Goal: Task Accomplishment & Management: Use online tool/utility

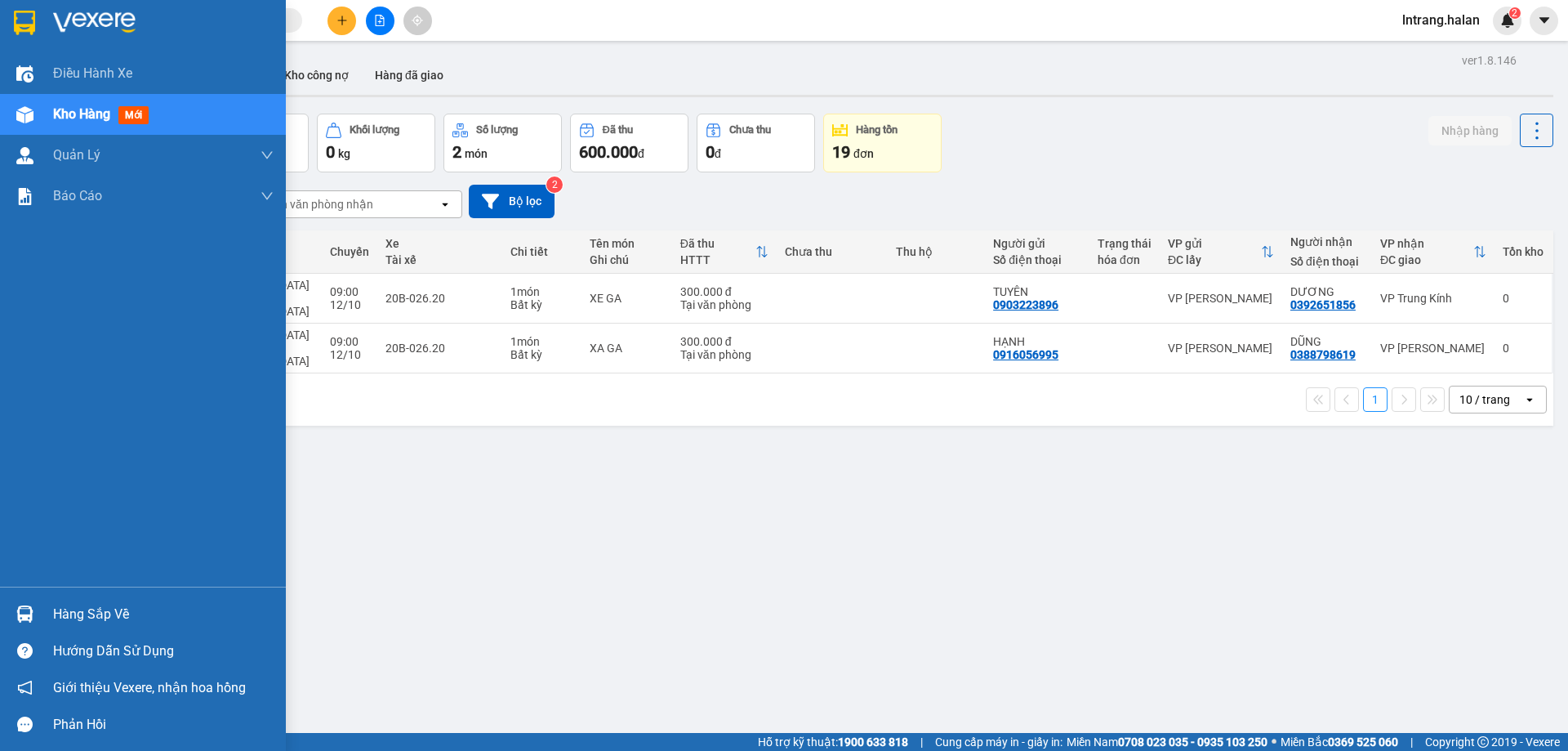
click at [25, 616] on img at bounding box center [25, 614] width 17 height 17
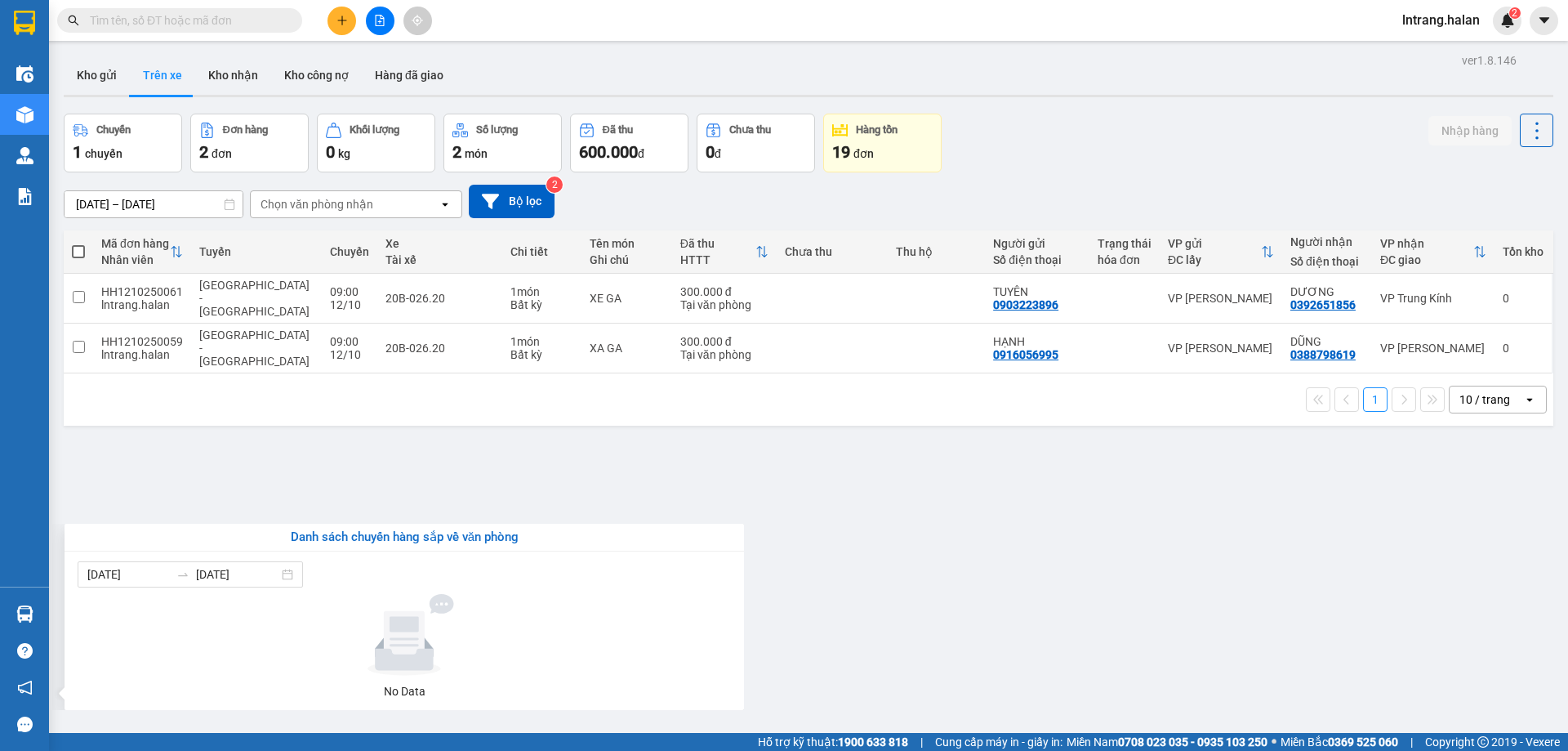
click at [251, 492] on section "Kết quả tìm kiếm ( 0 ) Bộ lọc No Data lntrang.halan 2 Điều hành xe Kho hàng mới…" at bounding box center [784, 375] width 1568 height 751
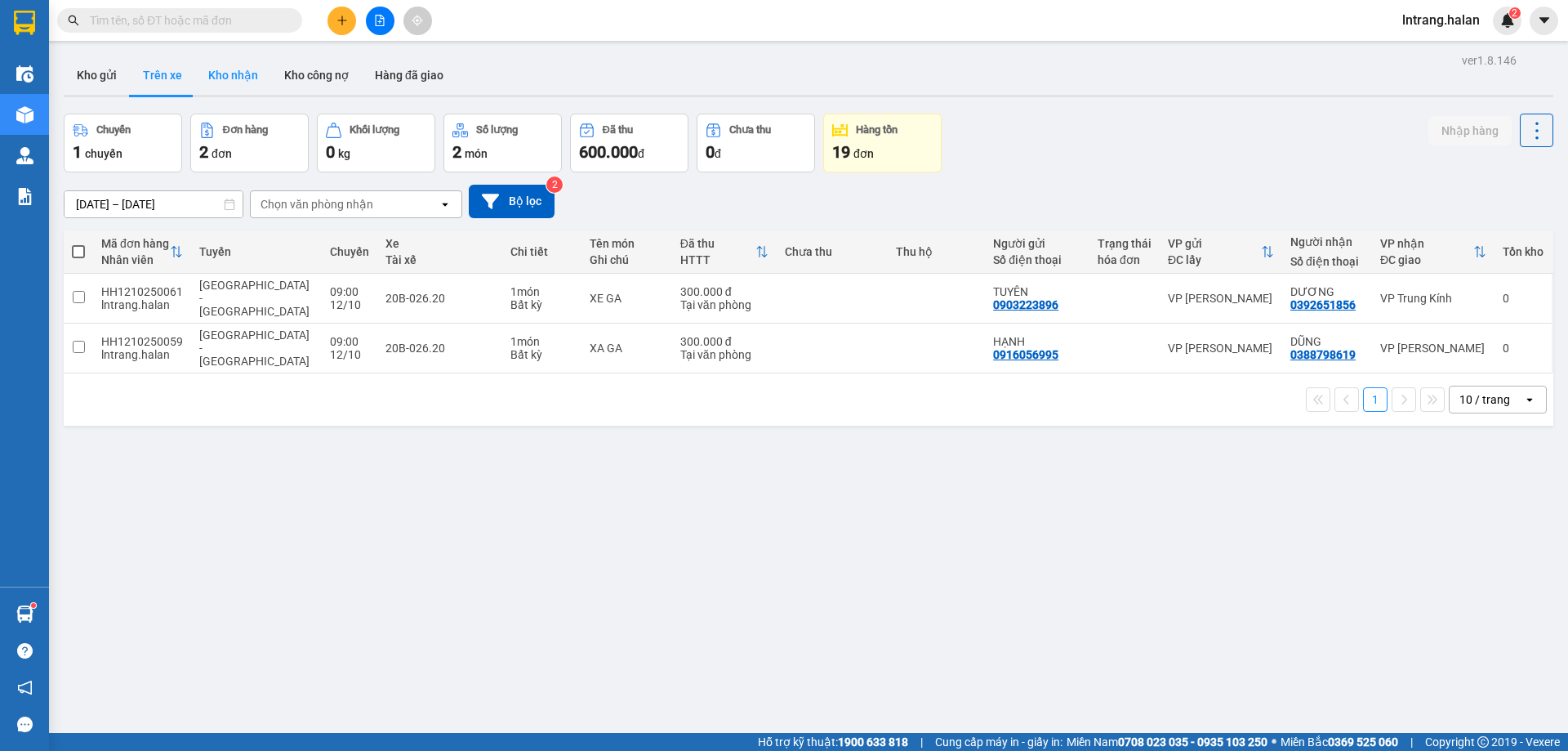
click at [219, 77] on button "Kho nhận" at bounding box center [233, 76] width 76 height 40
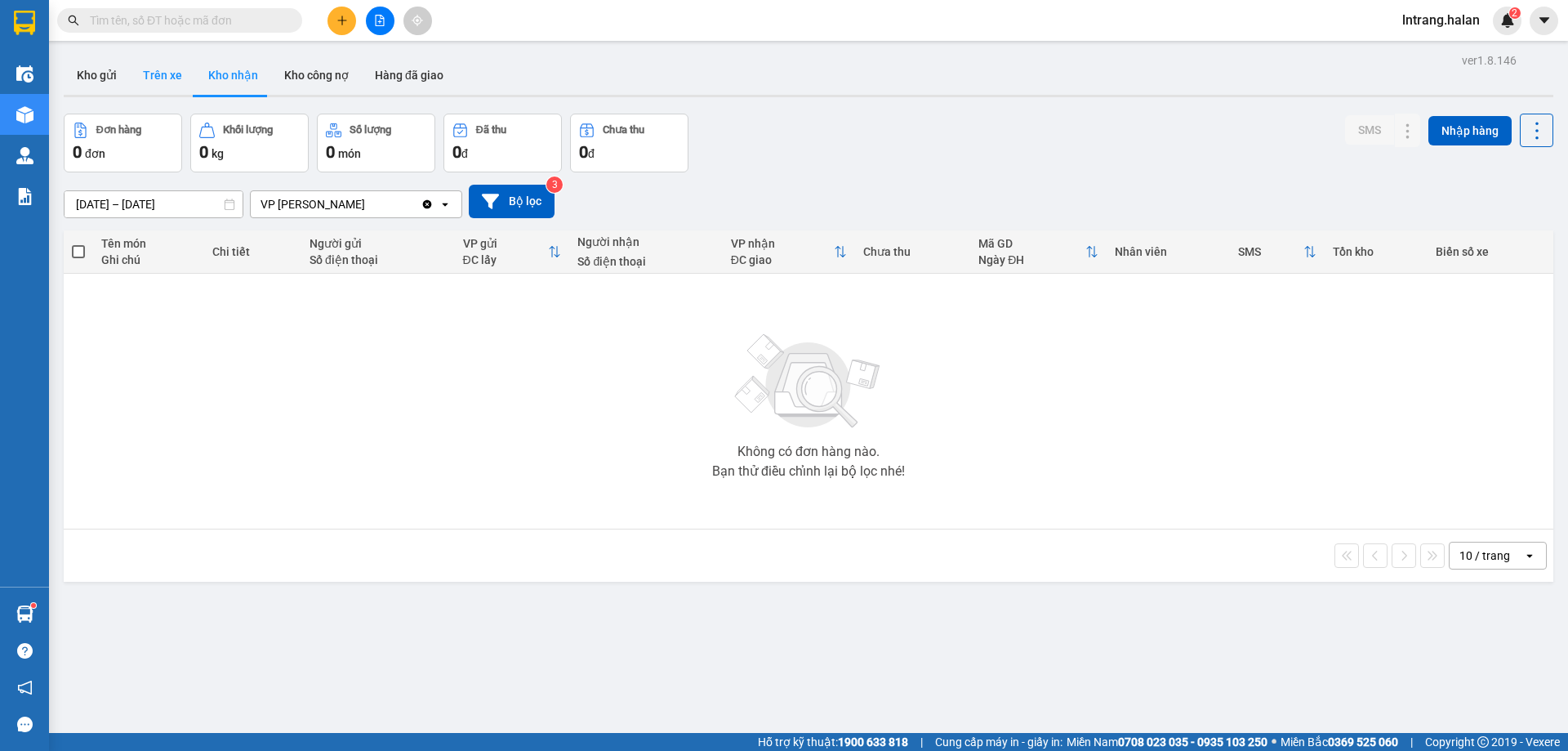
click at [162, 77] on button "Trên xe" at bounding box center [162, 76] width 65 height 40
type input "[DATE] – [DATE]"
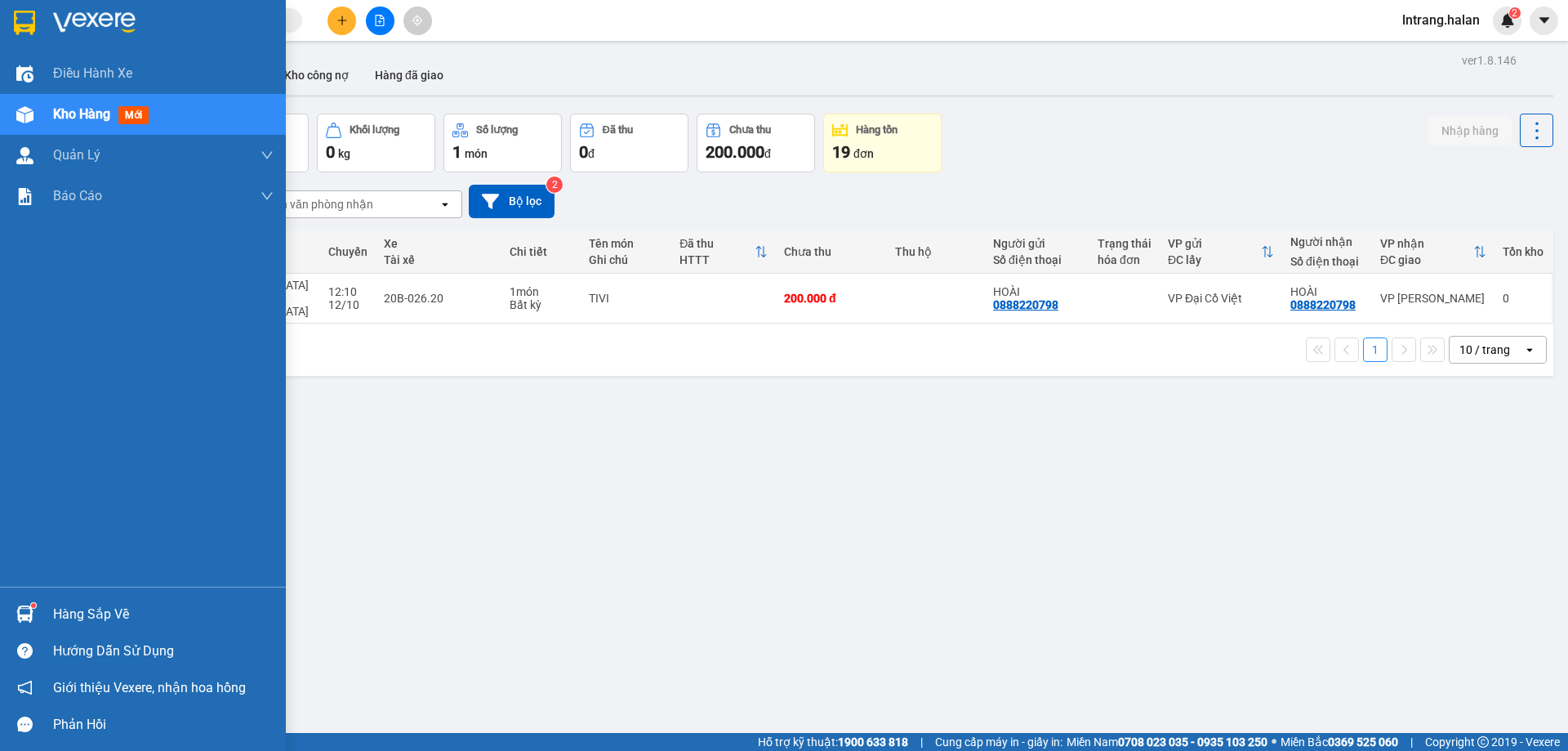
click at [37, 611] on div at bounding box center [25, 614] width 28 height 28
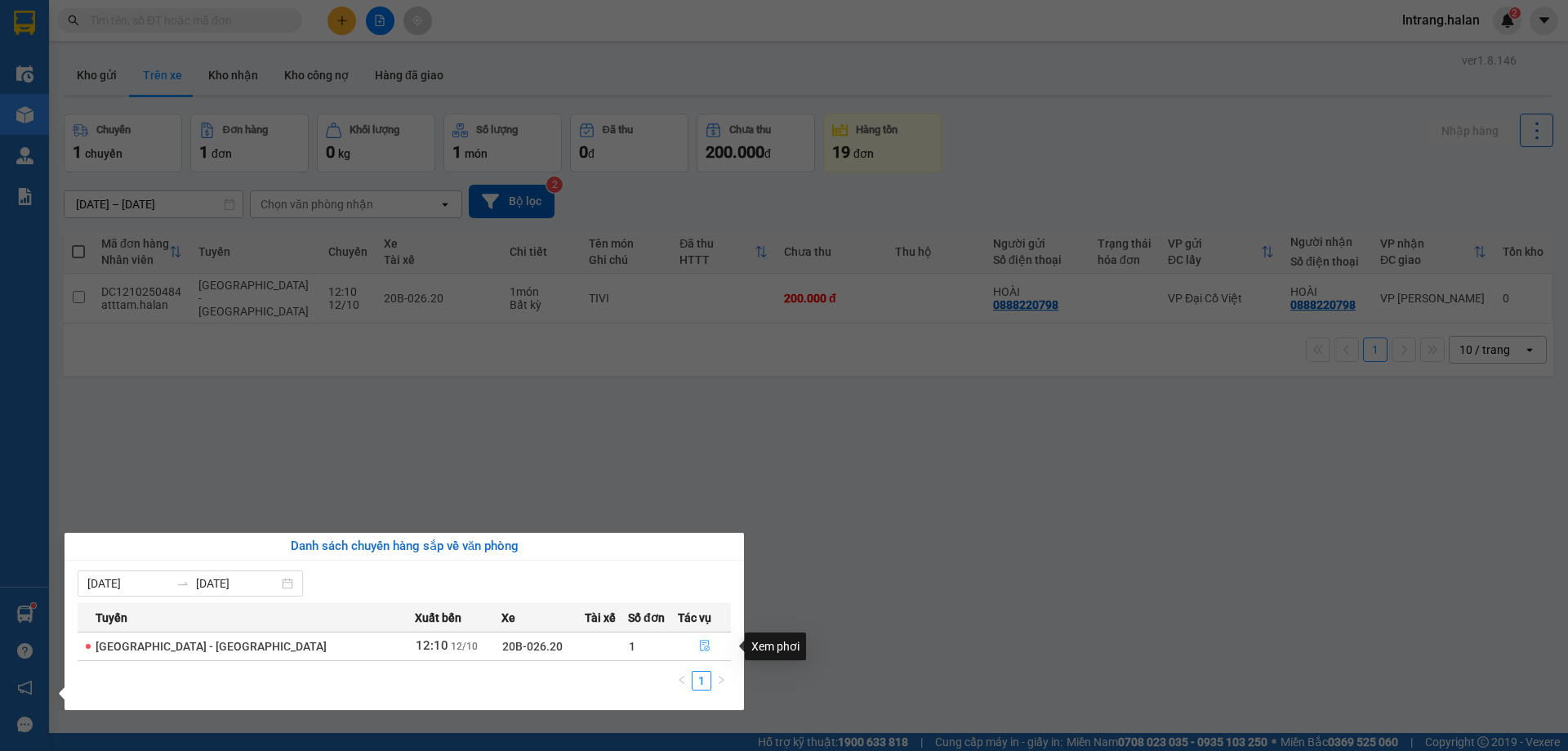
click at [699, 647] on icon "file-done" at bounding box center [705, 645] width 11 height 11
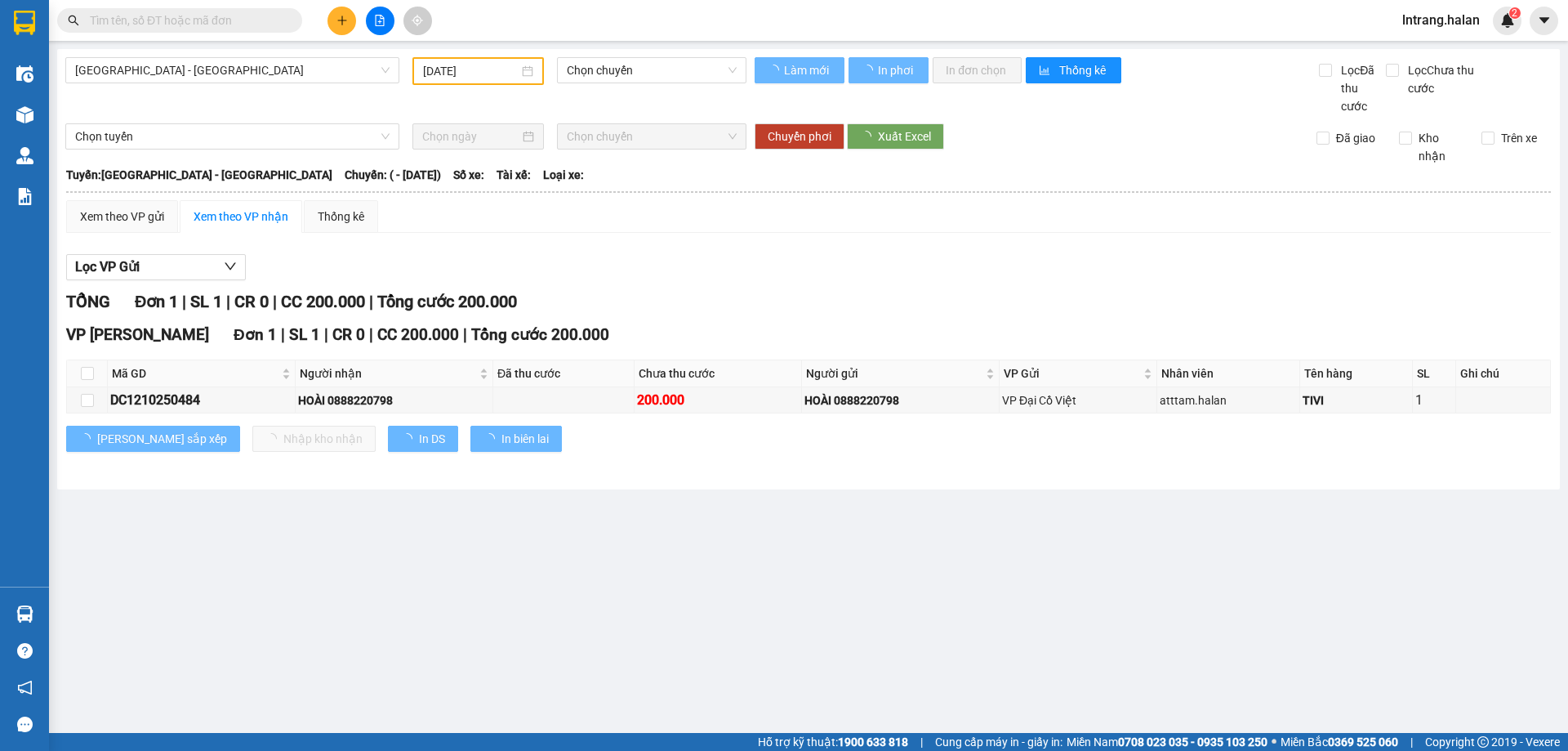
type input "[DATE]"
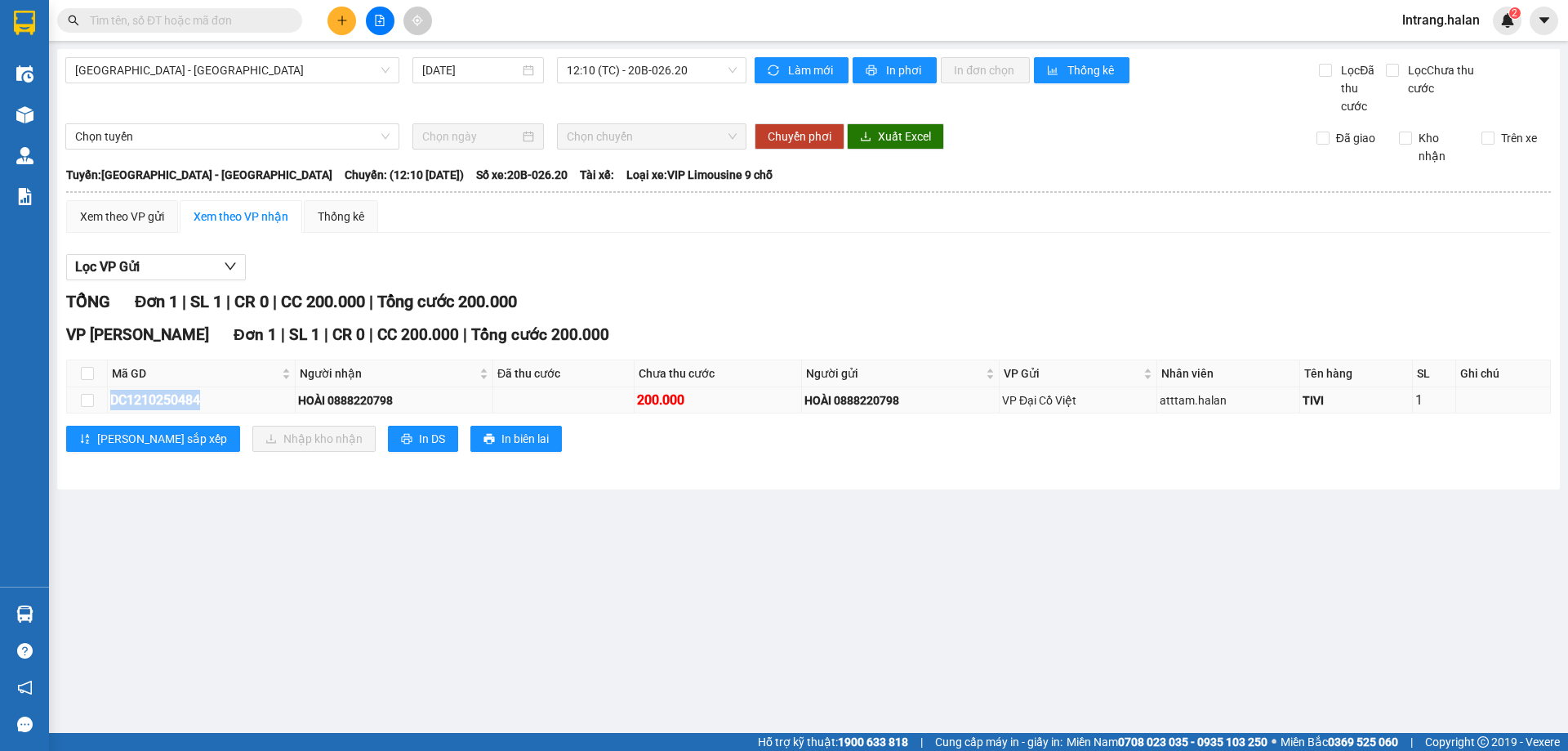
drag, startPoint x: 111, startPoint y: 401, endPoint x: 222, endPoint y: 400, distance: 111.0
click at [222, 400] on div "DC1210250484" at bounding box center [201, 401] width 182 height 21
copy div "DC1210250484"
click at [247, 15] on input "text" at bounding box center [186, 20] width 193 height 18
paste input "DC1210250484"
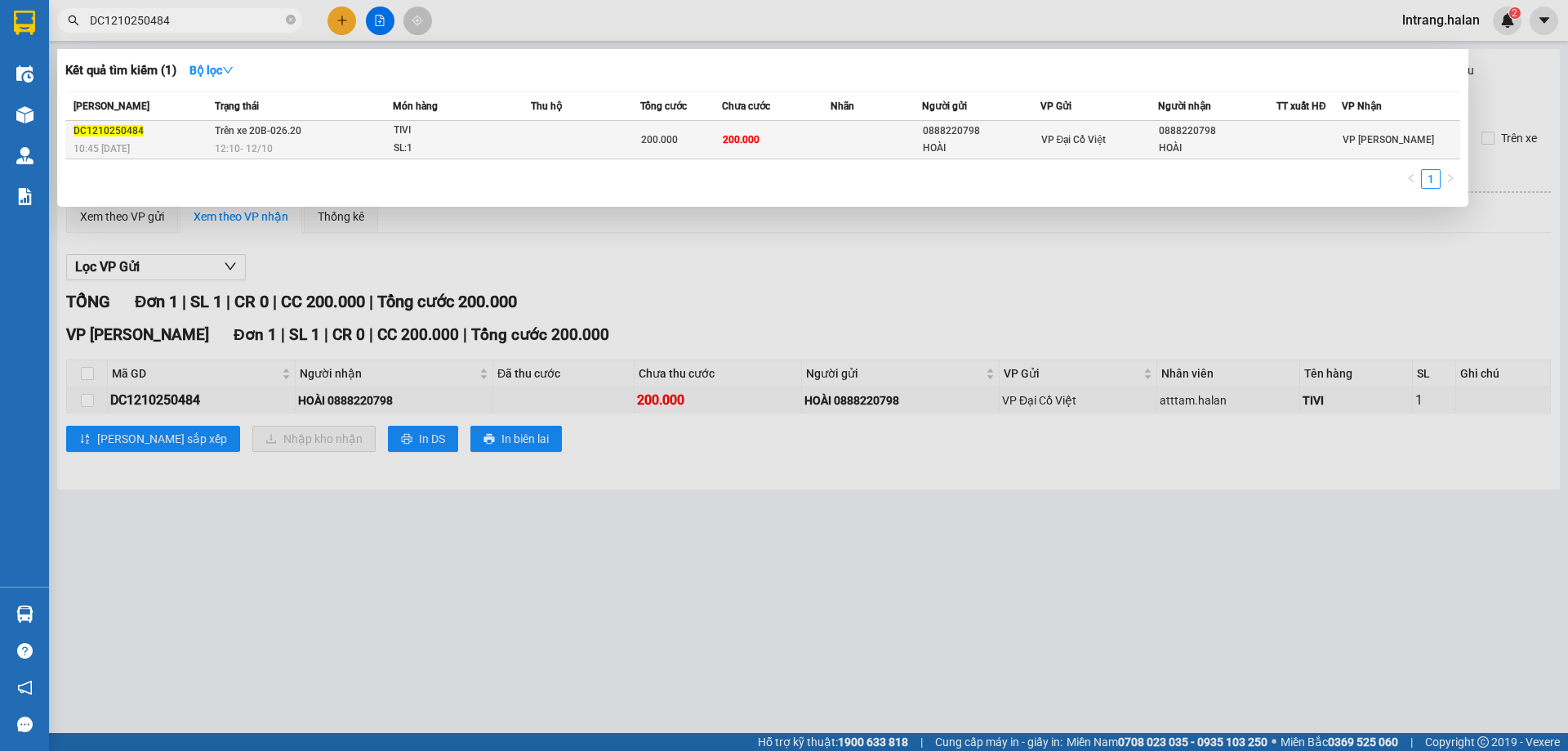
type input "DC1210250484"
click at [801, 144] on td "200.000" at bounding box center [777, 140] width 110 height 39
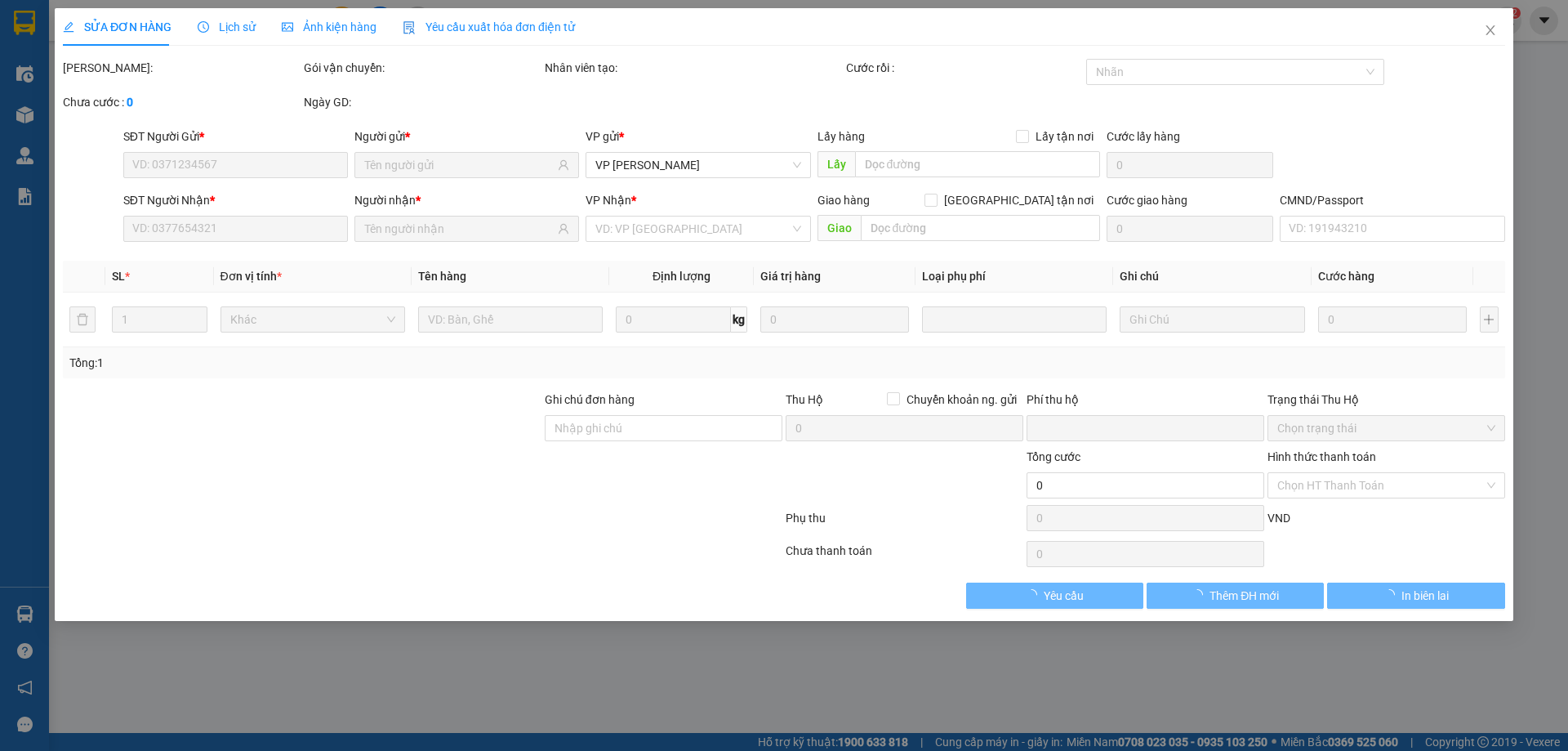
type input "0888220798"
type input "HOÀI"
type input "0888220798"
type input "HOÀI"
type input "0"
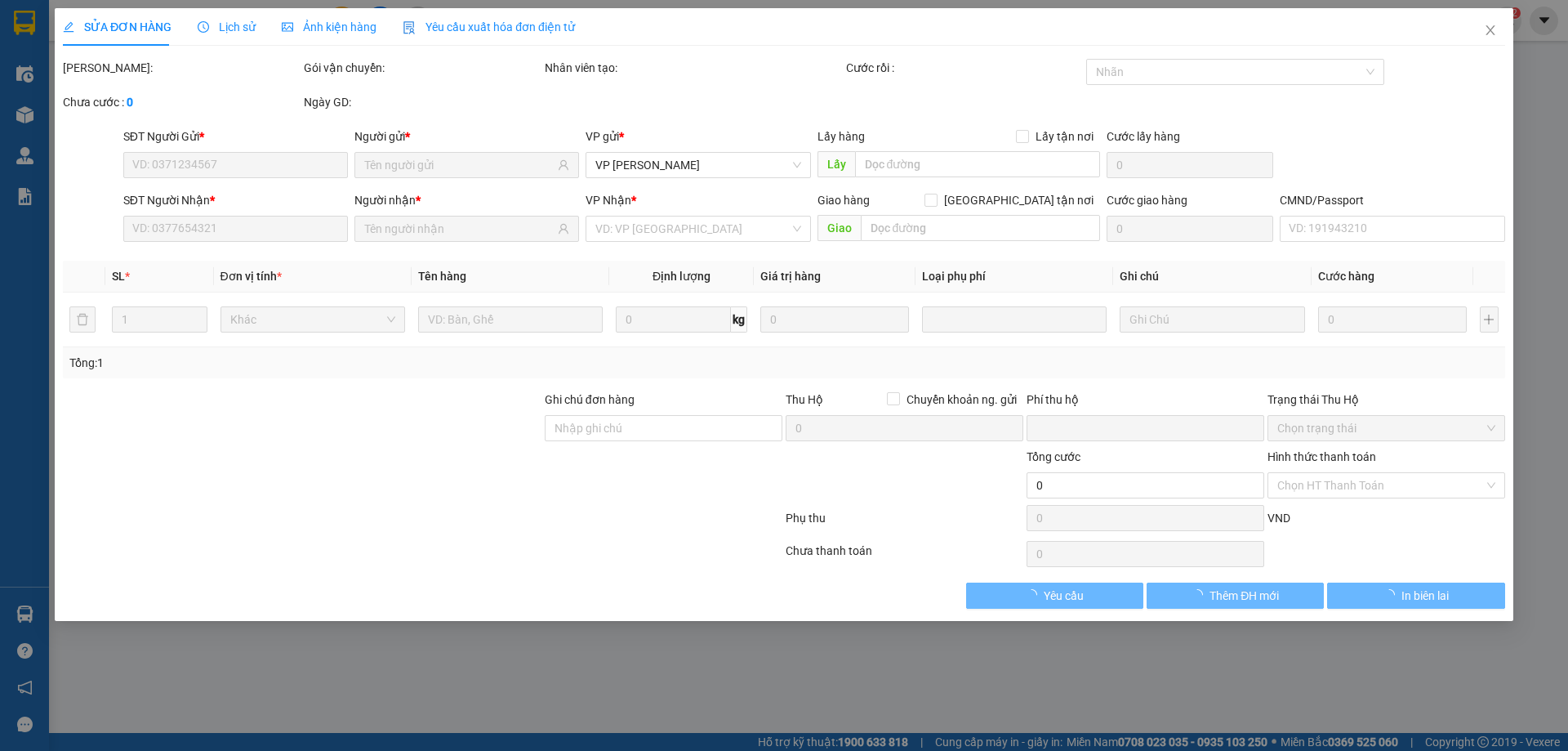
type input "200.000"
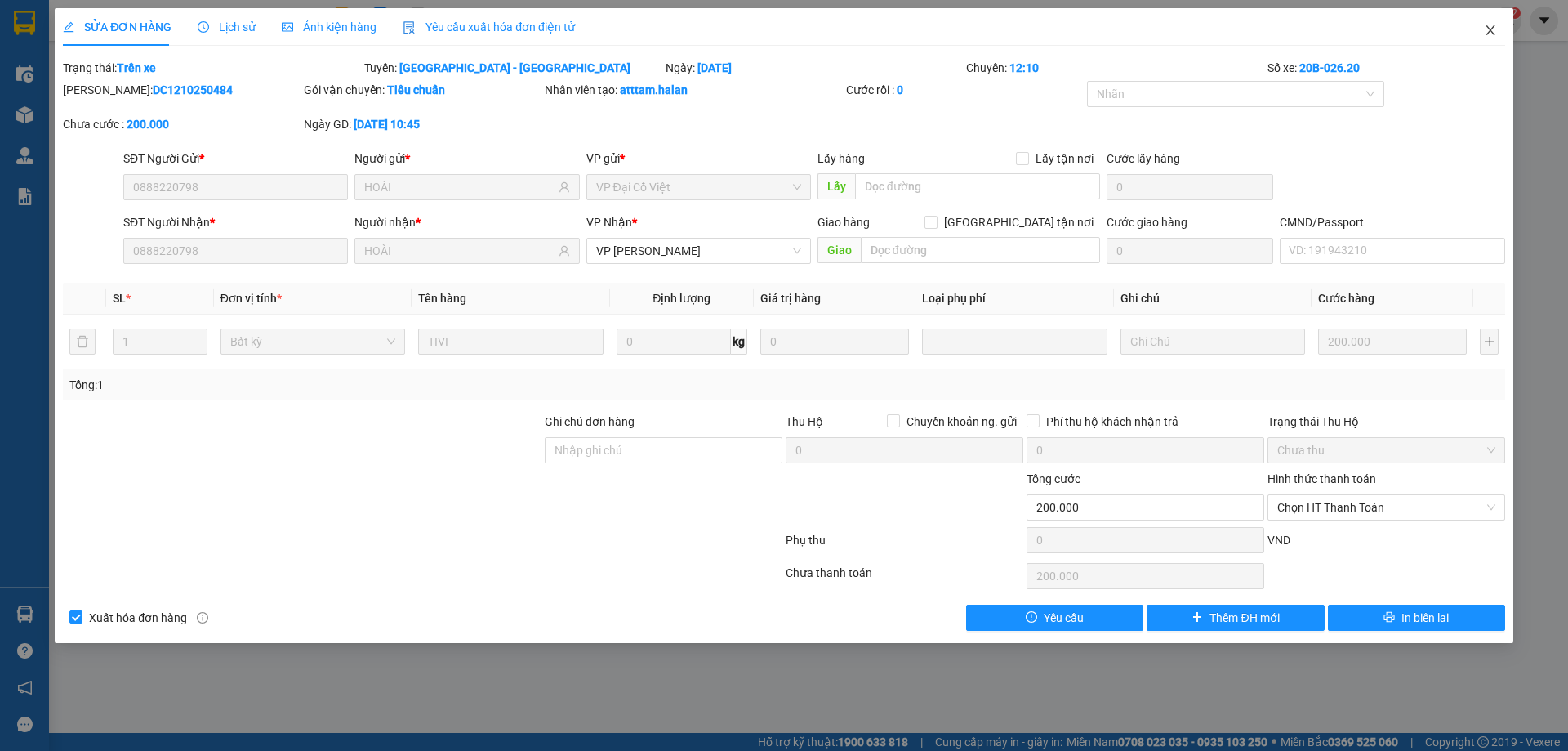
click at [1491, 26] on icon "close" at bounding box center [1491, 30] width 13 height 13
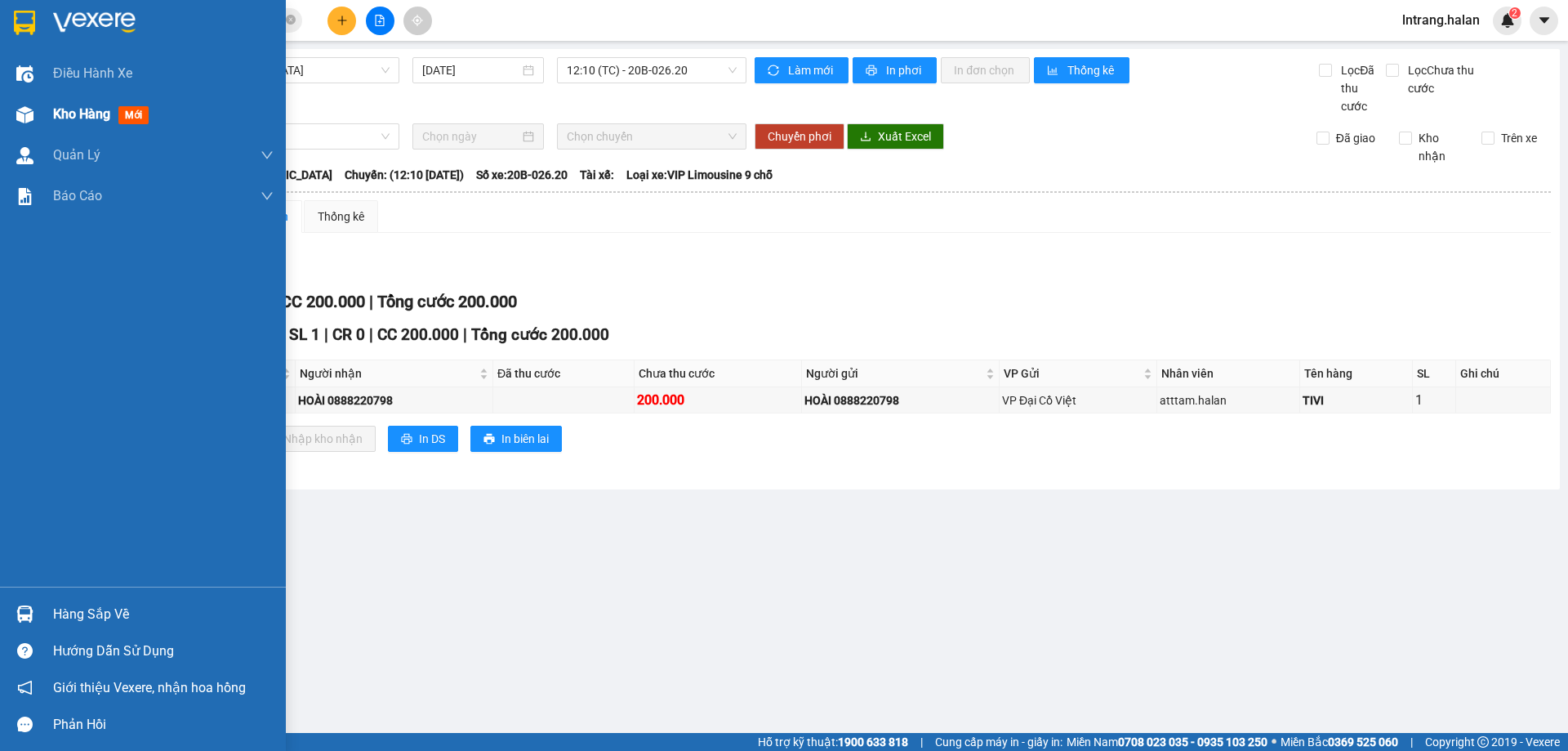
click at [89, 121] on span "Kho hàng" at bounding box center [81, 113] width 58 height 15
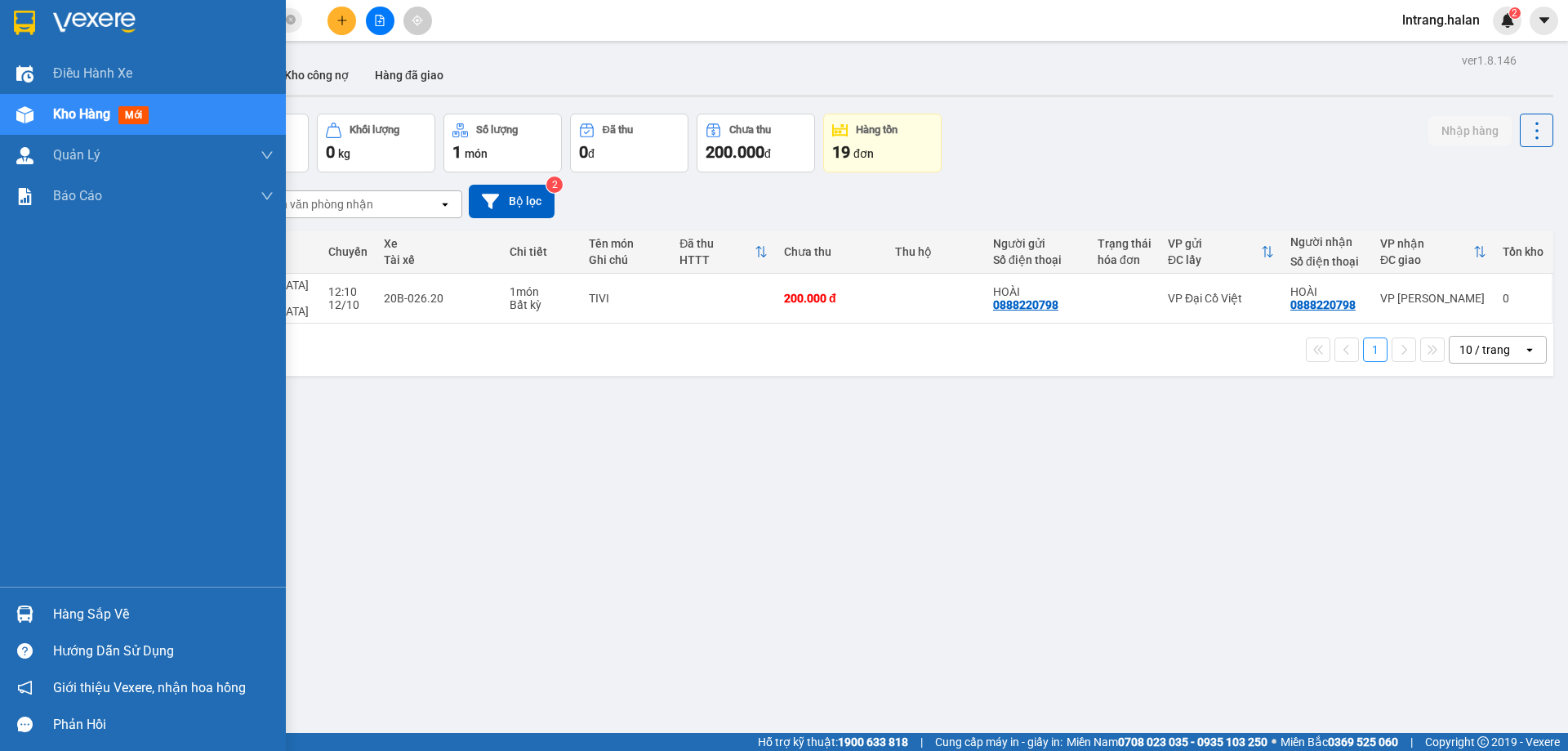
click at [60, 612] on div "Hàng sắp về" at bounding box center [163, 614] width 221 height 25
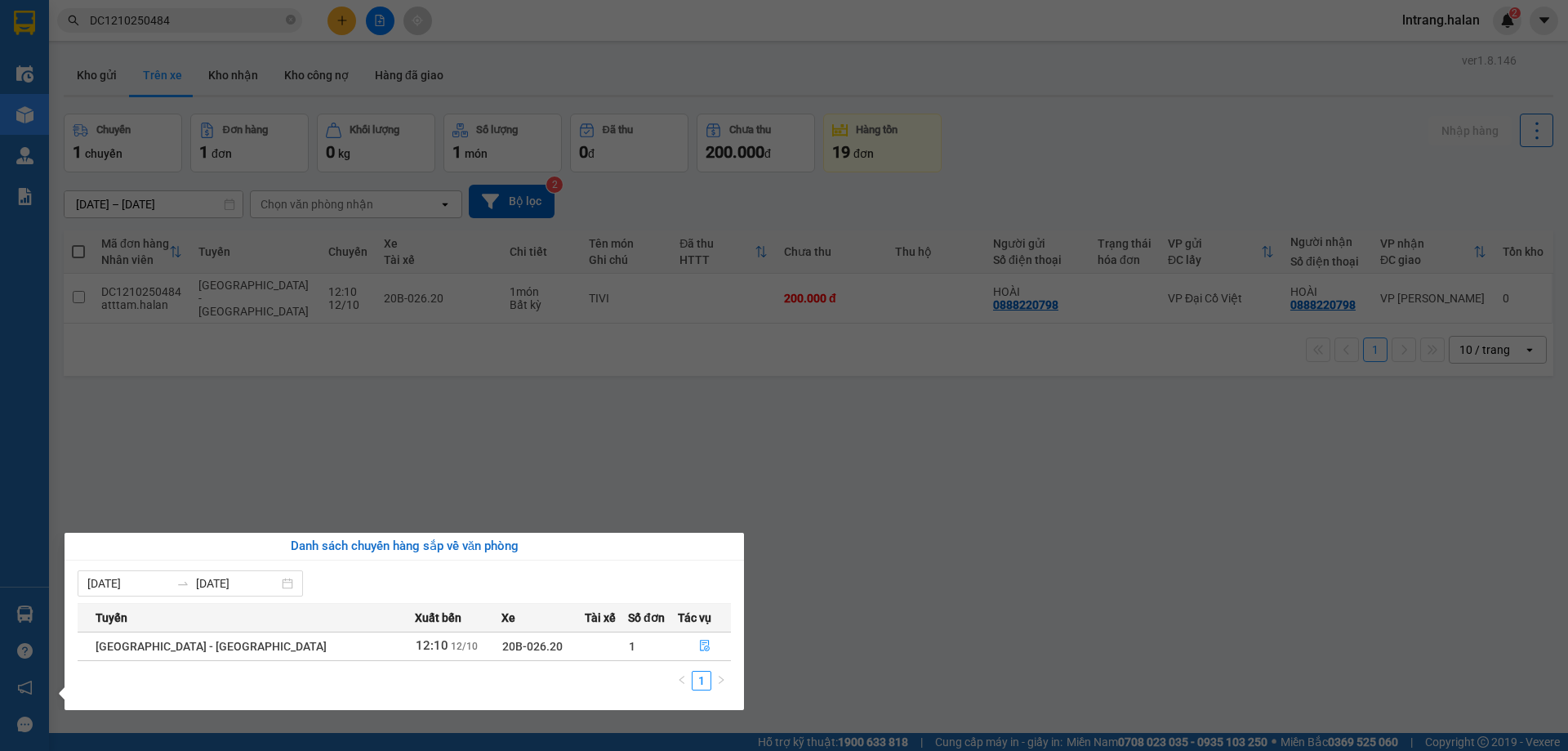
click at [861, 600] on section "Kết quả tìm kiếm ( 1 ) Bộ lọc Mã ĐH Trạng thái Món hàng Thu hộ Tổng cước Chưa c…" at bounding box center [784, 375] width 1568 height 751
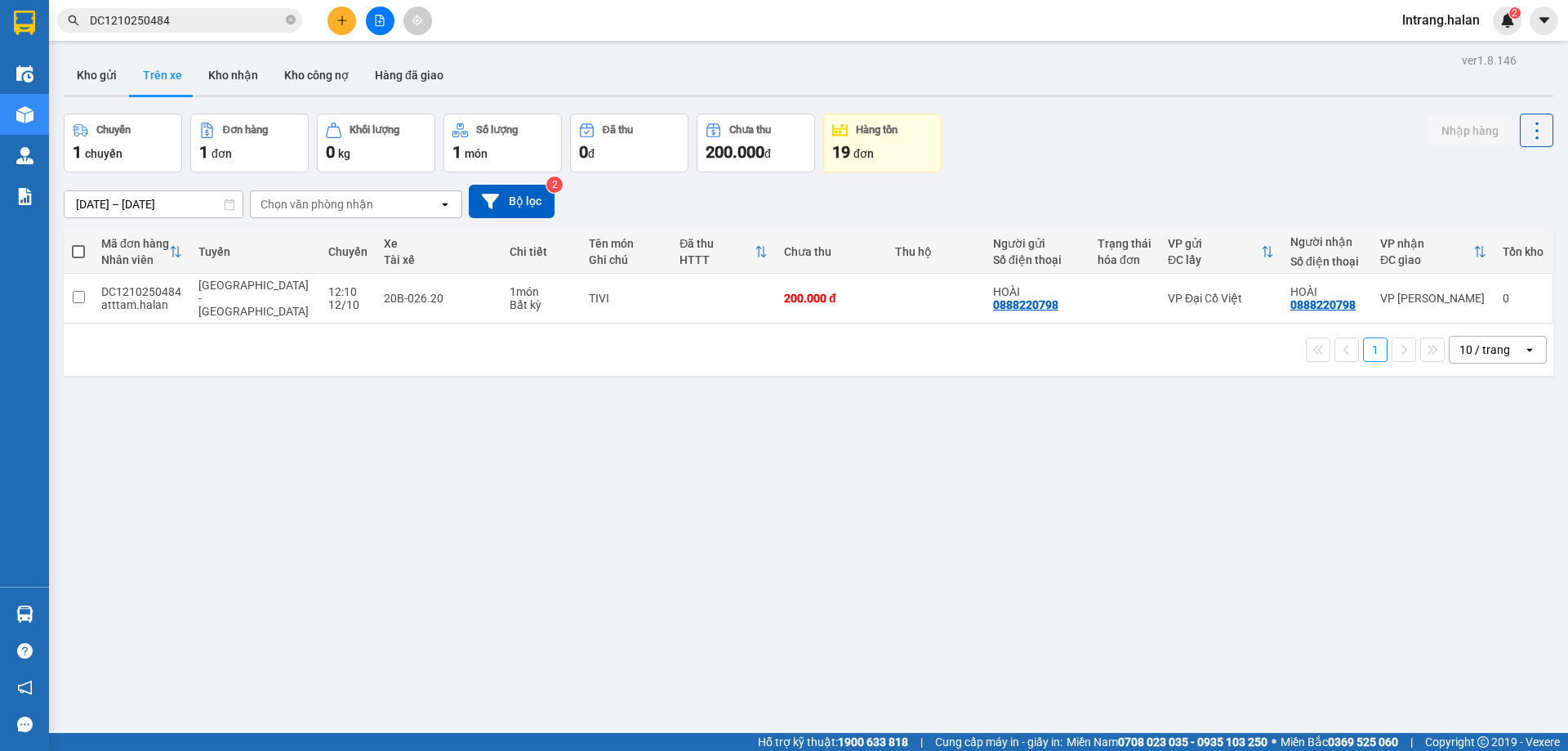
click at [508, 470] on div "ver 1.8.146 Kho gửi Trên xe Kho nhận Kho công nợ Hàng đã giao Chuyến 1 chuyến Đ…" at bounding box center [809, 424] width 1503 height 751
click at [98, 70] on button "Kho gửi" at bounding box center [96, 76] width 66 height 40
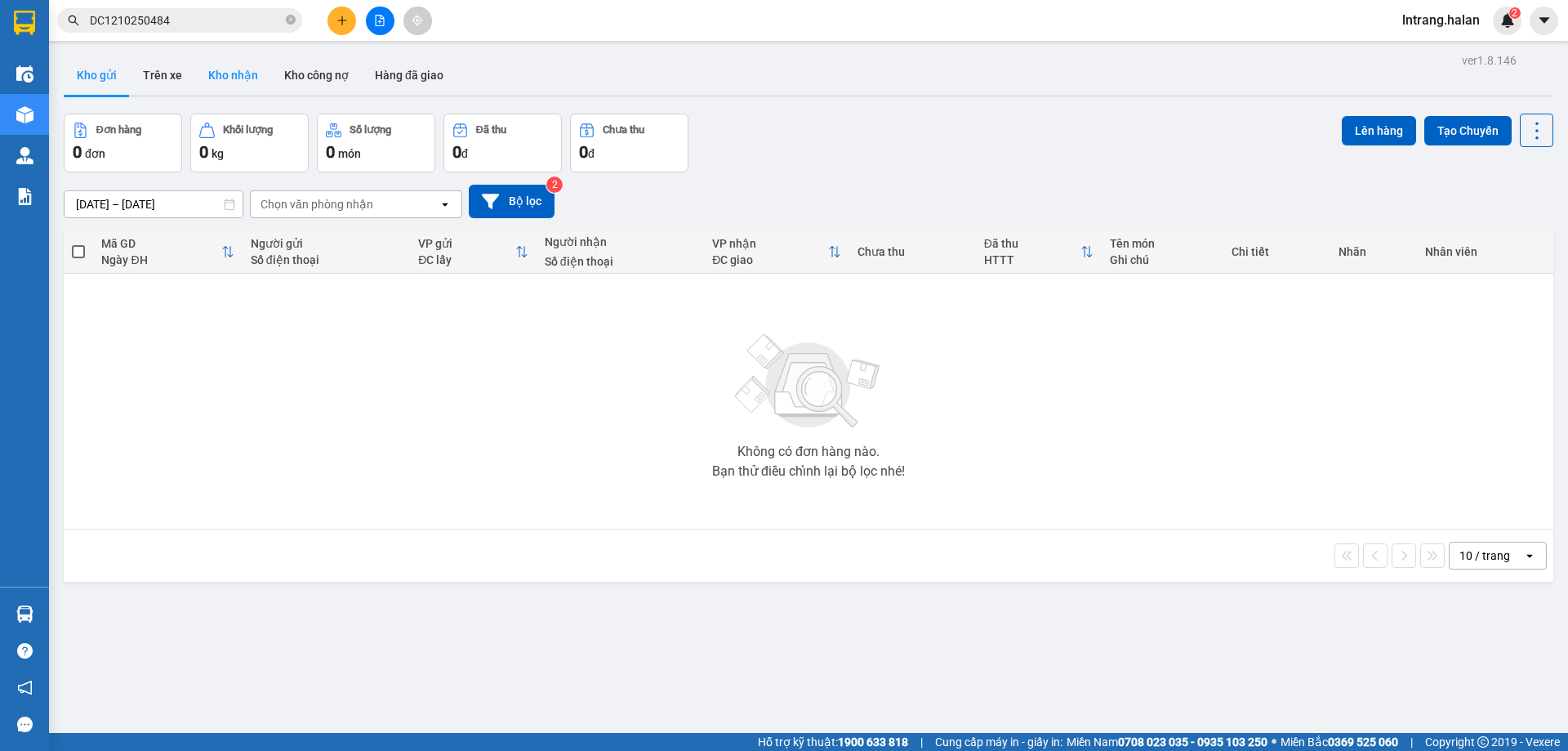
click at [237, 76] on button "Kho nhận" at bounding box center [233, 76] width 76 height 40
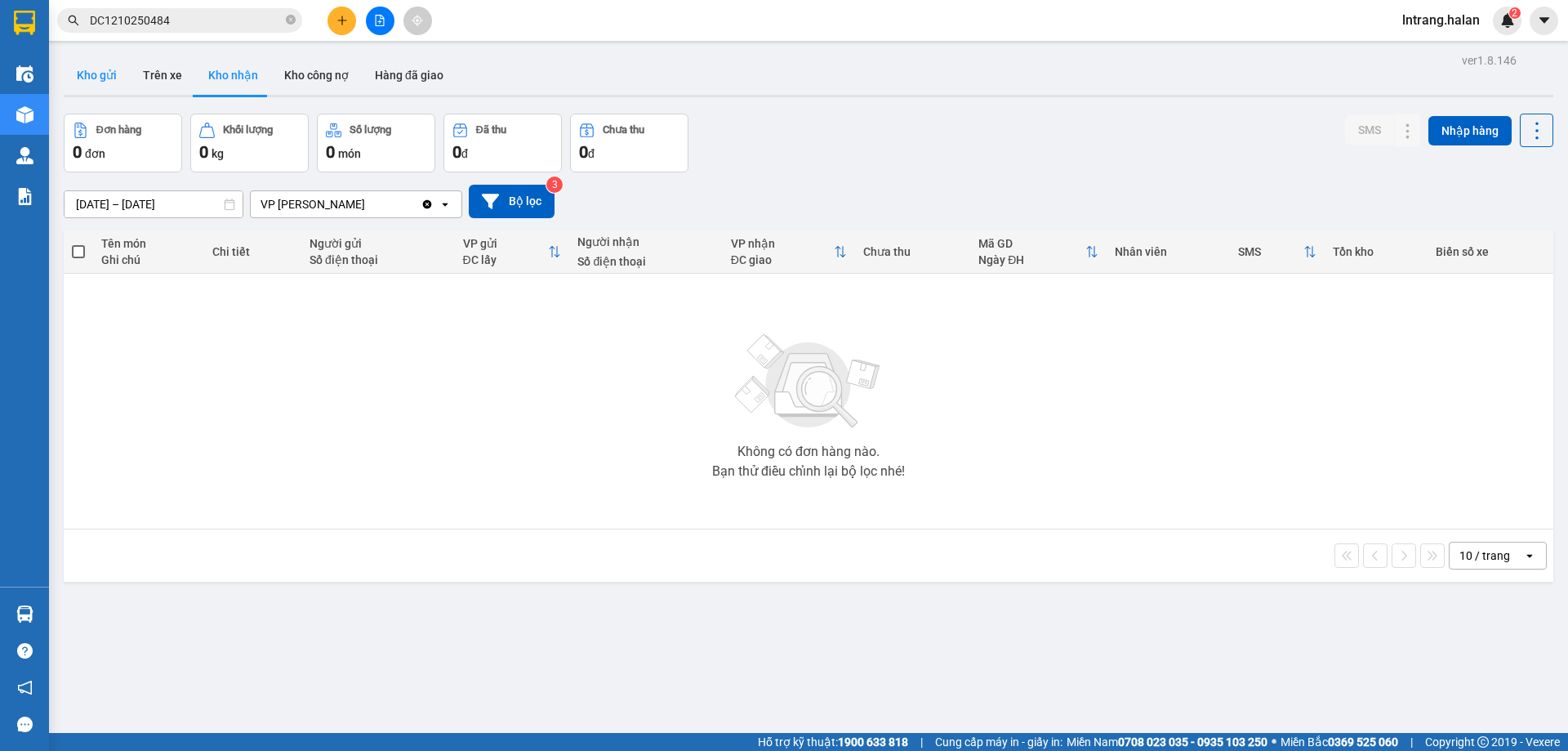
click at [103, 81] on button "Kho gửi" at bounding box center [96, 76] width 66 height 40
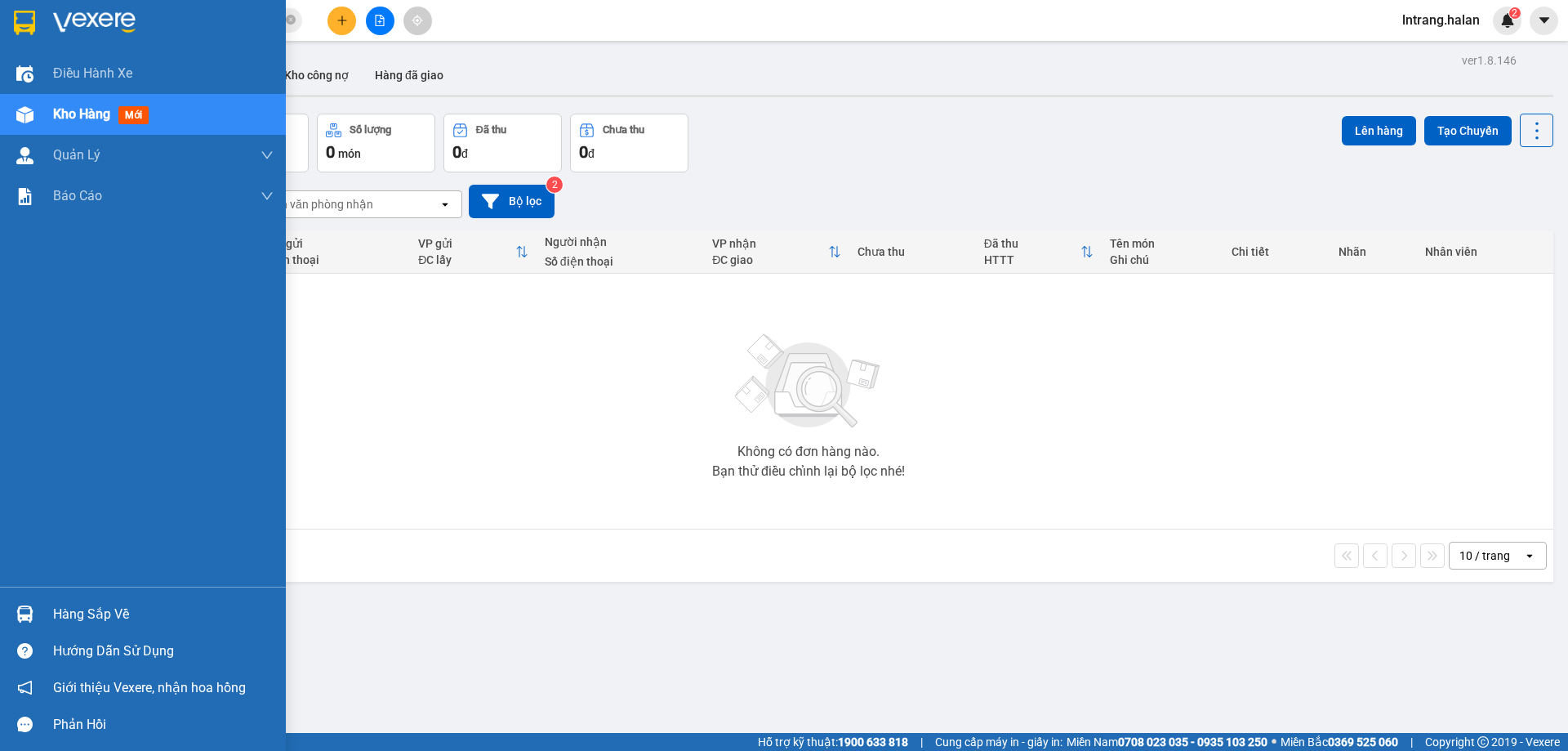
click at [82, 616] on div "Hàng sắp về" at bounding box center [163, 614] width 221 height 25
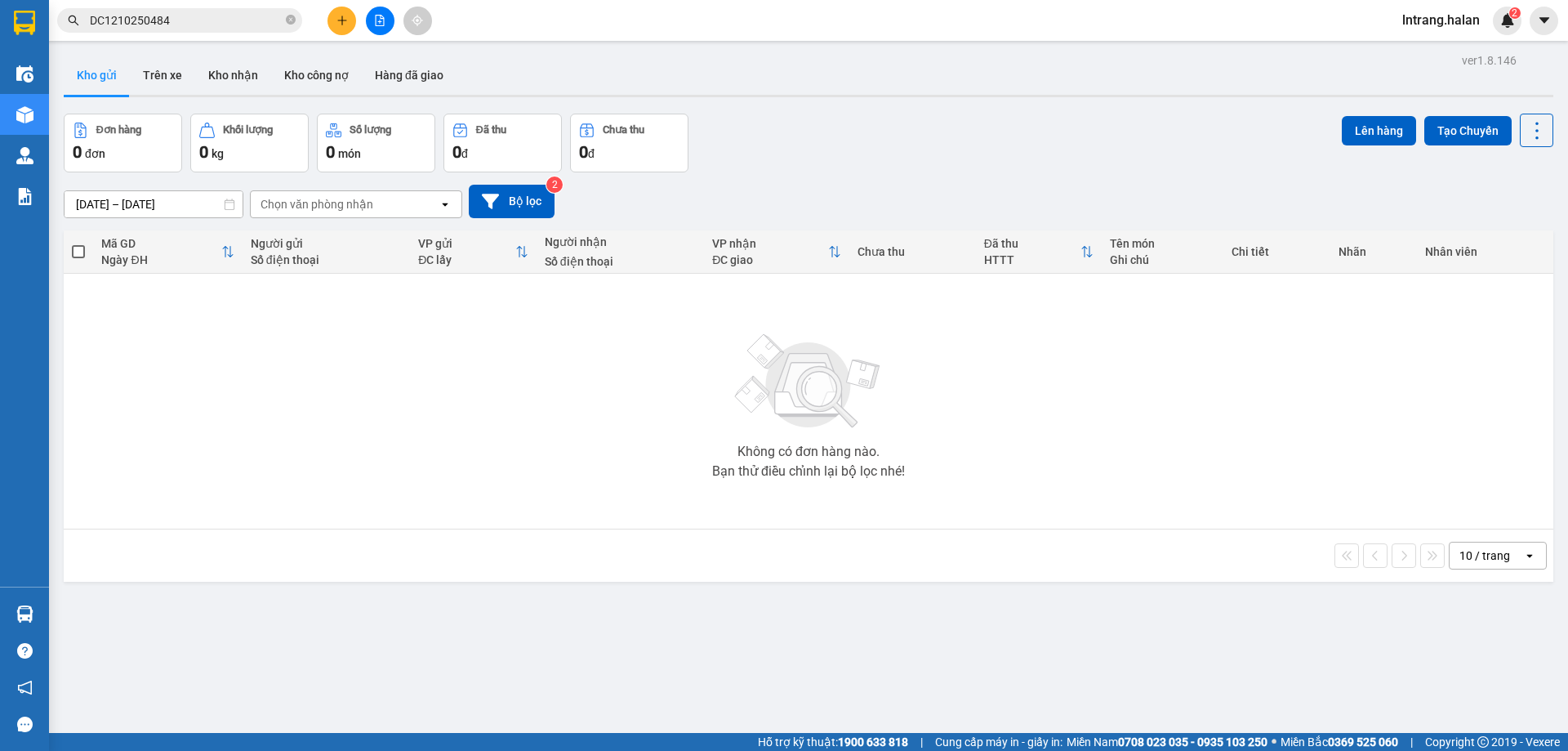
click at [513, 480] on section "Kết quả tìm kiếm ( 1 ) Bộ lọc Mã ĐH Trạng thái Món hàng Thu hộ Tổng cước Chưa c…" at bounding box center [784, 375] width 1568 height 751
click at [165, 77] on button "Trên xe" at bounding box center [162, 76] width 65 height 40
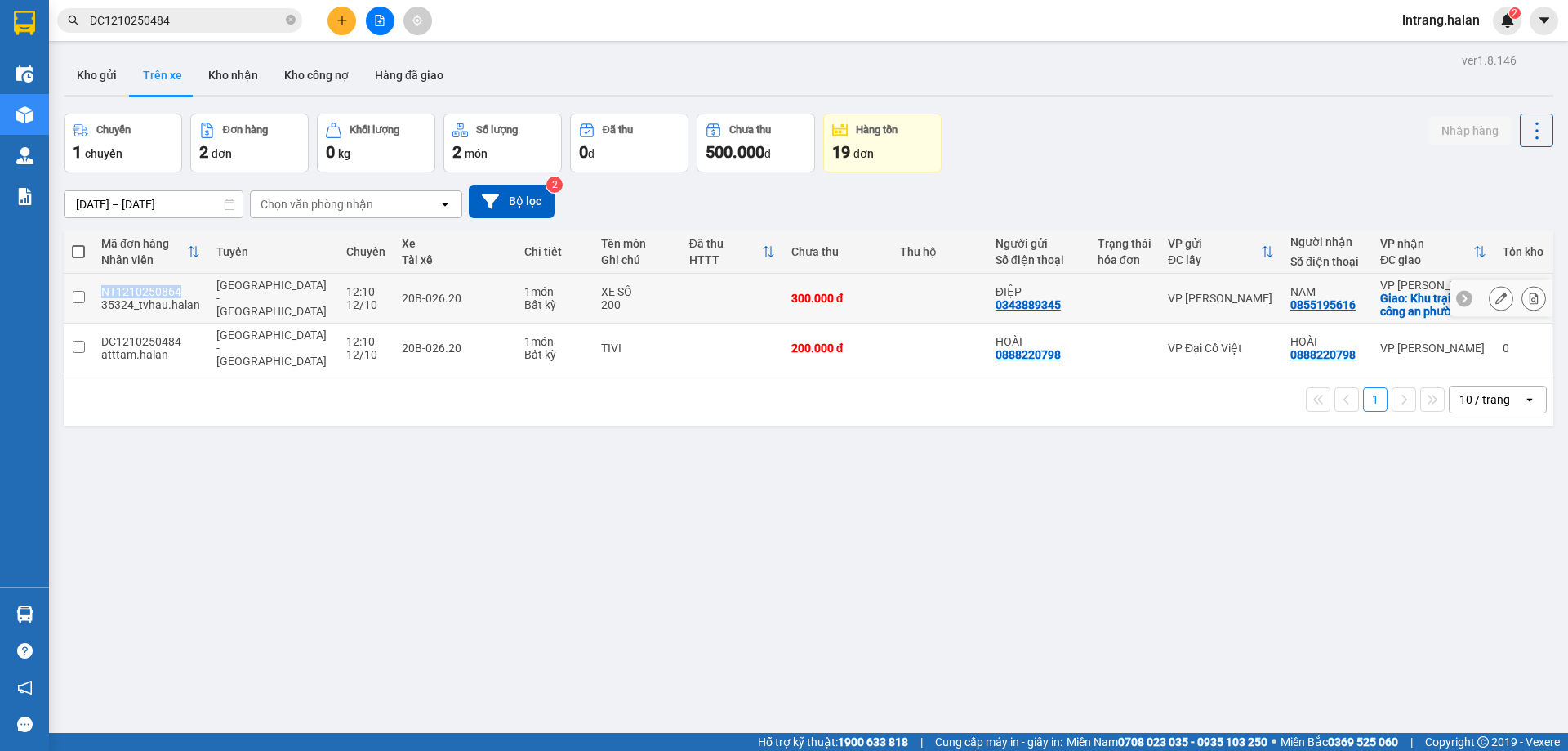
drag, startPoint x: 99, startPoint y: 287, endPoint x: 189, endPoint y: 292, distance: 90.1
click at [189, 292] on td "NT1210250864 35324_tvhau.halan" at bounding box center [151, 299] width 115 height 50
checkbox input "true"
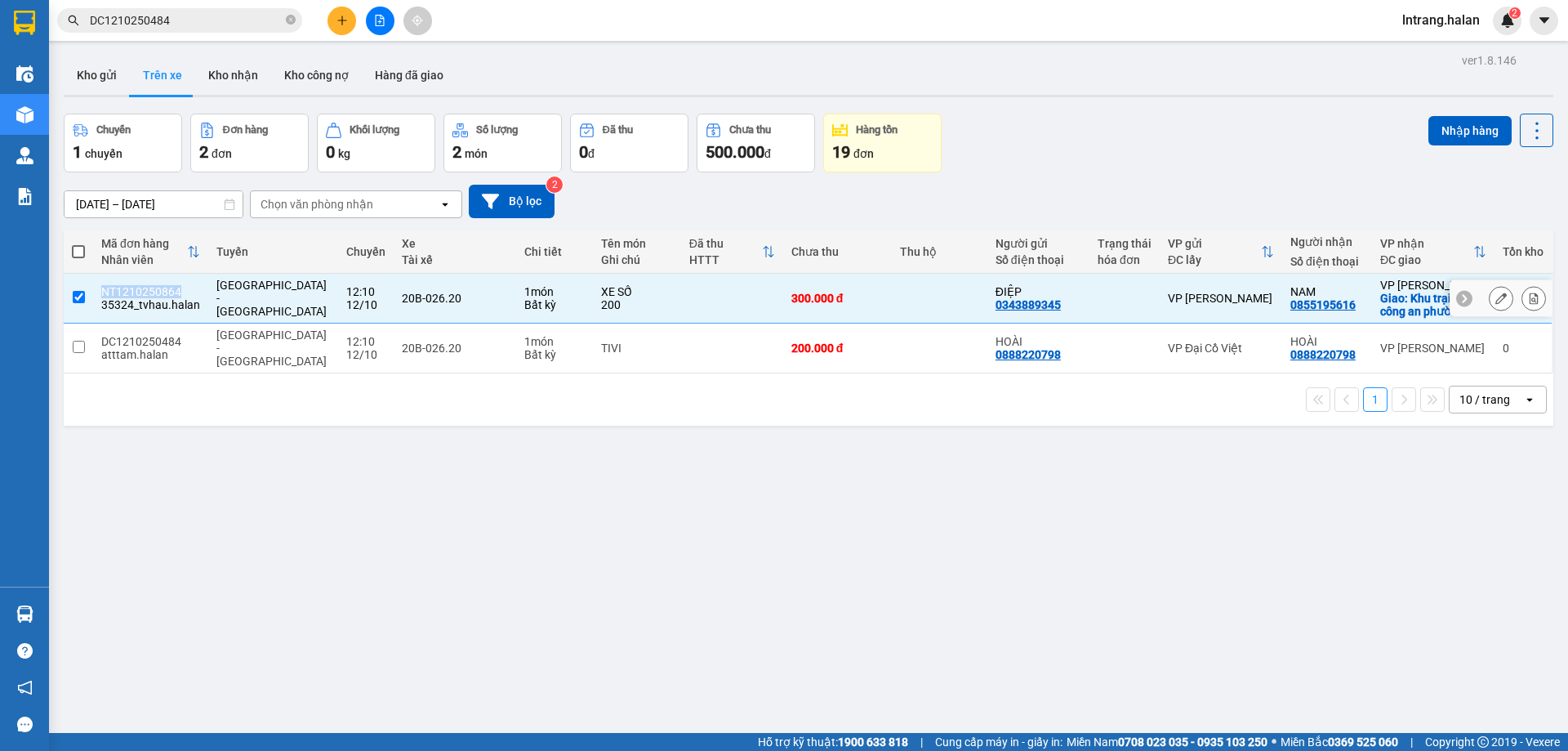
copy div "NT1210250864"
click at [291, 21] on icon "close-circle" at bounding box center [291, 20] width 9 height 9
click at [230, 16] on input "text" at bounding box center [186, 20] width 193 height 18
paste input "NT1210250864"
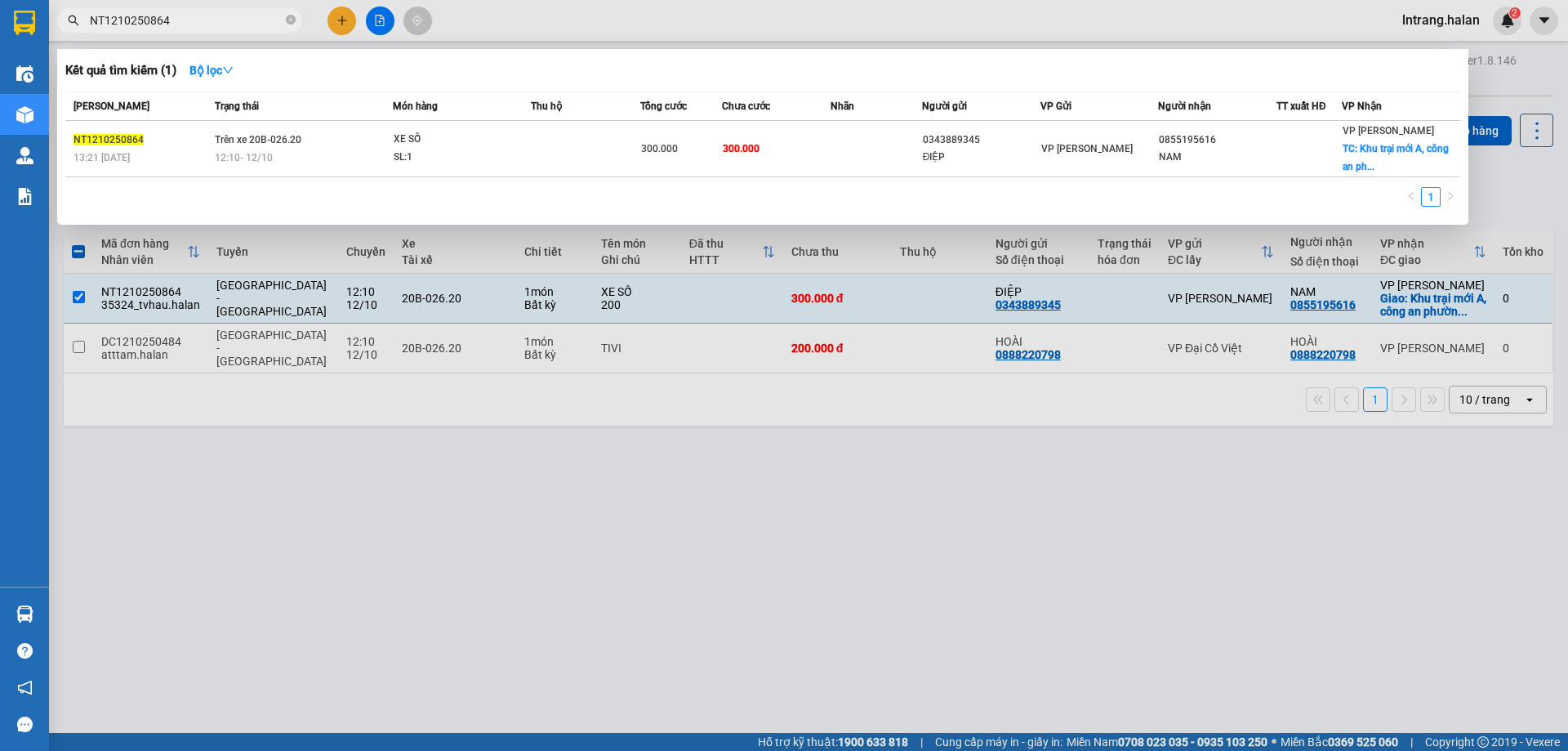
type input "NT1210250864"
click at [686, 528] on div at bounding box center [784, 375] width 1568 height 751
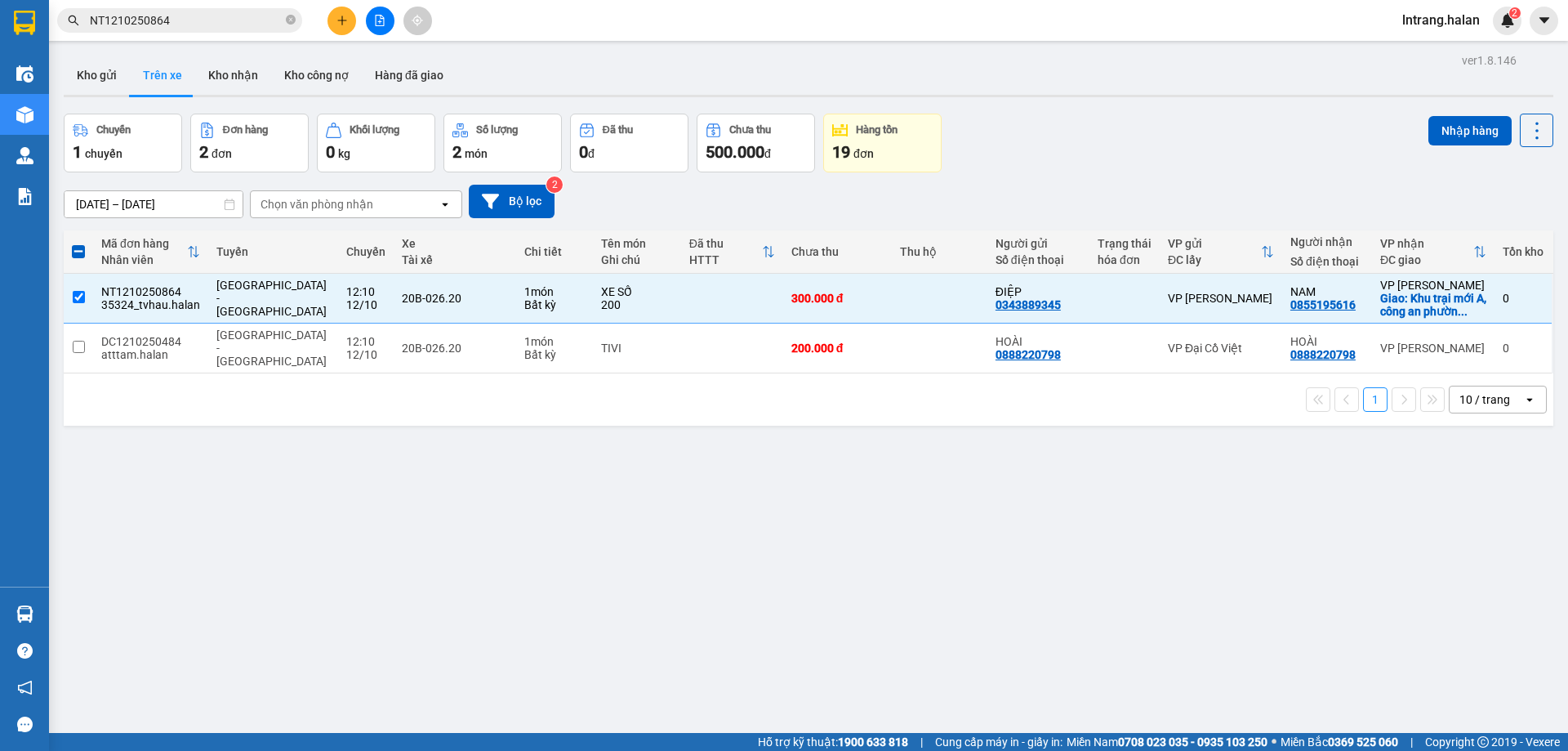
click at [157, 430] on div "ver 1.8.146 Kho gửi Trên xe Kho nhận Kho công nợ Hàng đã giao Chuyến 1 chuyến Đ…" at bounding box center [809, 424] width 1503 height 751
click at [132, 392] on div "1 10 / trang open" at bounding box center [809, 399] width 1477 height 27
click at [97, 297] on td "NT1210250864 35324_tvhau.halan" at bounding box center [151, 299] width 115 height 50
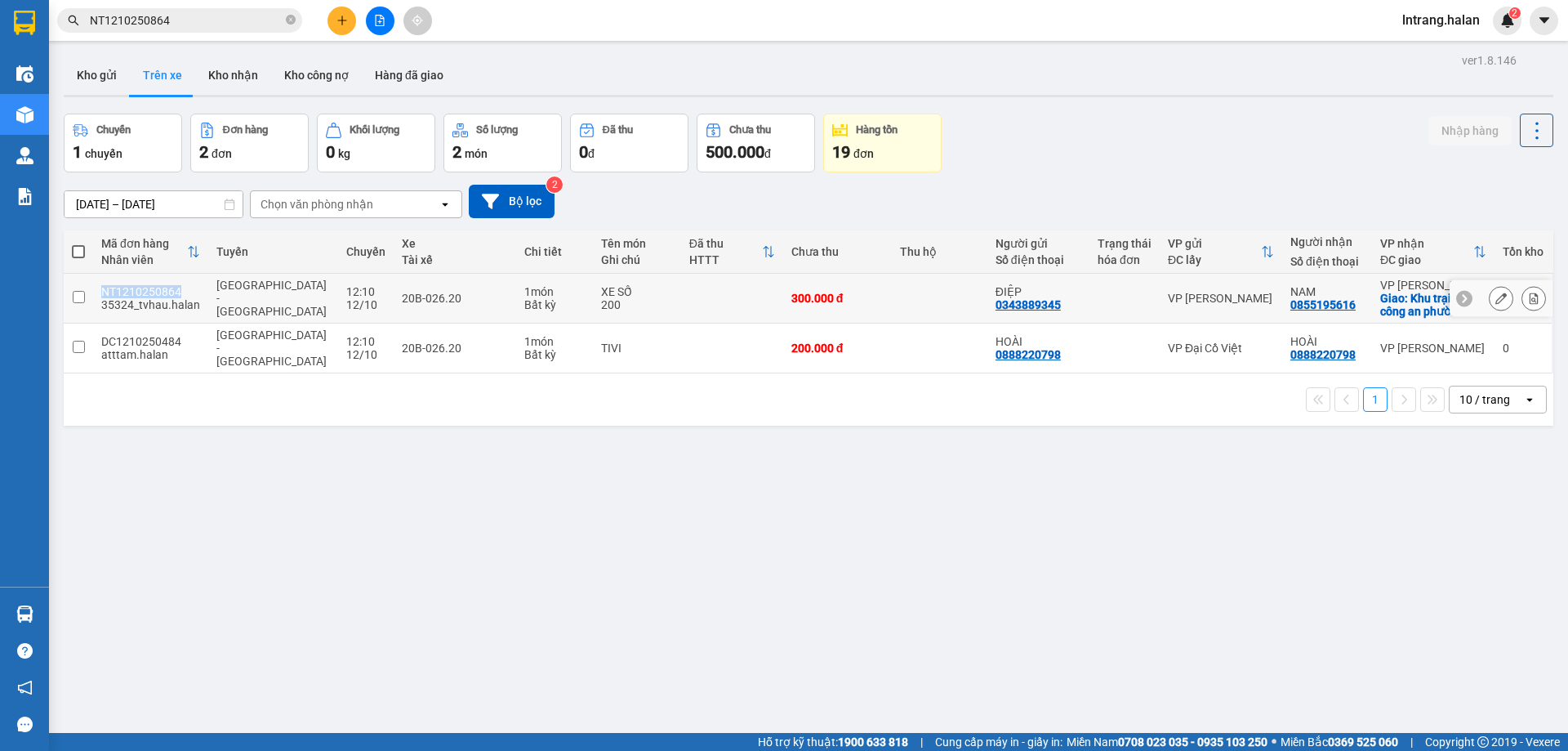
drag, startPoint x: 100, startPoint y: 290, endPoint x: 184, endPoint y: 296, distance: 84.2
click at [182, 296] on td "NT1210250864 35324_tvhau.halan" at bounding box center [151, 299] width 115 height 50
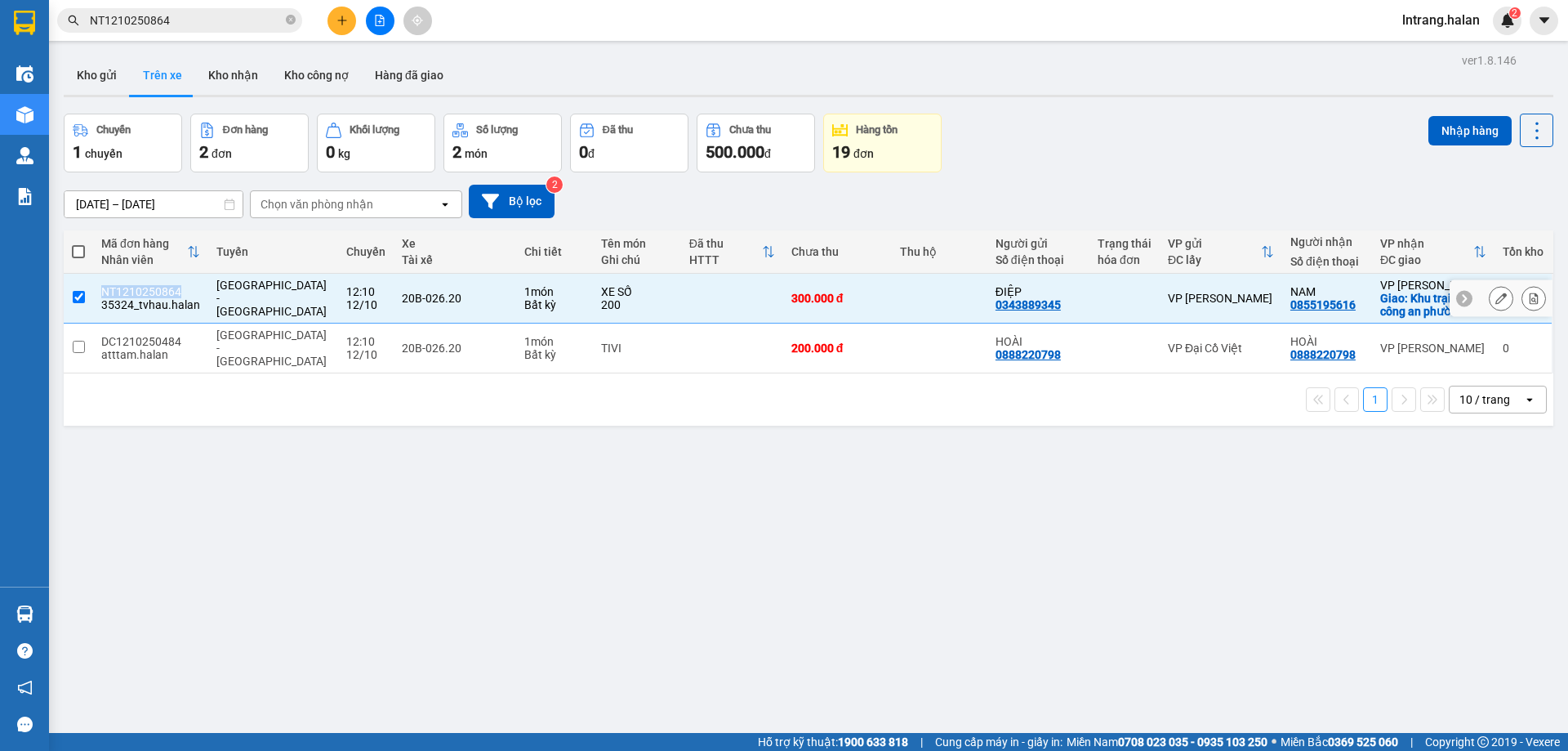
copy div "NT1210250864"
click at [78, 299] on input "checkbox" at bounding box center [78, 297] width 12 height 12
checkbox input "false"
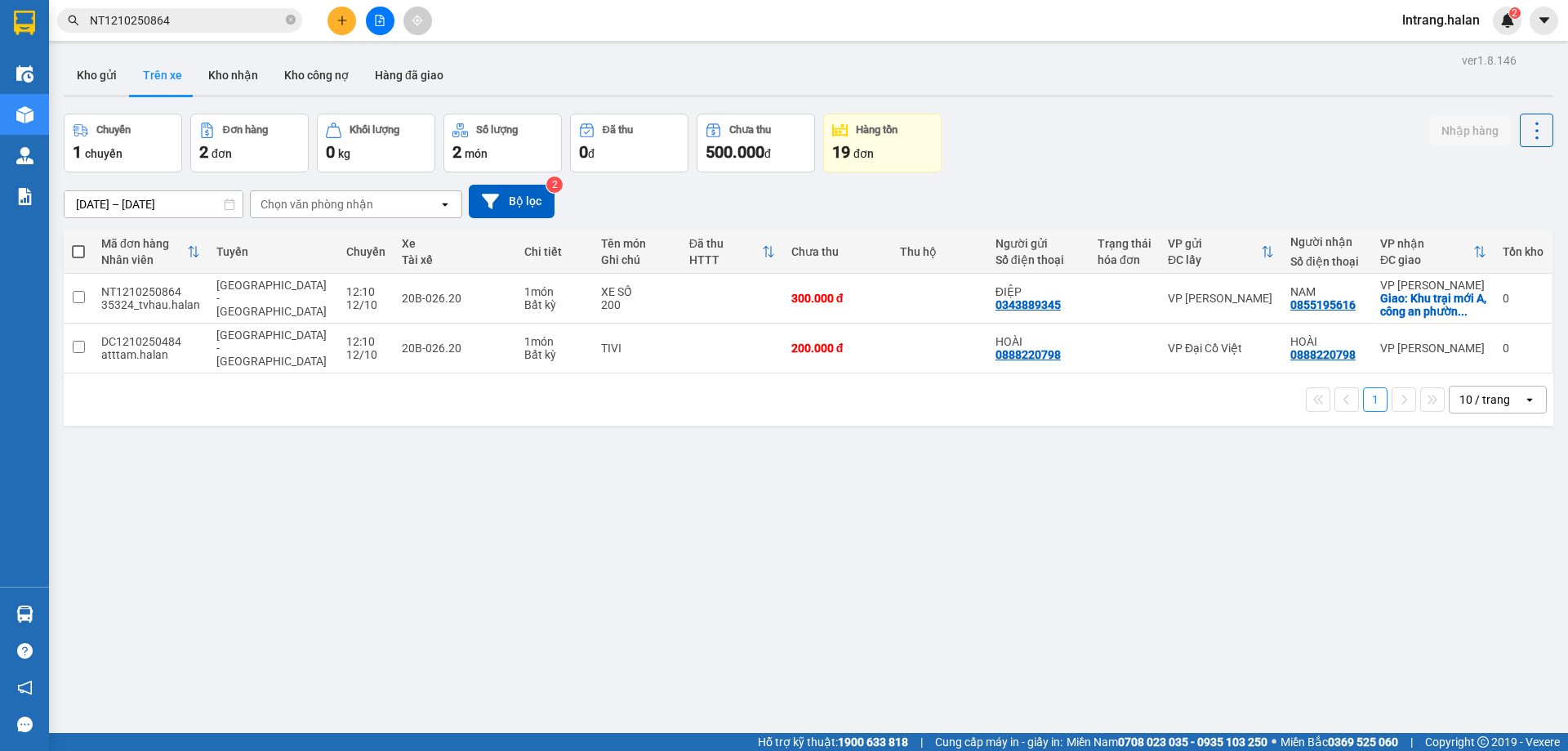
click at [924, 401] on div "1 10 / trang open" at bounding box center [808, 399] width 1490 height 52
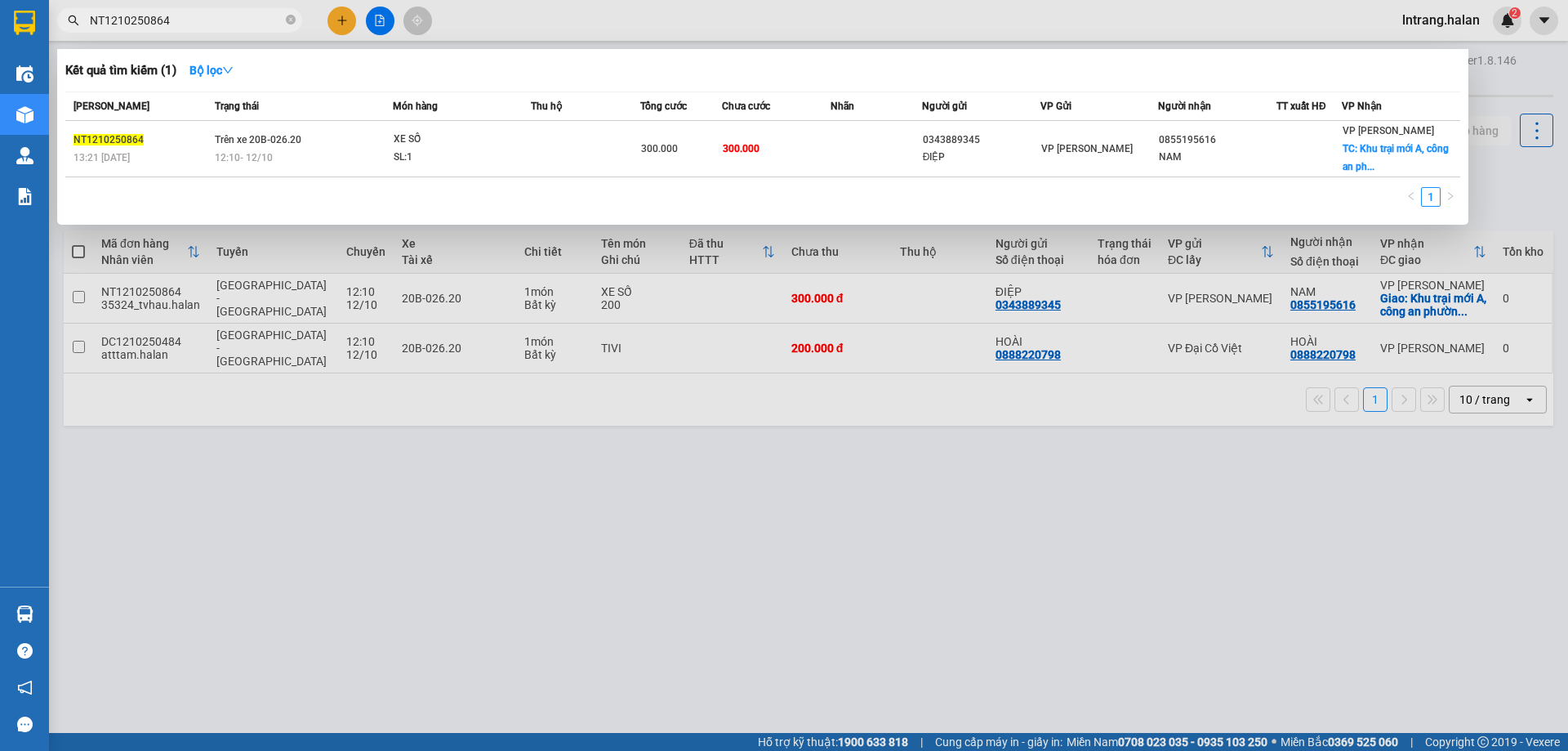
click at [240, 17] on input "NT1210250864" at bounding box center [186, 20] width 193 height 18
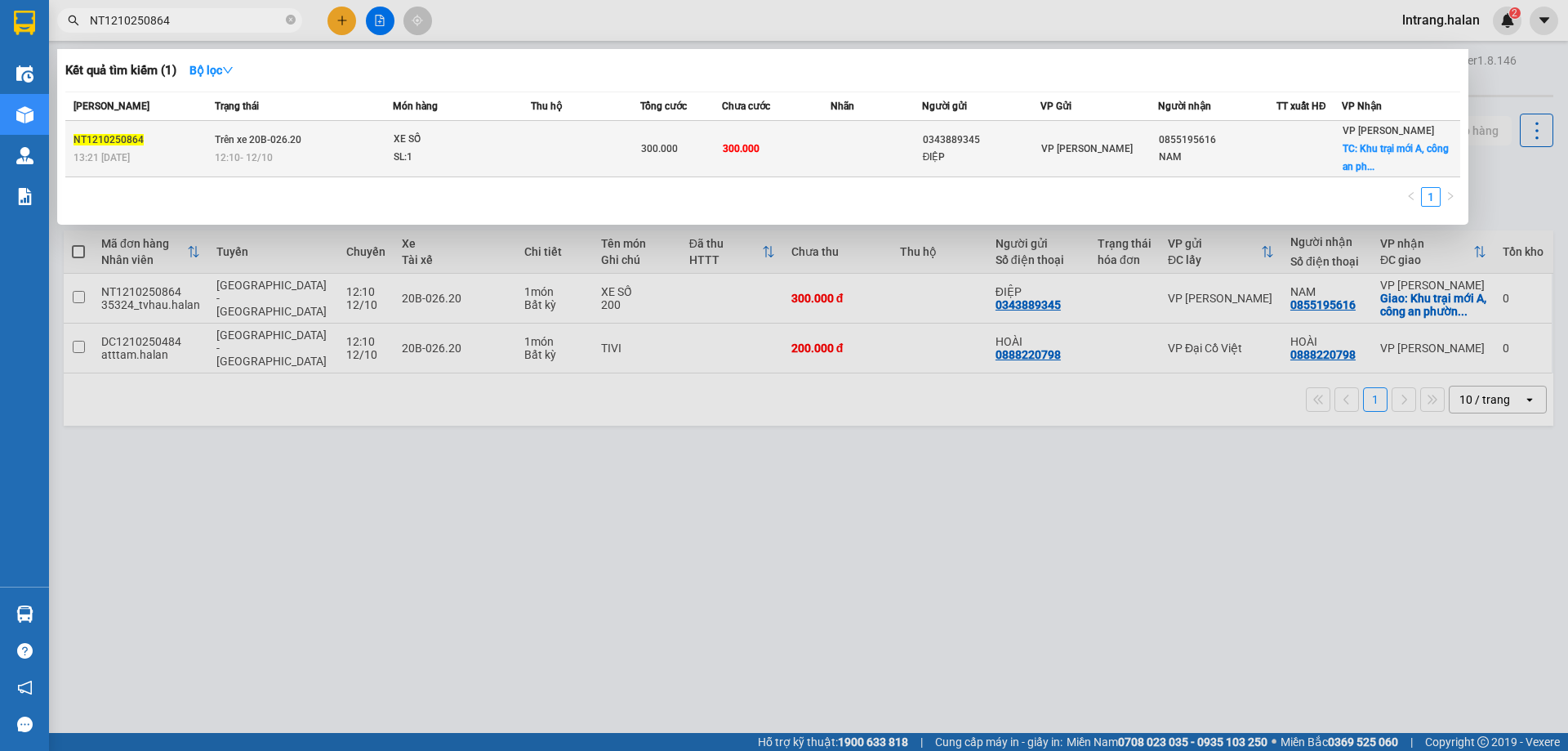
click at [866, 168] on td at bounding box center [877, 149] width 91 height 57
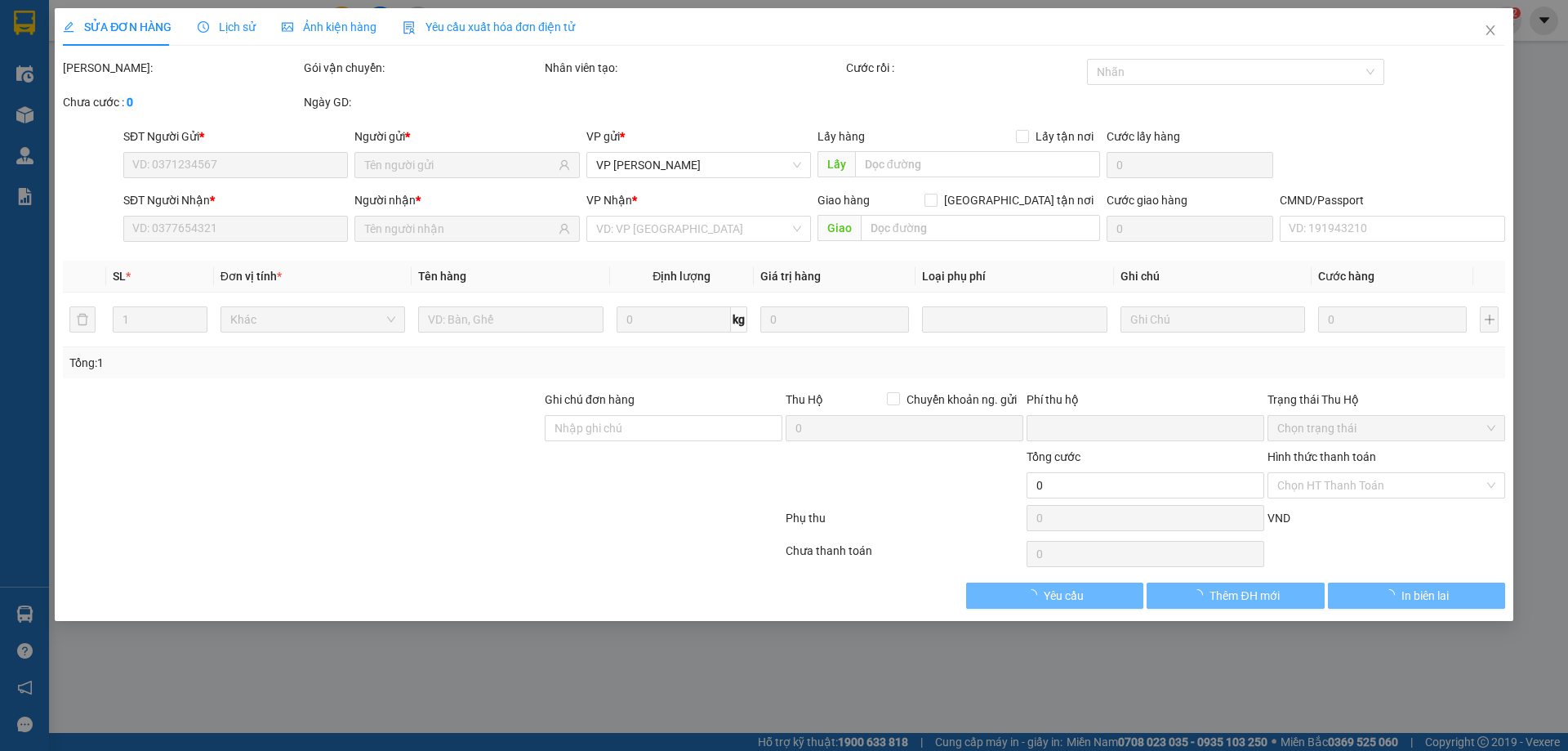
type input "0343889345"
type input "ĐIỆP"
type input "0855195616"
type input "NAM"
checkbox input "true"
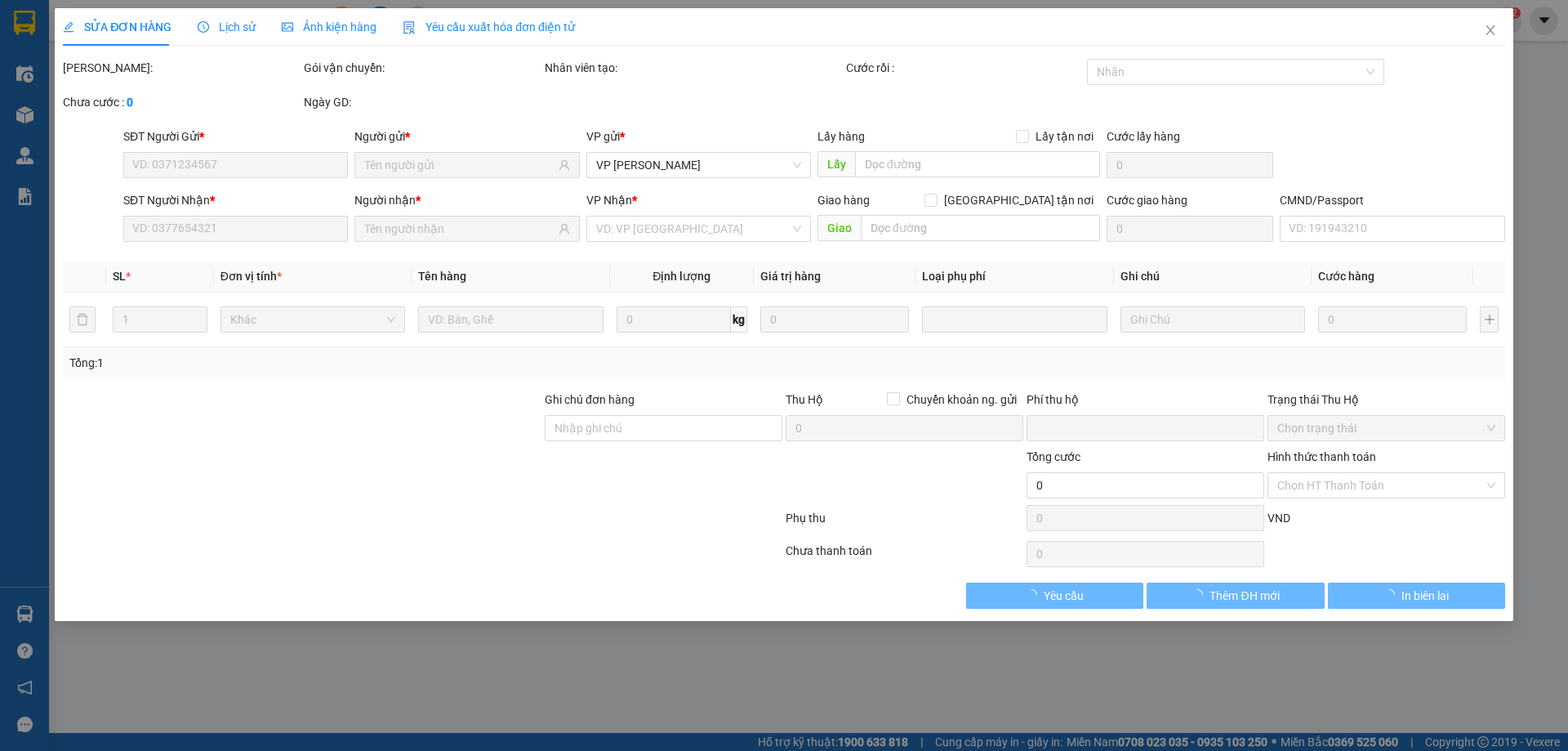
type input "Khu trại mới A, công an phường bình khê, đông triều, tỉnh quảng ninh"
type input "50.000"
type input "0"
type input "300.000"
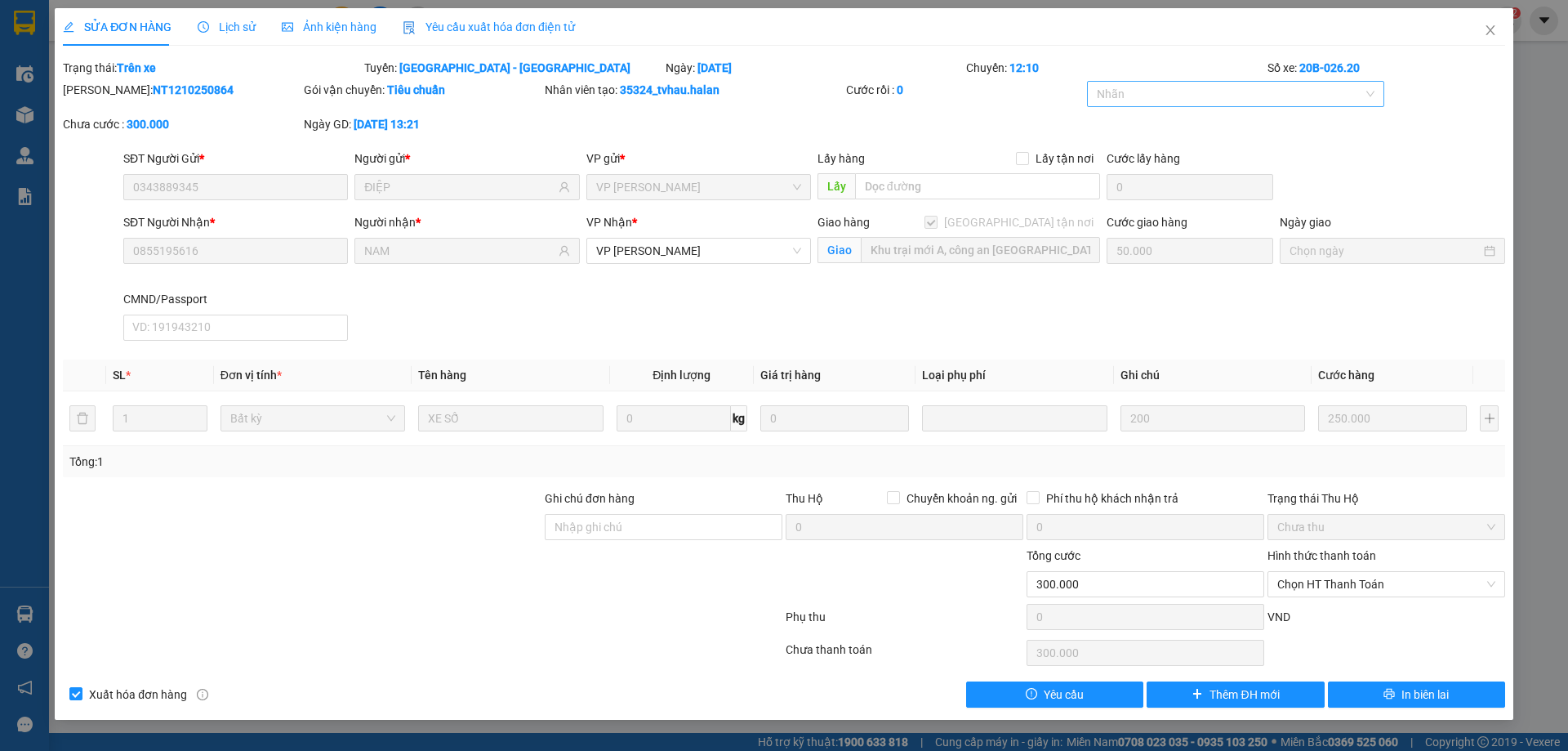
click at [1138, 94] on div at bounding box center [1228, 94] width 274 height 20
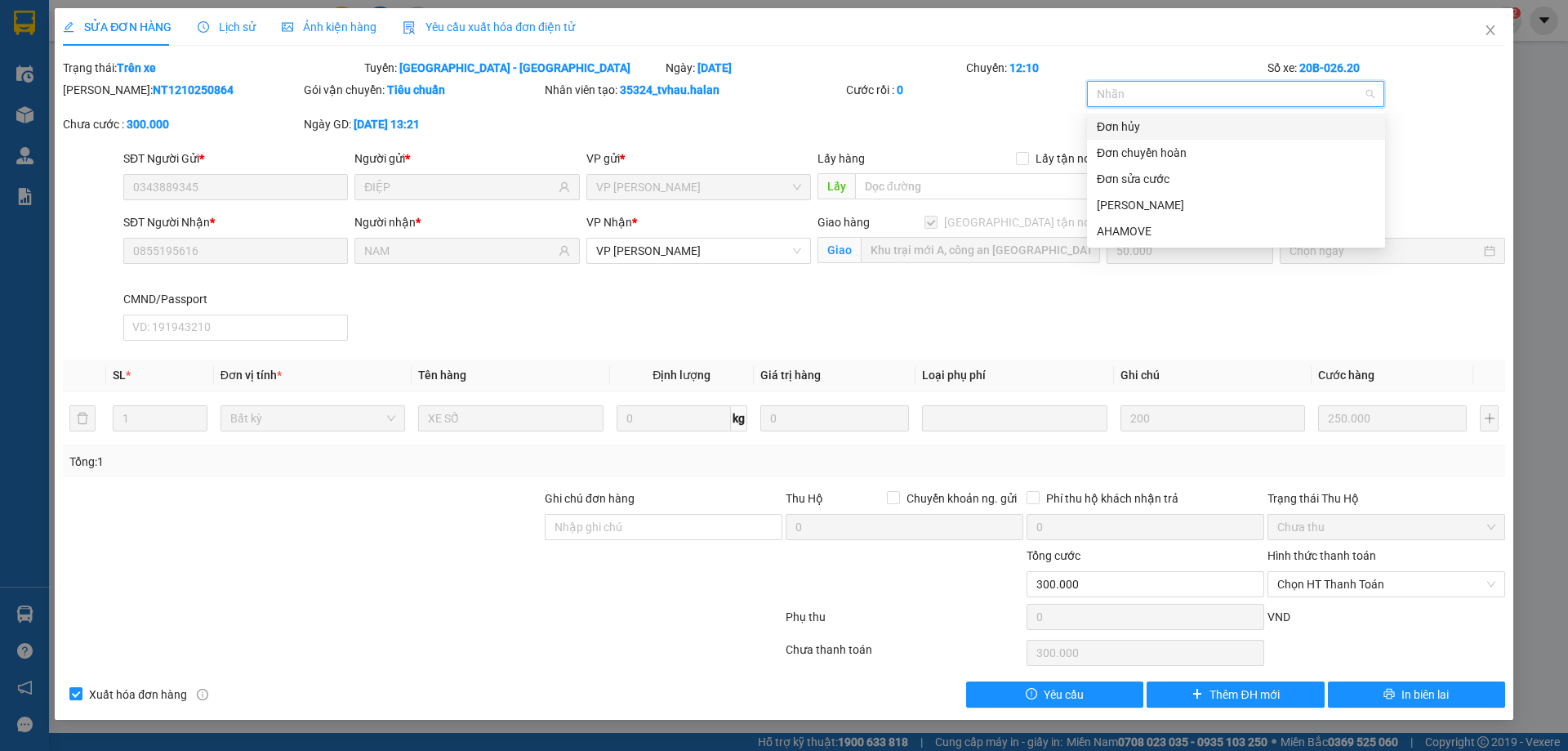
click at [1013, 101] on div "Cước rồi : 0" at bounding box center [964, 98] width 241 height 34
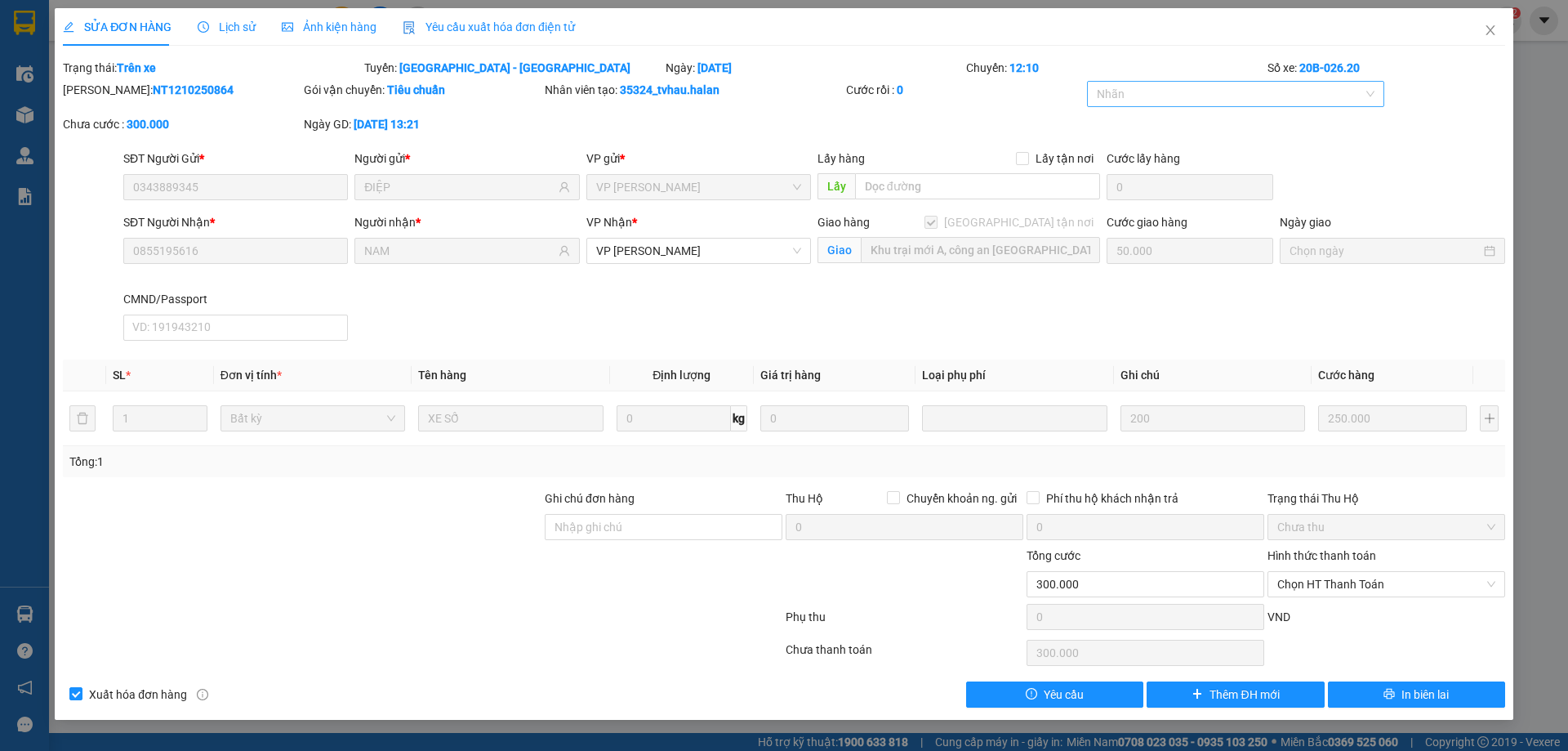
click at [1127, 100] on div at bounding box center [1228, 94] width 274 height 20
click at [1040, 114] on div "Cước rồi : 0" at bounding box center [964, 98] width 241 height 34
click at [1109, 585] on input "300.000" at bounding box center [1146, 585] width 238 height 26
click at [1099, 588] on input "300.000" at bounding box center [1146, 585] width 238 height 26
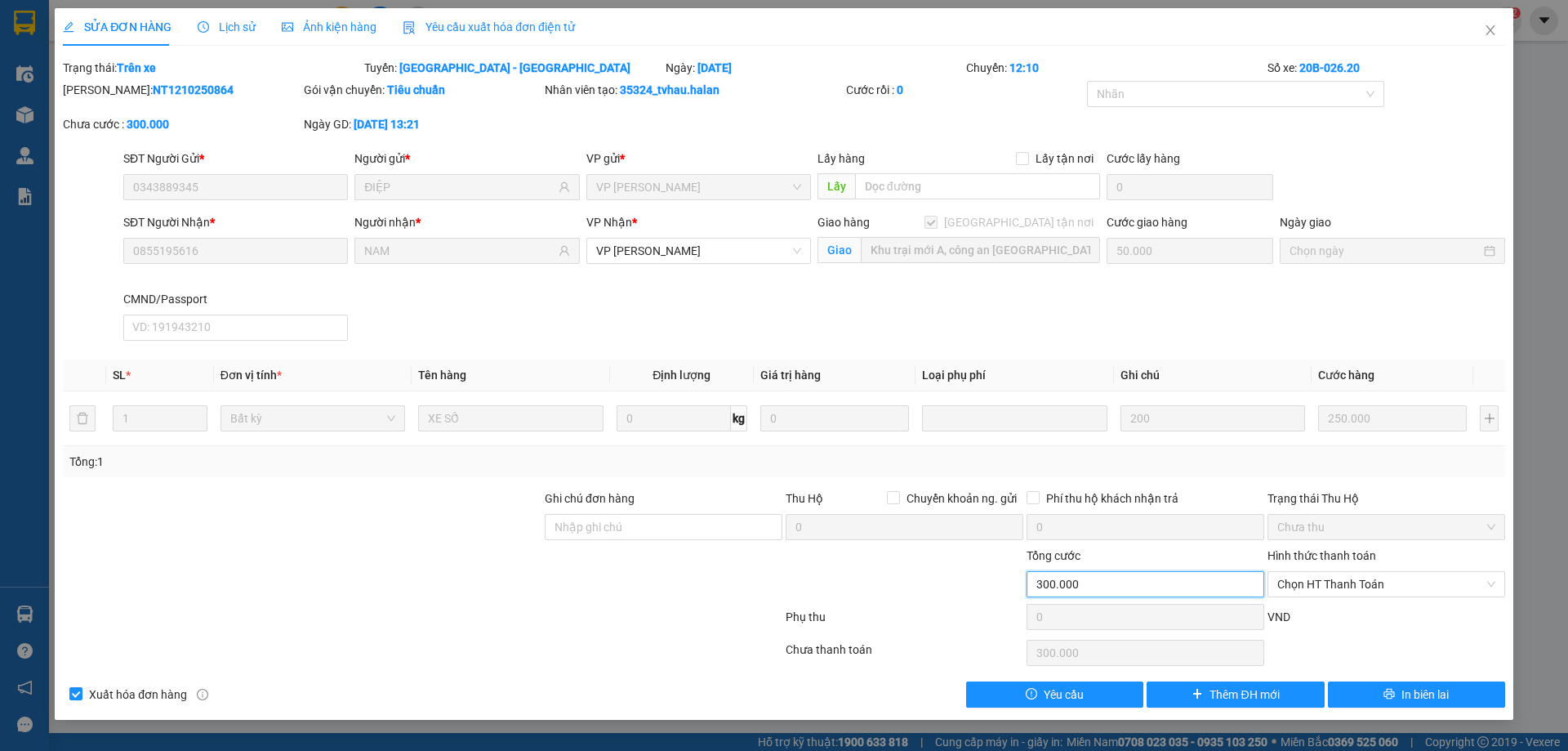
click at [1099, 588] on input "300.000" at bounding box center [1146, 585] width 238 height 26
click at [1097, 583] on input "300.000" at bounding box center [1146, 585] width 238 height 26
drag, startPoint x: 1091, startPoint y: 567, endPoint x: 1088, endPoint y: 577, distance: 10.4
click at [1088, 577] on div "Tổng cước 300.000" at bounding box center [1146, 575] width 238 height 58
click at [1088, 584] on input "300.000" at bounding box center [1146, 585] width 238 height 26
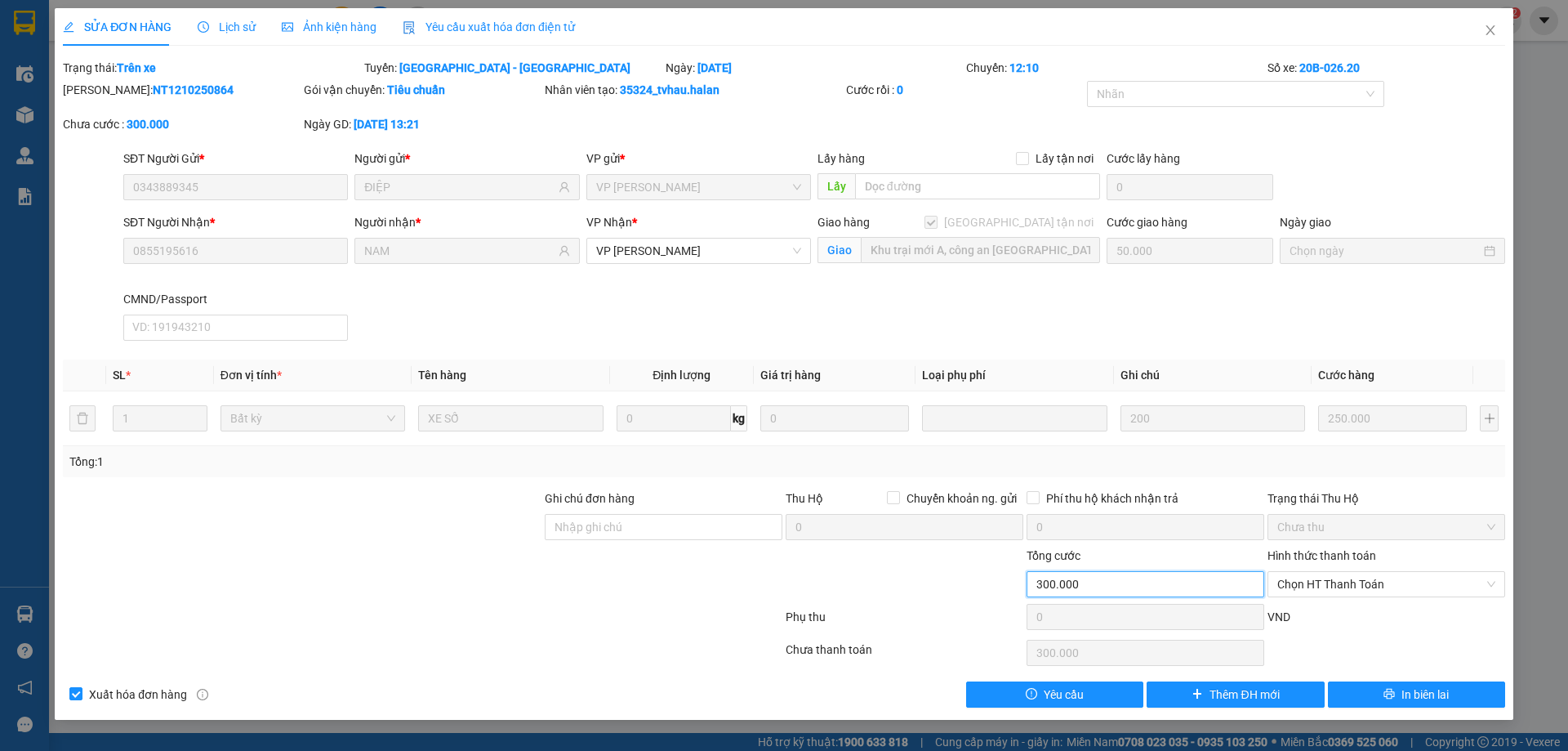
click at [1088, 584] on input "300.000" at bounding box center [1146, 585] width 238 height 26
click at [1490, 32] on icon "close" at bounding box center [1491, 30] width 13 height 13
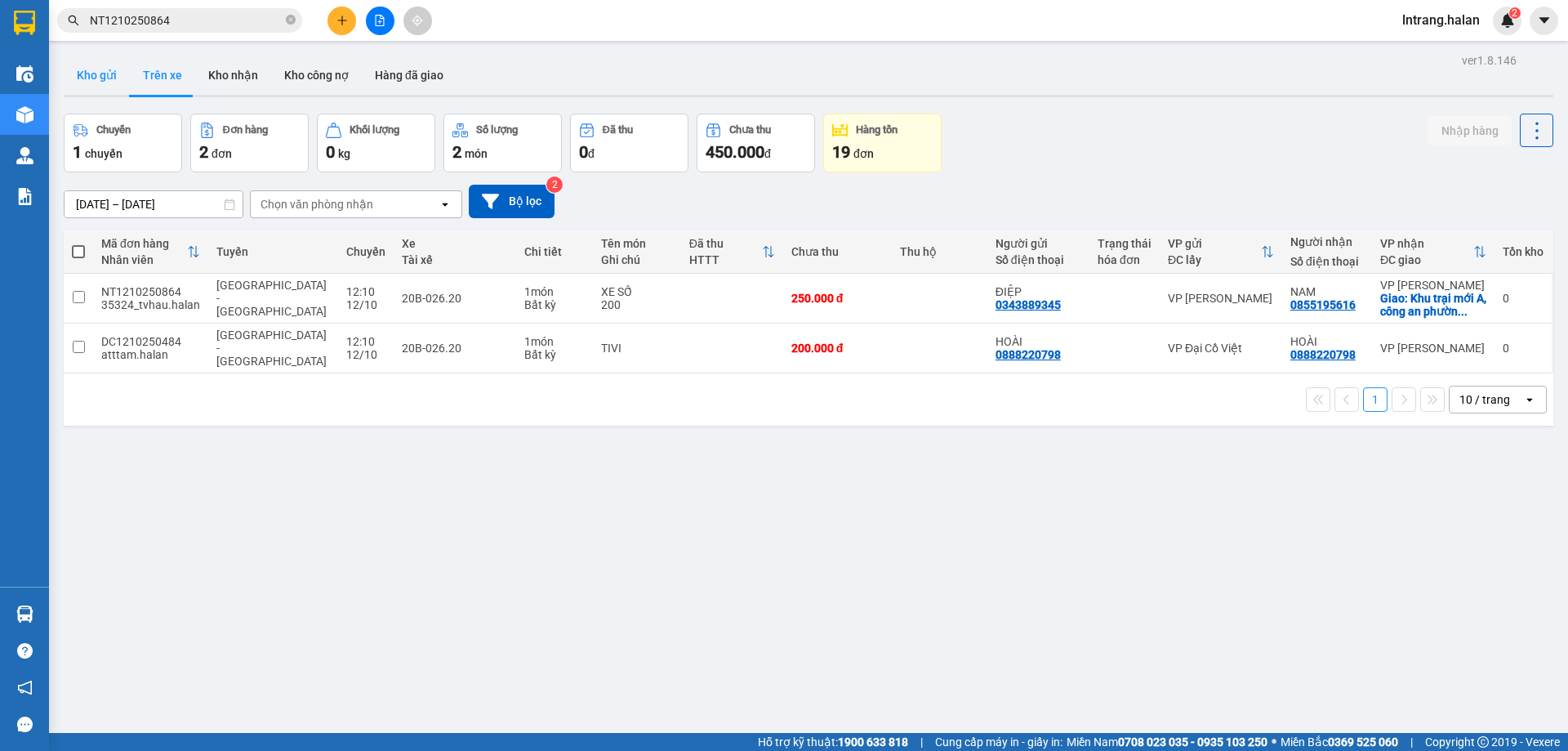
click at [92, 78] on button "Kho gửi" at bounding box center [96, 76] width 66 height 40
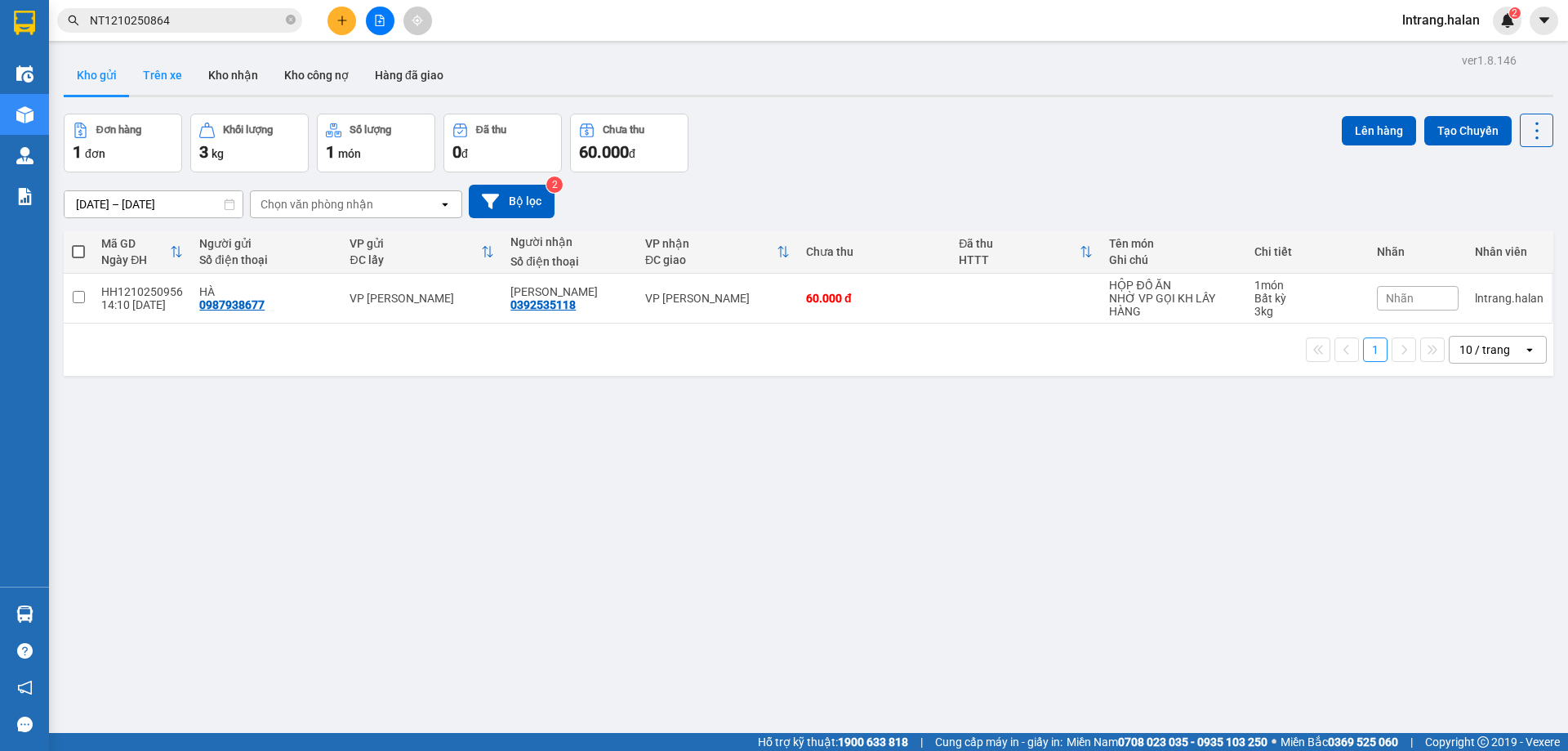
click at [178, 73] on button "Trên xe" at bounding box center [162, 76] width 65 height 40
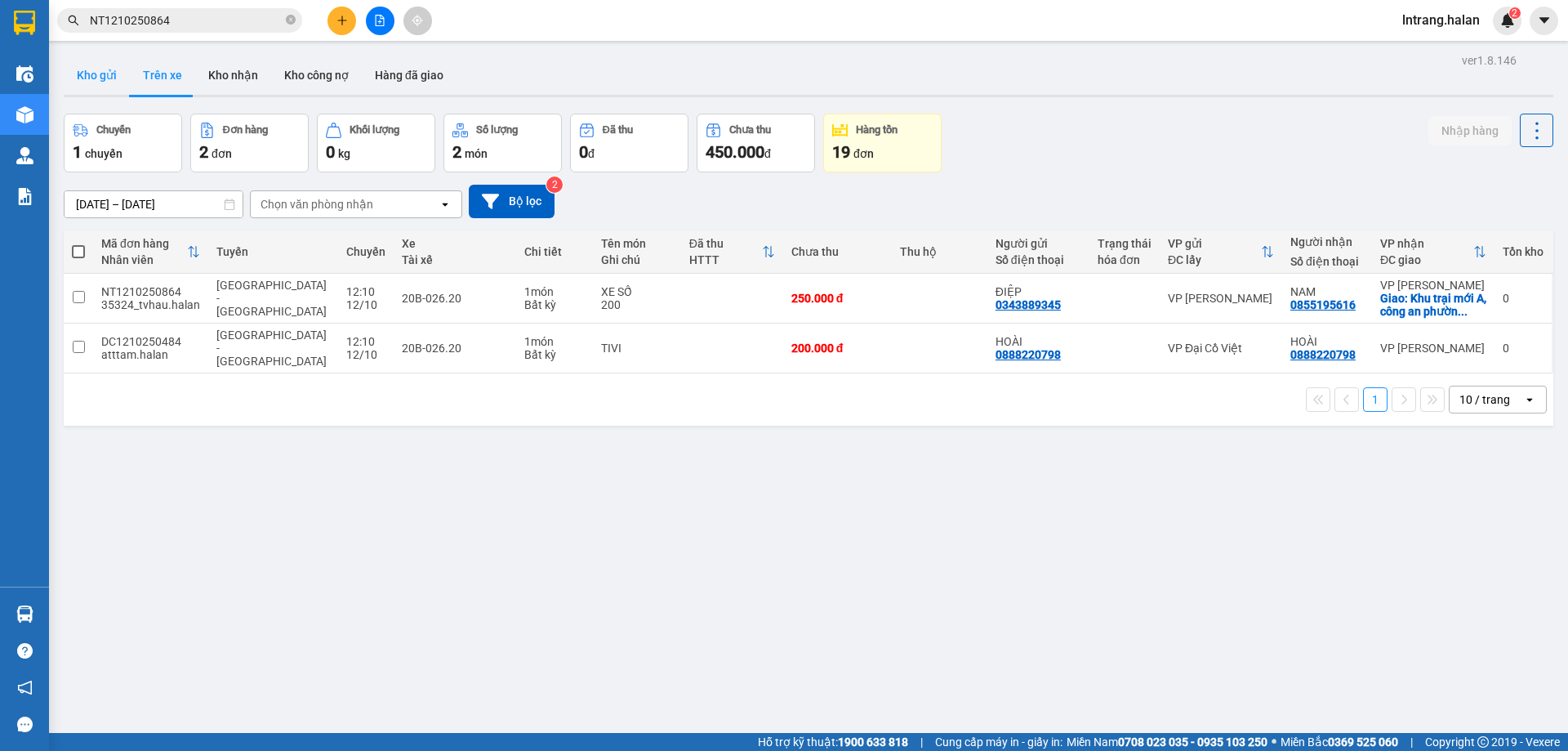
click at [94, 77] on button "Kho gửi" at bounding box center [96, 76] width 66 height 40
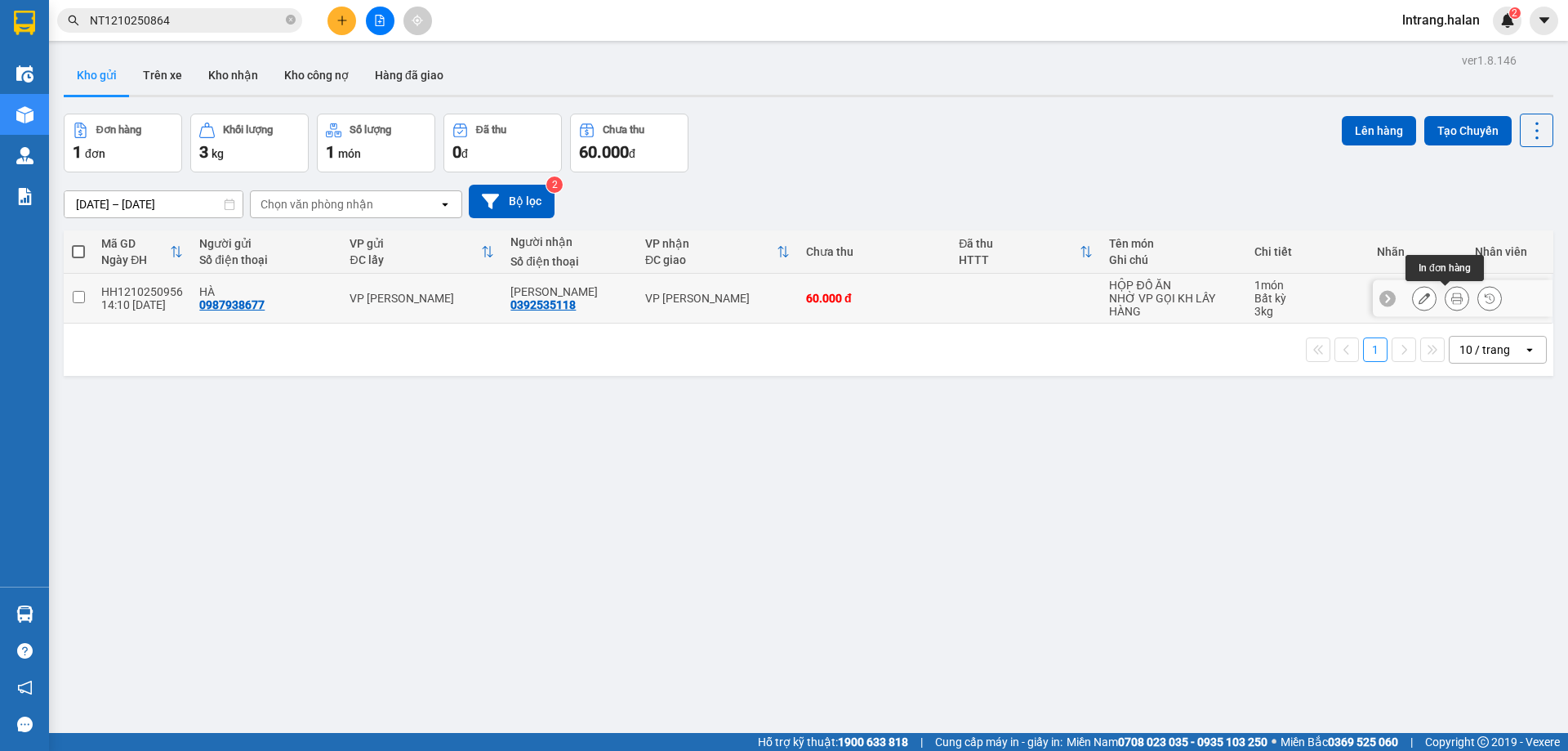
click at [1452, 299] on icon at bounding box center [1457, 299] width 11 height 11
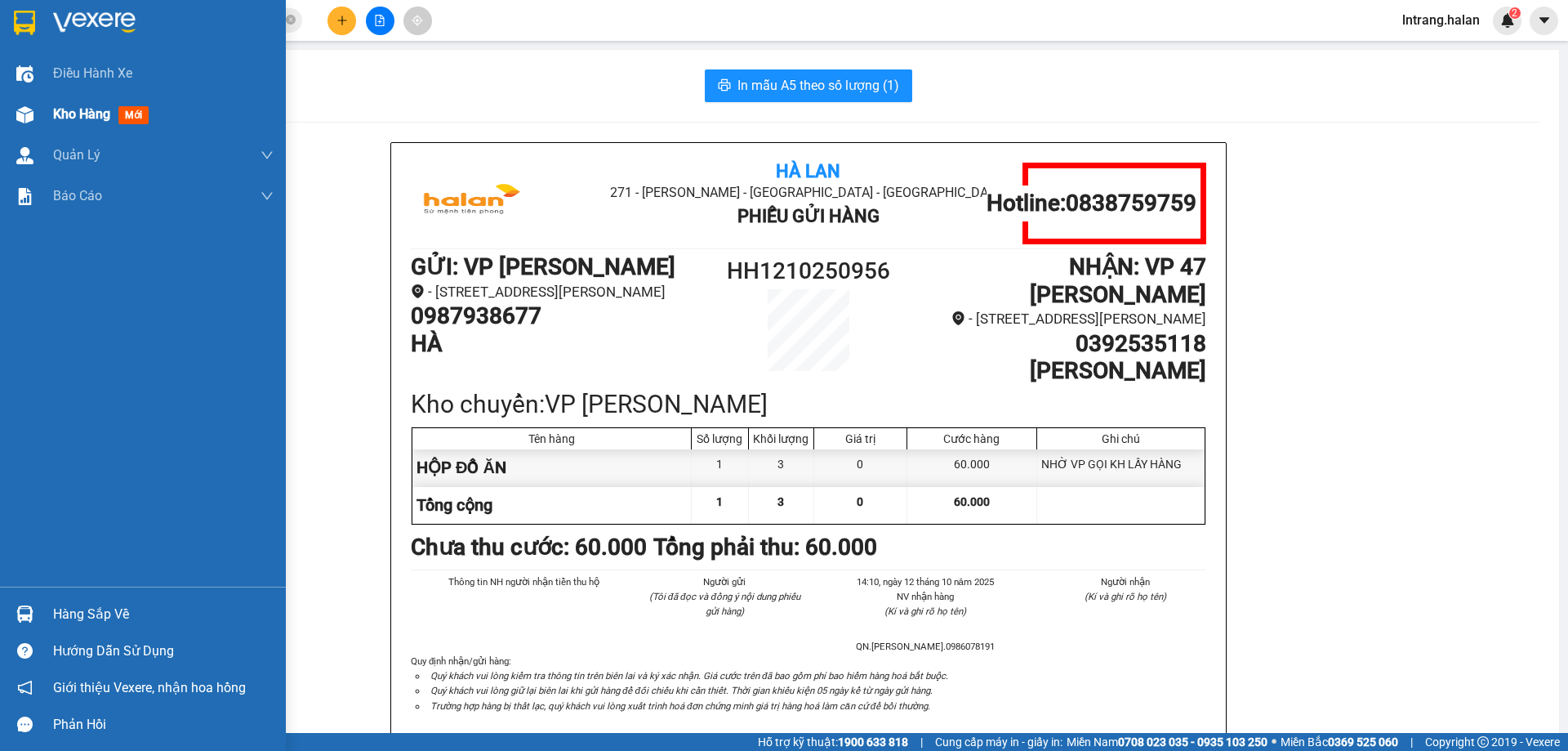
click at [99, 111] on span "Kho hàng" at bounding box center [81, 113] width 58 height 15
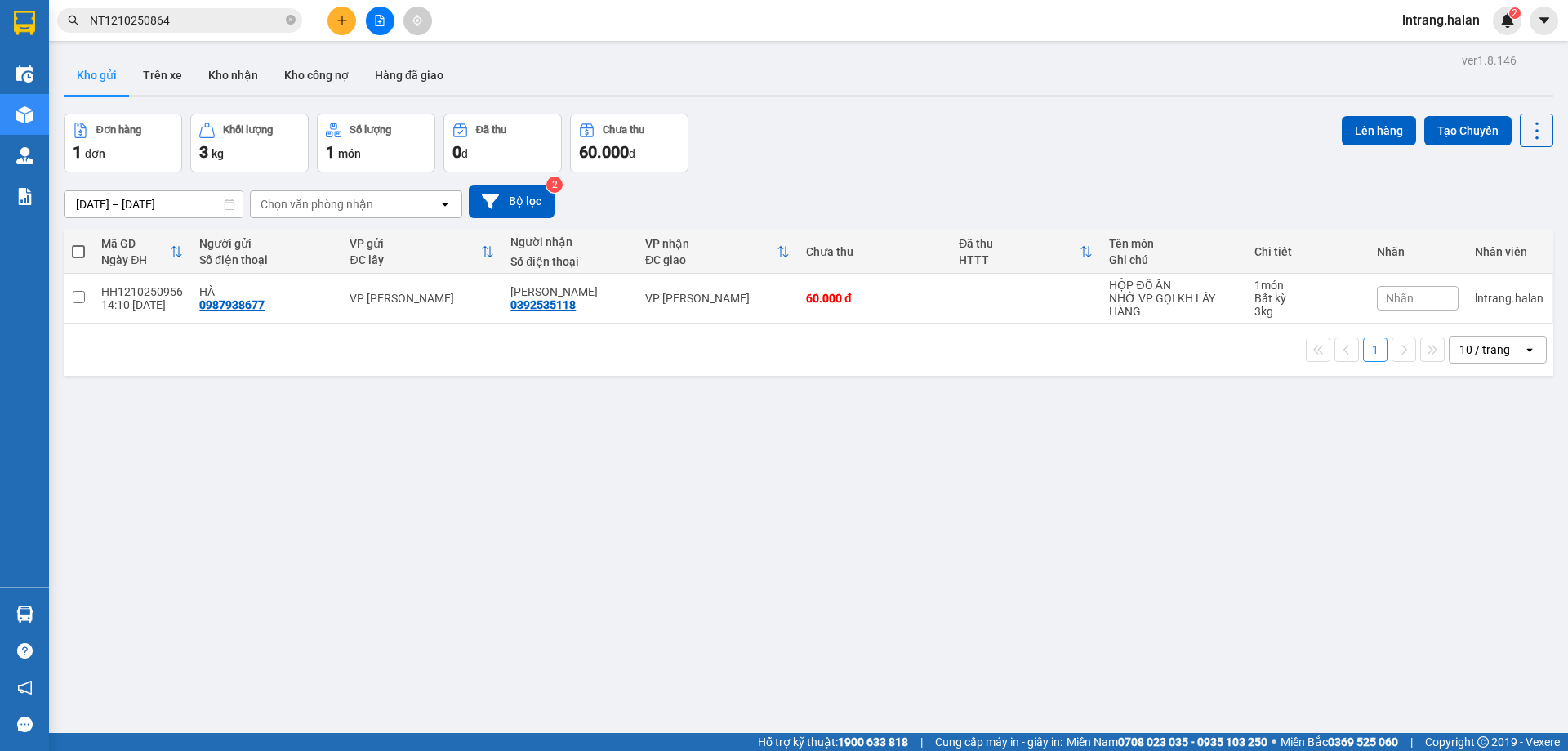
click at [891, 625] on div "ver 1.8.146 Kho gửi Trên xe Kho nhận Kho công nợ Hàng đã giao Đơn hàng 1 đơn Kh…" at bounding box center [809, 424] width 1503 height 751
click at [175, 71] on button "Trên xe" at bounding box center [162, 76] width 65 height 40
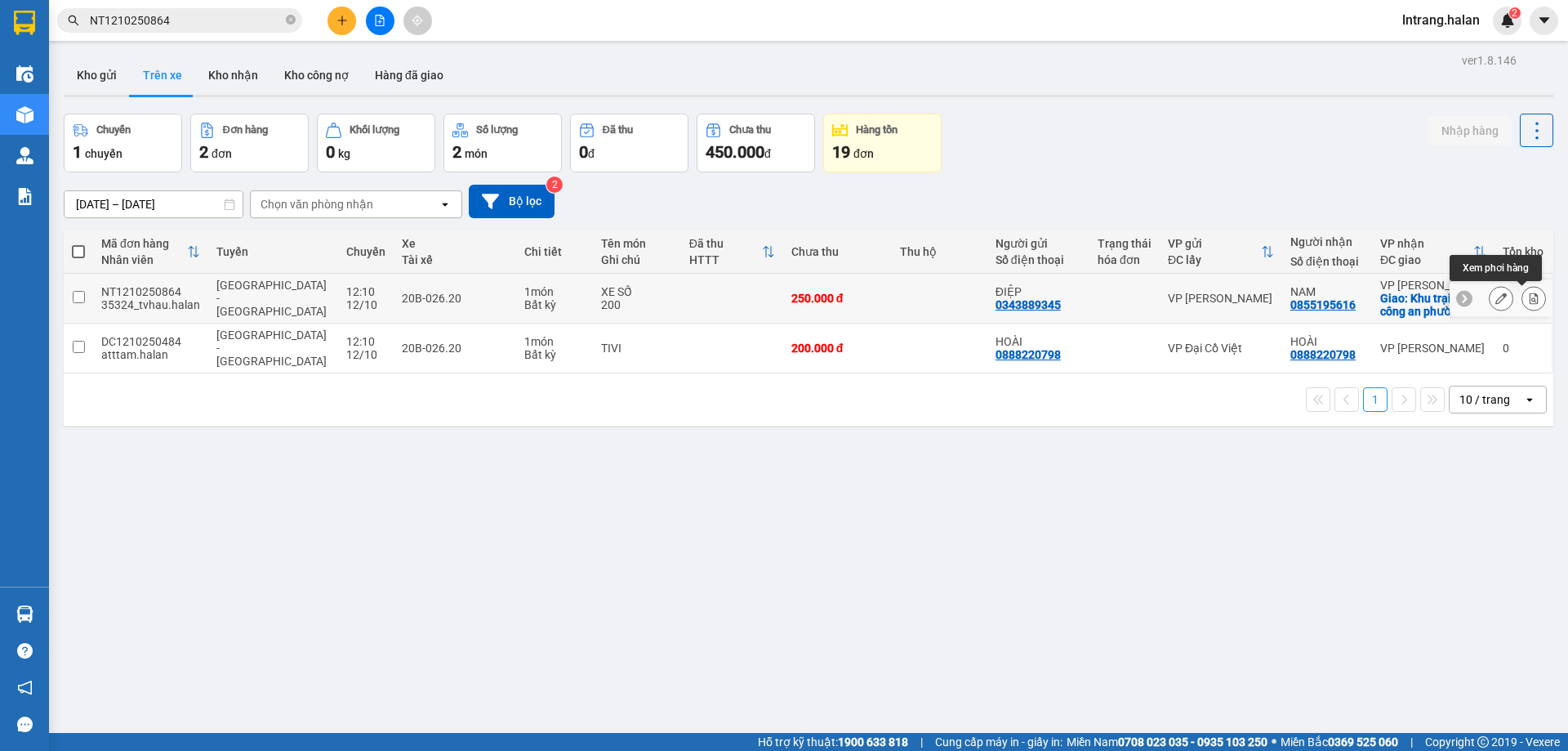
click at [1530, 297] on icon at bounding box center [1535, 299] width 9 height 11
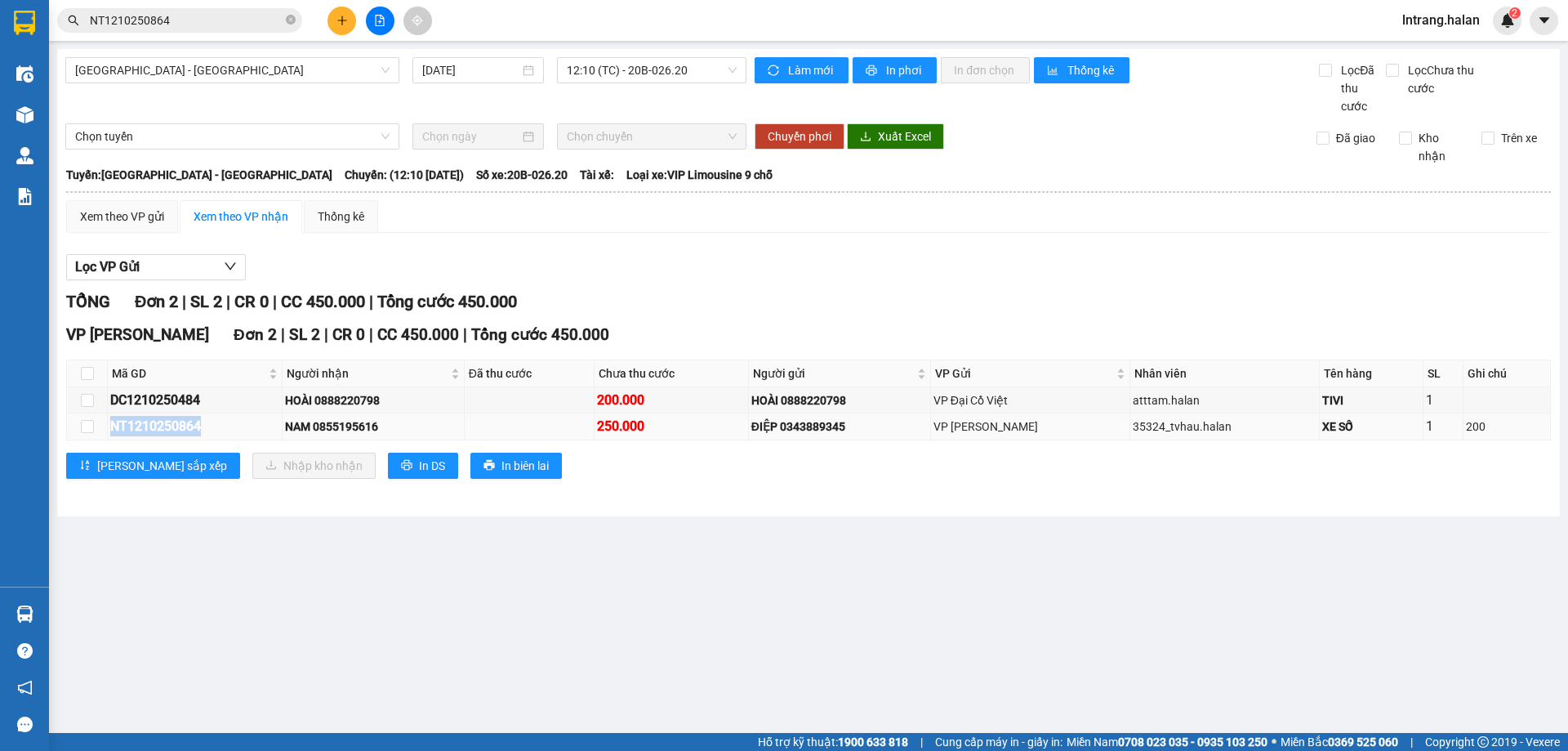
drag, startPoint x: 226, startPoint y: 430, endPoint x: 96, endPoint y: 426, distance: 130.1
click at [96, 426] on tr "NT1210250864 NAM 0855195616 250.000 ĐIỆP 0343889345 VP Nguyễn Trãi 35324_tvhau.…" at bounding box center [809, 427] width 1484 height 26
copy tr "NT1210250864"
click at [291, 23] on icon "close-circle" at bounding box center [291, 20] width 9 height 9
click at [221, 24] on input "text" at bounding box center [186, 20] width 193 height 18
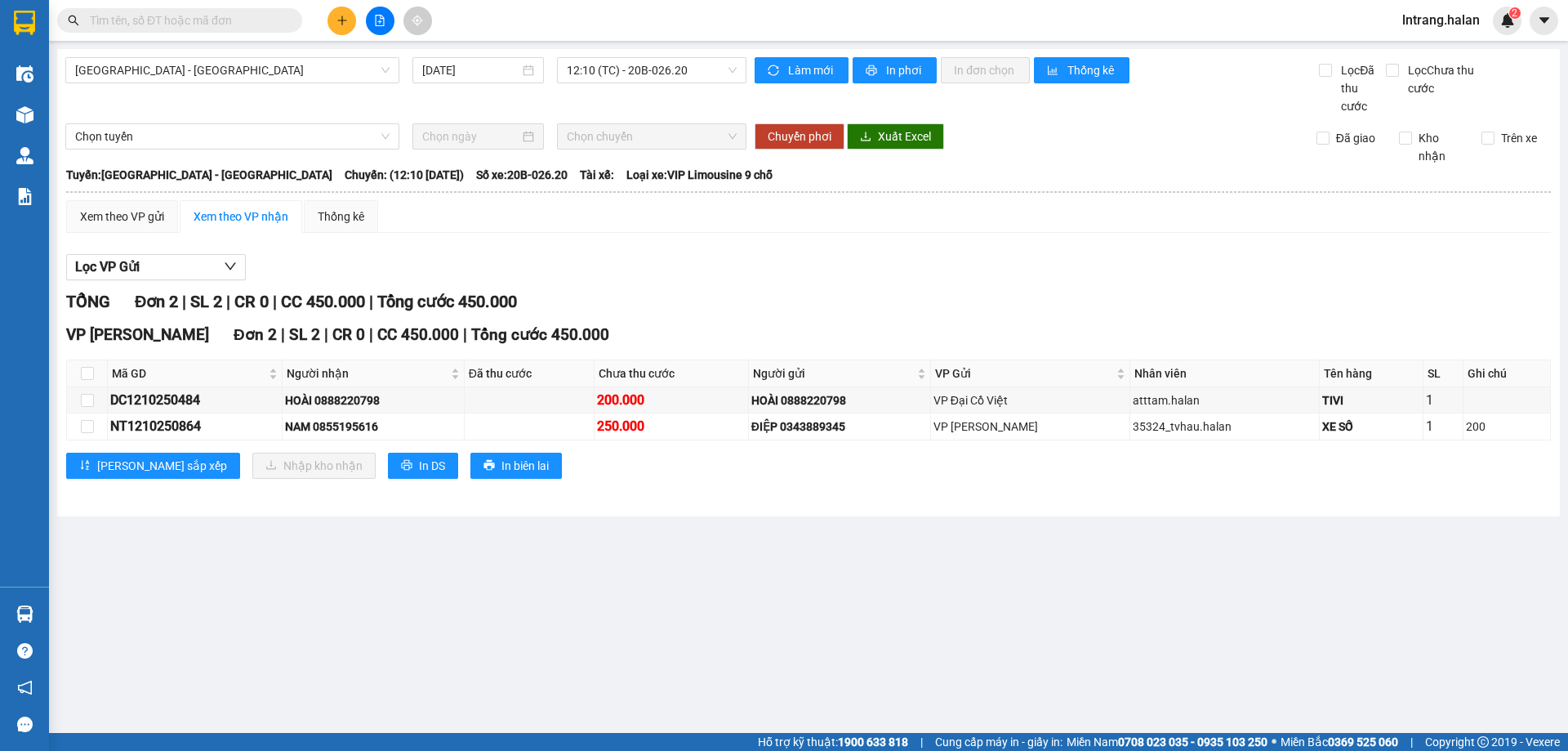
paste input "NT1210250864"
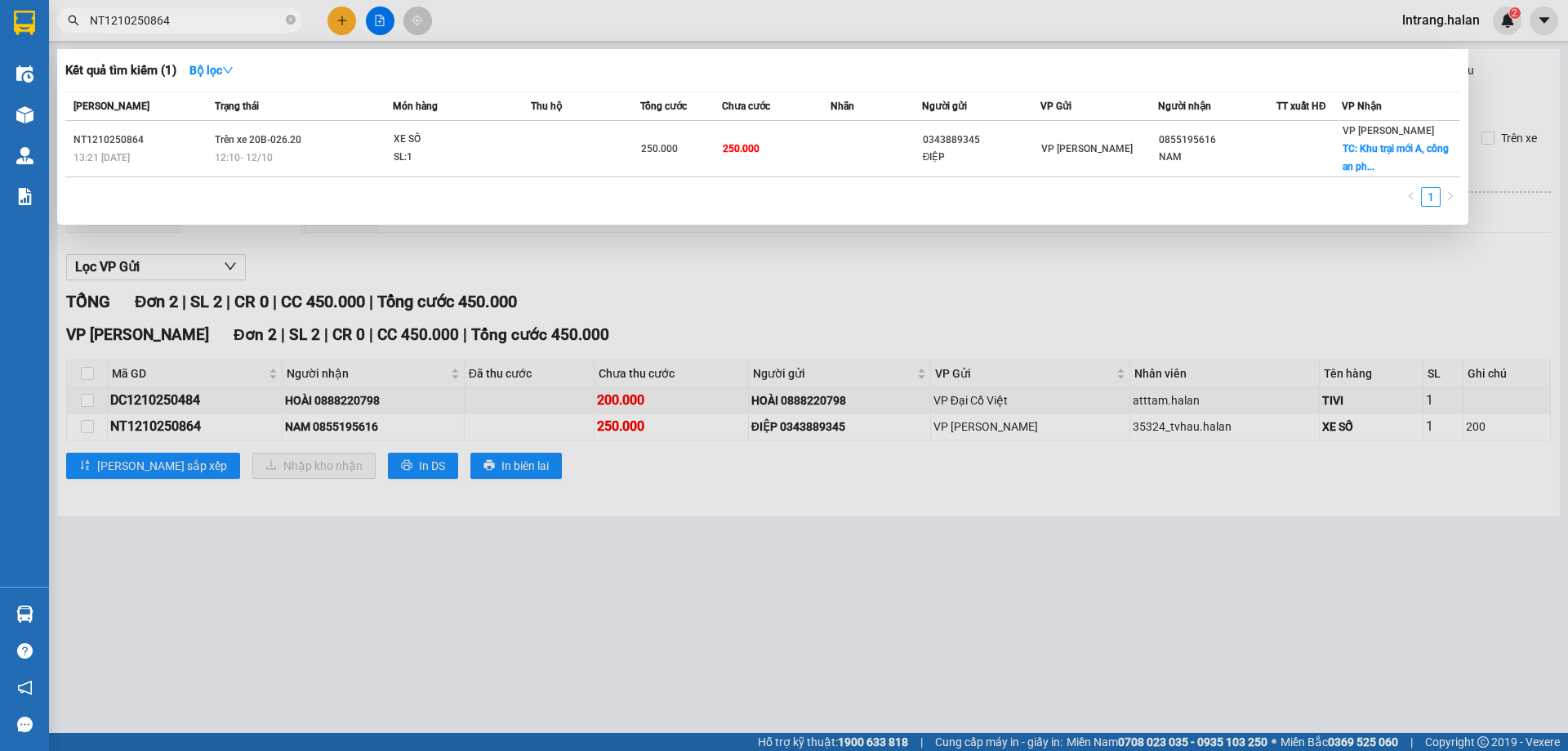
type input "NT1210250864"
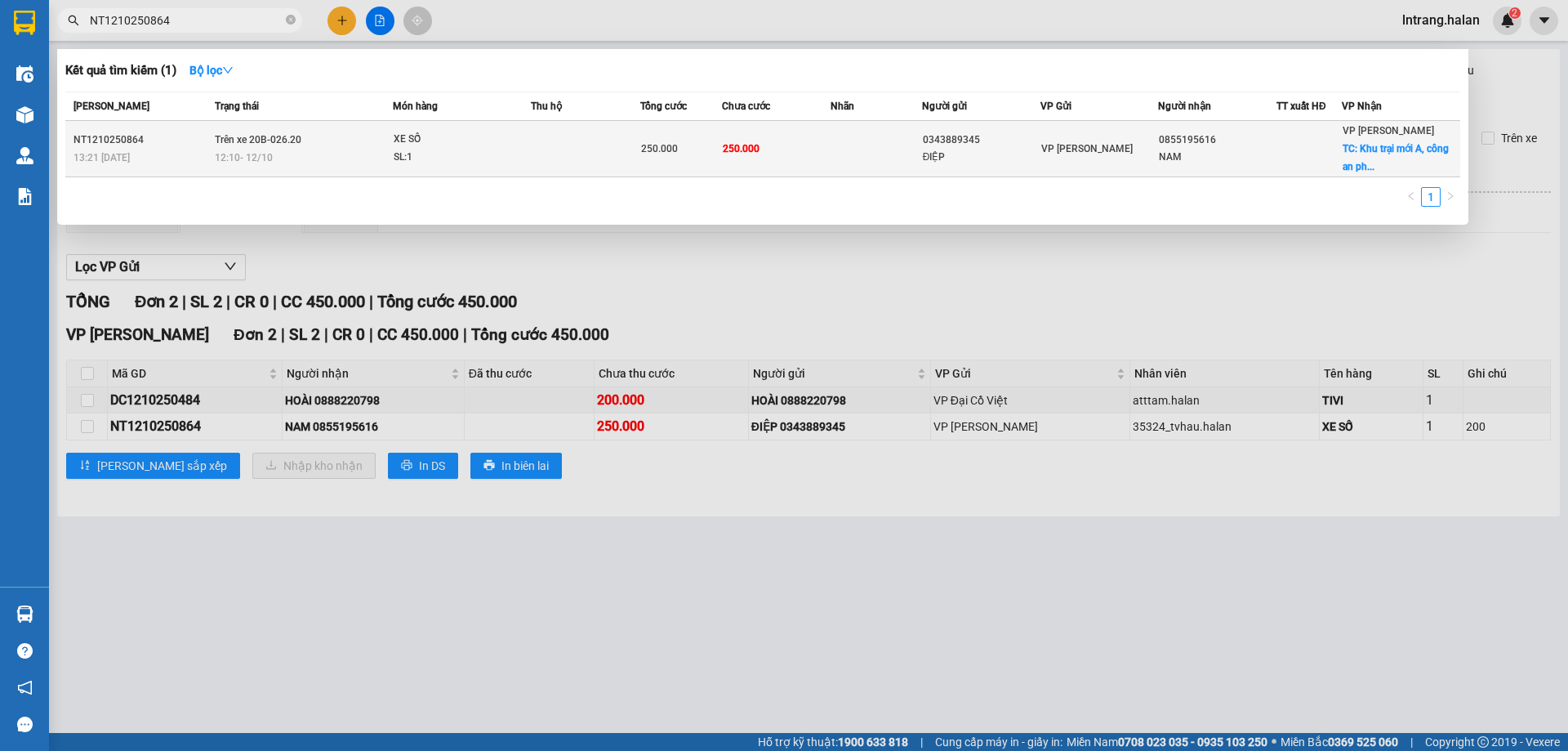
click at [328, 133] on td "Trên xe 20B-026.20 12:10 - 12/10" at bounding box center [301, 149] width 182 height 57
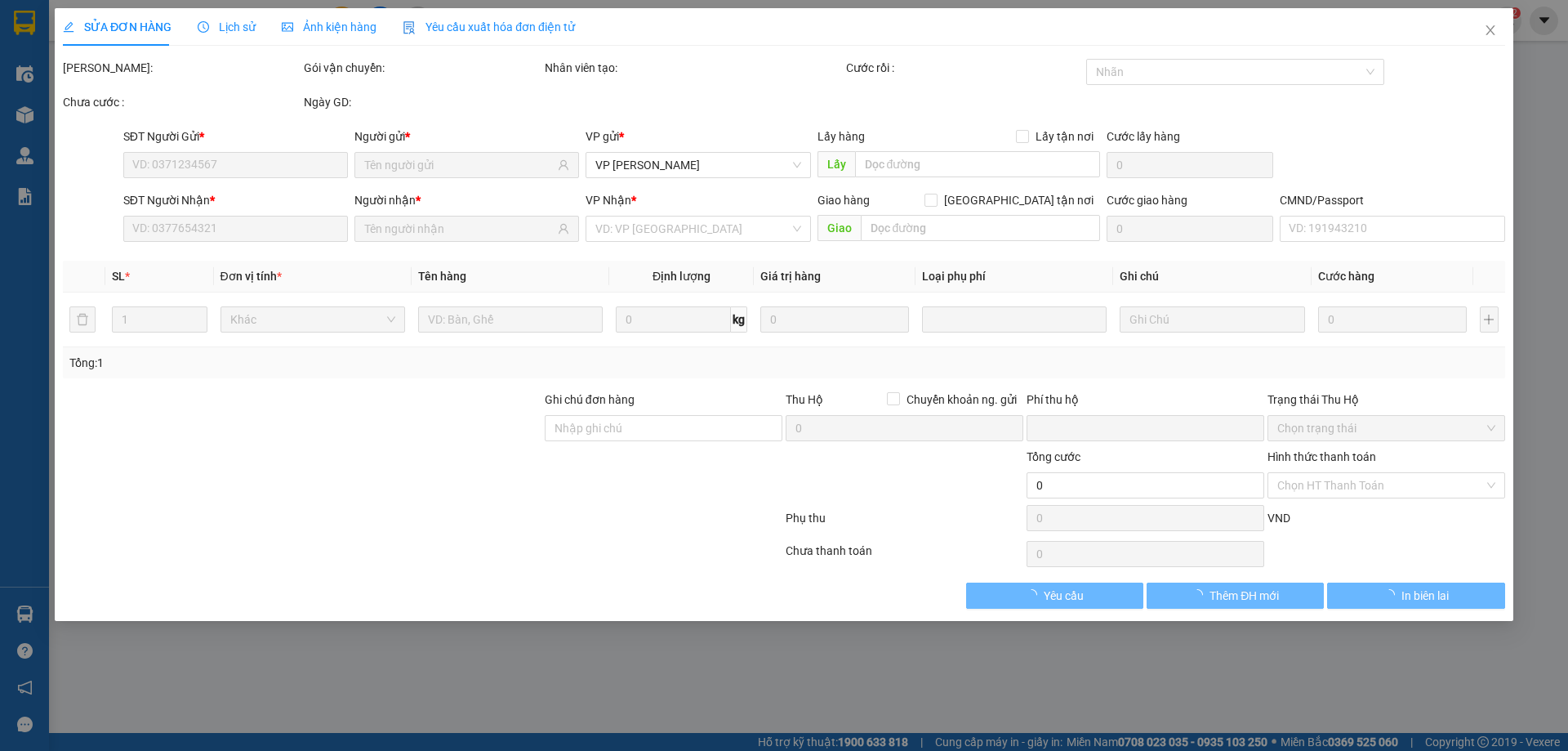
type input "0343889345"
type input "ĐIỆP"
type input "0855195616"
type input "NAM"
checkbox input "true"
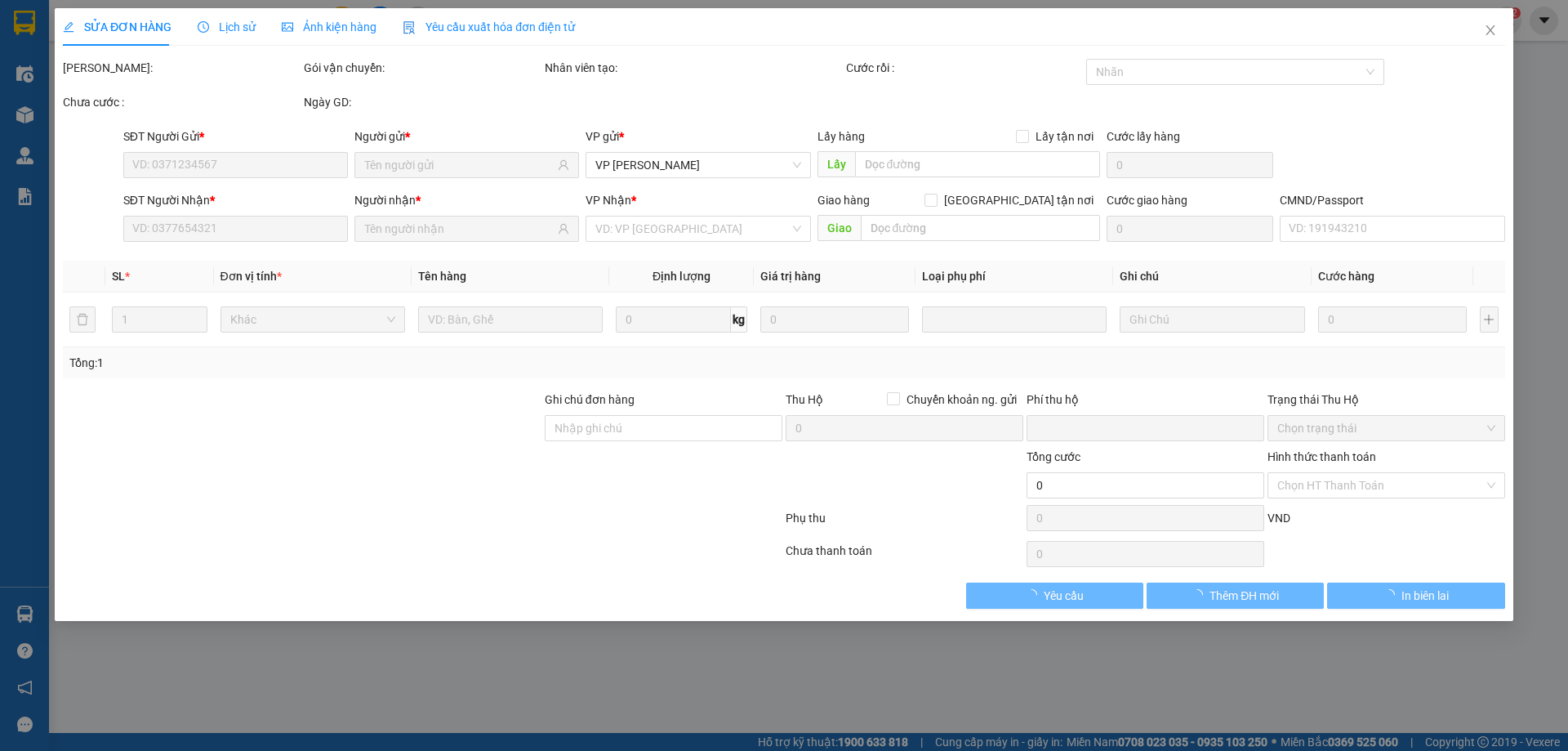
type input "Khu trại mới A, công an phường bình khê, đông triều, tỉnh quảng ninh"
type input "0"
type input "250.000"
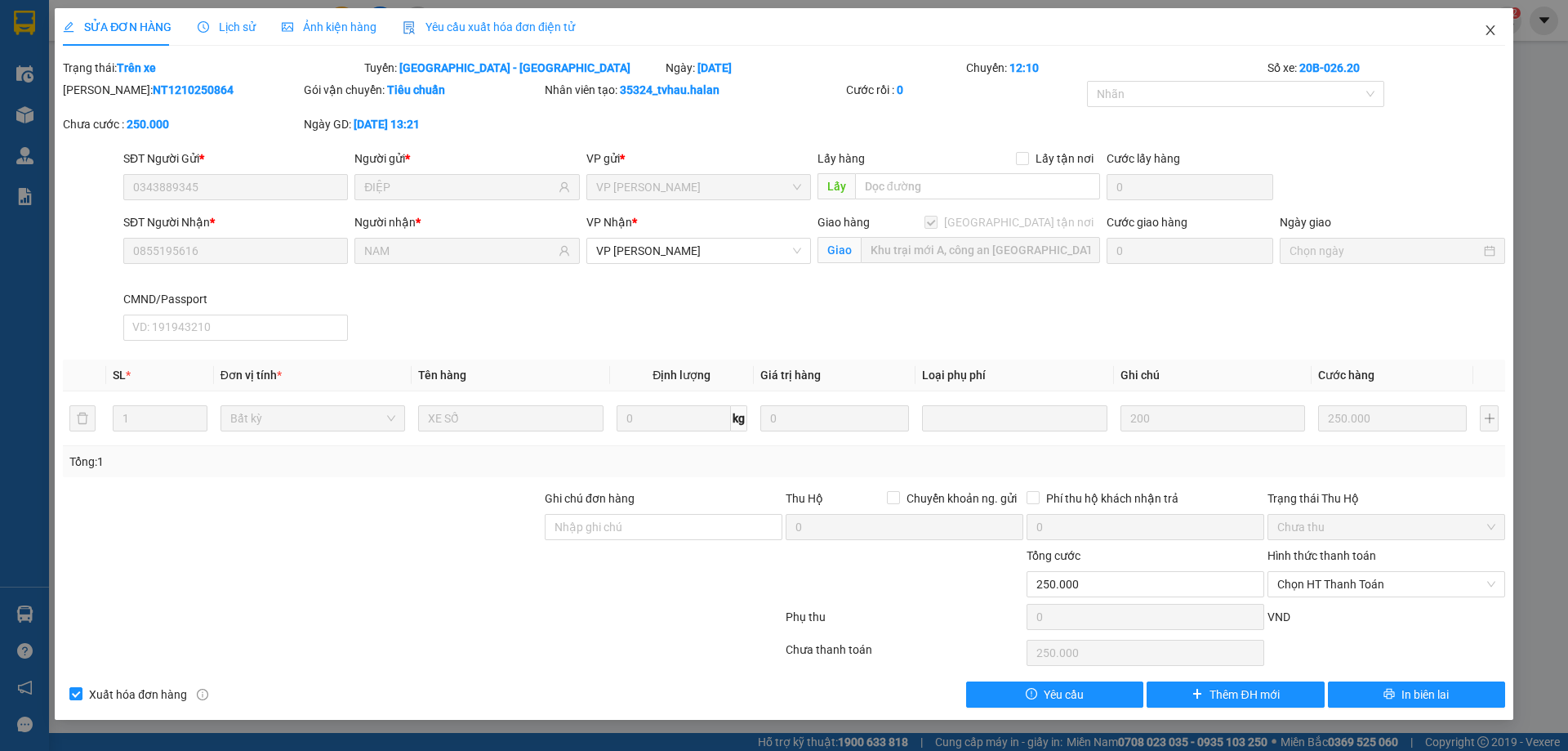
click at [1493, 33] on icon "close" at bounding box center [1491, 30] width 9 height 9
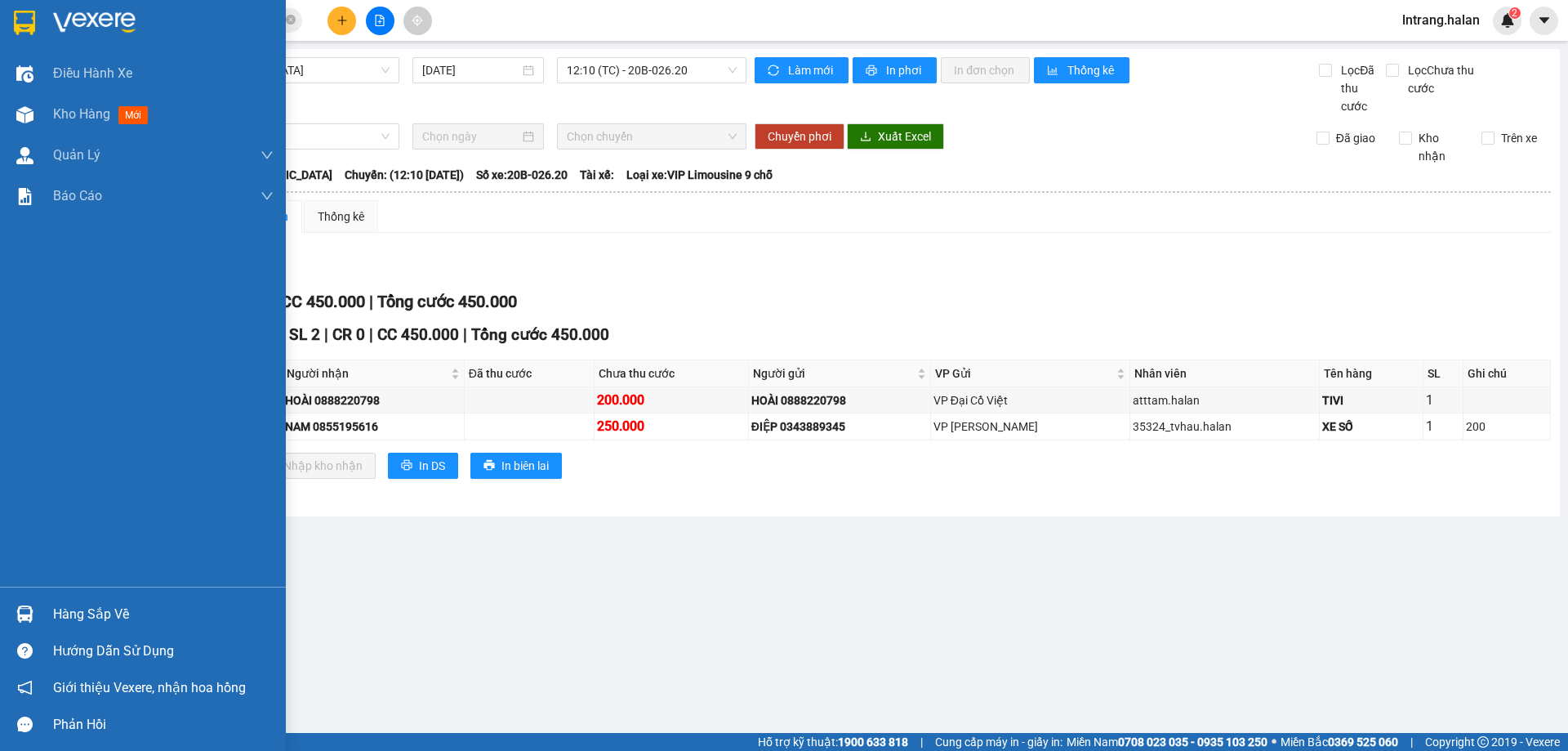
click at [40, 607] on div "Hàng sắp về" at bounding box center [143, 613] width 286 height 37
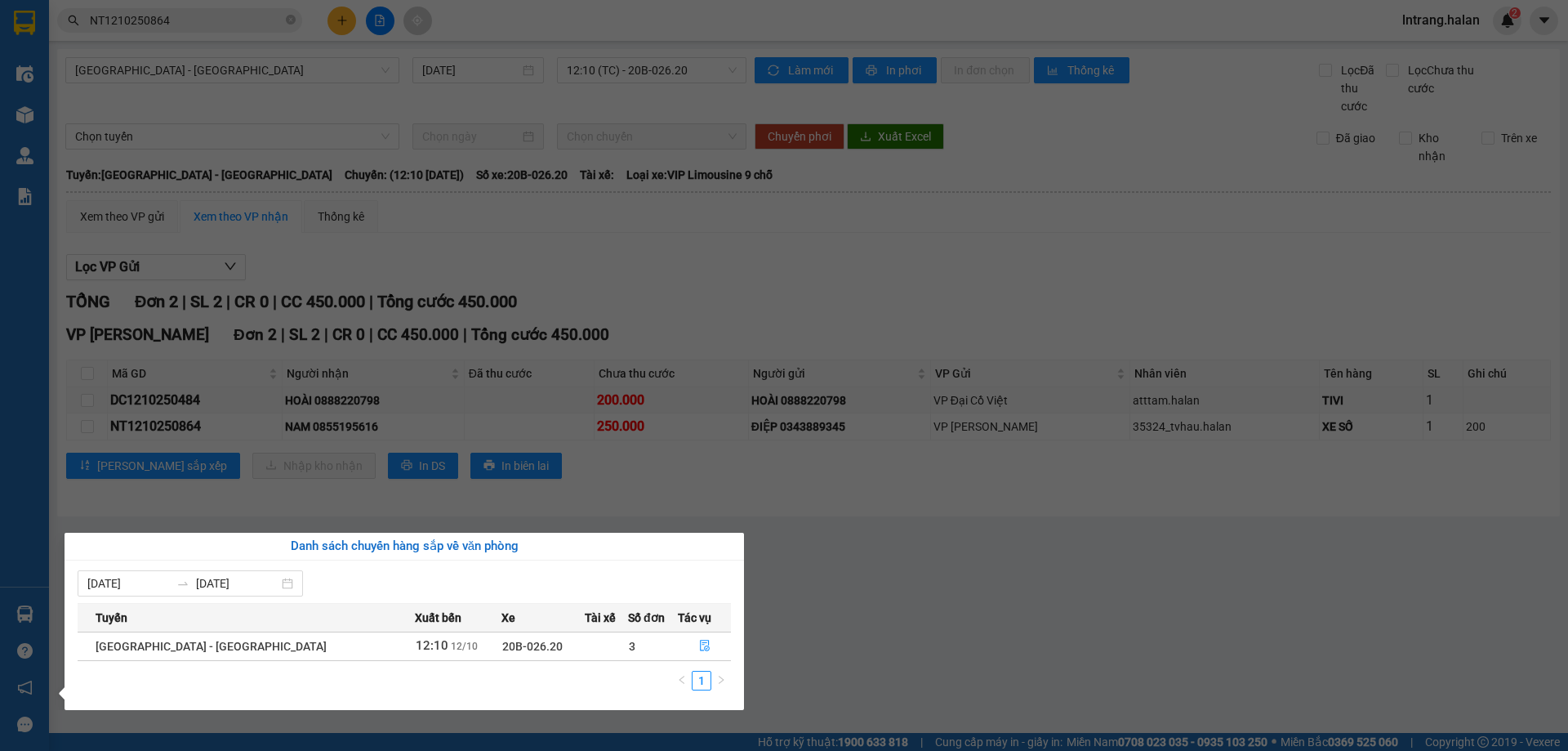
click at [840, 565] on section "Kết quả tìm kiếm ( 1 ) Bộ lọc Mã ĐH Trạng thái Món hàng Thu hộ Tổng cước Chưa c…" at bounding box center [784, 375] width 1568 height 751
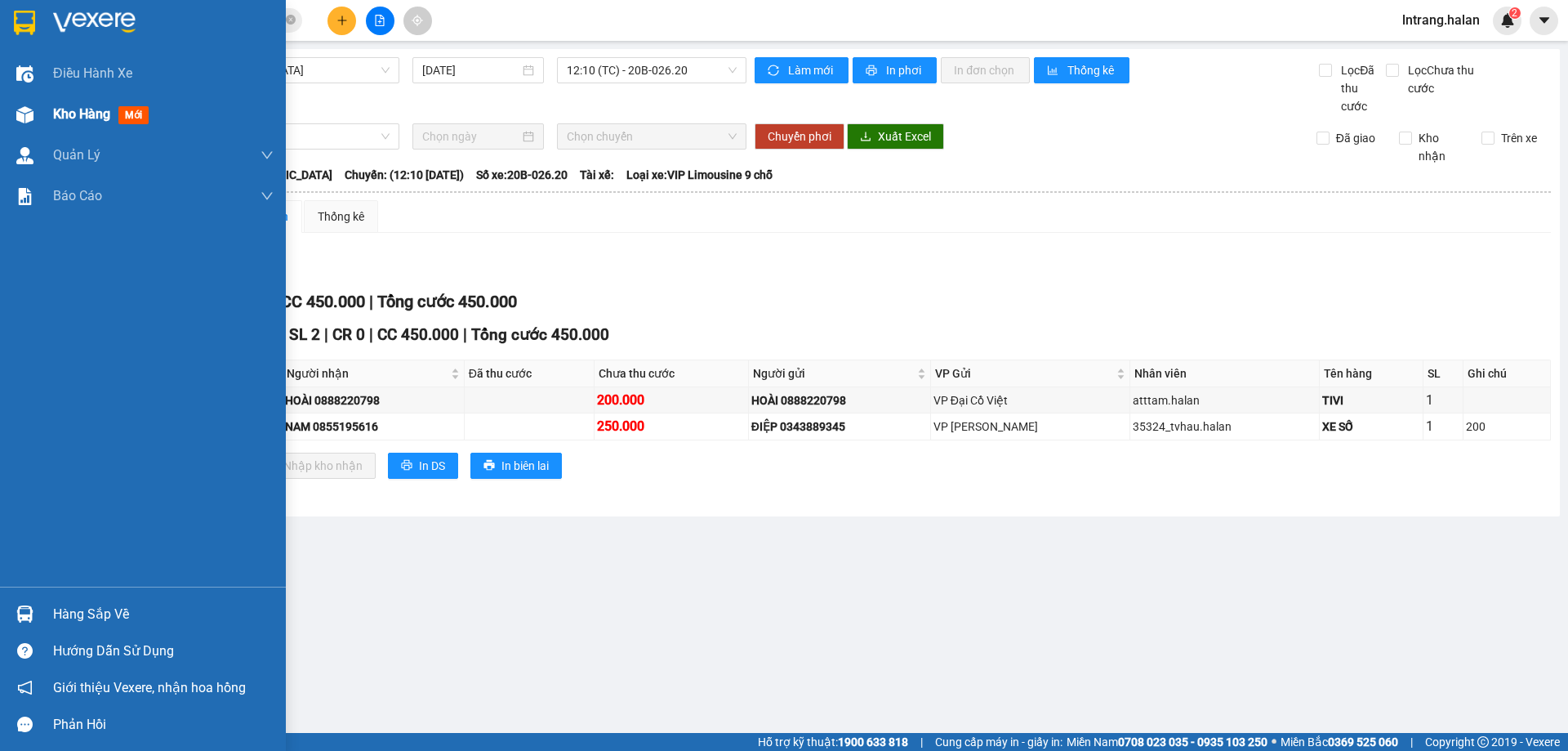
click at [68, 104] on div "Kho hàng mới" at bounding box center [104, 114] width 102 height 21
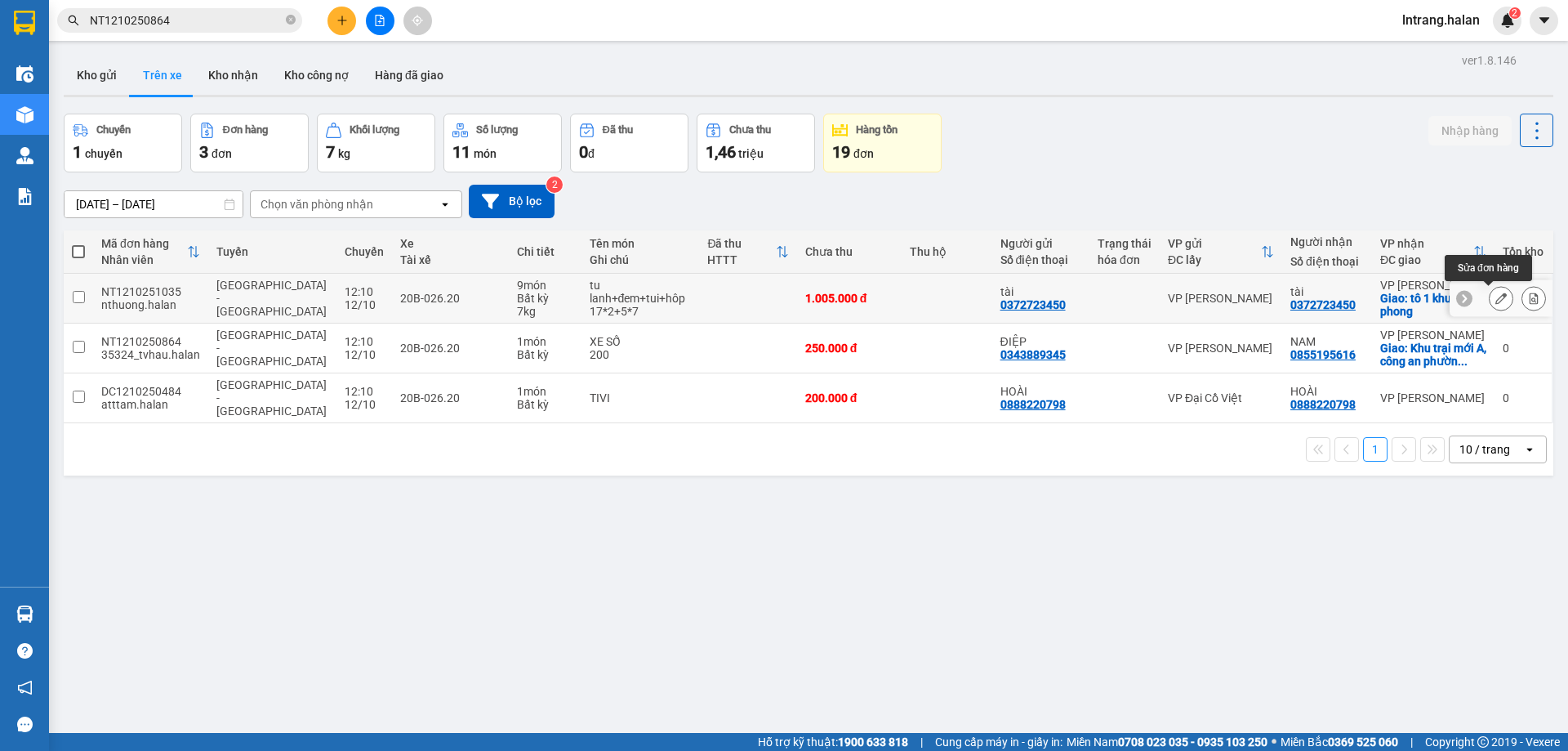
click at [1528, 298] on icon at bounding box center [1534, 299] width 11 height 11
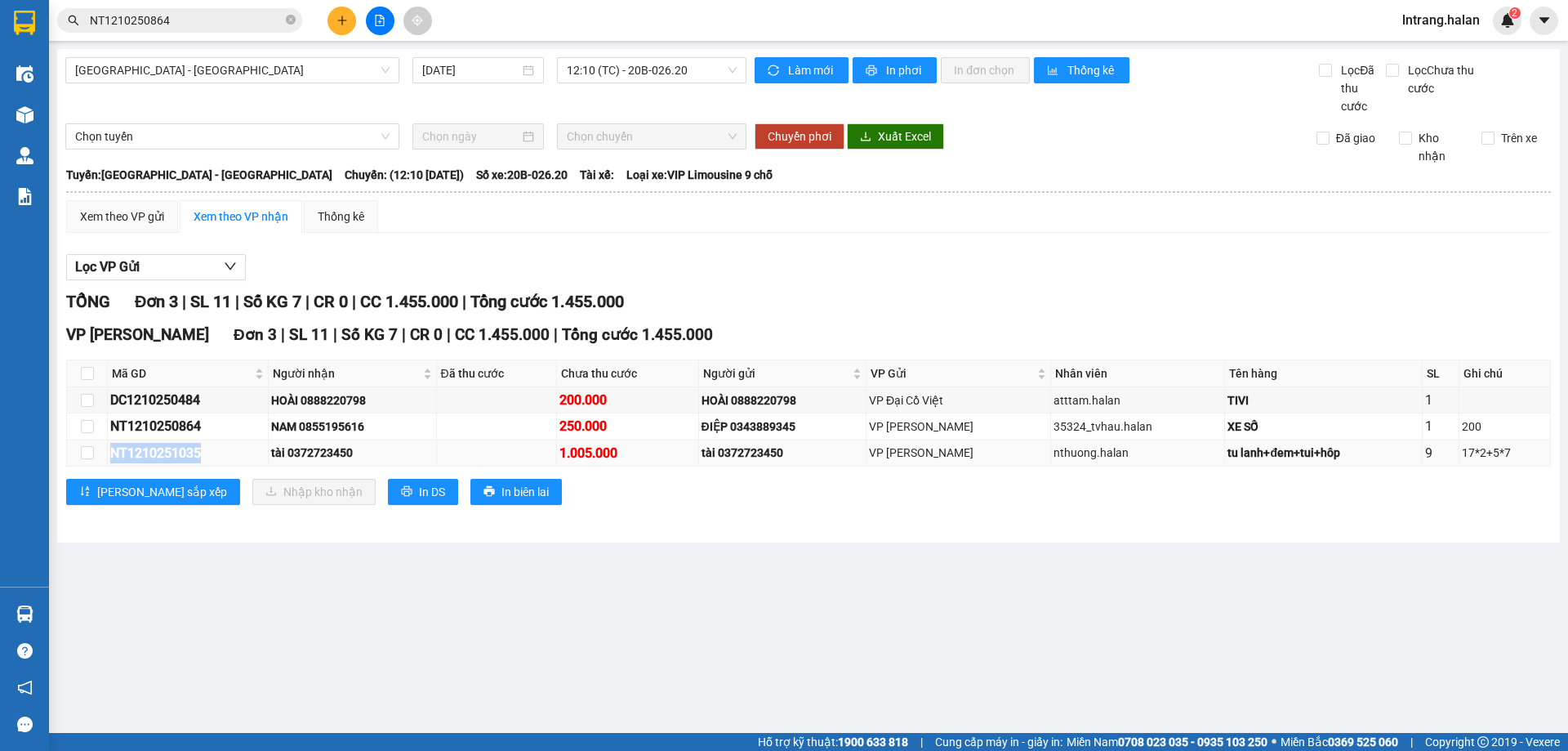
drag, startPoint x: 222, startPoint y: 451, endPoint x: 101, endPoint y: 451, distance: 121.0
click at [101, 451] on tr "NT1210251035 tài 0372723450 1.005.000 tài 0372723450 VP Nguyễn Trãi nthuong.hal…" at bounding box center [809, 453] width 1484 height 26
copy tr "NT1210251035"
click at [291, 25] on icon "close-circle" at bounding box center [291, 20] width 9 height 9
click at [247, 15] on input "text" at bounding box center [186, 20] width 193 height 18
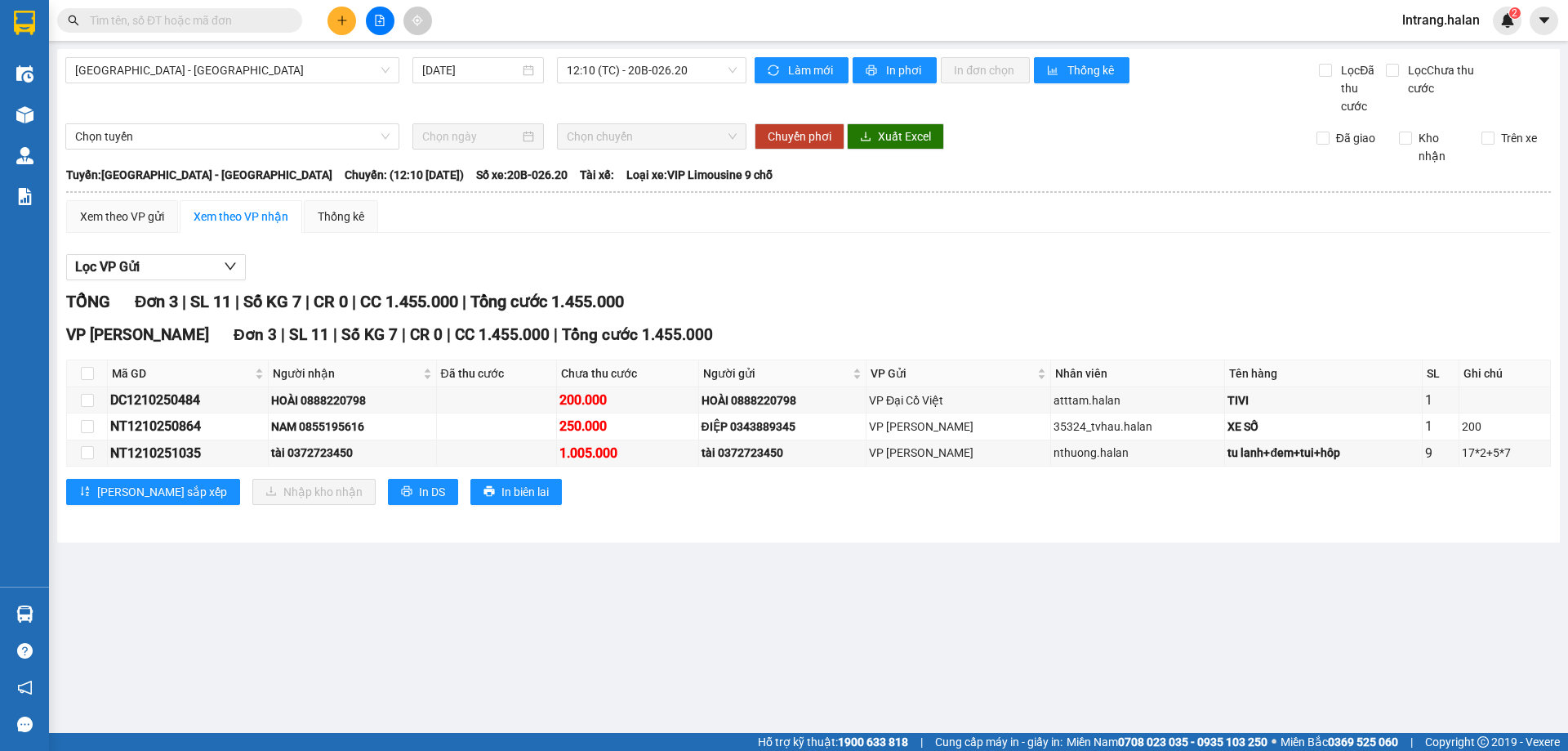
paste input "NT1210251035"
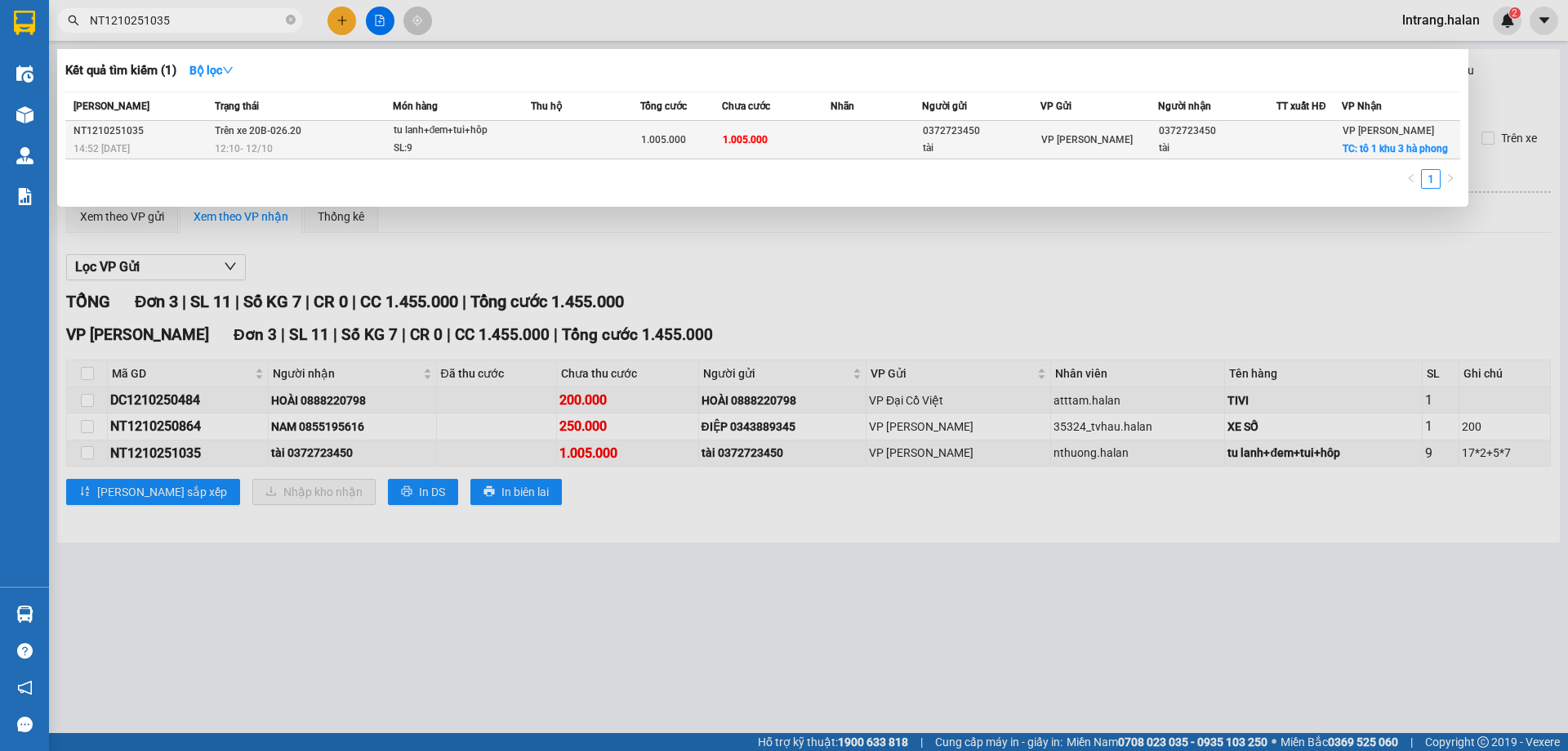
type input "NT1210251035"
click at [836, 139] on td at bounding box center [877, 140] width 91 height 39
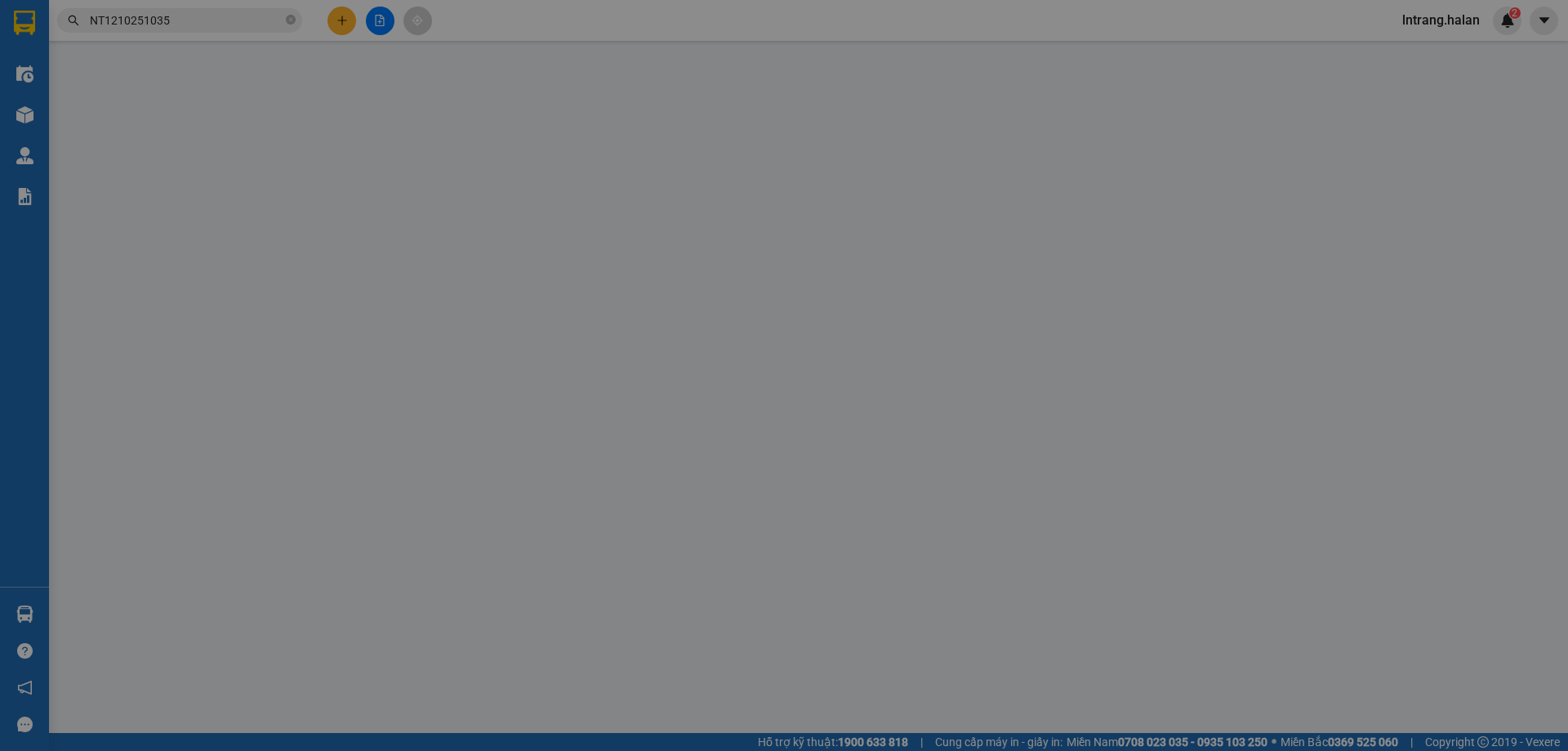
type input "0372723450"
type input "tài"
type input "0372723450"
type input "tài"
checkbox input "true"
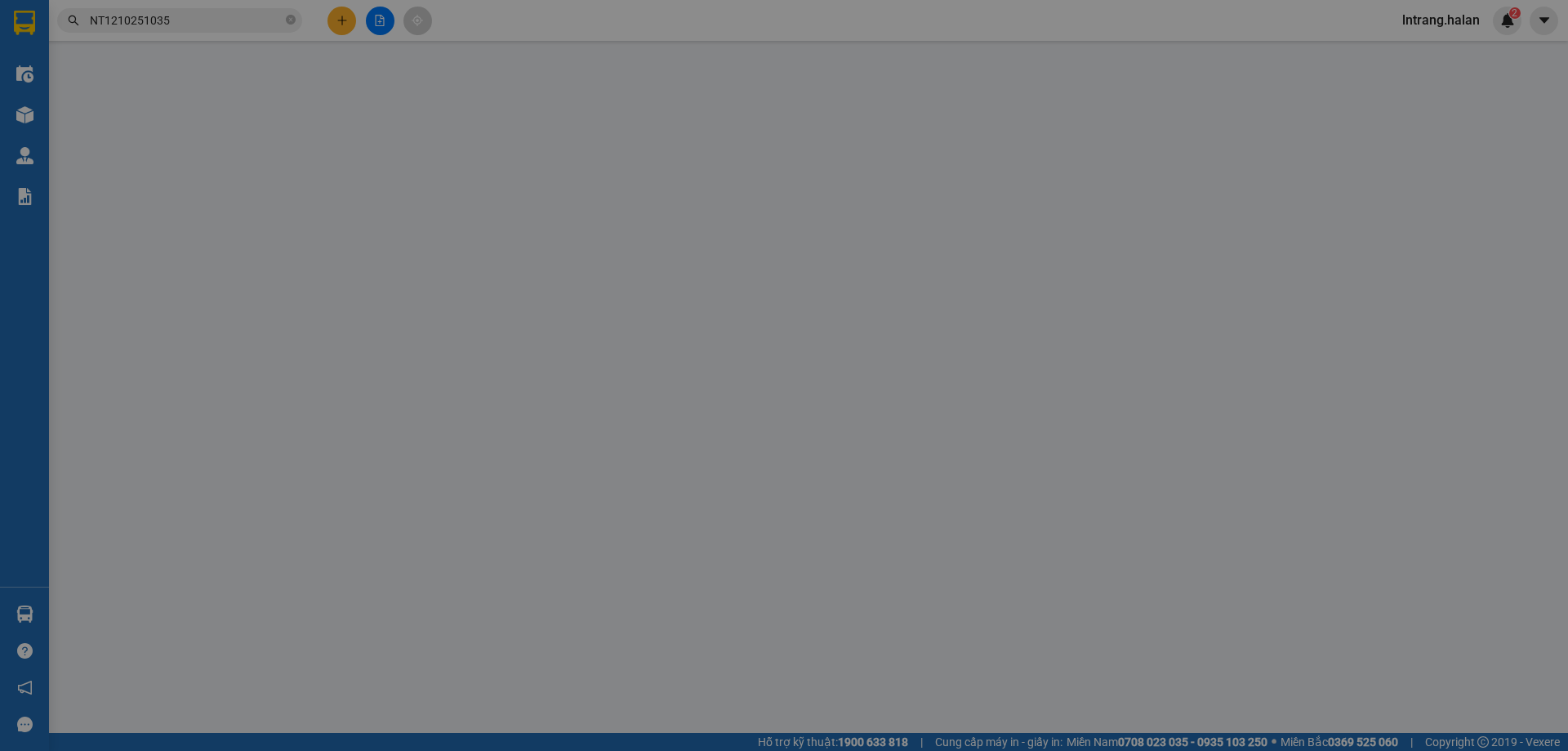
type input "tô 1 khu 3 hà phong"
type input "100.000"
type input "0"
type input "1.005.000"
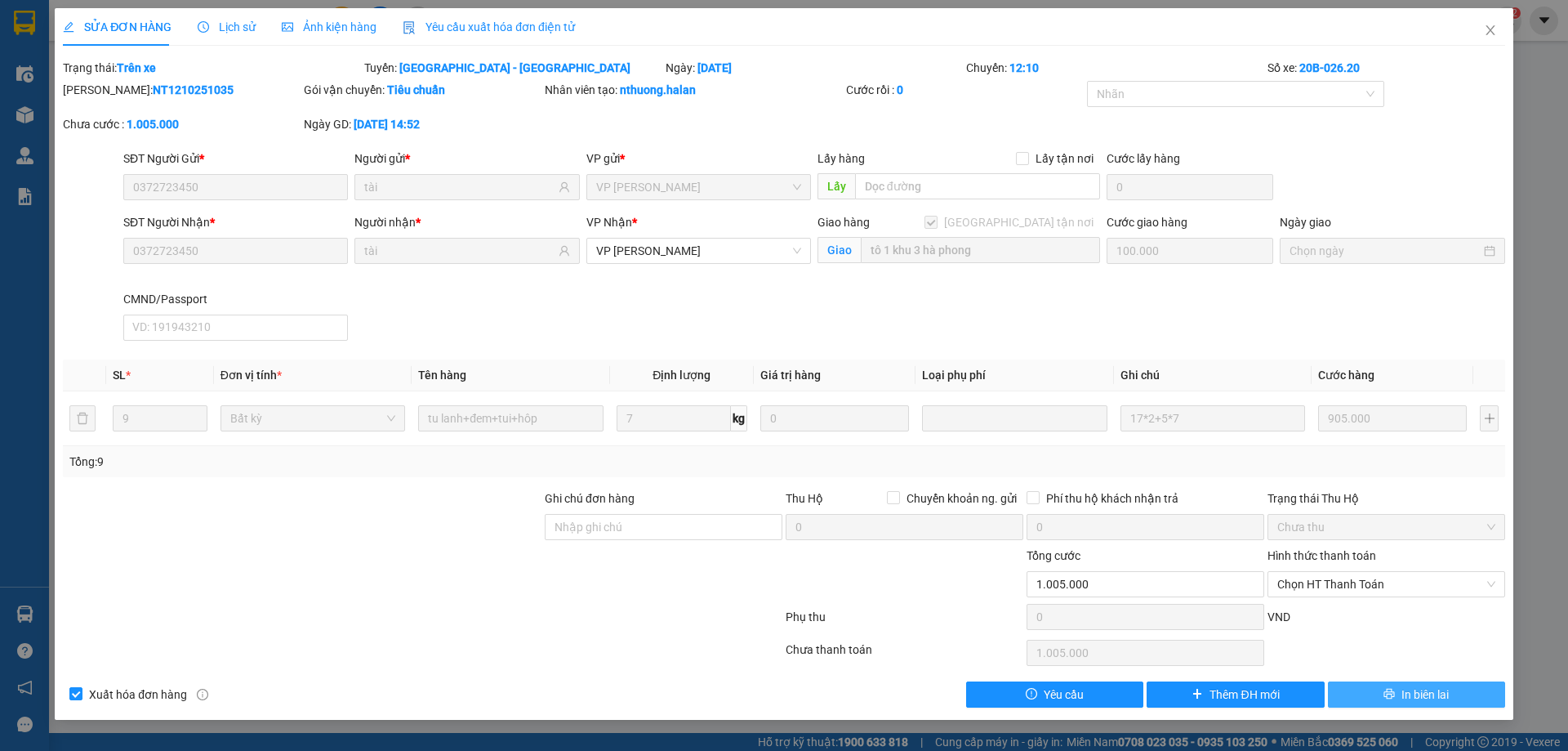
click at [1416, 691] on span "In biên lai" at bounding box center [1425, 694] width 47 height 18
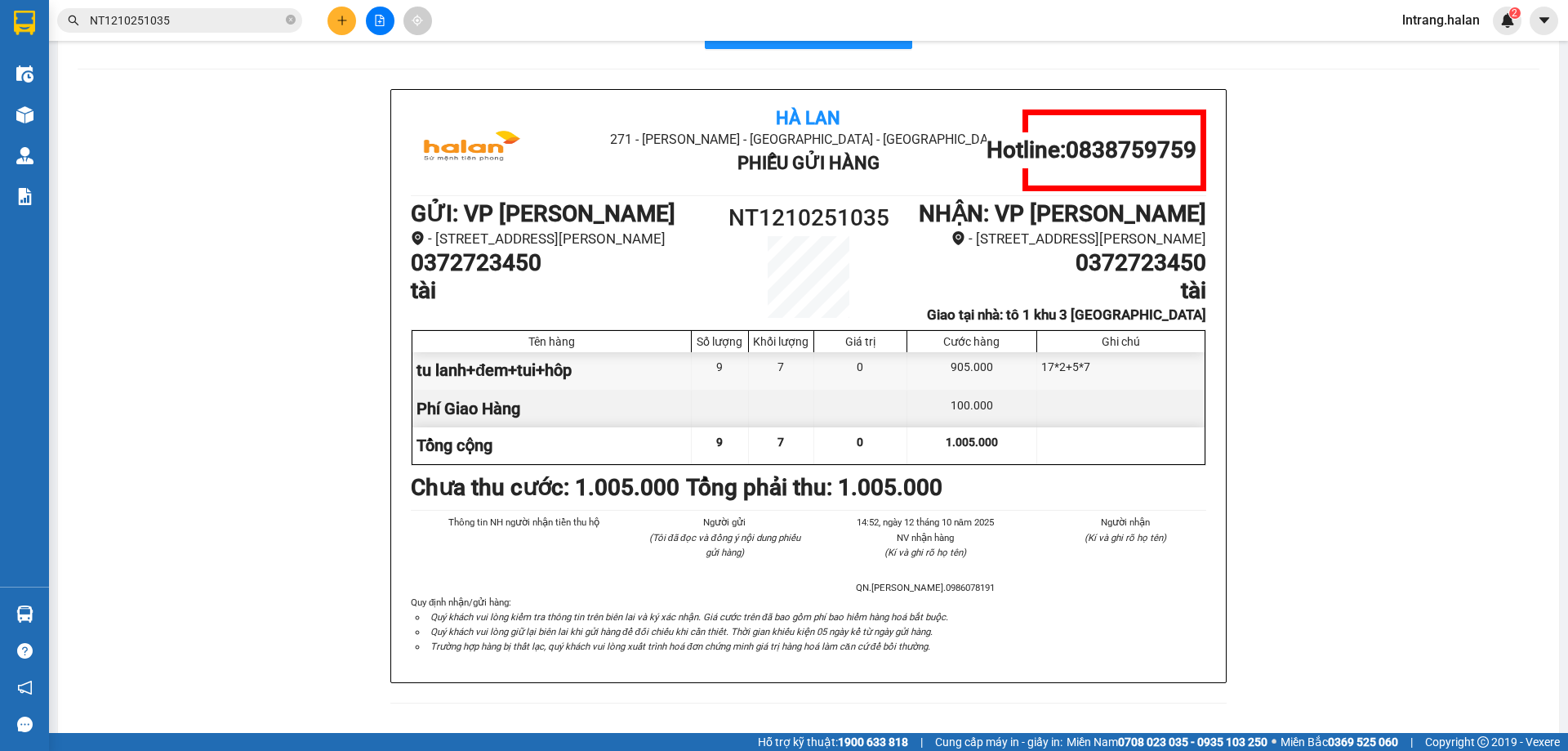
scroll to position [81, 0]
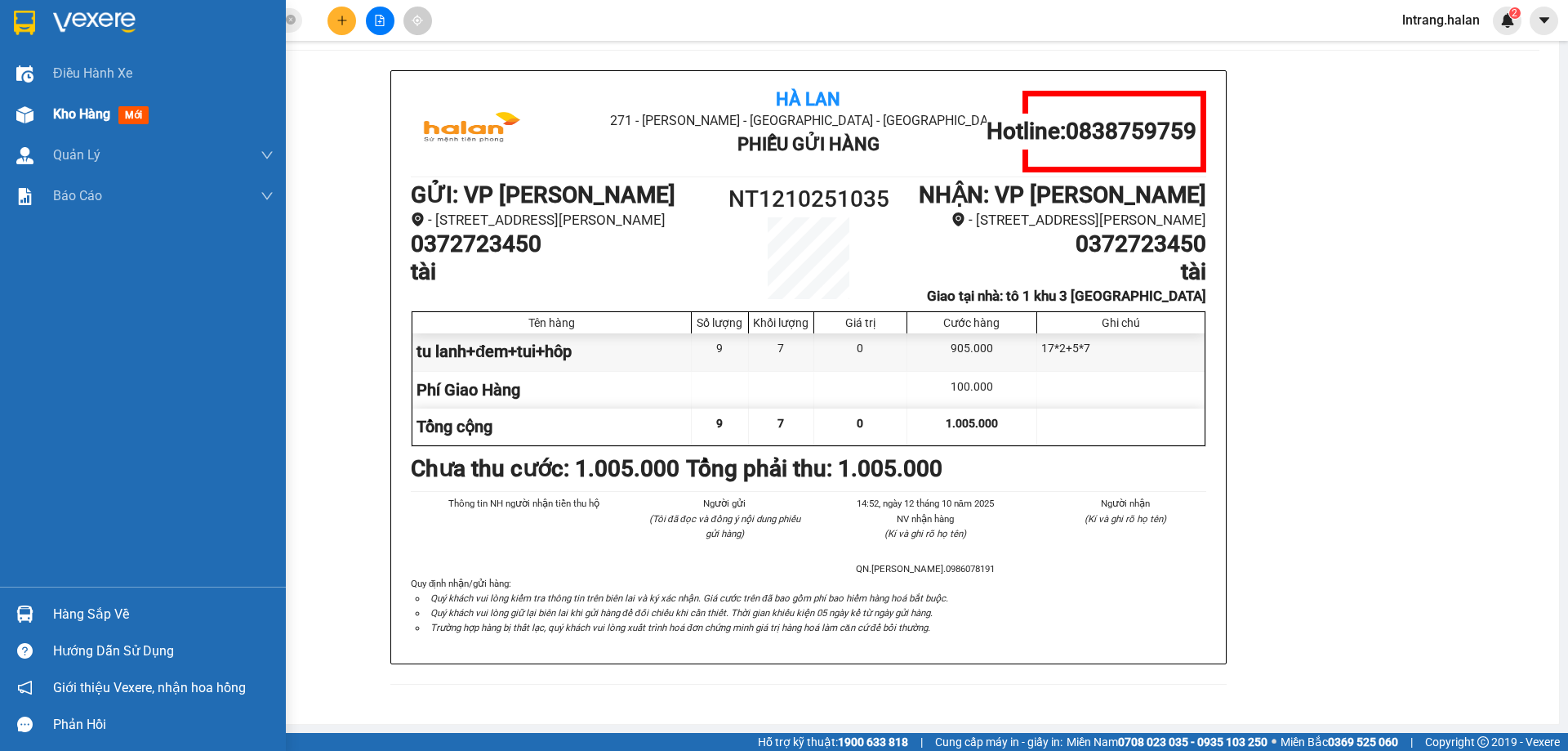
click at [72, 94] on div "Kho hàng mới" at bounding box center [163, 113] width 221 height 41
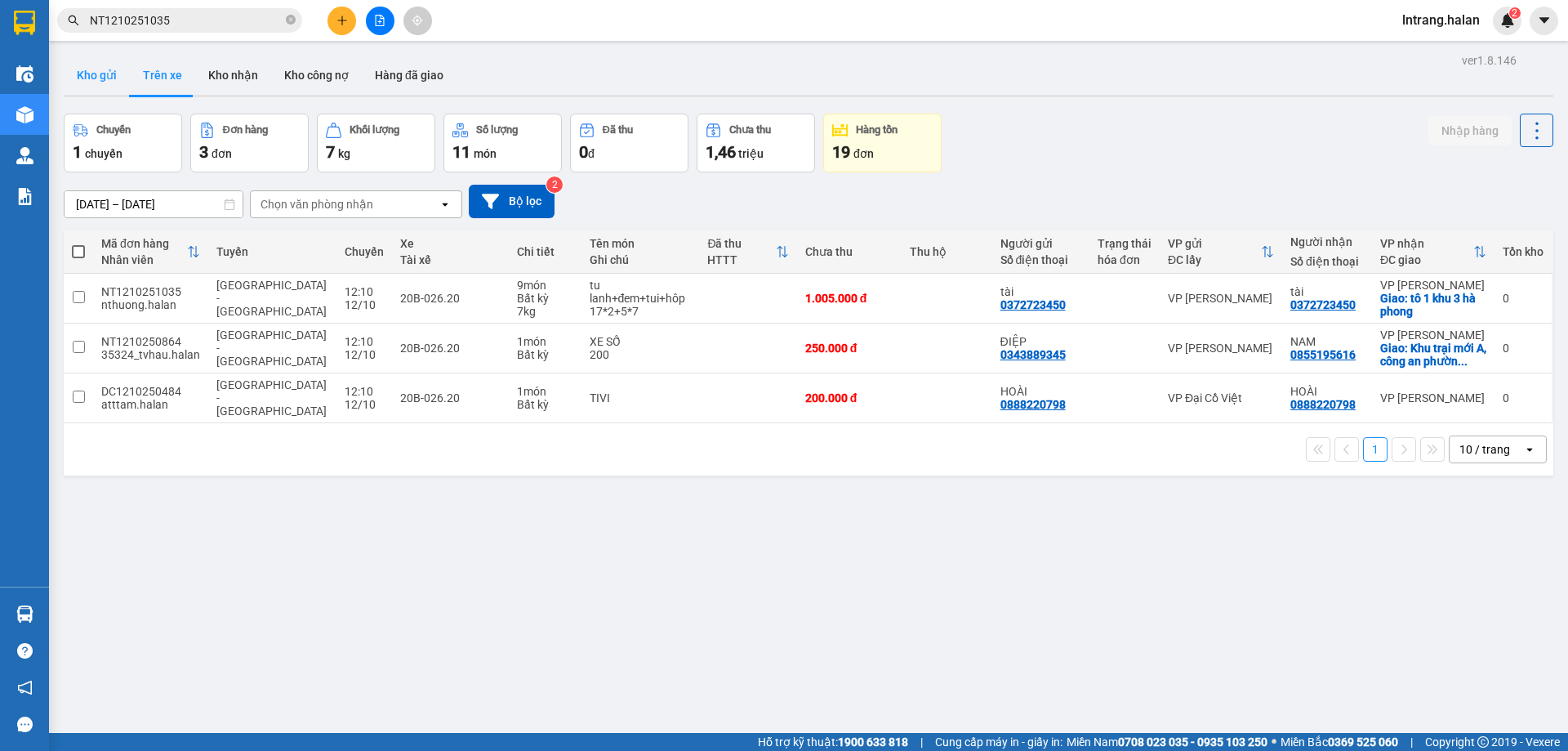
click at [84, 68] on button "Kho gửi" at bounding box center [96, 76] width 66 height 40
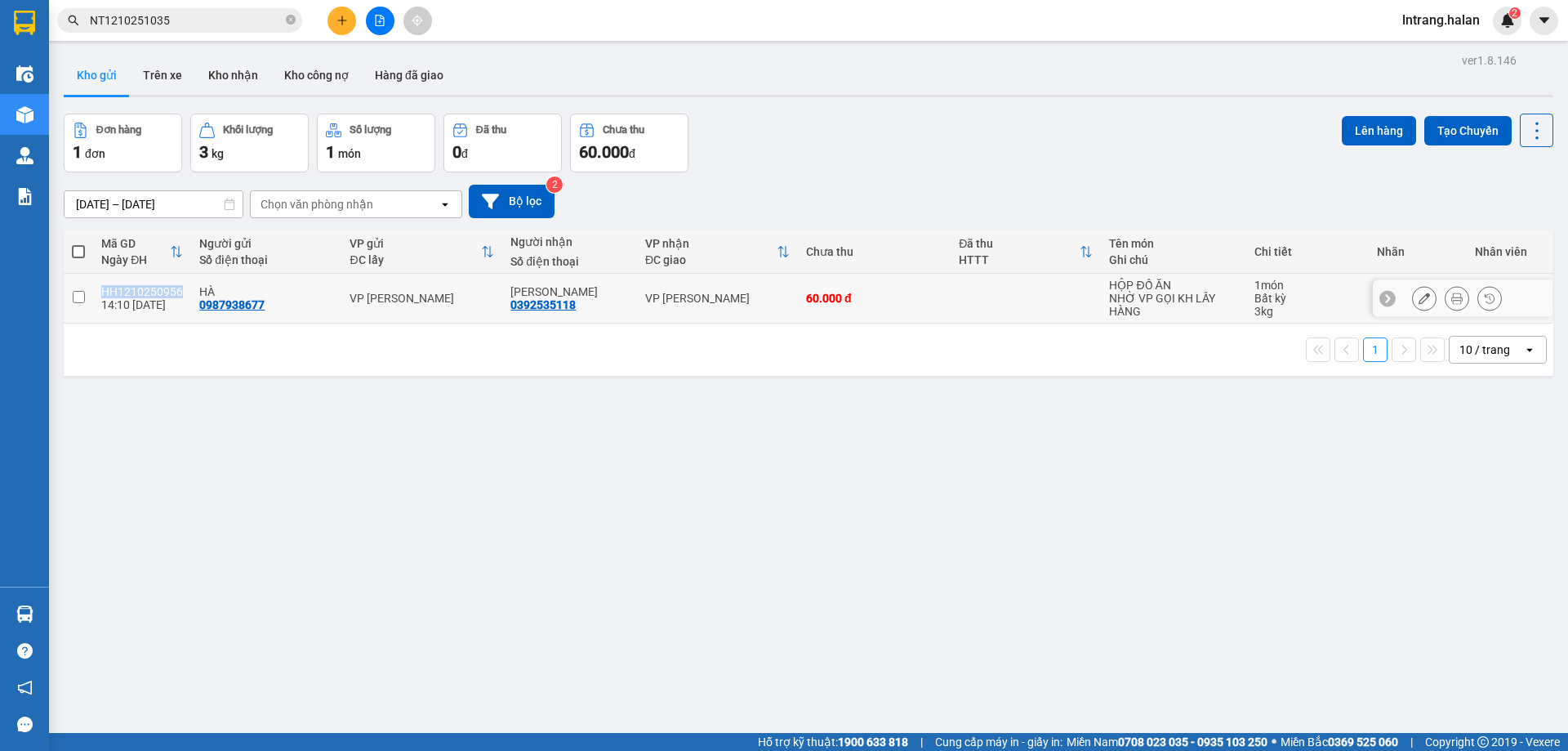
drag, startPoint x: 186, startPoint y: 288, endPoint x: 94, endPoint y: 288, distance: 92.0
click at [94, 288] on td "HH1210250956 14:10 12/10" at bounding box center [143, 299] width 98 height 50
checkbox input "true"
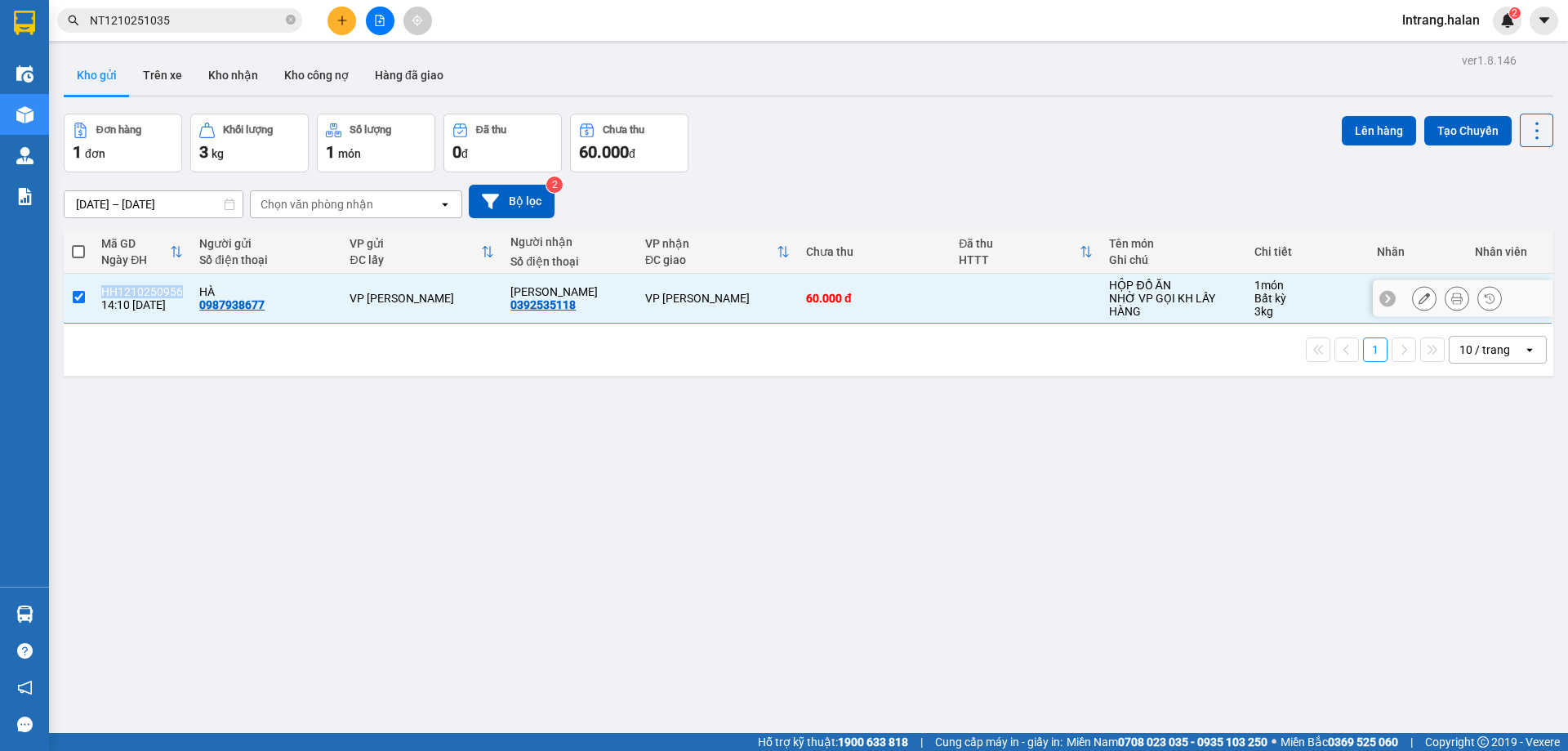
copy div "HH1210250956"
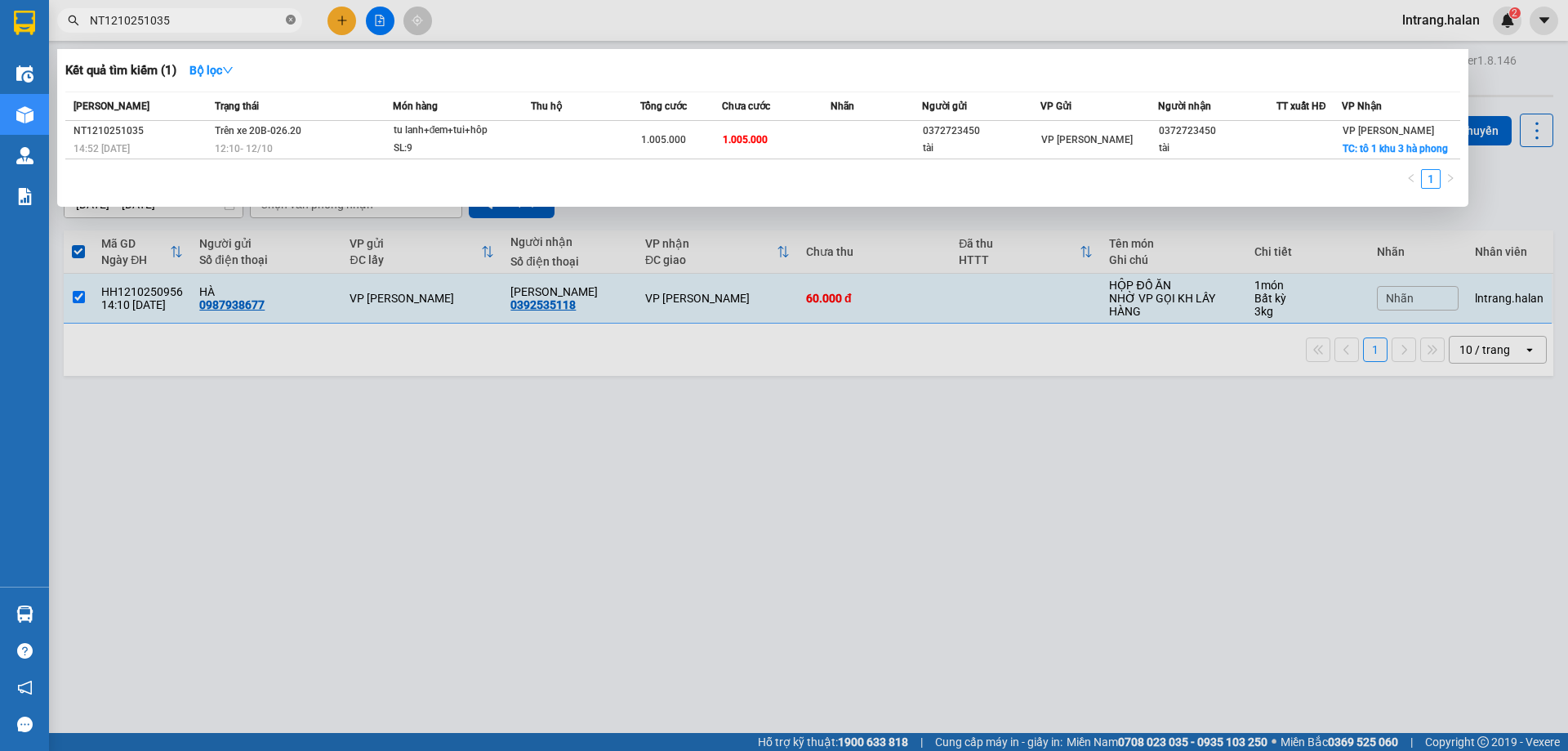
click at [290, 21] on icon "close-circle" at bounding box center [291, 20] width 9 height 9
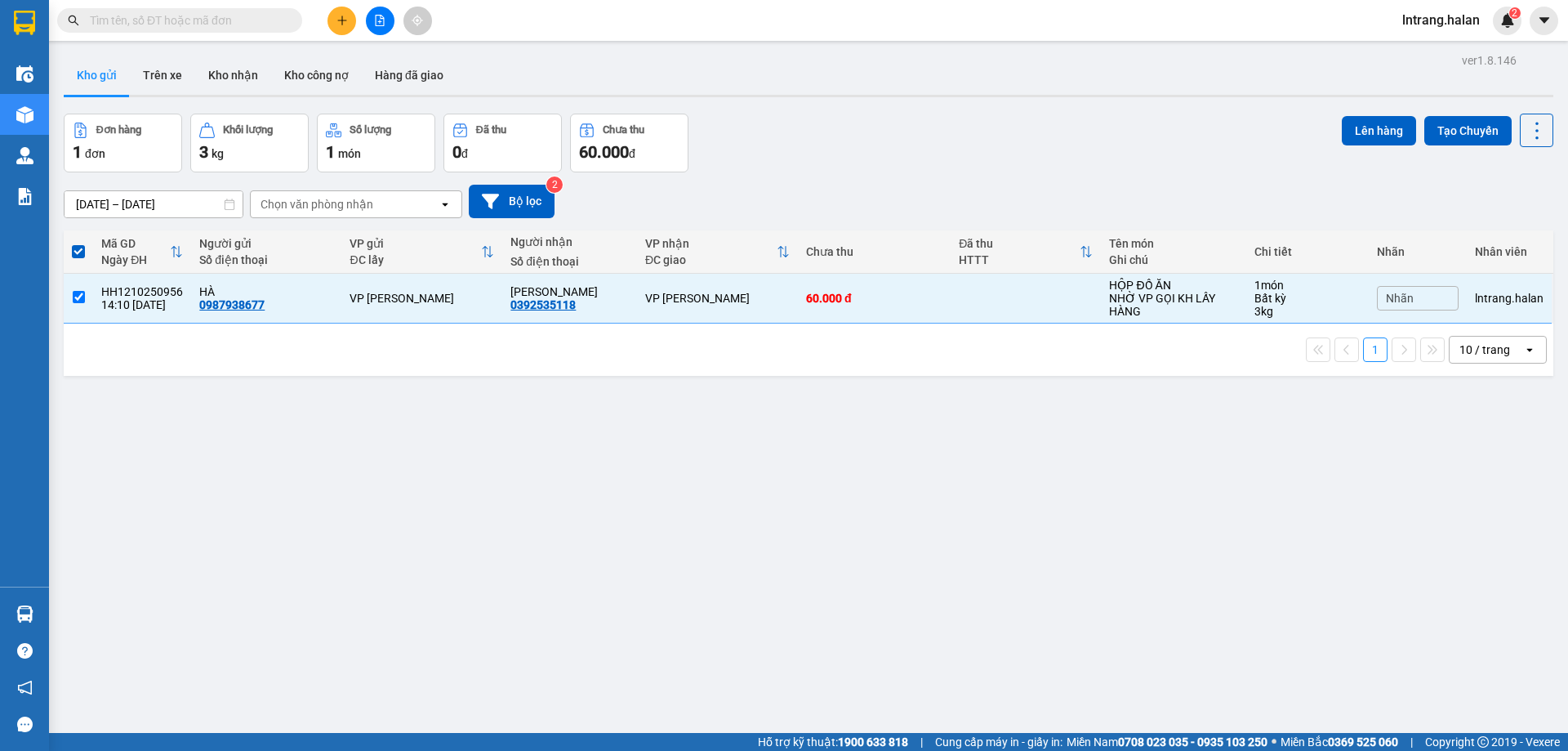
click at [202, 25] on input "text" at bounding box center [186, 20] width 193 height 18
paste input "HH1210250956"
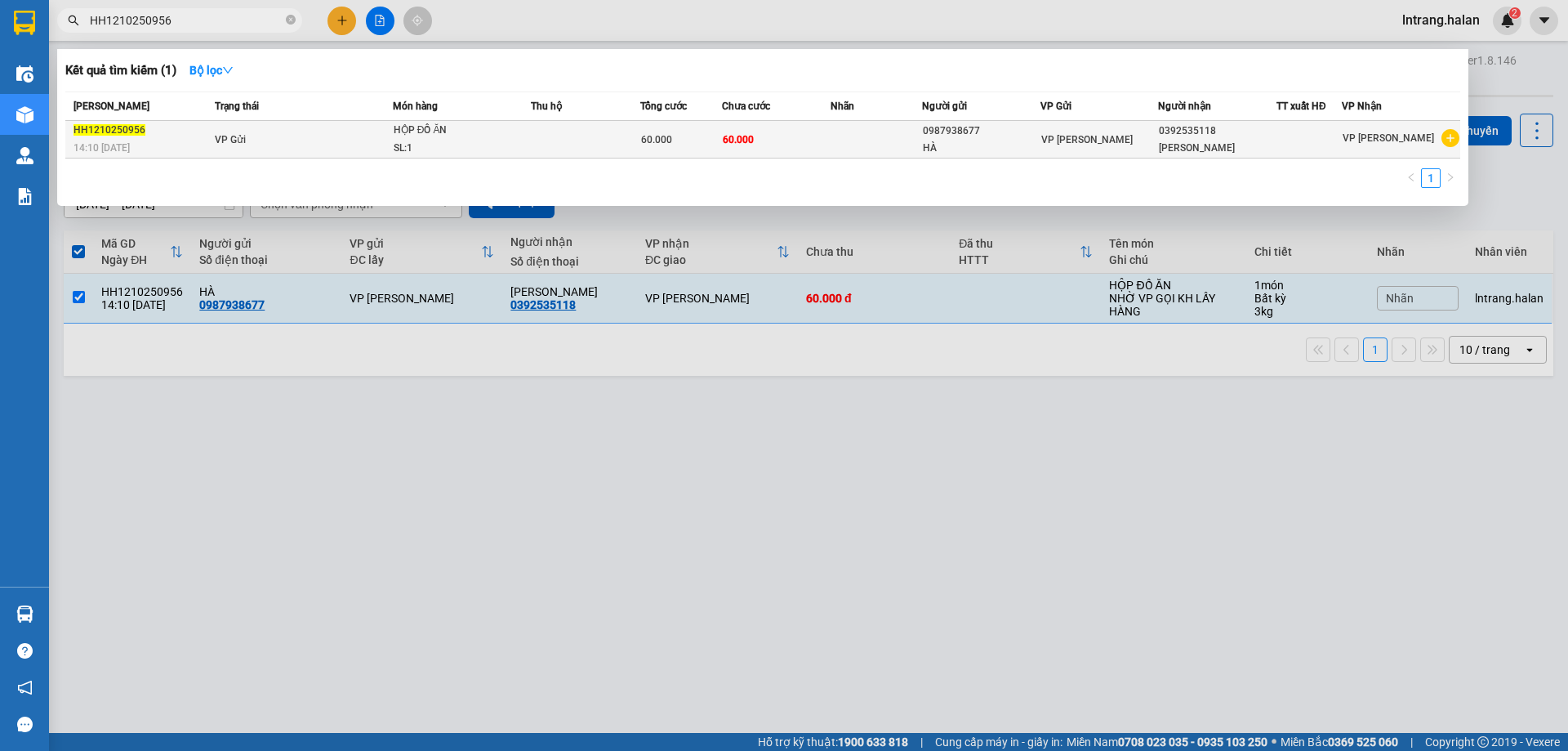
type input "HH1210250956"
click at [304, 142] on td "VP Gửi" at bounding box center [301, 140] width 182 height 38
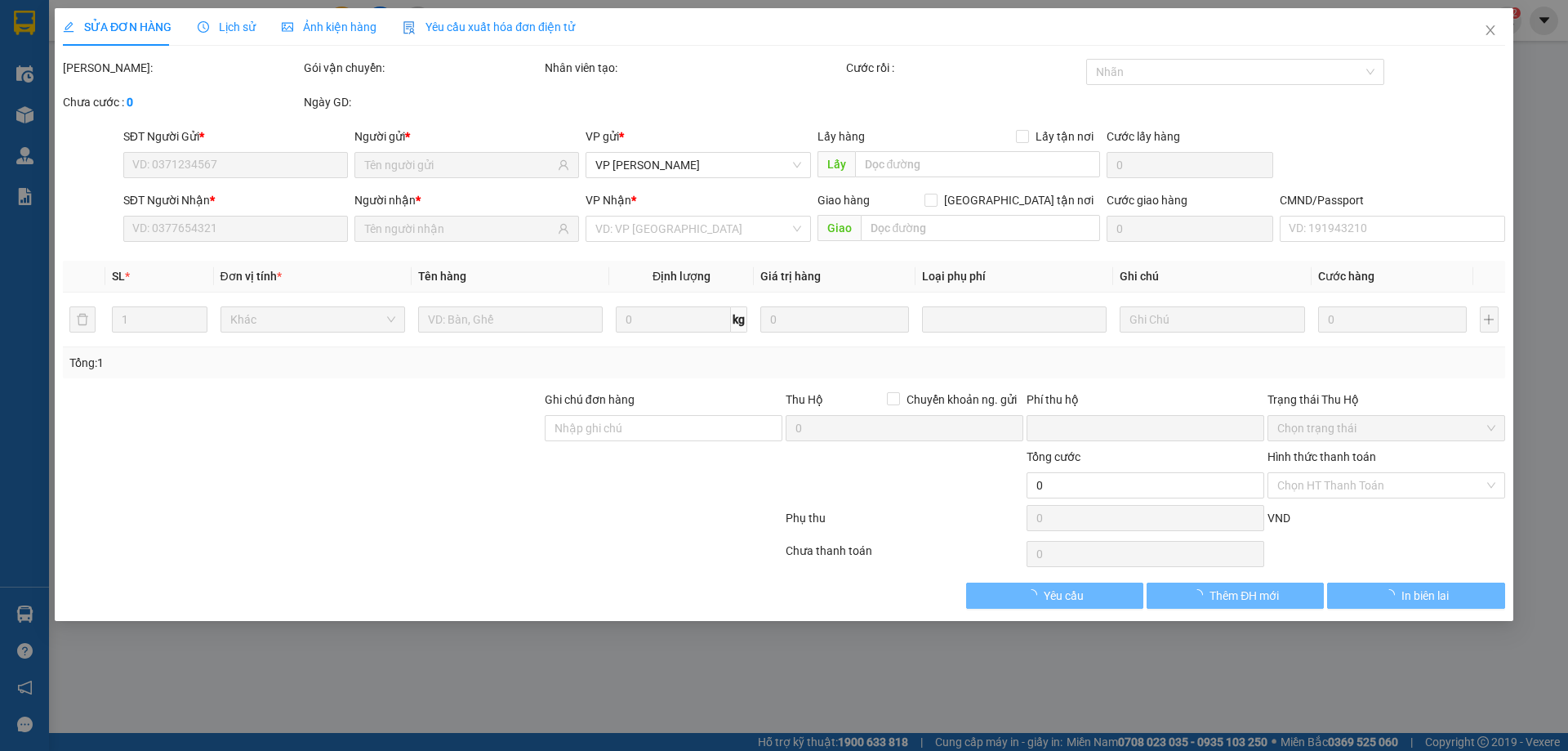
type input "0987938677"
type input "0392535118"
type input "0"
type input "60.000"
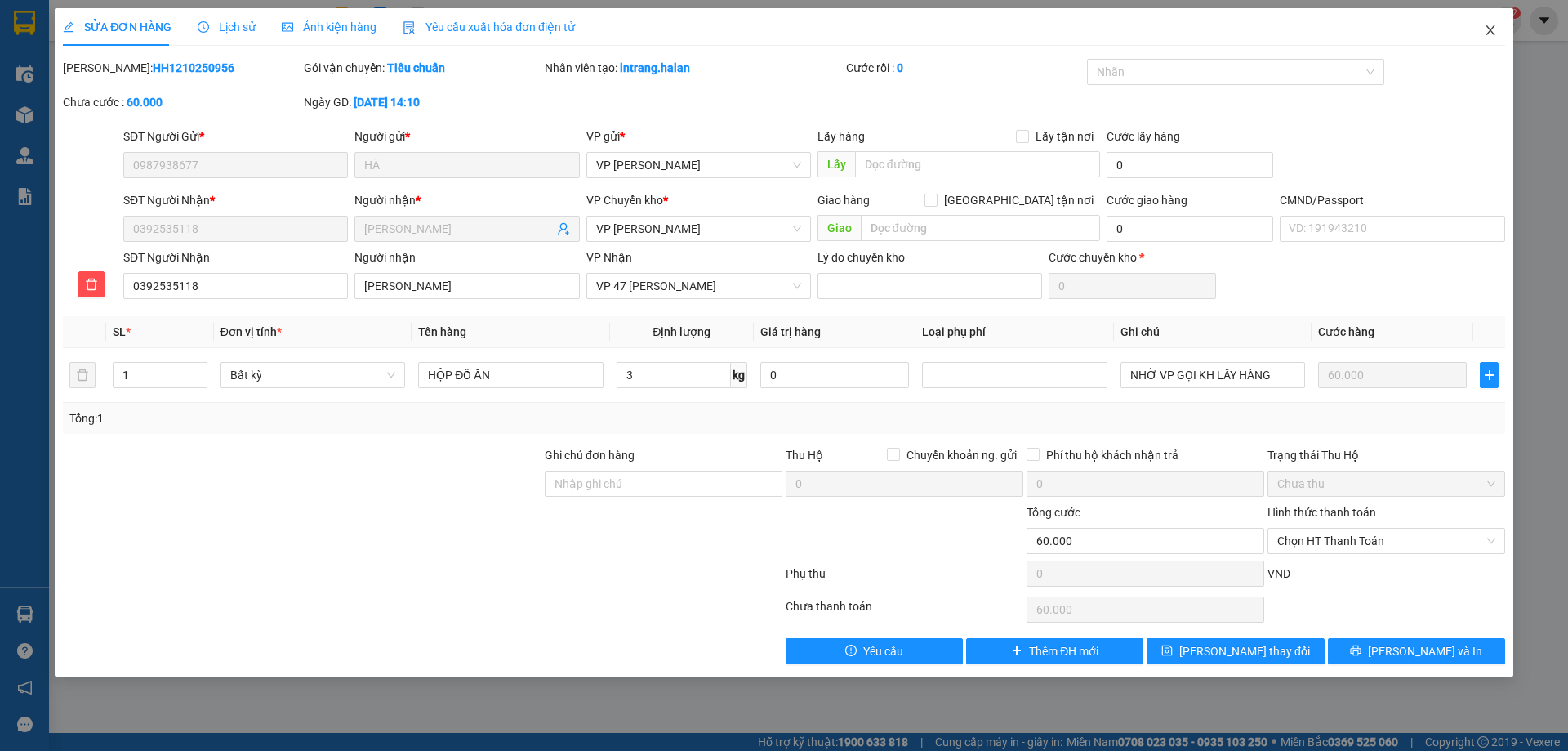
click at [1495, 26] on icon "close" at bounding box center [1491, 30] width 13 height 13
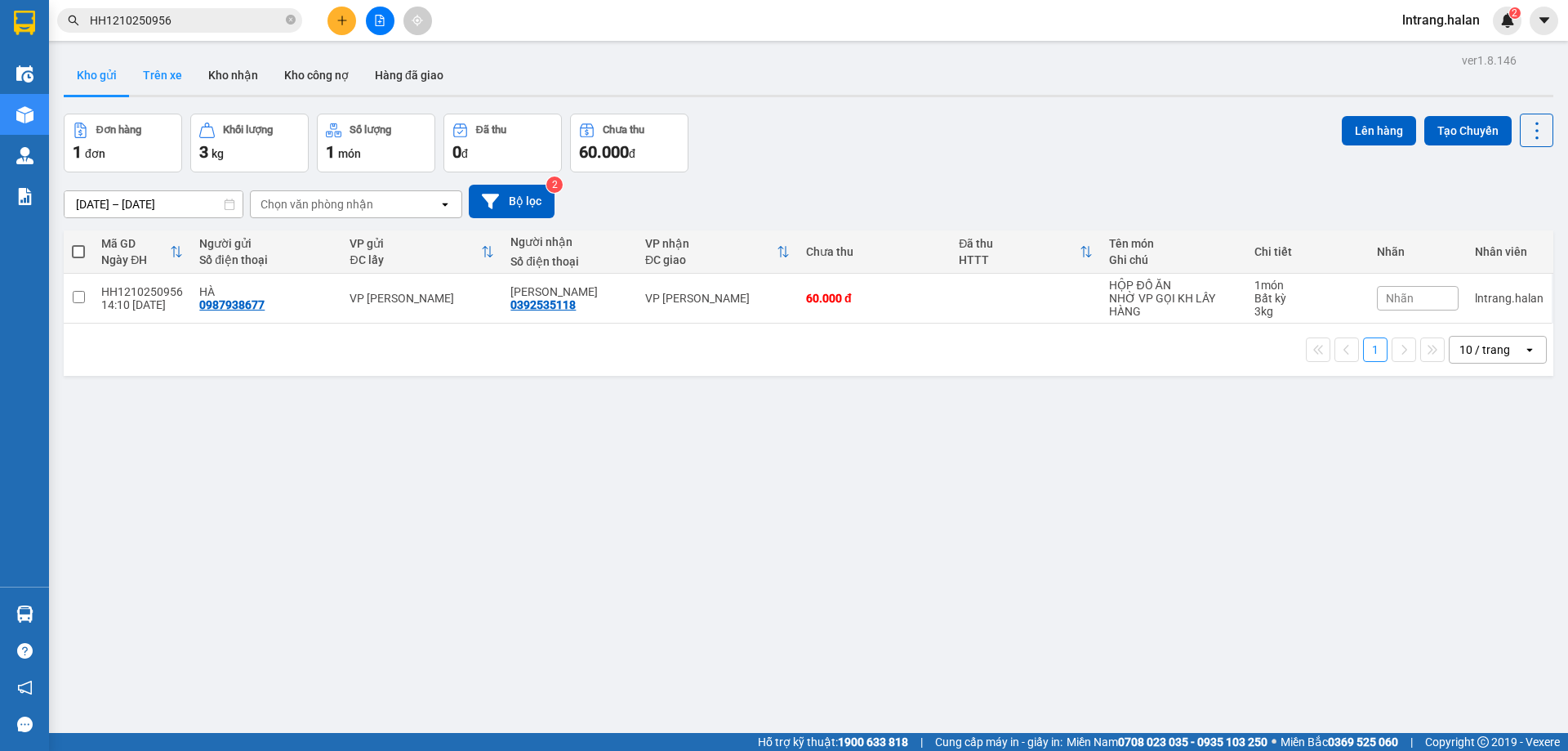
click at [166, 79] on button "Trên xe" at bounding box center [162, 76] width 65 height 40
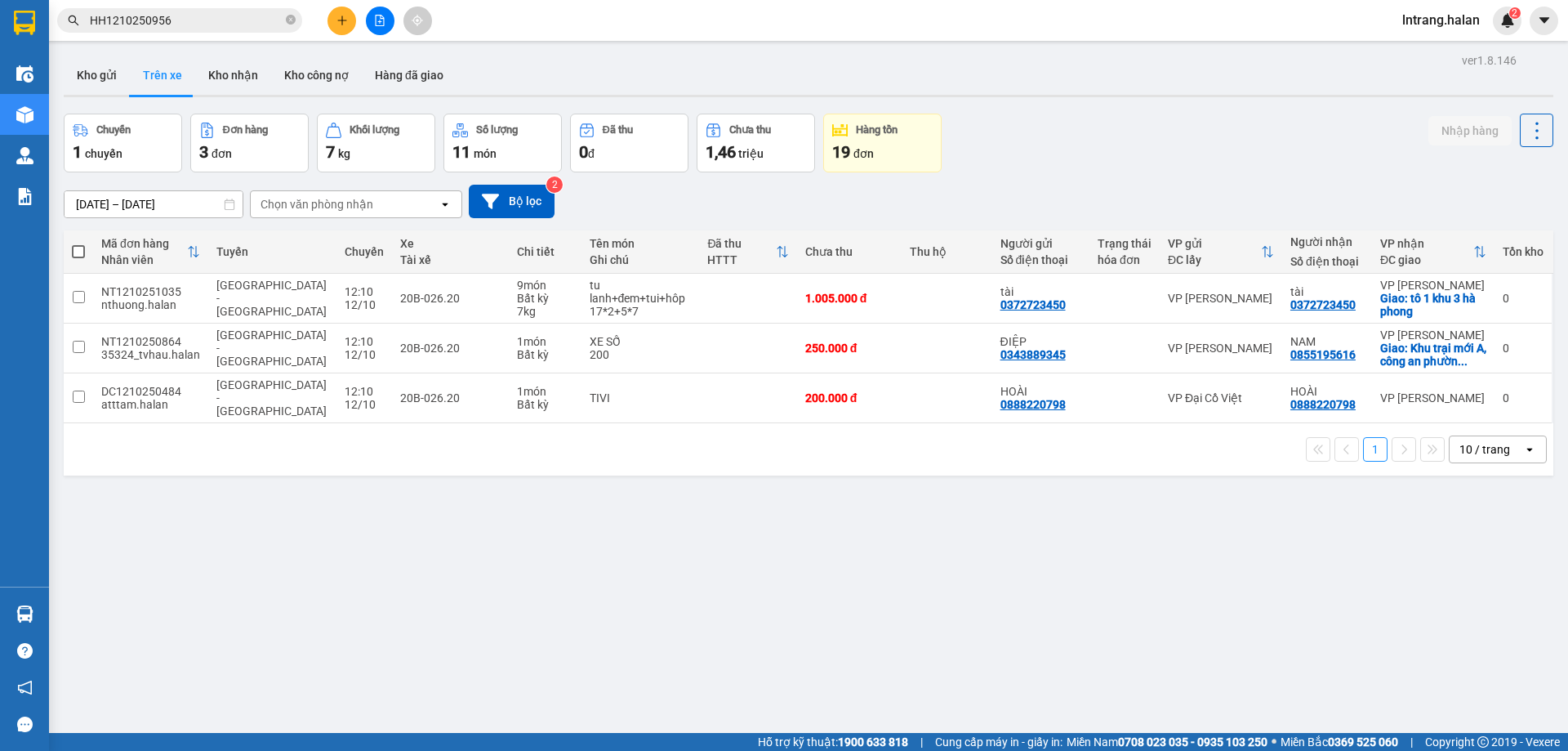
click at [1461, 26] on span "lntrang.halan" at bounding box center [1441, 20] width 104 height 21
click at [1449, 51] on span "Đăng xuất" at bounding box center [1449, 50] width 69 height 18
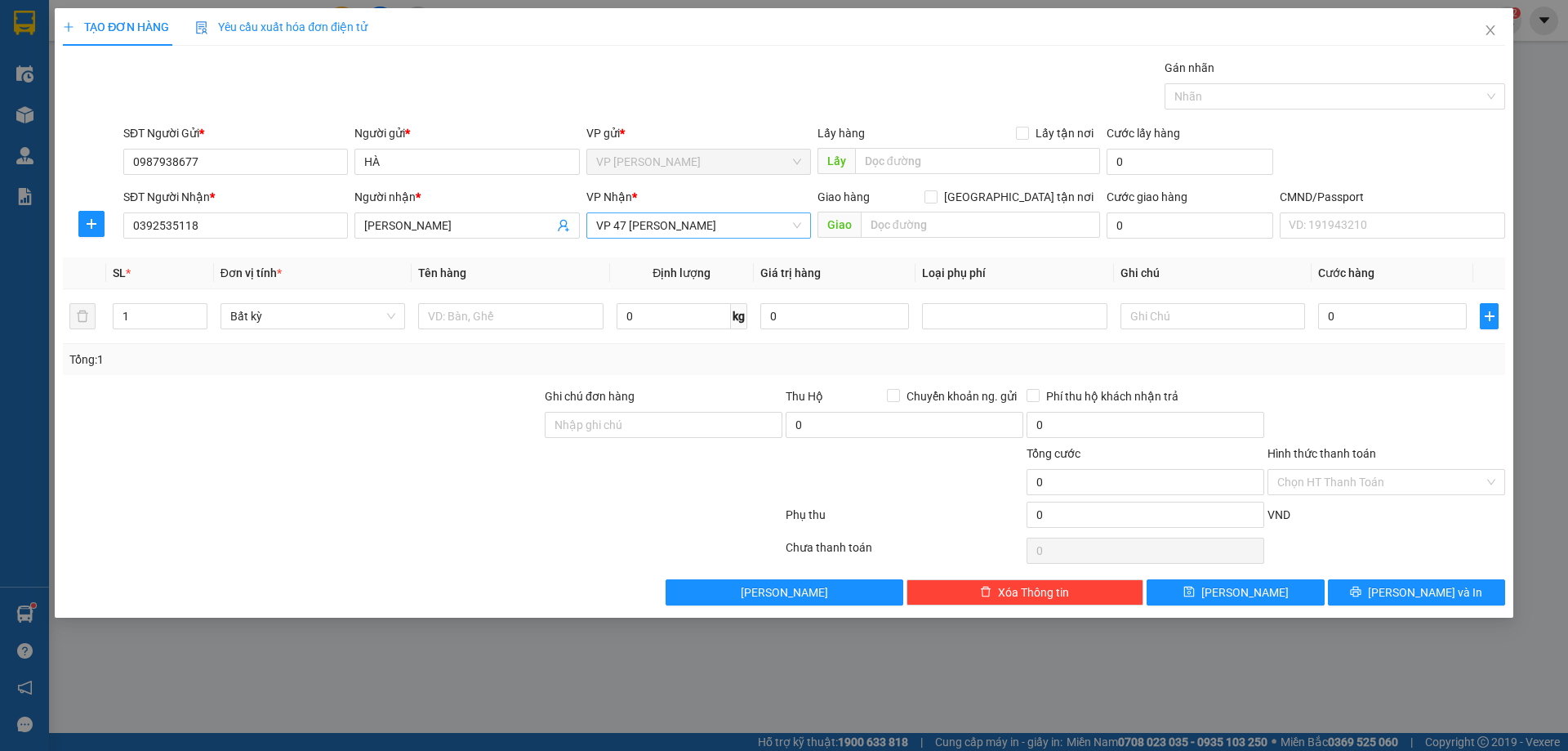
click at [770, 232] on span "VP 47 [PERSON_NAME]" at bounding box center [698, 226] width 205 height 25
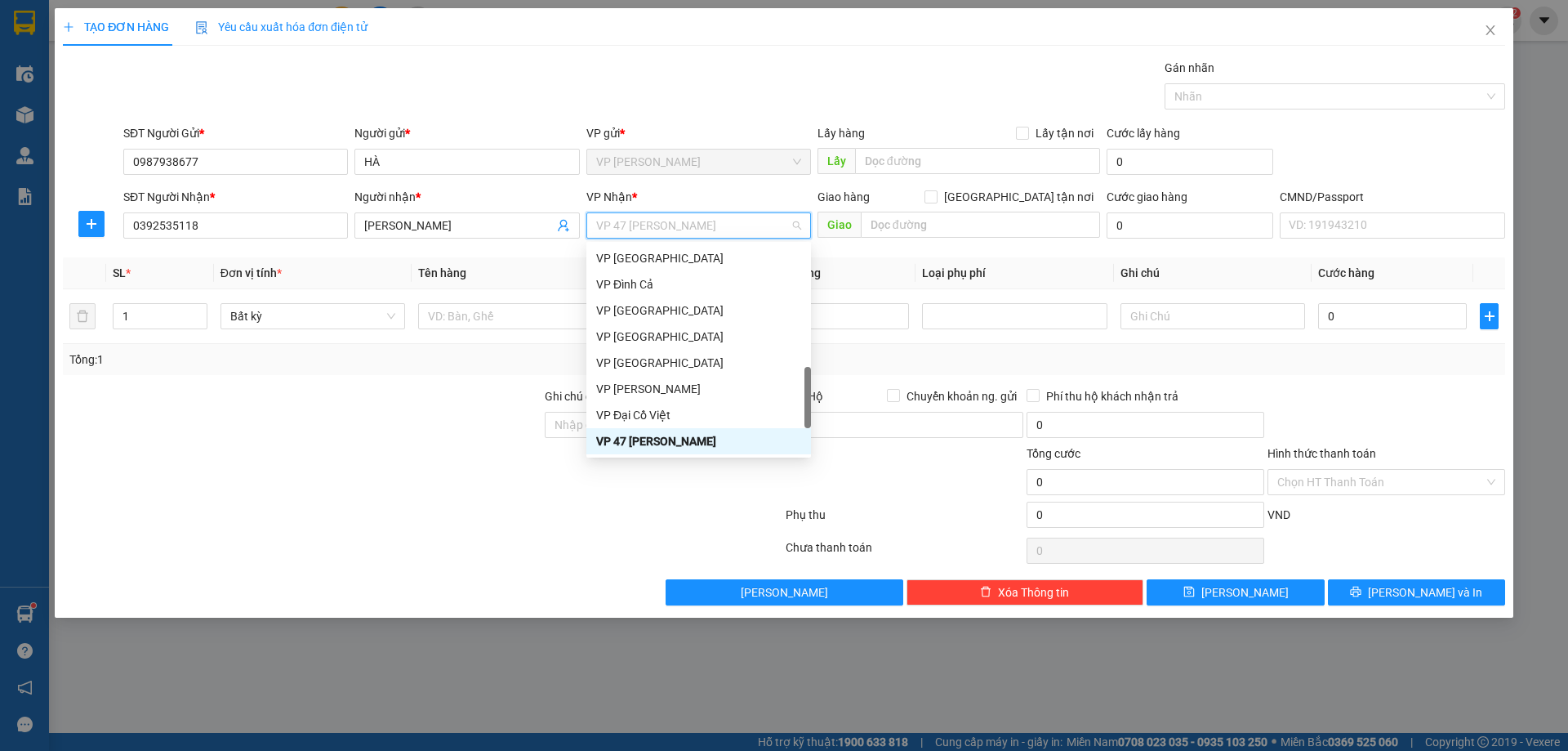
click at [764, 228] on span "VP 47 [PERSON_NAME]" at bounding box center [698, 226] width 205 height 25
click at [516, 249] on div "Transit Pickup Surcharge Ids Transit Deliver Surcharge Ids Transit Deliver Surc…" at bounding box center [784, 332] width 1442 height 547
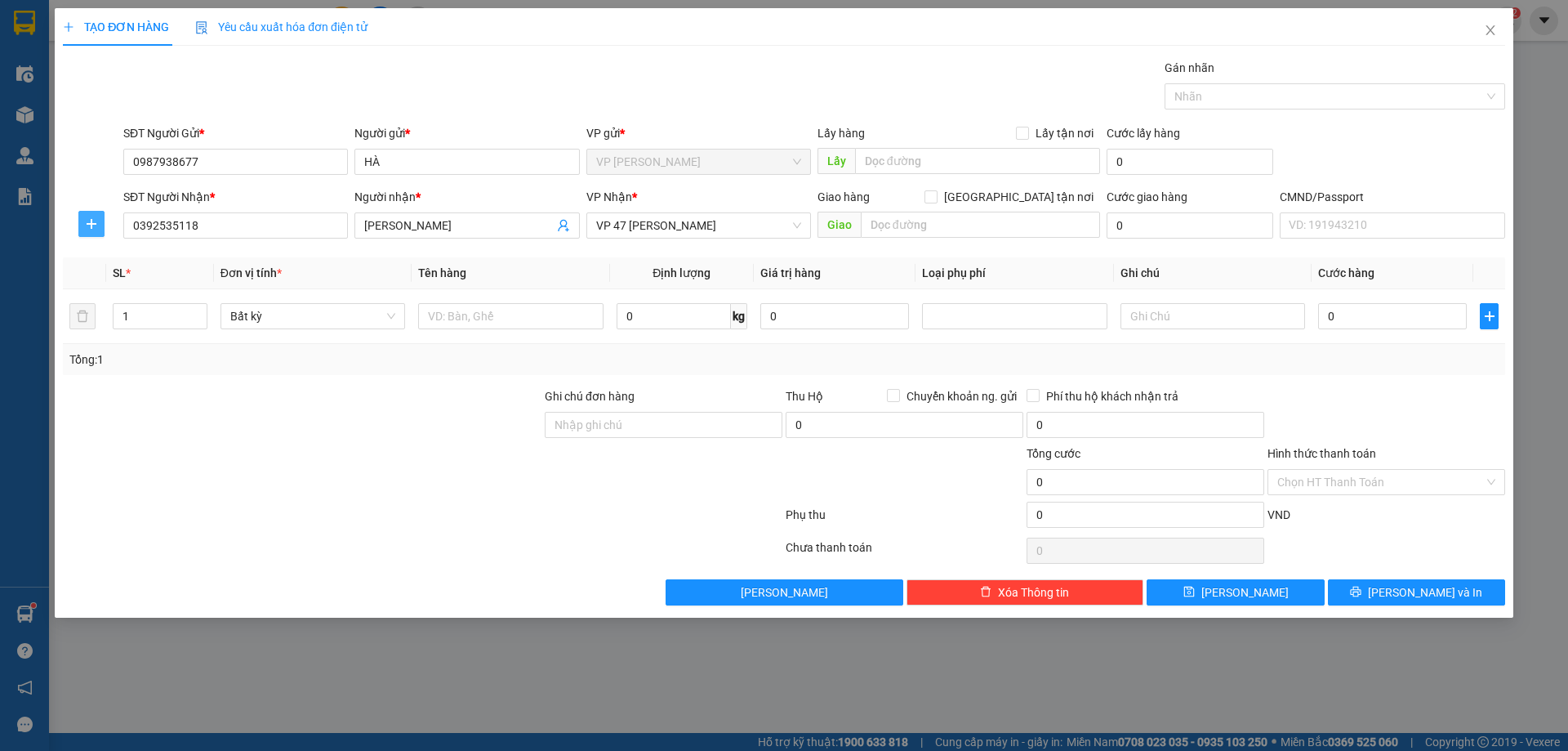
click at [88, 225] on icon "plus" at bounding box center [92, 224] width 13 height 13
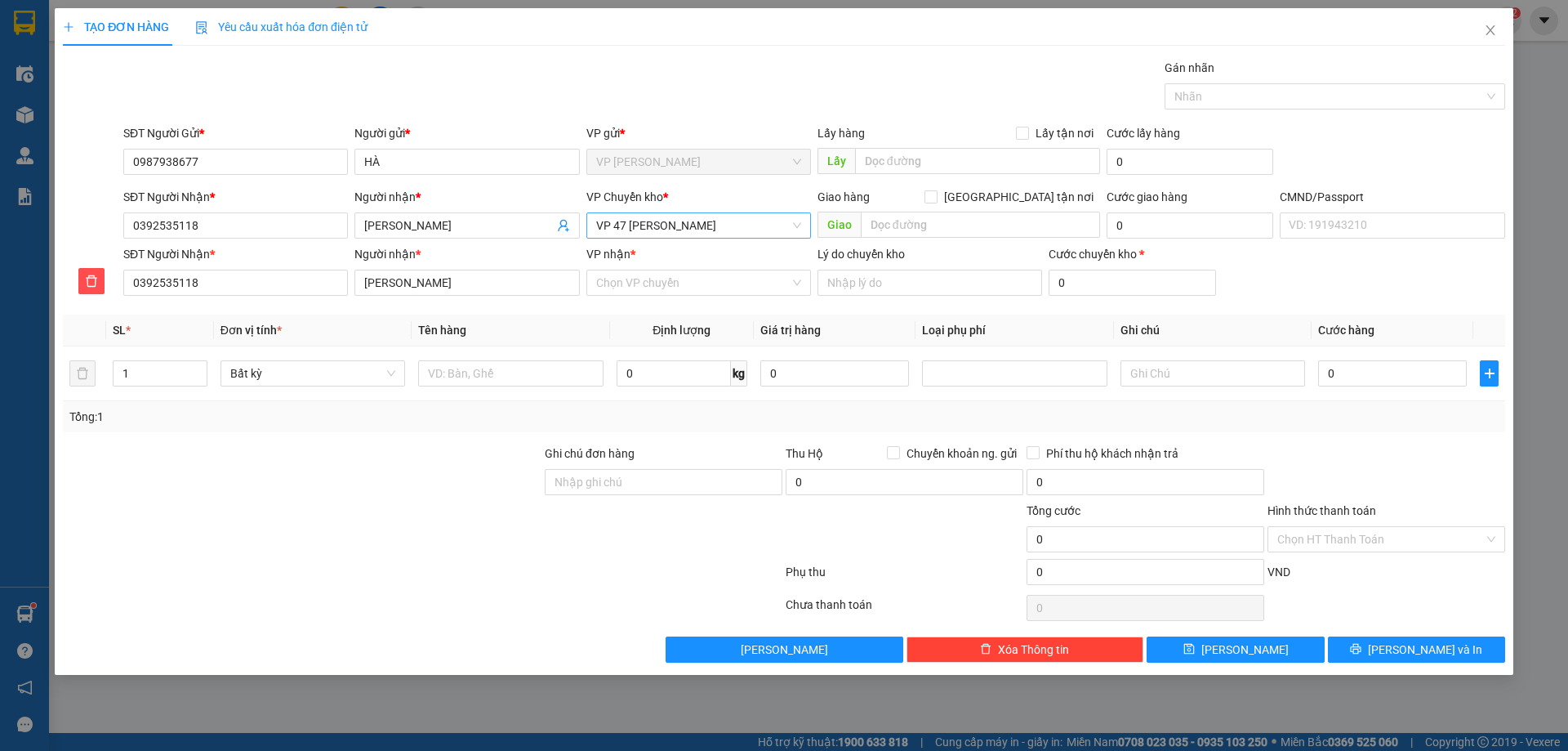
click at [680, 229] on span "VP 47 [PERSON_NAME]" at bounding box center [698, 226] width 205 height 25
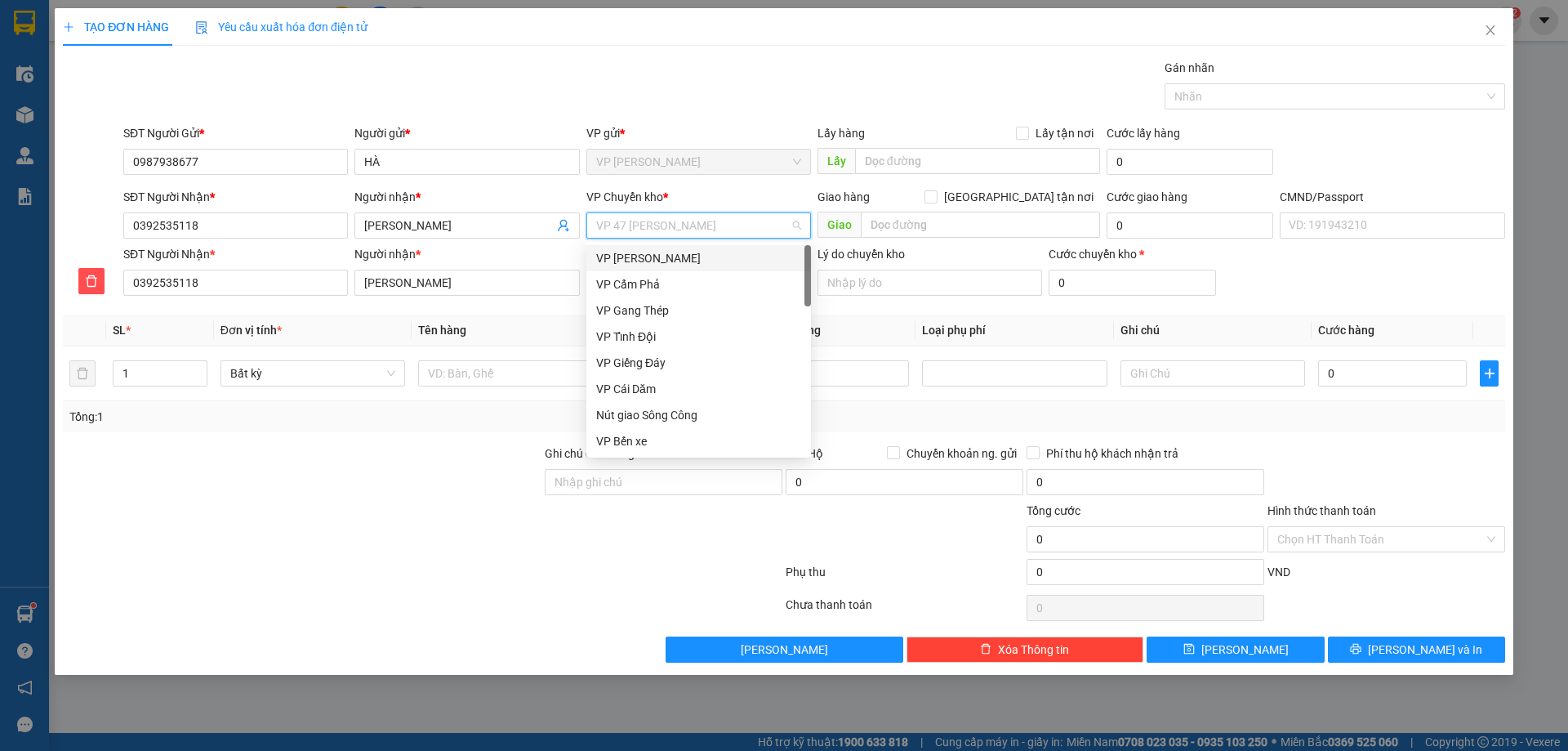
click at [686, 244] on body "Kết quả tìm kiếm ( 0 ) Bộ lọc No Data lntrang.halan 2 Điều hành xe Kho hàng mới…" at bounding box center [784, 375] width 1568 height 751
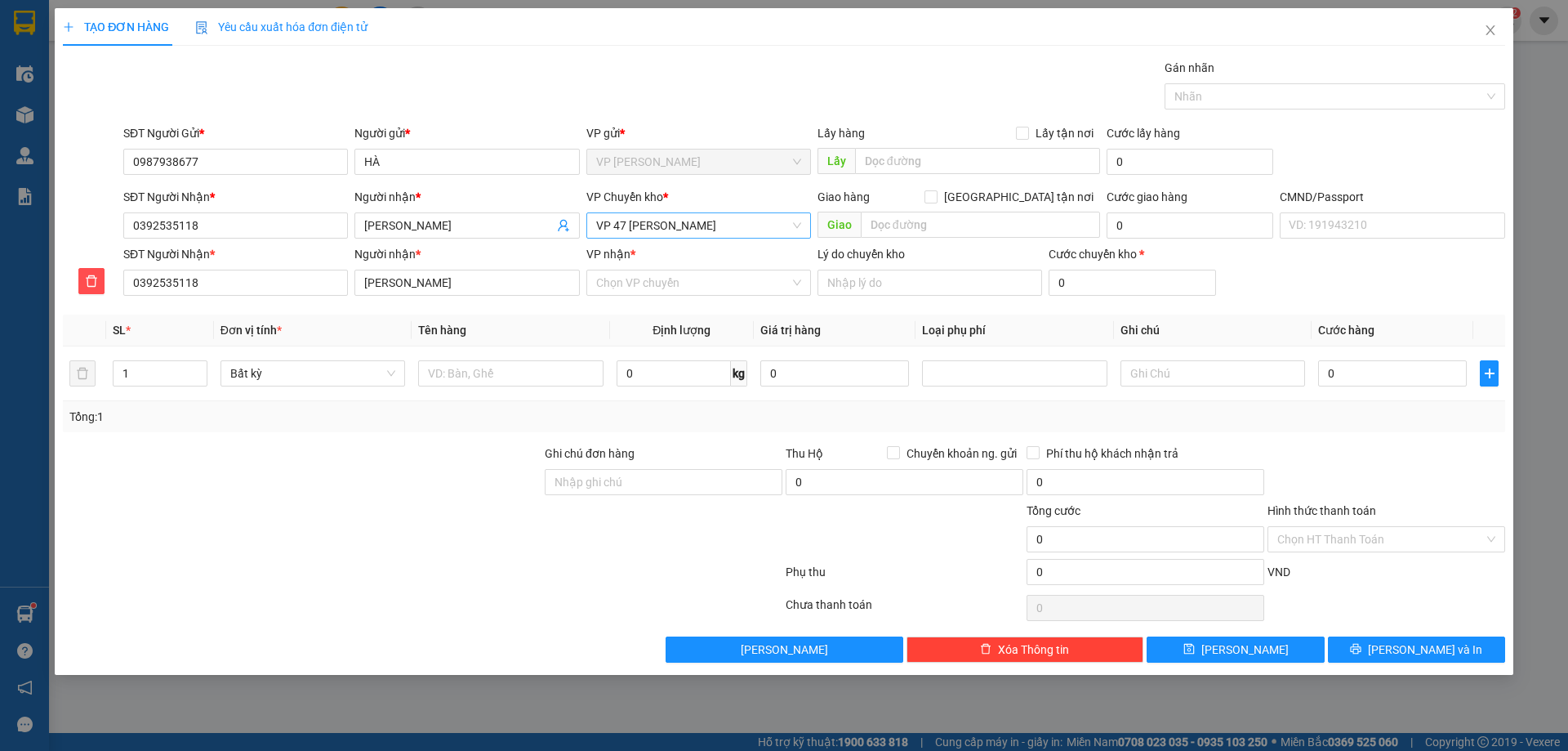
click at [701, 221] on span "VP 47 [PERSON_NAME]" at bounding box center [698, 226] width 205 height 25
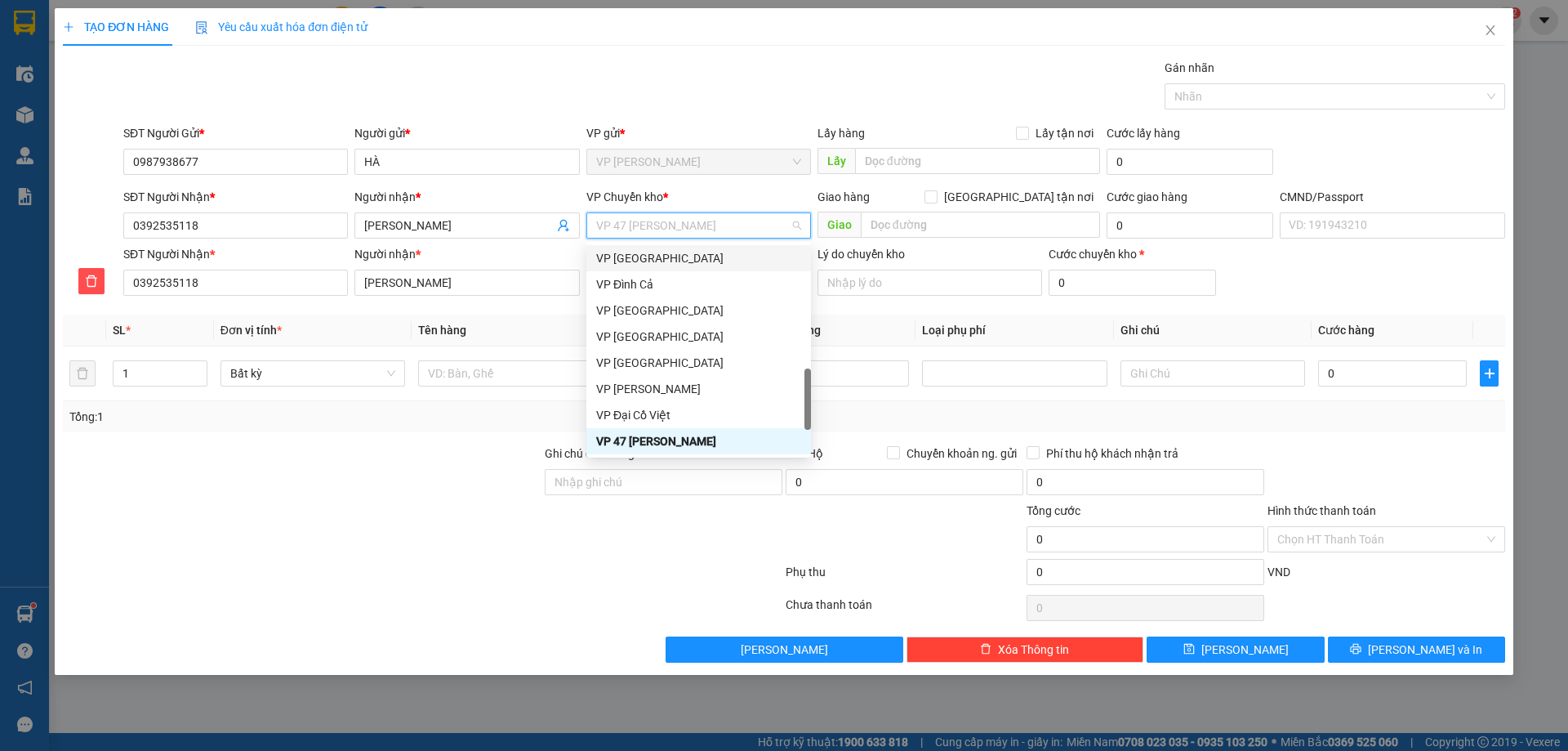
click at [706, 254] on div "VP [GEOGRAPHIC_DATA]" at bounding box center [698, 258] width 205 height 18
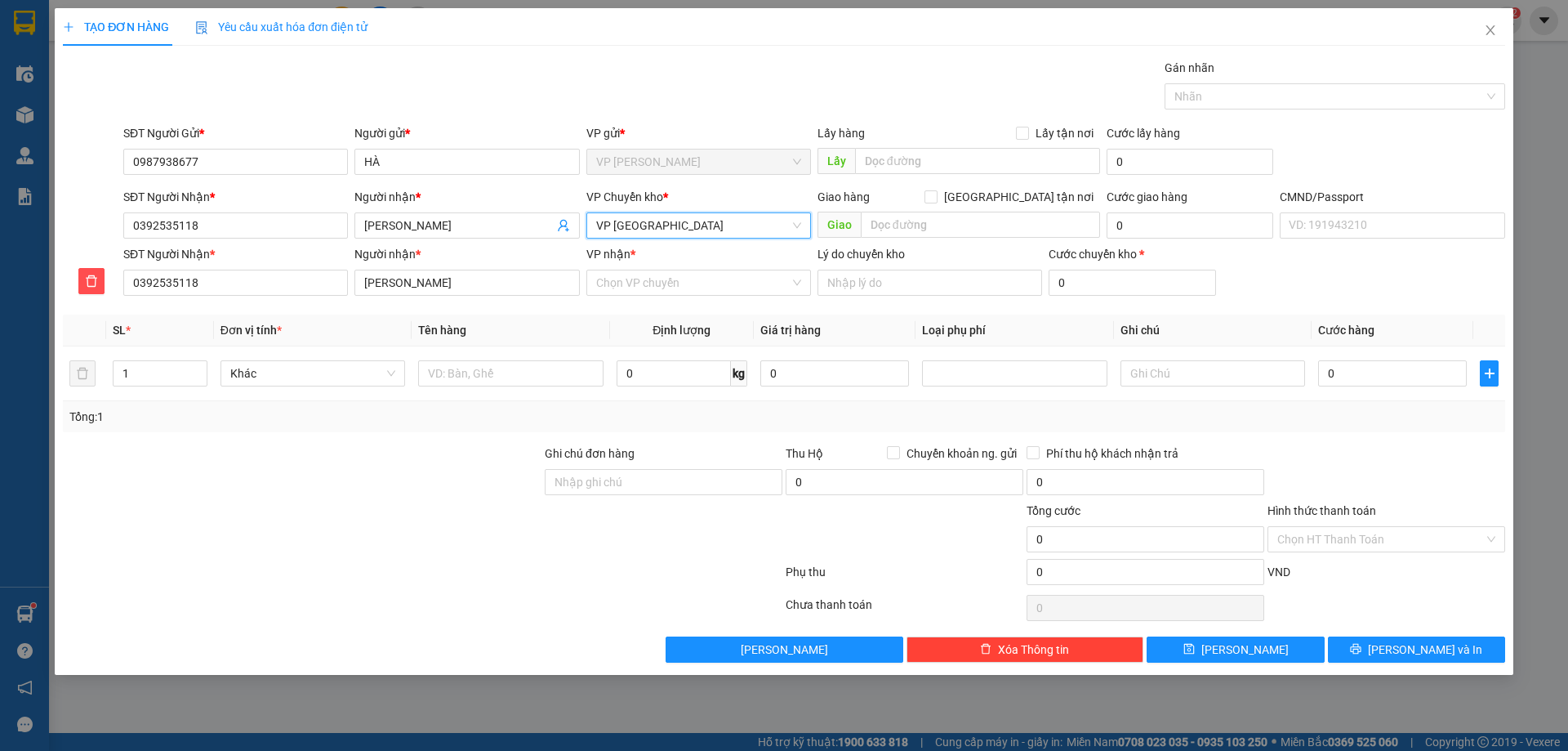
click at [698, 235] on span "VP [GEOGRAPHIC_DATA]" at bounding box center [698, 226] width 205 height 25
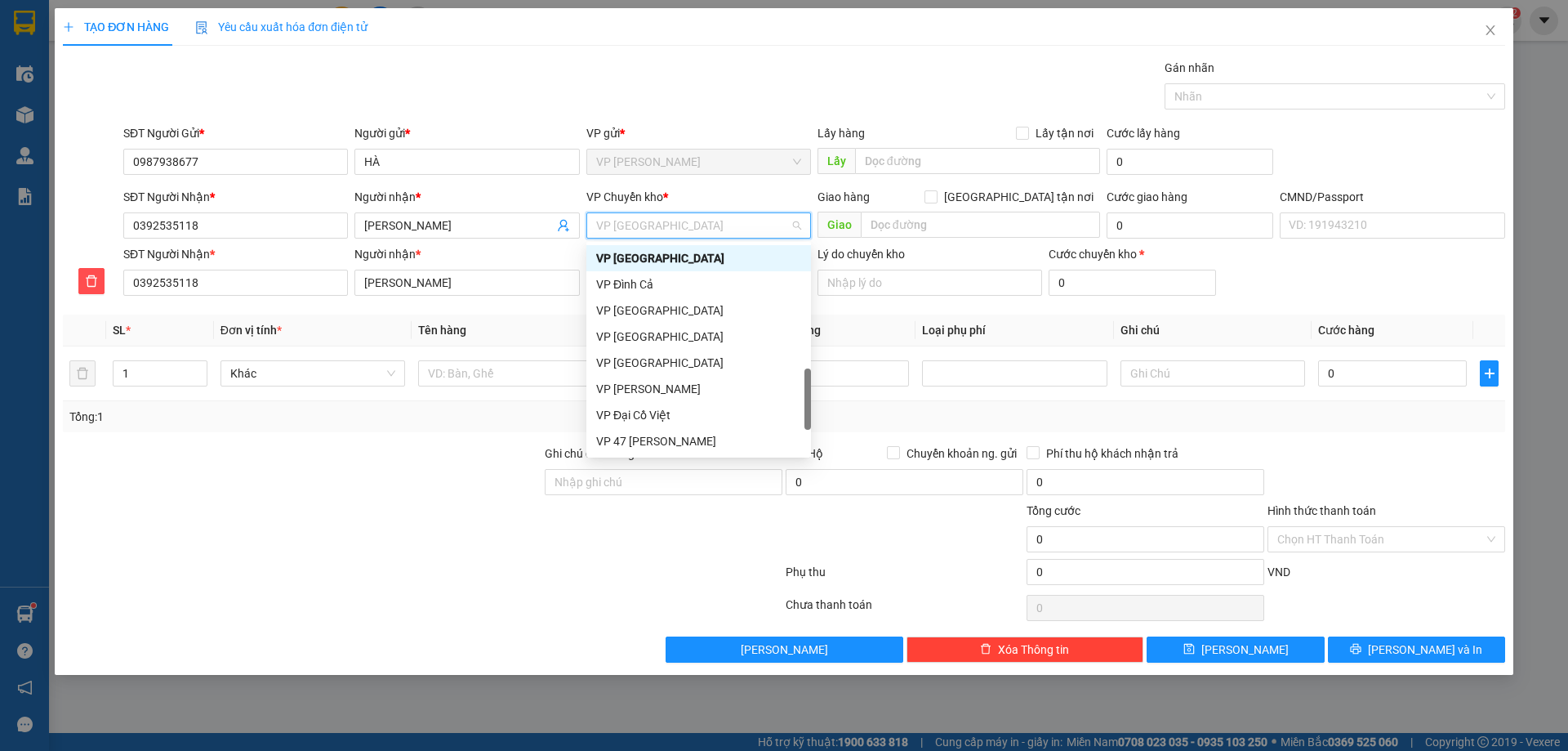
scroll to position [0, 0]
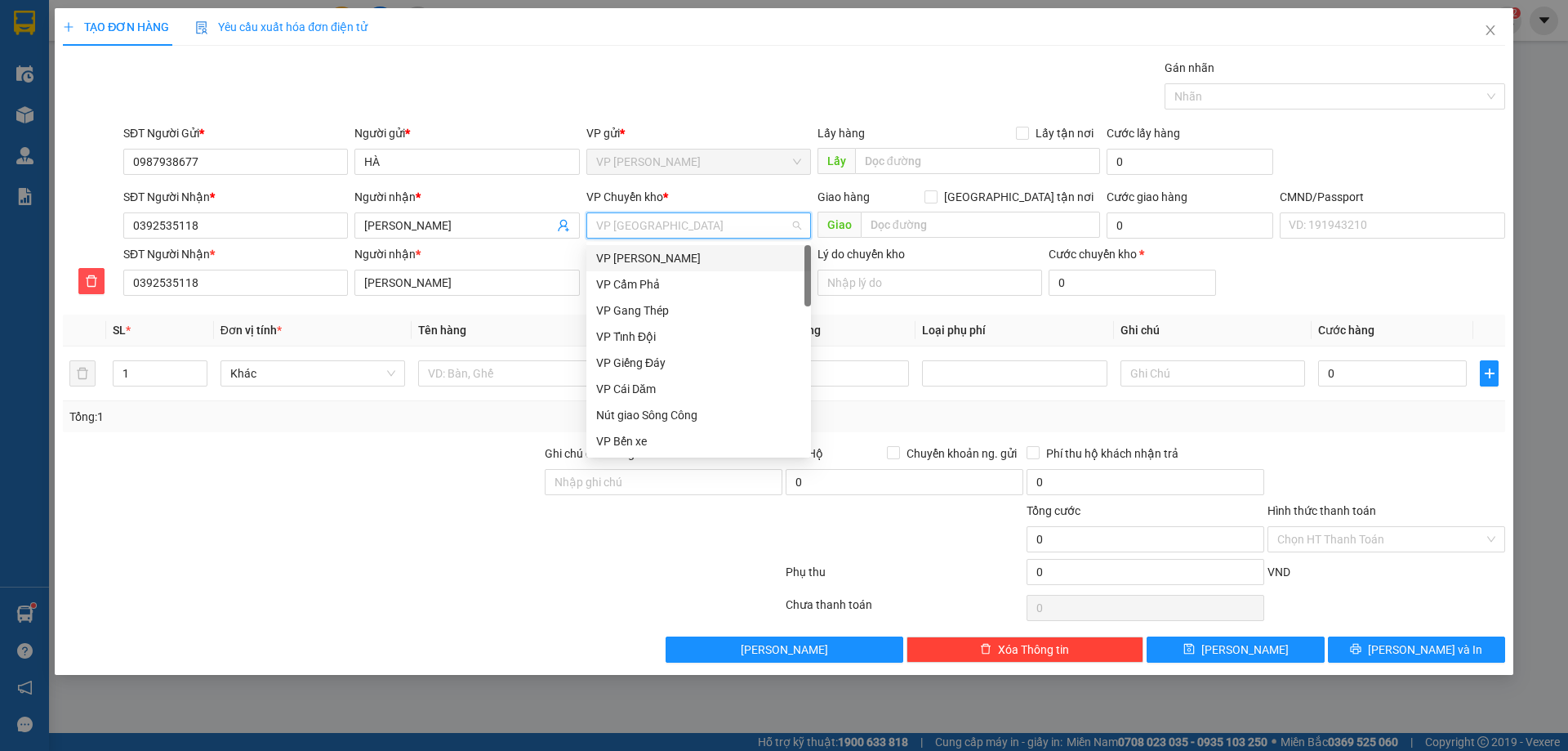
click at [685, 259] on div "VP [PERSON_NAME]" at bounding box center [698, 258] width 205 height 18
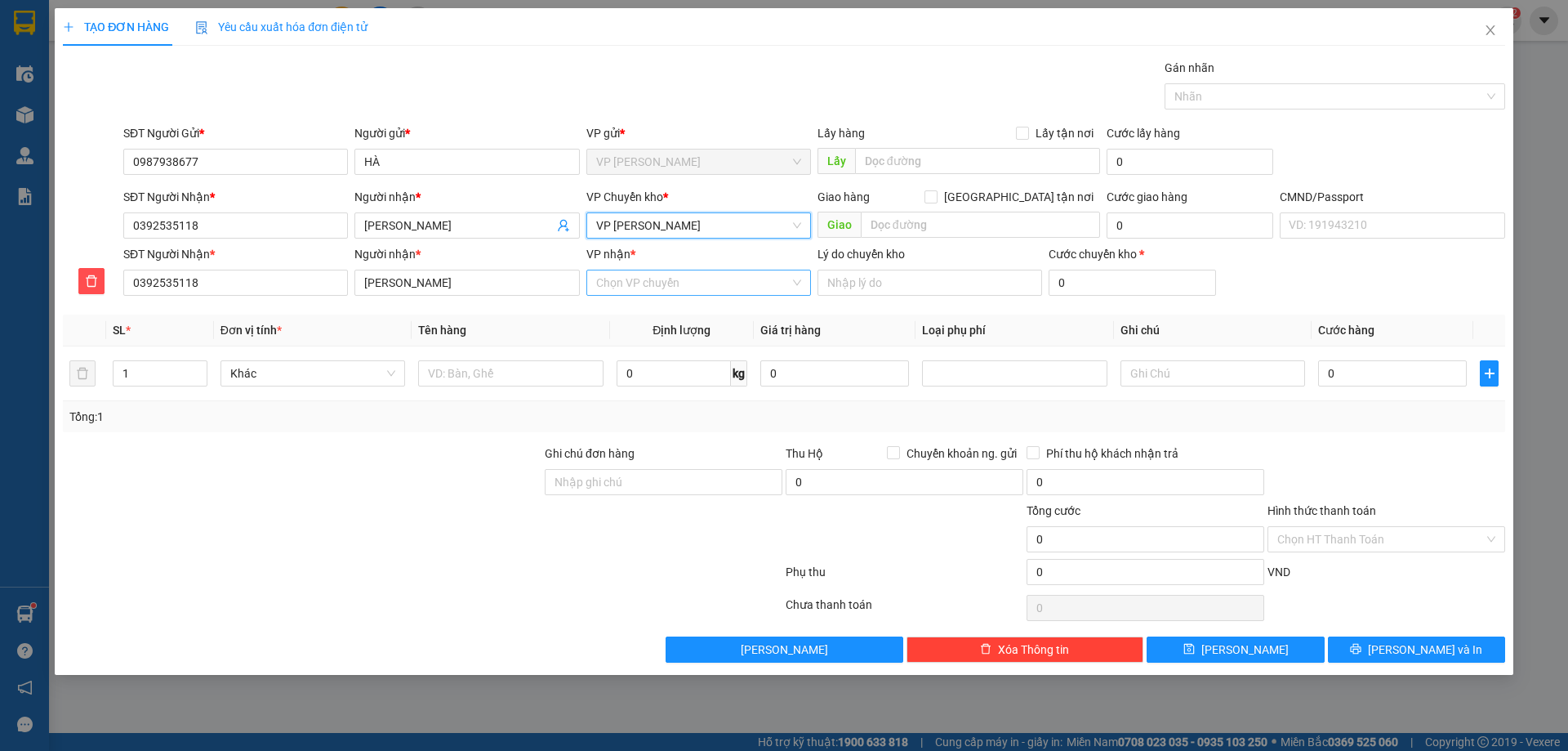
click at [668, 284] on input "VP nhận *" at bounding box center [692, 282] width 194 height 25
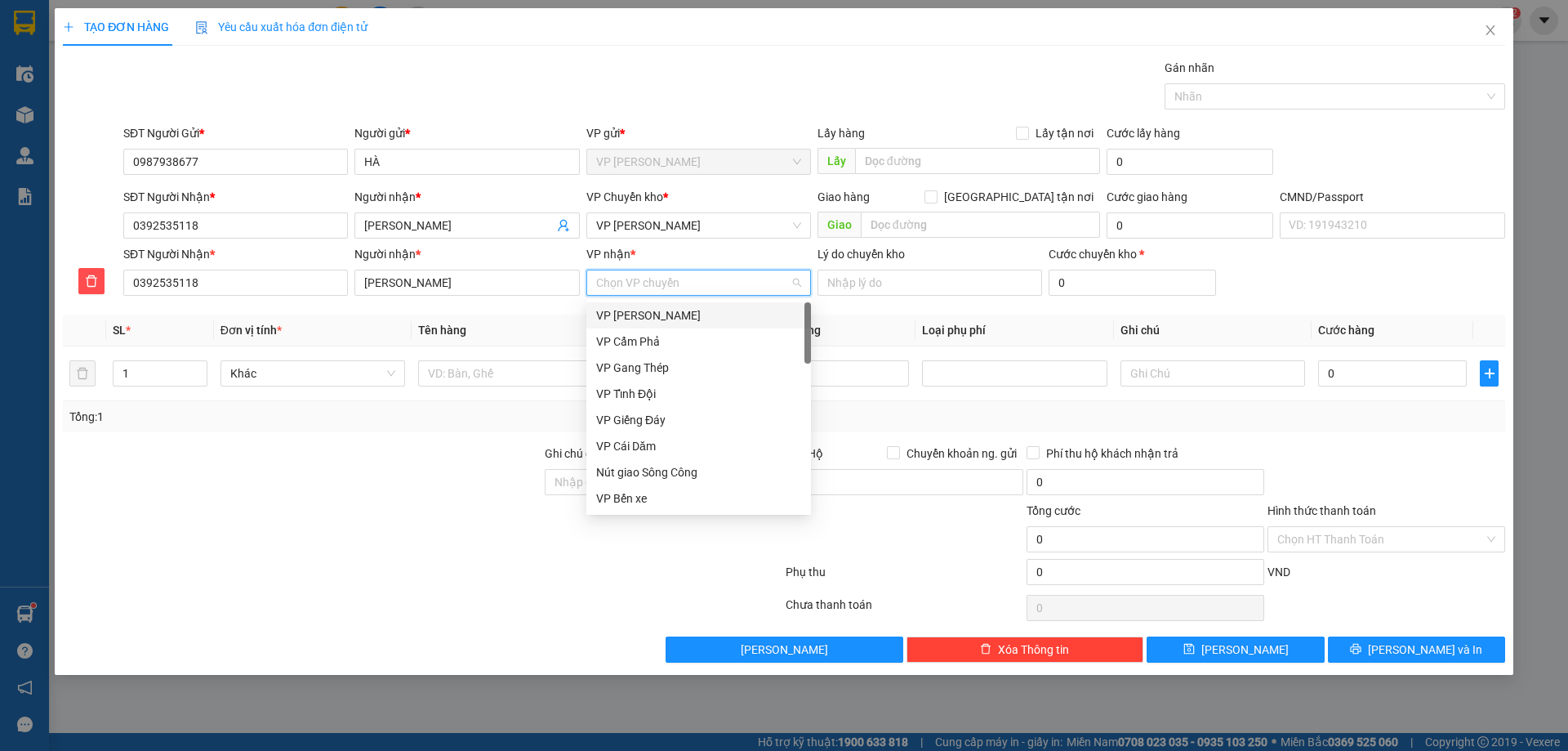
type input "y"
type input "tr"
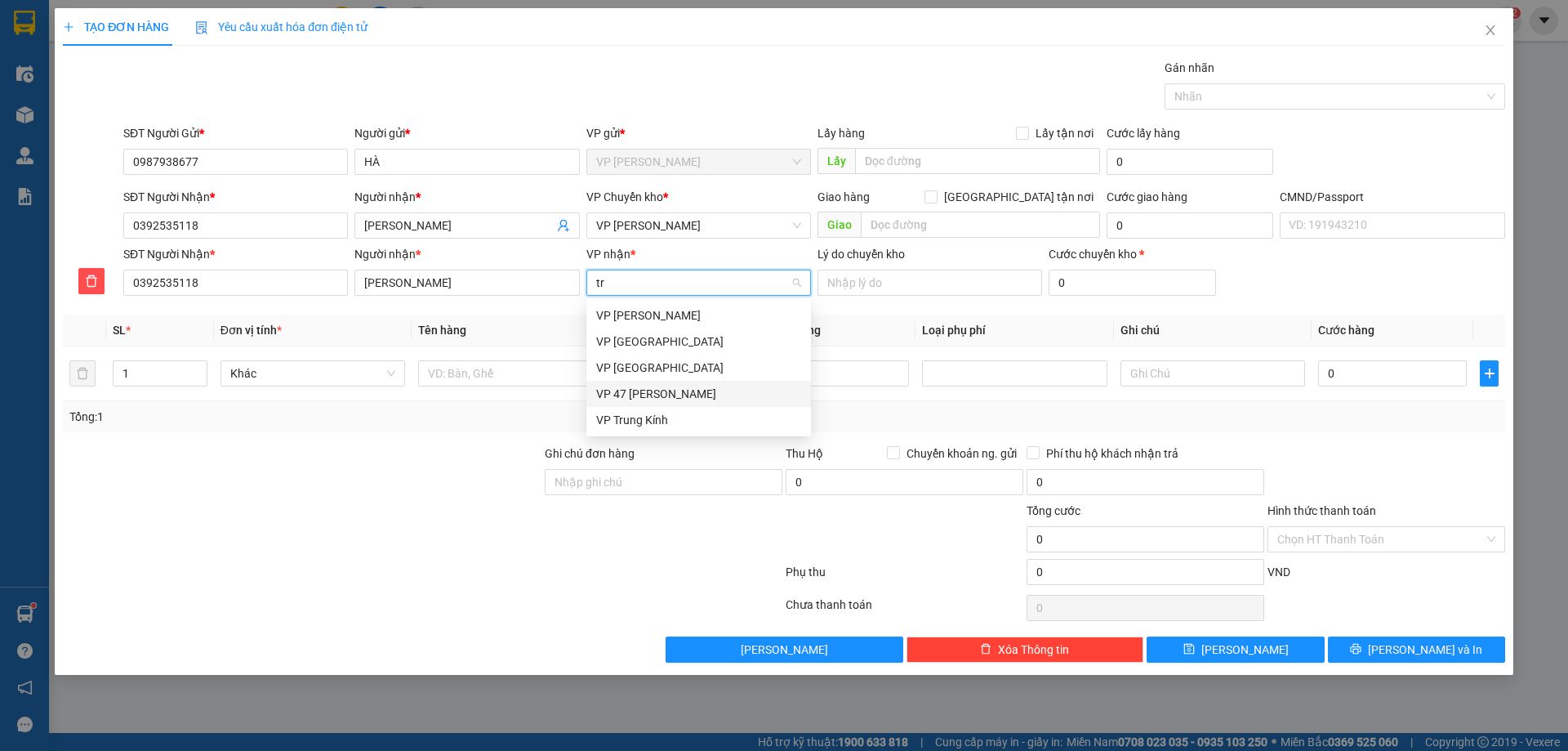
click at [684, 396] on div "VP 47 [PERSON_NAME]" at bounding box center [698, 393] width 205 height 18
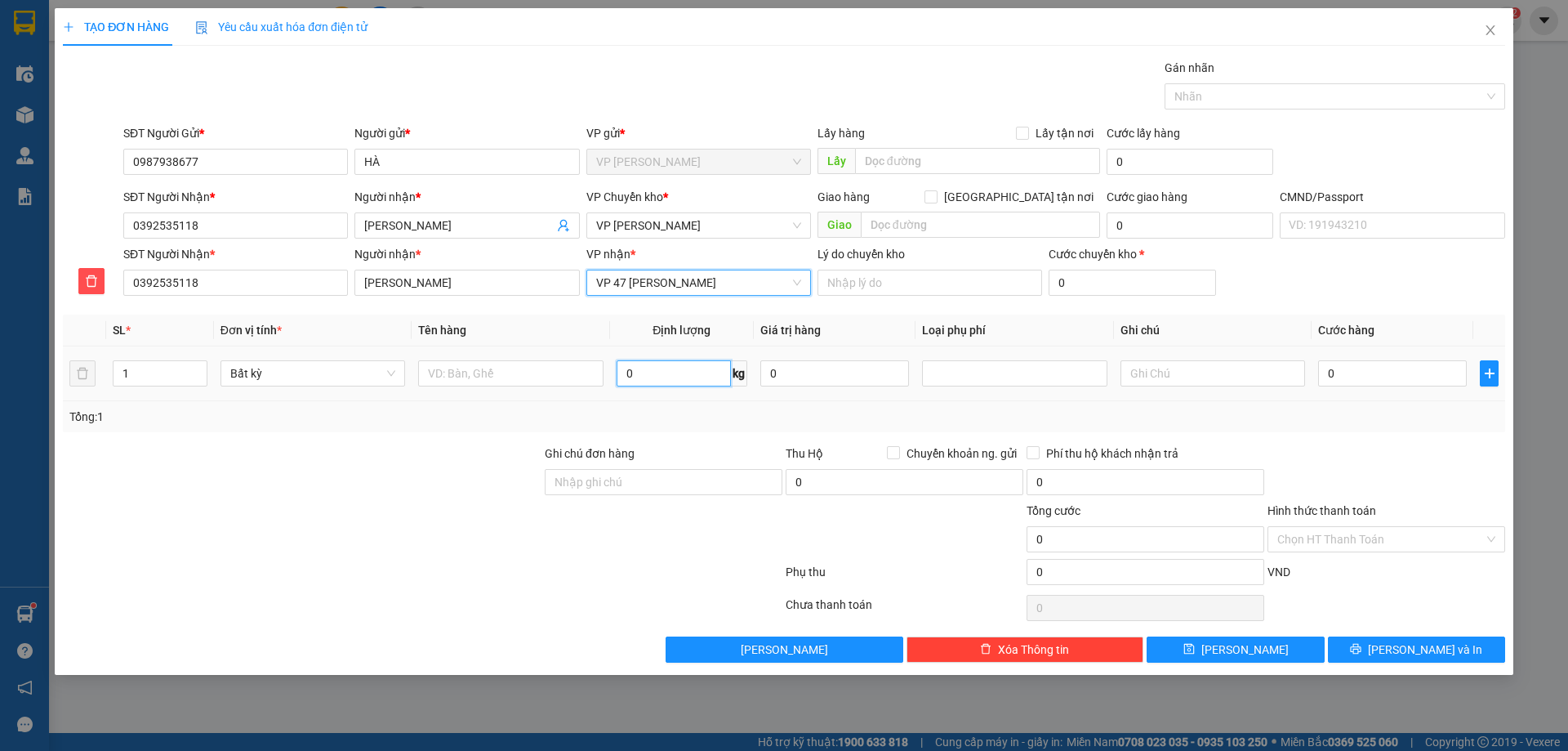
click at [685, 384] on input "0" at bounding box center [673, 373] width 114 height 26
type input "3"
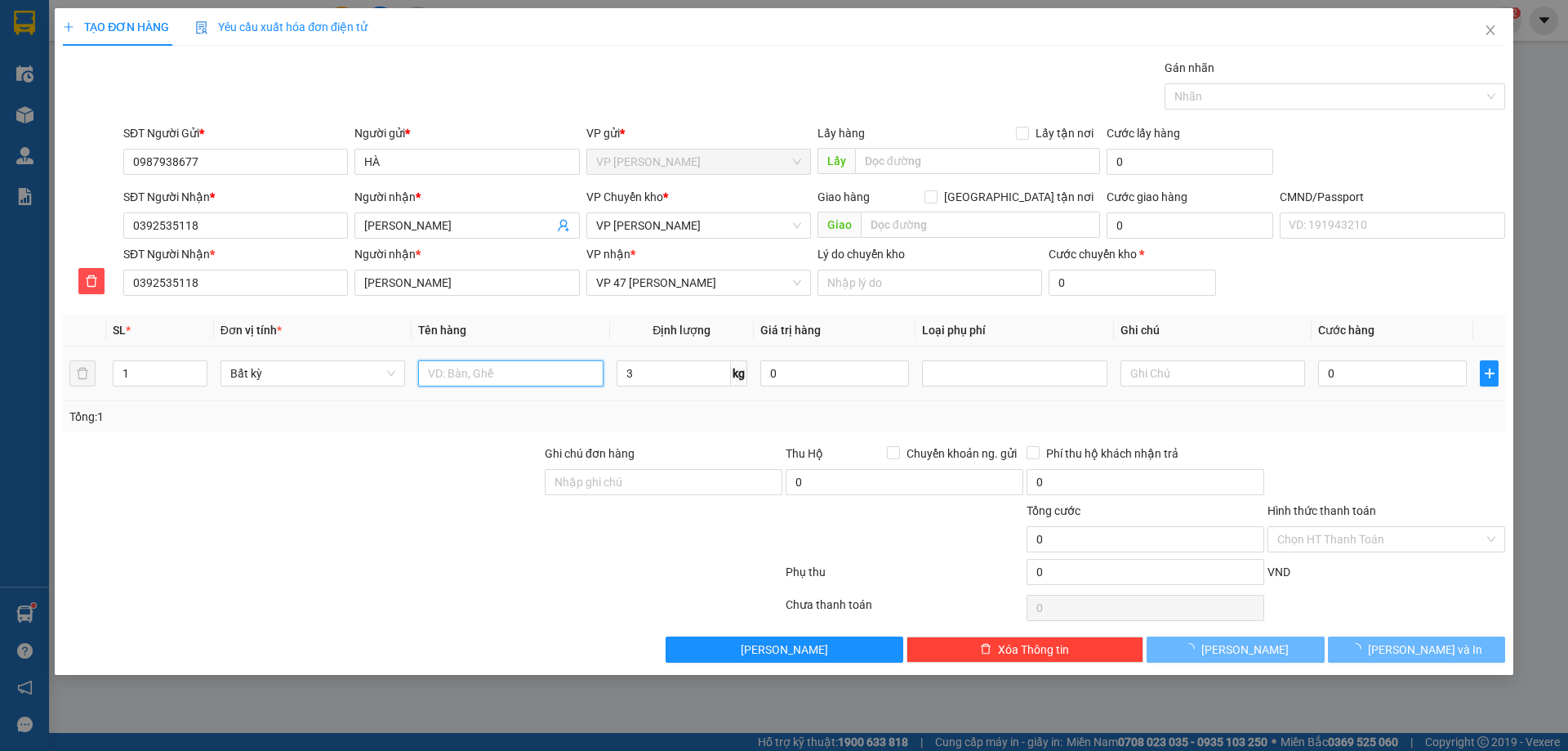
click at [545, 382] on input "text" at bounding box center [510, 373] width 184 height 26
type input "60.000"
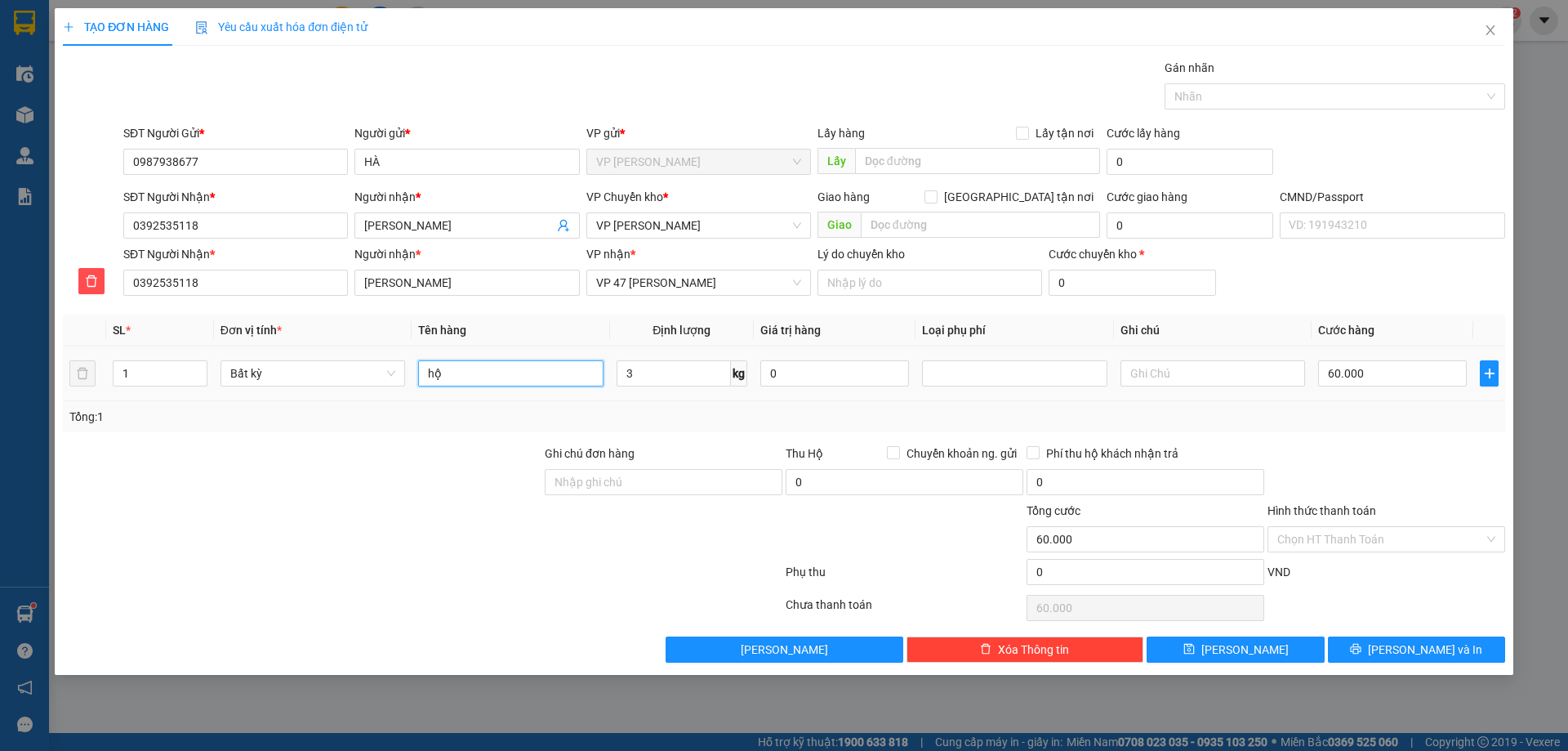
type input "h"
type input "HỘP ĐỒ ĂN"
click at [1152, 372] on input "text" at bounding box center [1213, 373] width 184 height 26
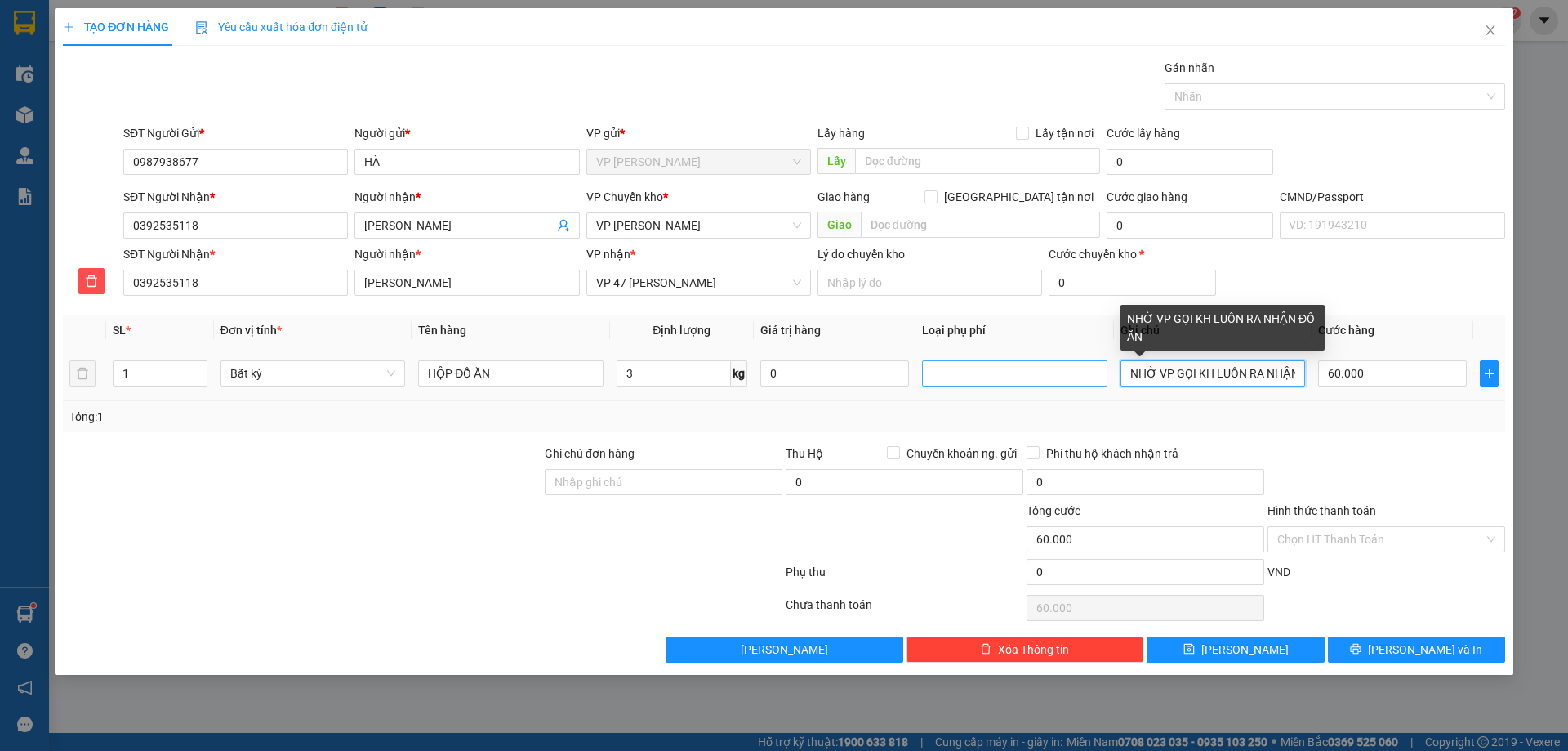
drag, startPoint x: 1147, startPoint y: 371, endPoint x: 1101, endPoint y: 381, distance: 47.1
click at [1101, 381] on tr "1 Bất kỳ HỘP ĐỒ ĂN 3 kg 0 NHỜ VP GỌI KH LUÔN RA NHẬN ĐỒ ĂN 60.000" at bounding box center [784, 374] width 1442 height 55
click at [1166, 368] on input "NHỜ VP GỌI KH LUÔN RA NHẬN ĐỒ ĂN" at bounding box center [1213, 373] width 184 height 26
click at [1245, 371] on input "NHỜ VP GỌI KH LUÔN RA NHẬN ĐỒ ĂN" at bounding box center [1213, 373] width 184 height 26
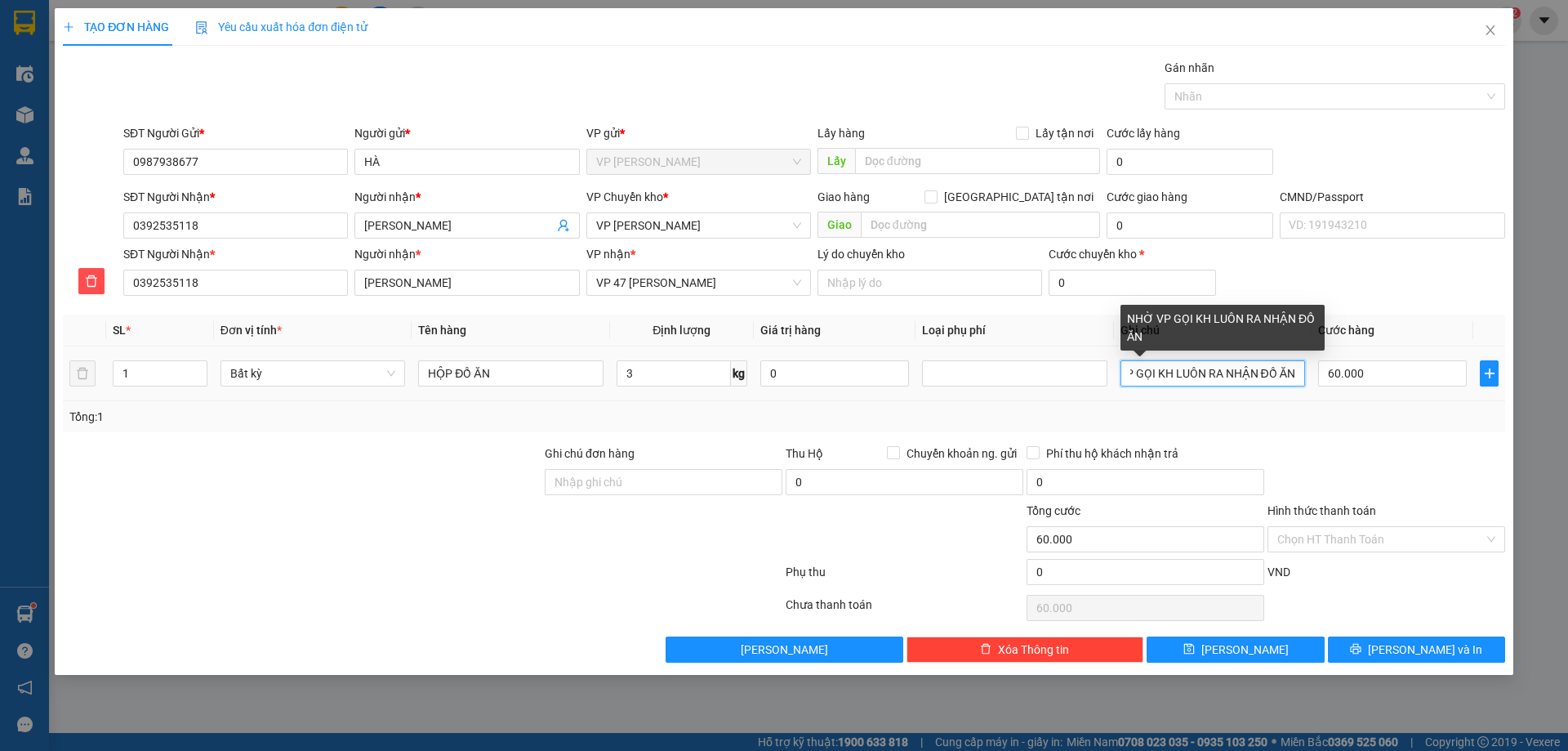
drag, startPoint x: 1252, startPoint y: 373, endPoint x: 1287, endPoint y: 373, distance: 35.0
click at [1287, 373] on input "NHỜ VP GỌI KH LUÔN RA NHẬN ĐỒ ĂN" at bounding box center [1213, 373] width 184 height 26
click at [1300, 372] on input "NHỜ VP GỌI KH LUÔN RA NHẬN ĐỒ ĂN" at bounding box center [1213, 373] width 184 height 26
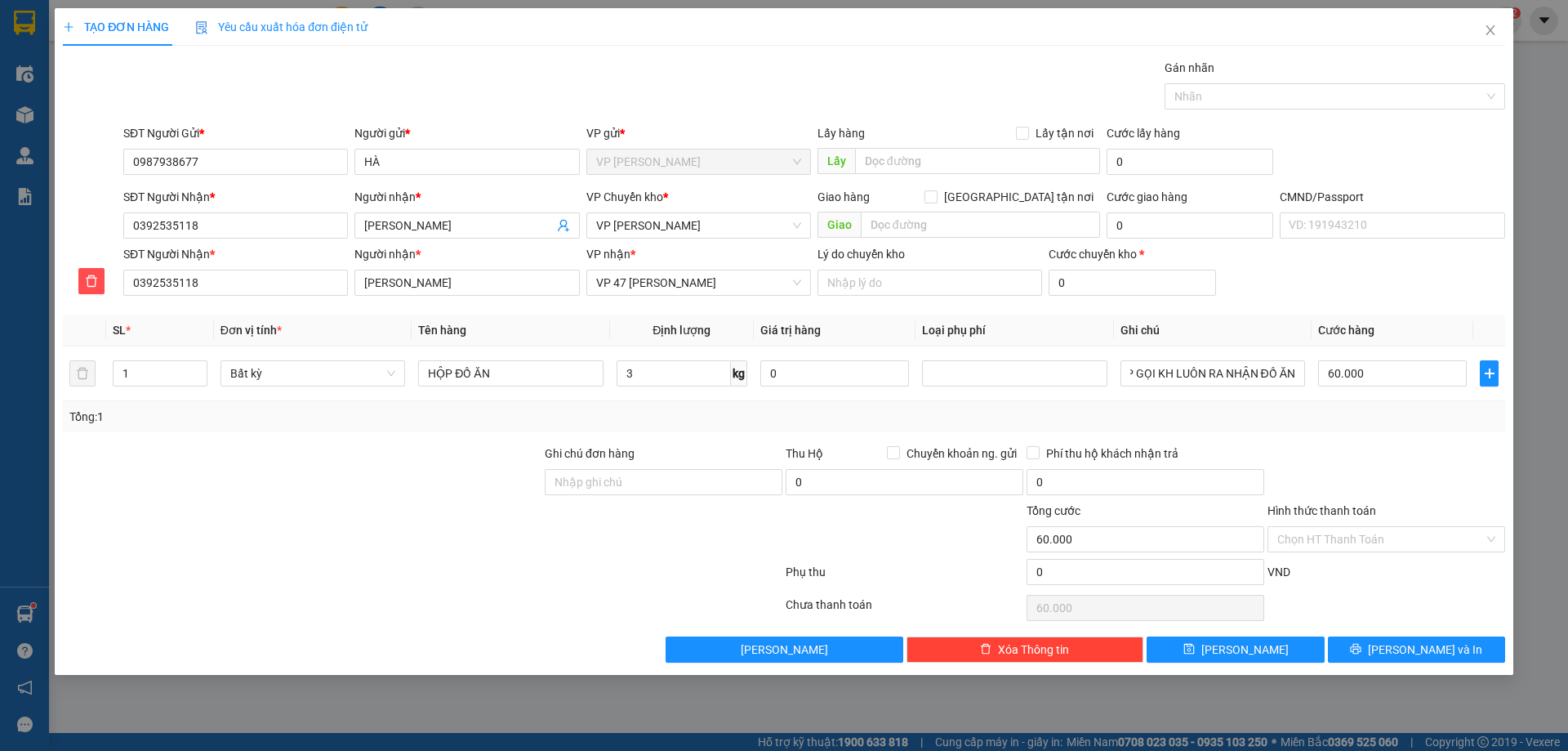
scroll to position [0, 0]
click at [767, 271] on span "VP 47 [PERSON_NAME]" at bounding box center [698, 282] width 205 height 25
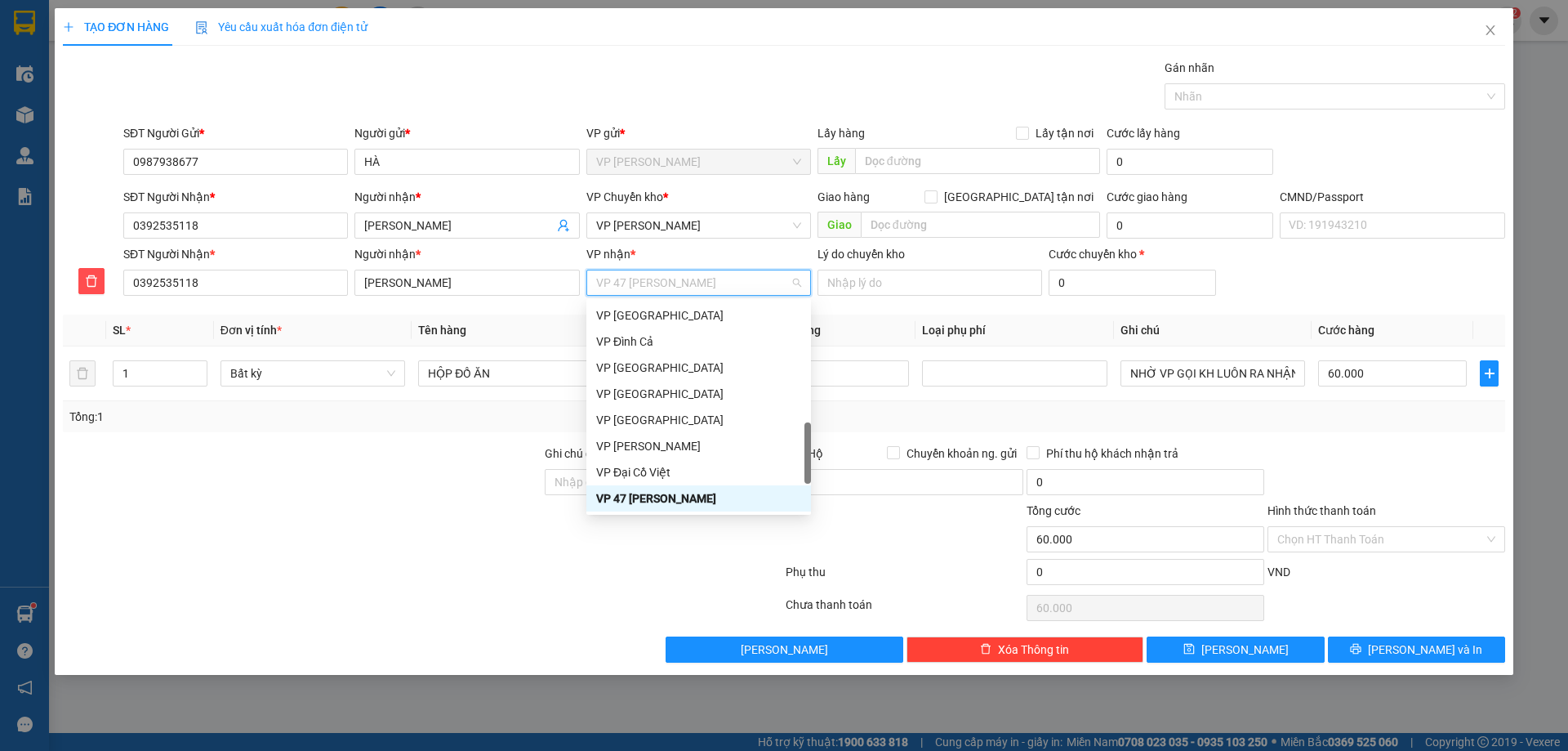
click at [765, 279] on span "VP 47 [PERSON_NAME]" at bounding box center [698, 282] width 205 height 25
click at [1333, 269] on div "SĐT Người Nhận * 0392535118 Người nhận * [PERSON_NAME] VP nhận * VP 47 [PERSON_…" at bounding box center [814, 273] width 1389 height 58
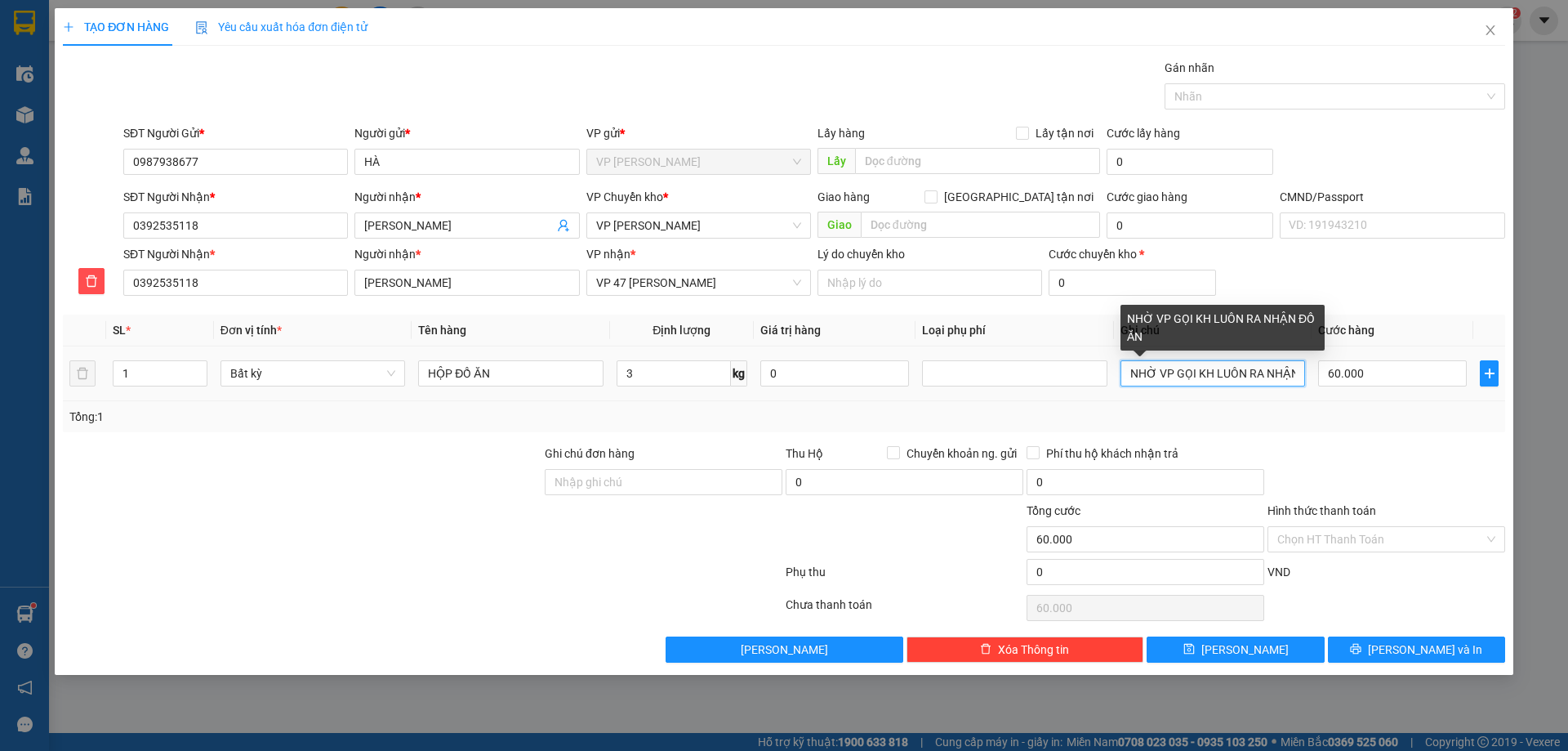
click at [1248, 372] on input "NHỜ VP GỌI KH LUÔN RA NHẬN ĐỒ ĂN" at bounding box center [1213, 373] width 184 height 26
drag, startPoint x: 1218, startPoint y: 372, endPoint x: 1367, endPoint y: 370, distance: 149.0
click at [1367, 370] on tr "1 Bất kỳ HỘP ĐỒ ĂN 3 kg 0 NHỜ VP GỌI KH LUÔN RA NHẬN ĐỒ ĂN 60.000" at bounding box center [784, 374] width 1442 height 55
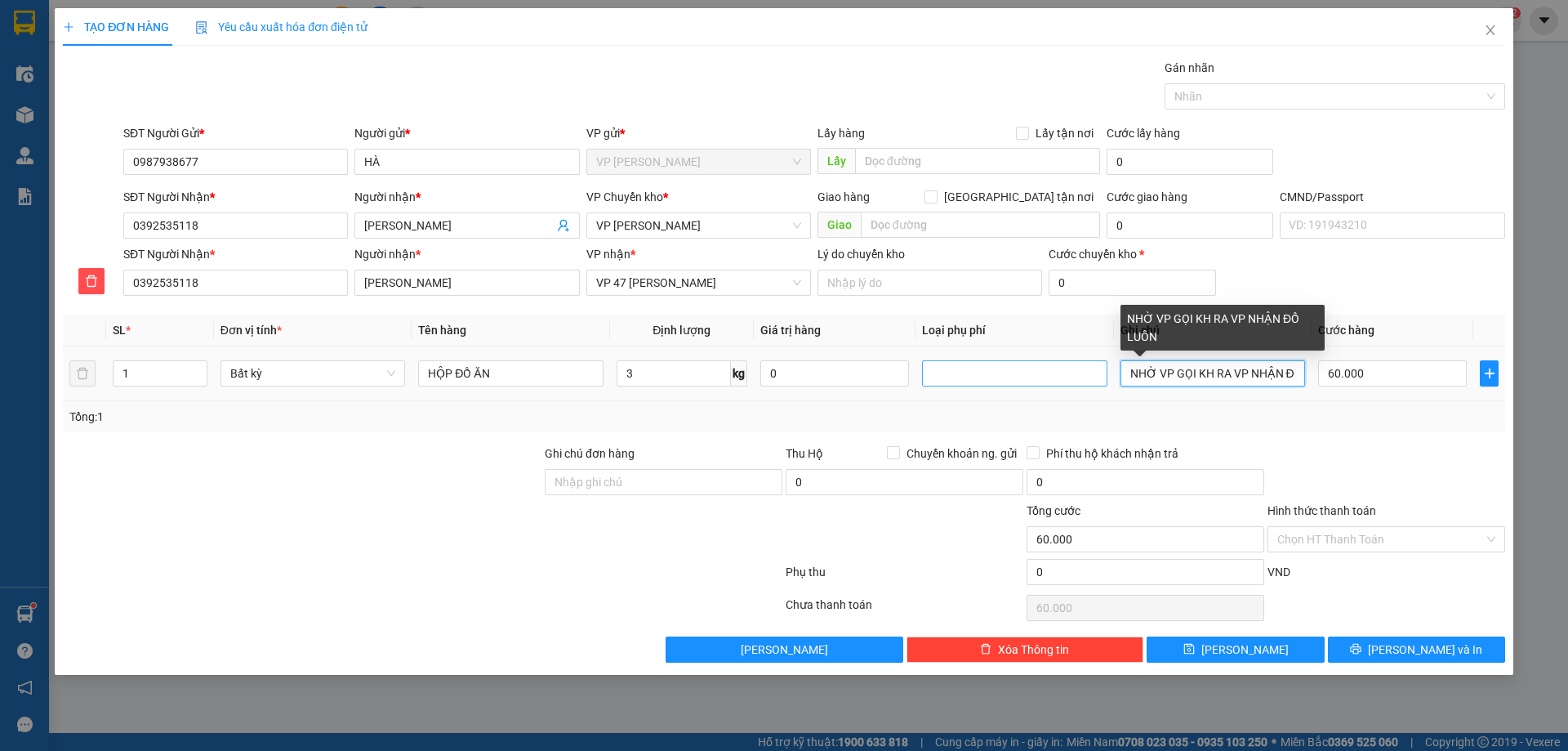
drag, startPoint x: 1215, startPoint y: 376, endPoint x: 1103, endPoint y: 378, distance: 112.0
click at [1103, 378] on tr "1 Bất kỳ HỘP ĐỒ ĂN 3 kg 0 NHỜ VP GỌI KH RA VP NHẬN ĐỒ LUÔN 60.000" at bounding box center [784, 374] width 1442 height 55
click at [1193, 374] on input "NHỜ VP GỌI KH RA VP NHẬN ĐỒ LUÔN" at bounding box center [1213, 373] width 184 height 26
click at [1250, 371] on input "NHỜ VP GỌI KH RA VP NHẬN ĐỒ LUÔN" at bounding box center [1213, 373] width 184 height 26
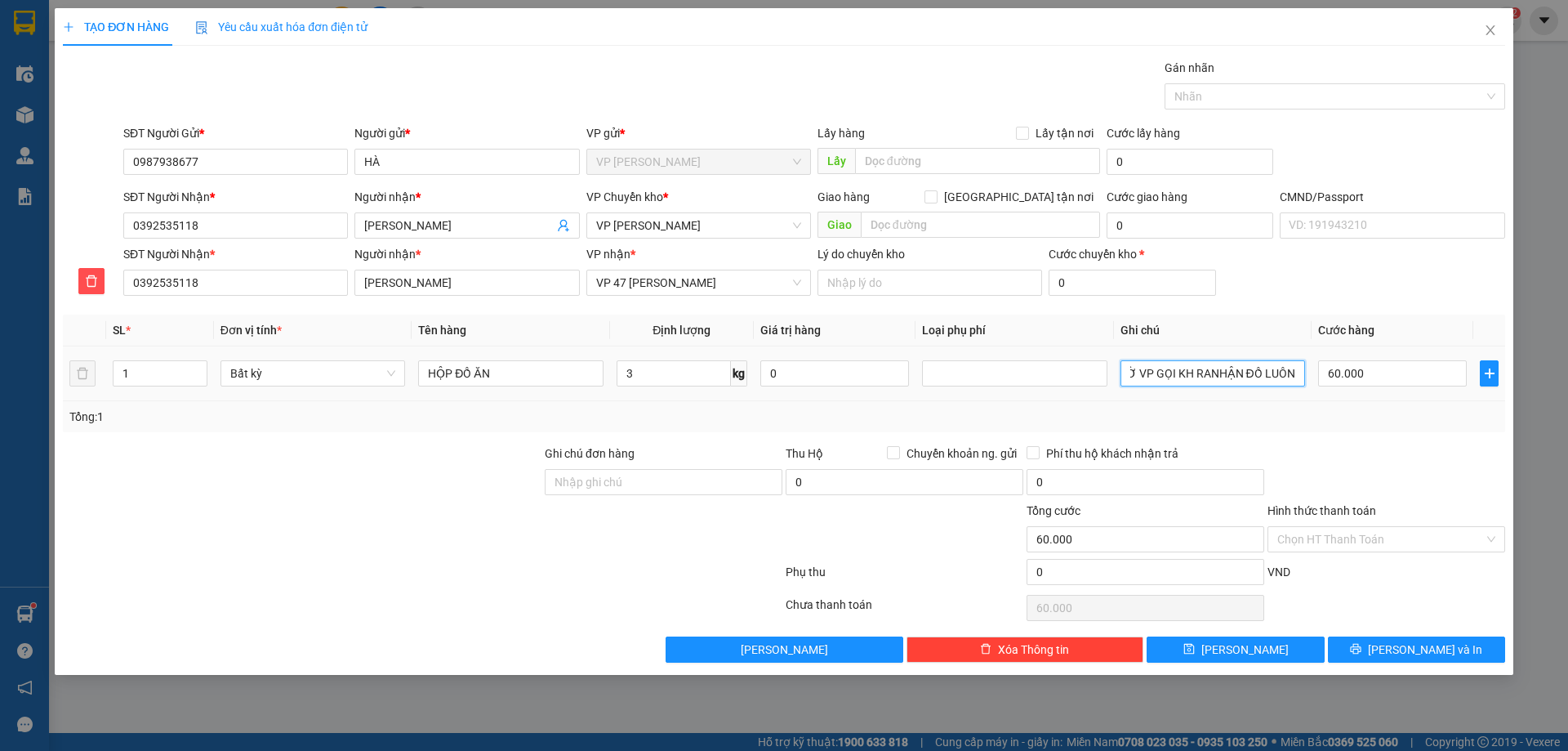
drag, startPoint x: 1216, startPoint y: 369, endPoint x: 1316, endPoint y: 378, distance: 100.4
click at [1316, 378] on tr "1 Bất kỳ HỘP ĐỒ ĂN 3 kg 0 NHỜ VP GỌI KH RANHẬN ĐỒ LUÔN 60.000" at bounding box center [784, 374] width 1442 height 55
type input "NHỜ VP GỌI KH LẤY HÀNG"
click at [1304, 415] on div "Tổng: 1" at bounding box center [784, 417] width 1429 height 18
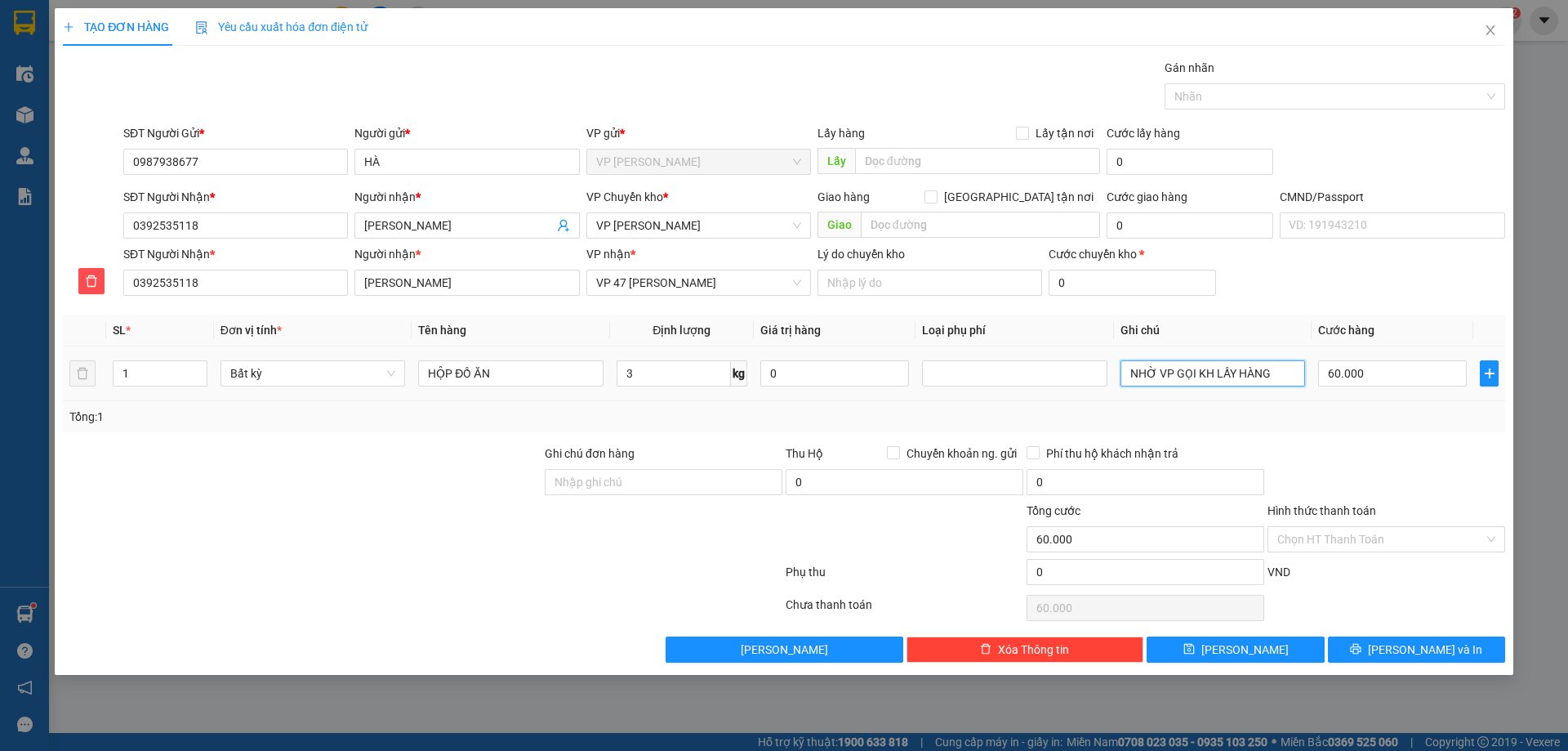
click at [1281, 374] on input "NHỜ VP GỌI KH LẤY HÀNG" at bounding box center [1213, 373] width 184 height 26
click at [652, 576] on div at bounding box center [422, 575] width 723 height 33
drag, startPoint x: 1246, startPoint y: 644, endPoint x: 1341, endPoint y: 275, distance: 381.0
click at [1248, 645] on span "[PERSON_NAME]" at bounding box center [1245, 649] width 88 height 18
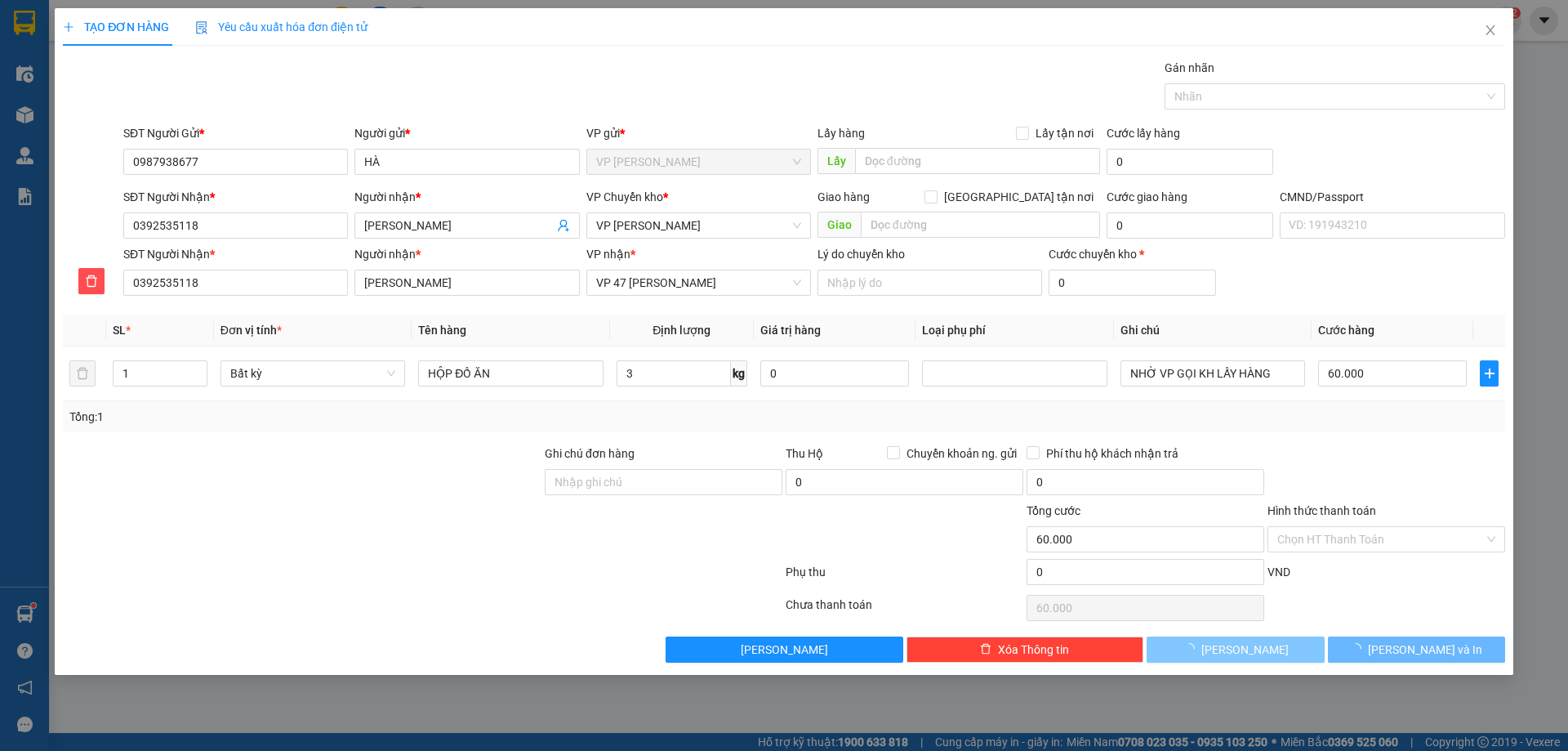
type input "0"
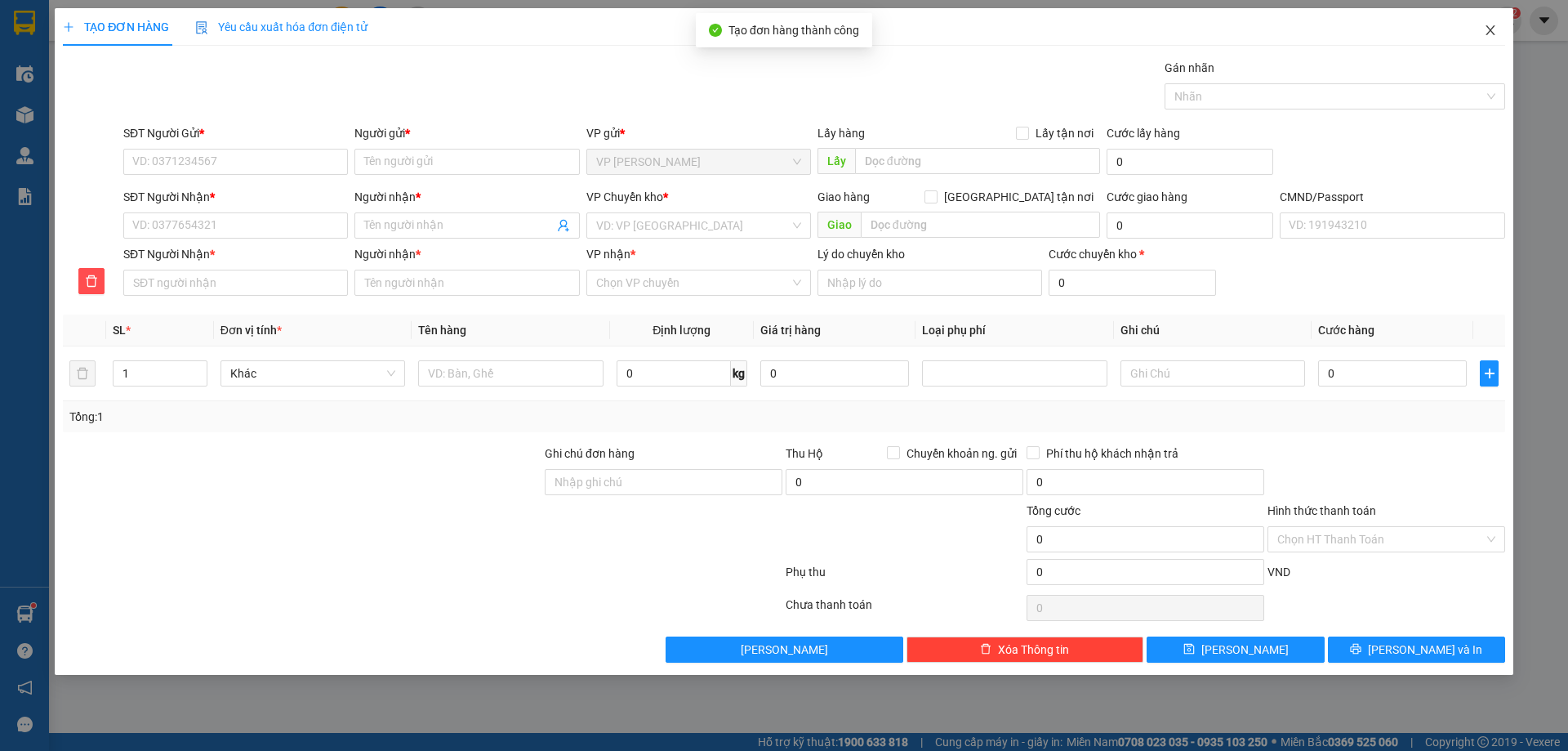
click at [1485, 33] on icon "close" at bounding box center [1491, 30] width 13 height 13
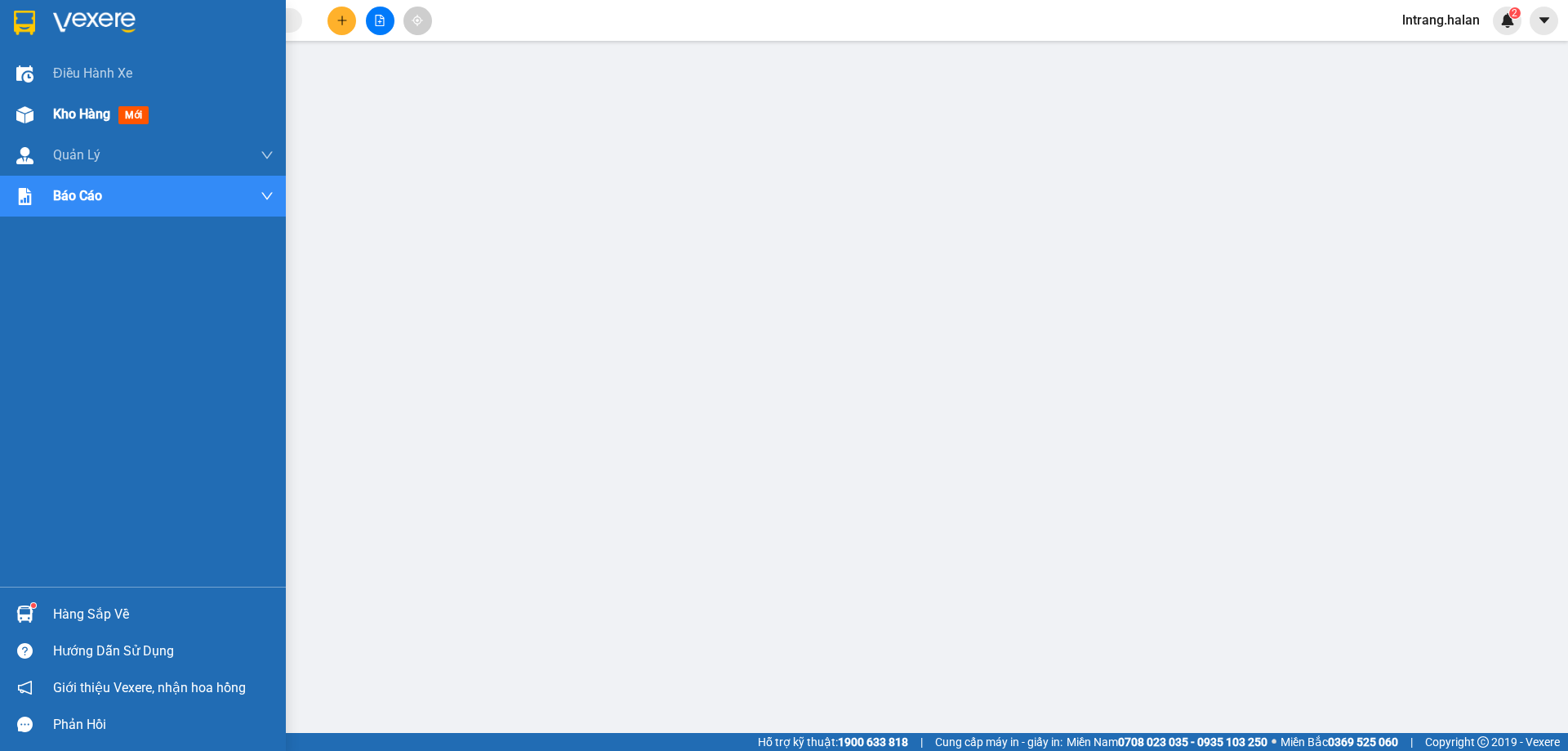
click at [88, 100] on div "Kho hàng mới" at bounding box center [163, 113] width 221 height 41
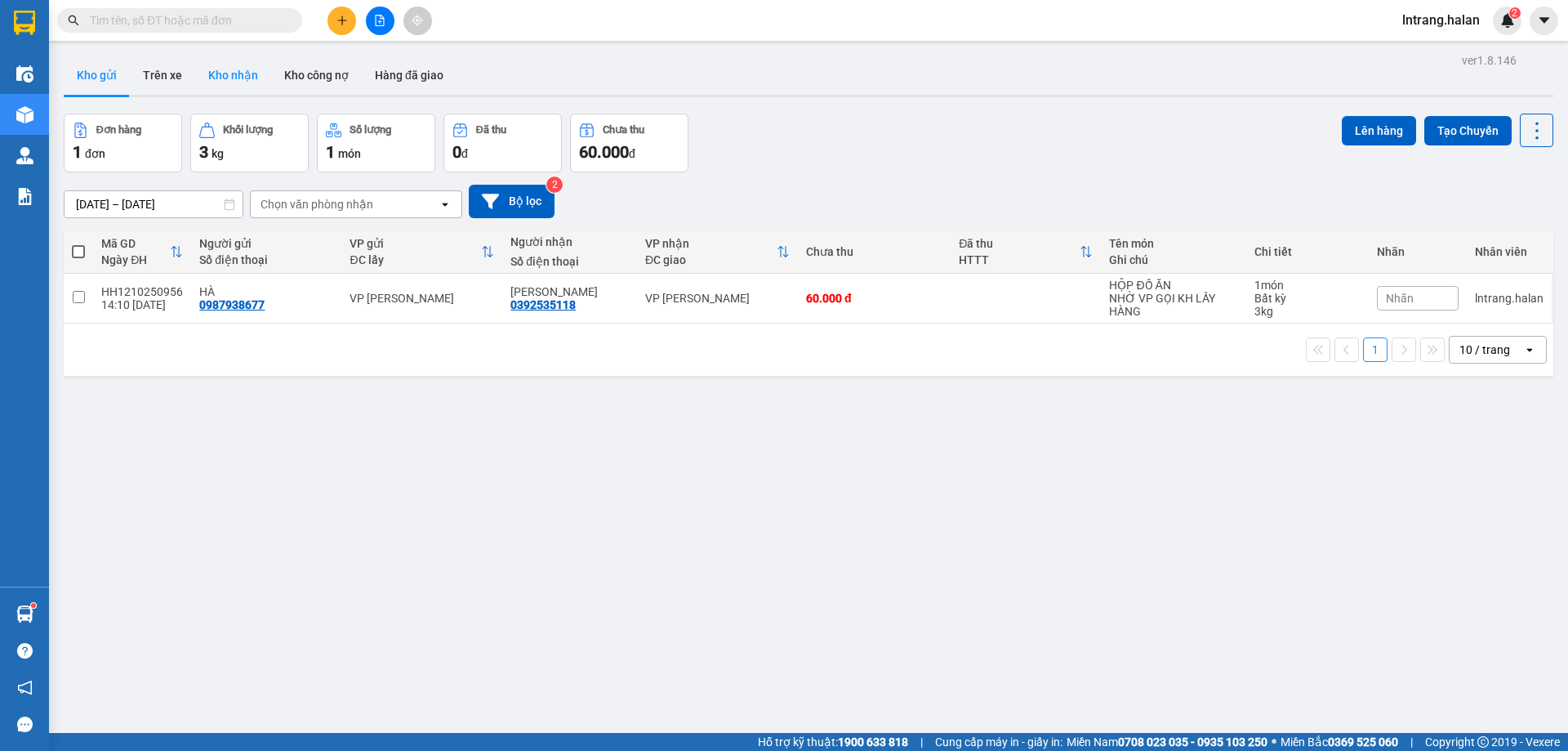
click at [200, 72] on button "Kho nhận" at bounding box center [233, 76] width 76 height 40
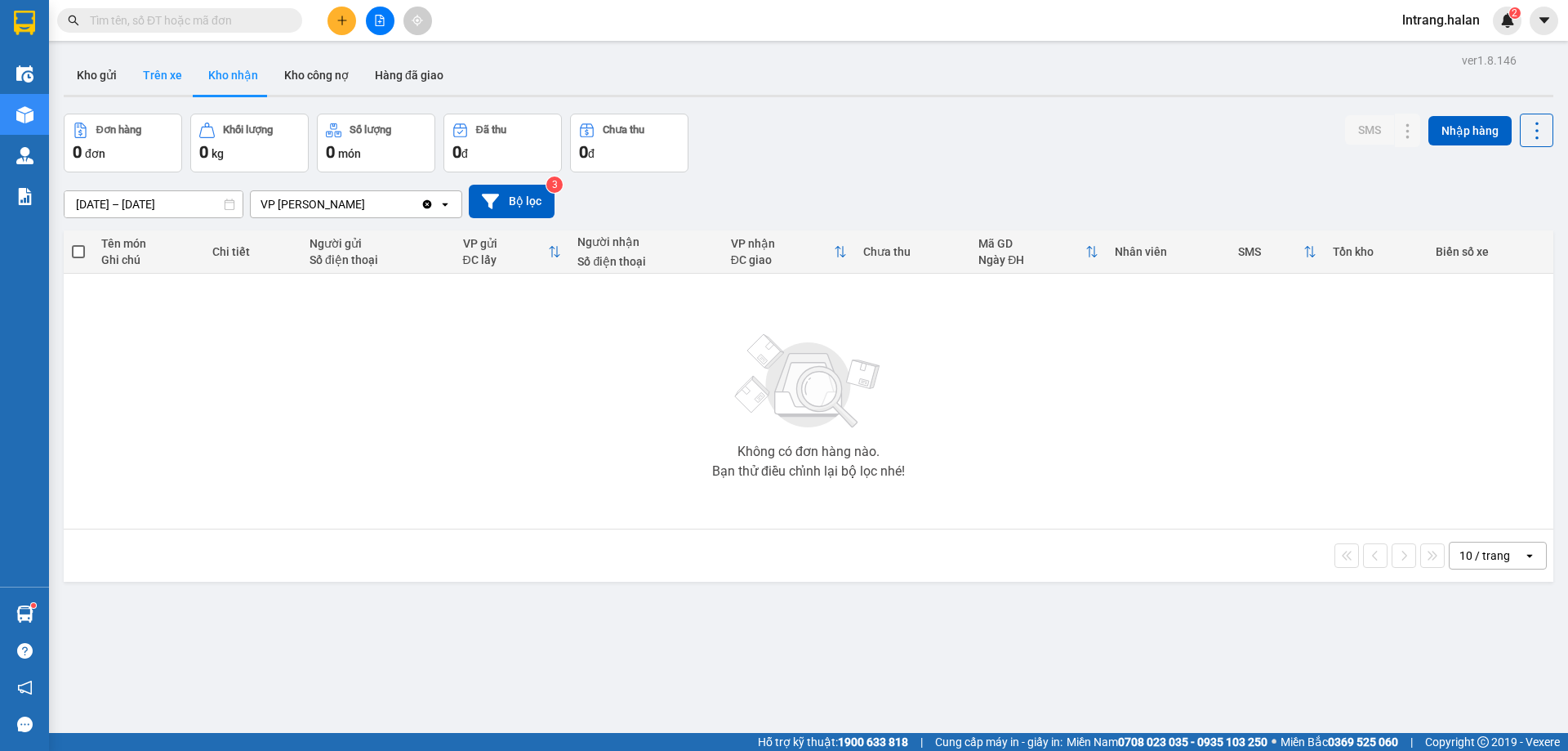
click at [177, 70] on button "Trên xe" at bounding box center [162, 76] width 65 height 40
type input "[DATE] – [DATE]"
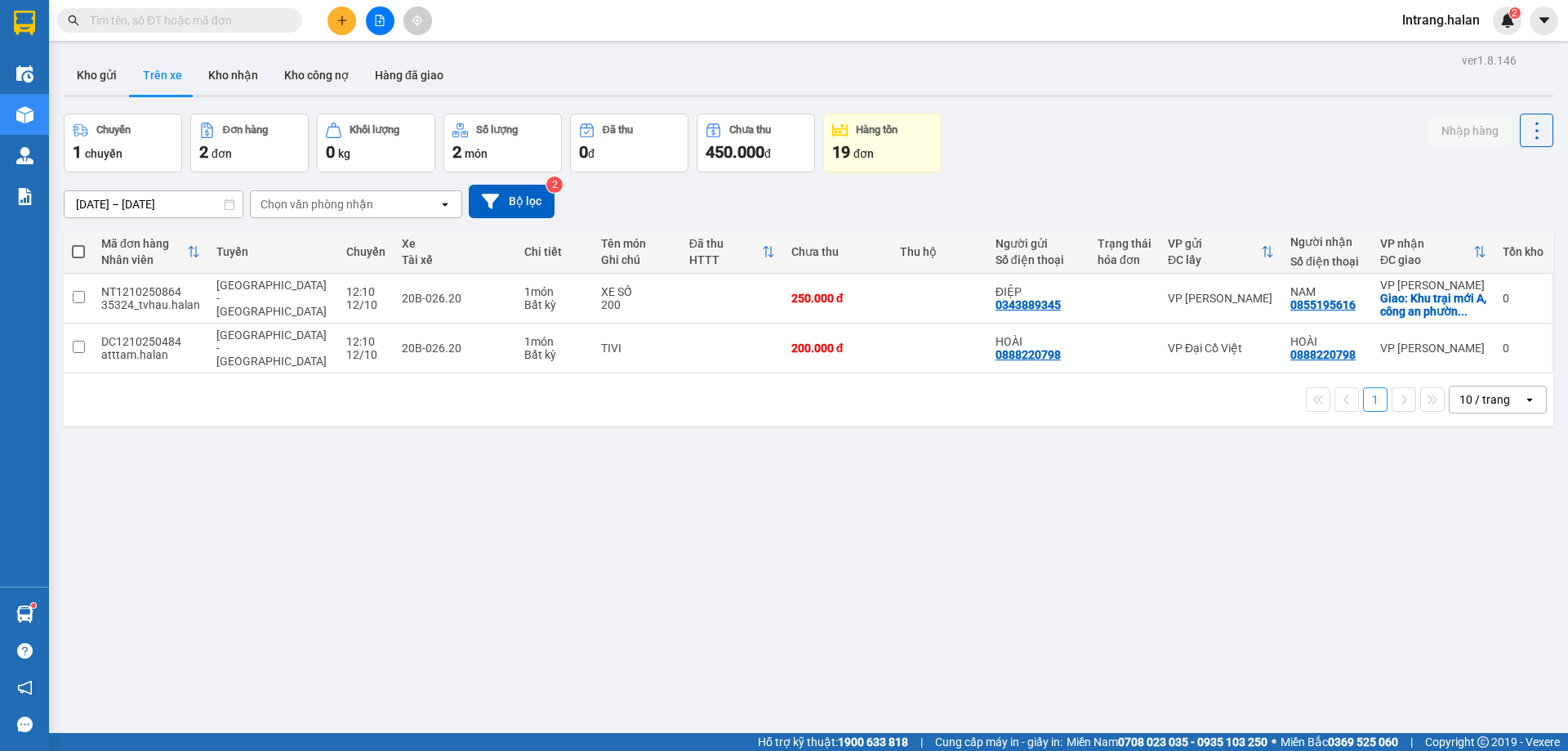
click at [1198, 145] on div "Chuyến 1 chuyến Đơn hàng 2 đơn Khối lượng 0 kg Số lượng 2 món Đã thu 0 đ Chưa t…" at bounding box center [808, 143] width 1490 height 59
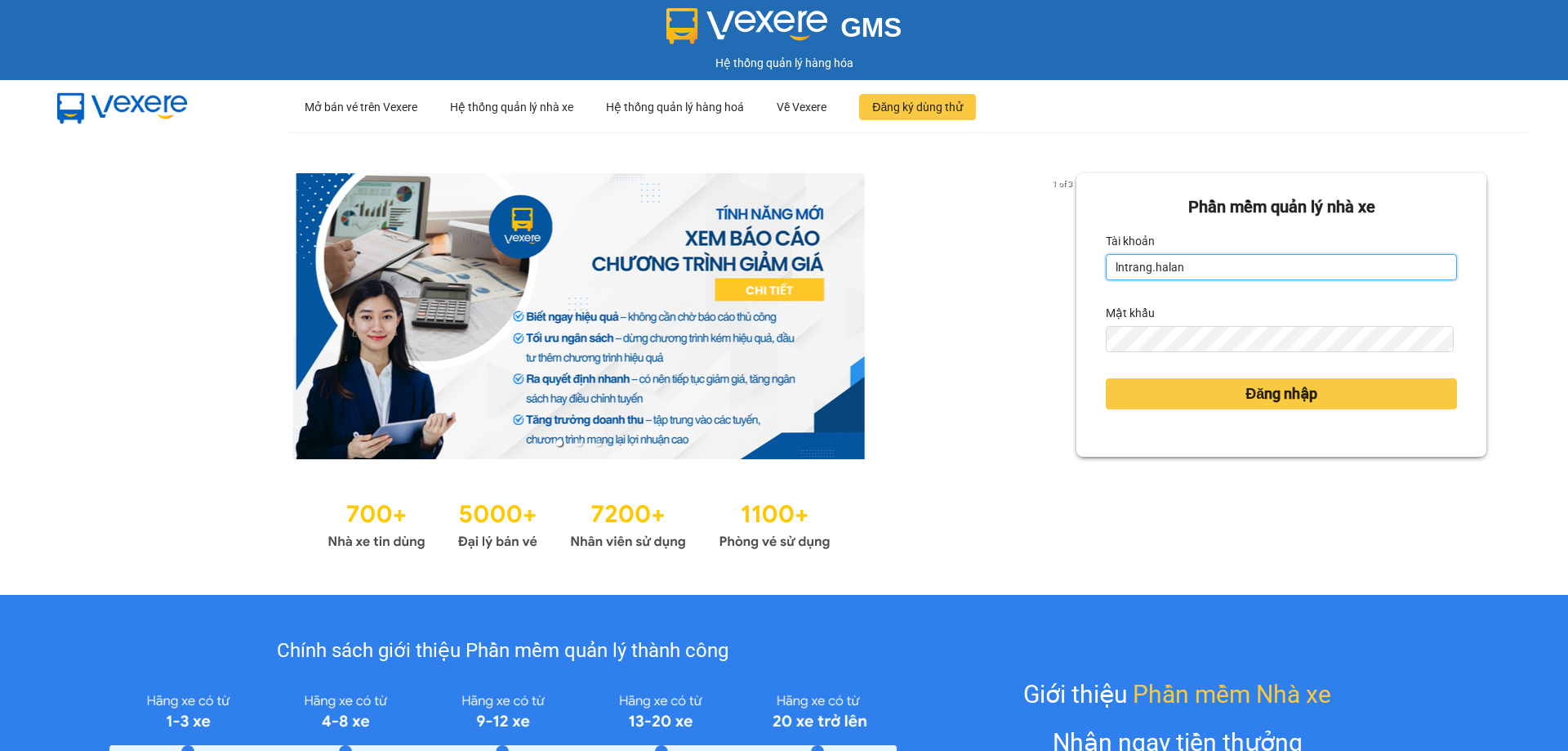
click at [1227, 264] on input "lntrang.halan" at bounding box center [1282, 267] width 351 height 26
click at [1227, 264] on input "lntrang.d" at bounding box center [1282, 267] width 351 height 26
type input "dmcuong.halan"
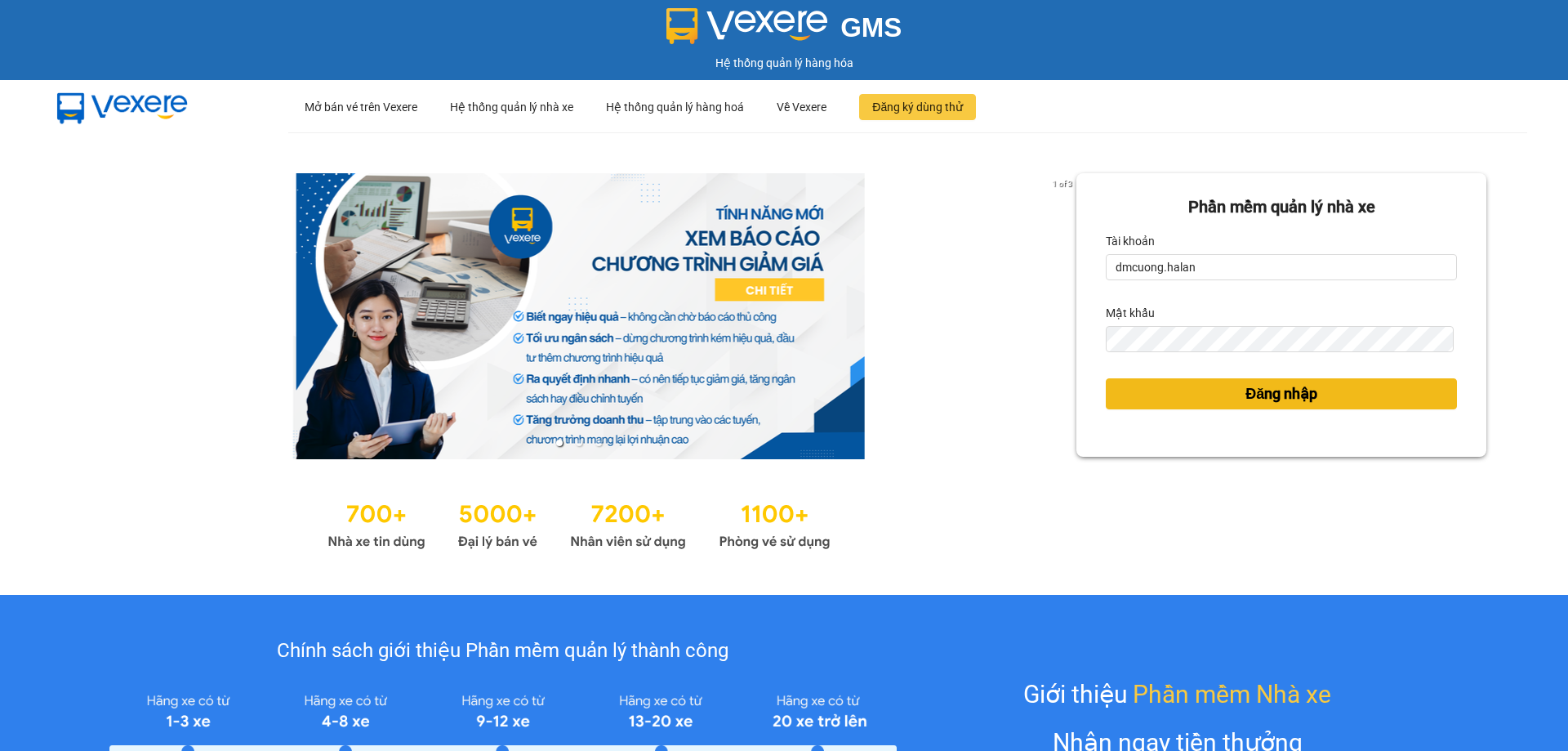
click at [1217, 395] on button "Đăng nhập" at bounding box center [1282, 393] width 351 height 31
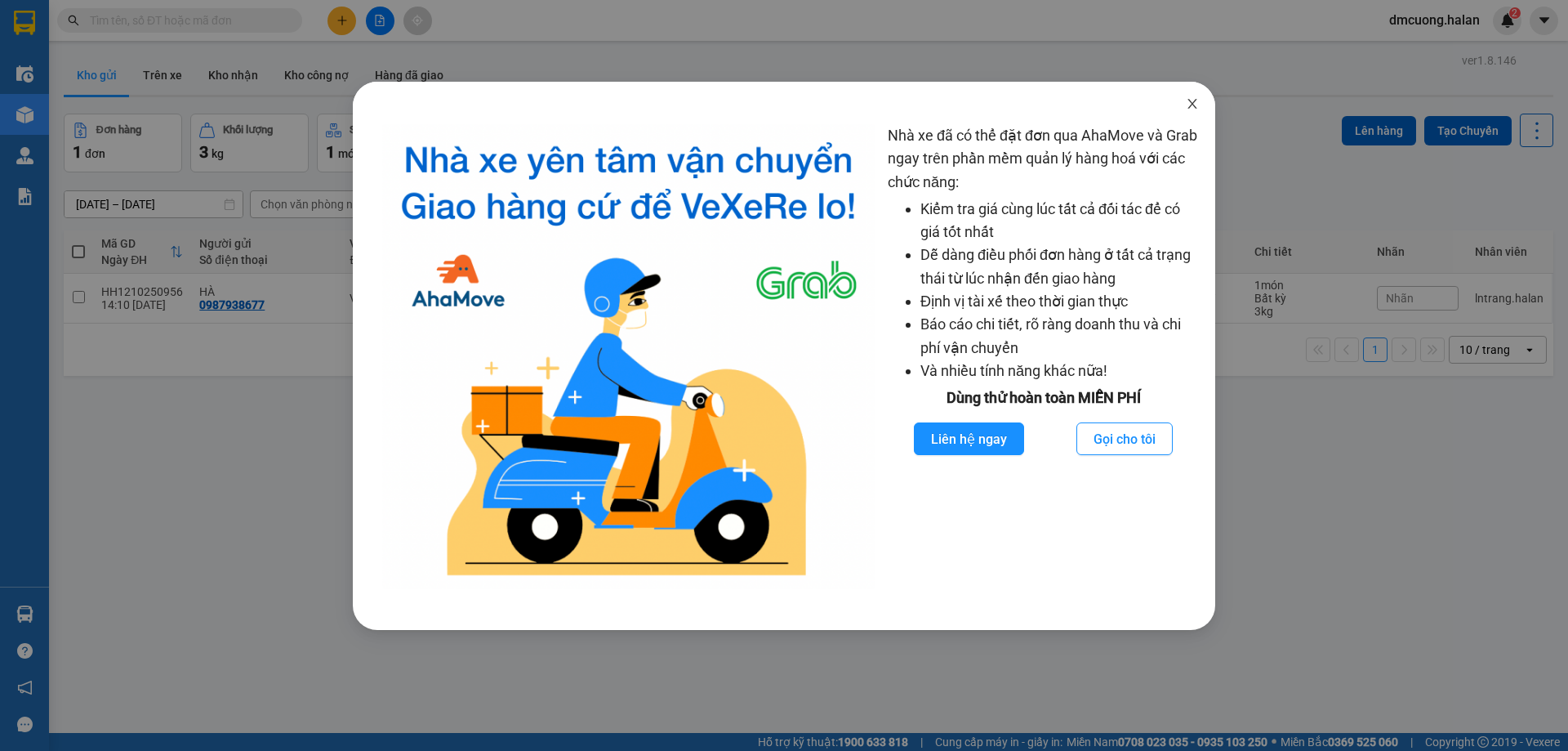
click at [1193, 108] on icon "close" at bounding box center [1193, 104] width 13 height 13
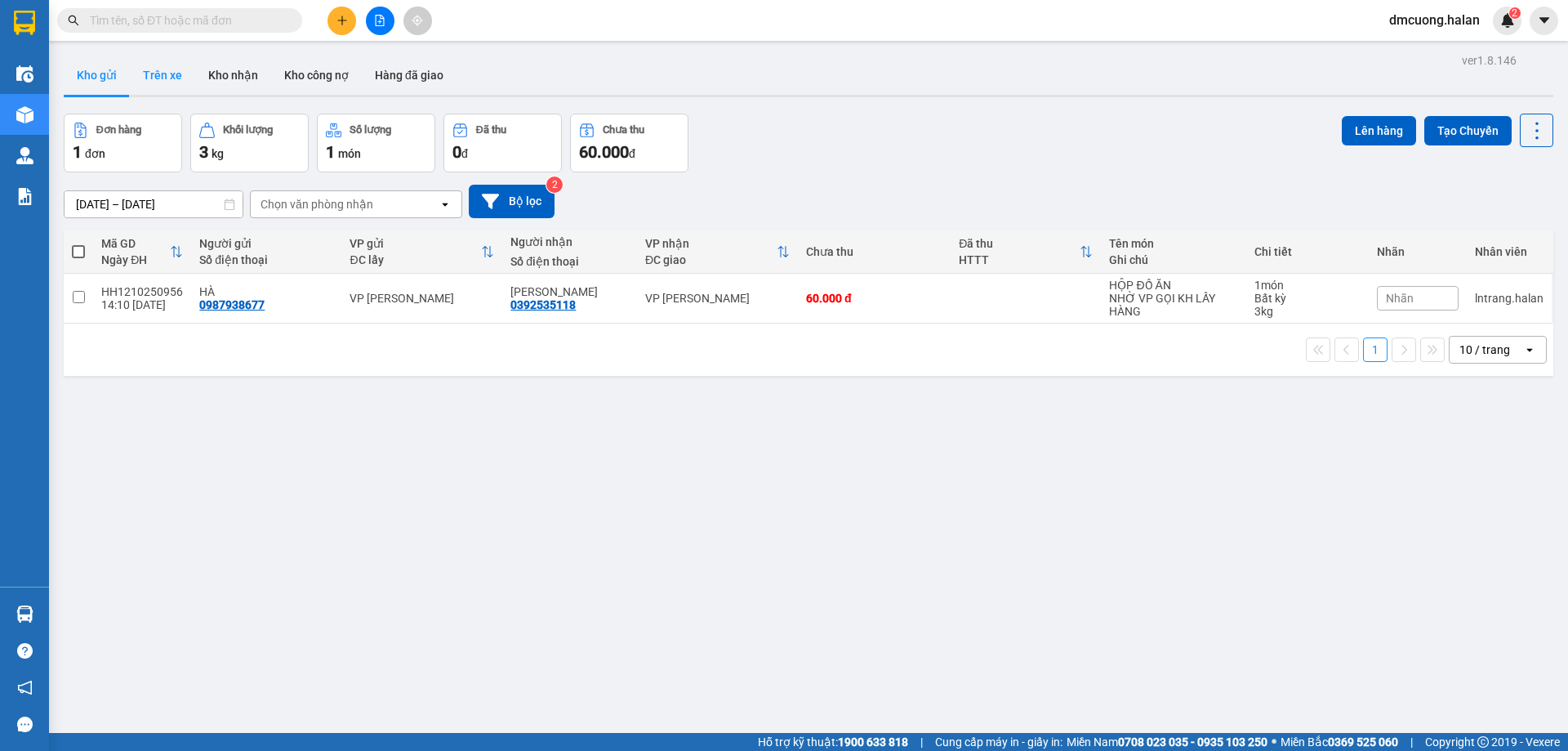
click at [152, 76] on button "Trên xe" at bounding box center [162, 76] width 65 height 40
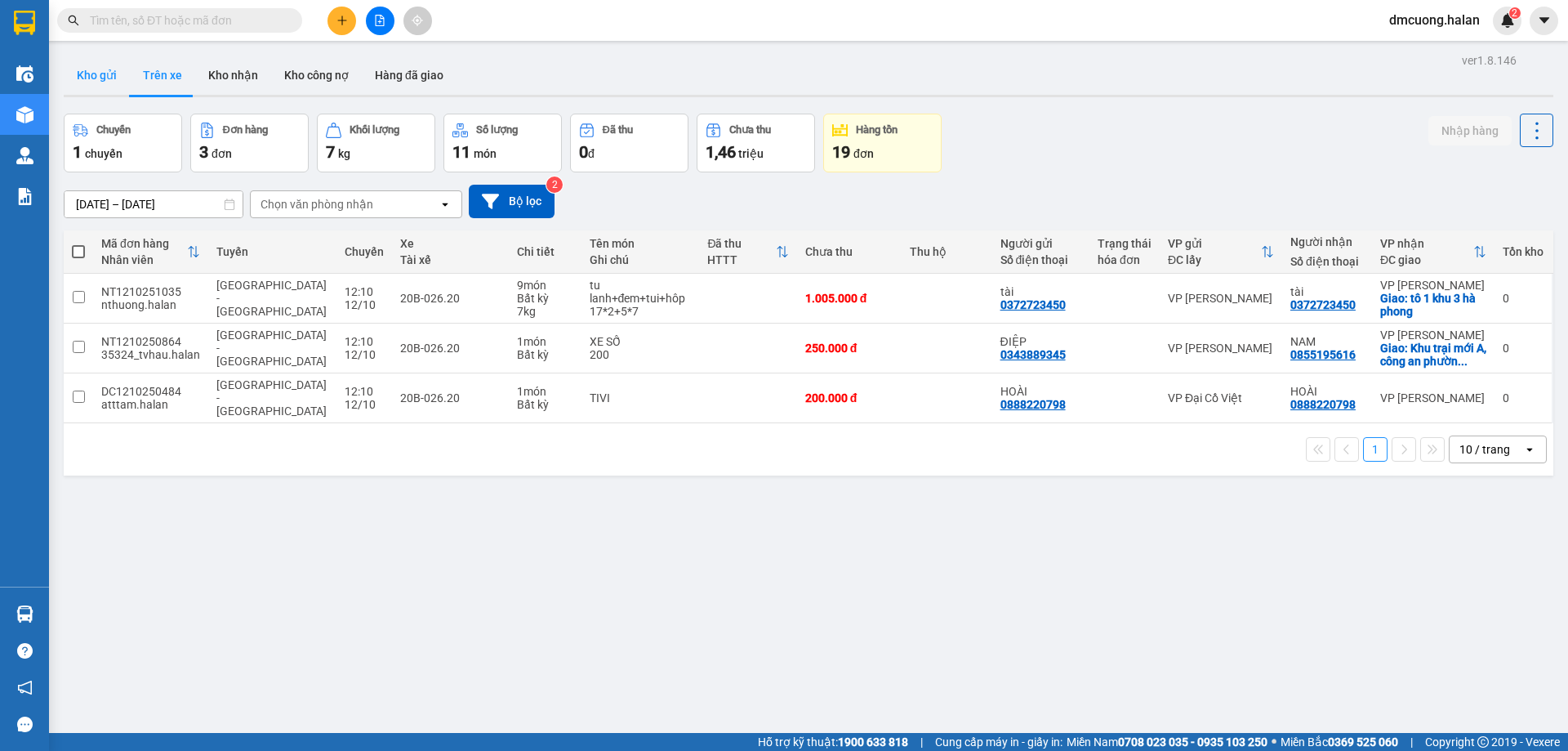
click at [94, 72] on button "Kho gửi" at bounding box center [96, 76] width 66 height 40
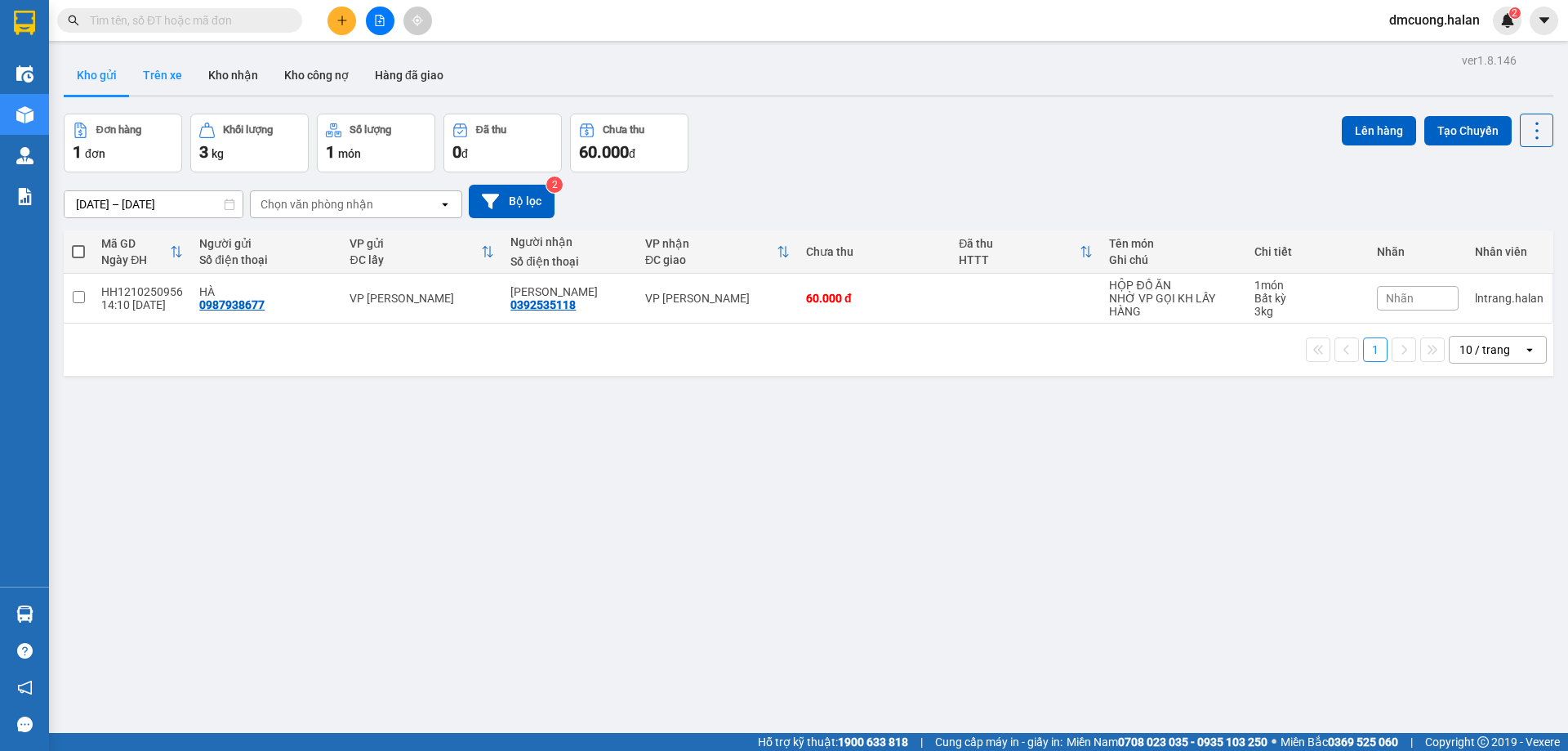
click at [158, 77] on button "Trên xe" at bounding box center [162, 76] width 65 height 40
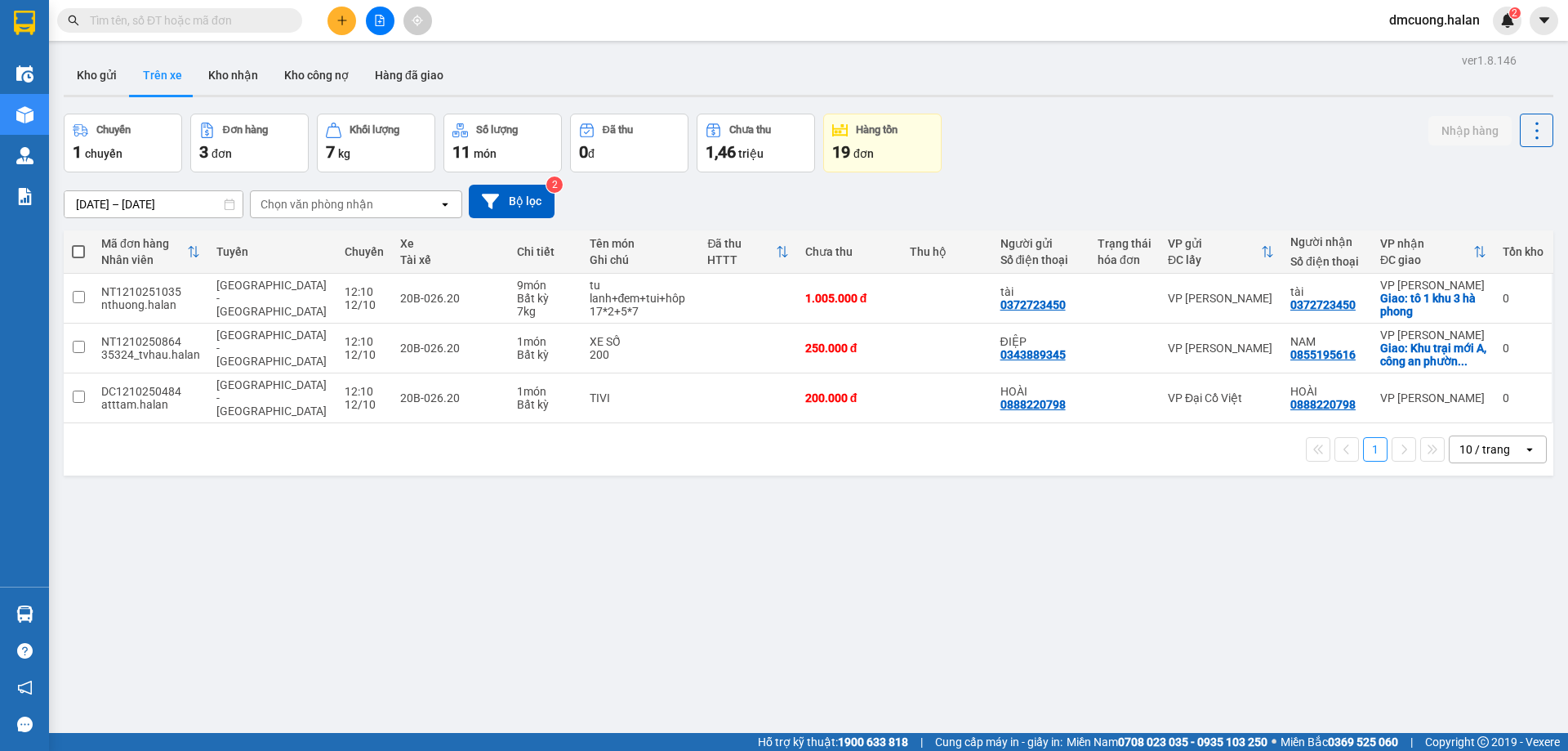
click at [79, 55] on div "ver 1.8.146 Kho gửi Trên xe Kho nhận Kho công nợ Hàng đã giao Chuyến 1 chuyến Đ…" at bounding box center [809, 424] width 1503 height 751
click at [99, 76] on button "Kho gửi" at bounding box center [96, 76] width 66 height 40
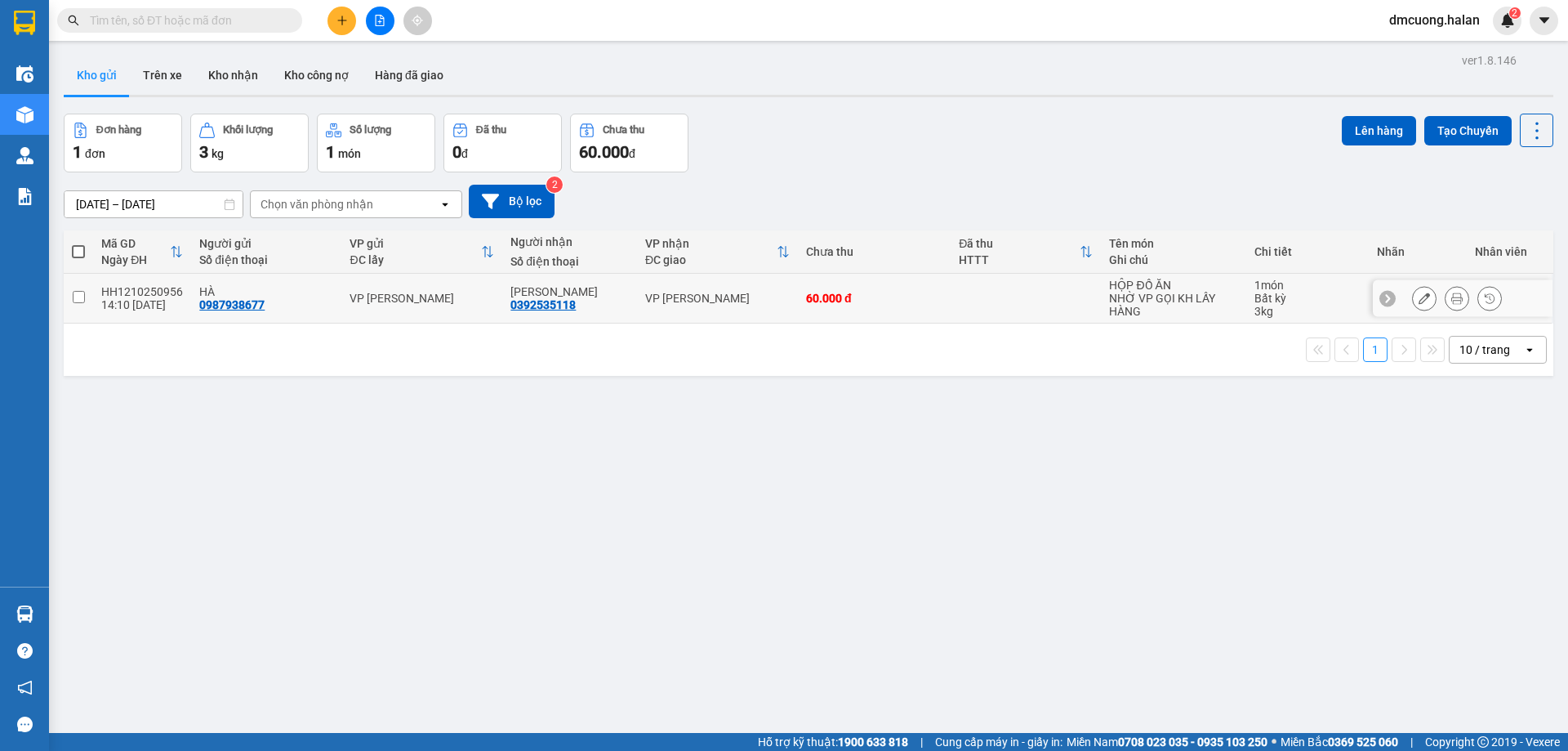
click at [80, 299] on input "checkbox" at bounding box center [78, 297] width 12 height 12
checkbox input "true"
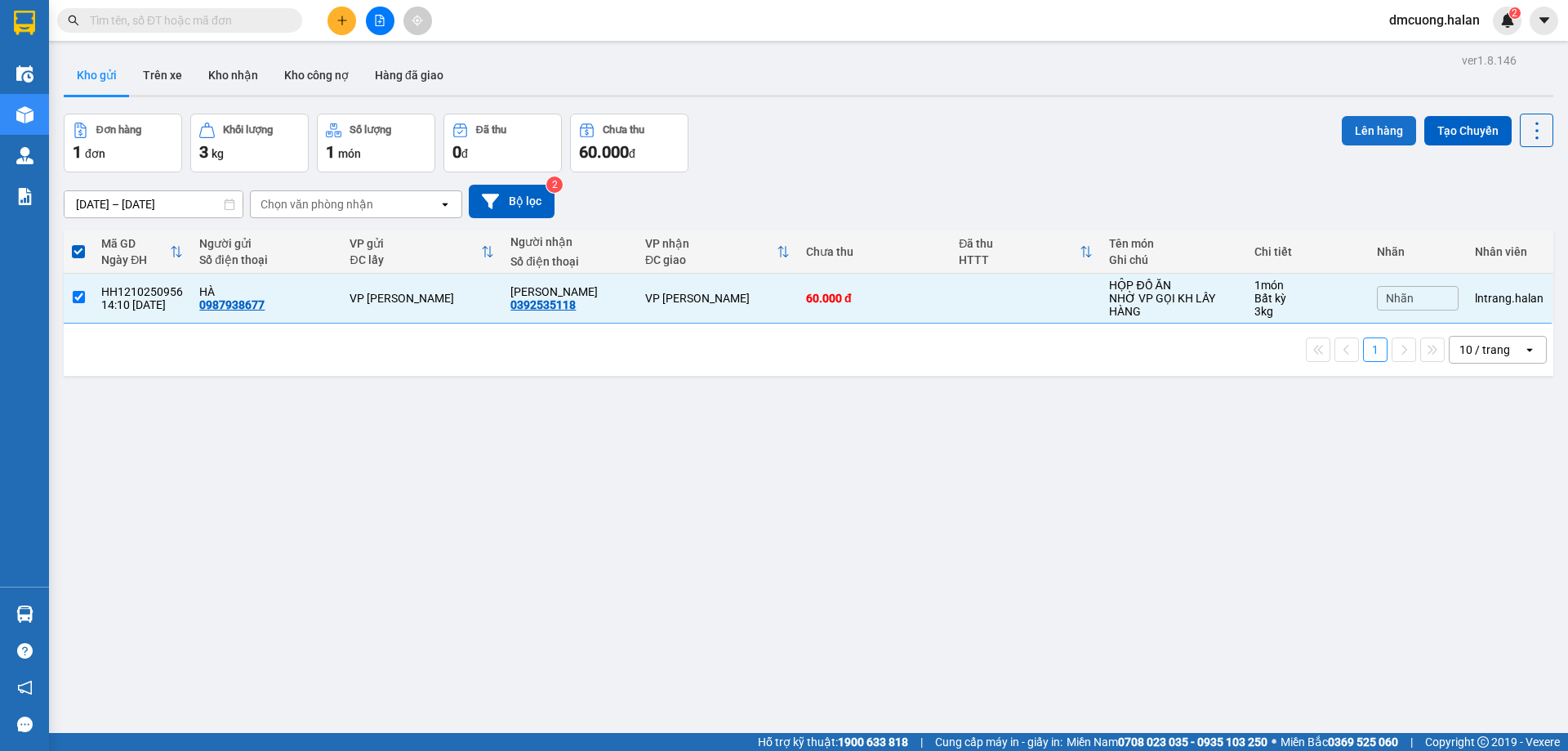
click at [1373, 124] on button "Lên hàng" at bounding box center [1379, 130] width 75 height 29
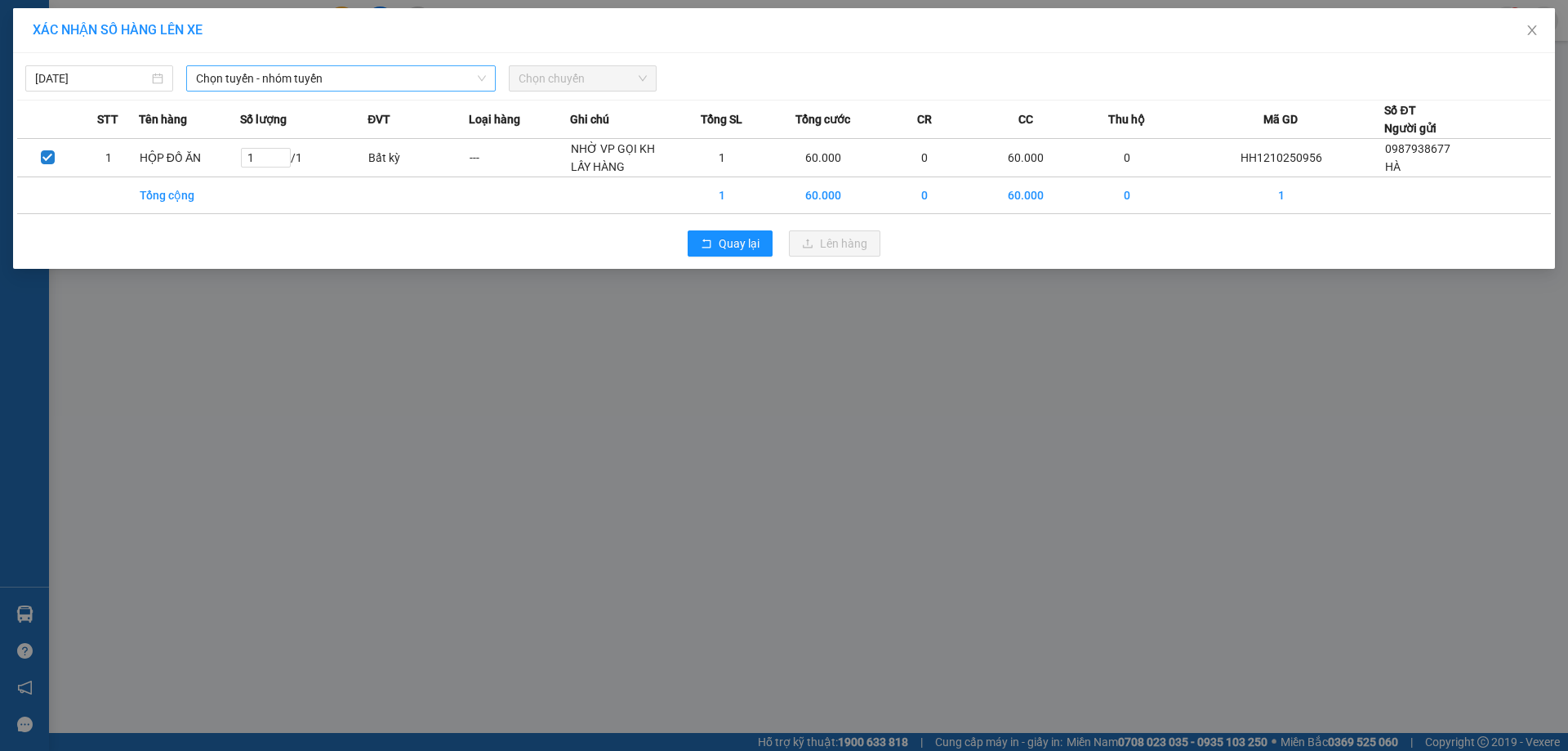
click at [340, 78] on span "Chọn tuyến - nhóm tuyến" at bounding box center [341, 78] width 290 height 25
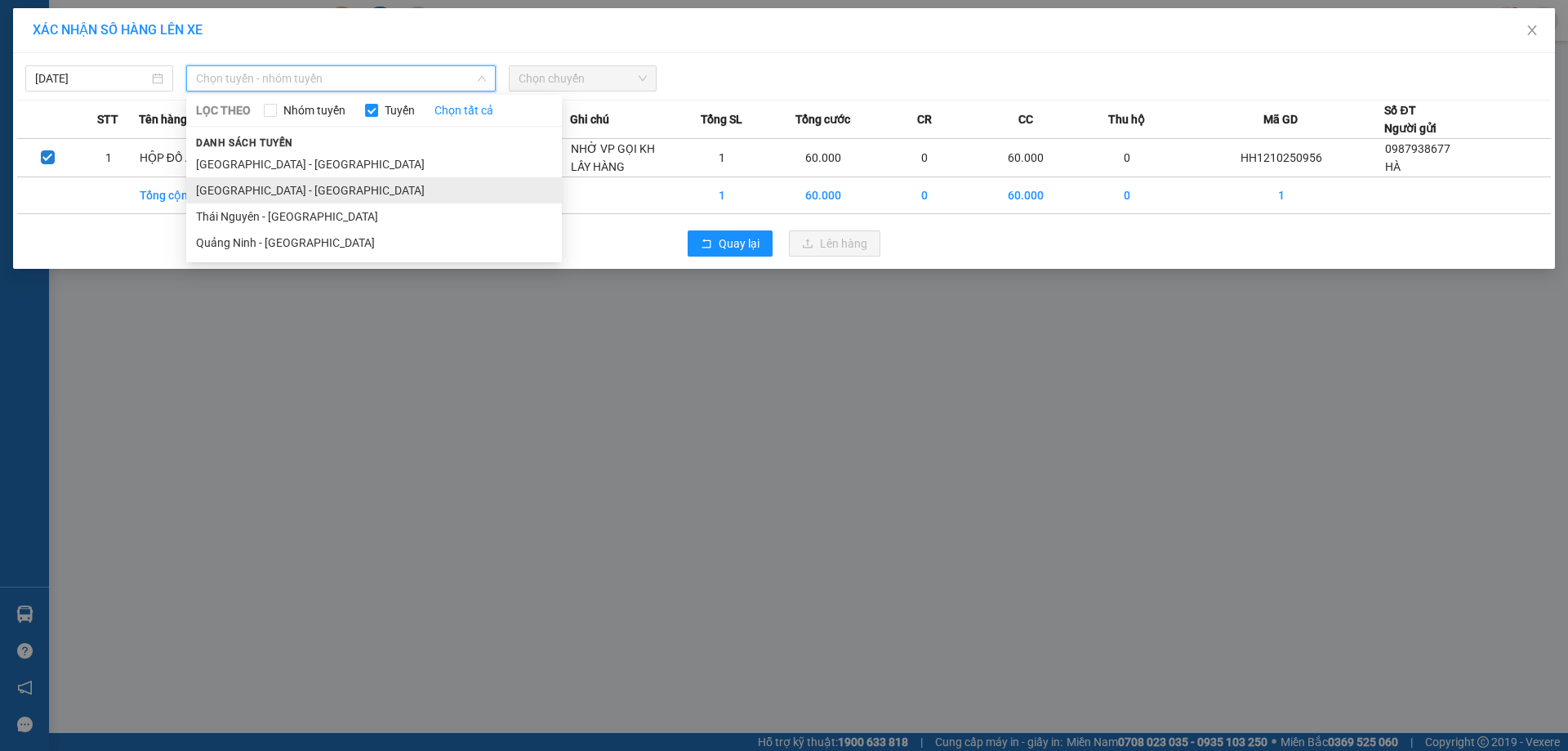
click at [294, 189] on li "Quảng Ninh - Hà Nội" at bounding box center [374, 191] width 376 height 26
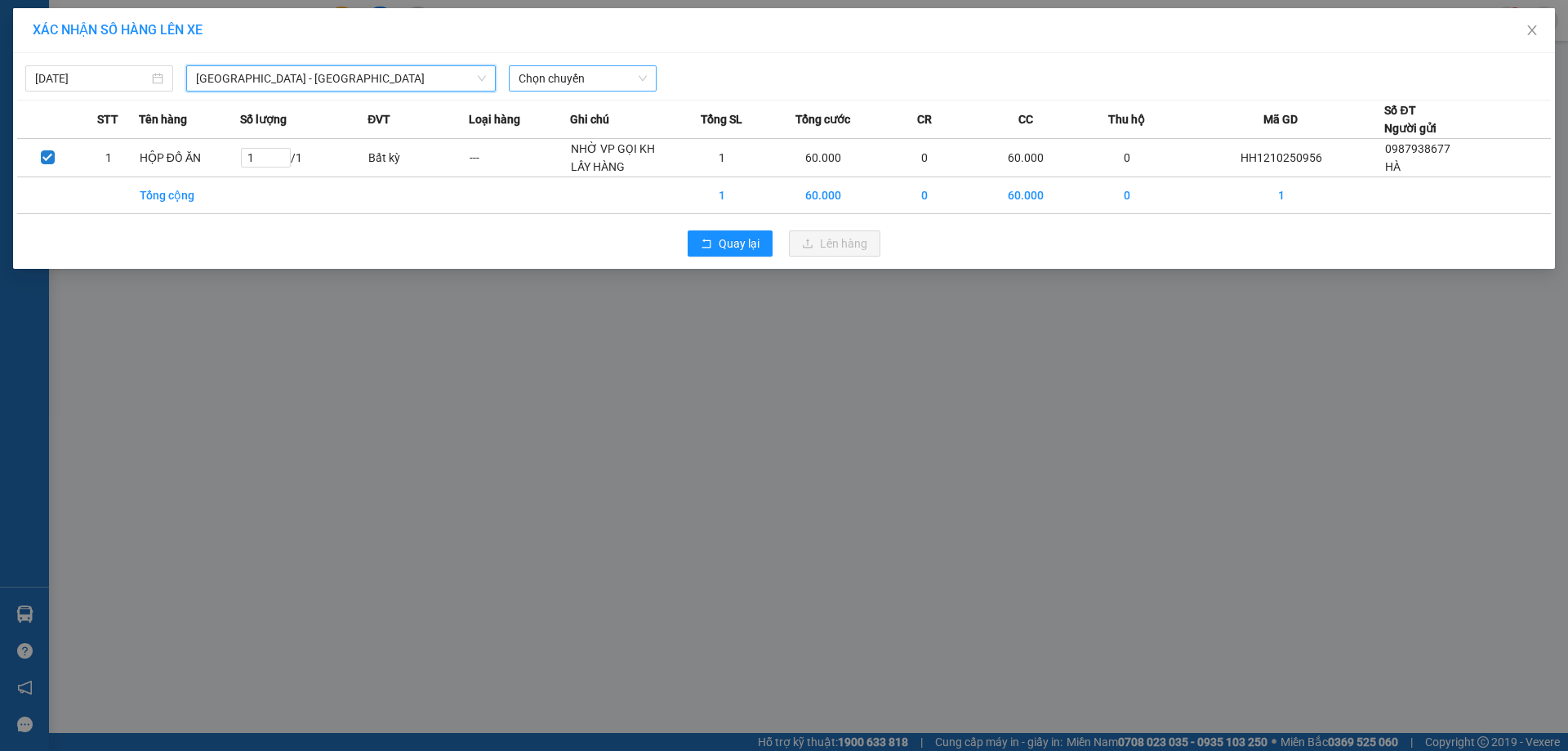
click at [607, 76] on span "Chọn chuyến" at bounding box center [583, 78] width 128 height 25
click at [577, 60] on div "12/10/2025 Quảng Ninh - Hà Nội LỌC THEO Nhóm tuyến Tuyến Chọn tất cả Danh sách …" at bounding box center [784, 75] width 1534 height 34
click at [577, 78] on span "Chọn chuyến" at bounding box center [583, 78] width 128 height 25
type input "1615"
click at [574, 146] on div "Thêm chuyến " 16:15 "" at bounding box center [596, 137] width 174 height 27
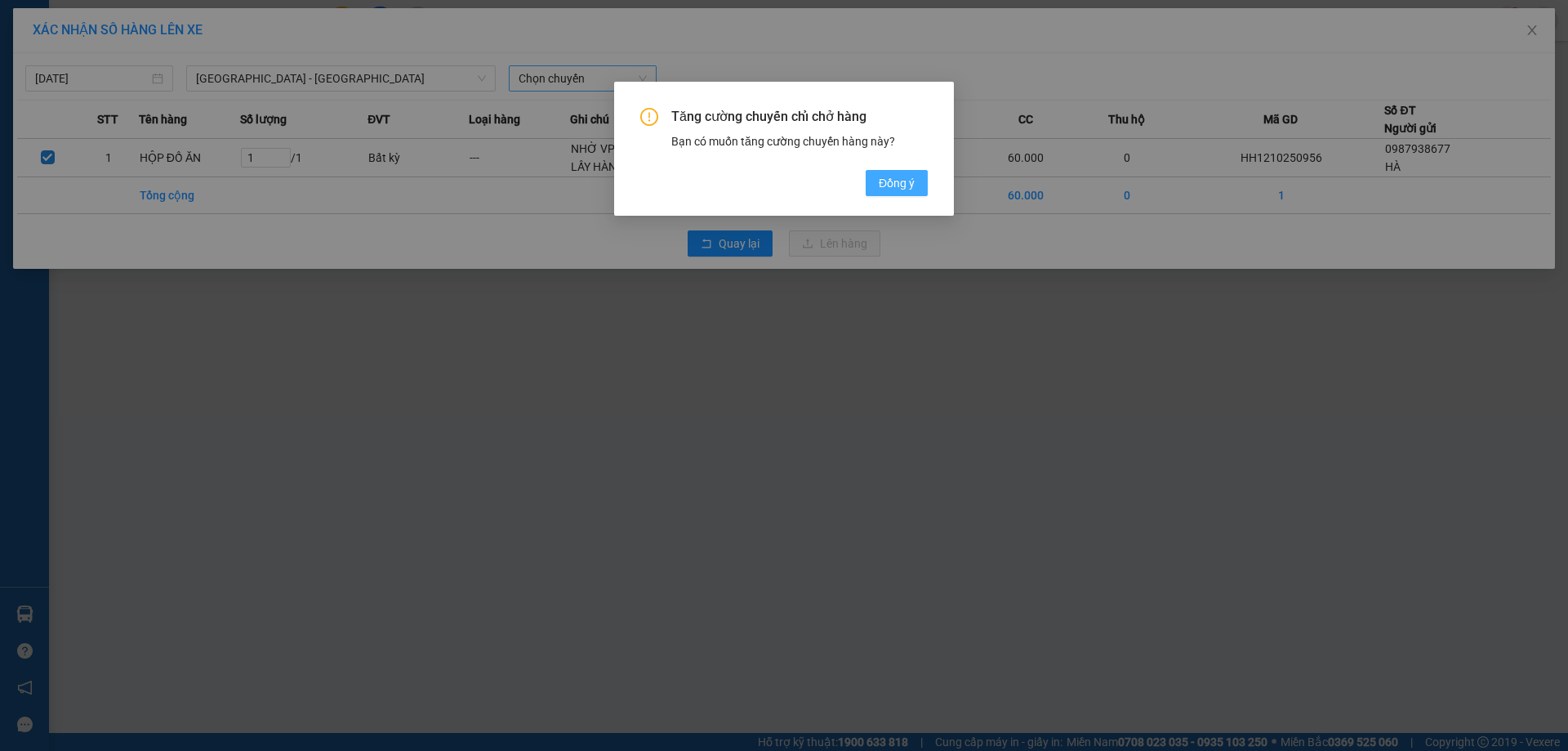
click at [909, 185] on span "Đồng ý" at bounding box center [897, 182] width 36 height 18
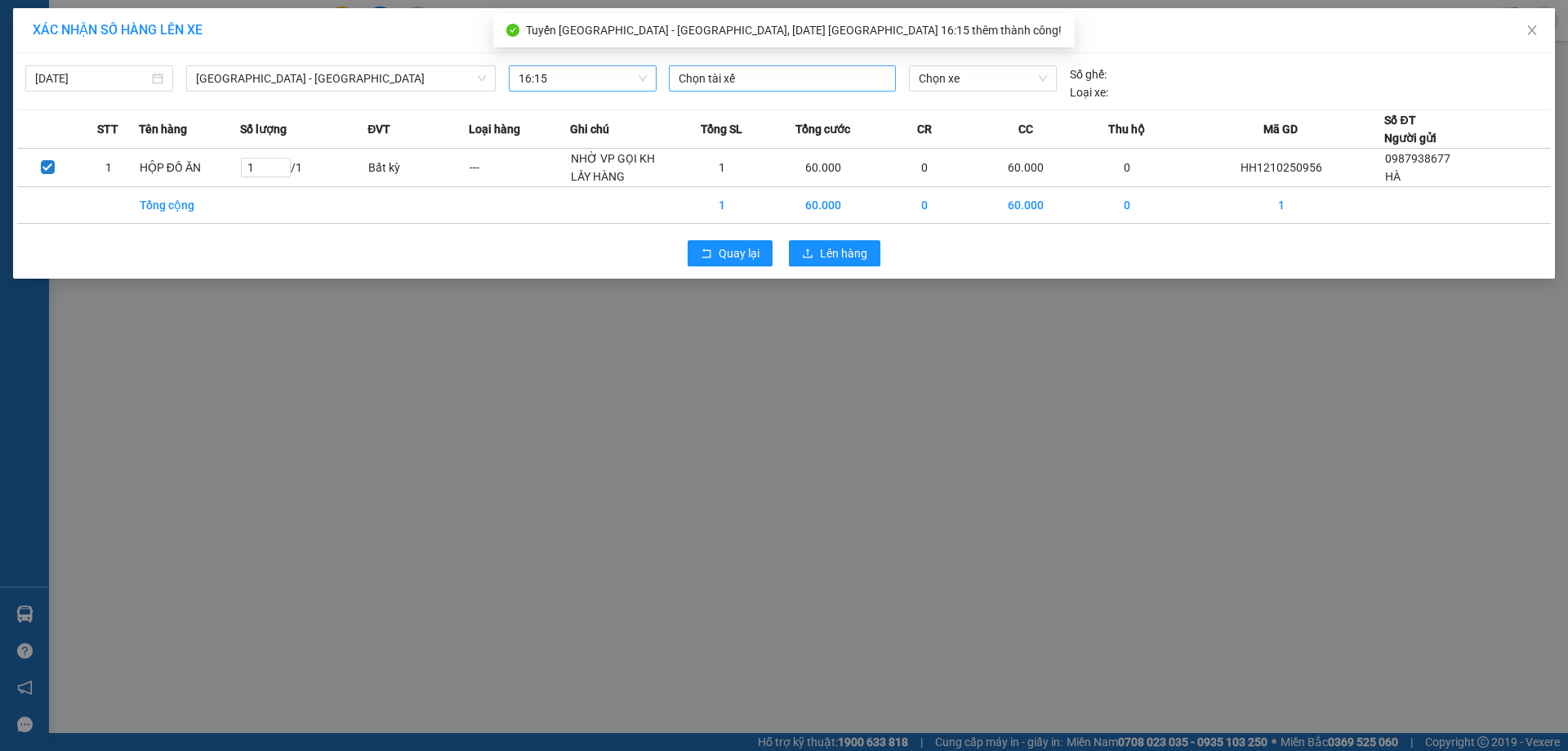
click at [751, 76] on div at bounding box center [783, 78] width 219 height 20
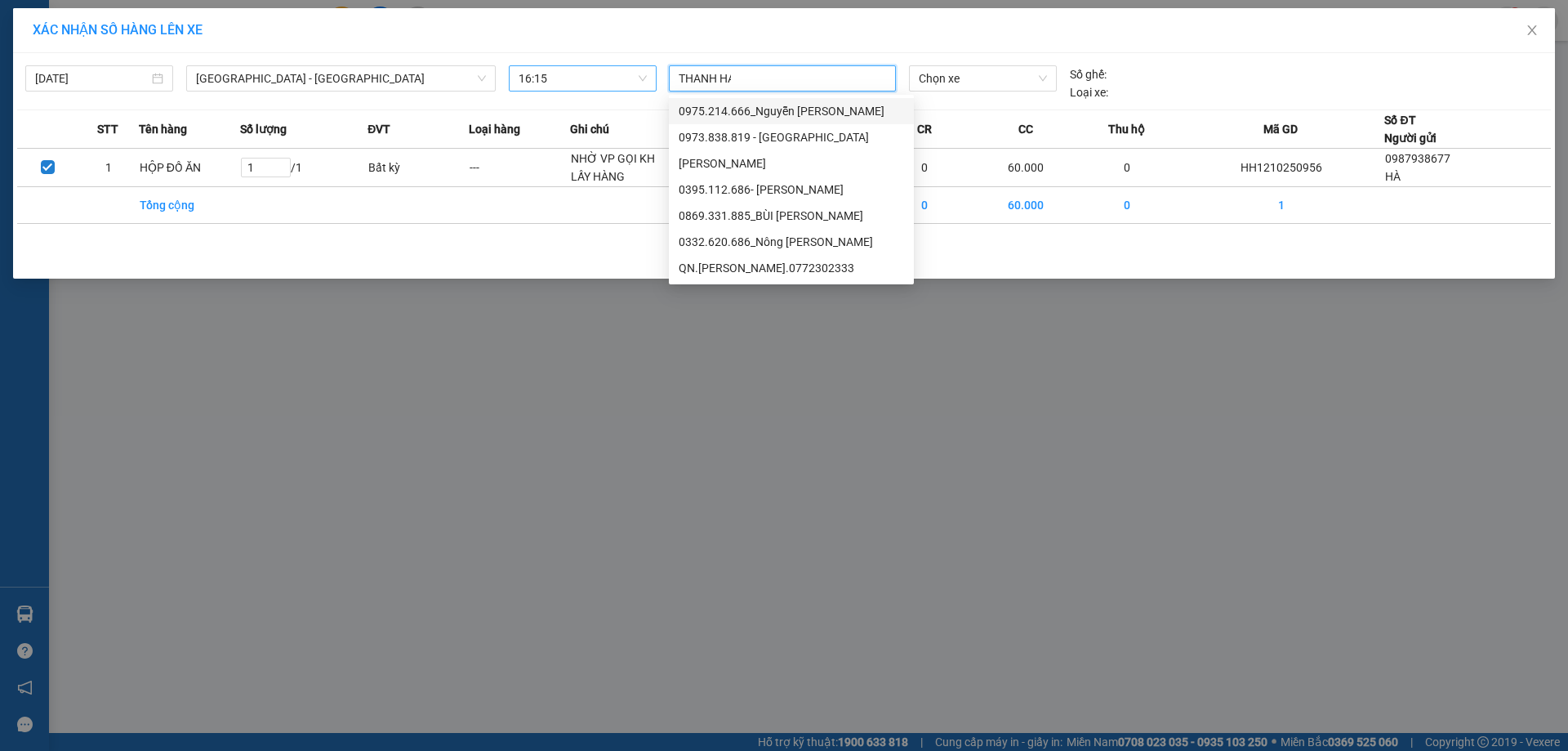
type input "THANH HẢI"
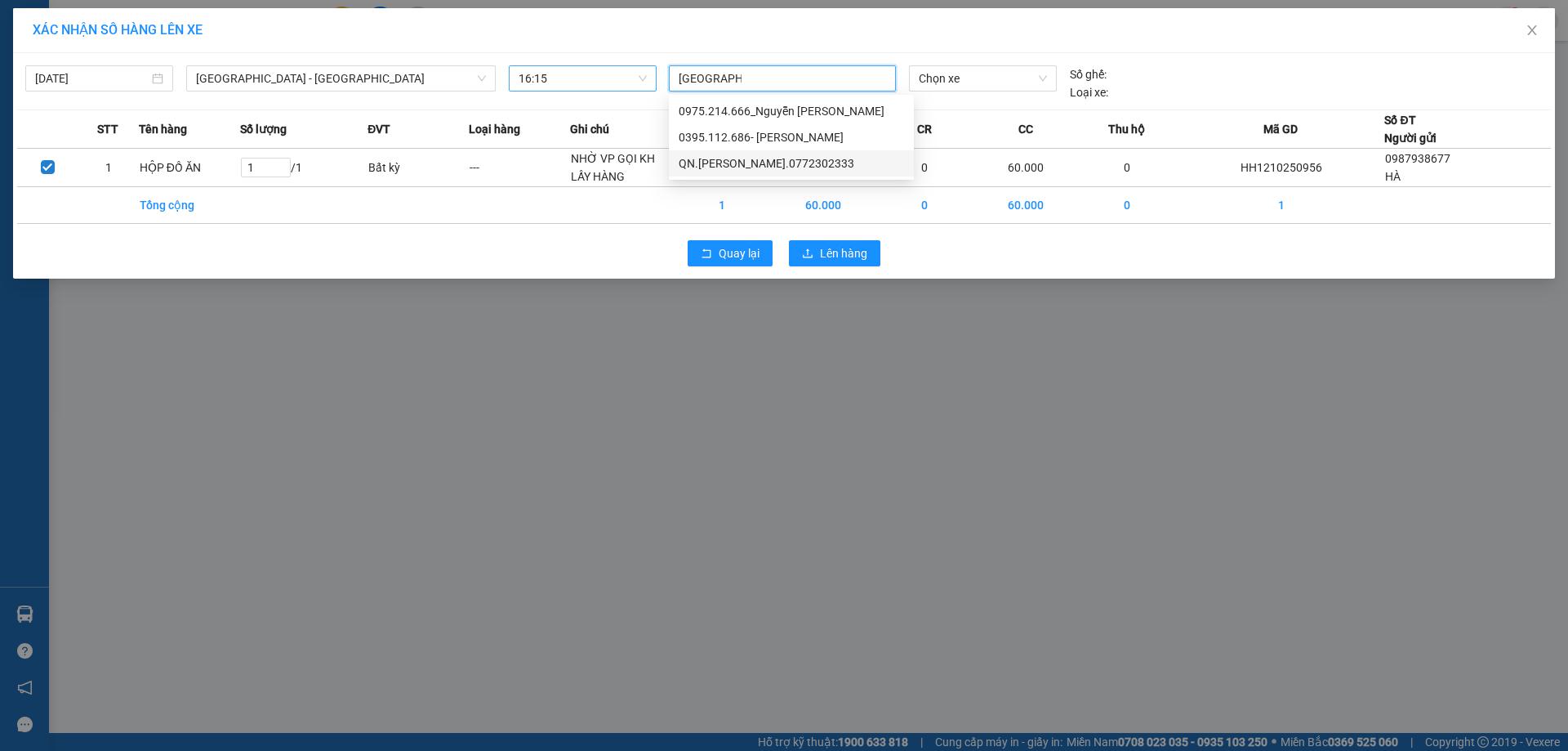
click at [741, 164] on div "QN.Phạm Thanh Hải.0772302333" at bounding box center [792, 162] width 226 height 18
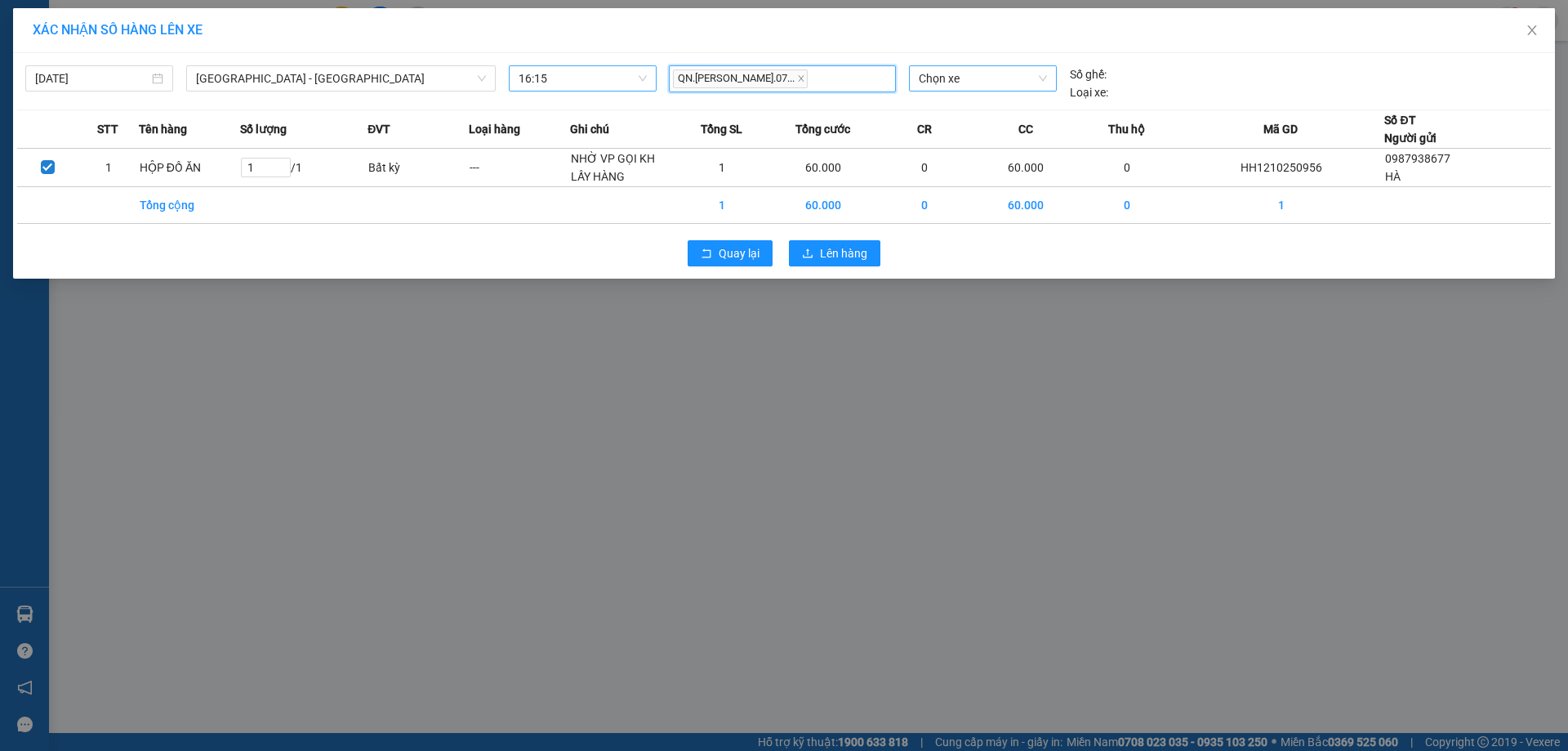
click at [968, 85] on span "Chọn xe" at bounding box center [982, 78] width 128 height 25
type input "32619"
click at [967, 115] on div "29E-326.19" at bounding box center [982, 111] width 128 height 18
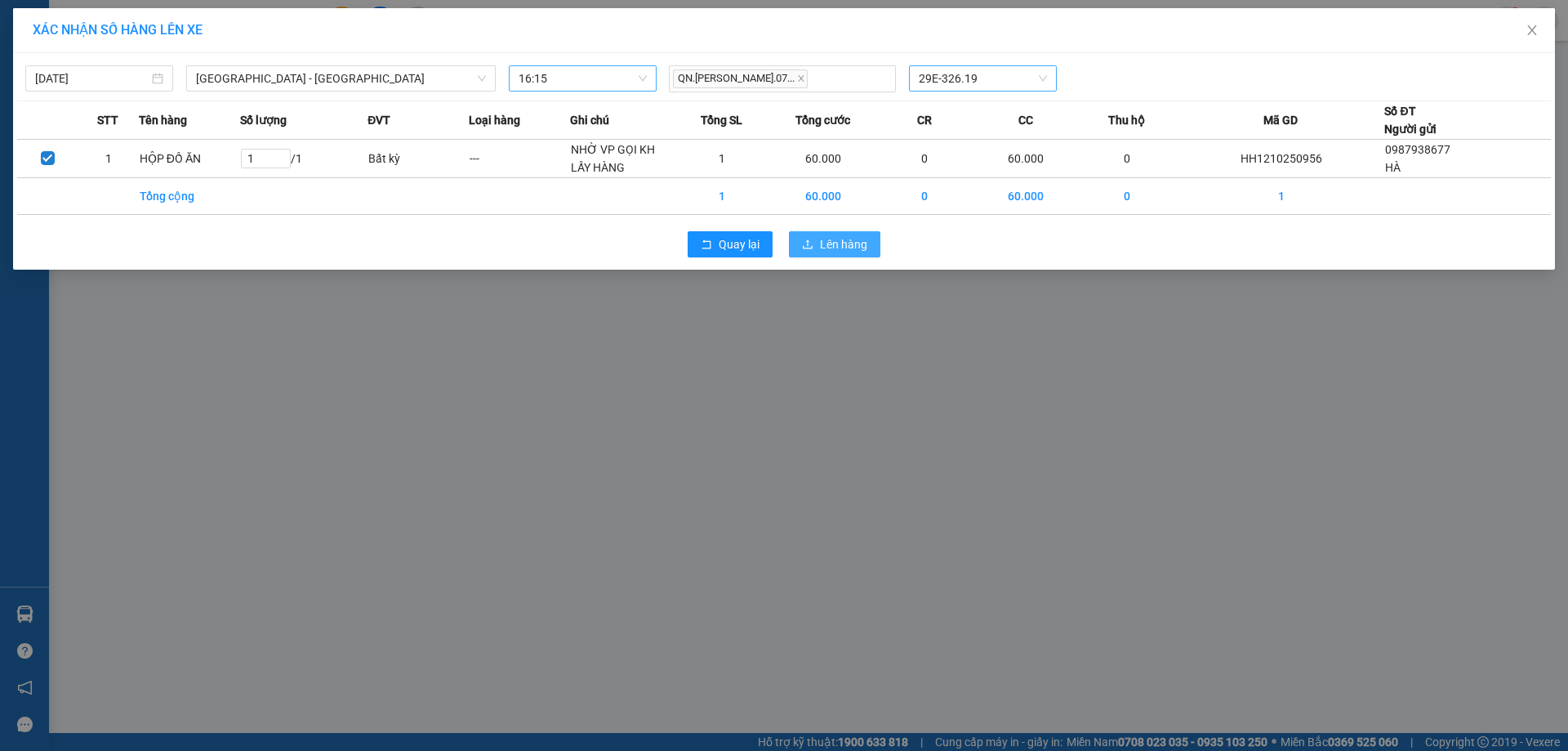
click at [844, 239] on span "Lên hàng" at bounding box center [844, 244] width 47 height 18
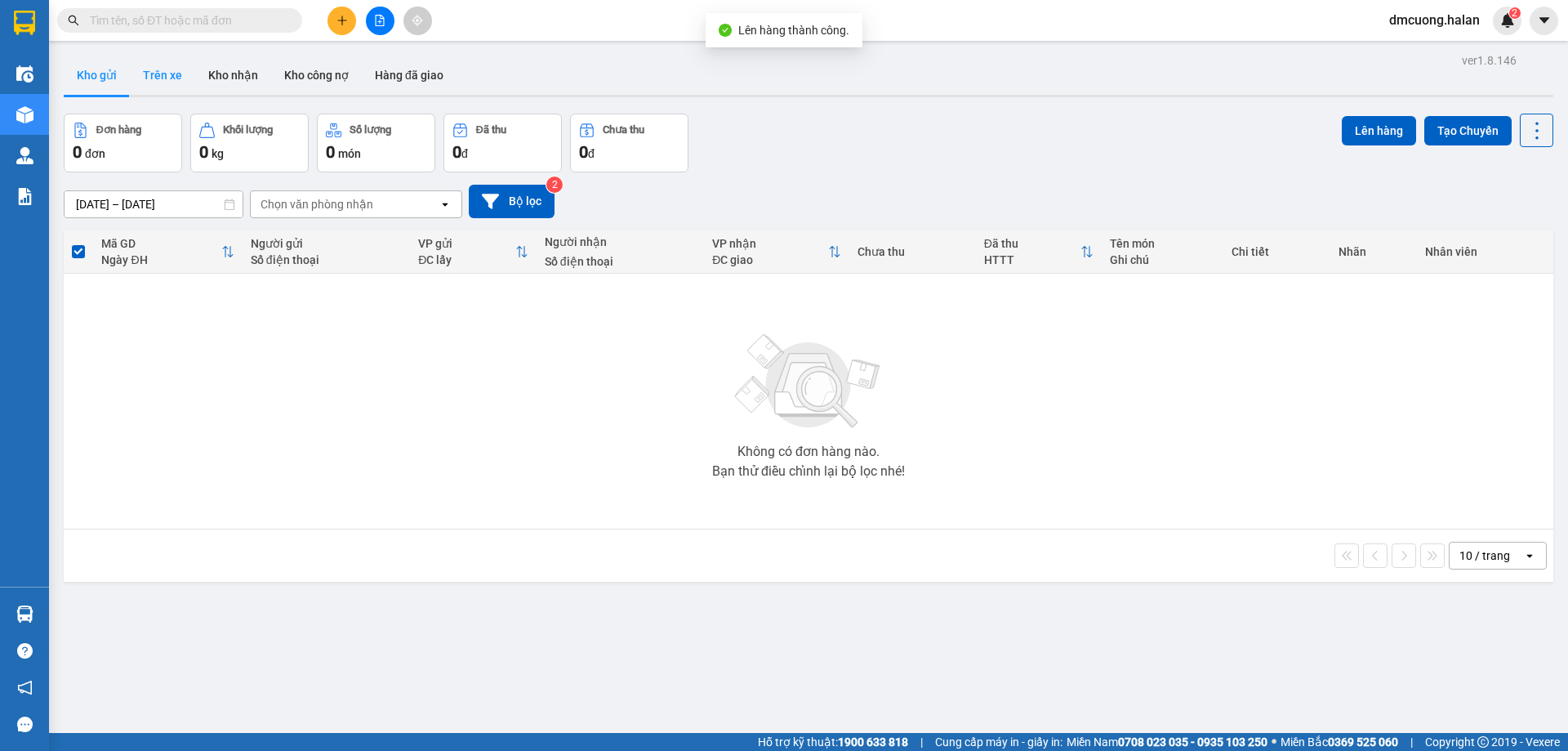
click at [147, 82] on button "Trên xe" at bounding box center [162, 76] width 65 height 40
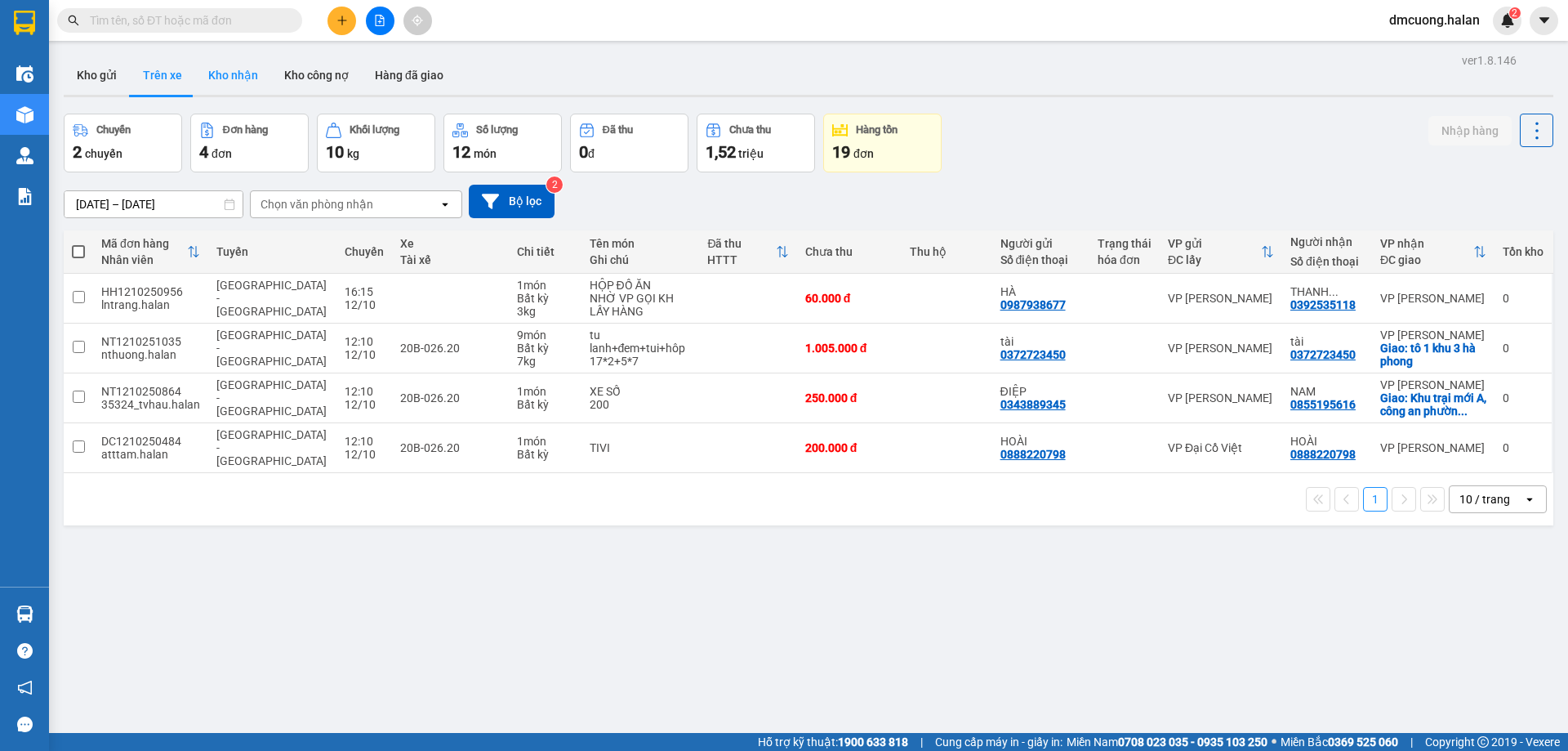
click at [236, 63] on button "Kho nhận" at bounding box center [233, 76] width 76 height 40
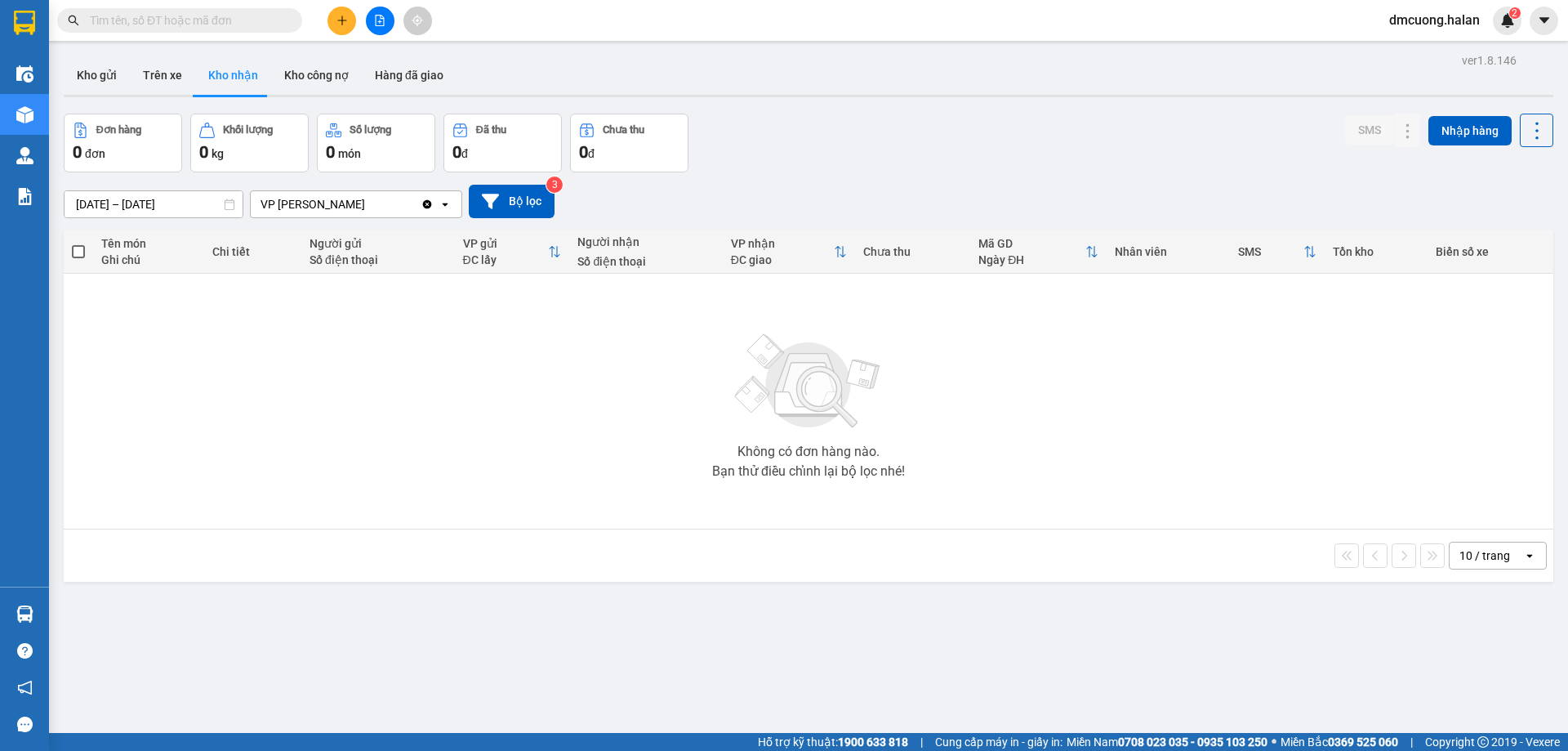
click at [205, 65] on button "Kho nhận" at bounding box center [233, 76] width 76 height 40
click at [172, 73] on button "Trên xe" at bounding box center [162, 76] width 65 height 40
type input "[DATE] – [DATE]"
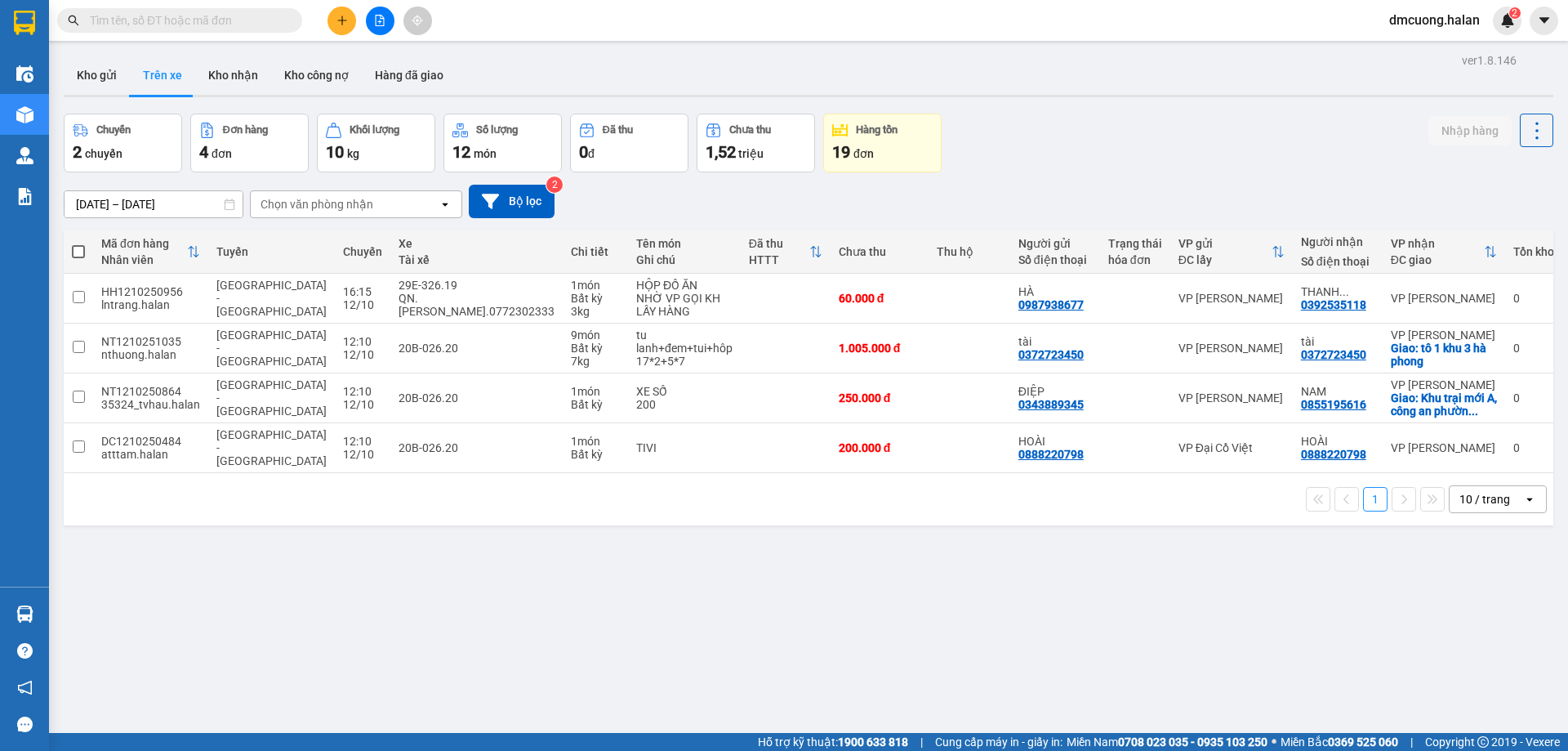
click at [130, 76] on button "Trên xe" at bounding box center [162, 76] width 65 height 40
click at [106, 76] on button "Kho gửi" at bounding box center [96, 76] width 66 height 40
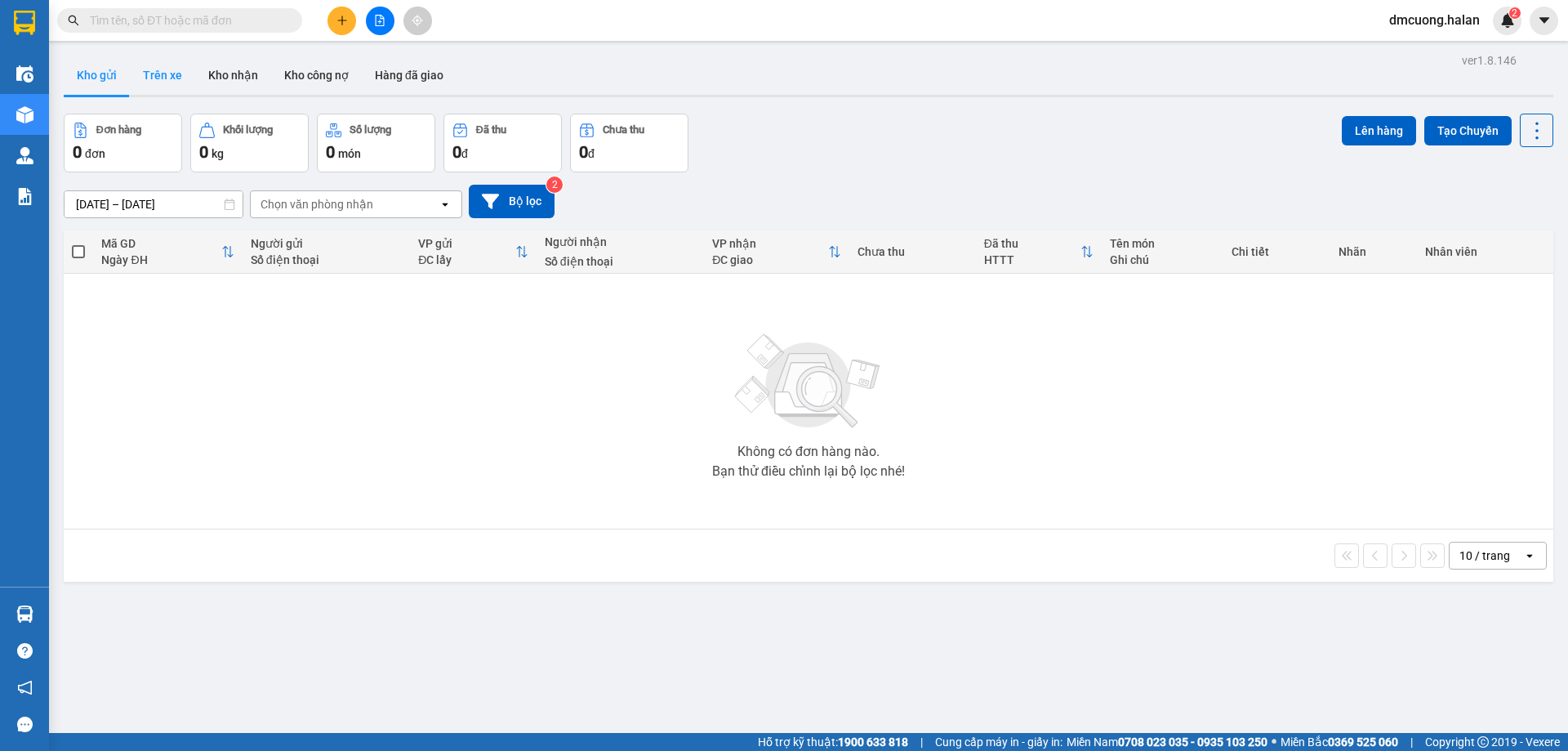
click at [179, 75] on button "Trên xe" at bounding box center [162, 76] width 65 height 40
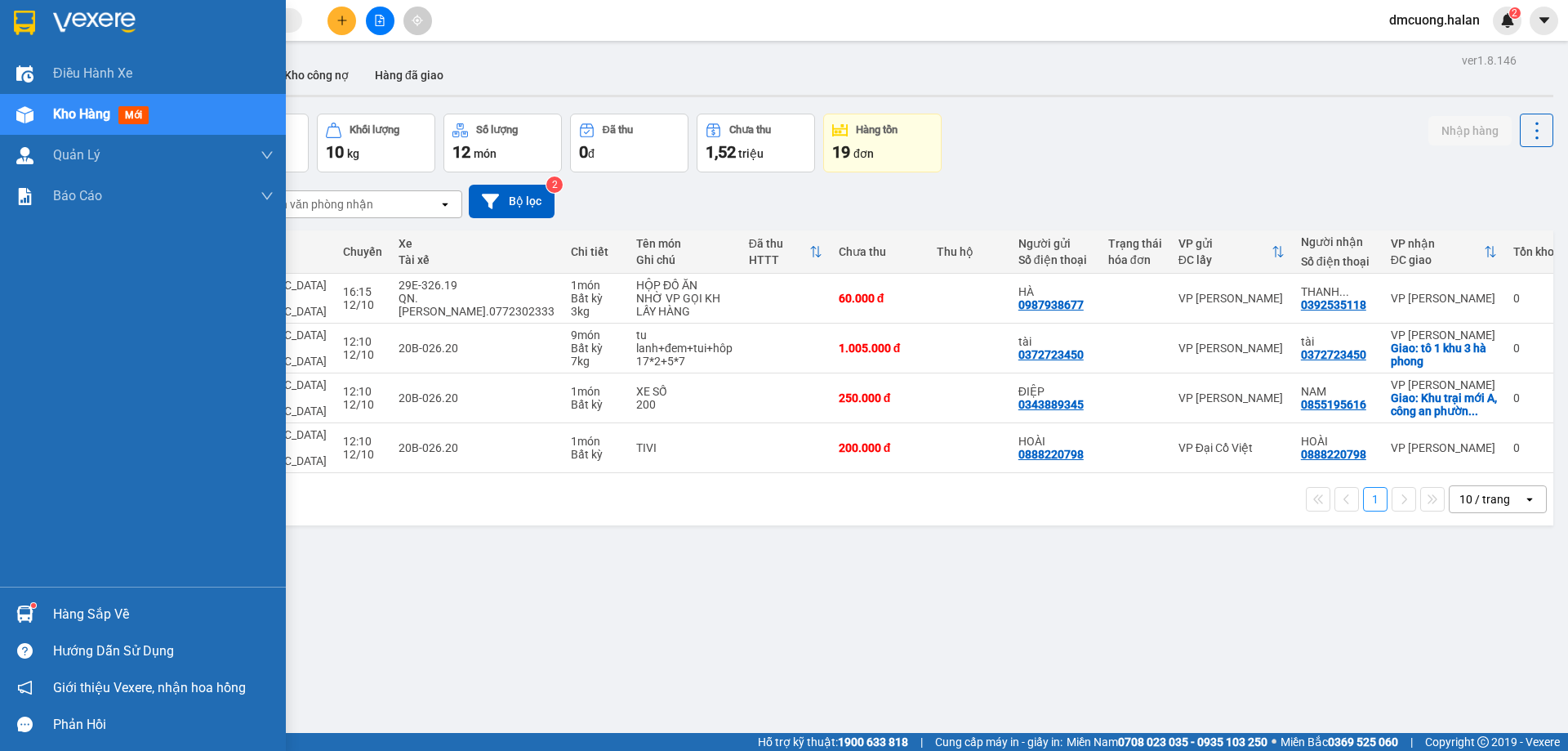
click at [78, 607] on div "Hàng sắp về" at bounding box center [163, 614] width 221 height 25
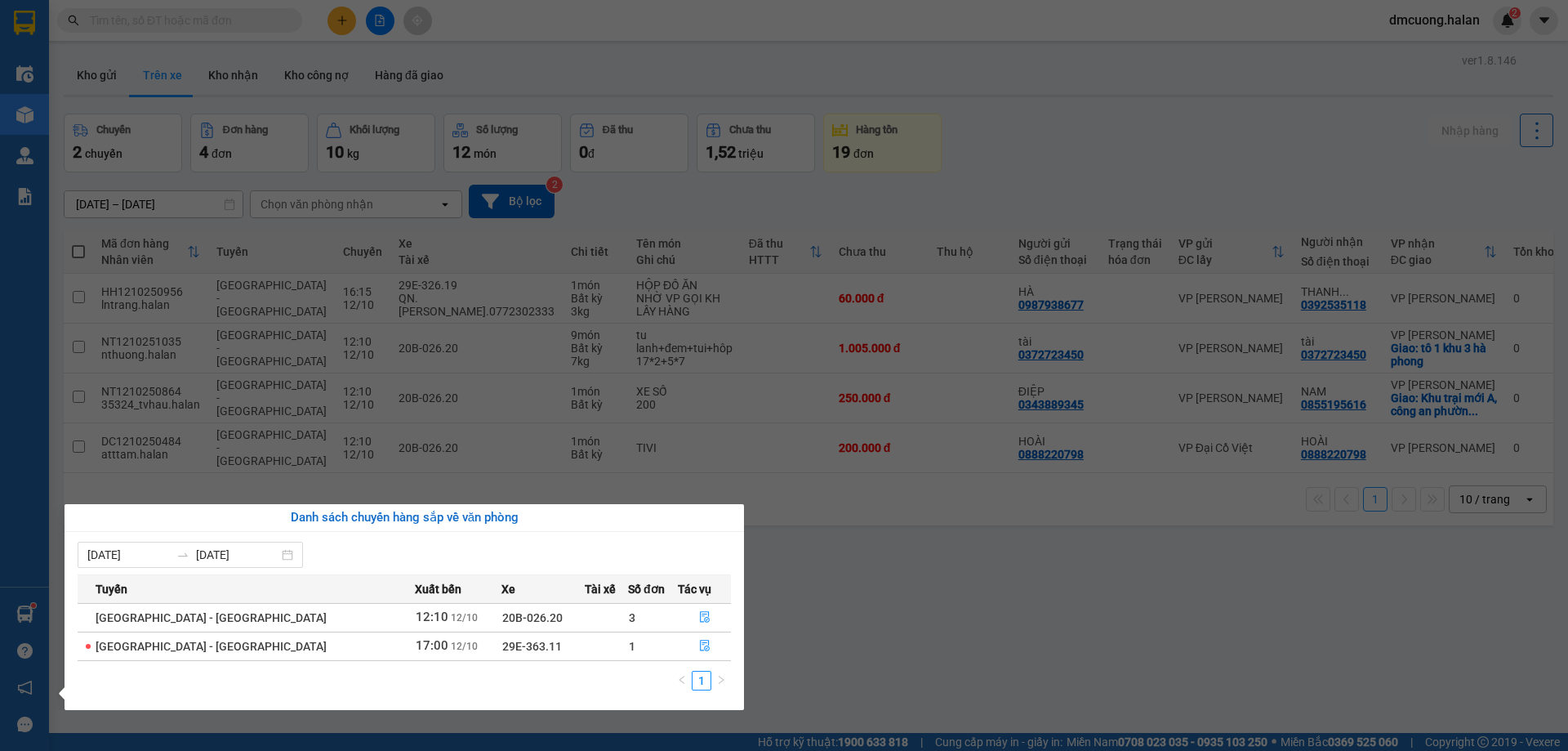
click at [895, 617] on section "Kết quả tìm kiếm ( 0 ) Bộ lọc No Data dmcuong.halan 2 Điều hành xe Kho hàng mới…" at bounding box center [784, 375] width 1568 height 751
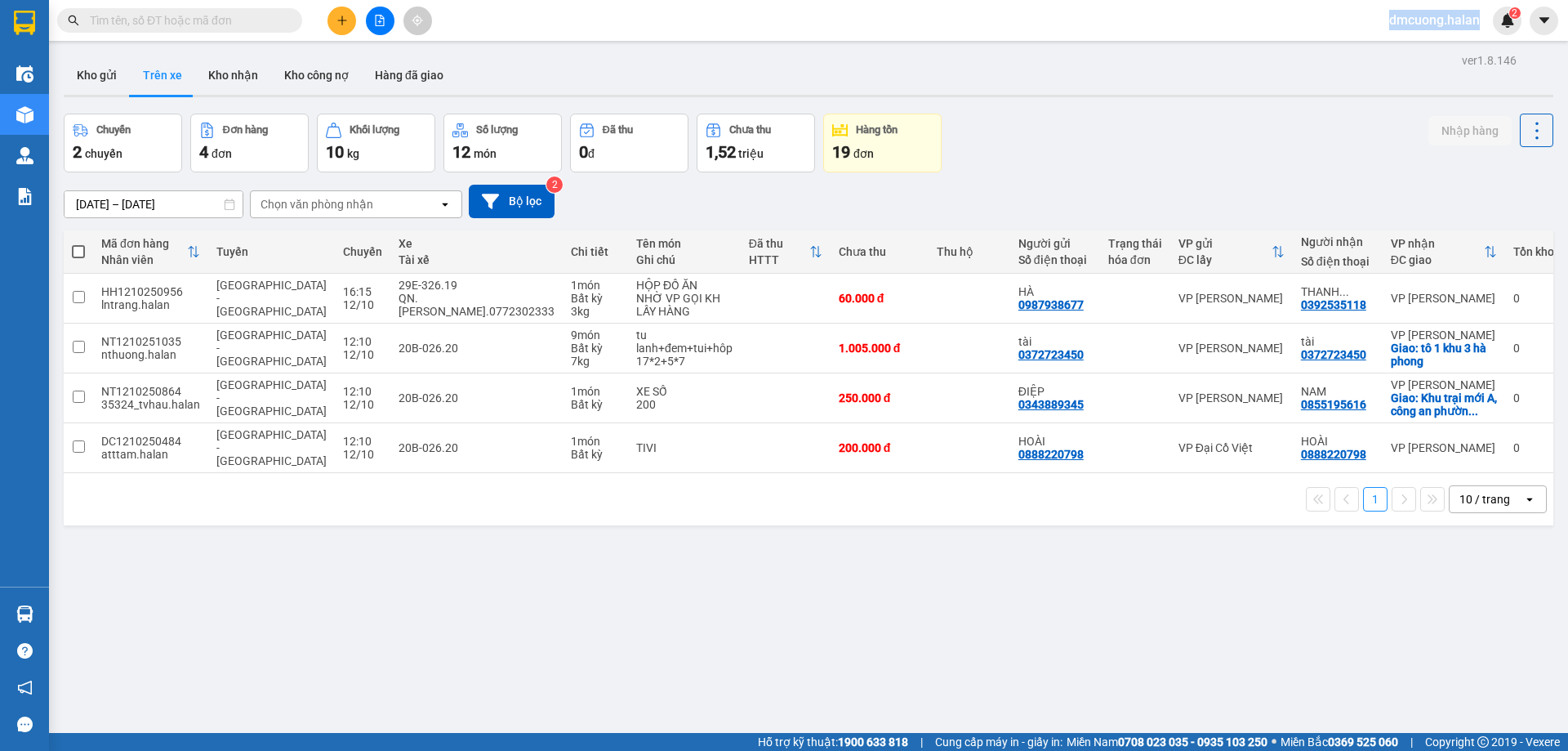
drag, startPoint x: 1484, startPoint y: 21, endPoint x: 1384, endPoint y: 21, distance: 100.0
click at [1384, 21] on span "dmcuong.halan" at bounding box center [1435, 20] width 117 height 21
copy span "dmcuong.halan"
click at [99, 60] on button "Kho gửi" at bounding box center [96, 76] width 66 height 40
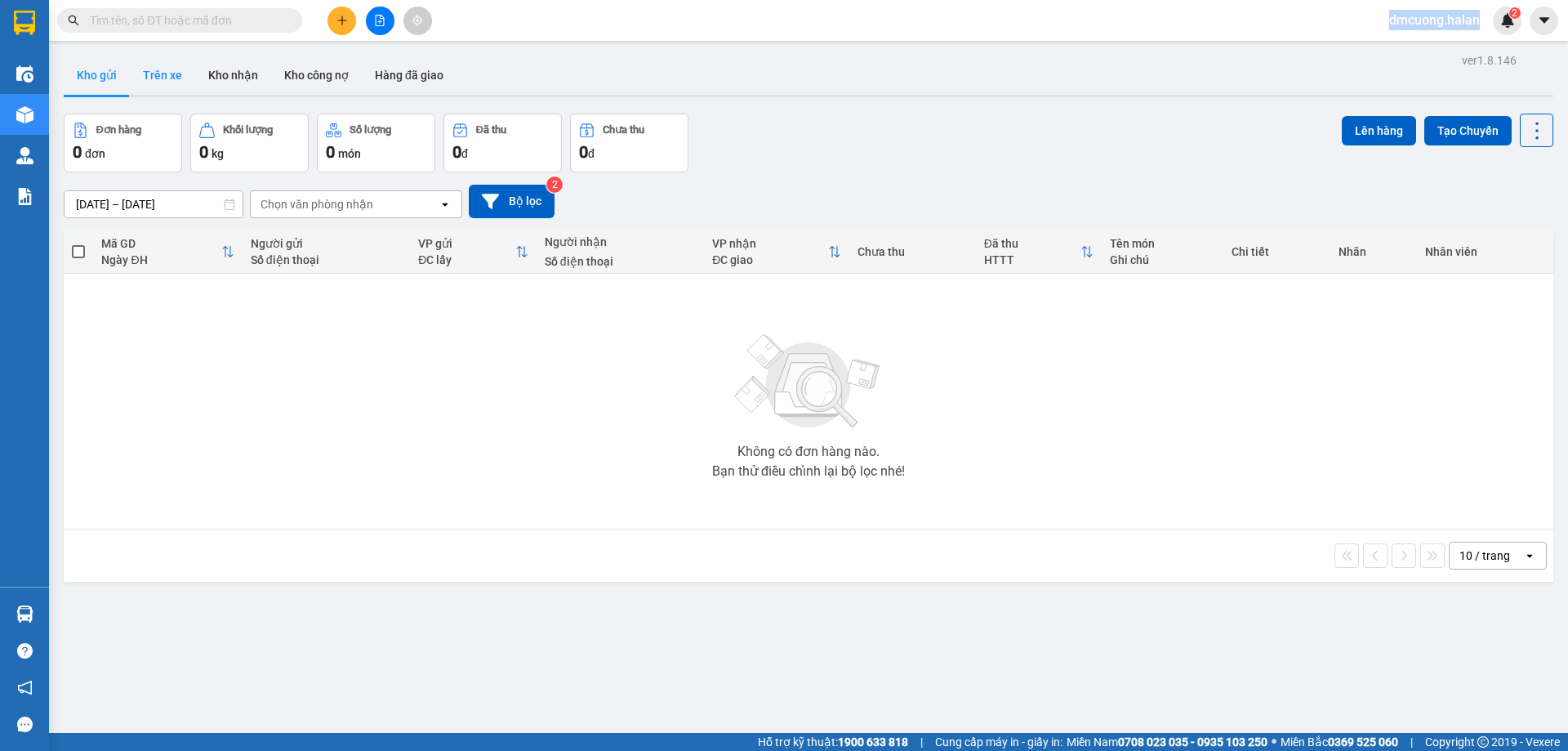
click at [163, 74] on button "Trên xe" at bounding box center [162, 76] width 65 height 40
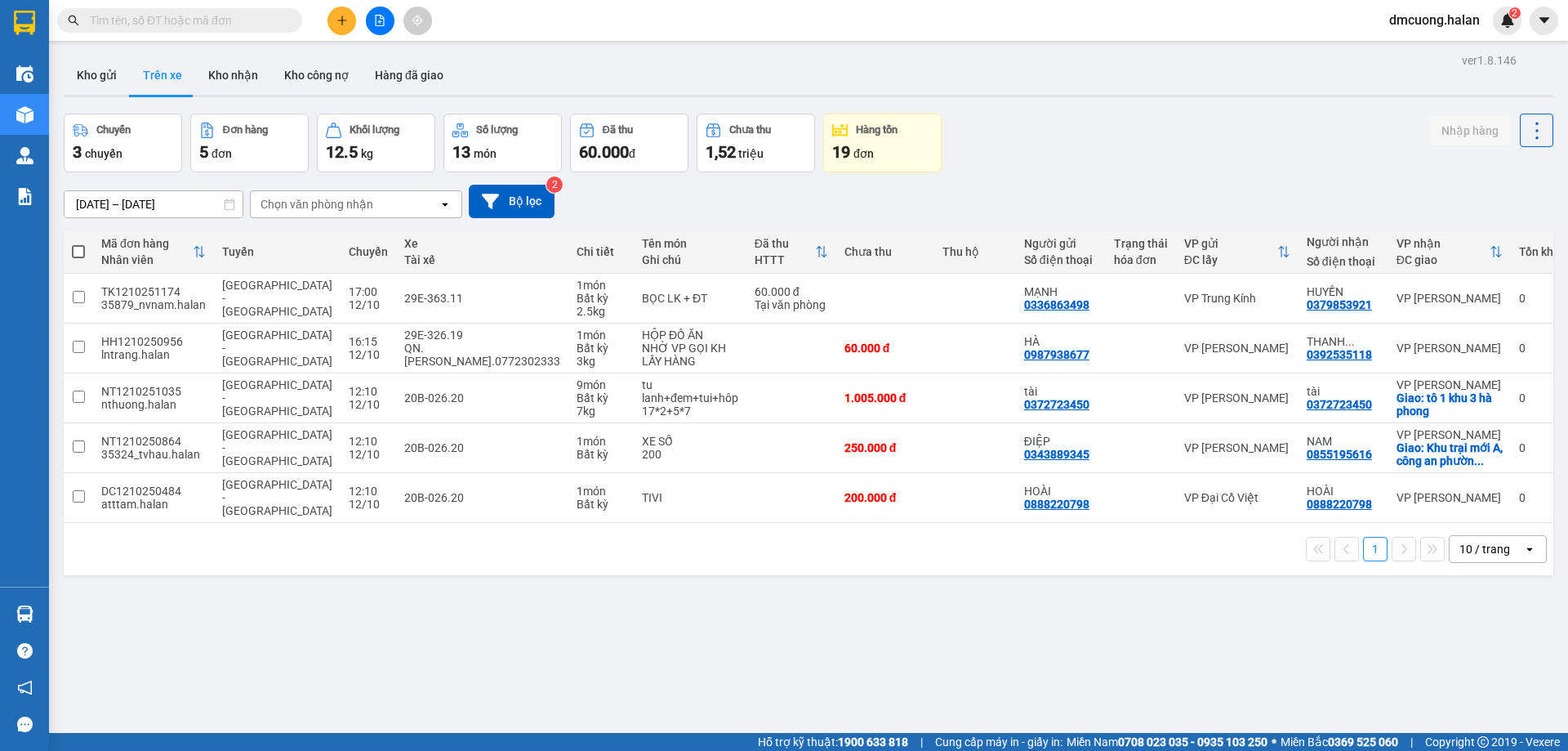
click at [63, 65] on div "ver 1.8.146 Kho gửi Trên xe Kho nhận Kho công nợ Hàng đã giao Chuyến 3 chuyến Đ…" at bounding box center [809, 424] width 1503 height 751
click at [97, 75] on button "Kho gửi" at bounding box center [96, 76] width 66 height 40
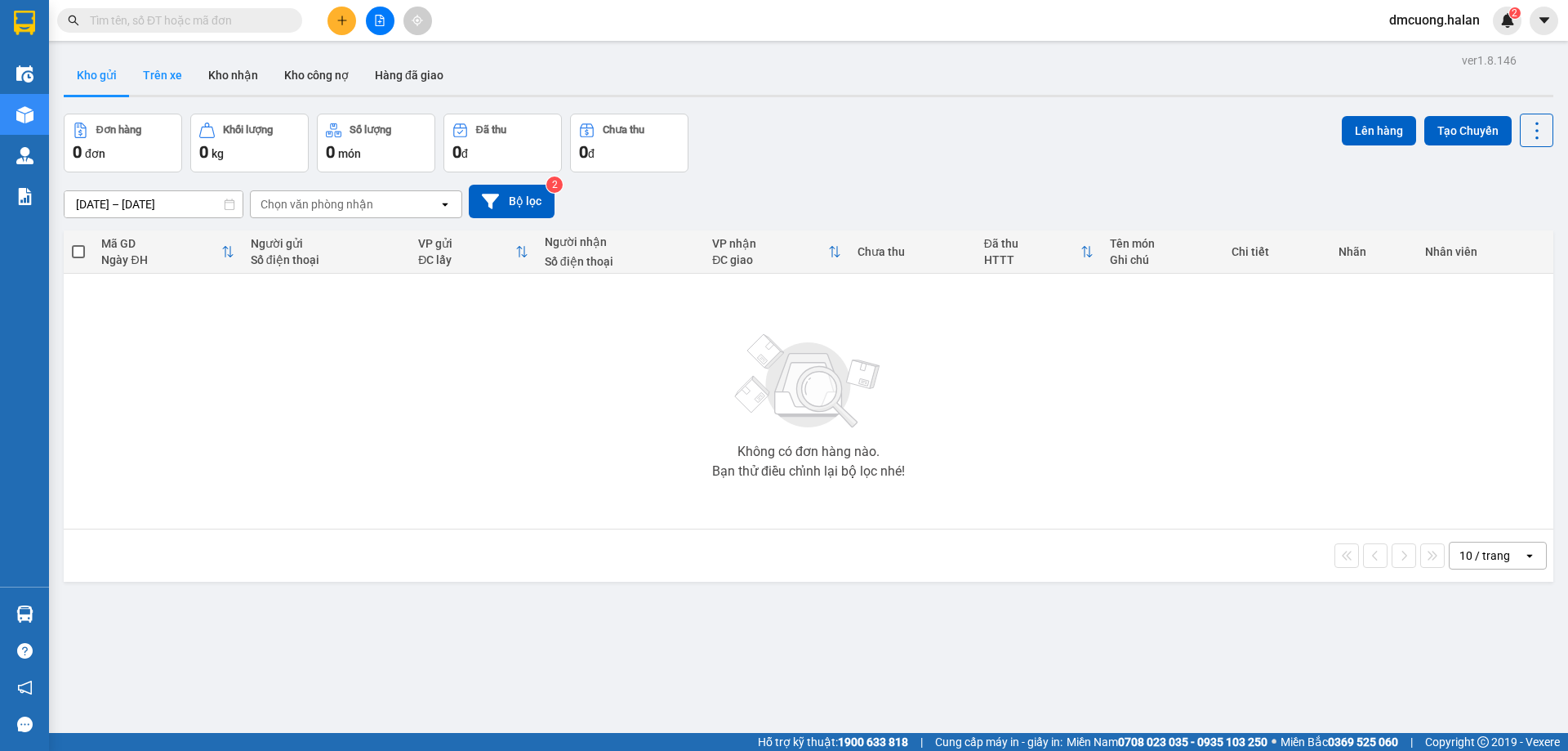
click at [155, 80] on button "Trên xe" at bounding box center [162, 76] width 65 height 40
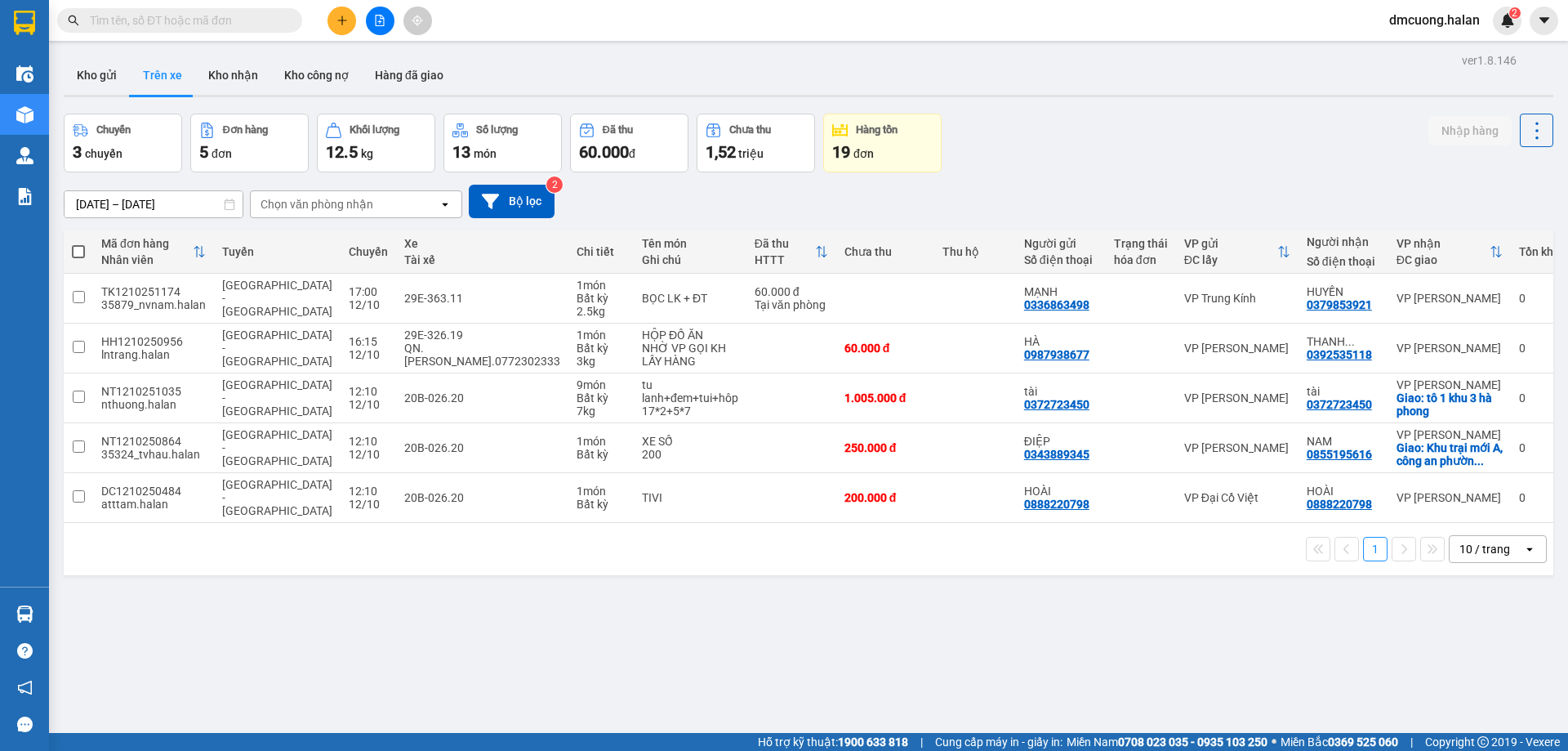
click at [401, 638] on div "ver 1.8.146 Kho gửi Trên xe Kho nhận Kho công nợ Hàng đã giao Chuyến 3 chuyến Đ…" at bounding box center [809, 424] width 1503 height 751
click at [1208, 157] on div "Chuyến 3 chuyến Đơn hàng 5 đơn Khối lượng 12.5 kg Số lượng 13 món Đã thu 60.000…" at bounding box center [808, 143] width 1490 height 59
drag, startPoint x: 1353, startPoint y: 354, endPoint x: 1277, endPoint y: 357, distance: 76.1
click at [1299, 357] on td "THANH ... 0392535118" at bounding box center [1343, 348] width 90 height 50
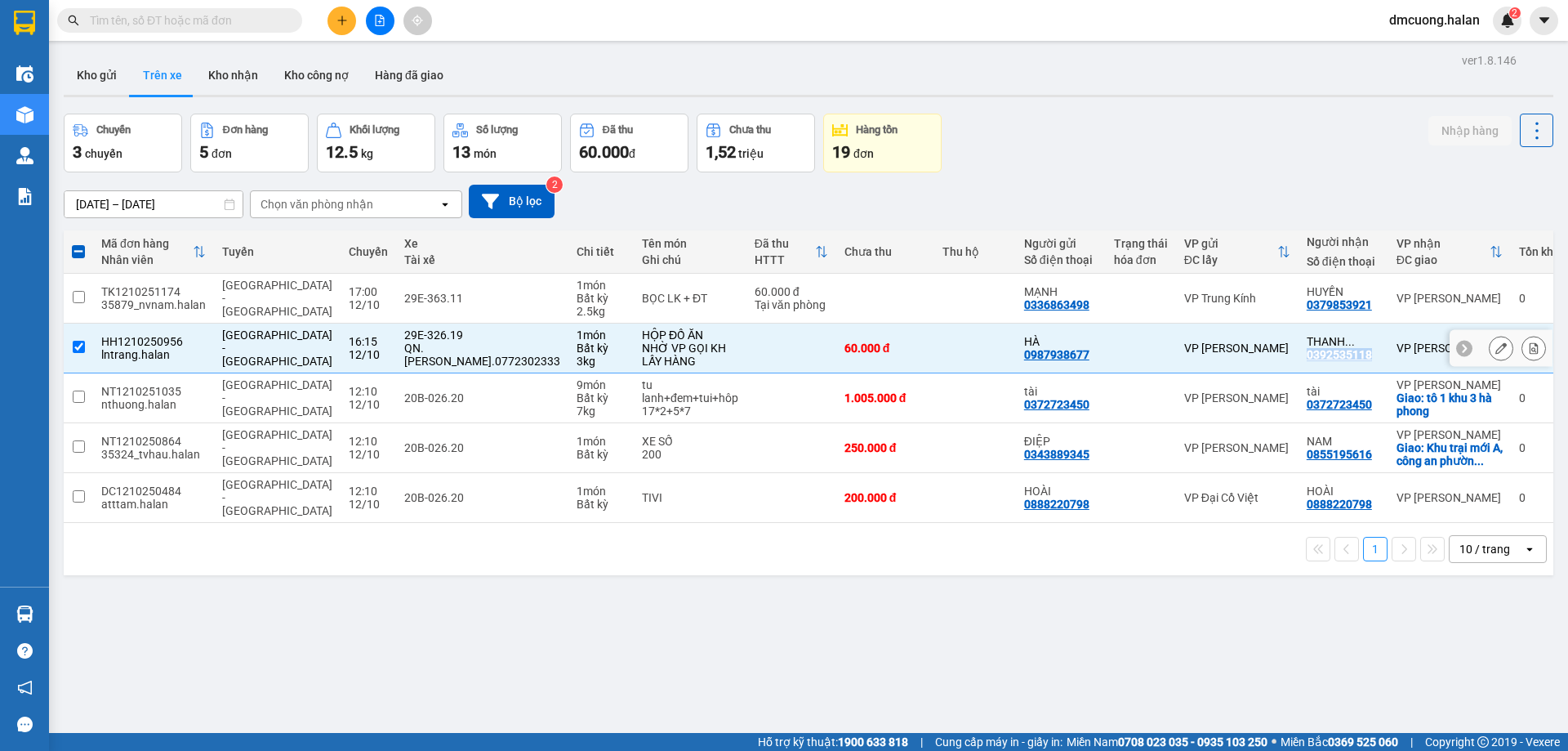
copy div "0392535118"
drag, startPoint x: 450, startPoint y: 360, endPoint x: 383, endPoint y: 363, distance: 67.1
click at [404, 363] on div "QN.Phạm Thanh Hải.0772302333" at bounding box center [482, 354] width 156 height 26
copy div "0772302333"
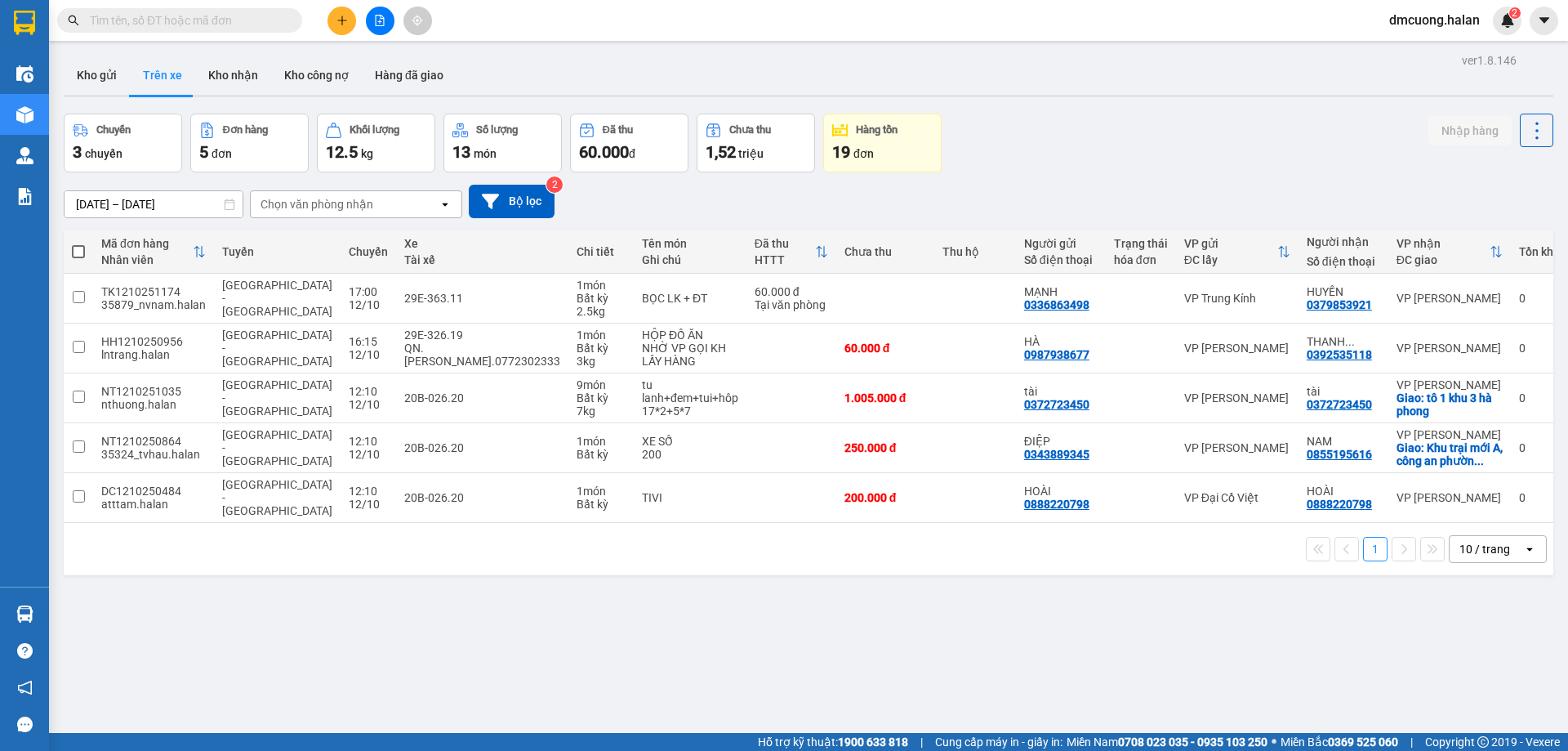
click at [1278, 172] on div "04/02/2012 – 12/10/2025 Press the down arrow key to interact with the calendar …" at bounding box center [808, 200] width 1490 height 58
drag, startPoint x: 1347, startPoint y: 354, endPoint x: 1274, endPoint y: 355, distance: 73.0
click at [1299, 355] on td "THANH ... 0392535118" at bounding box center [1343, 348] width 90 height 50
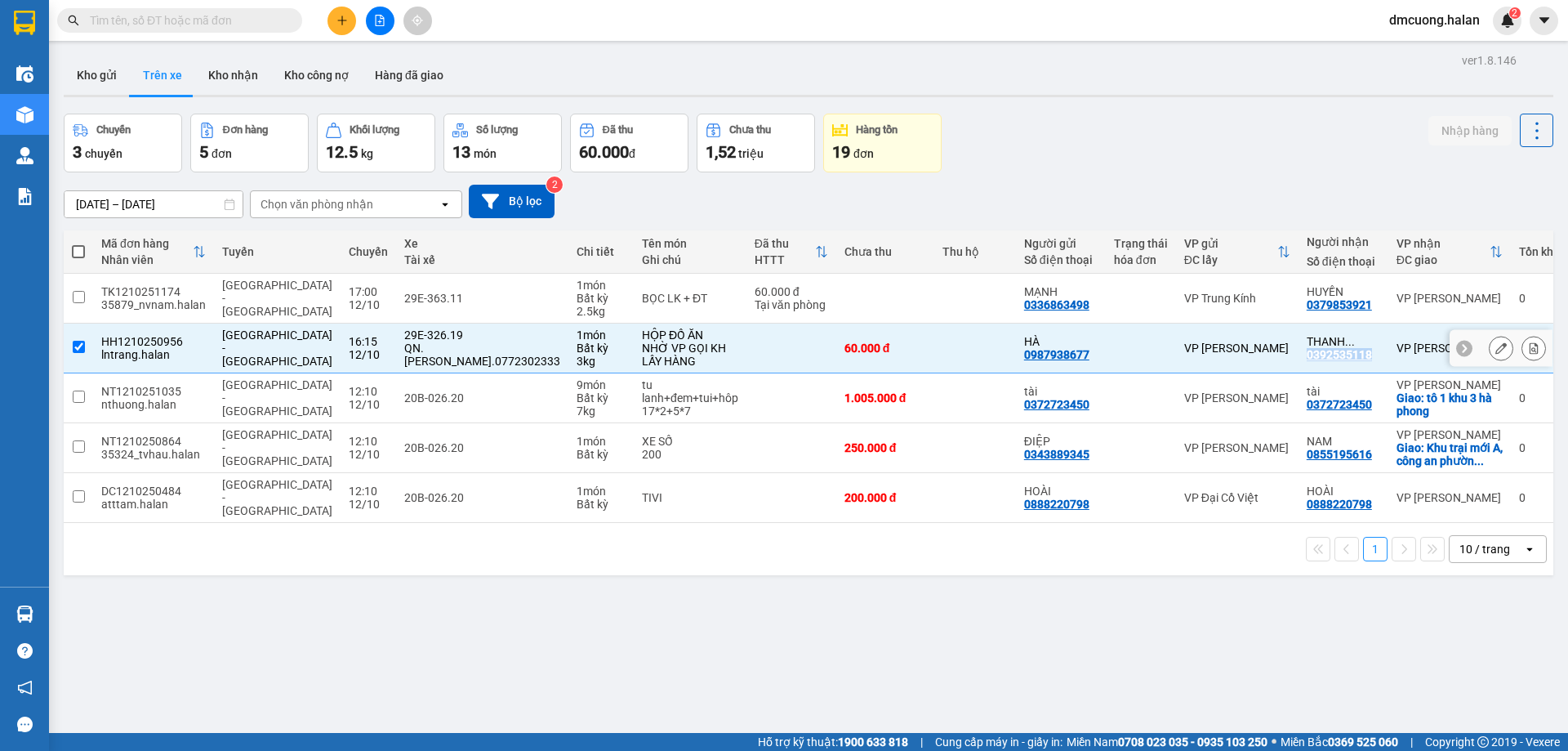
copy div "0392535118"
click at [77, 348] on input "checkbox" at bounding box center [78, 347] width 12 height 12
checkbox input "false"
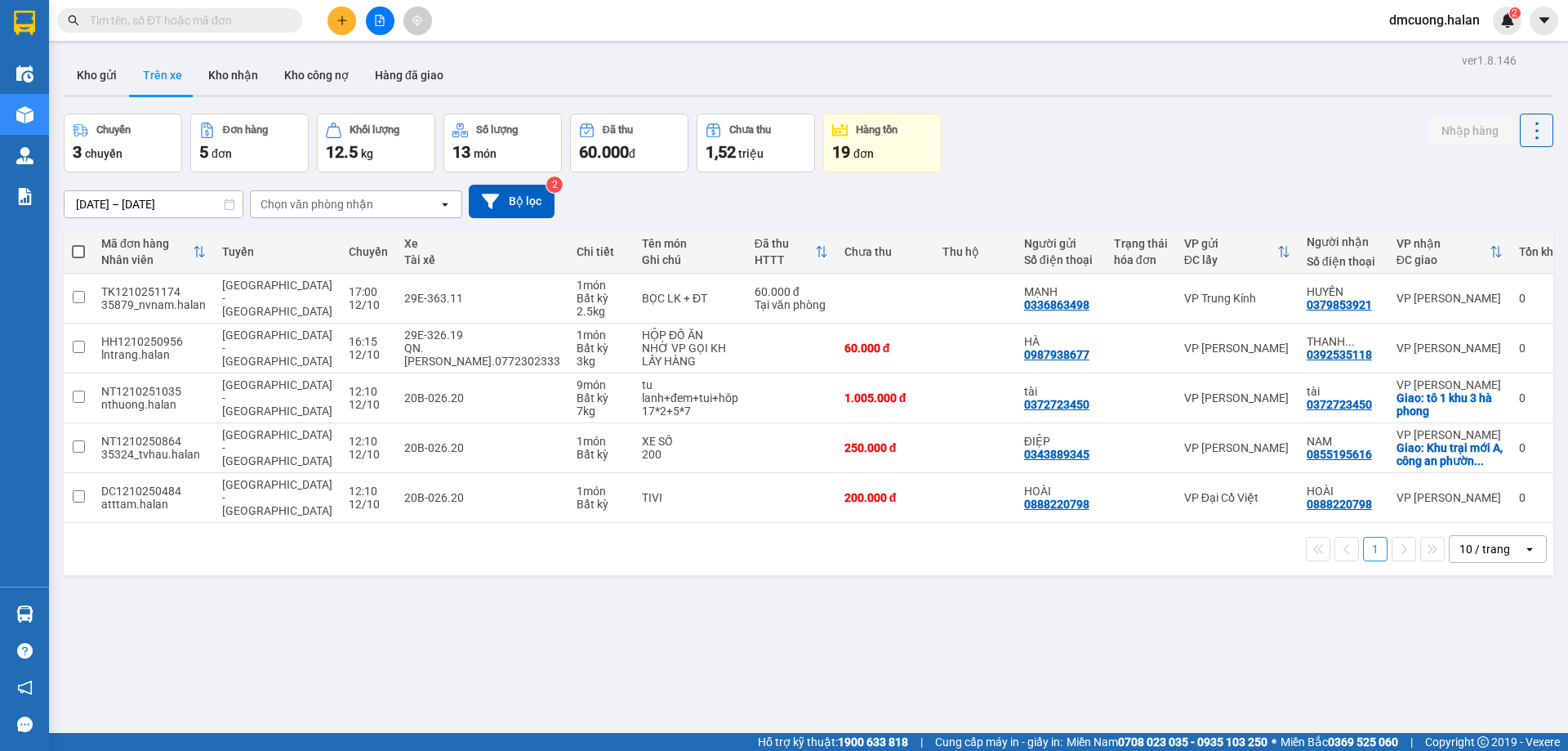
click at [1123, 136] on div "Chuyến 3 chuyến Đơn hàng 5 đơn Khối lượng 12.5 kg Số lượng 13 món Đã thu 60.000…" at bounding box center [808, 143] width 1490 height 59
click at [1214, 148] on div "Chuyến 3 chuyến Đơn hàng 5 đơn Khối lượng 12.5 kg Số lượng 13 món Đã thu 60.000…" at bounding box center [808, 143] width 1490 height 59
click at [1197, 184] on div "04/02/2012 – 12/10/2025 Press the down arrow key to interact with the calendar …" at bounding box center [808, 200] width 1490 height 33
drag, startPoint x: 1133, startPoint y: 145, endPoint x: 1157, endPoint y: 142, distance: 24.2
click at [1134, 146] on div "Chuyến 3 chuyến Đơn hàng 5 đơn Khối lượng 12.5 kg Số lượng 13 món Đã thu 60.000…" at bounding box center [808, 143] width 1490 height 59
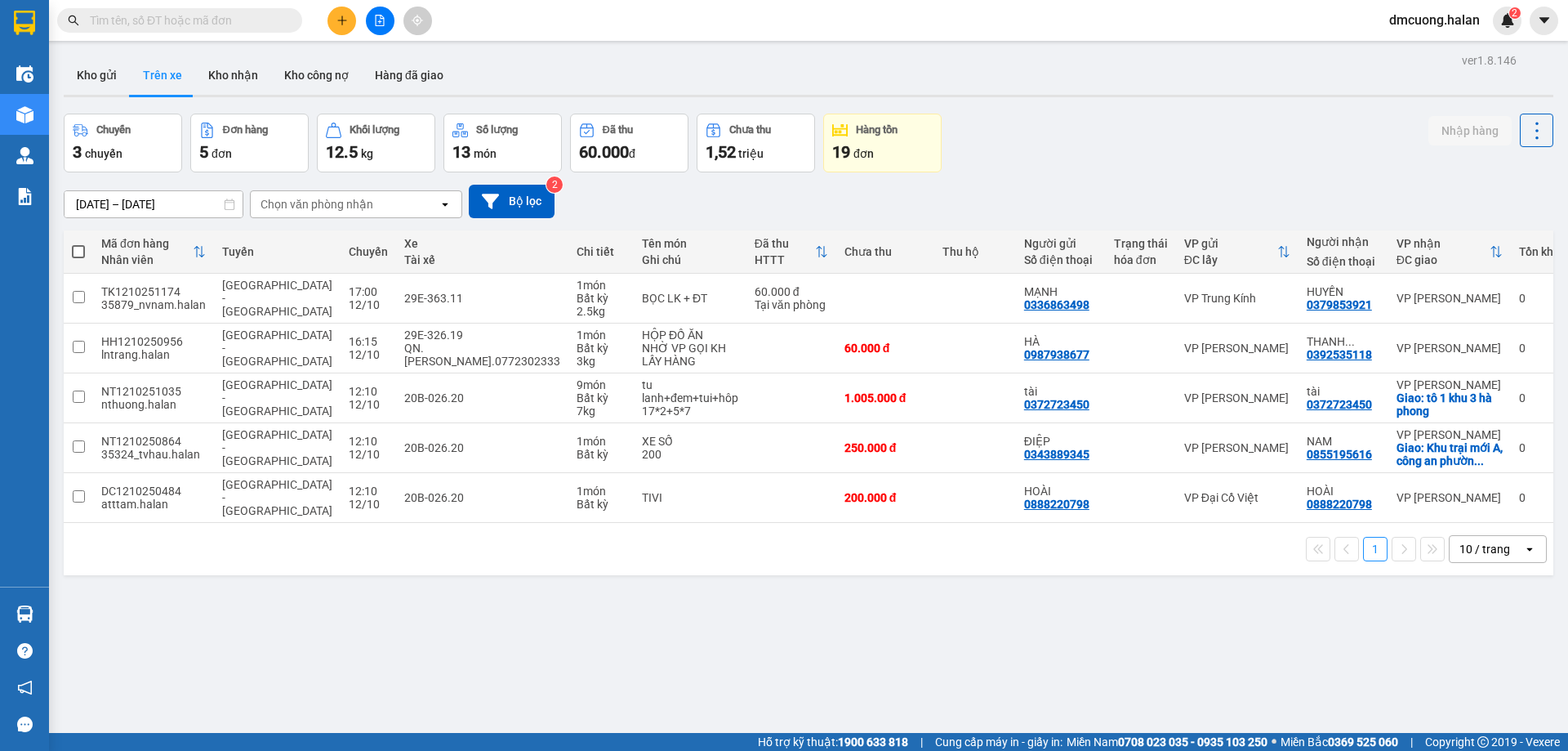
click at [1206, 143] on div "Chuyến 3 chuyến Đơn hàng 5 đơn Khối lượng 12.5 kg Số lượng 13 món Đã thu 60.000…" at bounding box center [808, 143] width 1490 height 59
click at [1091, 143] on div "Chuyến 3 chuyến Đơn hàng 5 đơn Khối lượng 12.5 kg Số lượng 13 món Đã thu 60.000…" at bounding box center [808, 143] width 1490 height 59
click at [343, 22] on icon "plus" at bounding box center [342, 21] width 11 height 11
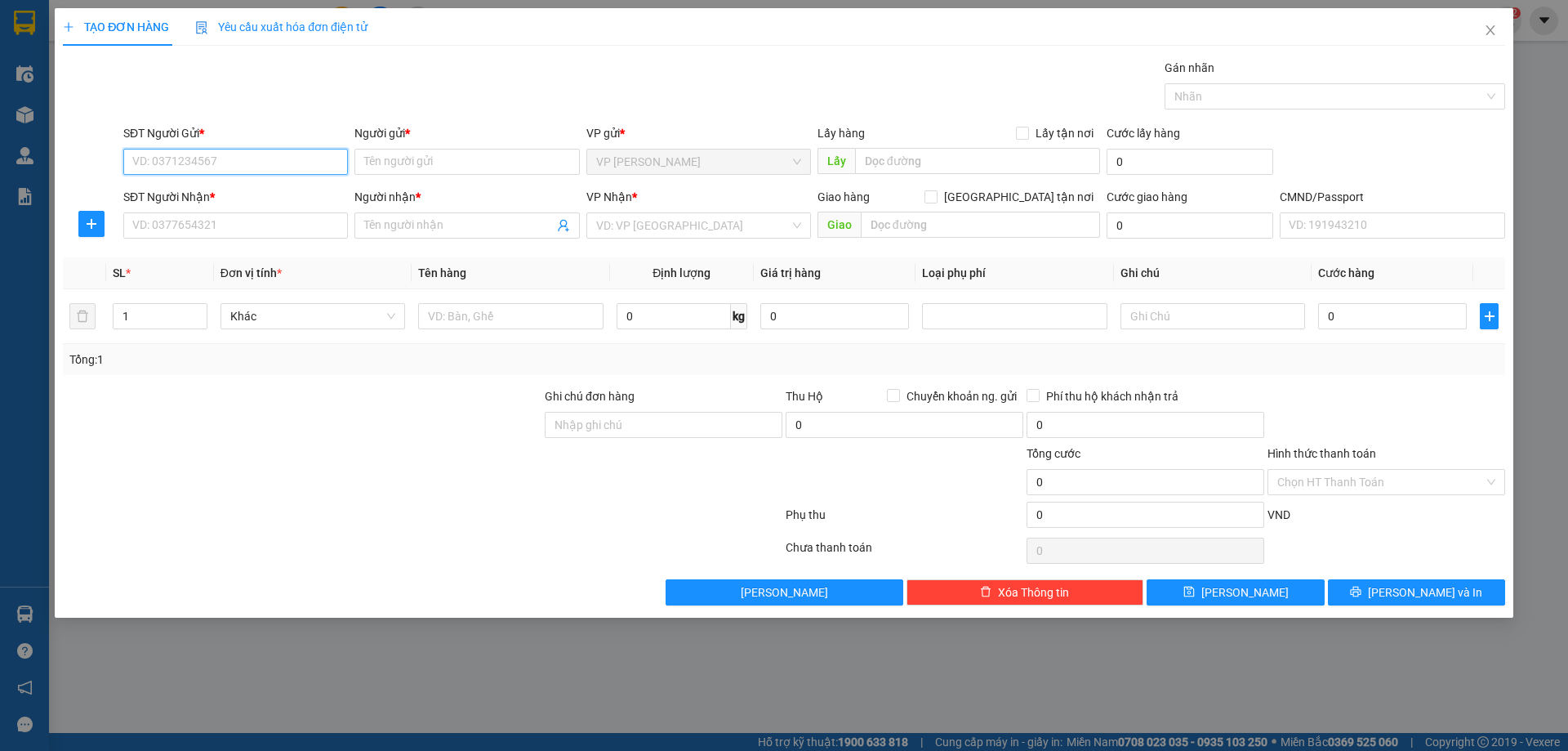
click at [283, 155] on input "SĐT Người Gửi *" at bounding box center [236, 162] width 225 height 26
click at [423, 159] on input "Người gửi *" at bounding box center [467, 162] width 225 height 26
type input "D"
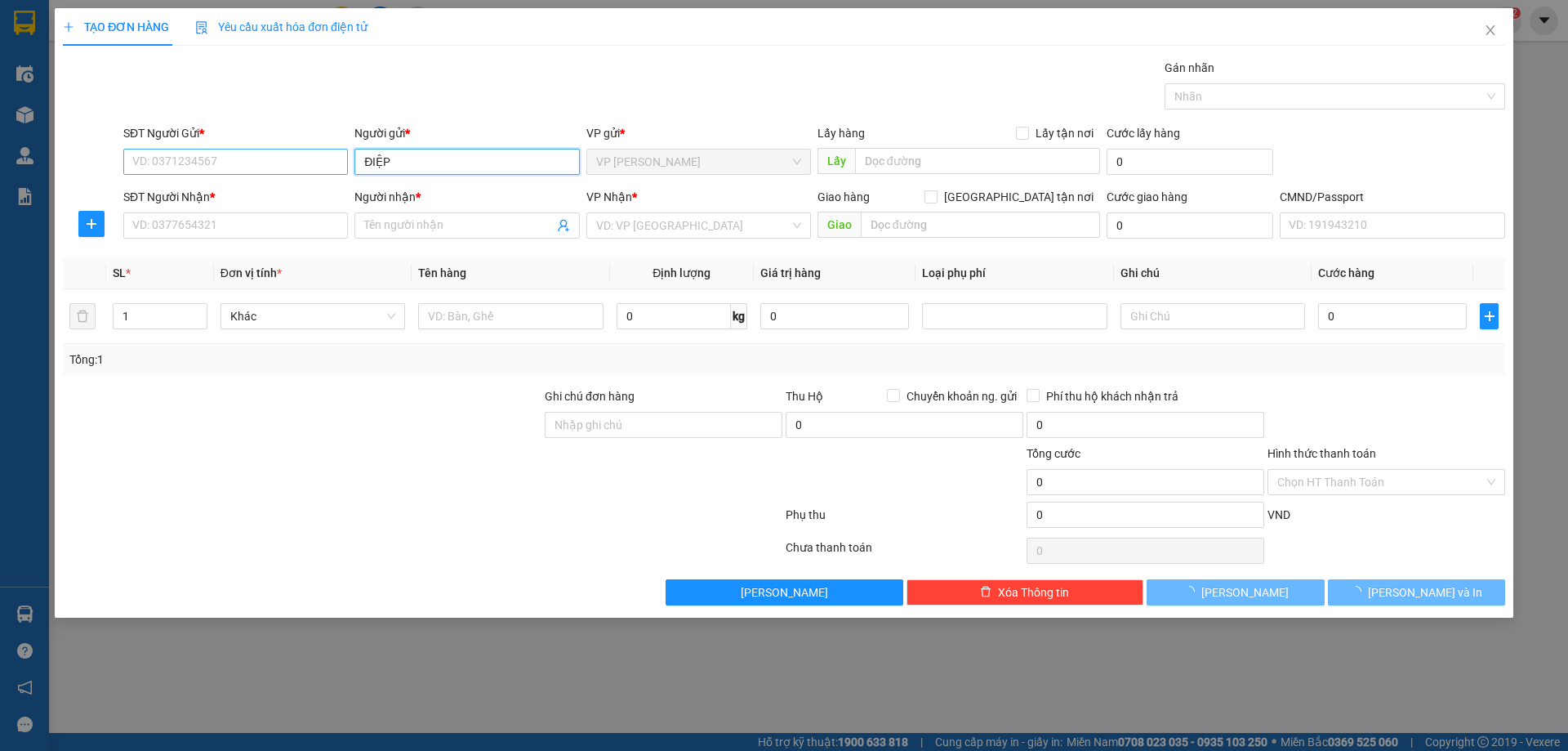
type input "ĐIỆP"
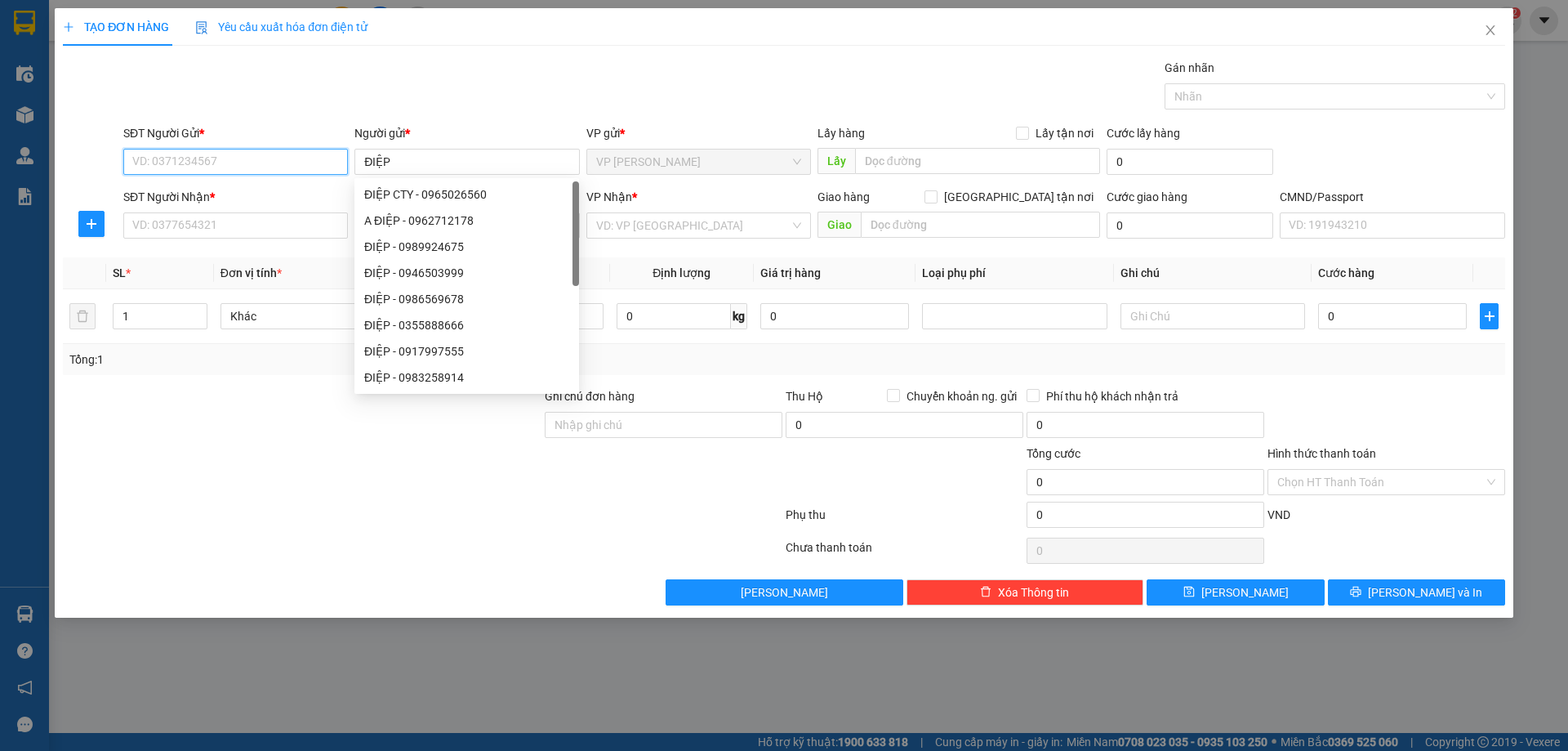
click at [260, 162] on input "SĐT Người Gửi *" at bounding box center [236, 162] width 225 height 26
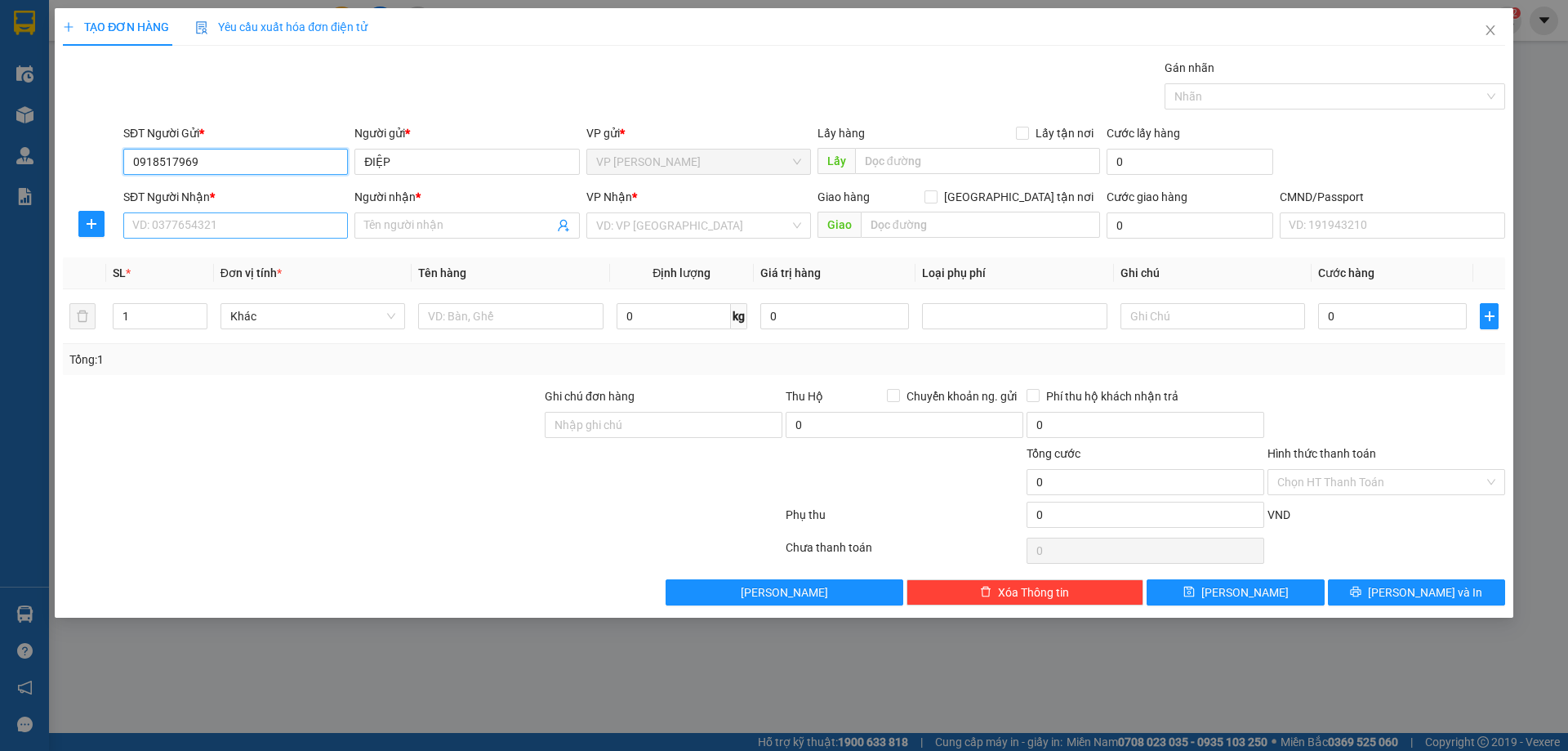
type input "0918517969"
click at [278, 218] on input "SĐT Người Nhận *" at bounding box center [236, 226] width 225 height 26
click at [270, 231] on input "SĐT Người Nhận *" at bounding box center [236, 226] width 225 height 26
type input "0941351619"
click at [469, 236] on span at bounding box center [467, 226] width 225 height 26
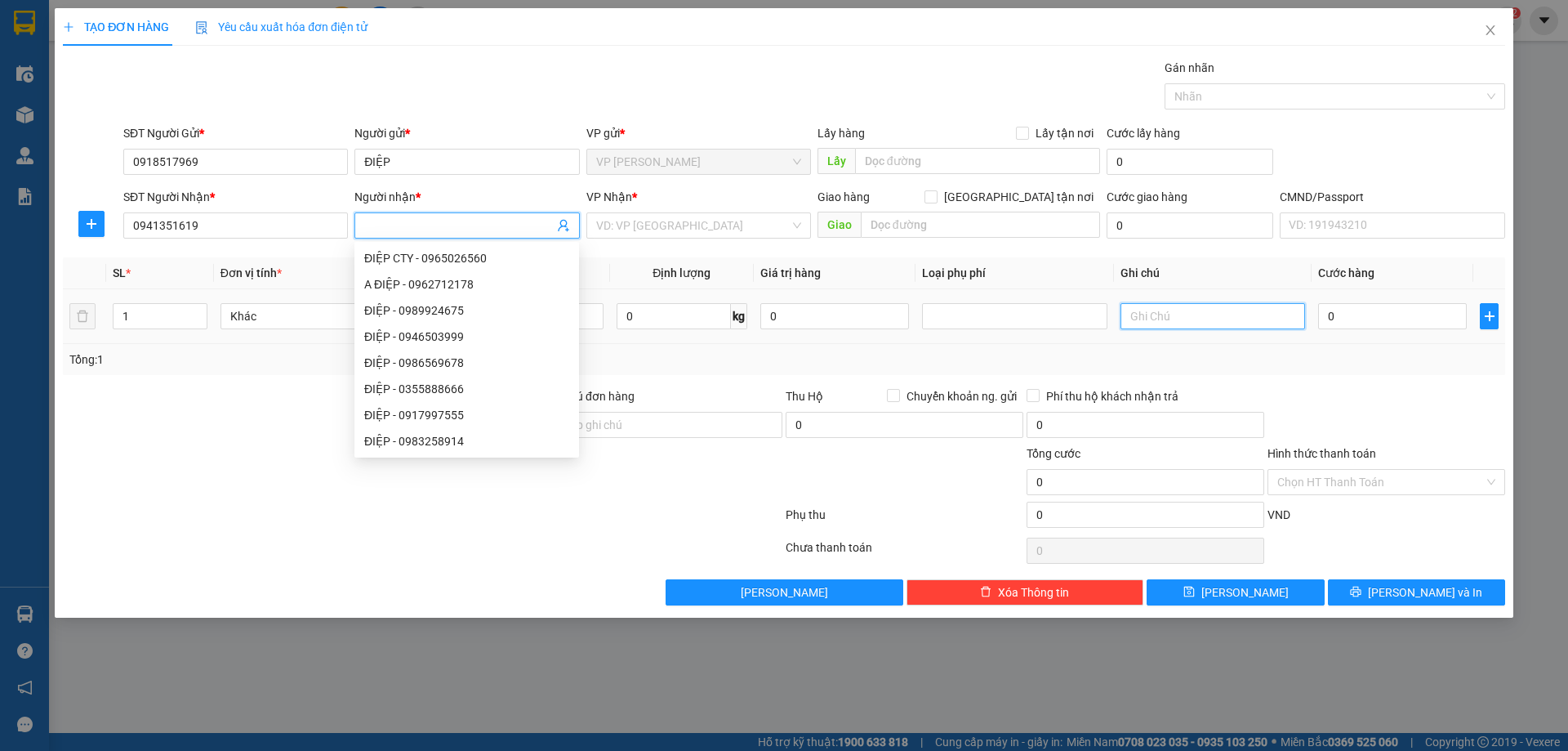
drag, startPoint x: 1205, startPoint y: 320, endPoint x: 1208, endPoint y: 311, distance: 9.5
click at [1207, 317] on input "text" at bounding box center [1213, 316] width 184 height 26
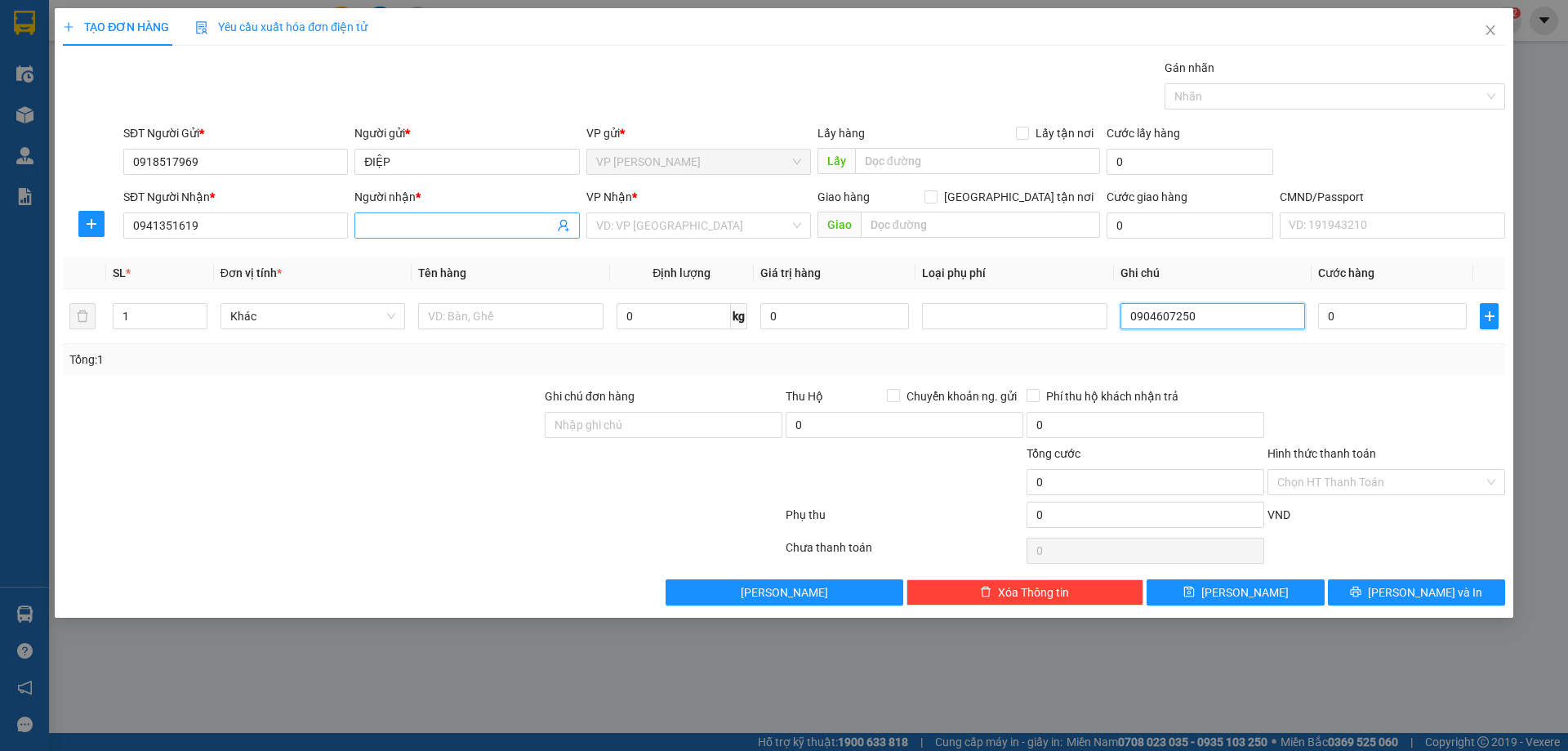
type input "0904607250"
click at [426, 228] on input "Người nhận *" at bounding box center [459, 225] width 189 height 18
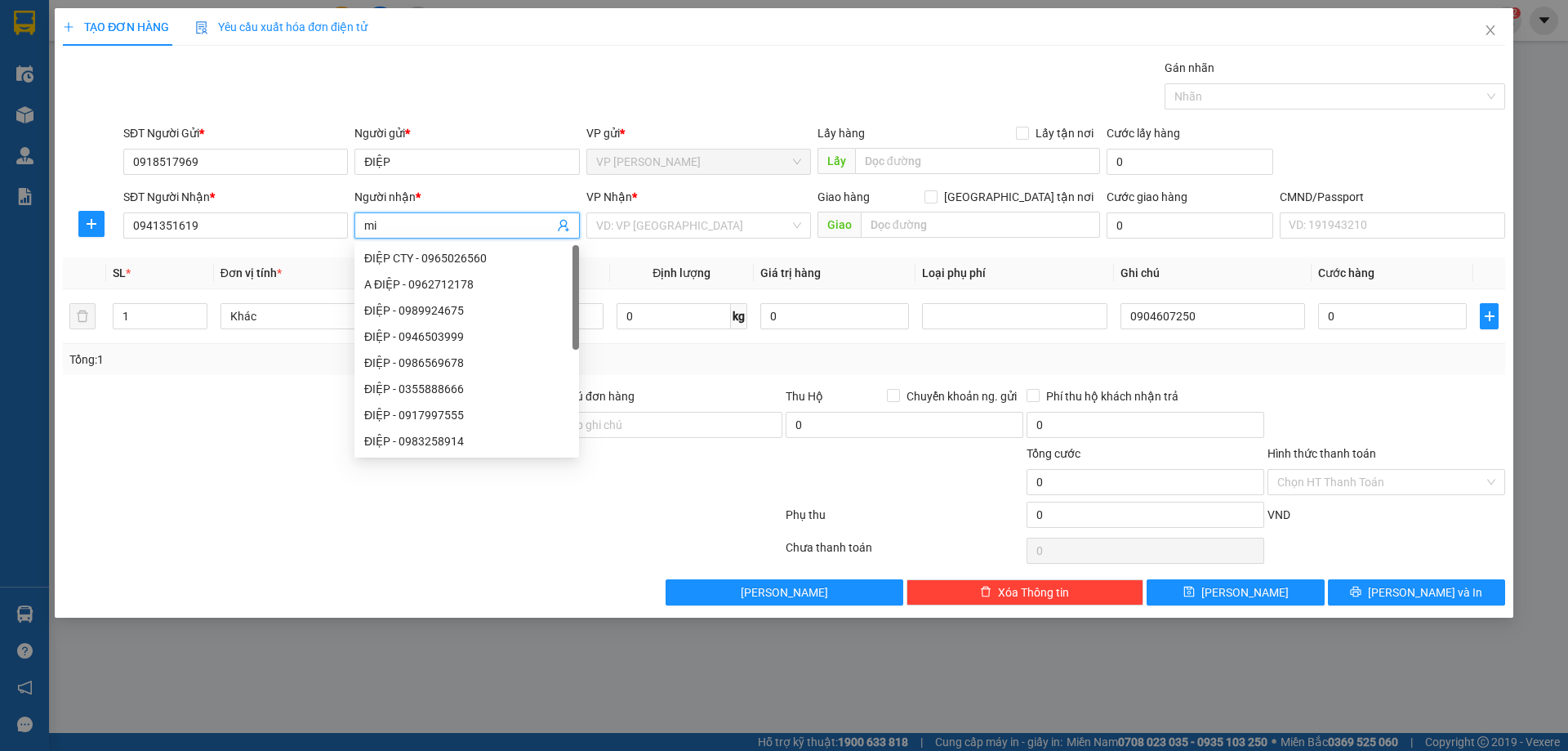
type input "m"
click at [687, 213] on div "VD: VP [GEOGRAPHIC_DATA]" at bounding box center [699, 226] width 225 height 26
type input "MINH"
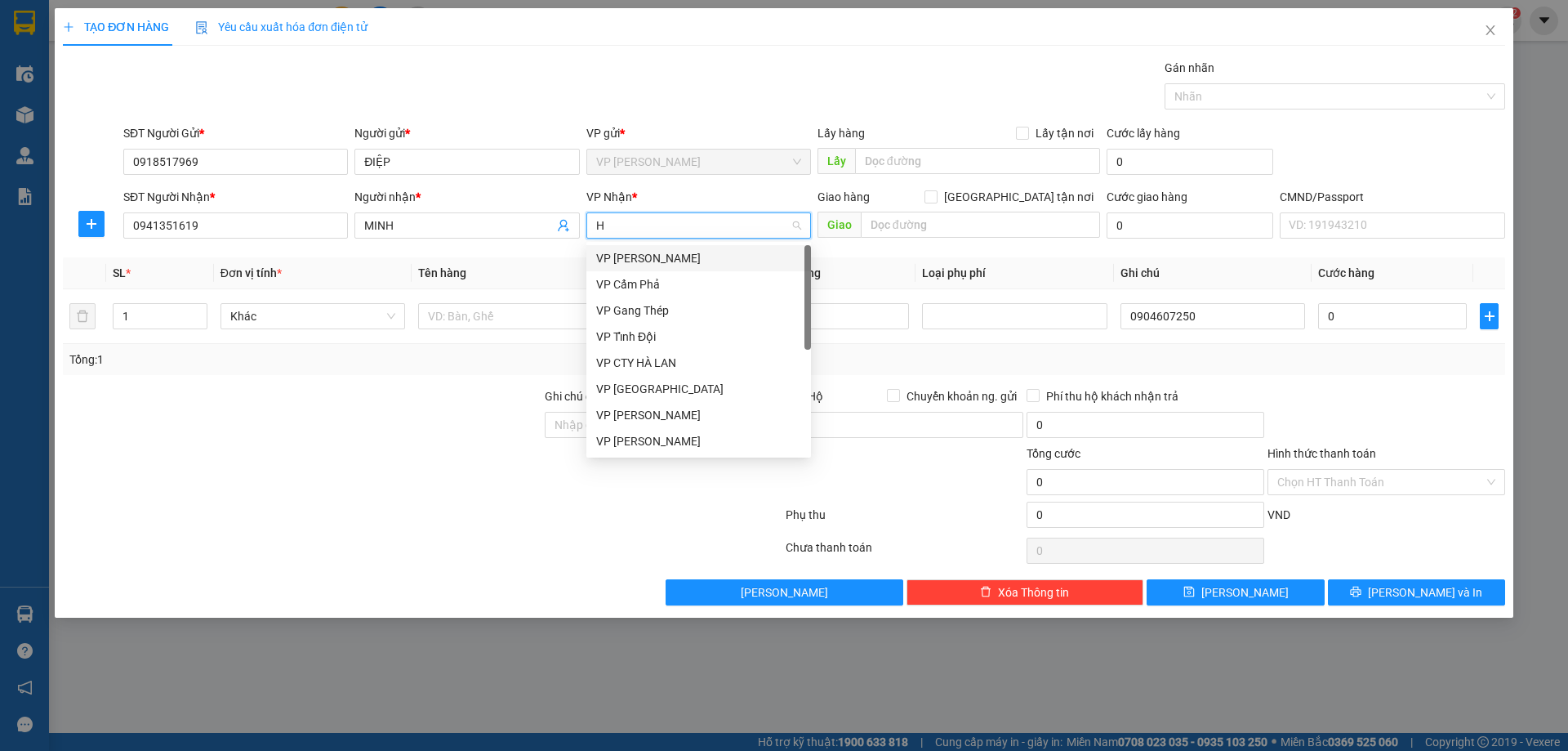
type input "HD"
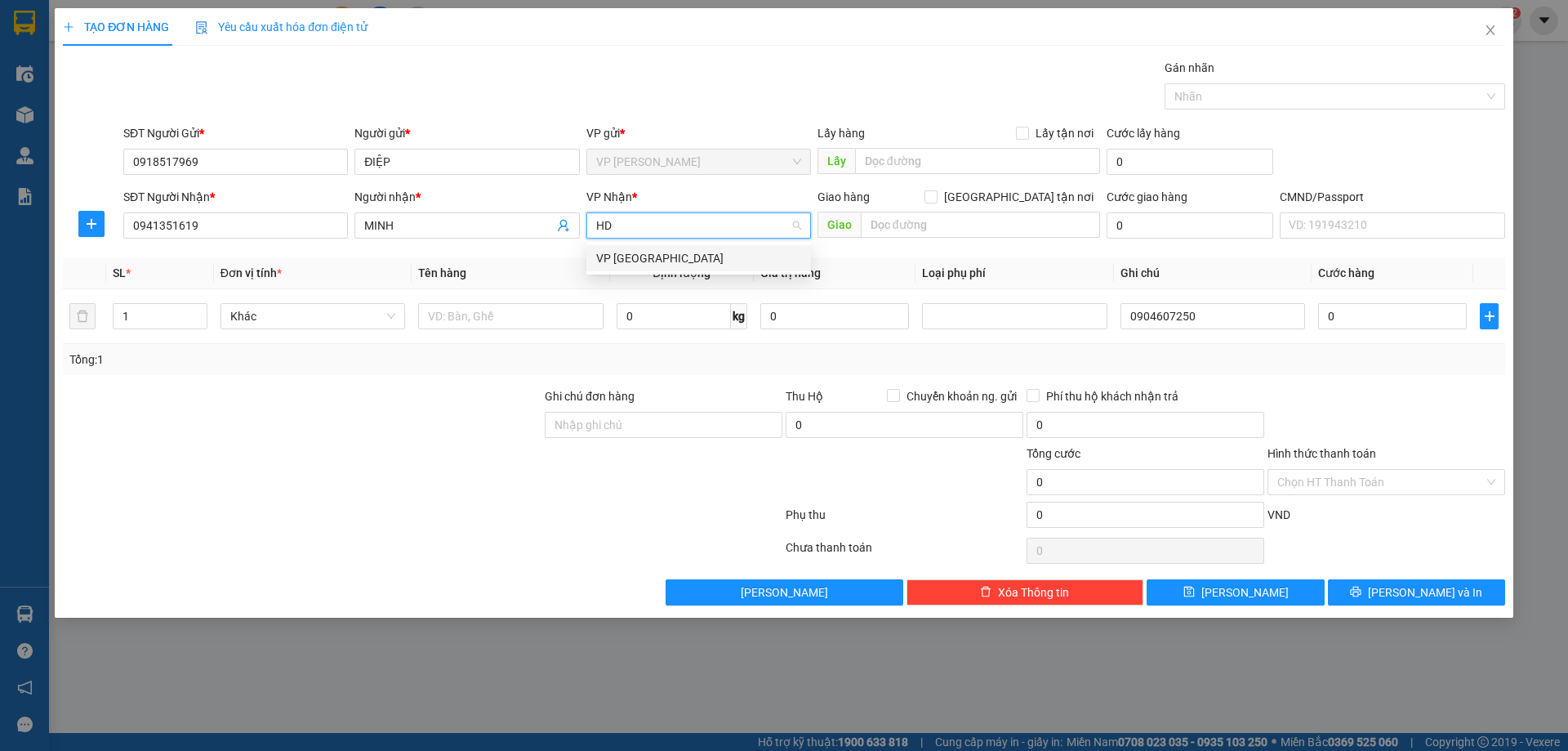
click at [674, 255] on div "VP Hà Đông" at bounding box center [698, 258] width 205 height 18
click at [915, 228] on input "text" at bounding box center [980, 225] width 239 height 26
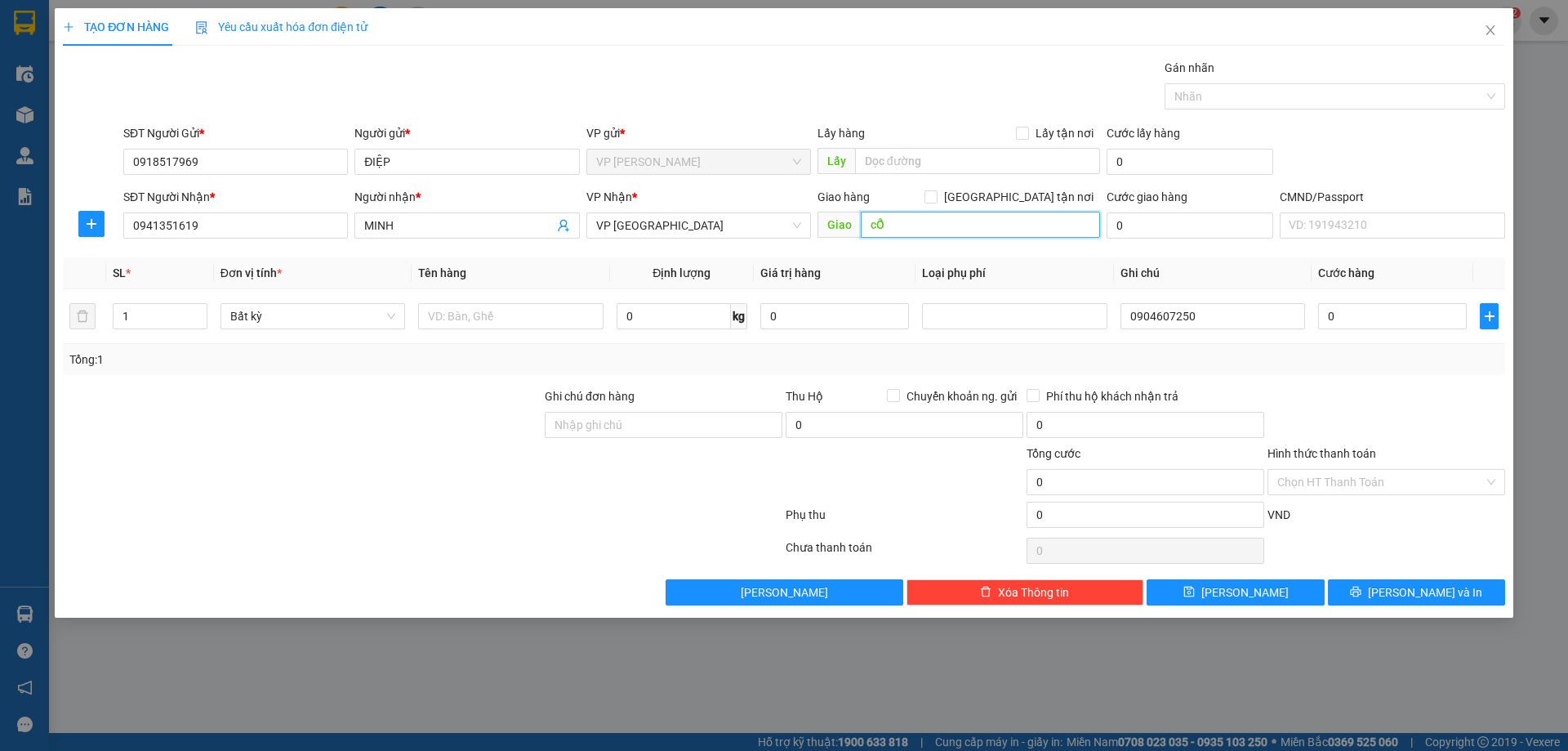
type input "c"
click at [1088, 276] on th "Loại phụ phí" at bounding box center [1014, 273] width 197 height 32
click at [1137, 263] on th "Ghi chú" at bounding box center [1213, 273] width 197 height 32
click at [1417, 135] on div "SĐT Người Gửi * 0918517969 Người gửi * ĐIỆP VP gửi * VP Hồng Hà Lấy hàng Lấy tậ…" at bounding box center [814, 152] width 1389 height 58
click at [1376, 134] on div "SĐT Người Gửi * 0918517969 Người gửi * ĐIỆP VP gửi * VP Hồng Hà Lấy hàng Lấy tậ…" at bounding box center [814, 152] width 1389 height 58
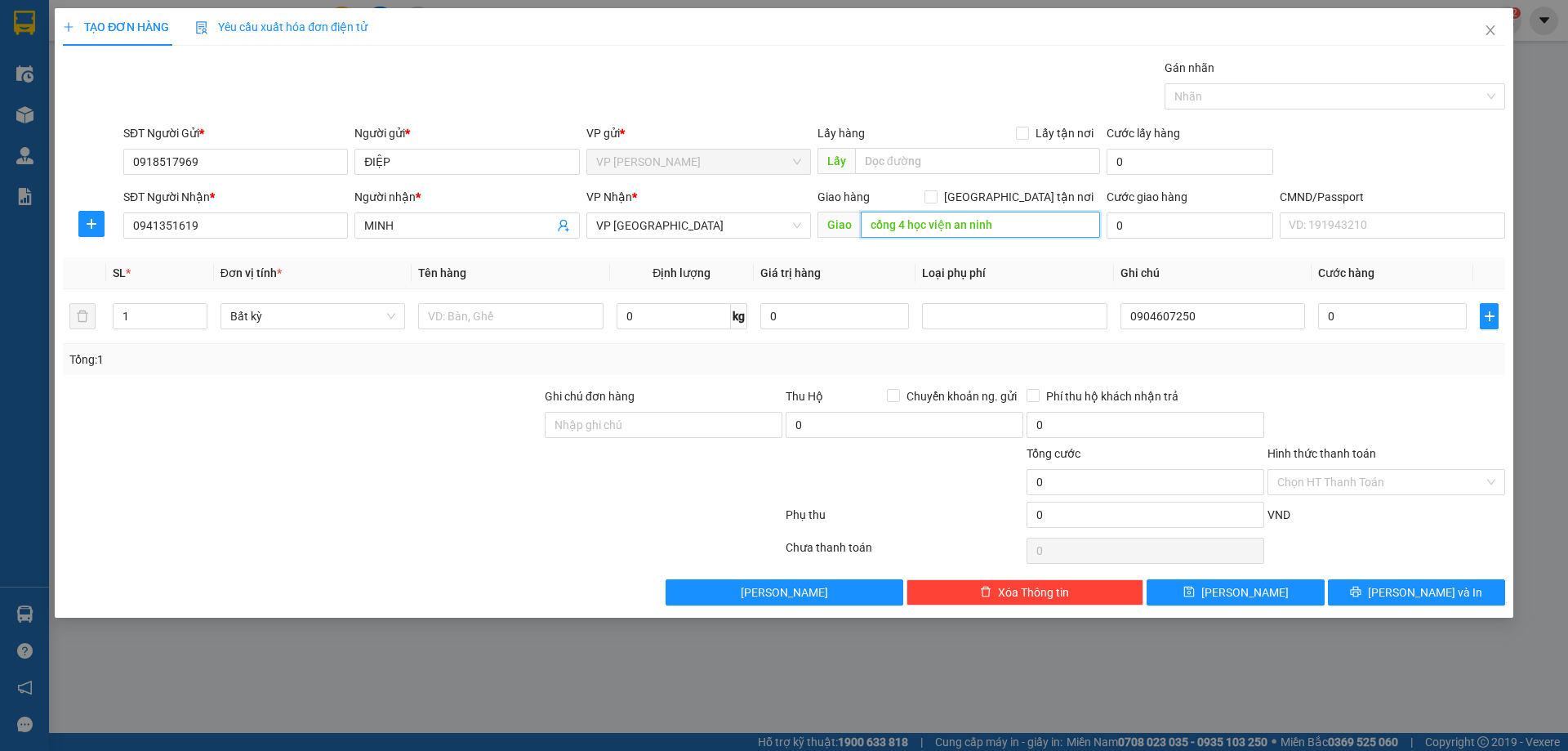
click at [1031, 232] on input "cổng 4 học viện an ninh" at bounding box center [980, 225] width 239 height 26
click at [1044, 222] on input "cổng 4 học viện an ninh" at bounding box center [980, 225] width 239 height 26
click at [980, 110] on div "Gói vận chuyển * Tiêu chuẩn Gán nhãn Nhãn" at bounding box center [814, 87] width 1389 height 58
click at [910, 221] on input "cổng 4 học viện an ninh" at bounding box center [980, 225] width 239 height 26
click at [999, 220] on input "cổng 4 học viện an ninh" at bounding box center [980, 225] width 239 height 26
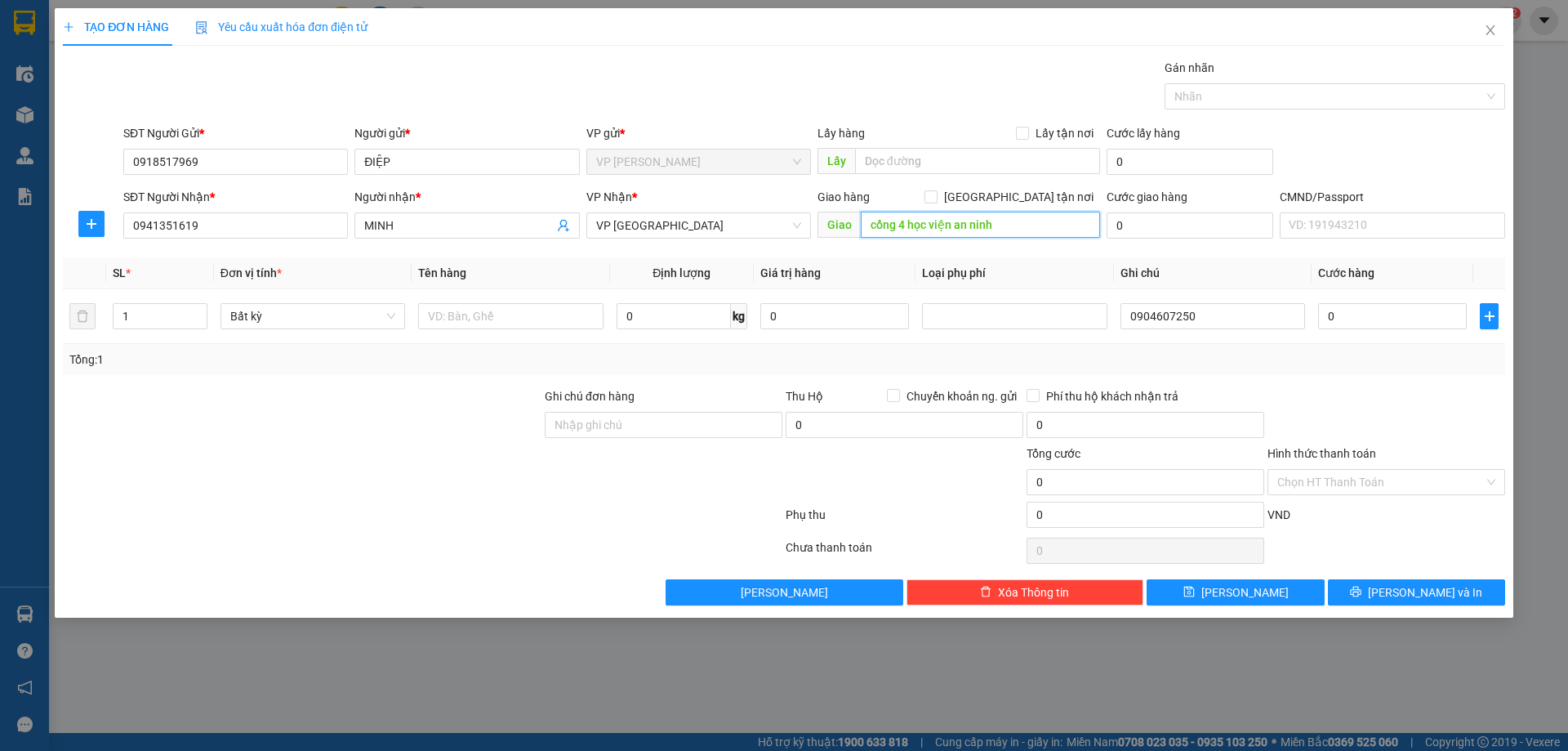
click at [1029, 221] on input "cổng 4 học viện an ninh" at bounding box center [980, 225] width 239 height 26
click at [1027, 221] on input "cổng 4 học viện an ninh" at bounding box center [980, 225] width 239 height 26
click at [399, 459] on div at bounding box center [302, 472] width 482 height 58
click at [929, 223] on input "cổng 4 học viện an ninh" at bounding box center [980, 225] width 239 height 26
click at [1001, 224] on input "cổng 4 học viện an ninh" at bounding box center [980, 225] width 239 height 26
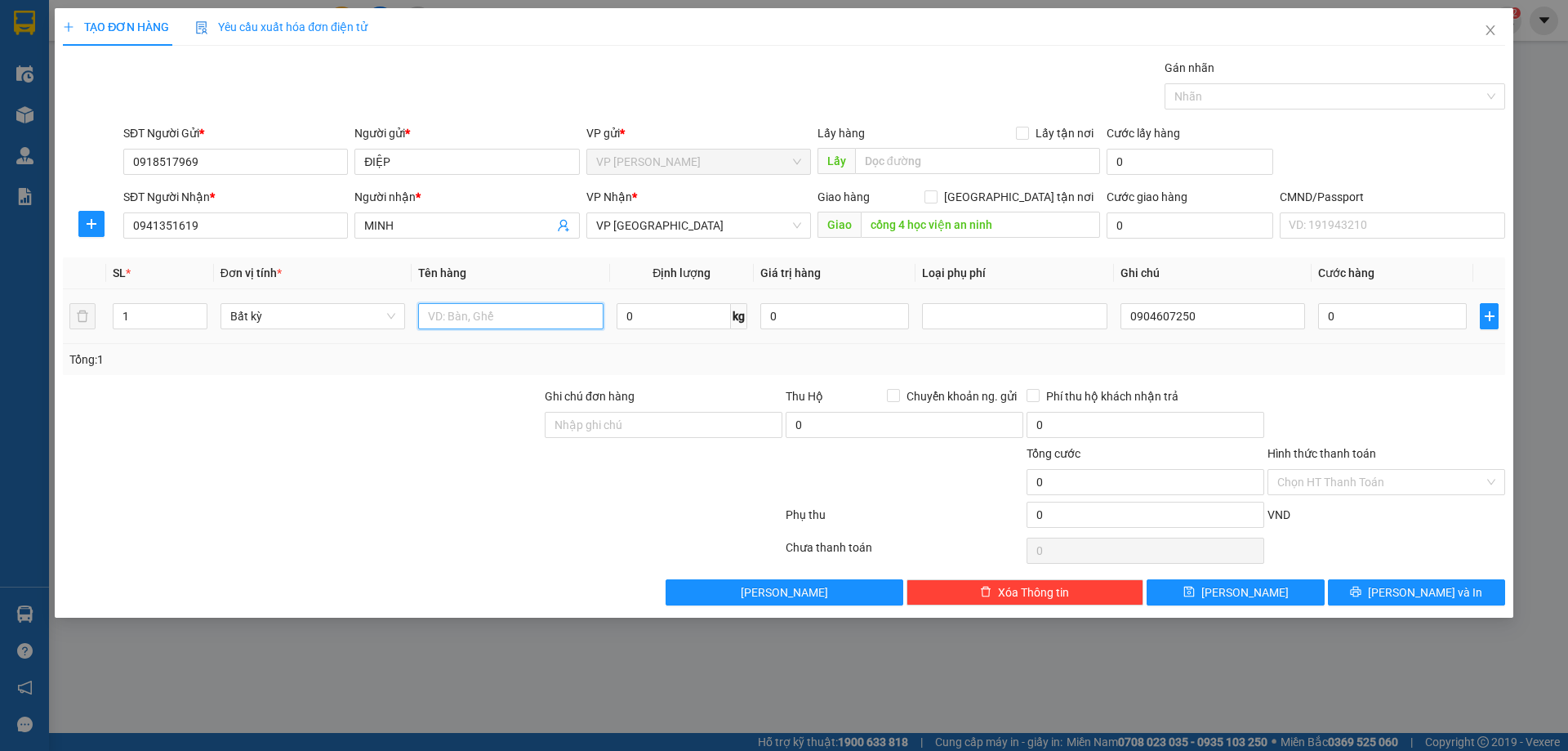
click at [541, 312] on input "text" at bounding box center [510, 316] width 184 height 26
click at [1399, 305] on input "0" at bounding box center [1392, 316] width 148 height 26
click at [1052, 231] on input "cổng 4 học viện an ninh" at bounding box center [980, 225] width 239 height 26
type input "cổng 4 học viện an ninh đường 19 tháng 5"
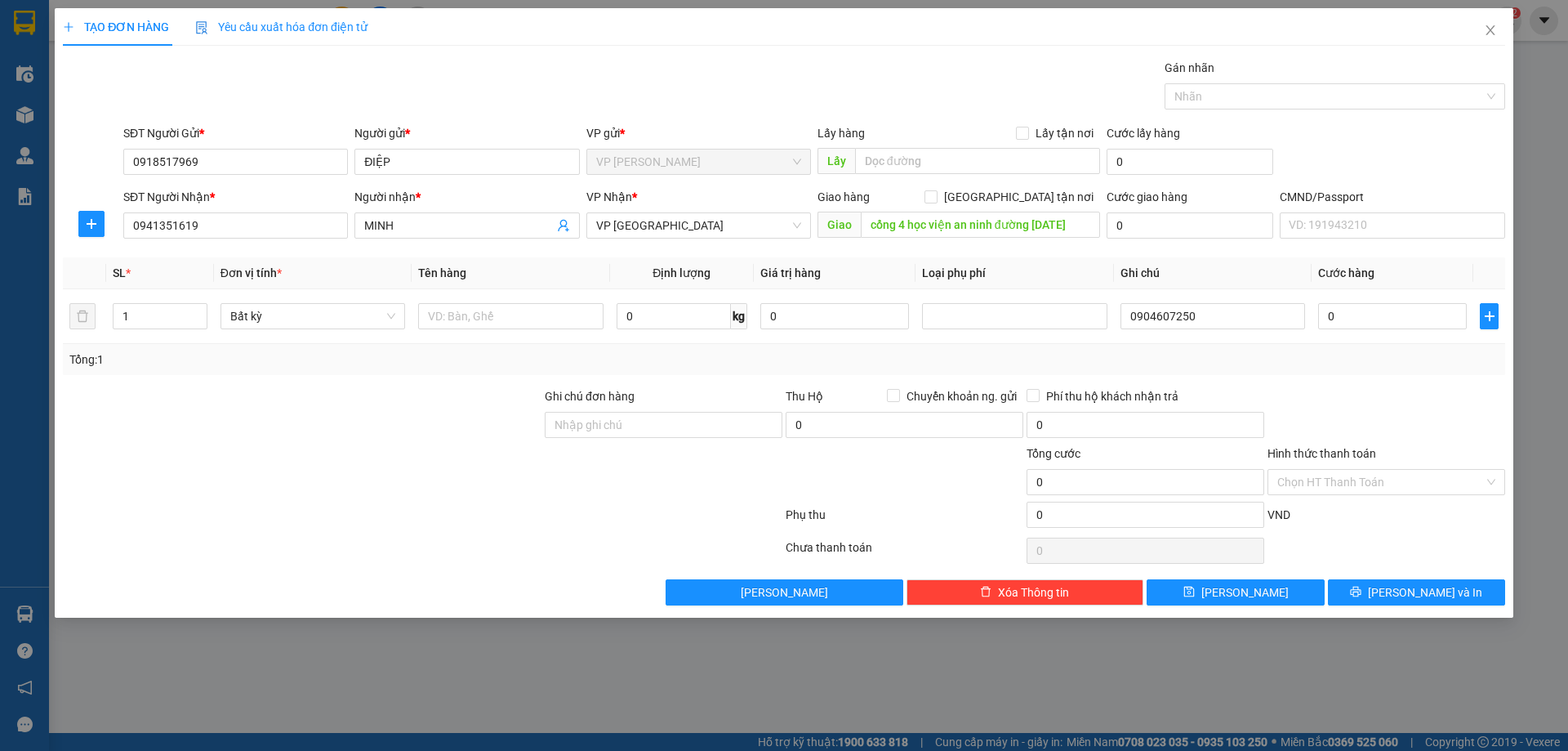
click at [1208, 263] on th "Ghi chú" at bounding box center [1213, 273] width 197 height 32
click at [945, 81] on div "Gói vận chuyển * Tiêu chuẩn Gán nhãn Nhãn" at bounding box center [814, 87] width 1389 height 58
click at [893, 29] on div "TẠO ĐƠN HÀNG Yêu cầu xuất hóa đơn điện tử" at bounding box center [784, 27] width 1442 height 38
click at [1415, 320] on input "0" at bounding box center [1392, 316] width 148 height 26
type input "5"
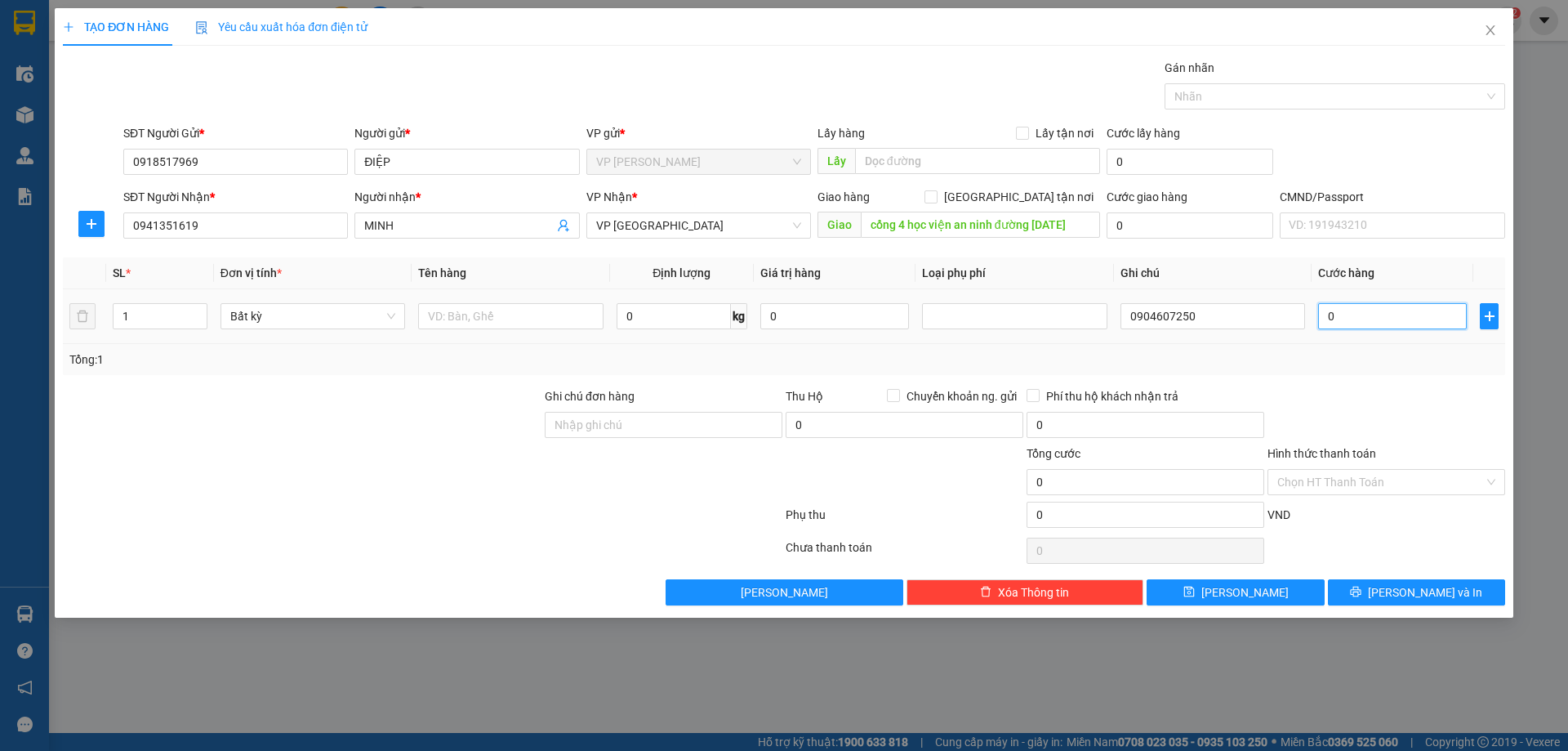
type input "5"
type input "50"
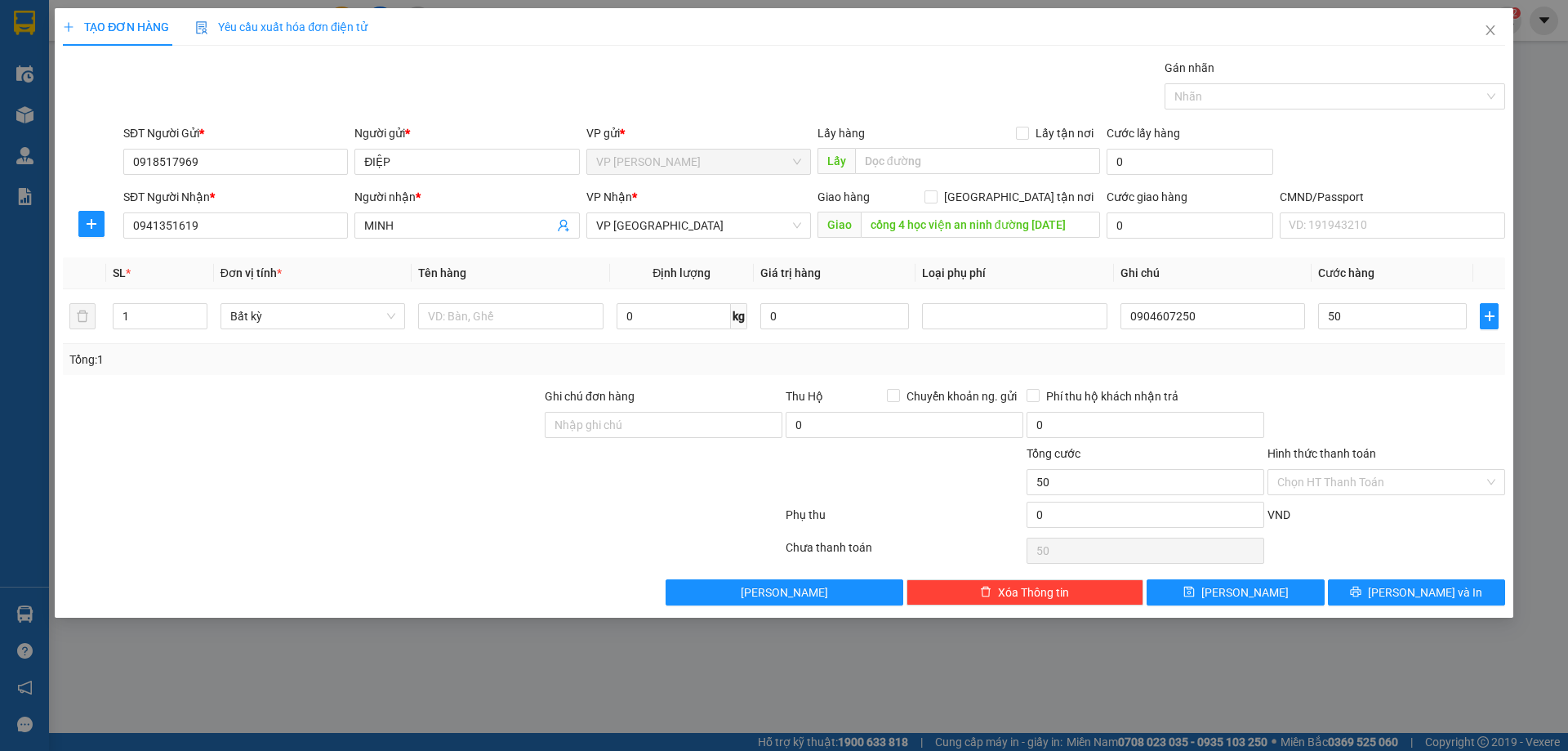
type input "50.000"
click at [1266, 279] on th "Ghi chú" at bounding box center [1213, 273] width 197 height 32
click at [1195, 226] on input "0" at bounding box center [1190, 226] width 166 height 26
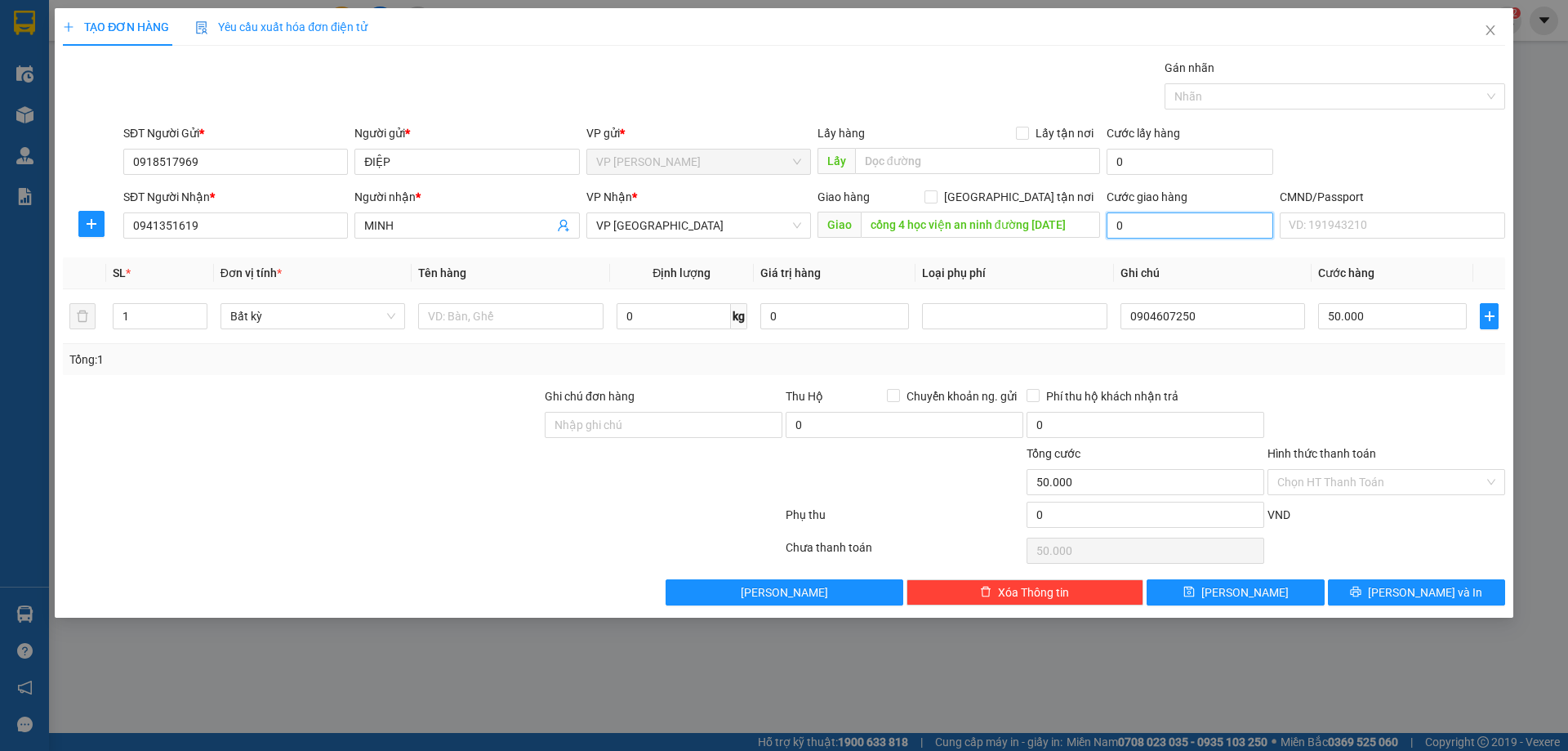
click at [1207, 223] on input "0" at bounding box center [1190, 226] width 166 height 26
click at [1224, 216] on input "0" at bounding box center [1190, 226] width 166 height 26
type input "3"
type input "50.003"
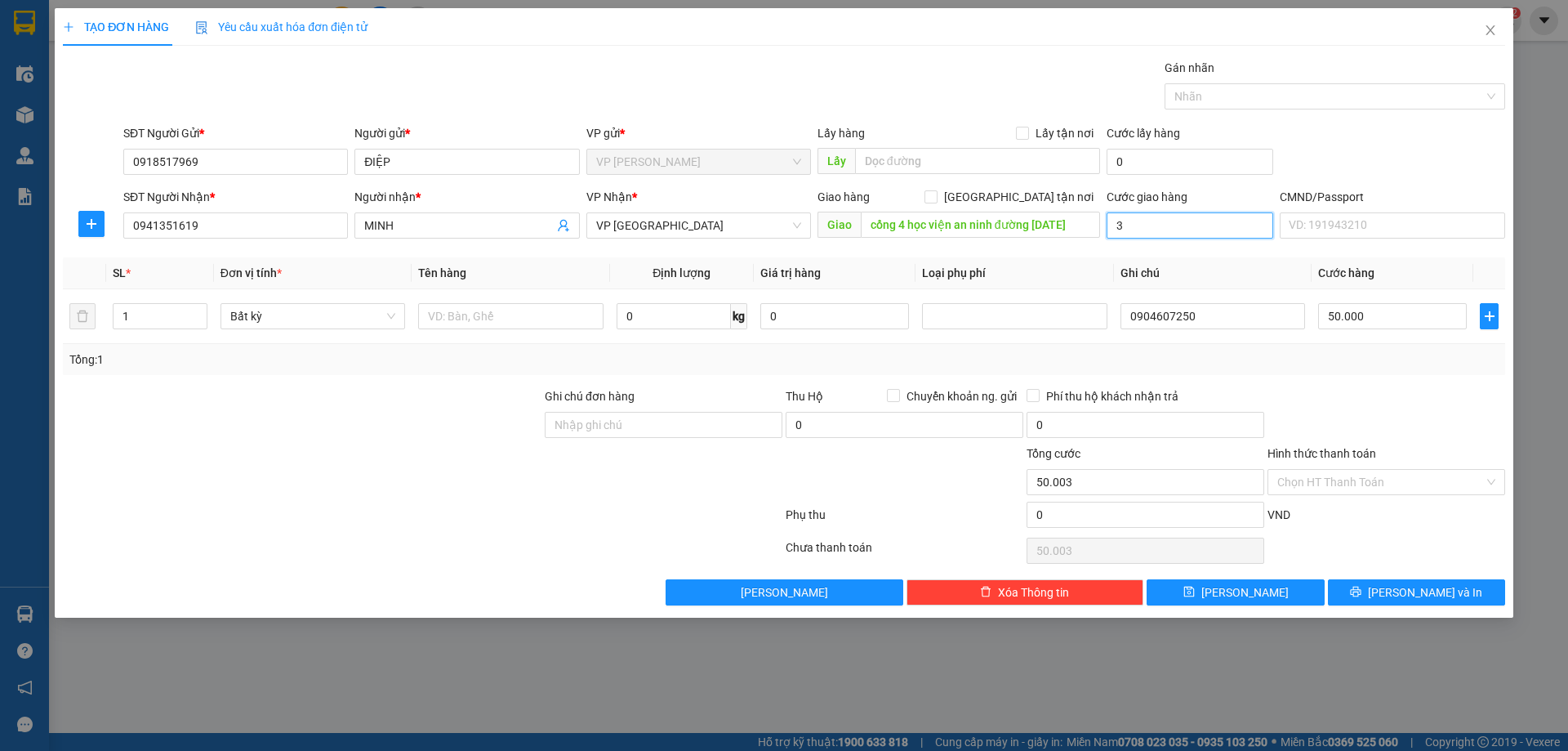
type input "30"
type input "50.030"
type input "30.000"
type input "80.000"
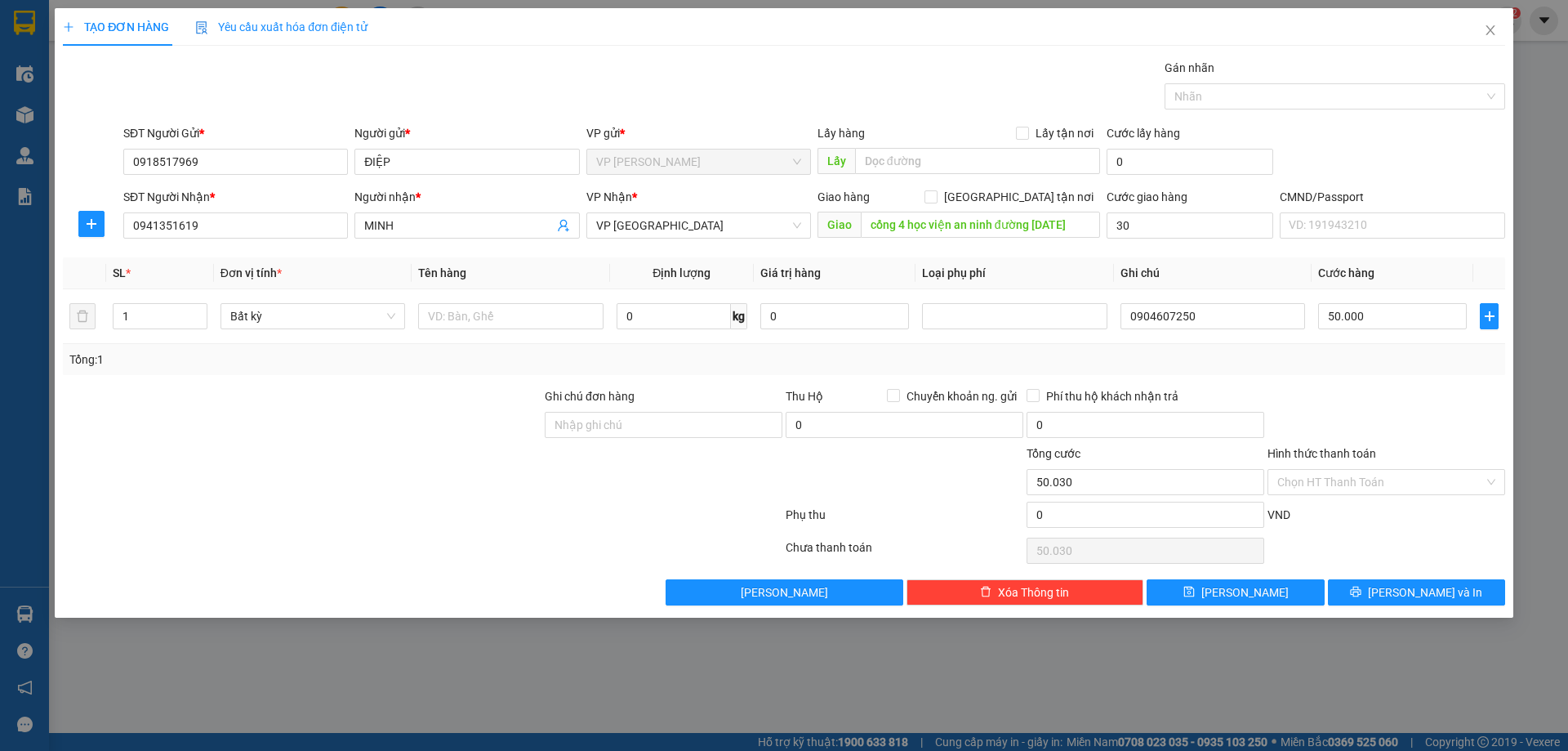
type input "80.000"
click at [1335, 367] on div "Tổng: 1" at bounding box center [784, 359] width 1429 height 18
click at [499, 315] on input "text" at bounding box center [510, 316] width 184 height 26
type input "V"
type input "C"
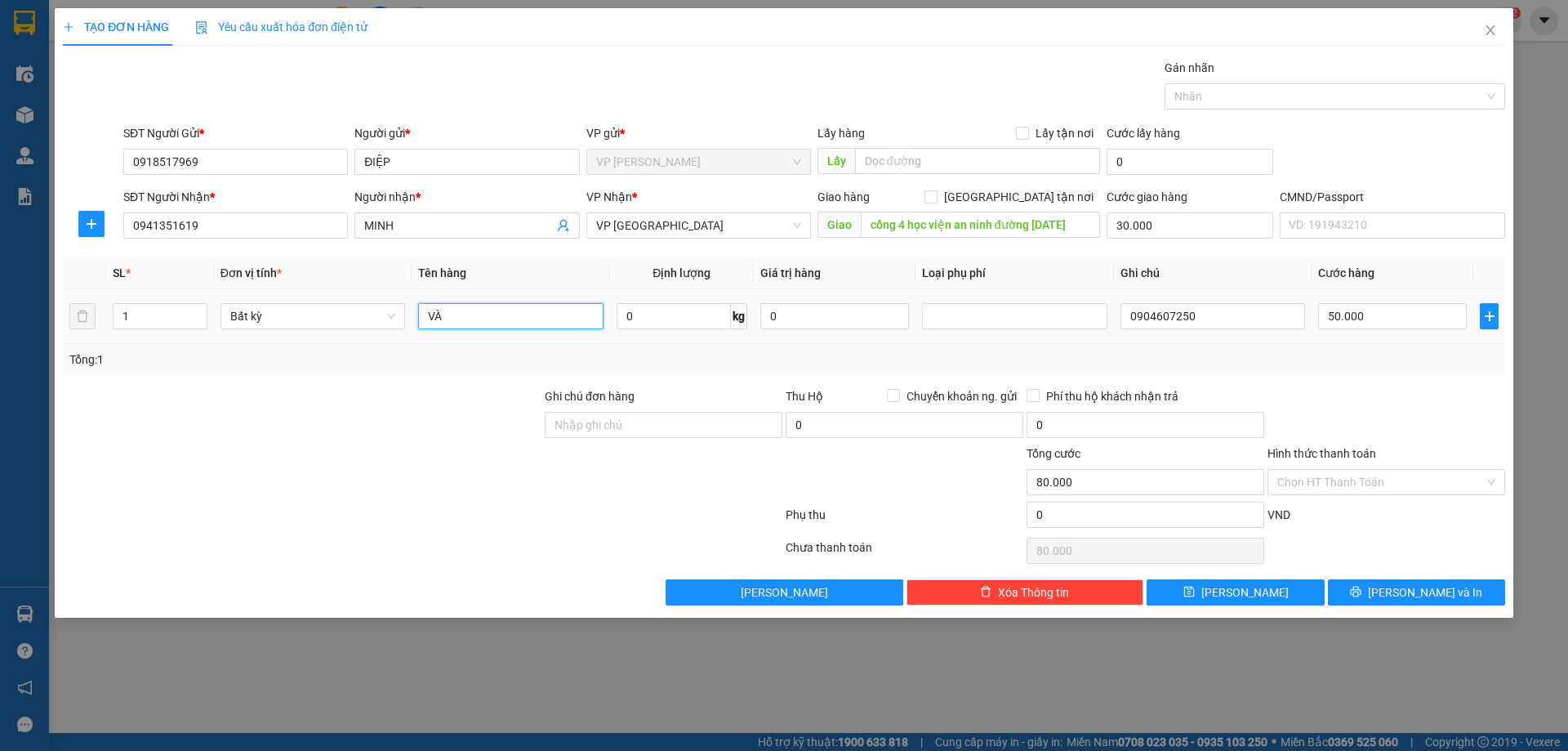
type input "V"
type input "C"
type input "PB"
click at [842, 594] on button "[PERSON_NAME]" at bounding box center [785, 592] width 238 height 26
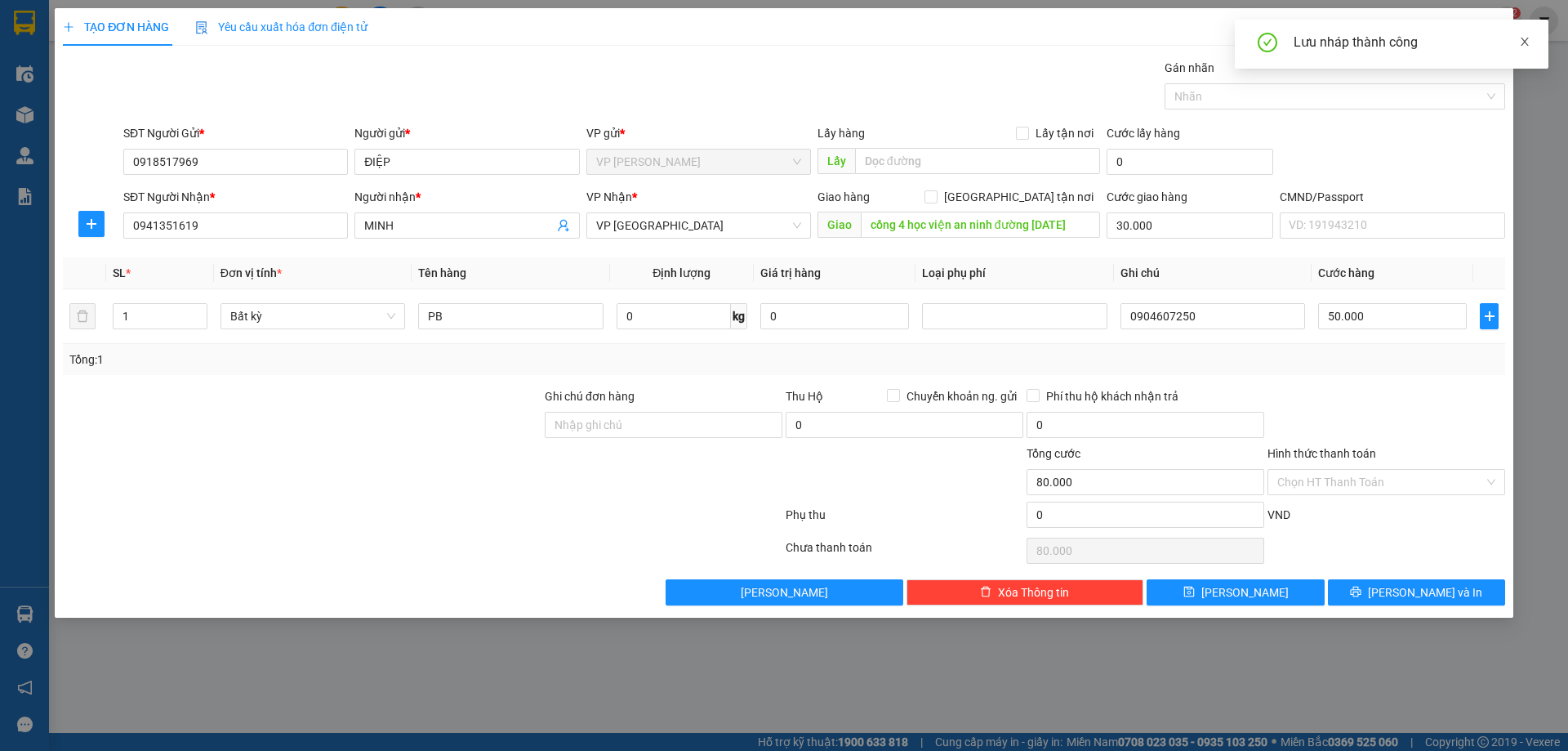
click at [1530, 36] on icon "close" at bounding box center [1525, 42] width 11 height 11
click at [1437, 580] on button "[PERSON_NAME] và In" at bounding box center [1417, 592] width 178 height 26
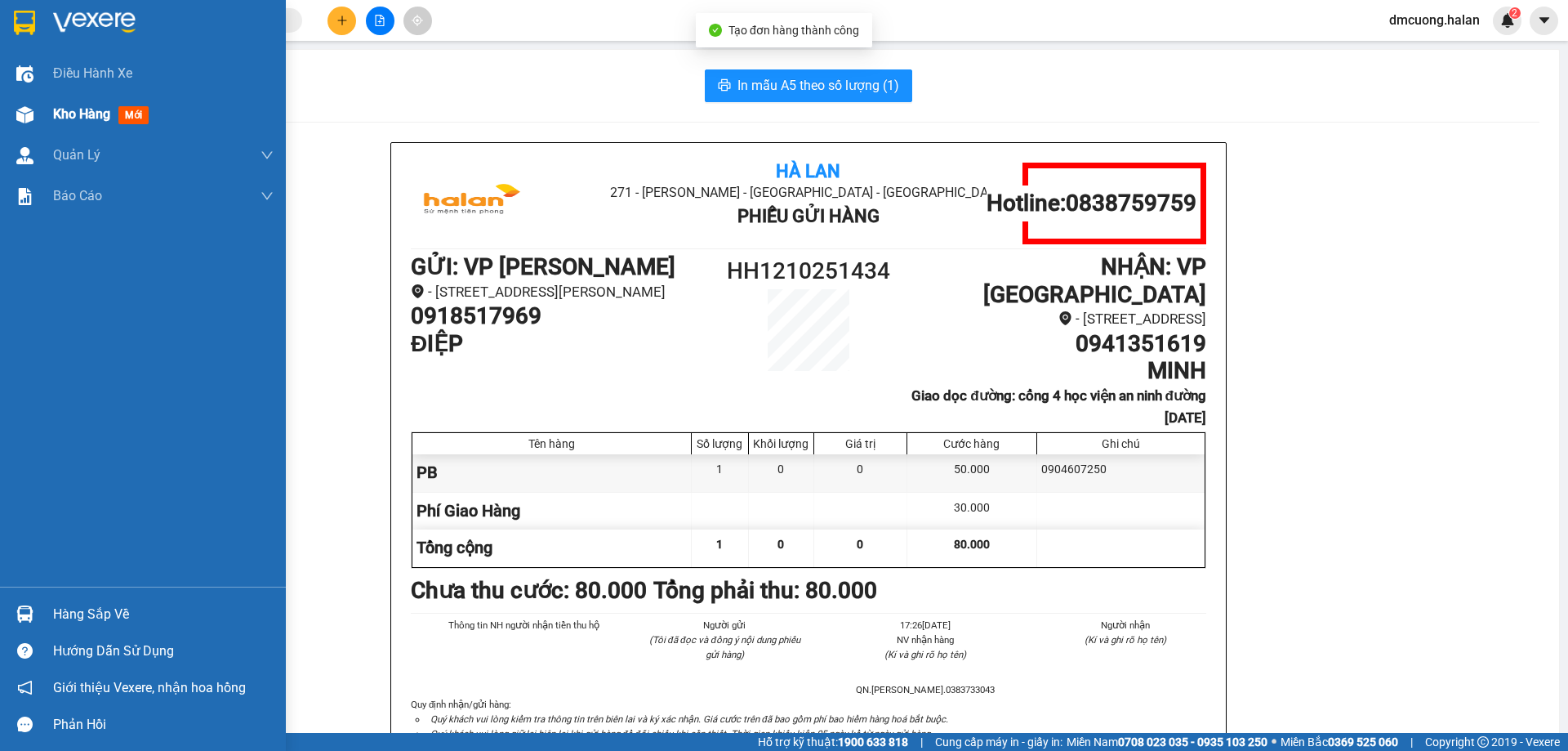
click at [108, 115] on span "Kho hàng" at bounding box center [81, 113] width 58 height 15
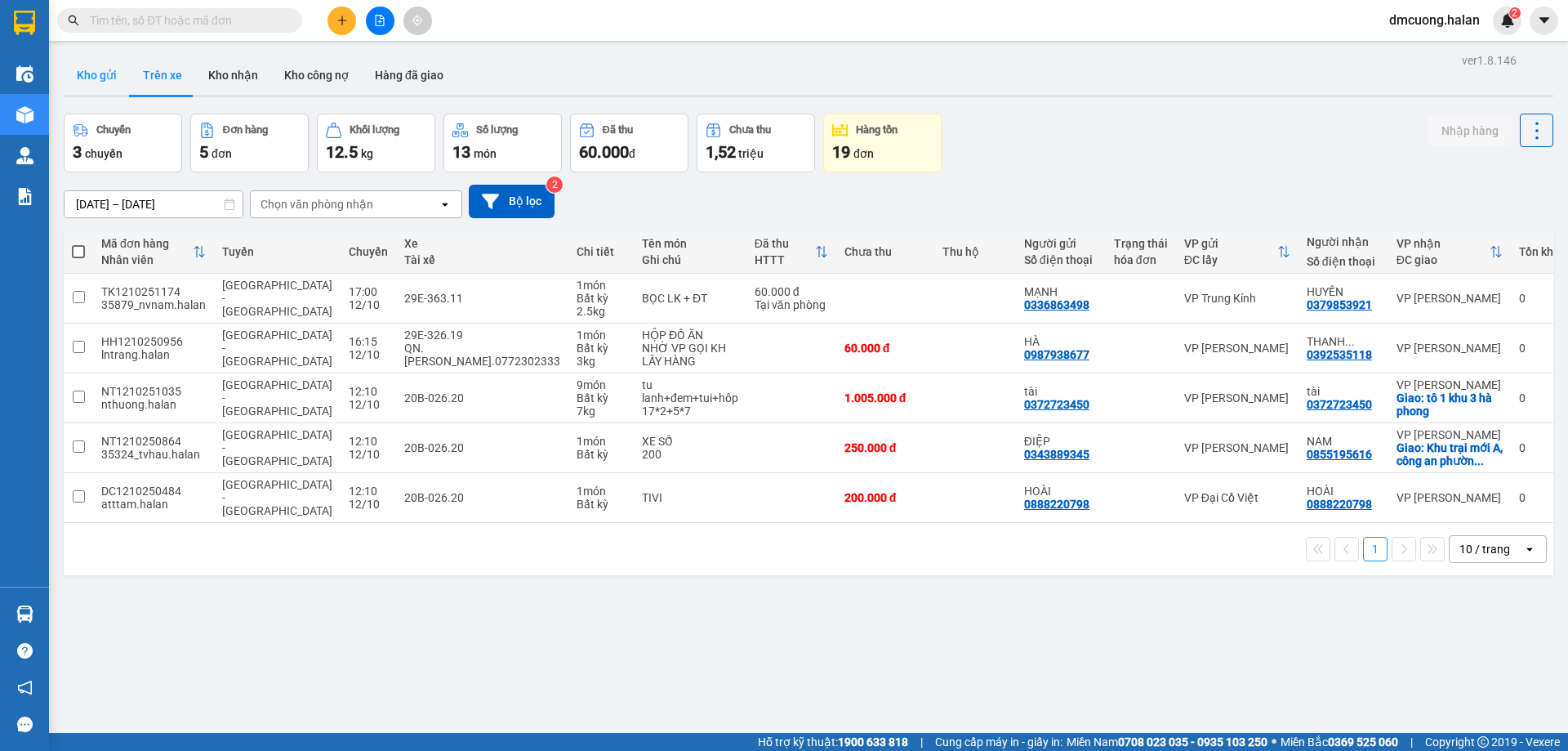
click at [101, 83] on button "Kho gửi" at bounding box center [96, 76] width 66 height 40
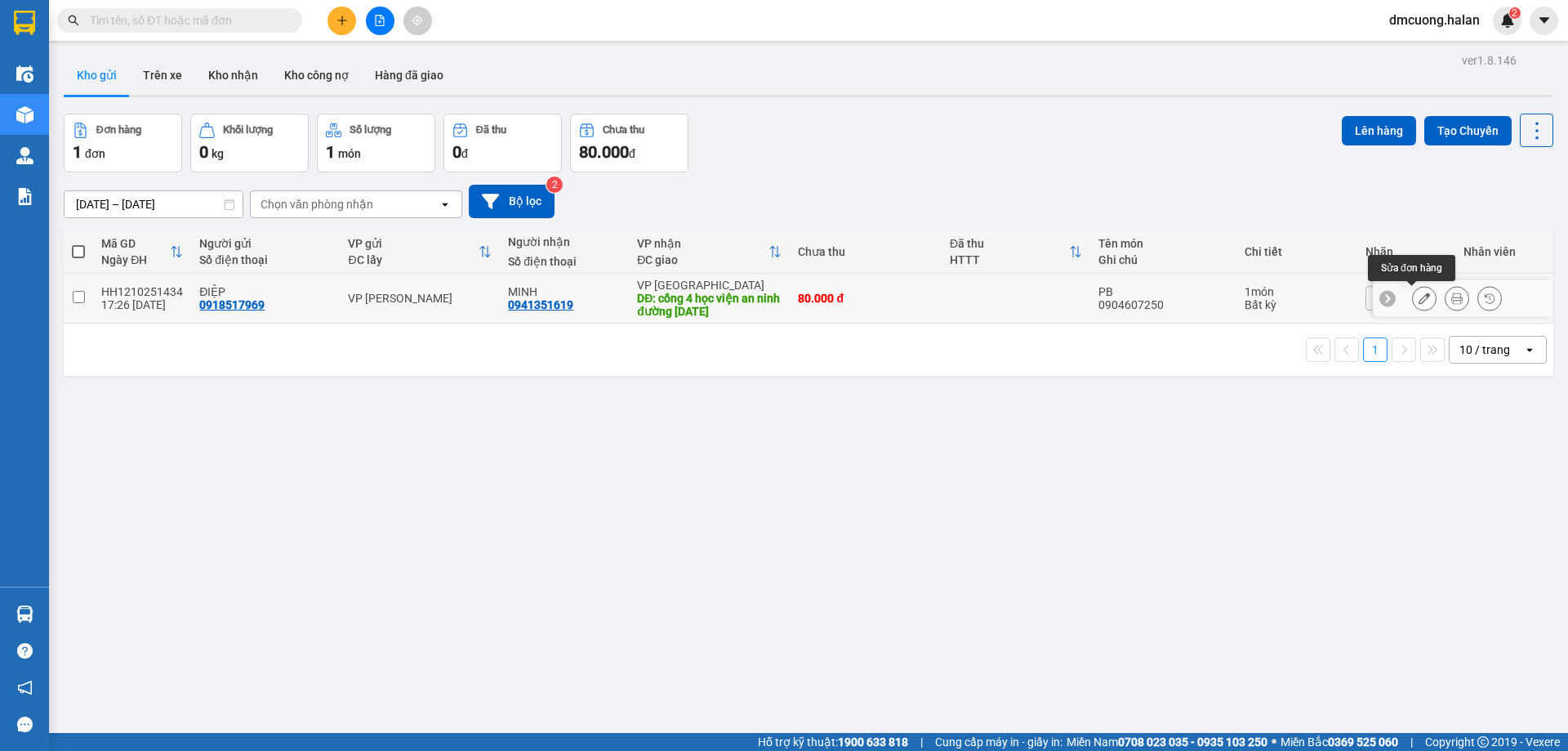
click at [1419, 295] on icon at bounding box center [1424, 299] width 11 height 11
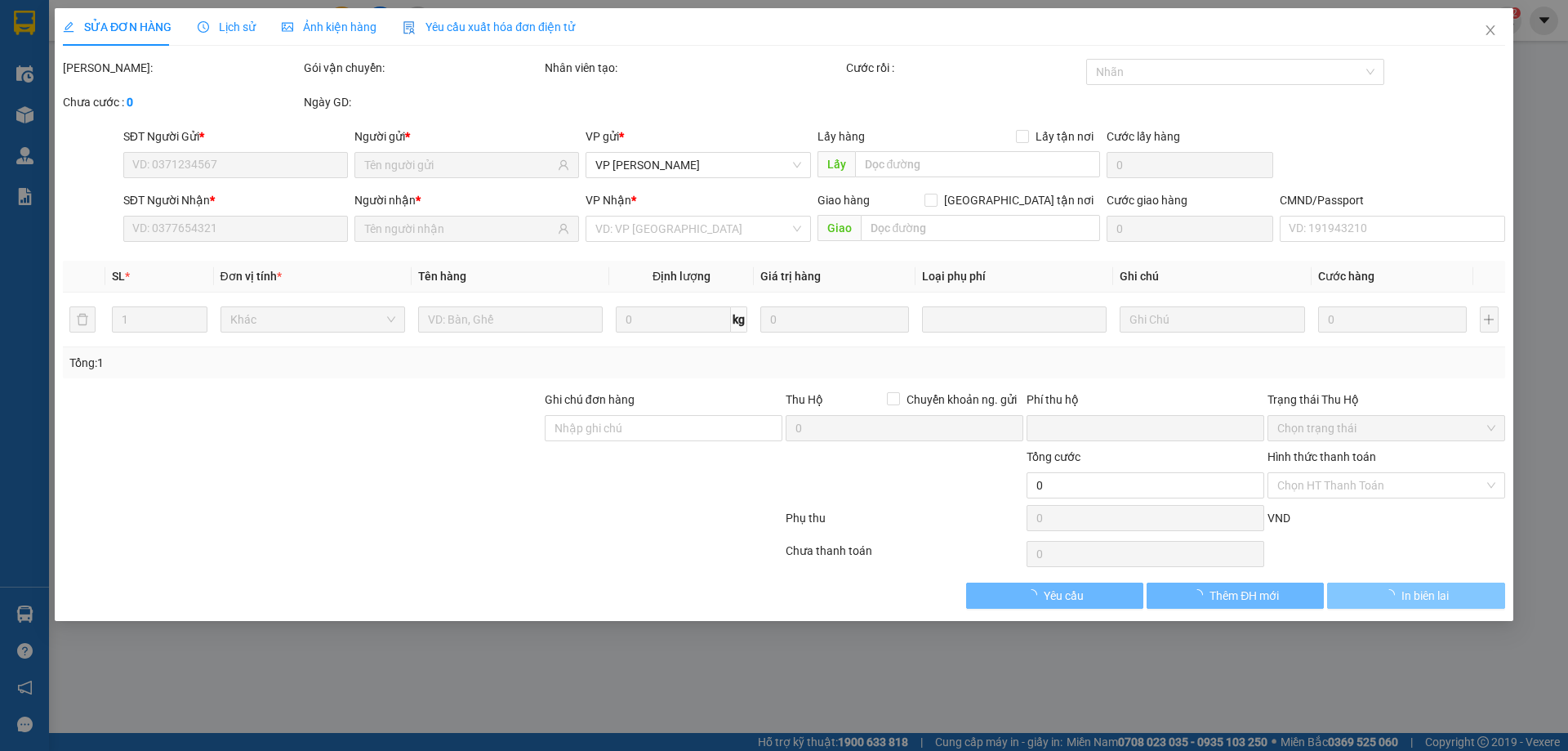
type input "0918517969"
type input "0941351619"
type input "cổng 4 học viện an ninh đường 19 tháng 5"
type input "0"
type input "80.000"
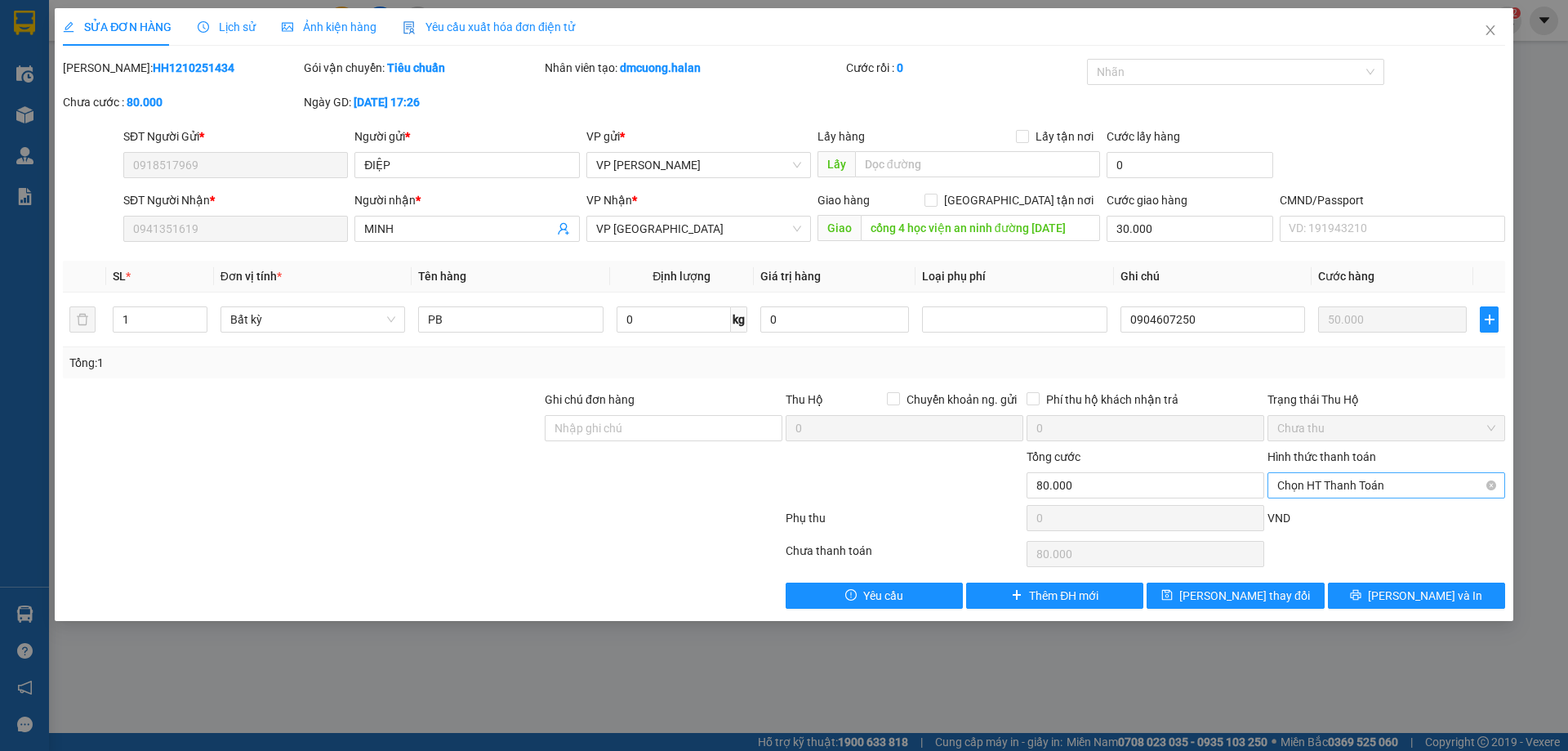
click at [1417, 492] on span "Chọn HT Thanh Toán" at bounding box center [1387, 486] width 218 height 25
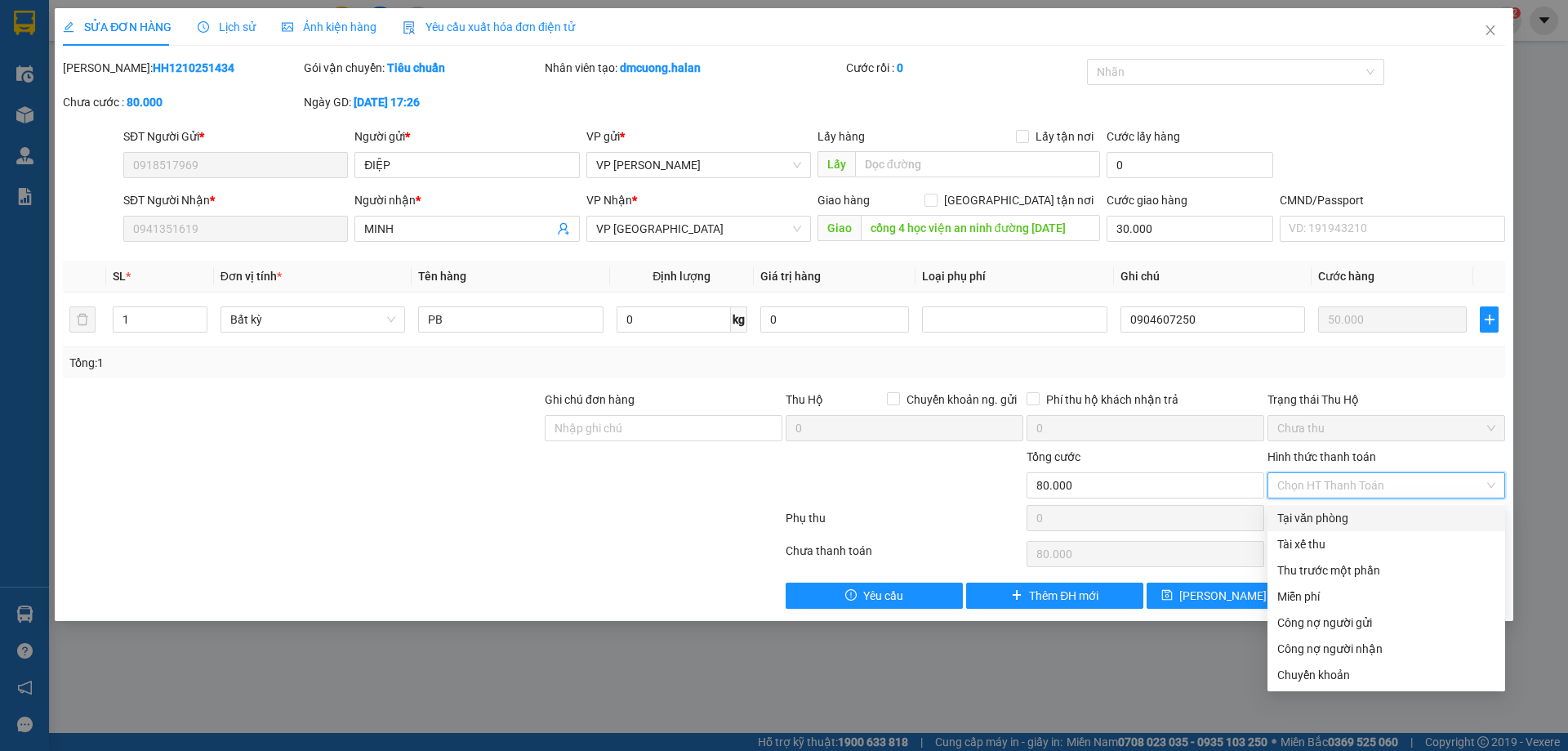
click at [1340, 520] on div "Tại văn phòng" at bounding box center [1387, 518] width 218 height 18
type input "0"
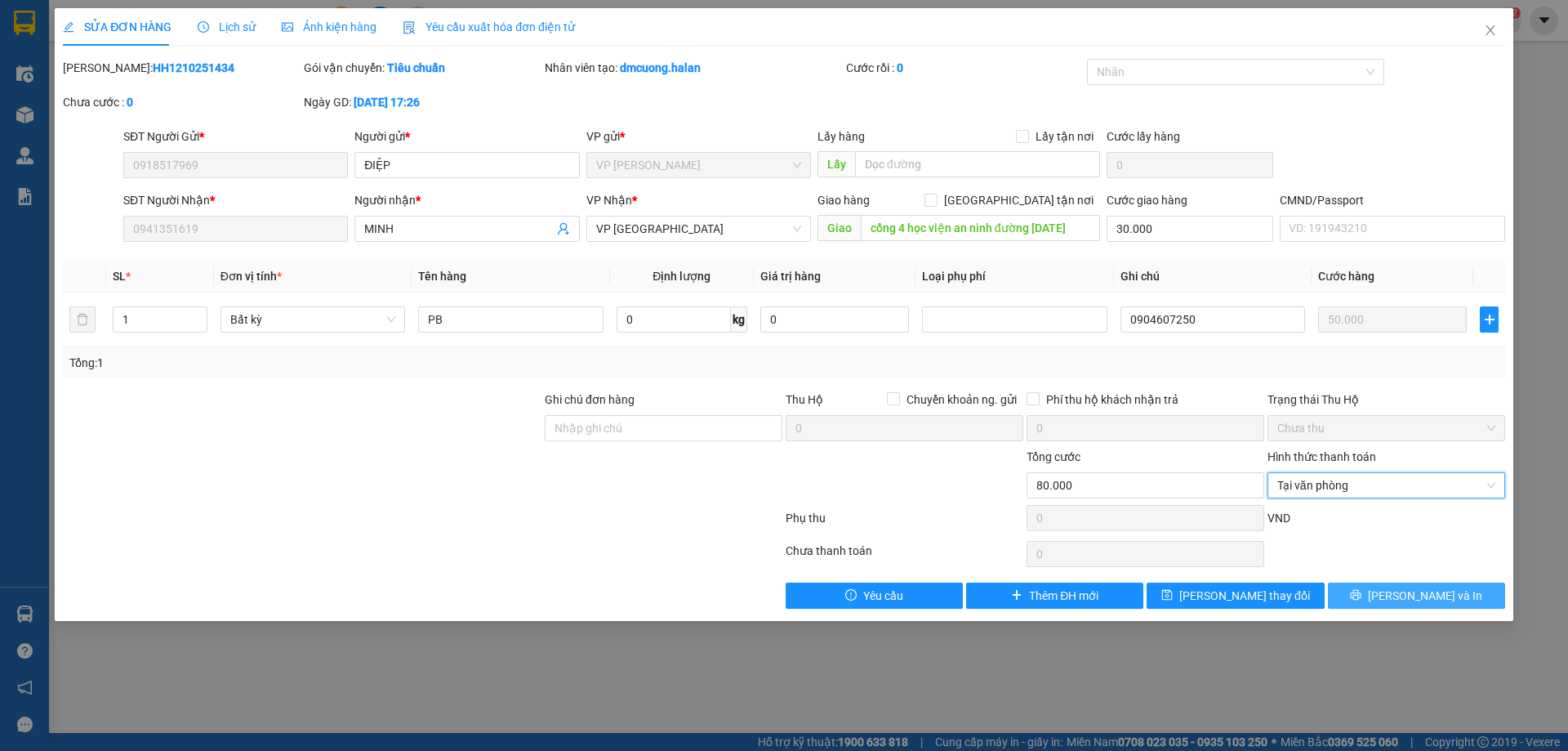
click at [1428, 594] on span "[PERSON_NAME] và In" at bounding box center [1425, 595] width 114 height 18
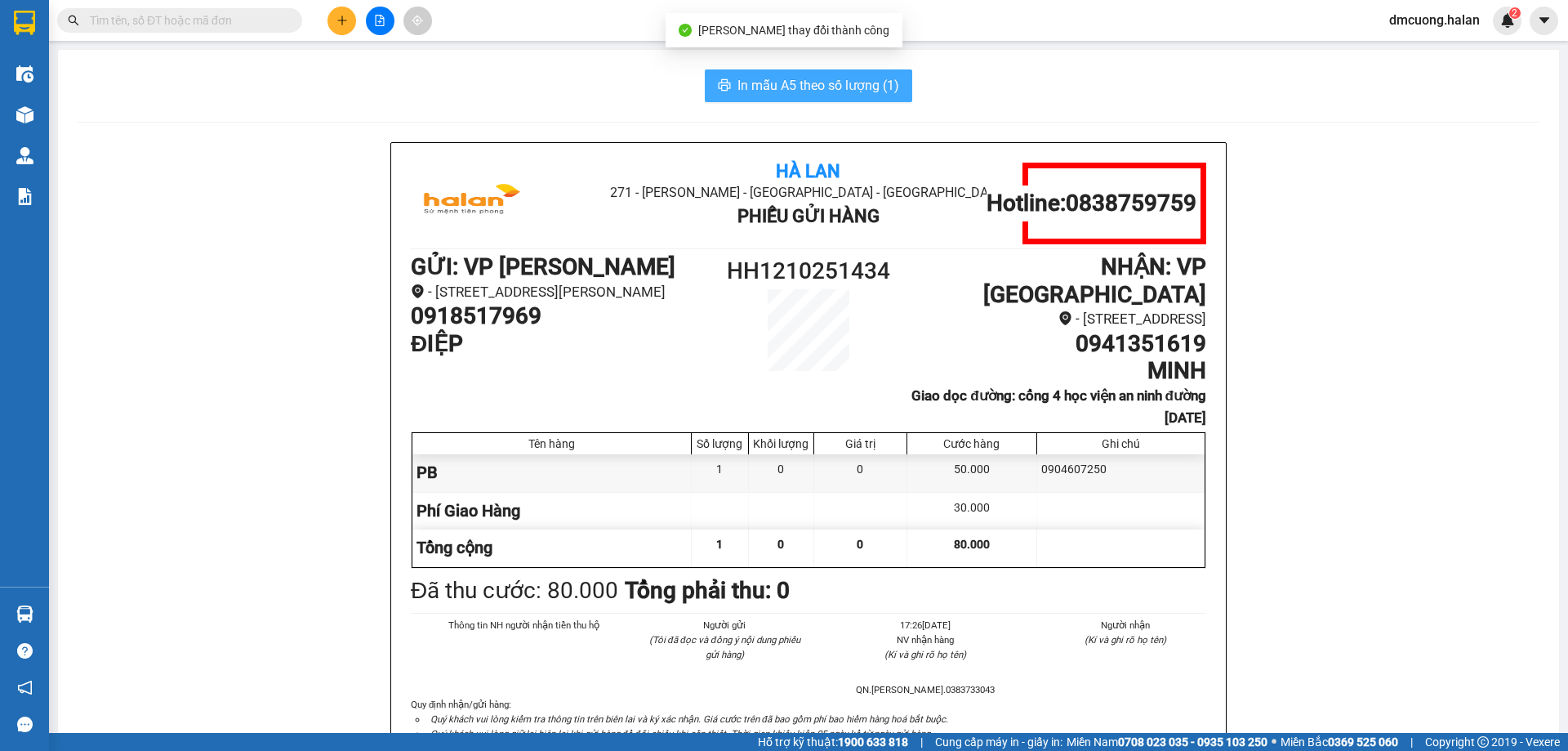
click at [871, 96] on button "In mẫu A5 theo số lượng (1)" at bounding box center [809, 86] width 208 height 33
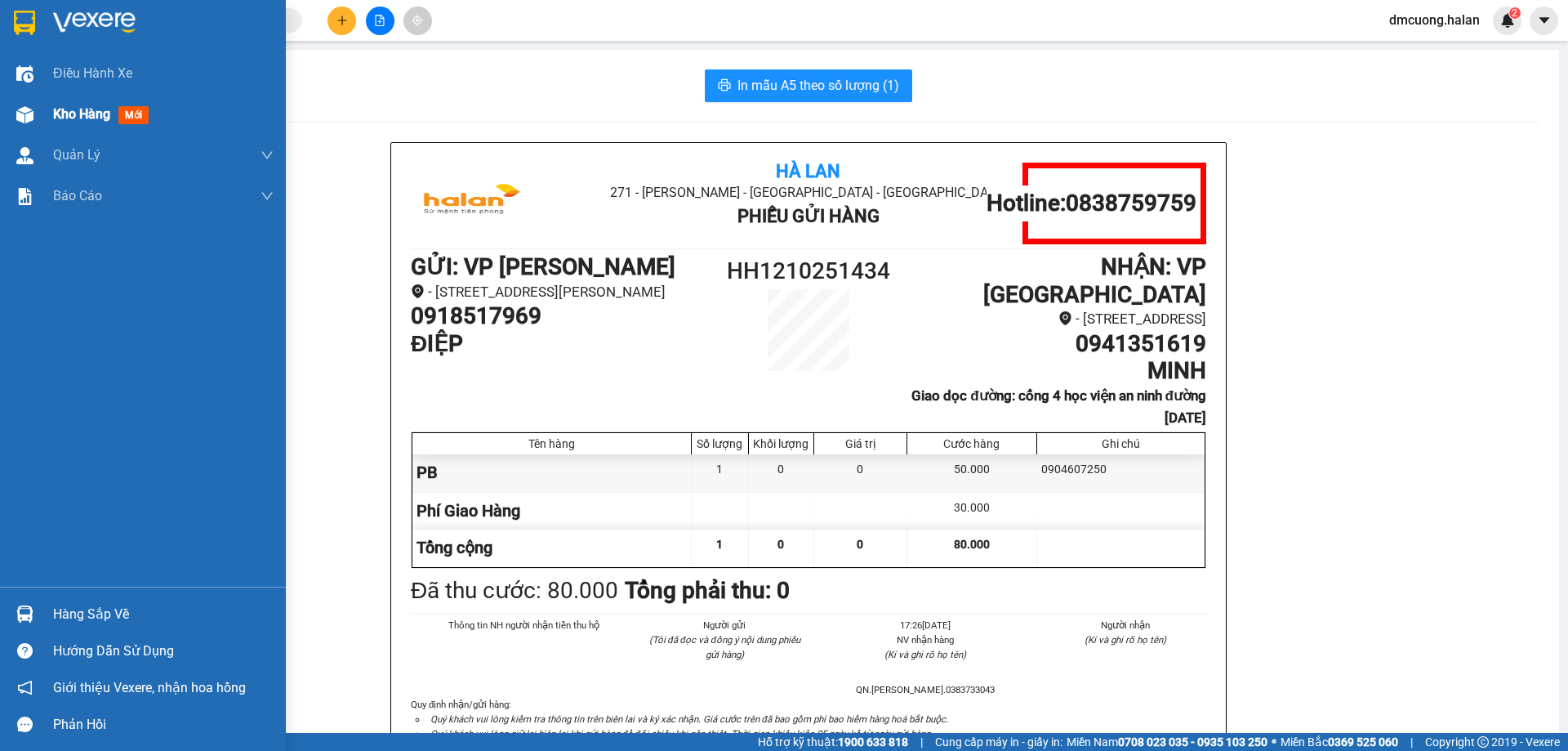
click at [108, 105] on div "Kho hàng mới" at bounding box center [104, 114] width 102 height 21
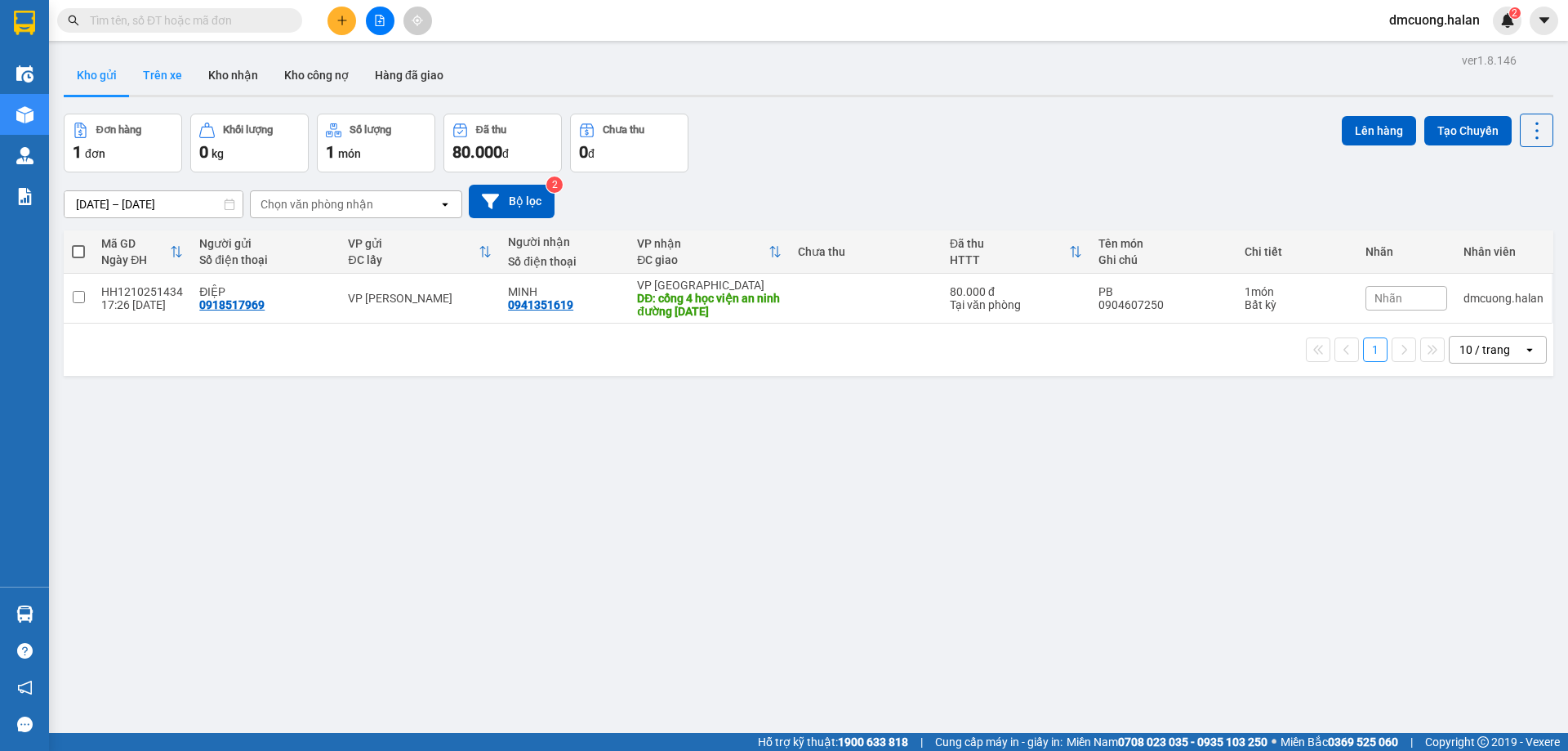
click at [158, 60] on button "Trên xe" at bounding box center [162, 76] width 65 height 40
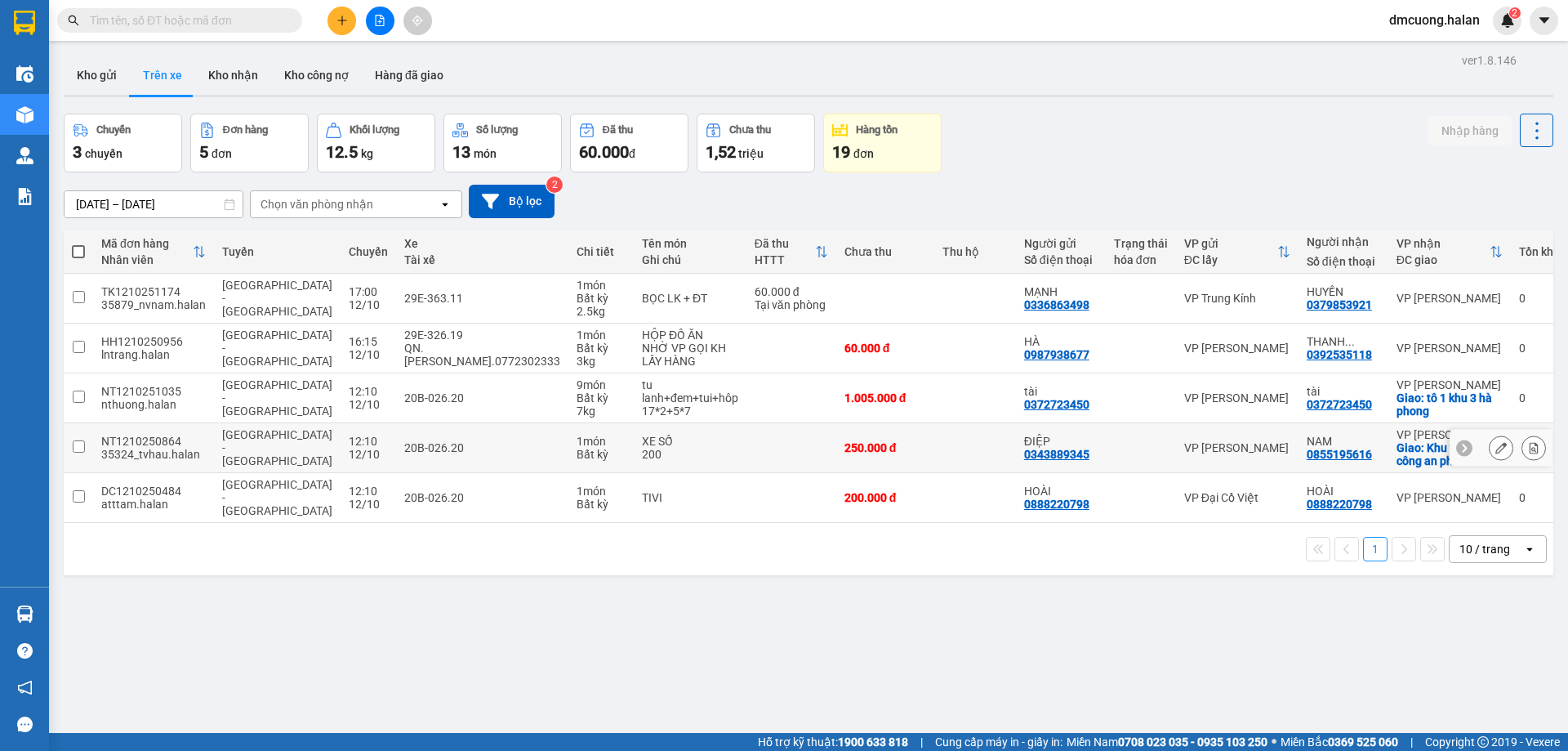
click at [84, 445] on input "checkbox" at bounding box center [78, 446] width 12 height 12
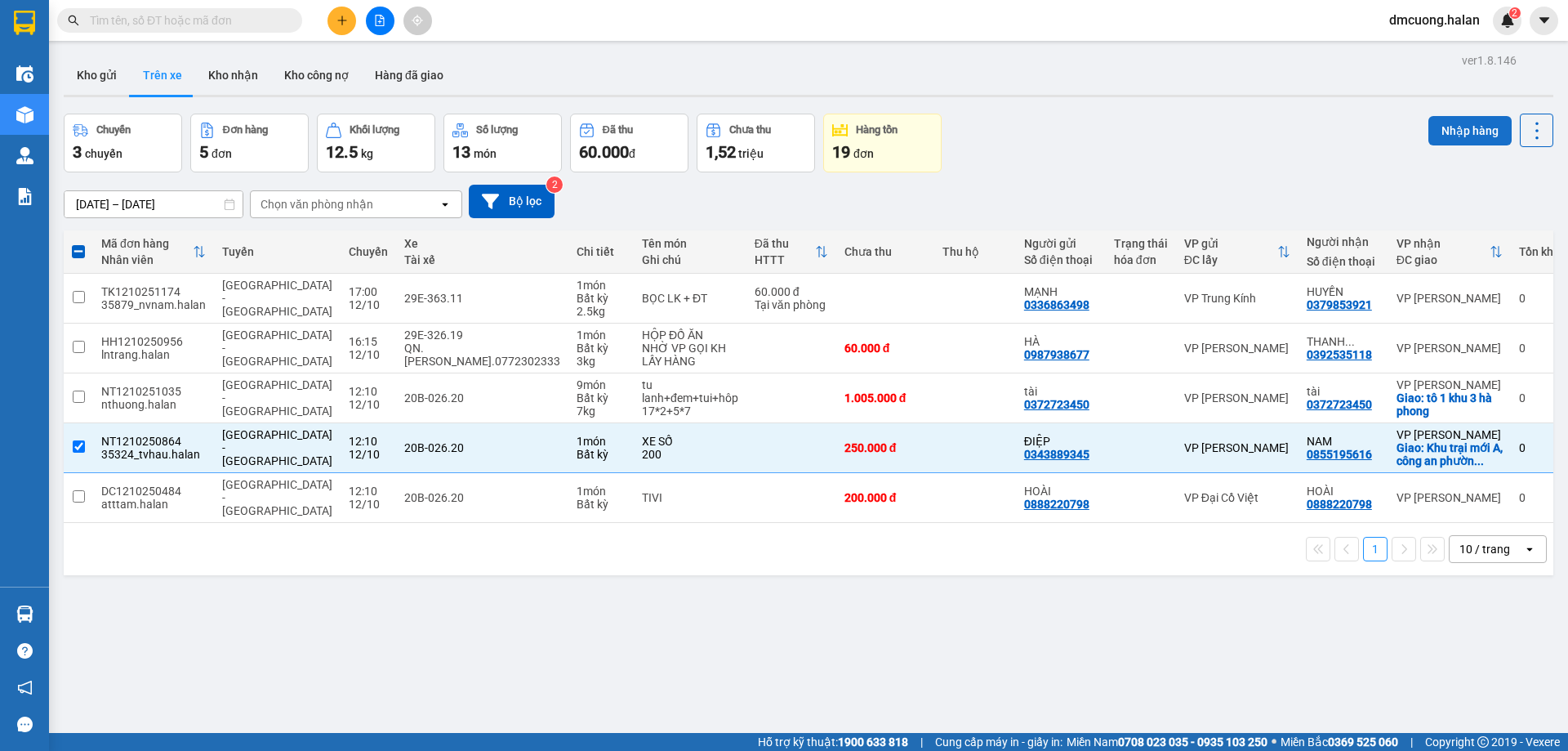
click at [1454, 135] on button "Nhập hàng" at bounding box center [1471, 130] width 83 height 29
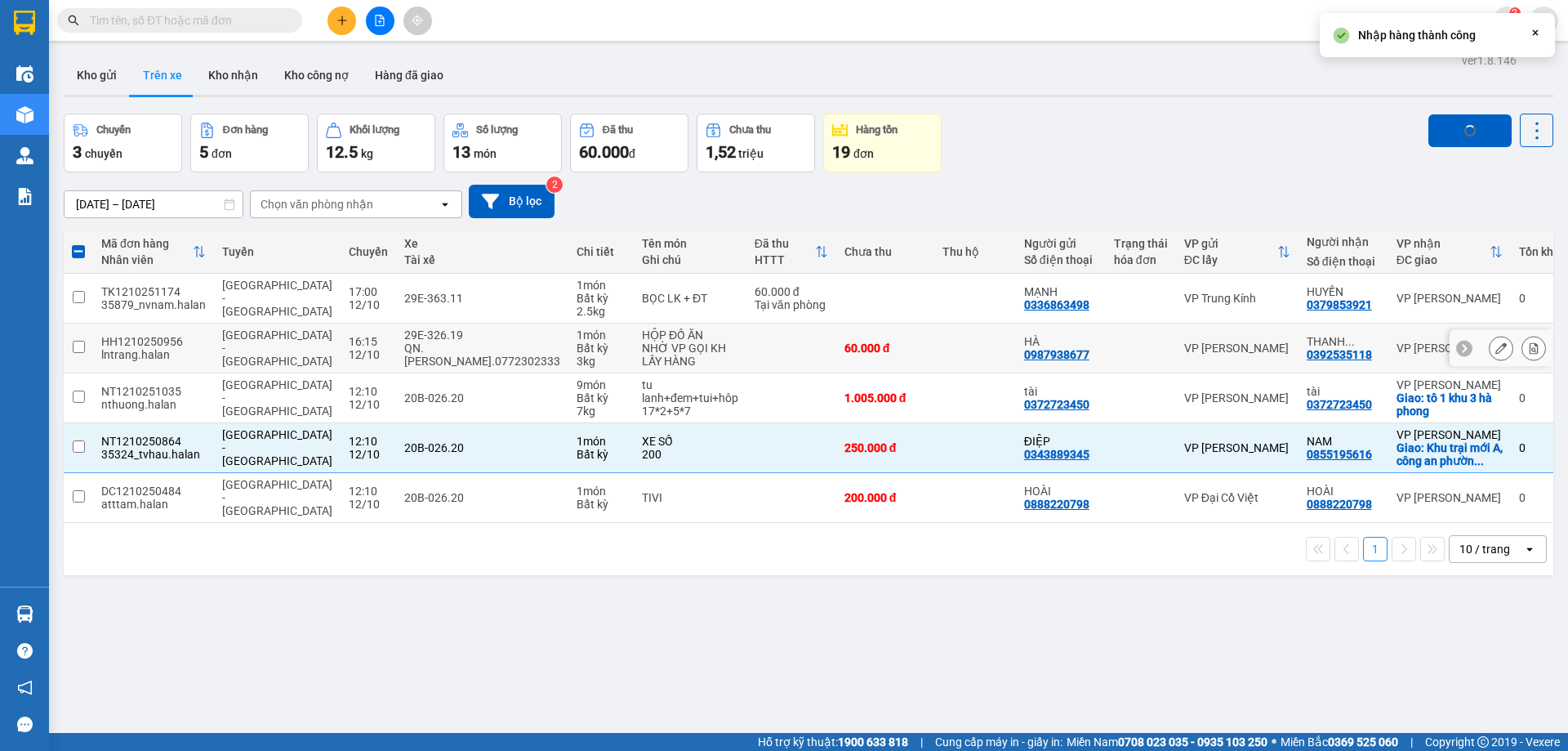
checkbox input "false"
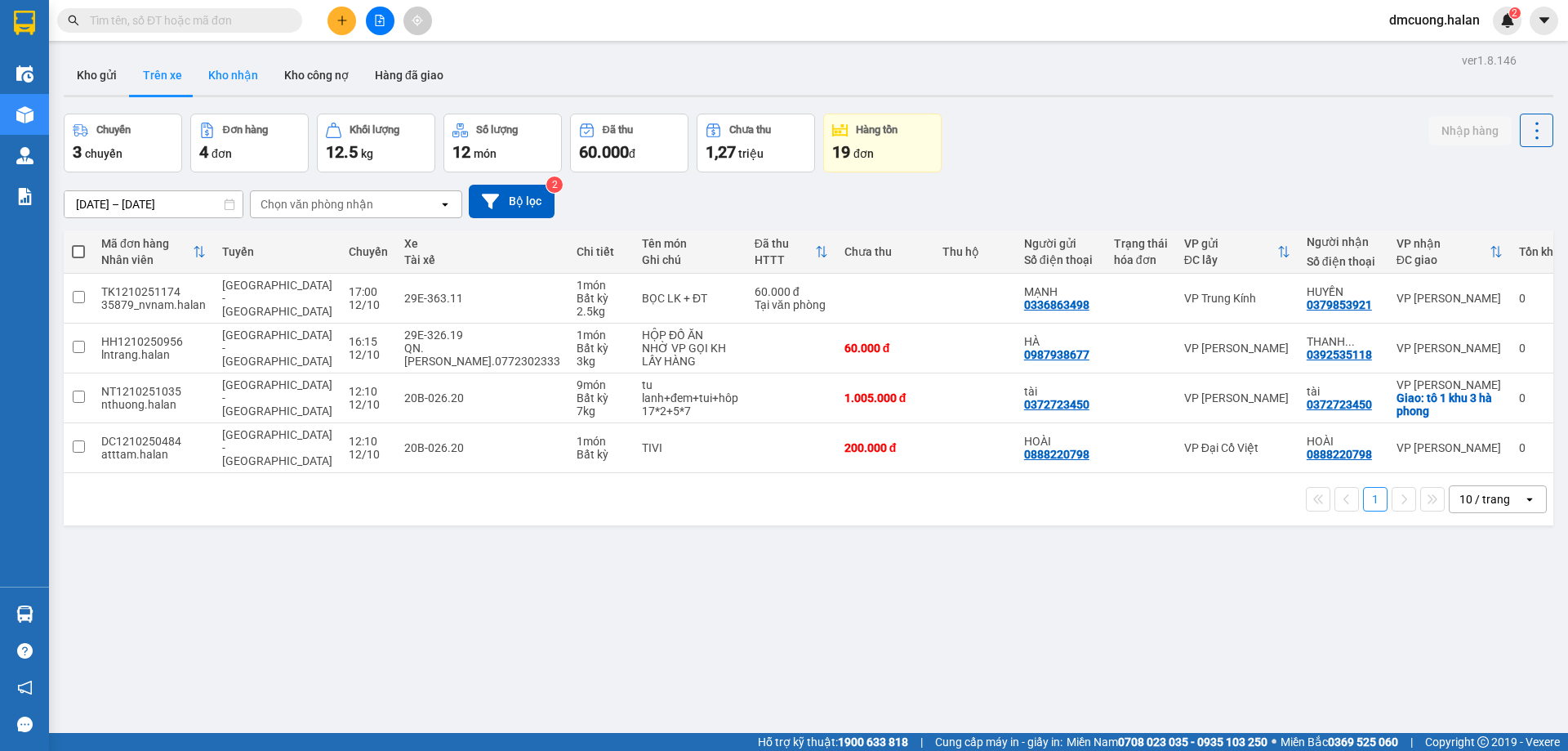
click at [241, 72] on button "Kho nhận" at bounding box center [233, 76] width 76 height 40
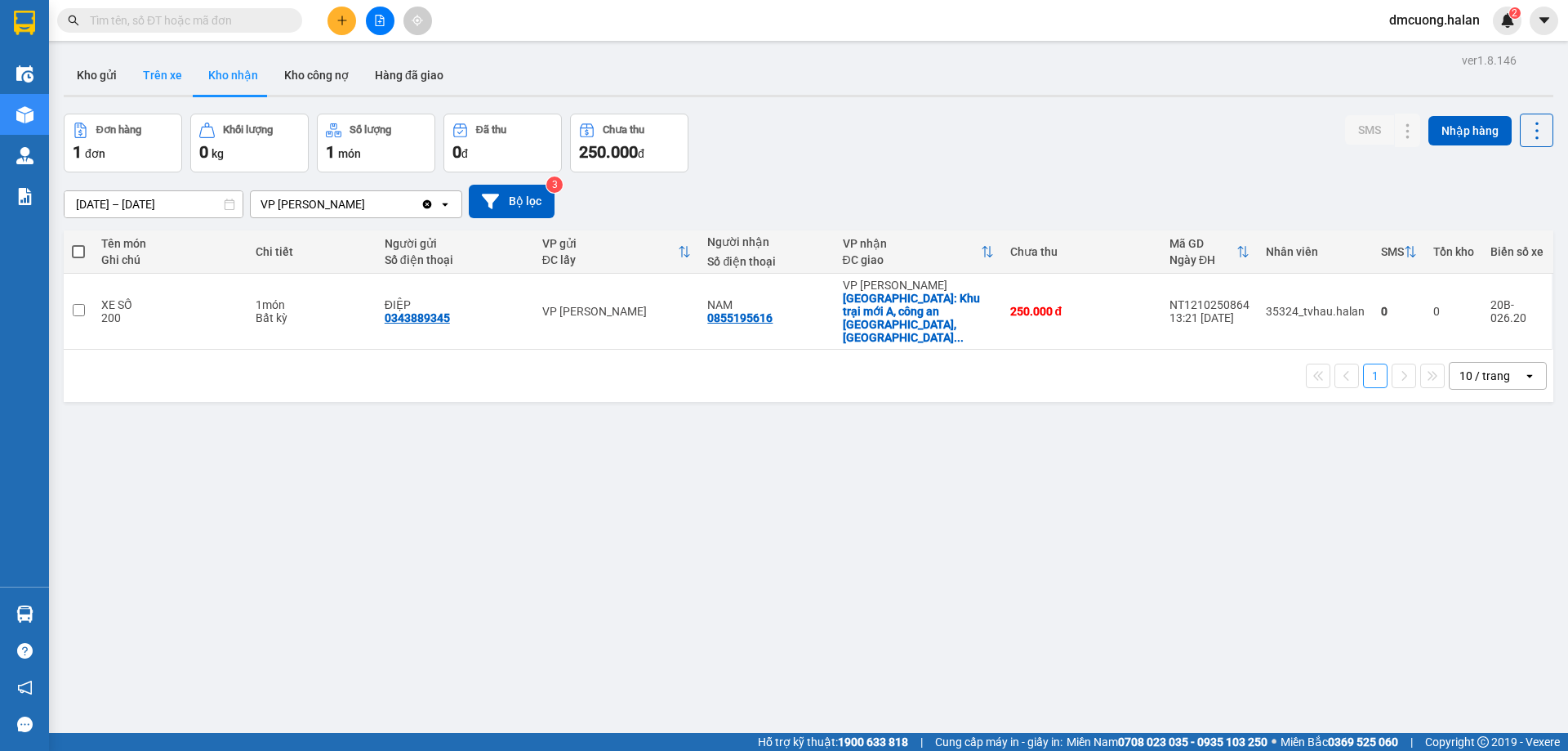
click at [162, 72] on button "Trên xe" at bounding box center [162, 76] width 65 height 40
type input "[DATE] – [DATE]"
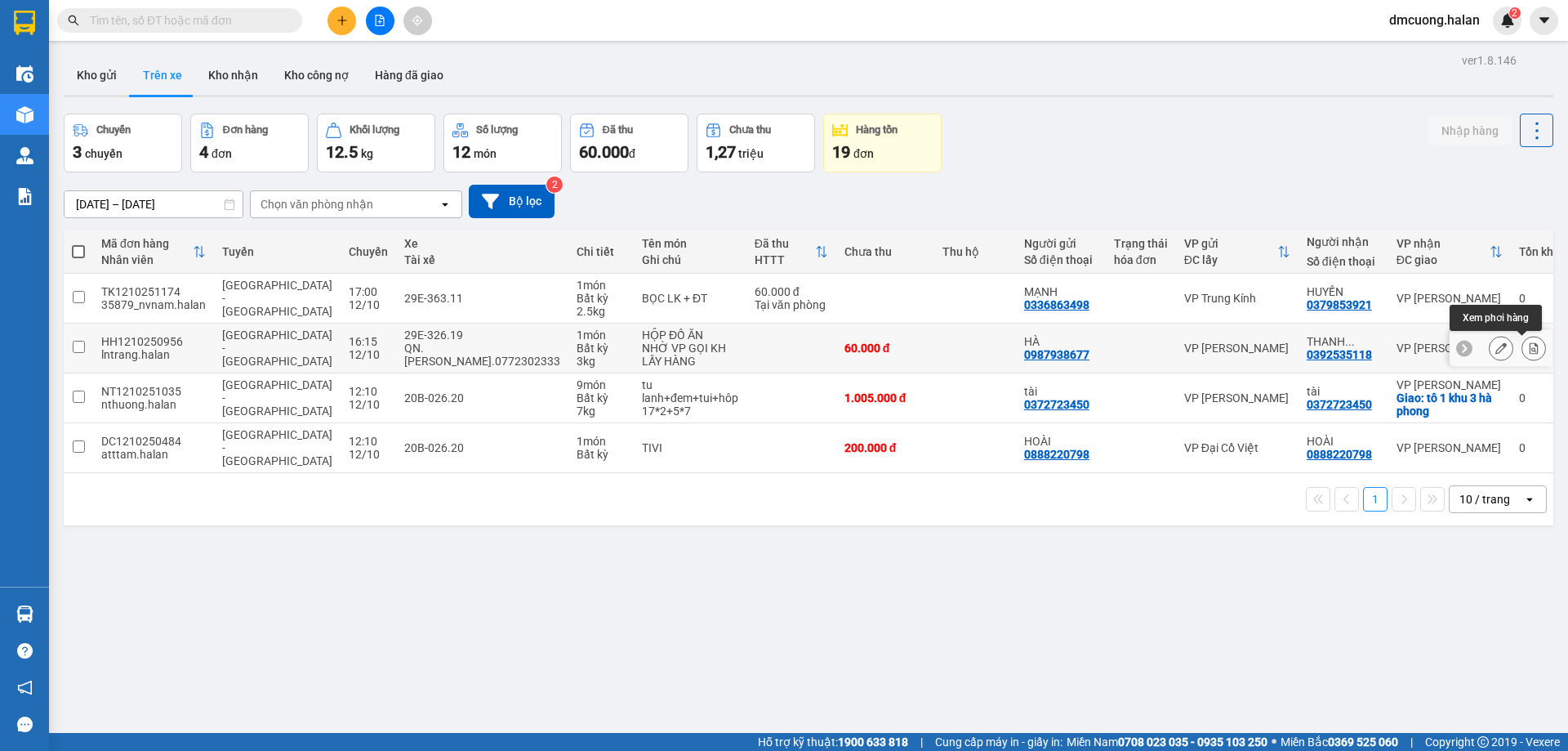
click at [1530, 350] on icon at bounding box center [1535, 348] width 9 height 11
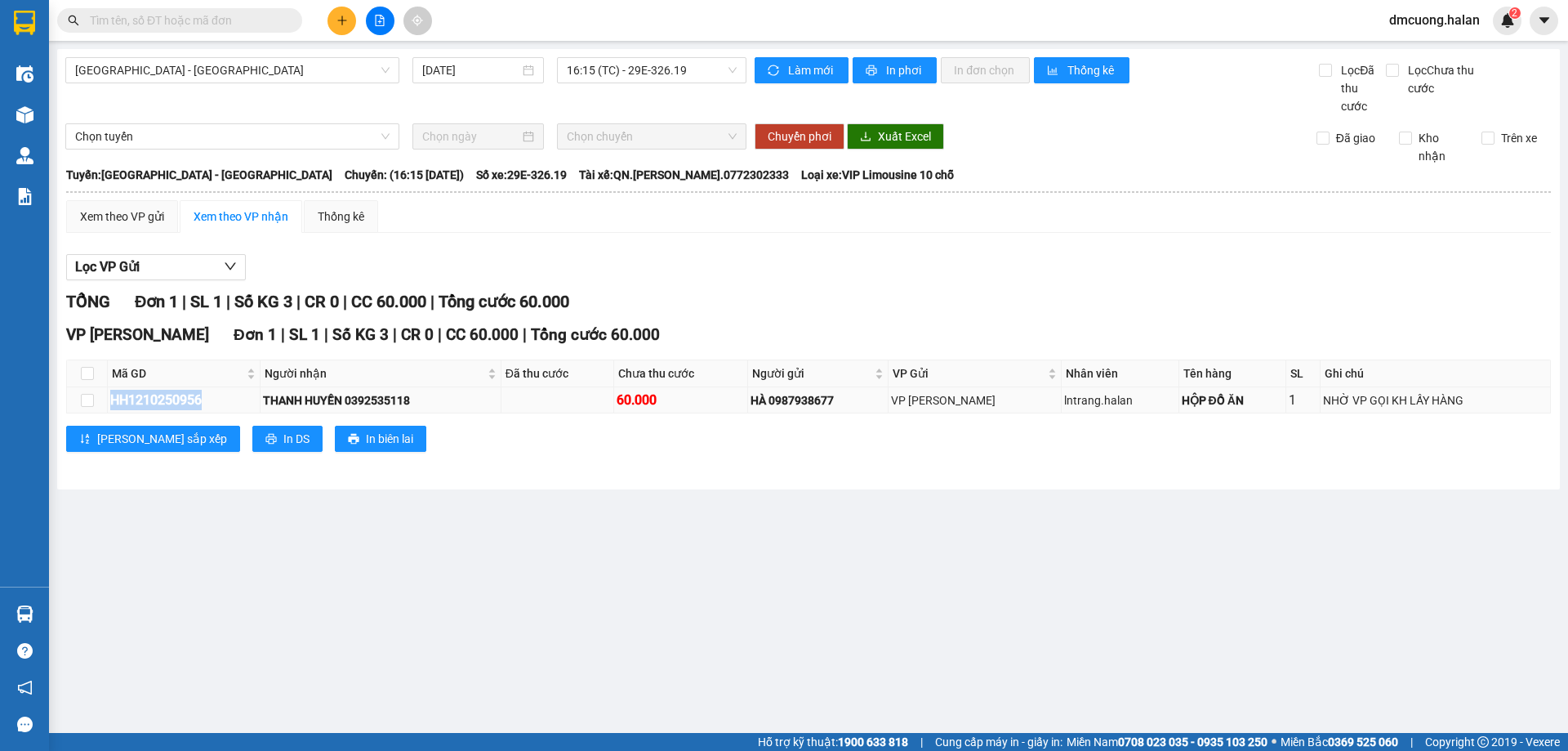
drag, startPoint x: 239, startPoint y: 393, endPoint x: 106, endPoint y: 405, distance: 133.5
click at [106, 405] on tr "HH1210250956 THANH HUYỀN 0392535118 60.000 HÀ 0987938677 VP Hồng Hà lntrang.hal…" at bounding box center [809, 401] width 1484 height 26
copy tr "HH1210250956"
click at [218, 26] on input "text" at bounding box center [186, 20] width 193 height 18
paste input "HH1210250956"
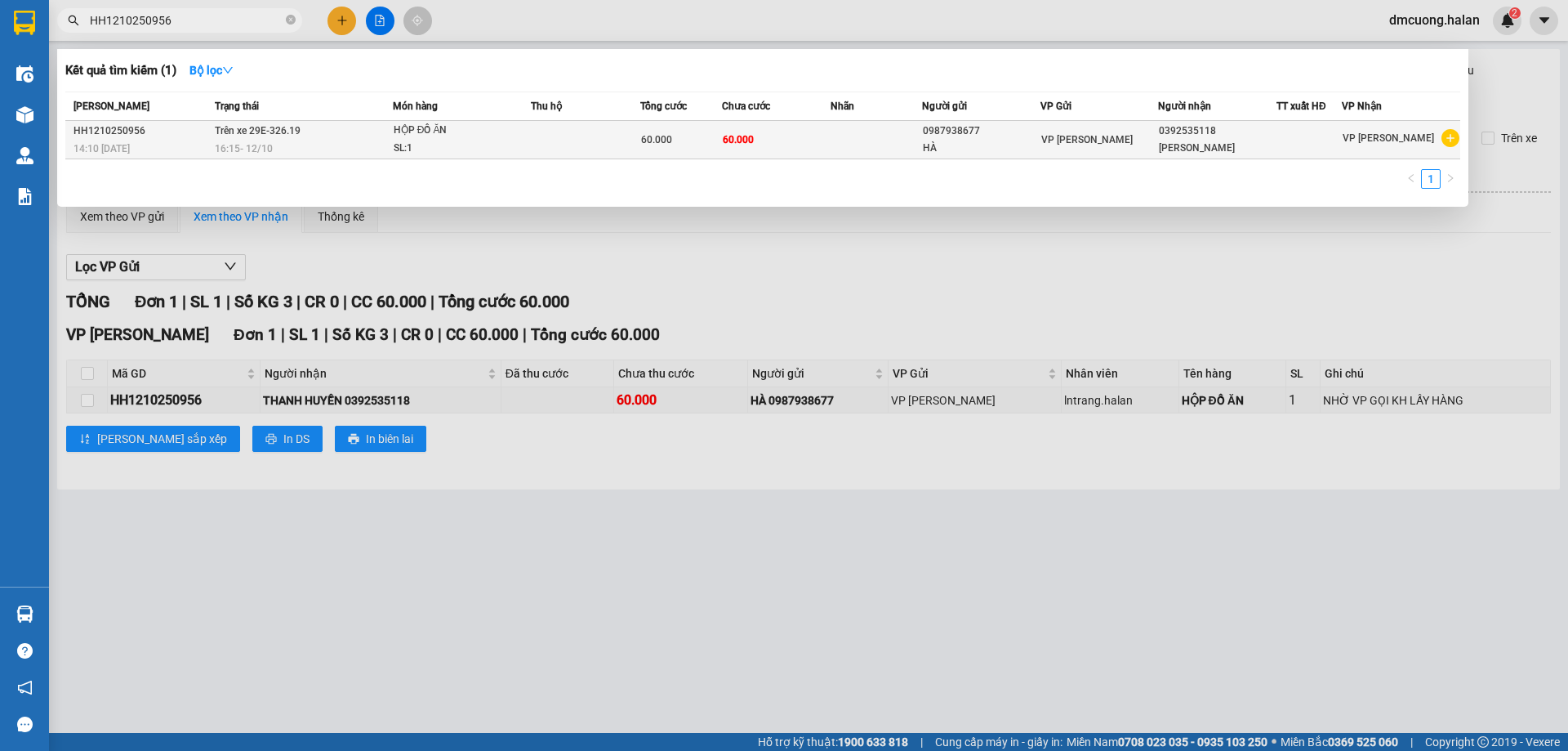
type input "HH1210250956"
click at [263, 131] on span "Trên xe 29E-326.19" at bounding box center [257, 130] width 86 height 11
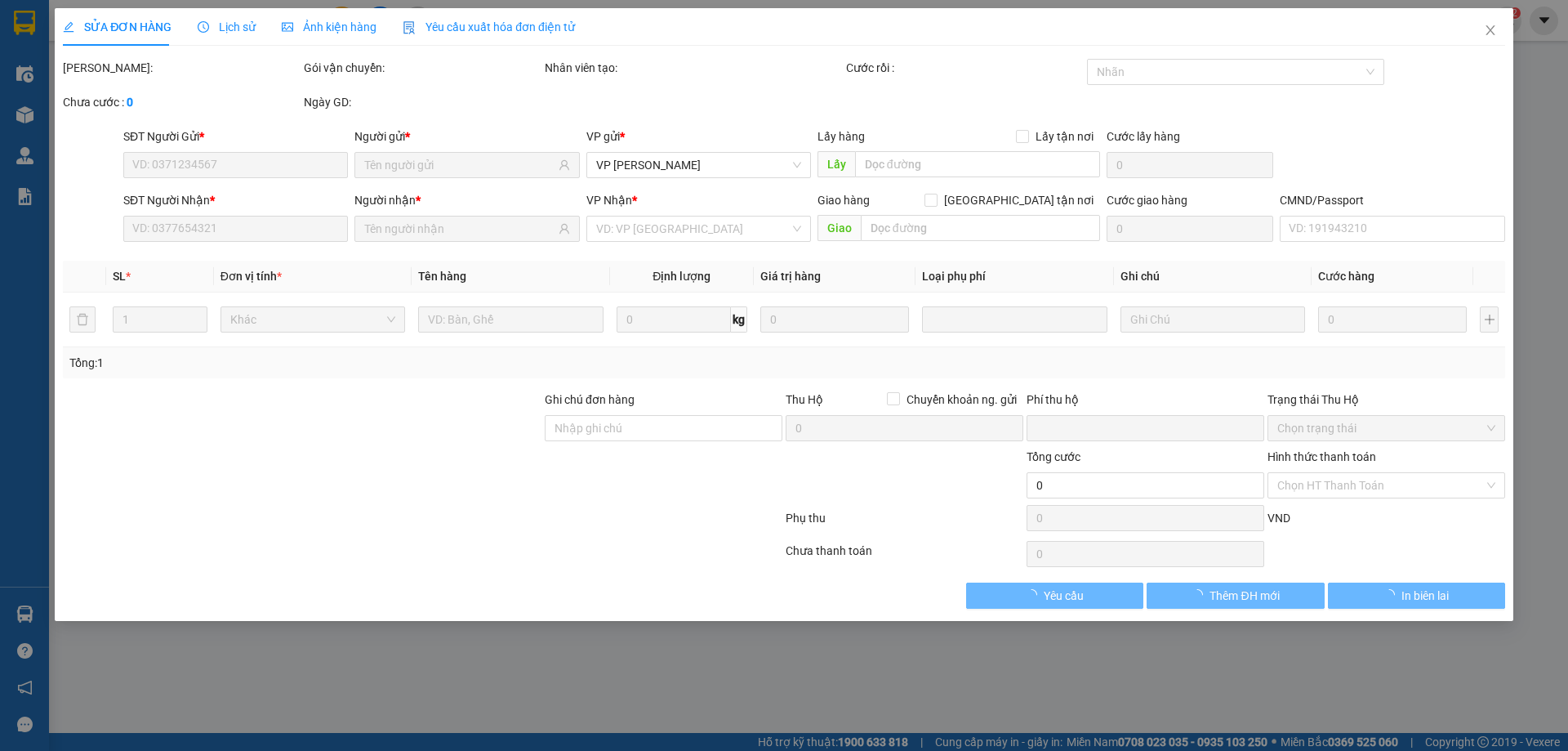
type input "0987938677"
type input "0392535118"
type input "0"
type input "60.000"
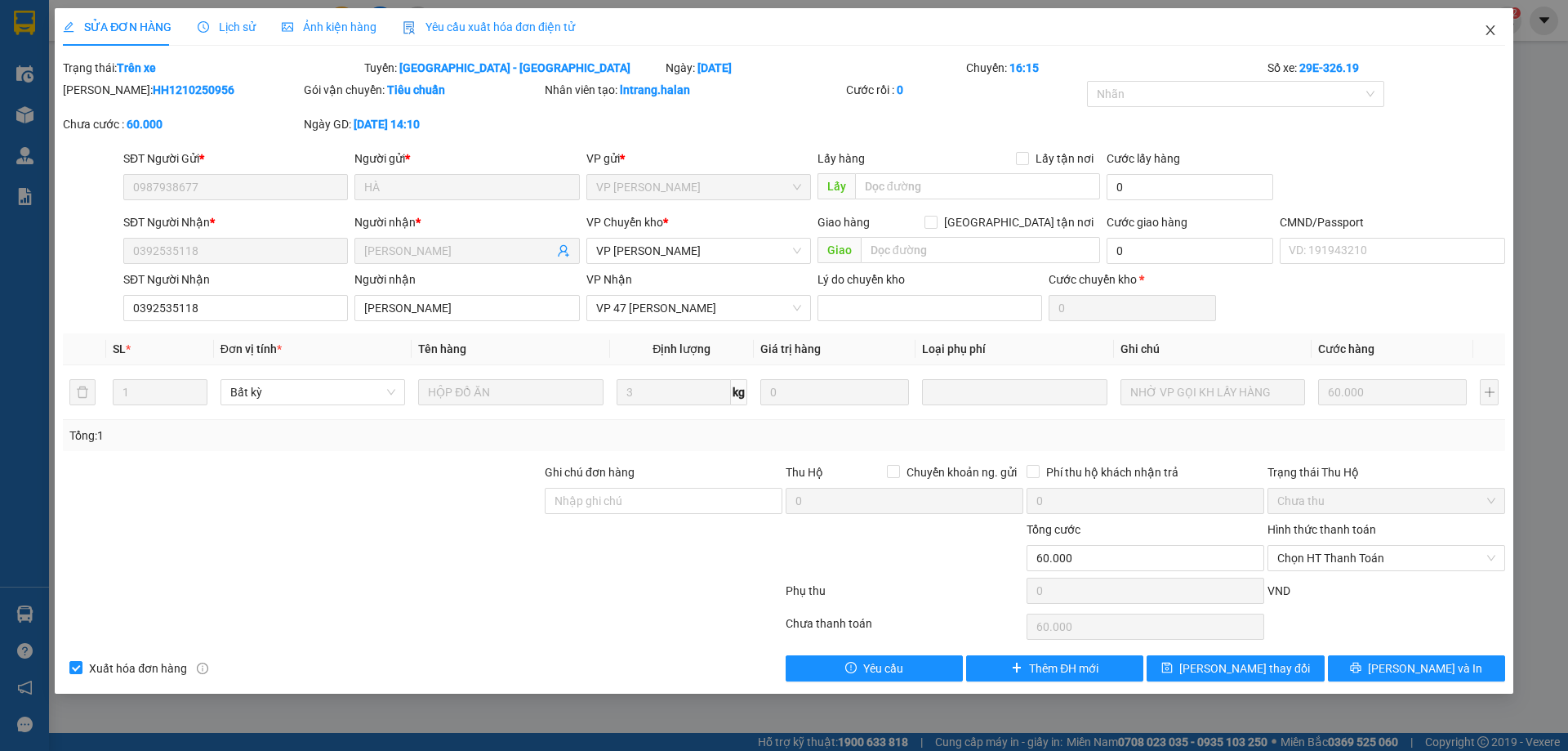
click at [1491, 33] on icon "close" at bounding box center [1491, 30] width 9 height 9
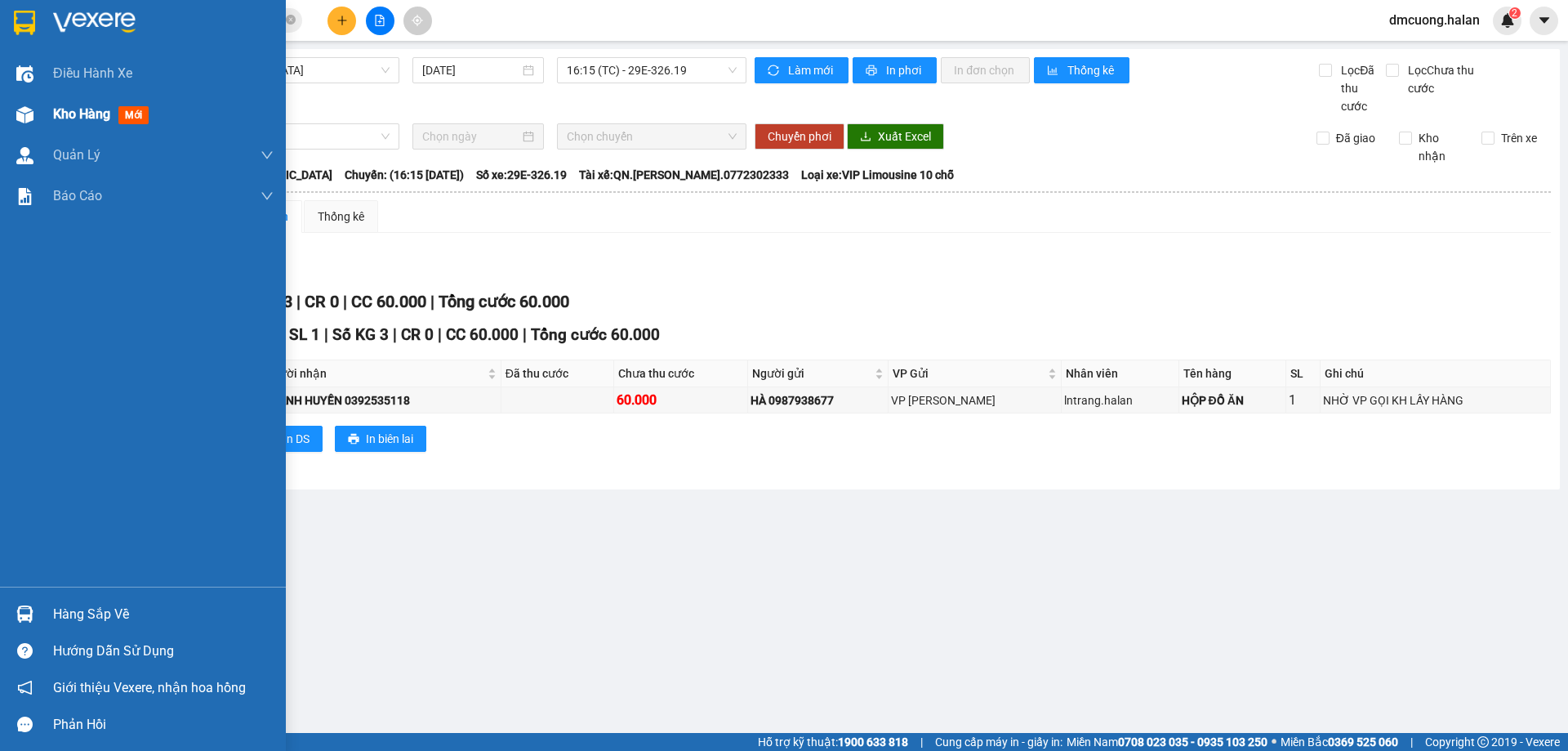
click at [88, 109] on span "Kho hàng" at bounding box center [81, 113] width 58 height 15
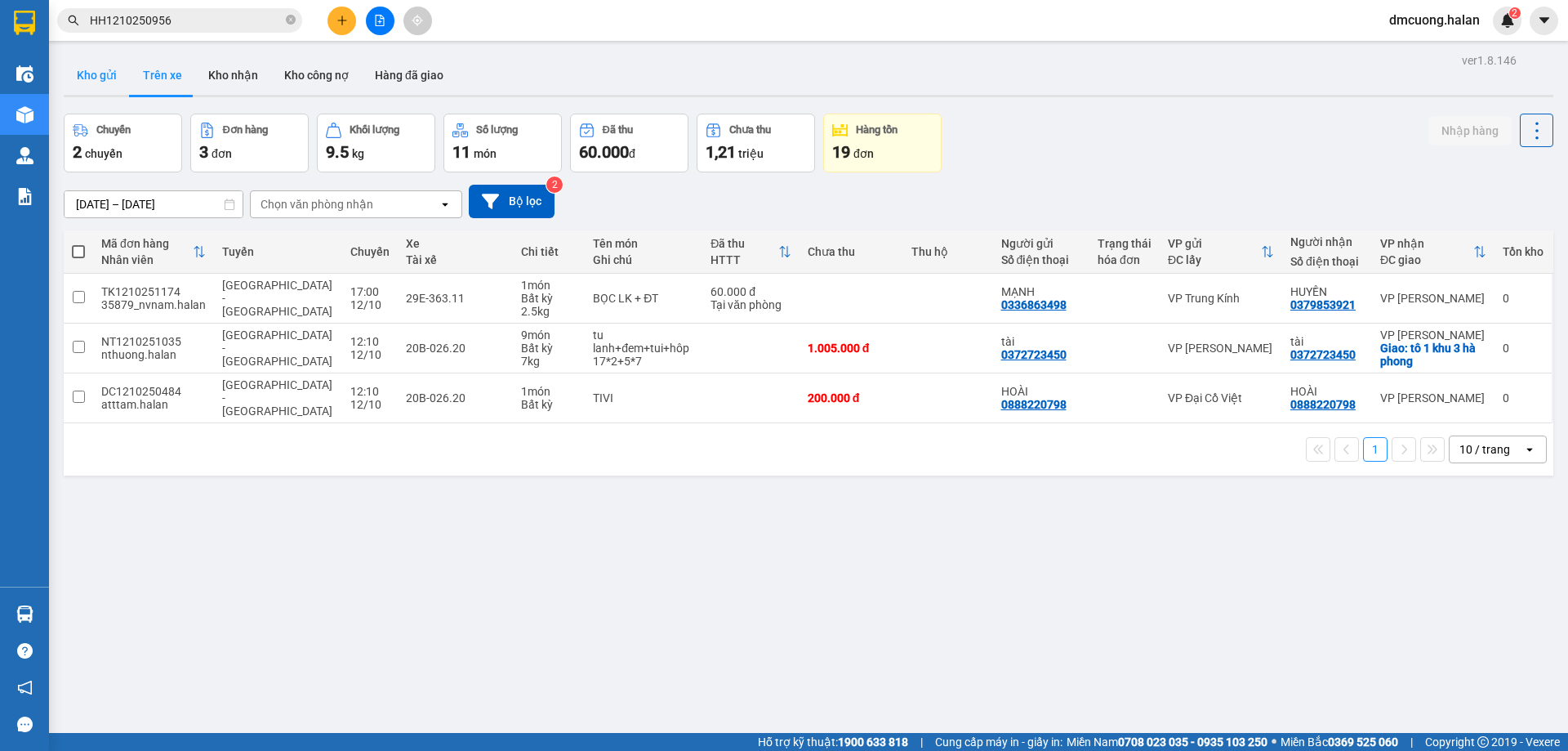
click at [98, 79] on button "Kho gửi" at bounding box center [96, 76] width 66 height 40
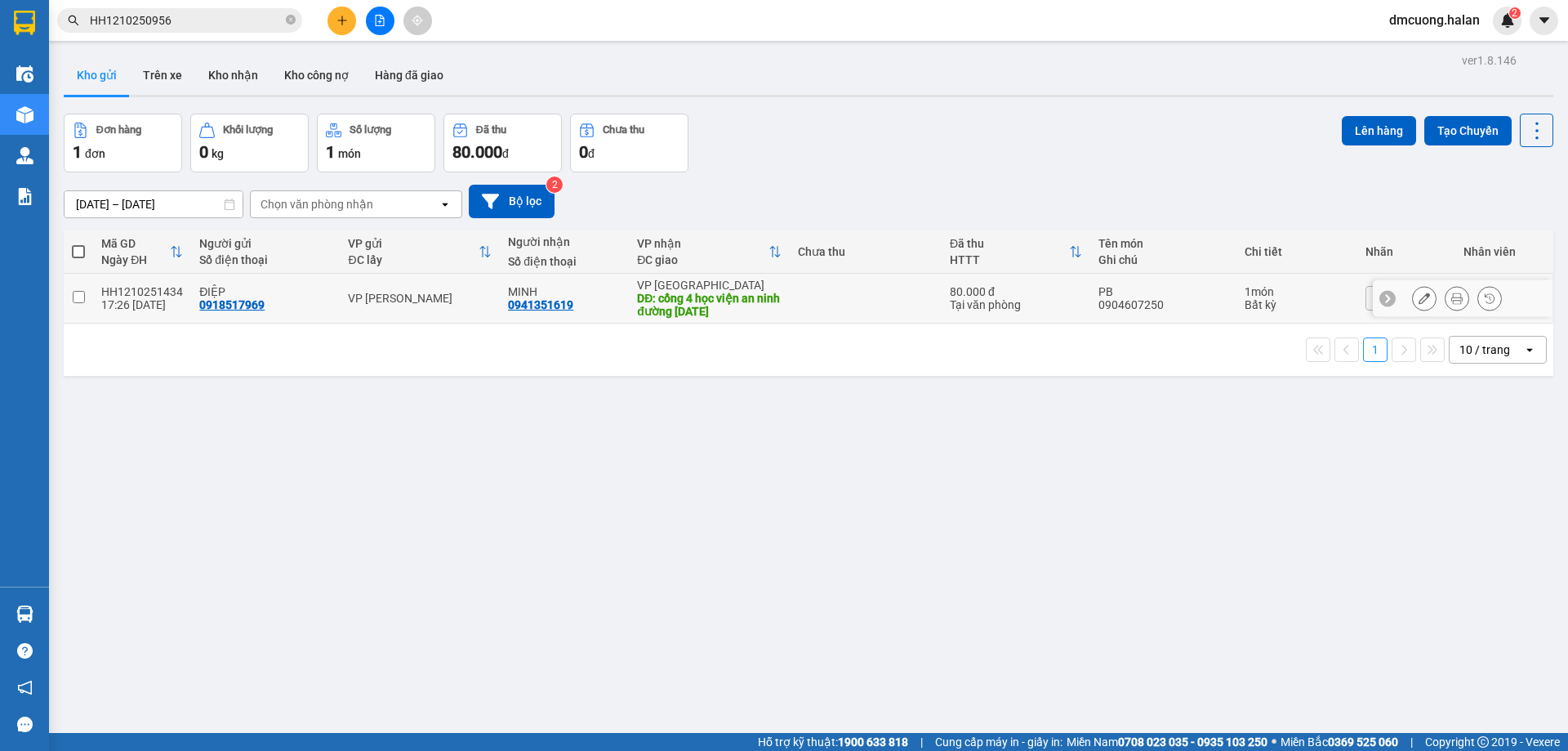
click at [1419, 296] on icon at bounding box center [1424, 299] width 11 height 11
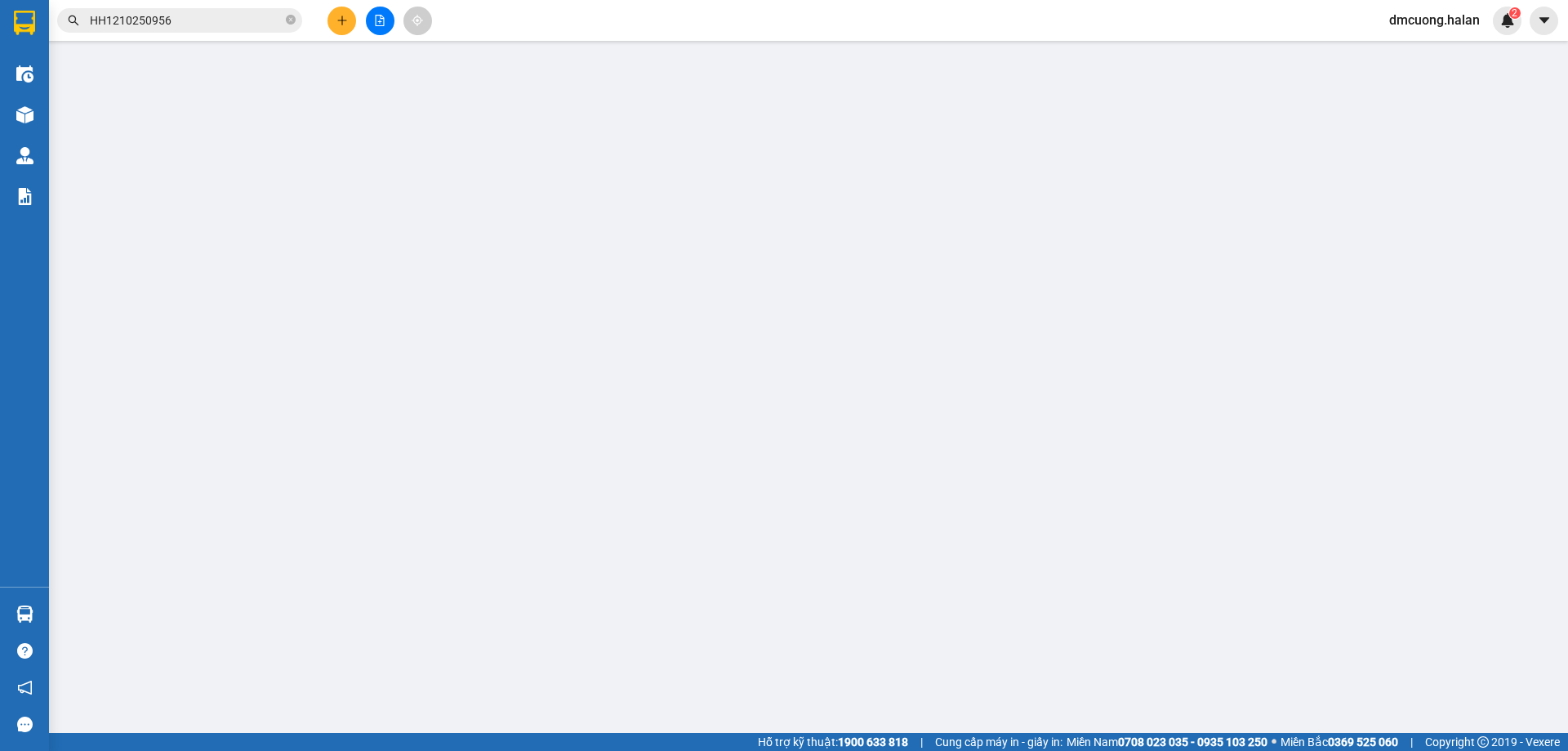
type input "0918517969"
type input "0941351619"
type input "cổng 4 học viện an ninh đường 19 tháng 5"
type input "0"
type input "80.000"
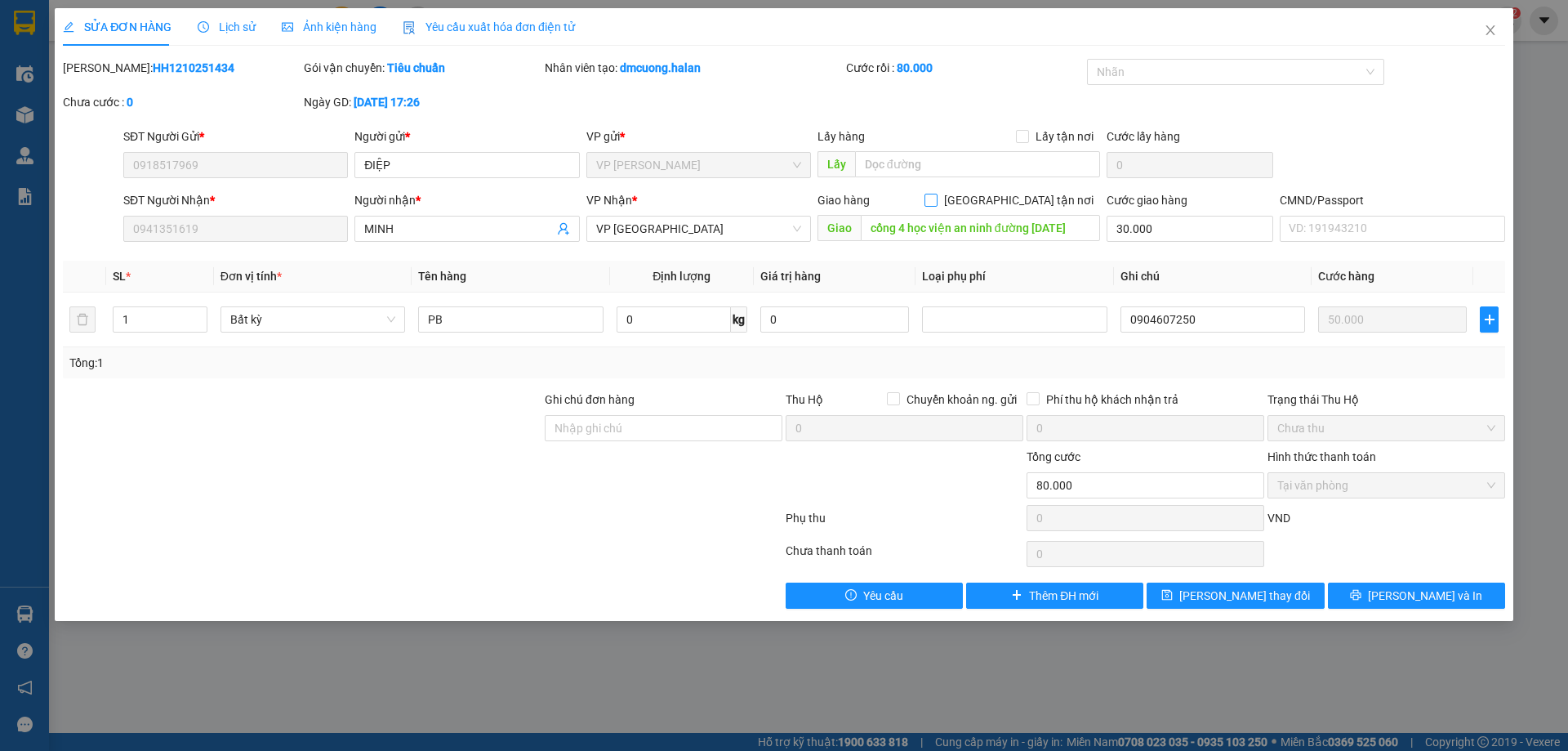
click at [936, 202] on input "[GEOGRAPHIC_DATA] tận nơi" at bounding box center [930, 199] width 11 height 11
checkbox input "true"
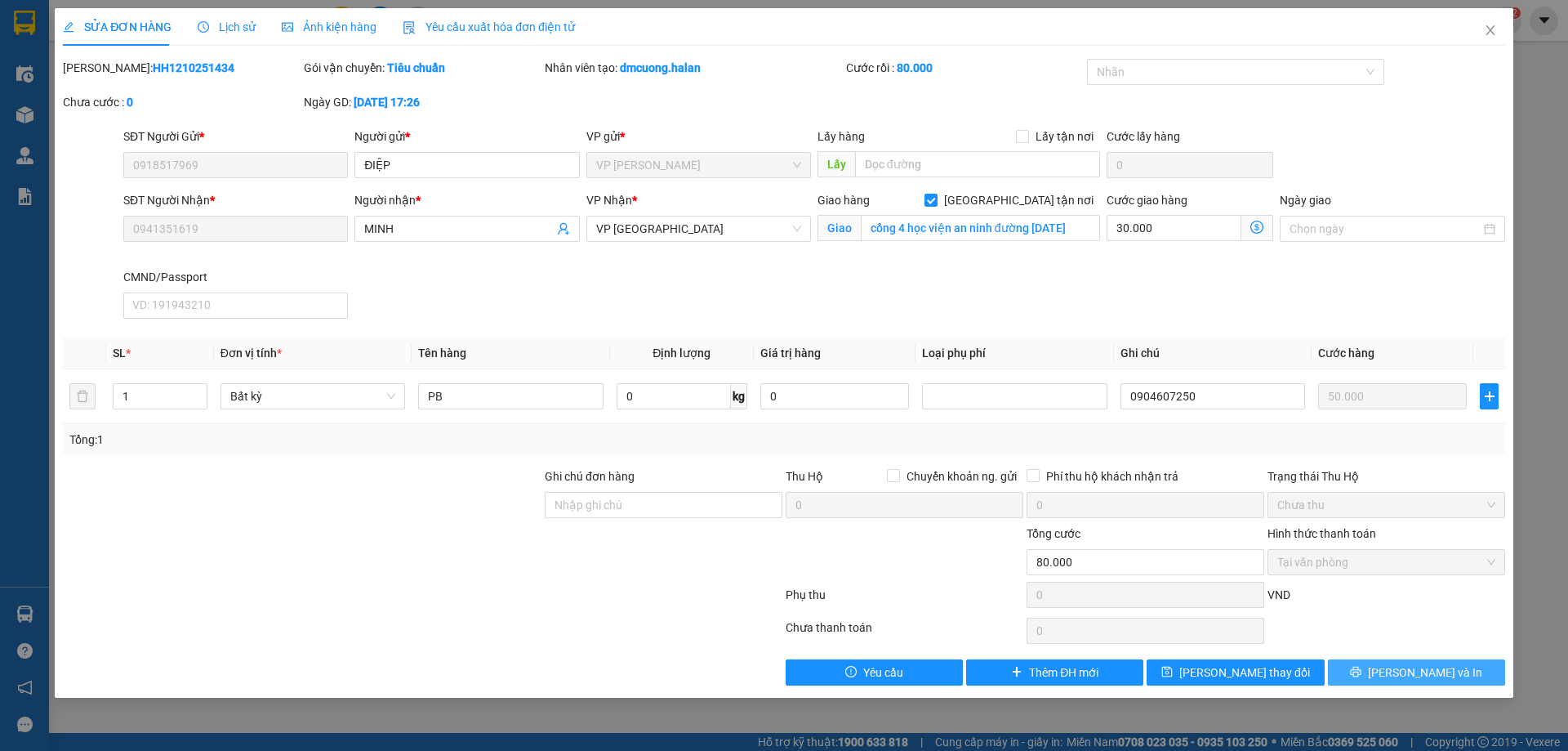
click at [1440, 674] on span "[PERSON_NAME] và In" at bounding box center [1425, 672] width 114 height 18
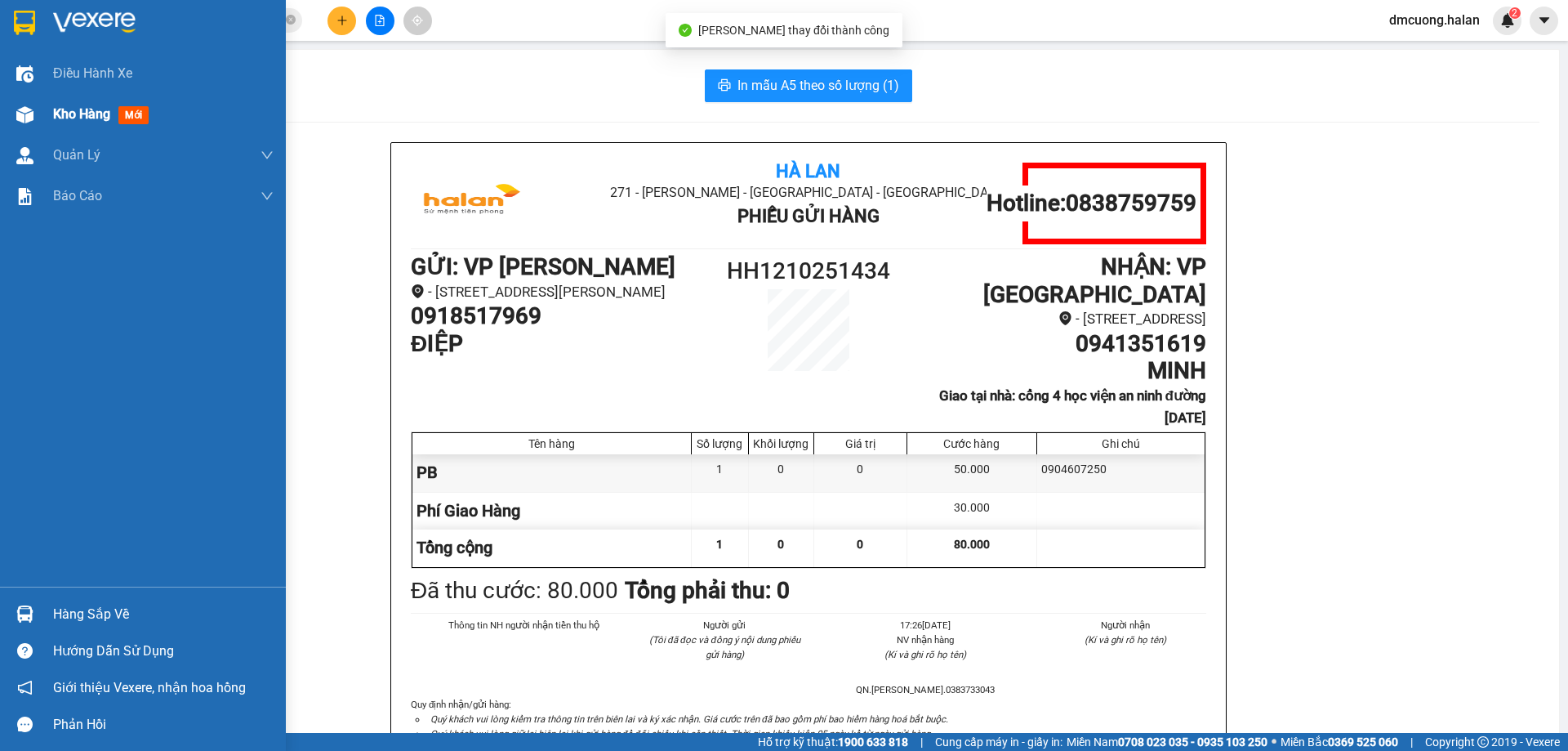
click at [111, 106] on span "Kho hàng" at bounding box center [81, 113] width 58 height 15
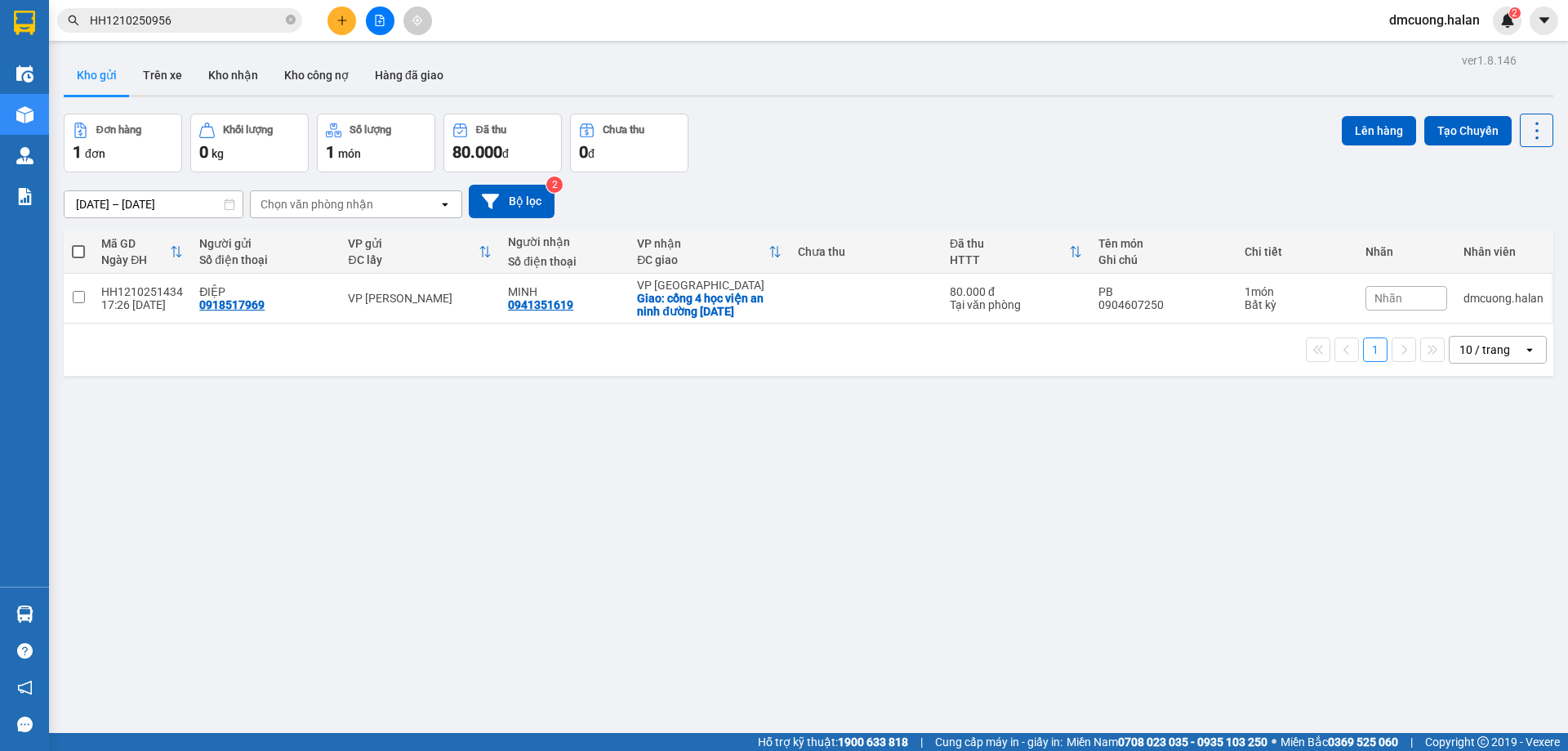
click at [878, 154] on div "Đơn hàng 1 đơn Khối lượng 0 kg Số lượng 1 món Đã thu 80.000 đ Chưa thu 0 đ Lên …" at bounding box center [808, 143] width 1490 height 59
click at [807, 458] on div "ver 1.8.146 Kho gửi Trên xe Kho nhận Kho công nợ Hàng đã giao Đơn hàng 1 đơn Kh…" at bounding box center [809, 424] width 1503 height 751
click at [173, 80] on button "Trên xe" at bounding box center [162, 76] width 65 height 40
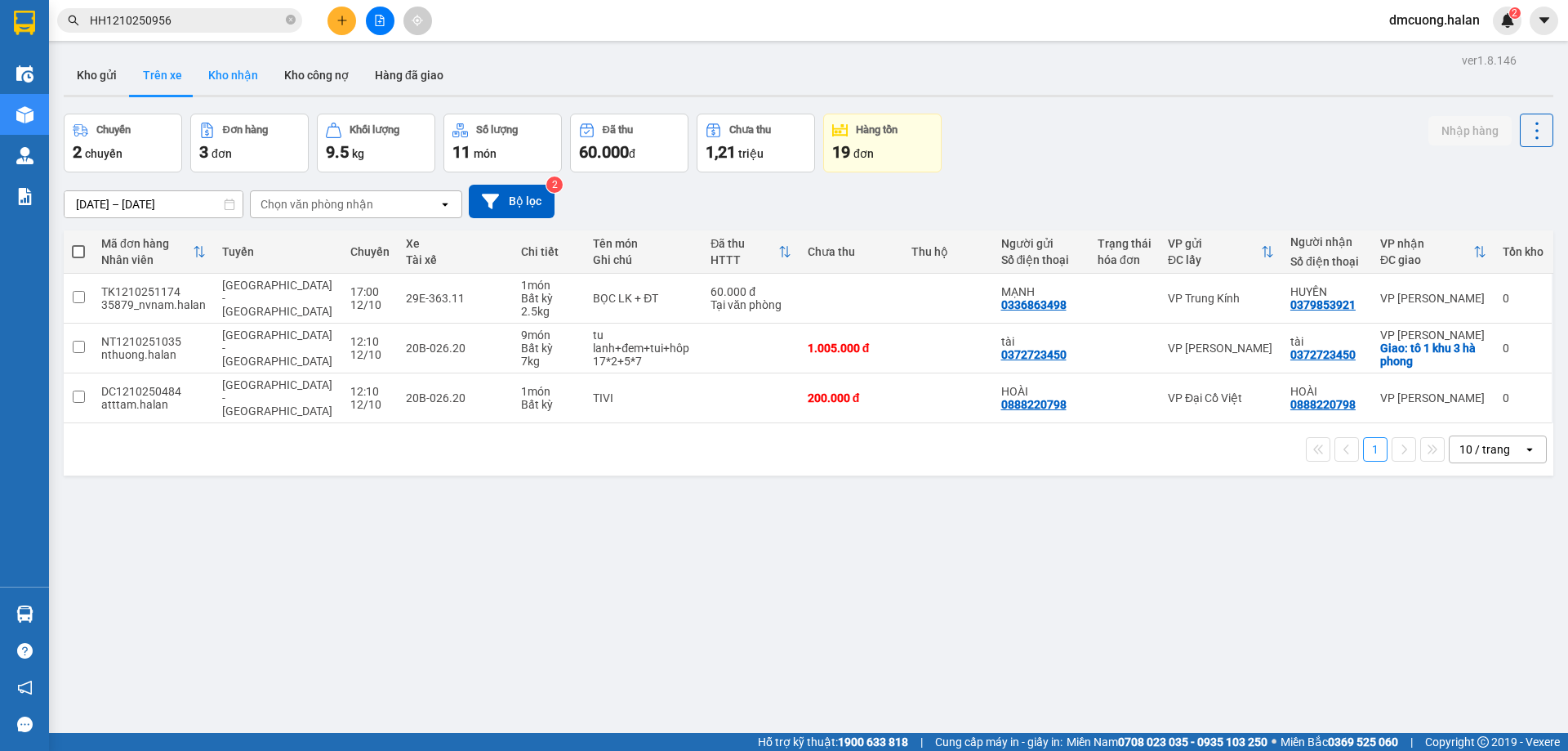
click at [219, 68] on button "Kho nhận" at bounding box center [233, 76] width 76 height 40
type input "[DATE] – [DATE]"
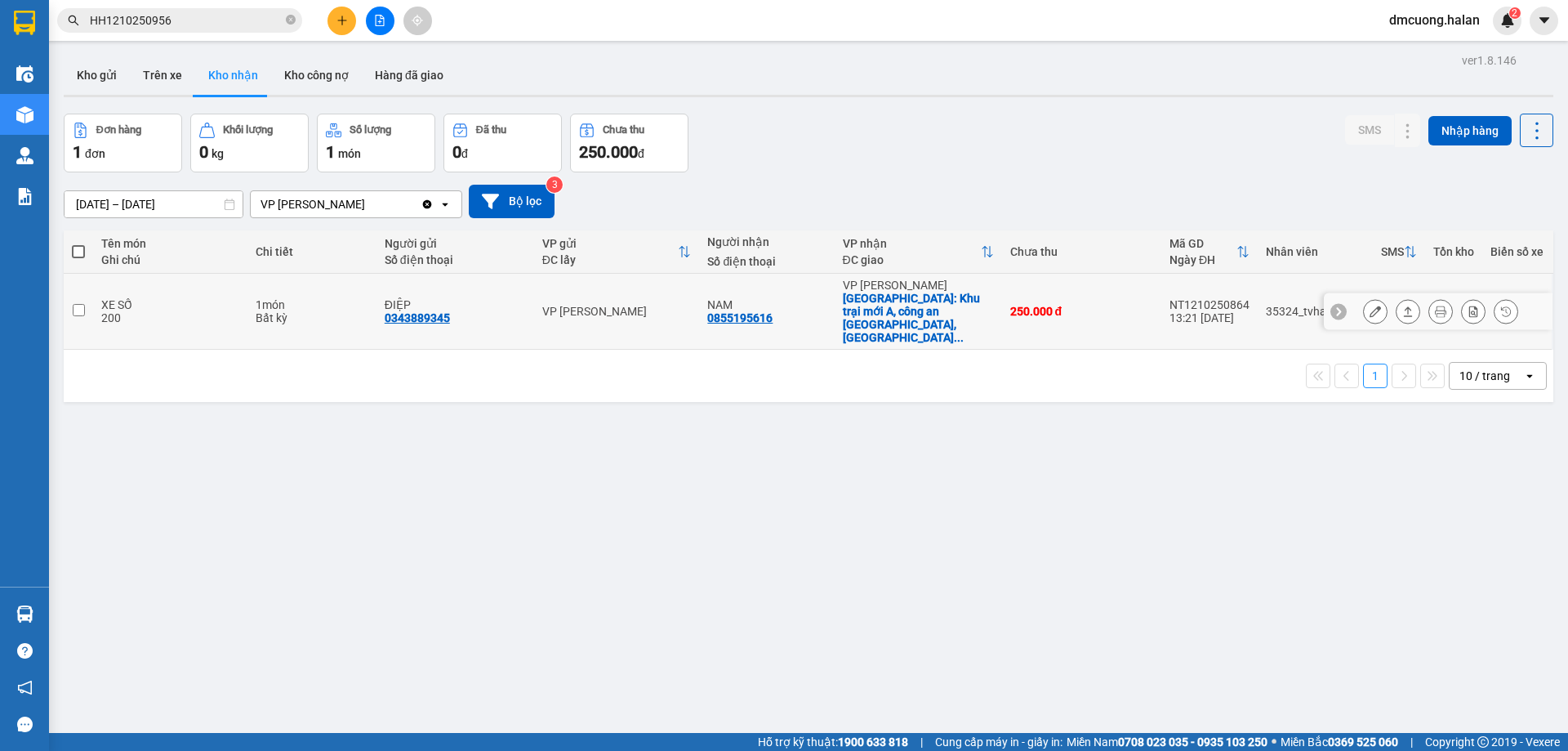
click at [80, 304] on input "checkbox" at bounding box center [78, 310] width 12 height 12
checkbox input "true"
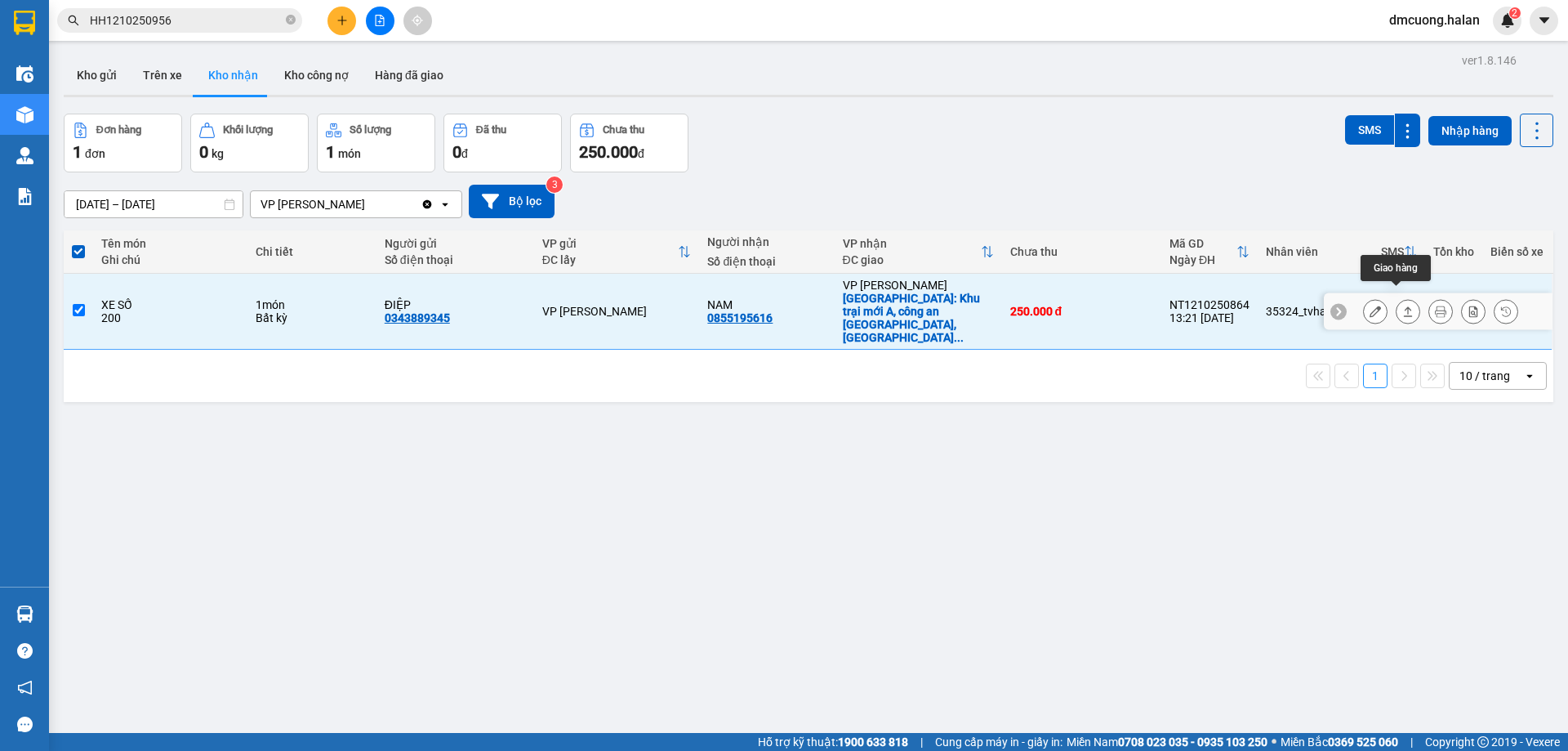
click at [1403, 305] on icon at bounding box center [1408, 311] width 11 height 11
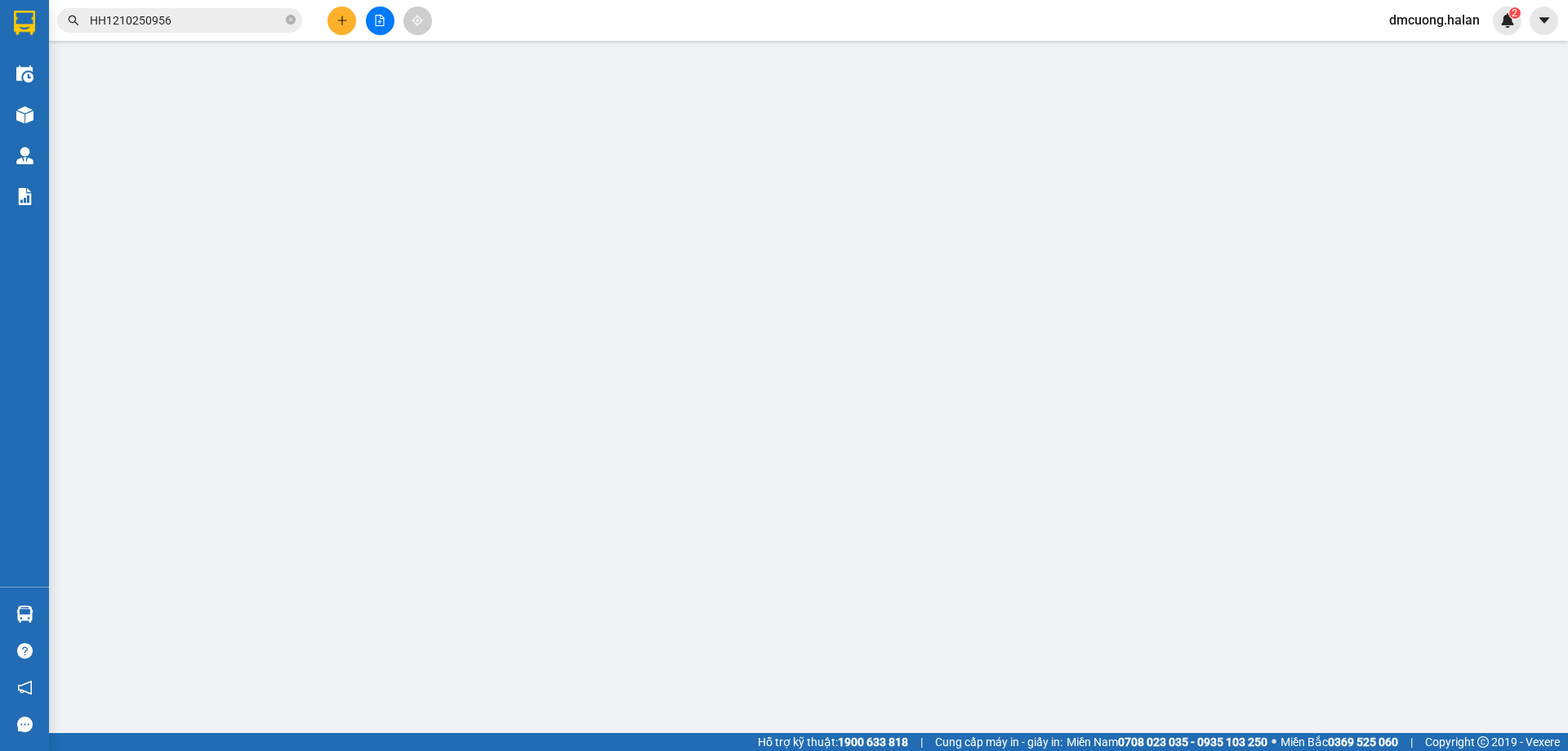
type input "0343889345"
type input "ĐIỆP"
type input "0855195616"
type input "NAM"
checkbox input "true"
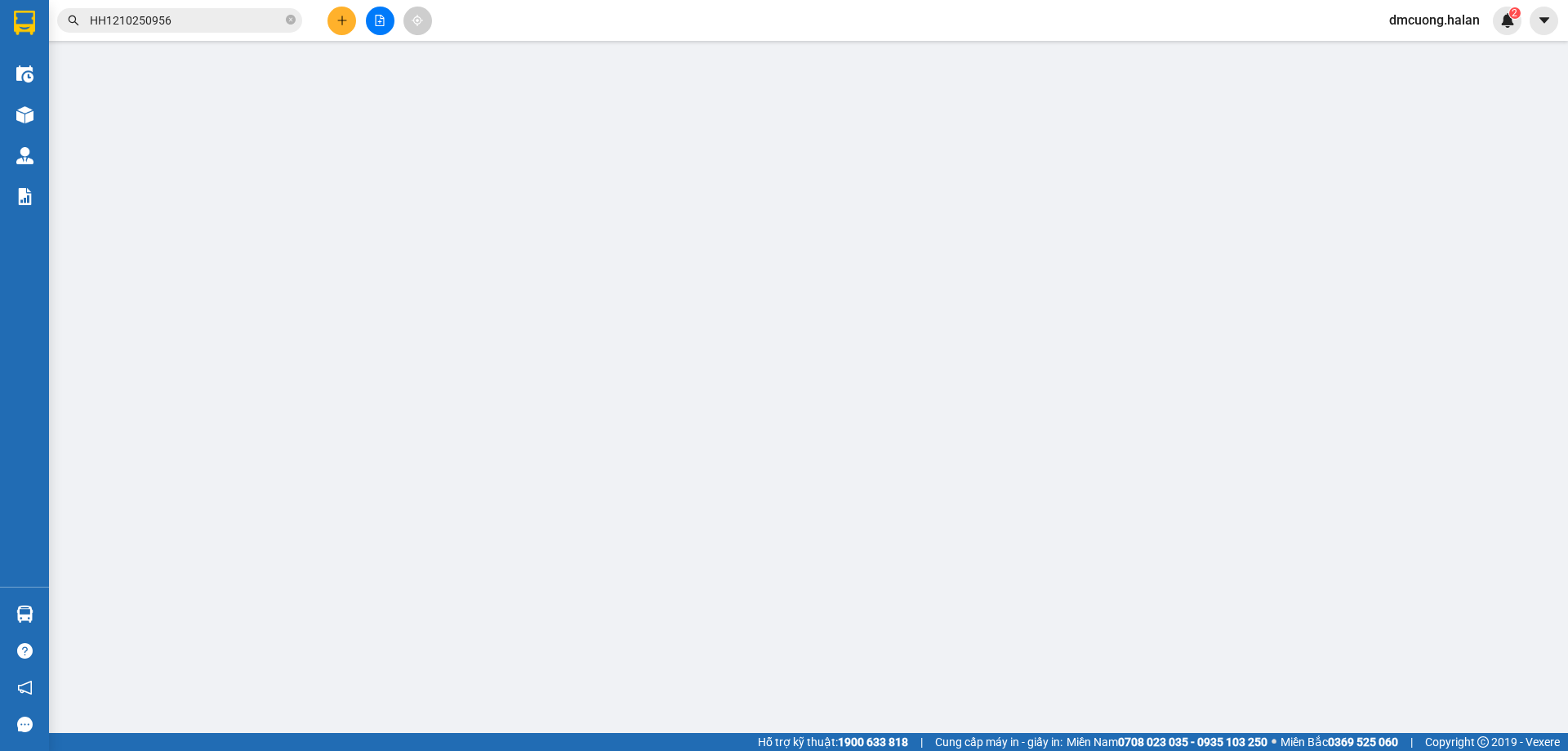
type input "Khu trại mới A, công an phường bình khê, đông triều, tỉnh quảng ninh"
type input "0"
type input "250.000"
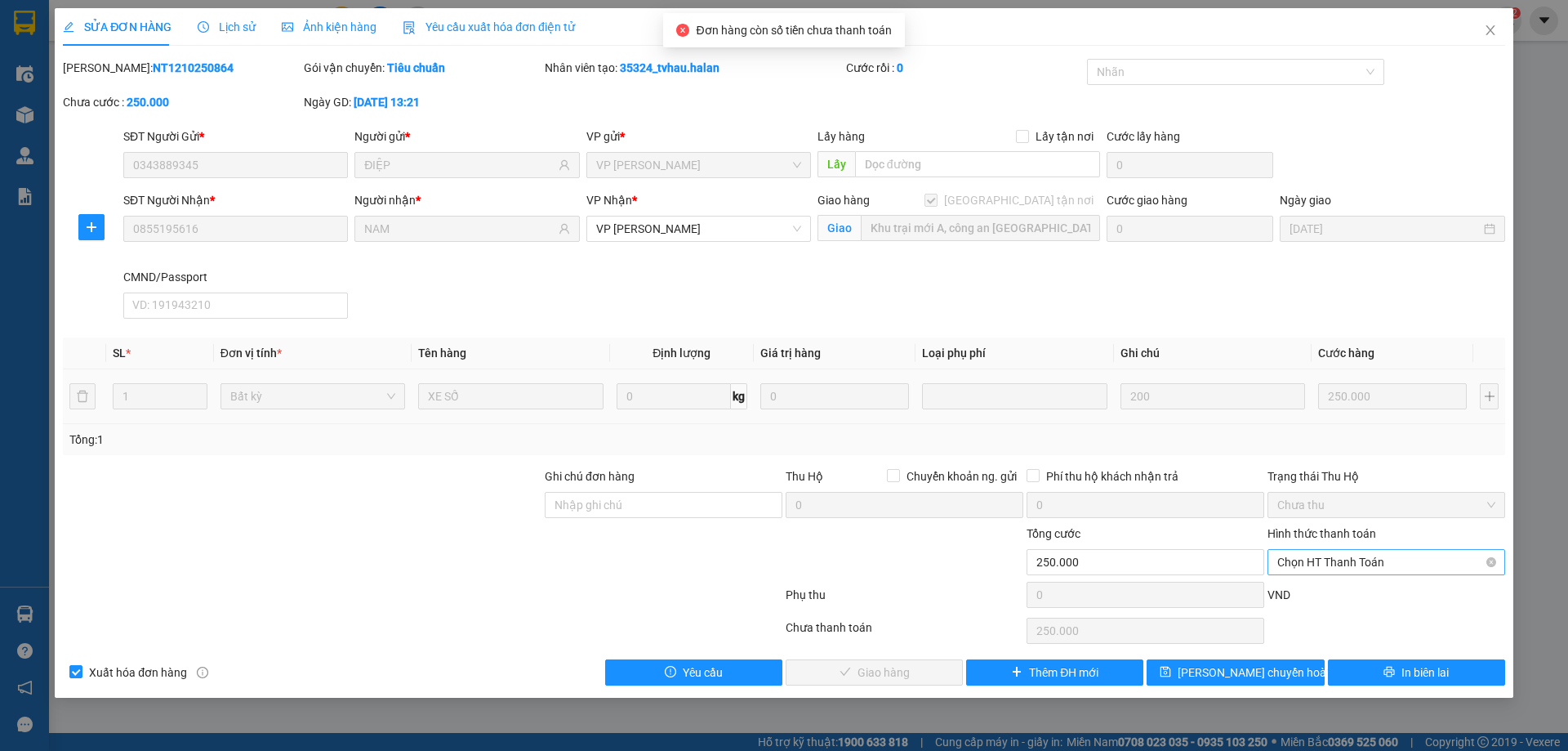
click at [1348, 555] on span "Chọn HT Thanh Toán" at bounding box center [1387, 562] width 218 height 25
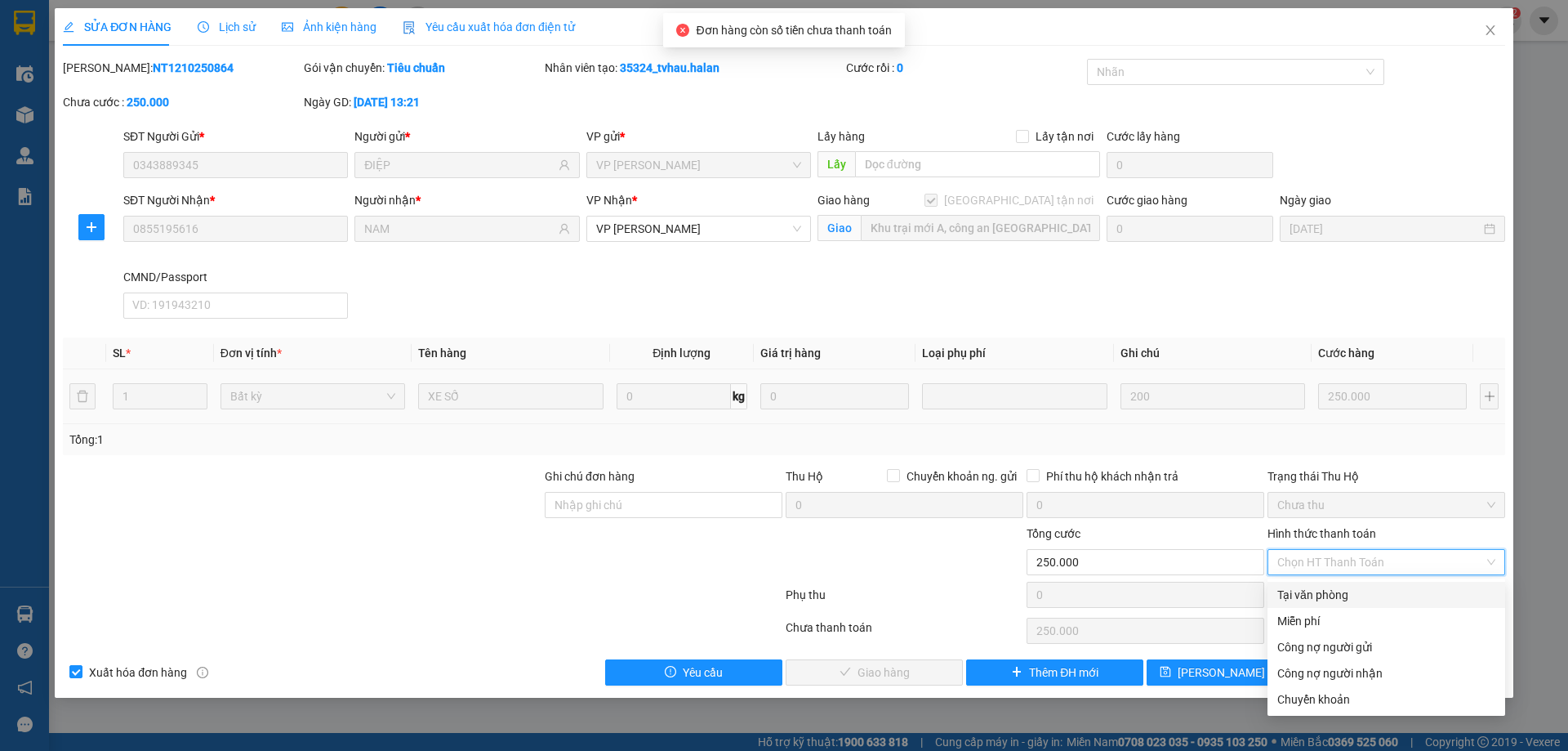
click at [1329, 595] on div "Tại văn phòng" at bounding box center [1387, 594] width 218 height 18
type input "0"
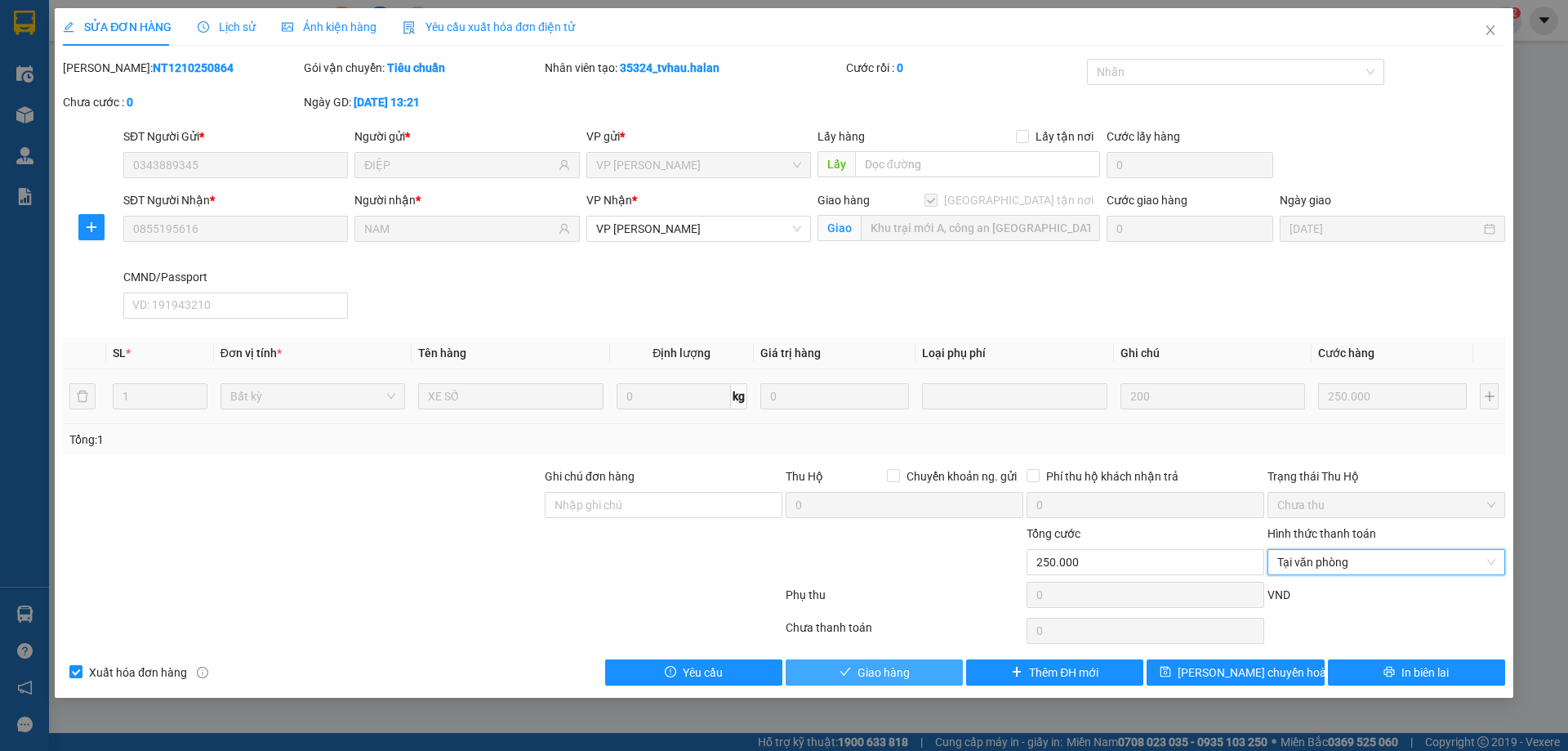
click at [897, 673] on span "Giao hàng" at bounding box center [883, 672] width 52 height 18
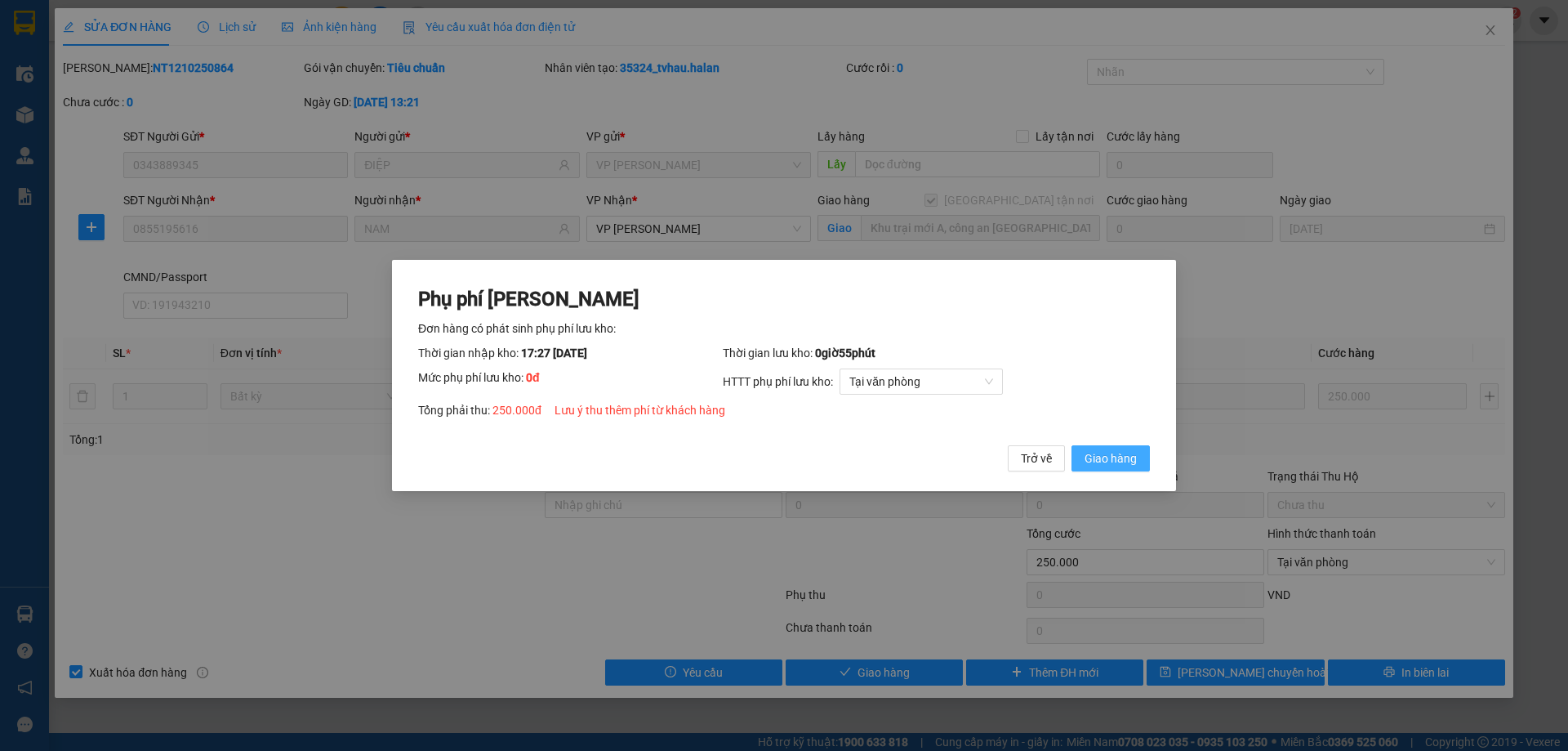
click at [1130, 459] on span "Giao hàng" at bounding box center [1110, 458] width 52 height 18
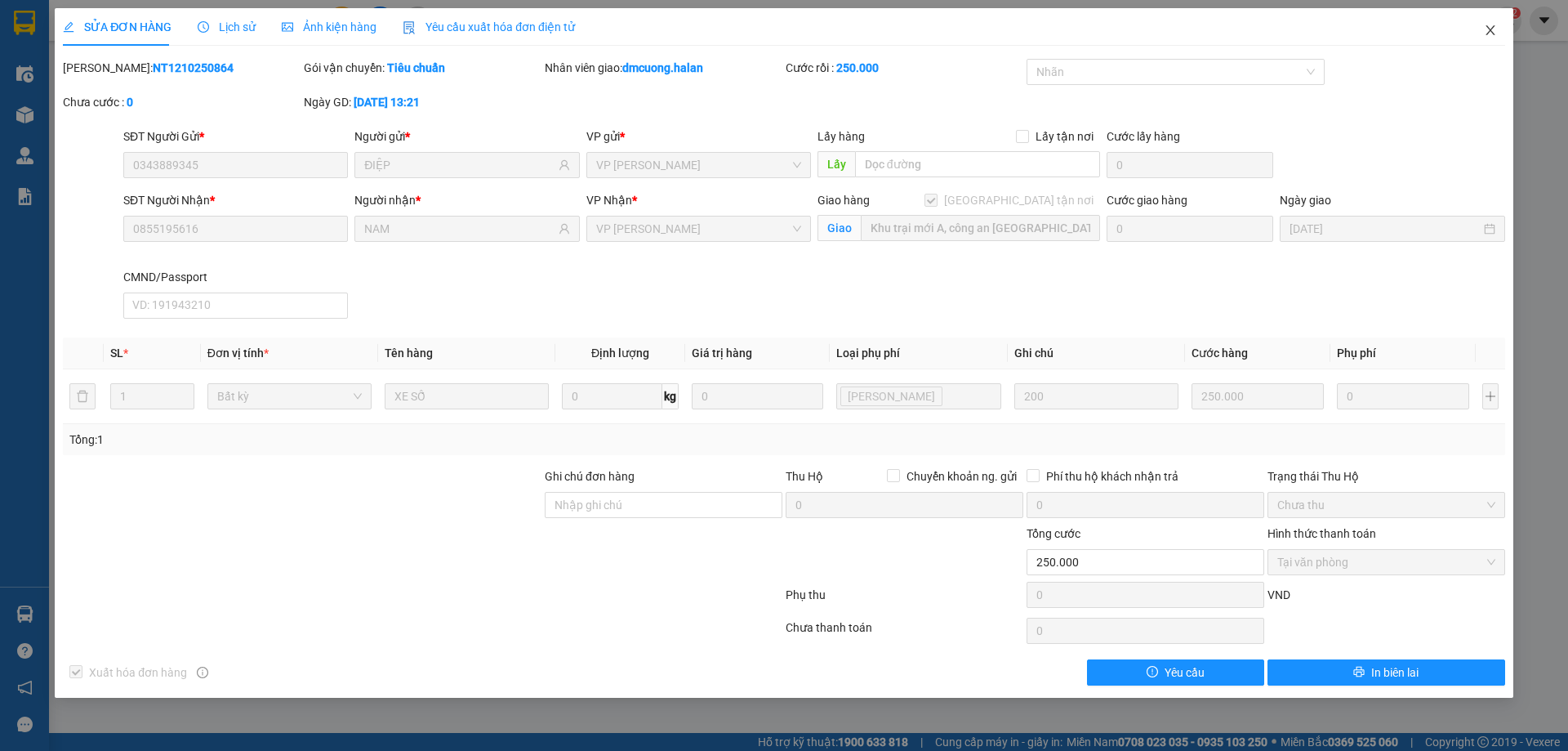
click at [1495, 26] on icon "close" at bounding box center [1491, 30] width 13 height 13
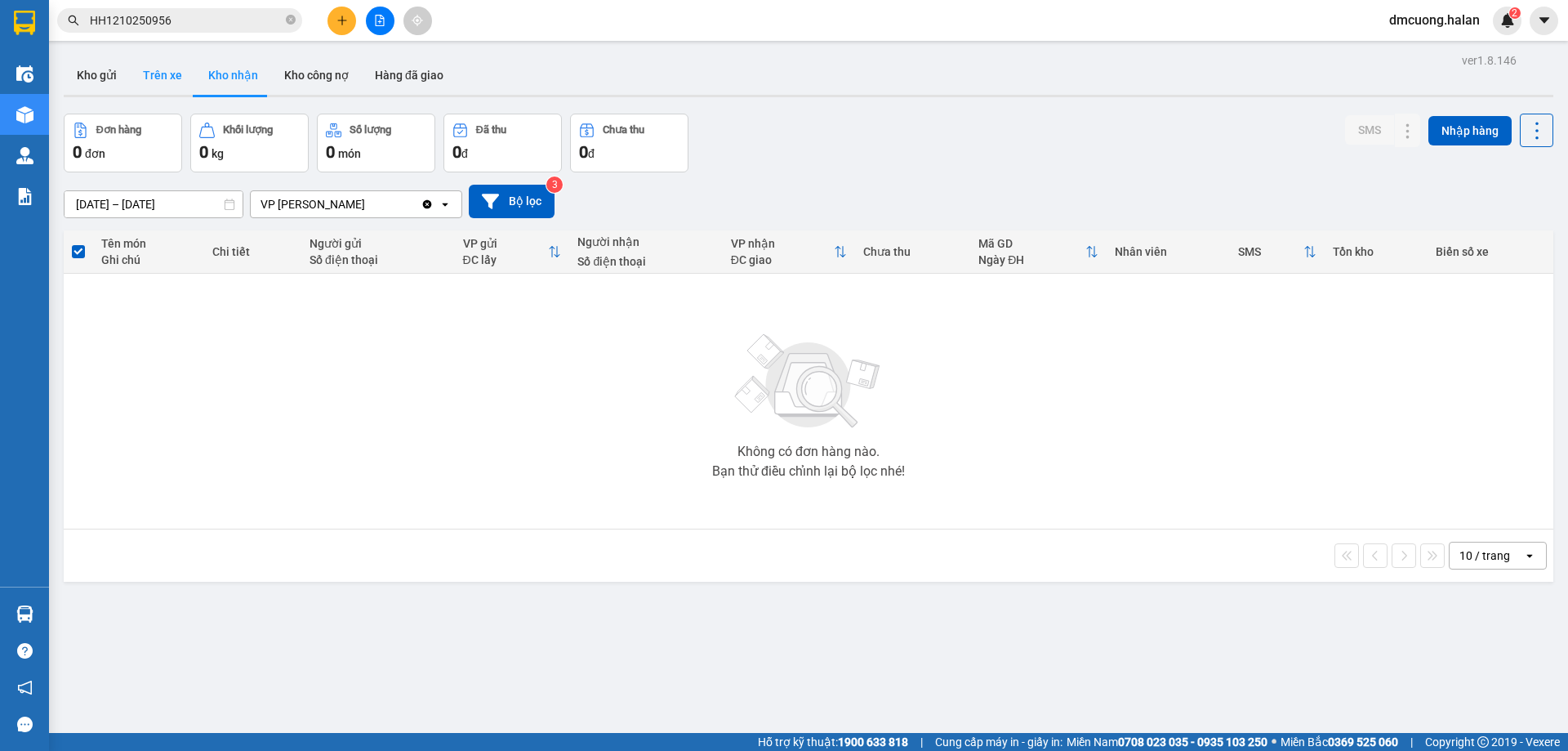
click at [149, 60] on button "Trên xe" at bounding box center [162, 76] width 65 height 40
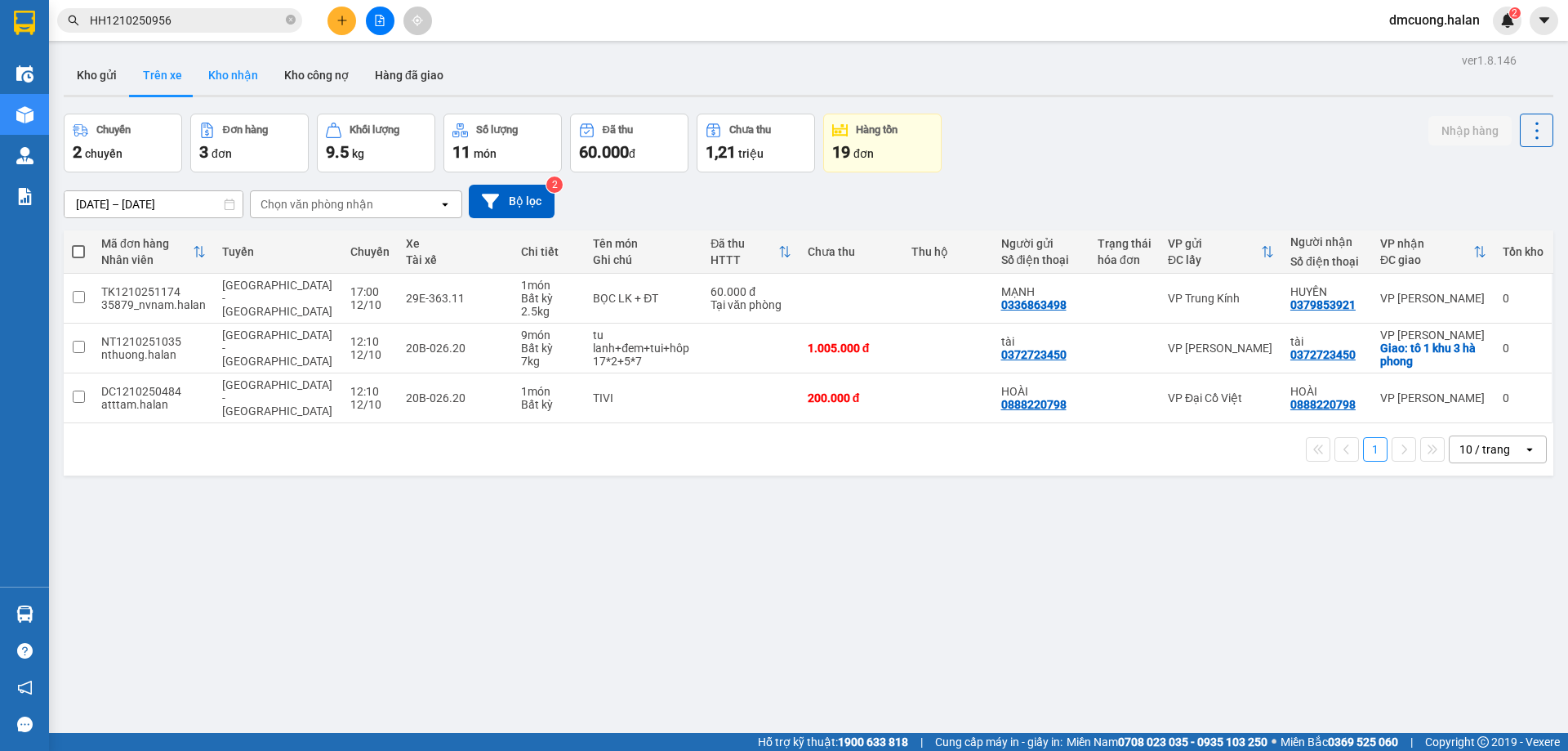
click at [230, 81] on button "Kho nhận" at bounding box center [233, 76] width 76 height 40
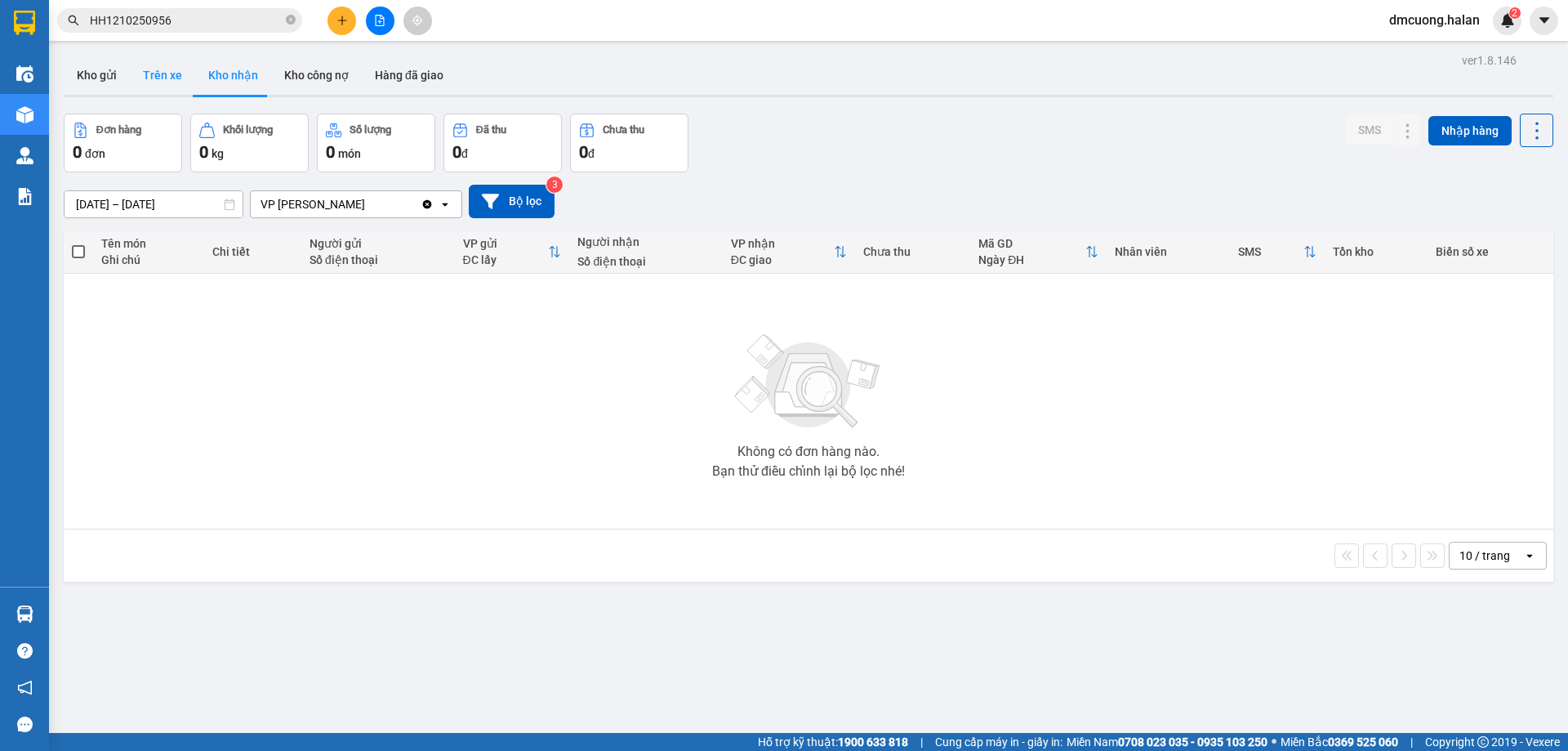
click at [171, 75] on button "Trên xe" at bounding box center [162, 76] width 65 height 40
type input "[DATE] – [DATE]"
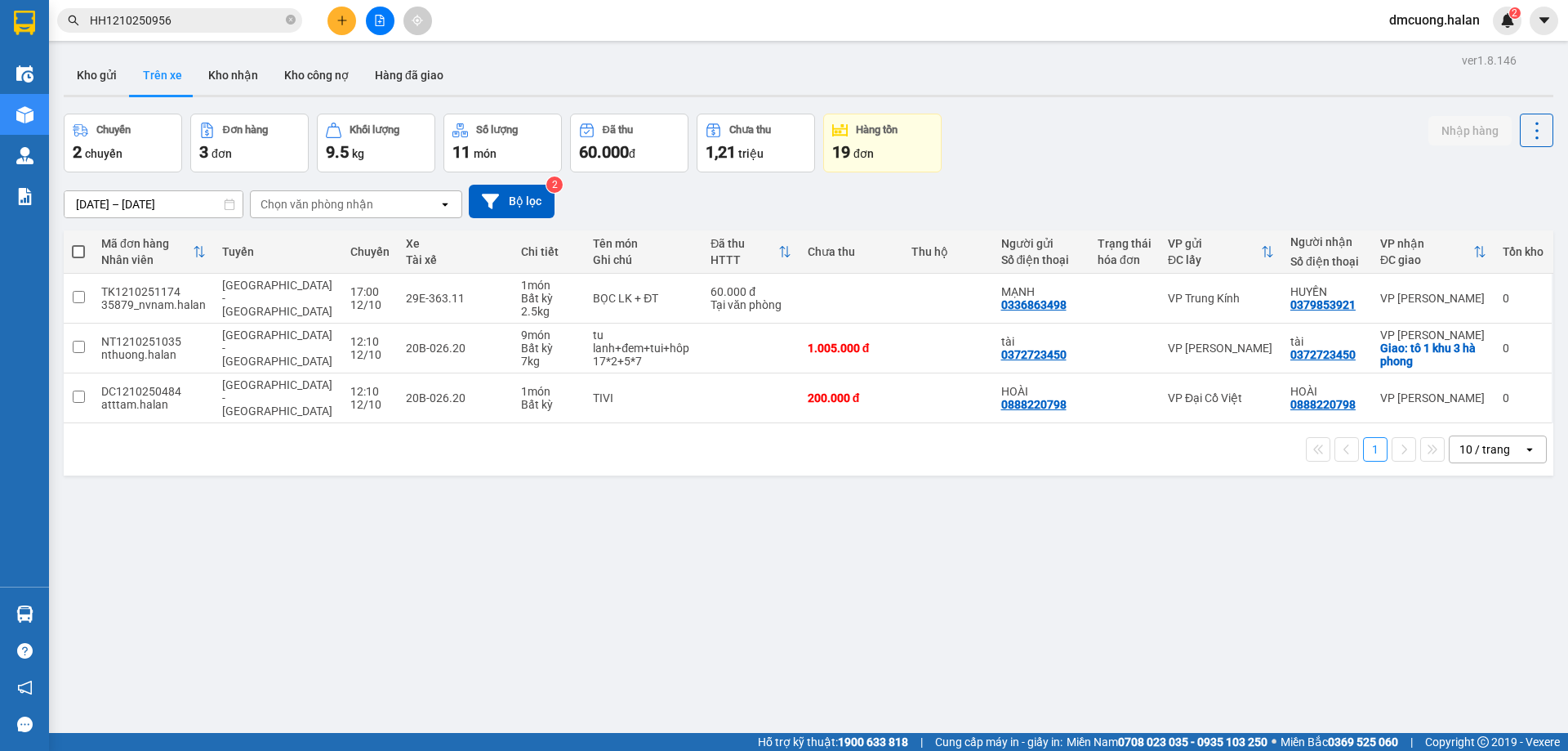
click at [140, 78] on button "Trên xe" at bounding box center [162, 76] width 65 height 40
click at [106, 78] on button "Kho gửi" at bounding box center [96, 76] width 66 height 40
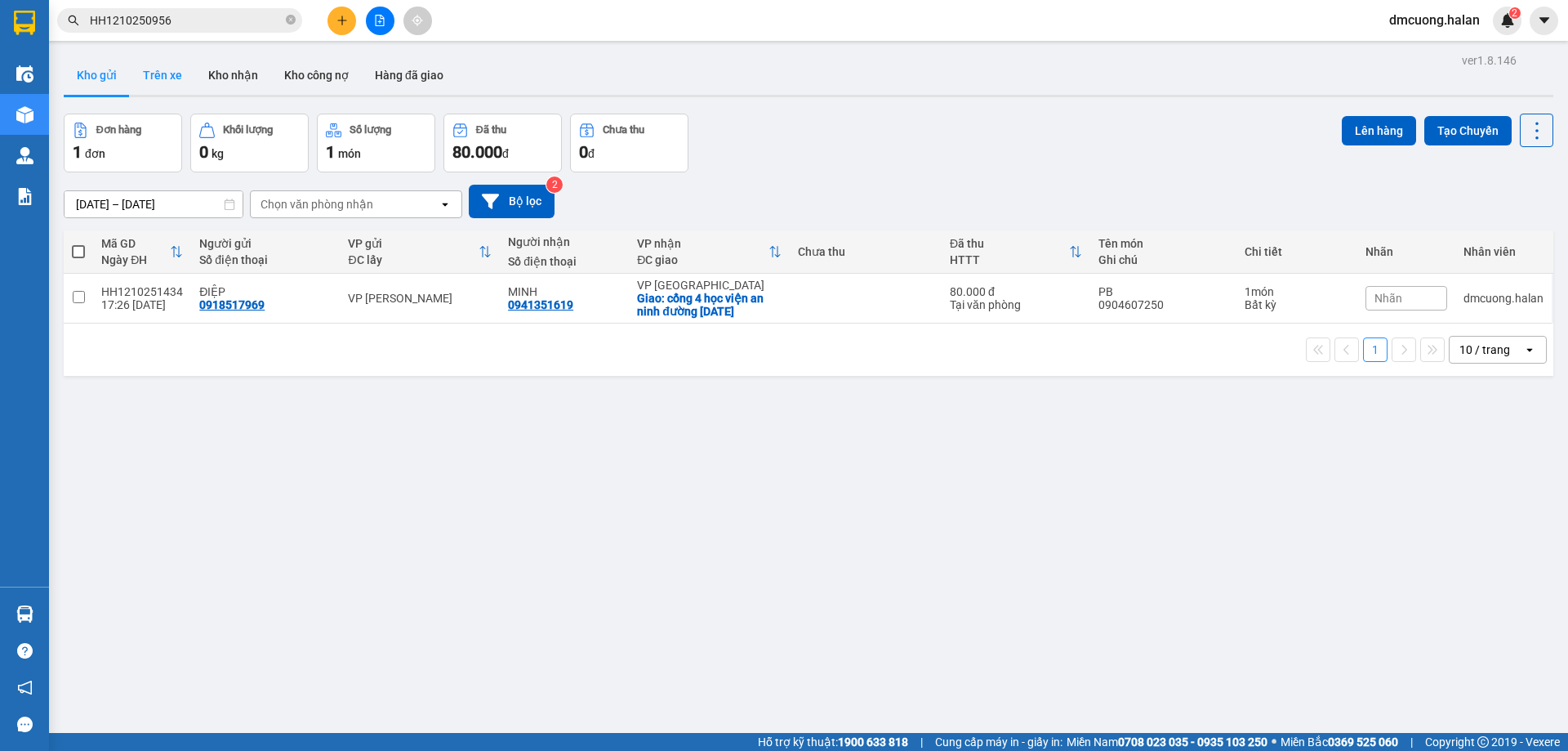
click at [171, 78] on button "Trên xe" at bounding box center [162, 76] width 65 height 40
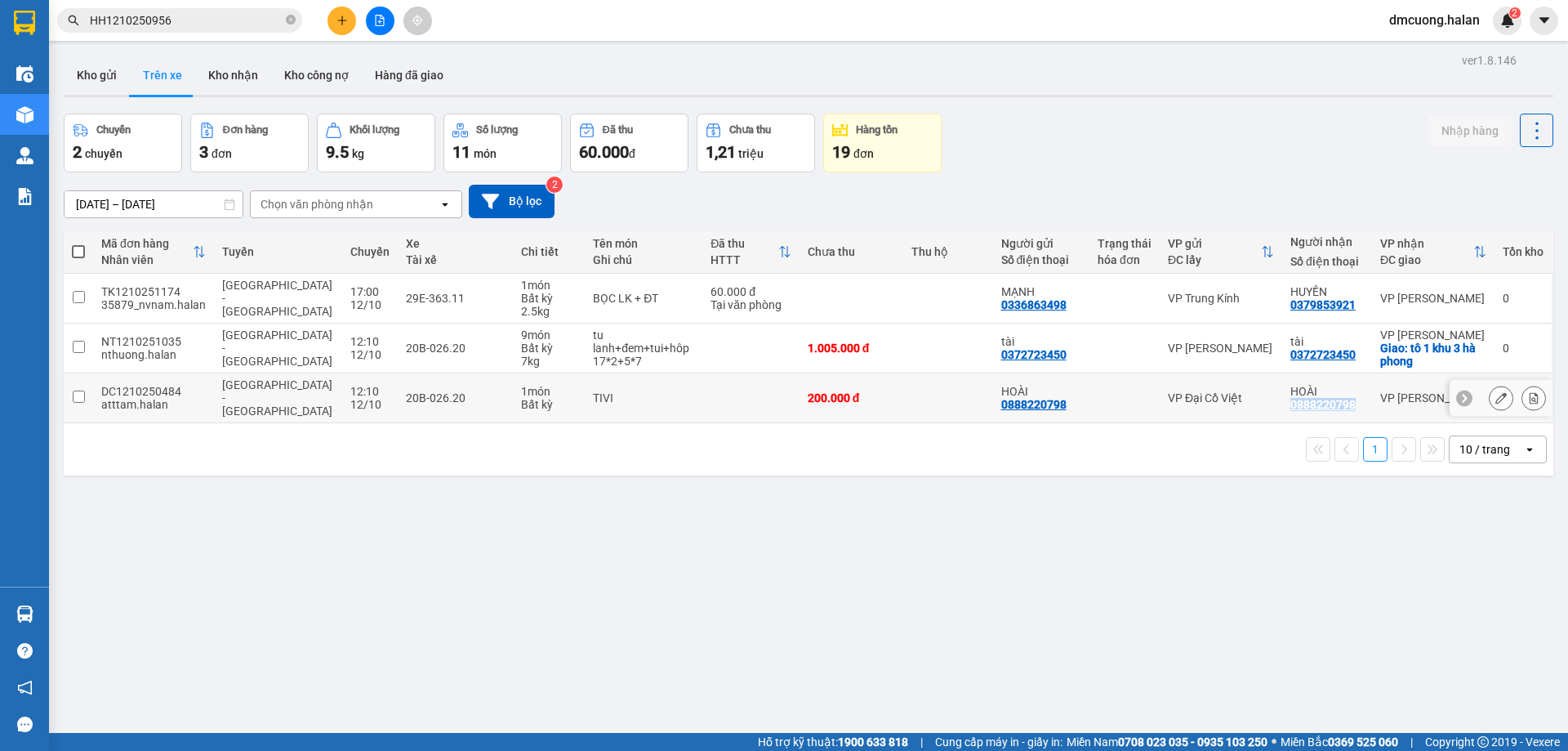
drag, startPoint x: 1345, startPoint y: 401, endPoint x: 1275, endPoint y: 401, distance: 70.0
click at [1283, 401] on td "HOÀI 0888220798" at bounding box center [1327, 398] width 90 height 50
copy div "0888220798"
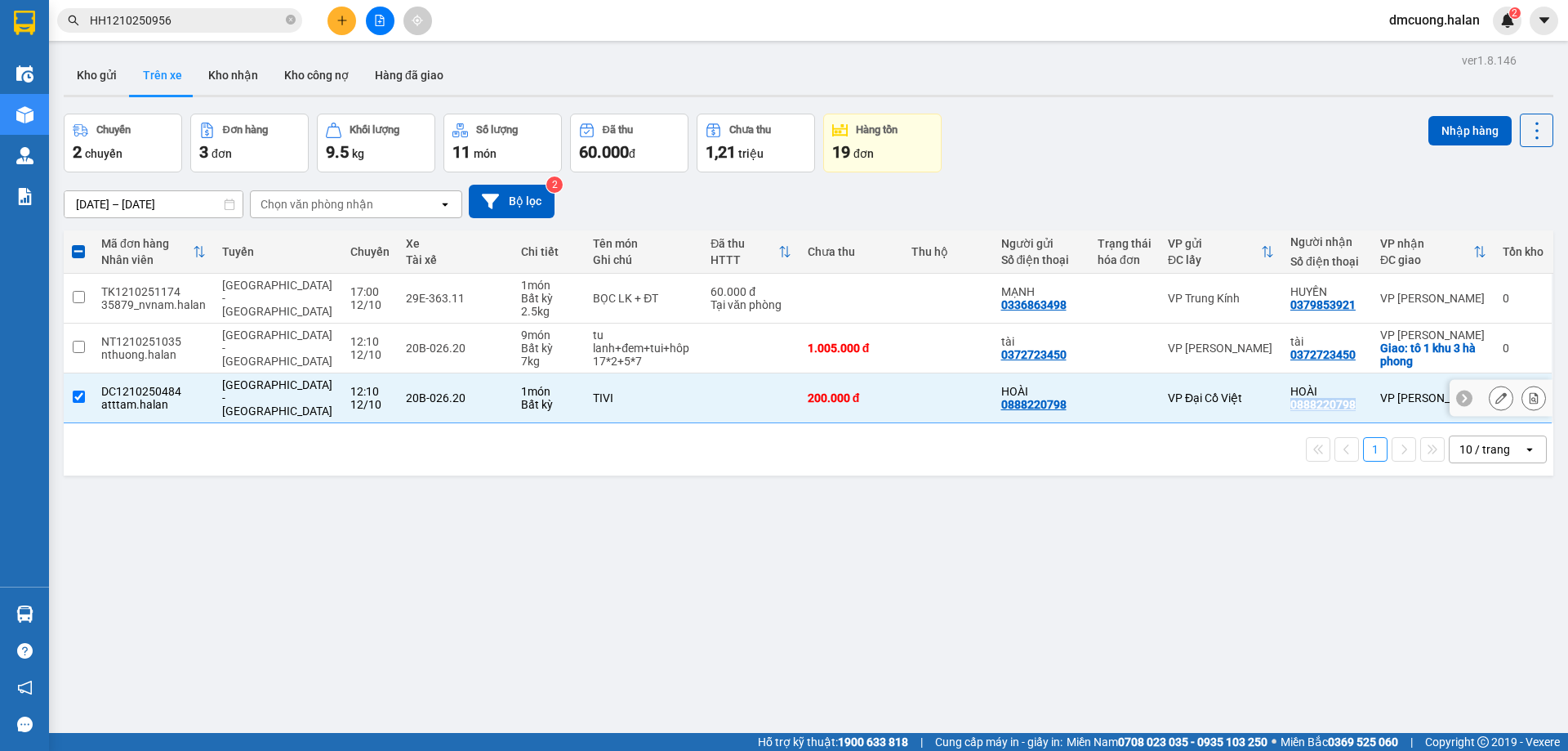
click at [77, 392] on input "checkbox" at bounding box center [78, 396] width 12 height 12
checkbox input "false"
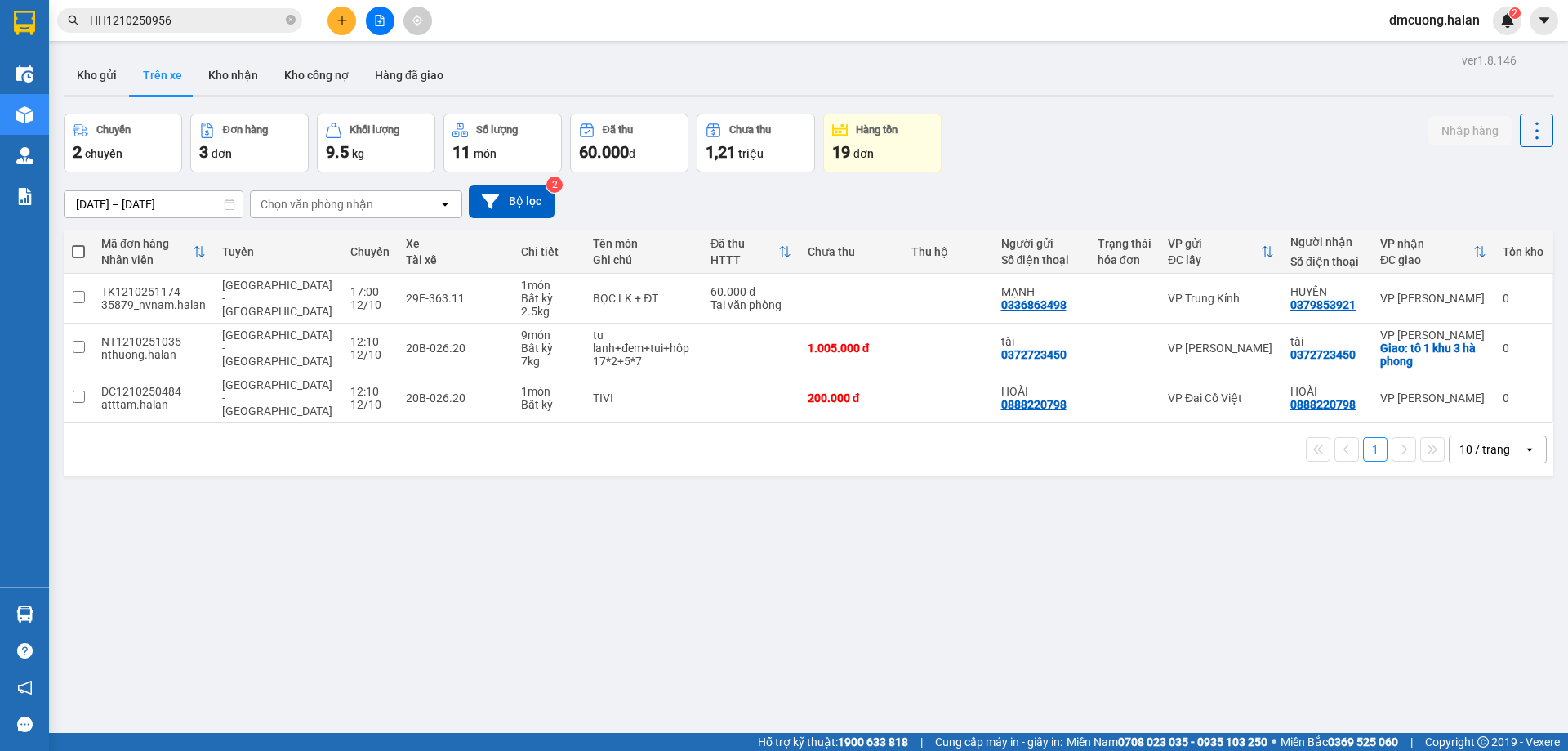
click at [1127, 559] on div "ver 1.8.146 Kho gửi Trên xe Kho nhận Kho công nợ Hàng đã giao Chuyến 2 chuyến Đ…" at bounding box center [809, 424] width 1503 height 751
click at [81, 291] on input "checkbox" at bounding box center [78, 297] width 12 height 12
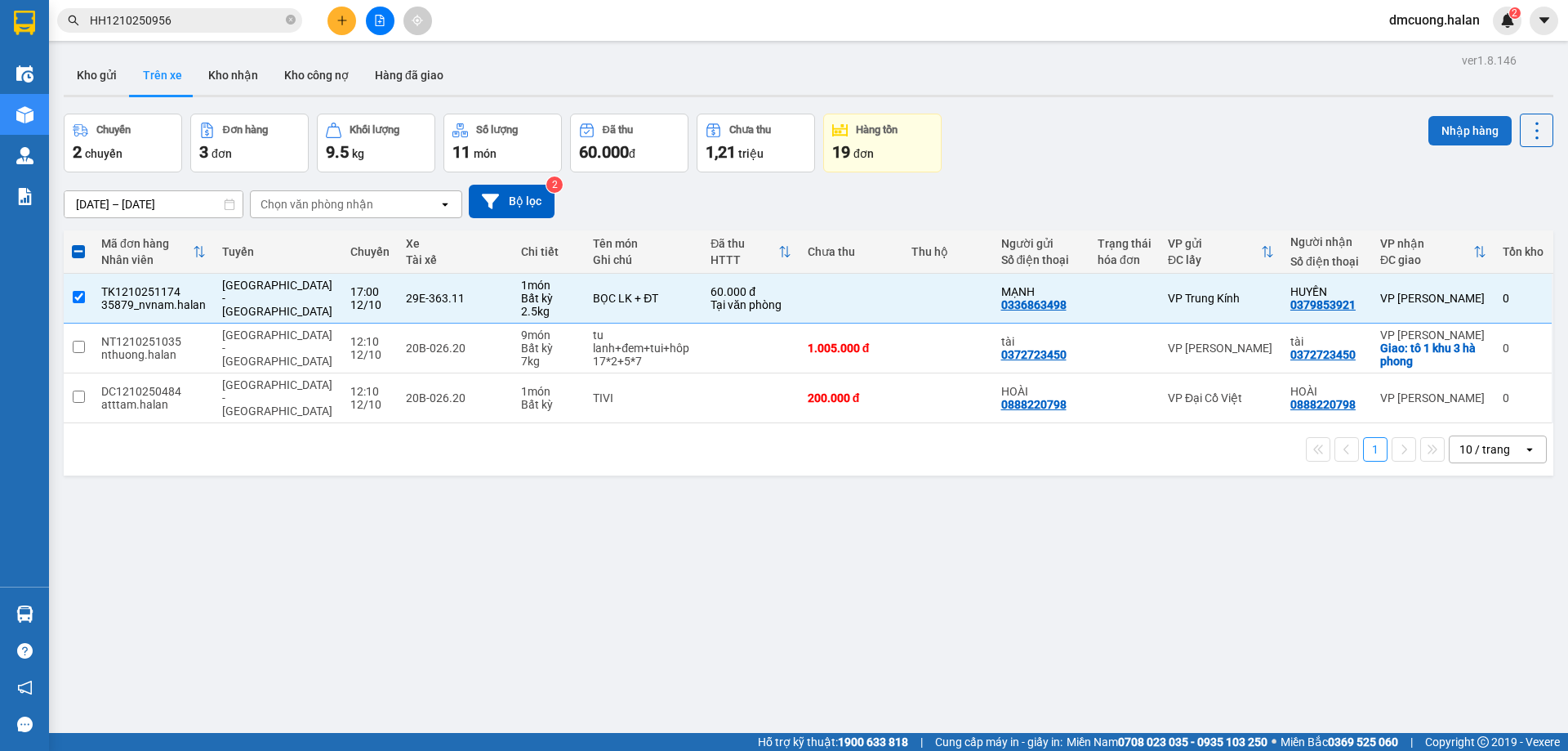
click at [1446, 131] on button "Nhập hàng" at bounding box center [1471, 130] width 83 height 29
checkbox input "false"
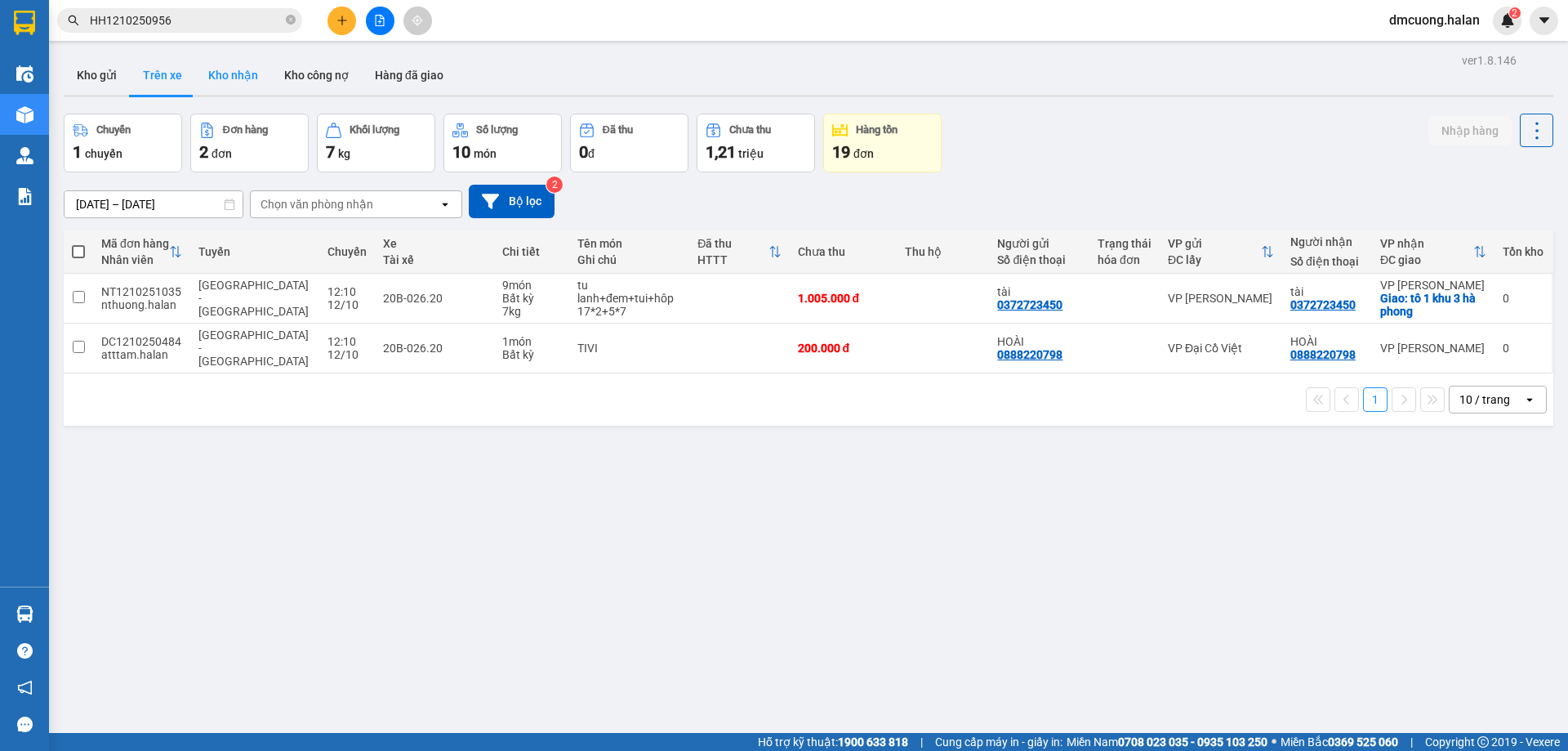
click at [232, 85] on button "Kho nhận" at bounding box center [233, 76] width 76 height 40
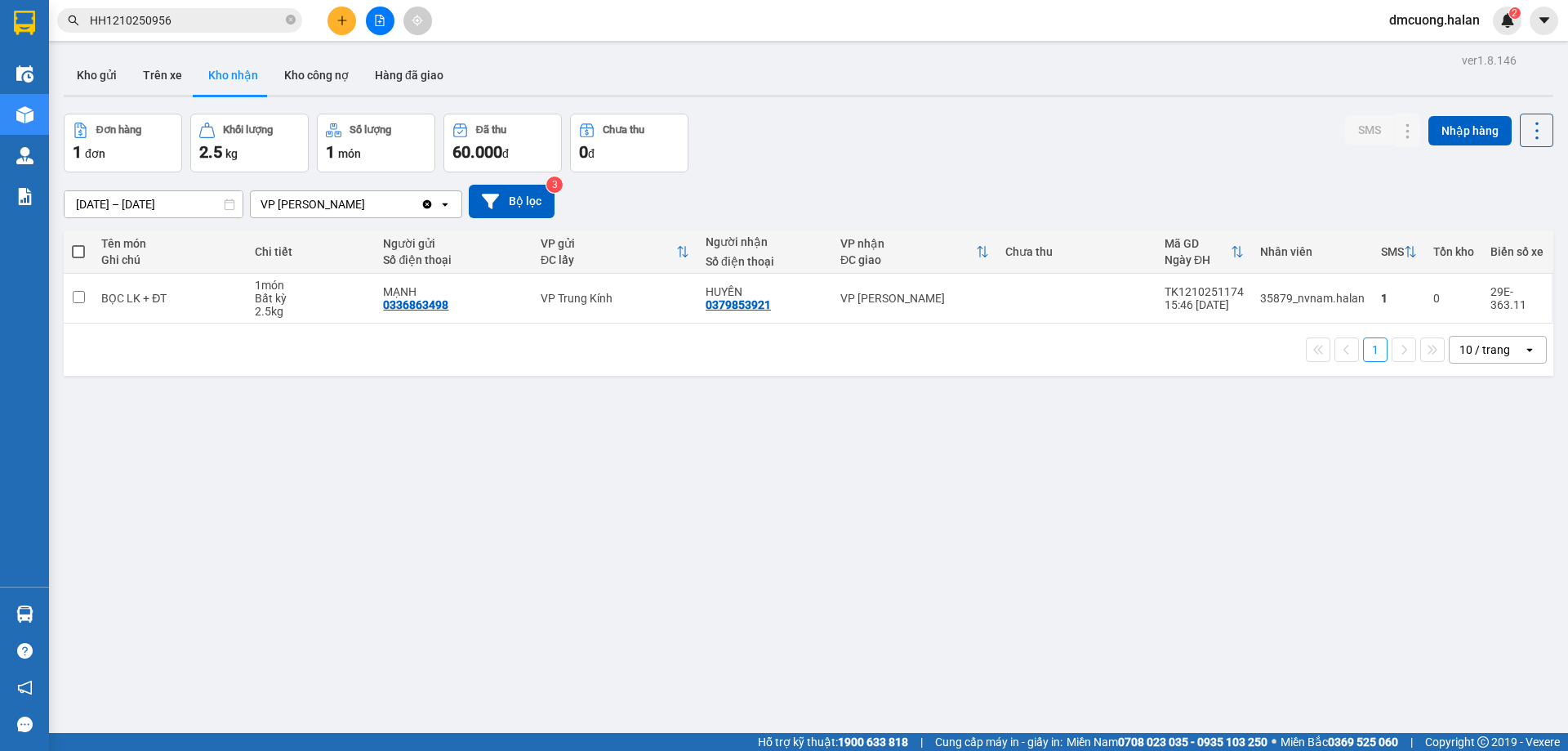
click at [974, 534] on div "ver 1.8.146 Kho gửi Trên xe Kho nhận Kho công nợ Hàng đã giao Đơn hàng 1 đơn Kh…" at bounding box center [809, 424] width 1503 height 751
click at [154, 65] on button "Trên xe" at bounding box center [162, 76] width 65 height 40
type input "[DATE] – [DATE]"
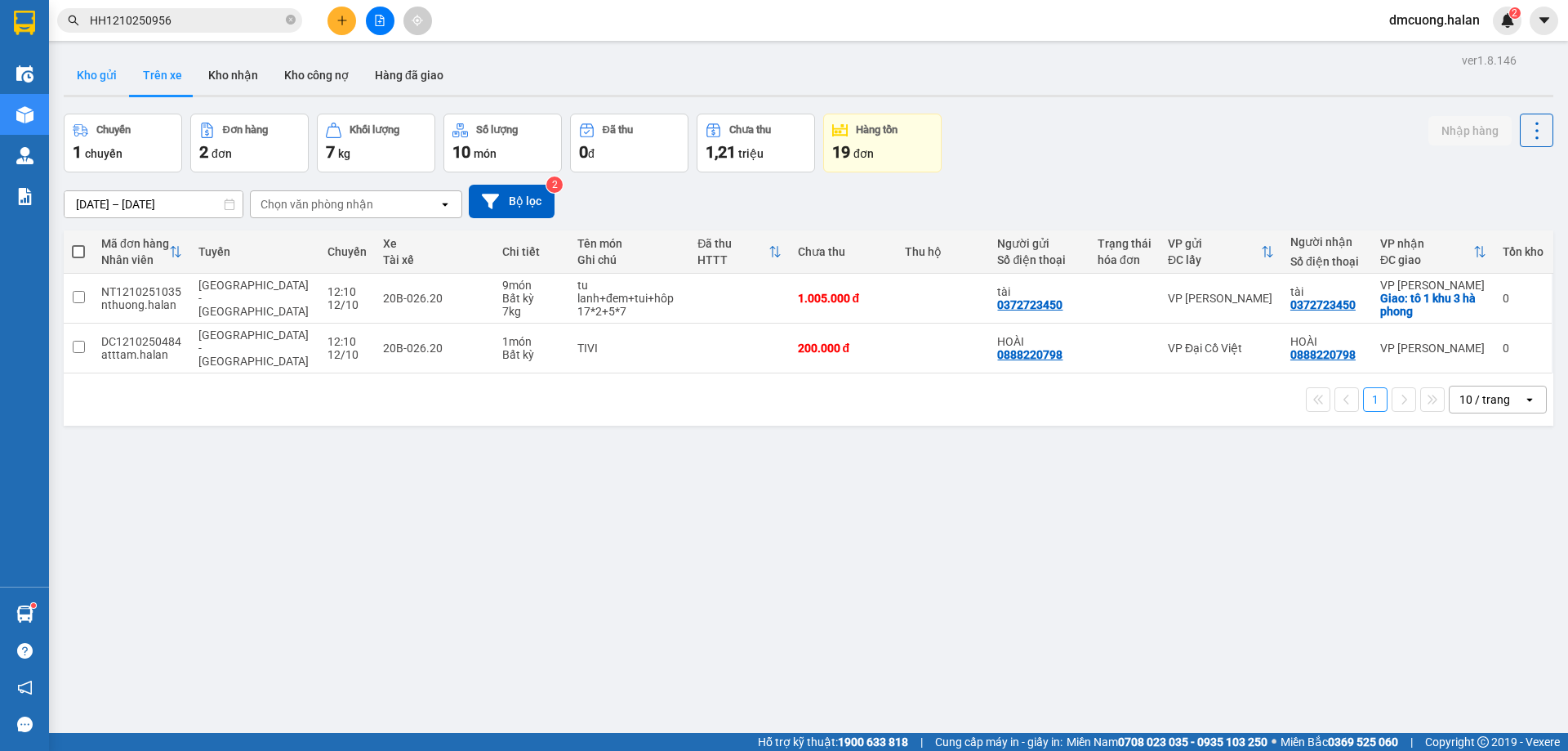
click at [91, 64] on button "Kho gửi" at bounding box center [96, 76] width 66 height 40
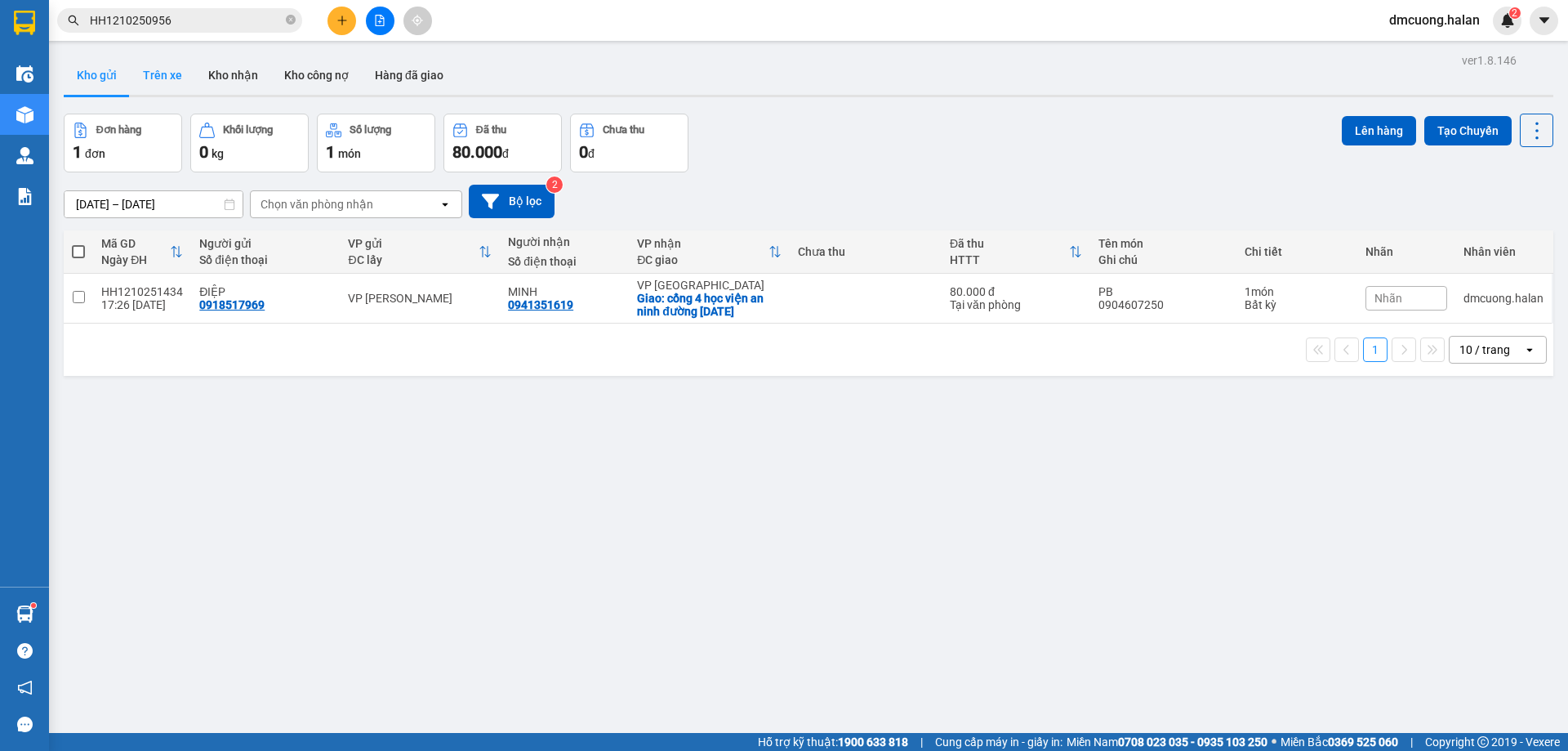
click at [160, 71] on button "Trên xe" at bounding box center [162, 76] width 65 height 40
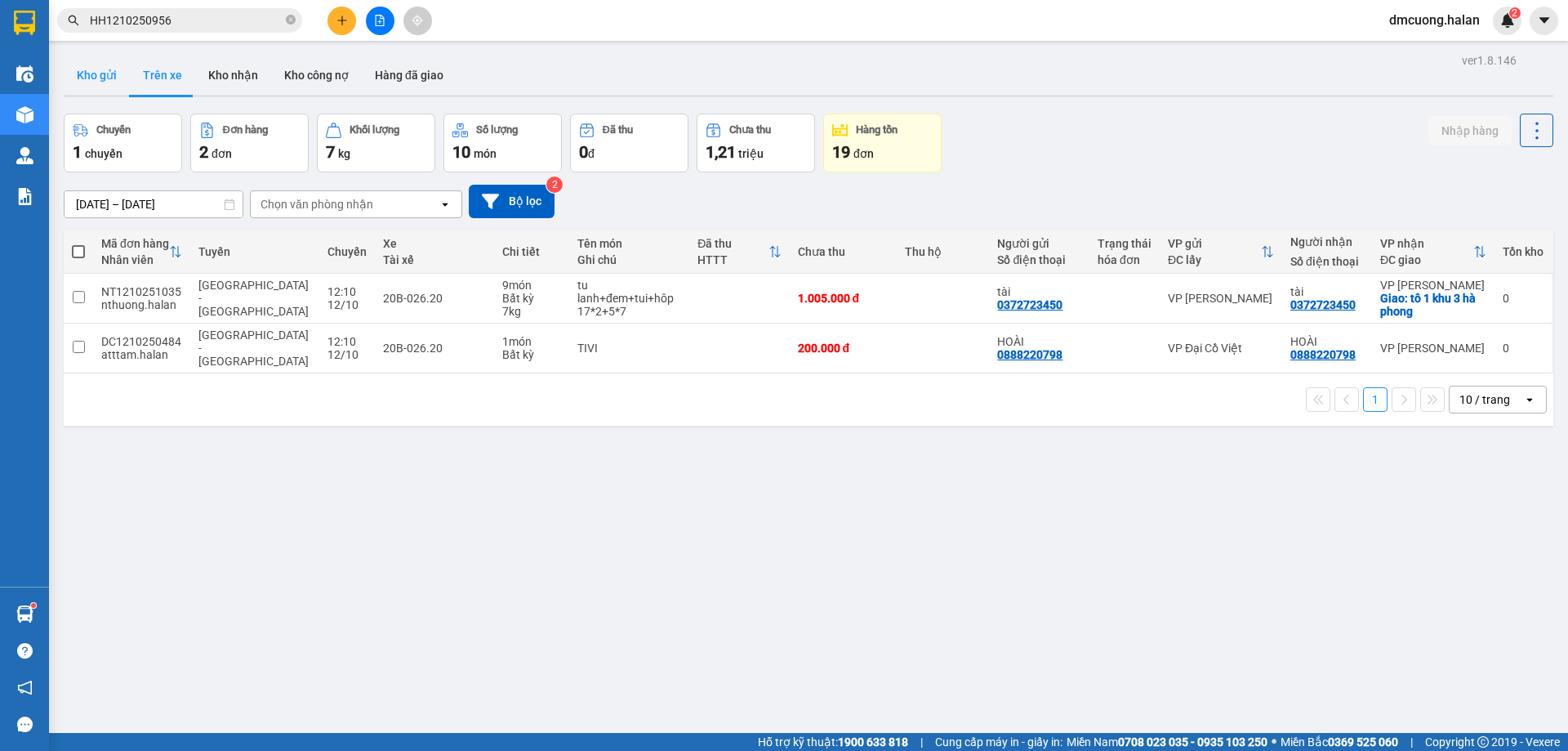
click at [81, 77] on button "Kho gửi" at bounding box center [96, 76] width 66 height 40
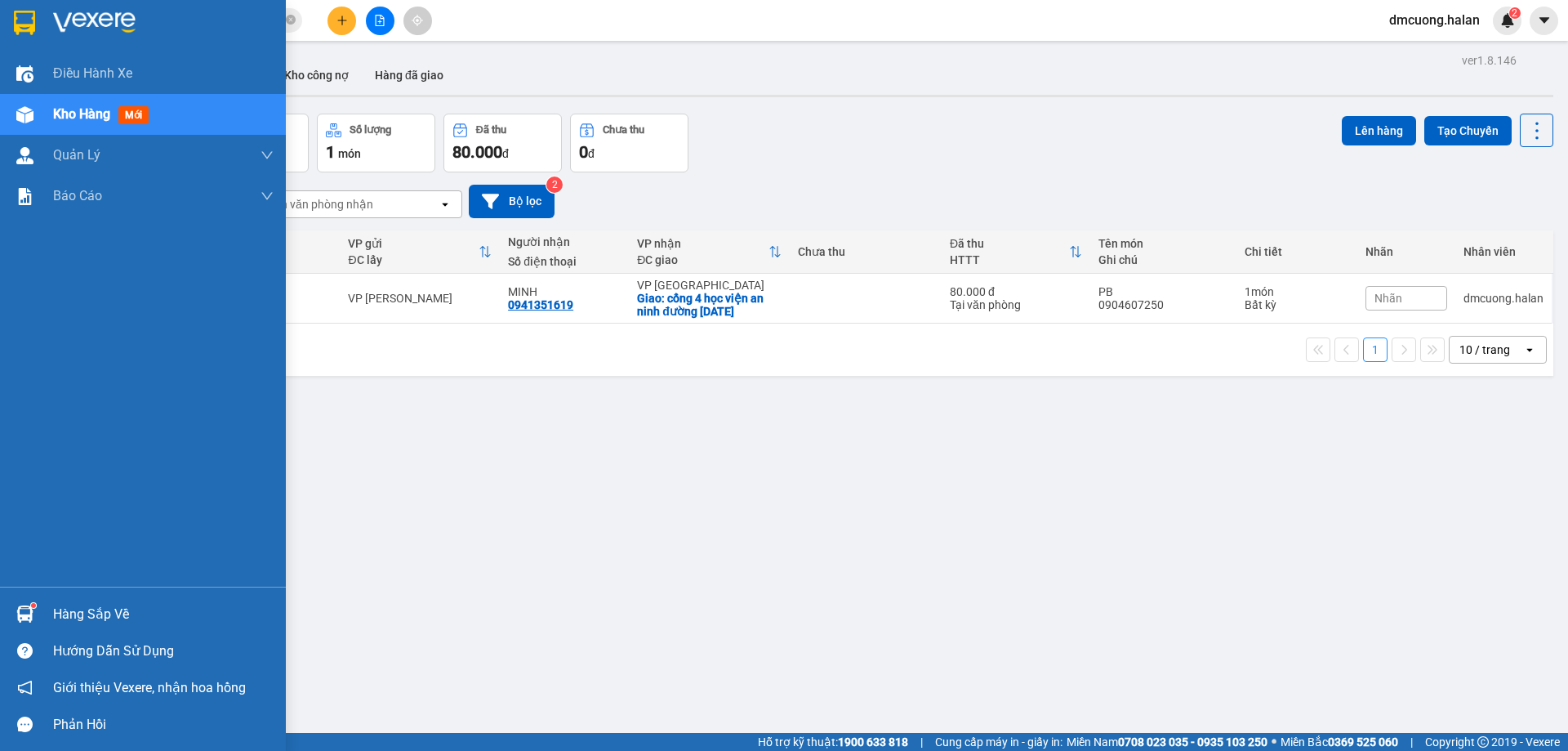
click at [76, 613] on div "Hàng sắp về" at bounding box center [163, 614] width 221 height 25
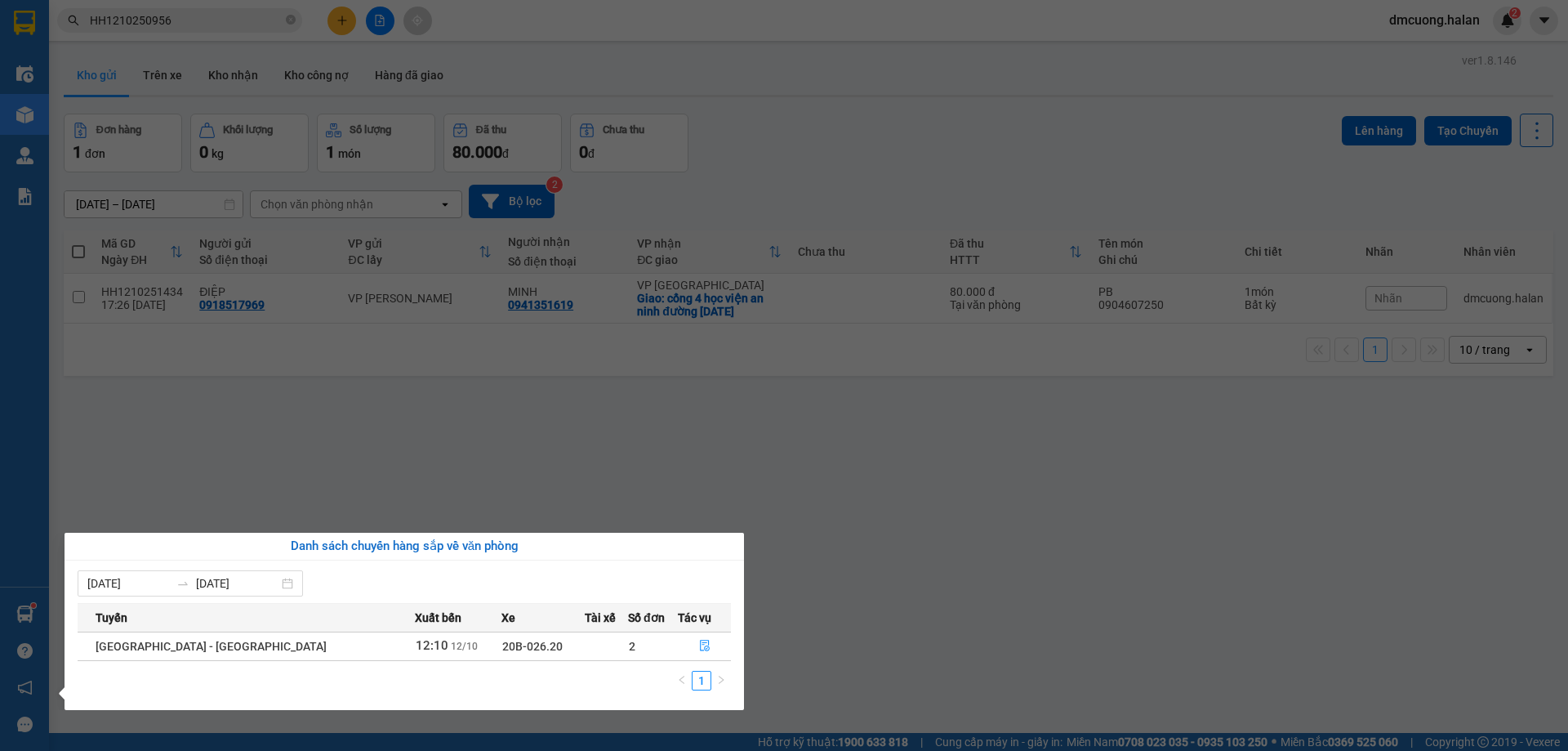
click at [946, 553] on section "Kết quả tìm kiếm ( 1 ) Bộ lọc Mã ĐH Trạng thái Món hàng Thu hộ Tổng cước Chưa c…" at bounding box center [784, 375] width 1568 height 751
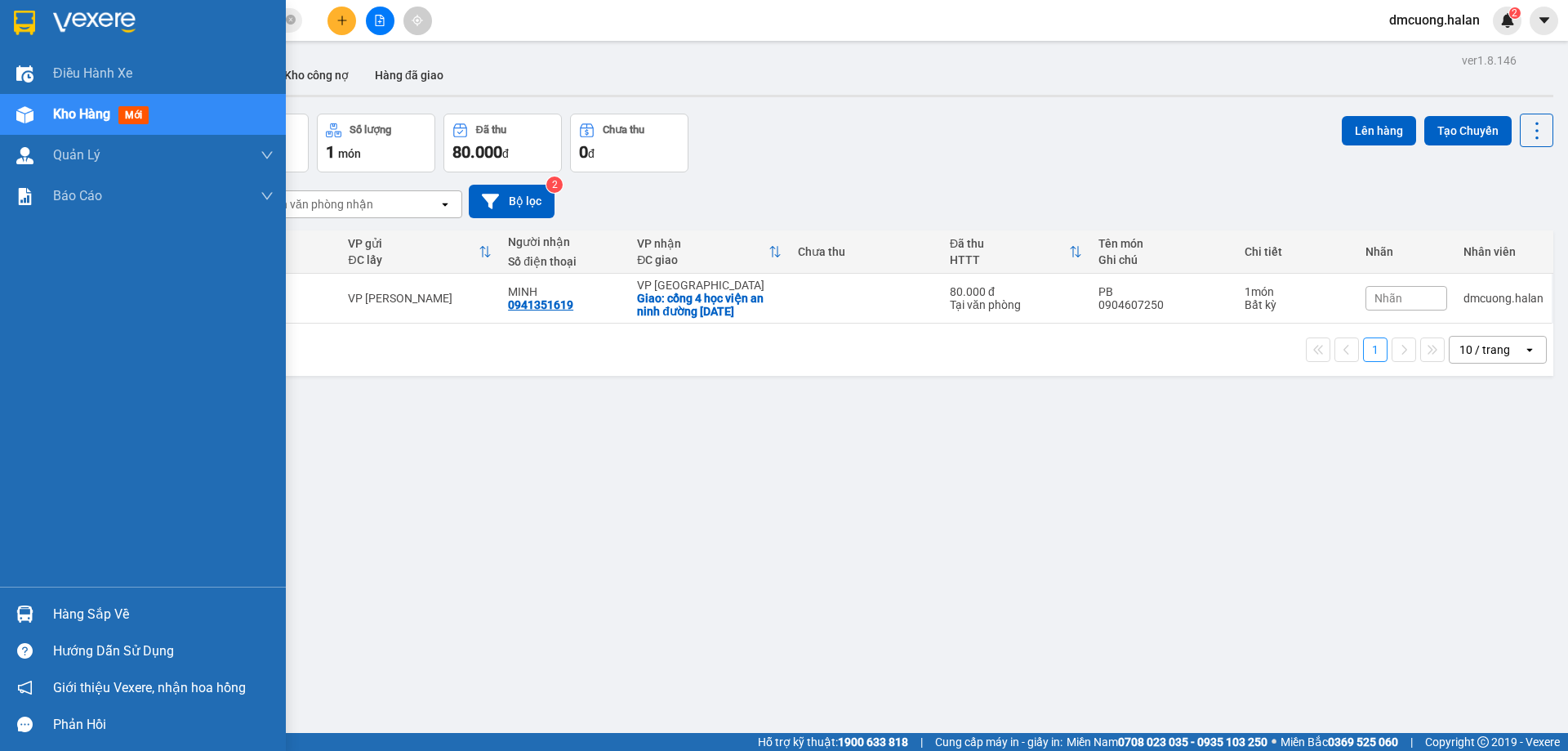
click at [91, 610] on div "Hàng sắp về" at bounding box center [163, 614] width 221 height 25
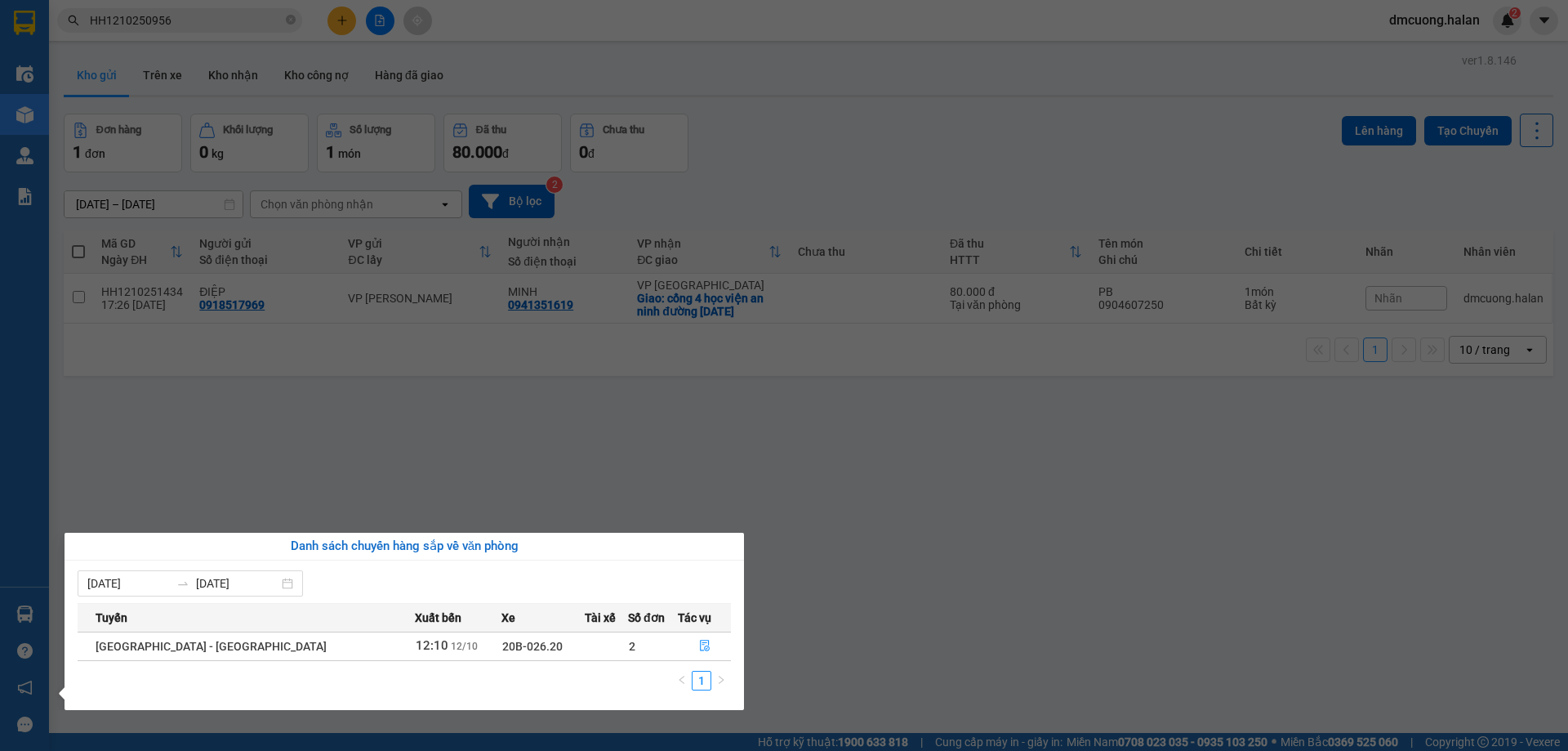
click at [1008, 491] on section "Kết quả tìm kiếm ( 1 ) Bộ lọc Mã ĐH Trạng thái Món hàng Thu hộ Tổng cước Chưa c…" at bounding box center [784, 375] width 1568 height 751
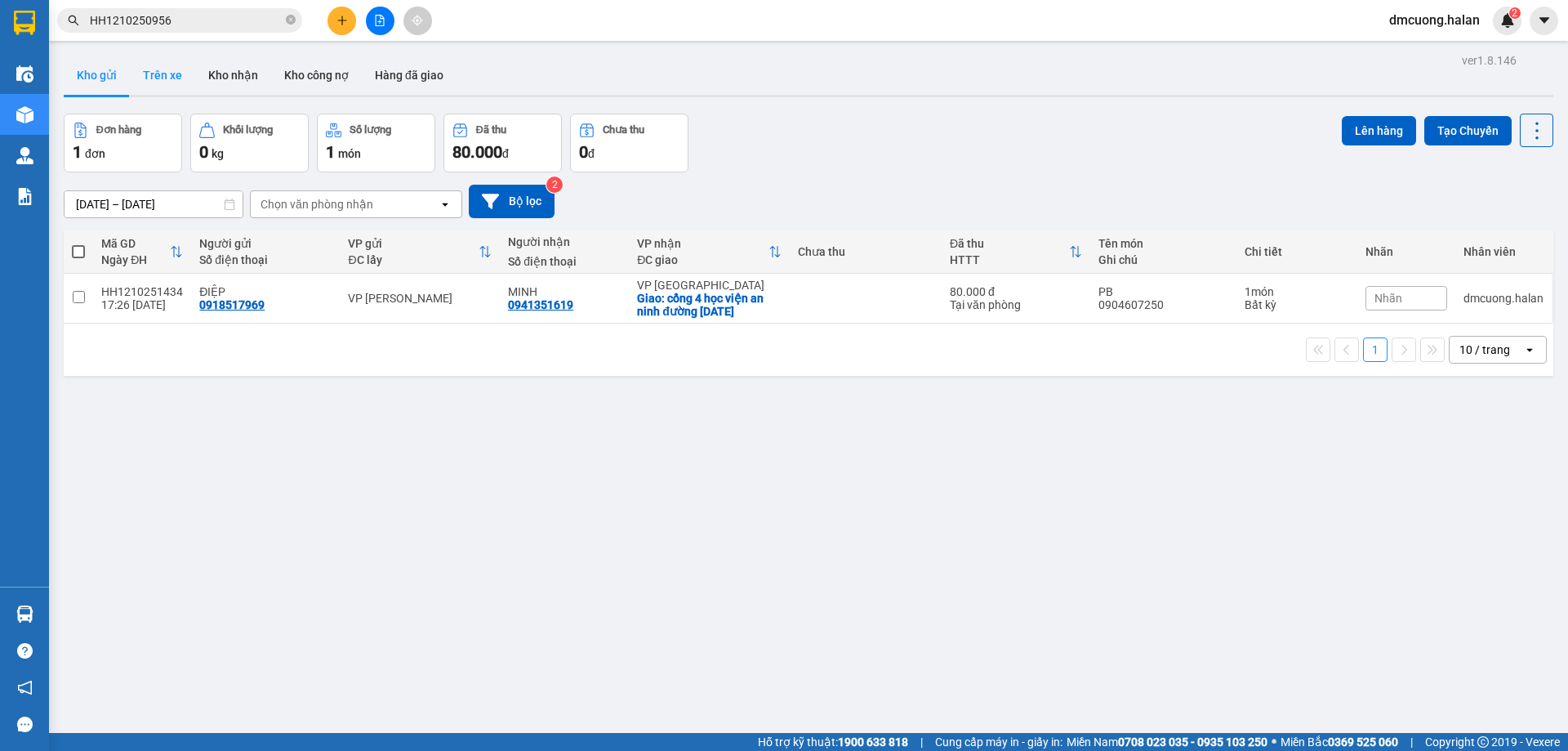
click at [172, 75] on button "Trên xe" at bounding box center [162, 76] width 65 height 40
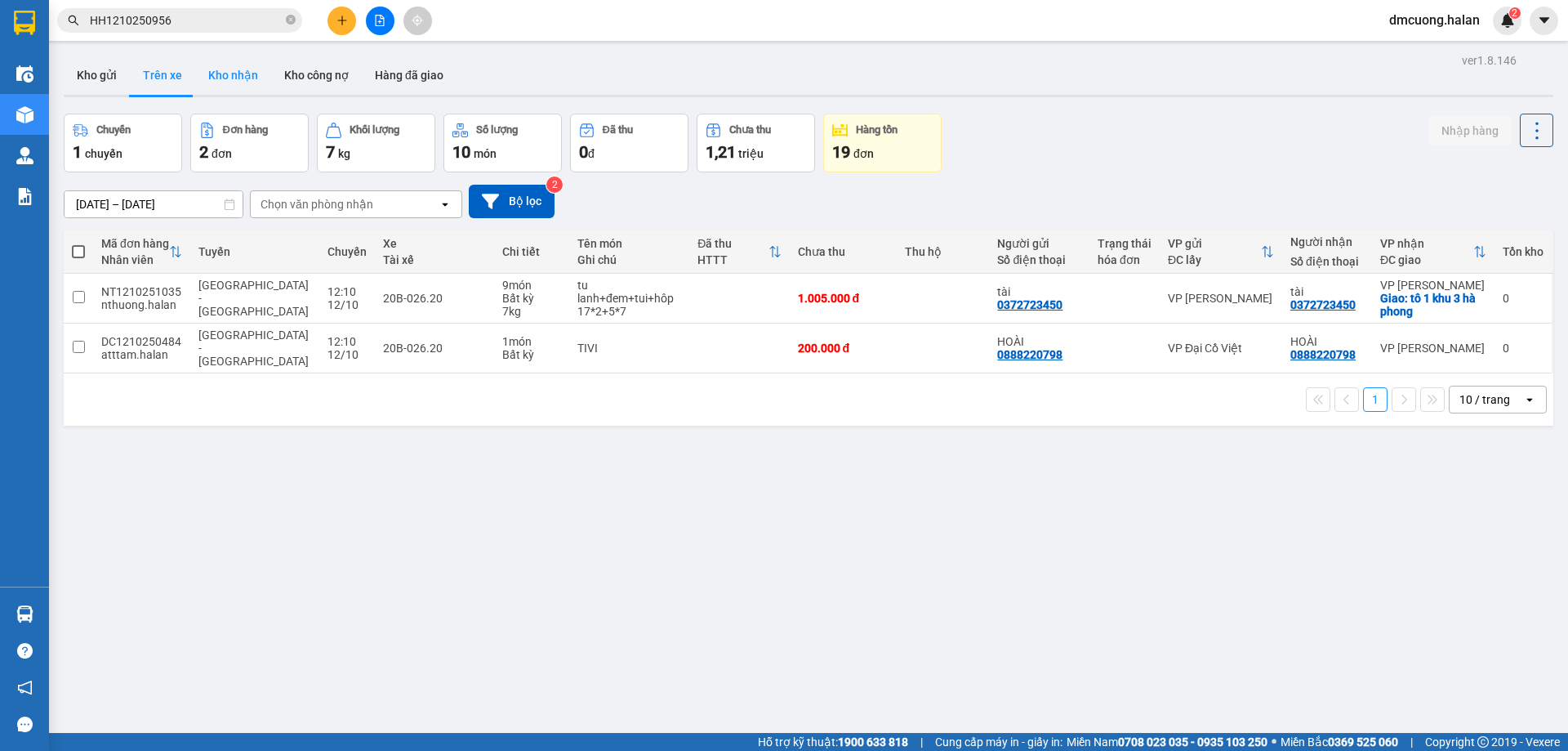
click at [255, 78] on button "Kho nhận" at bounding box center [233, 76] width 76 height 40
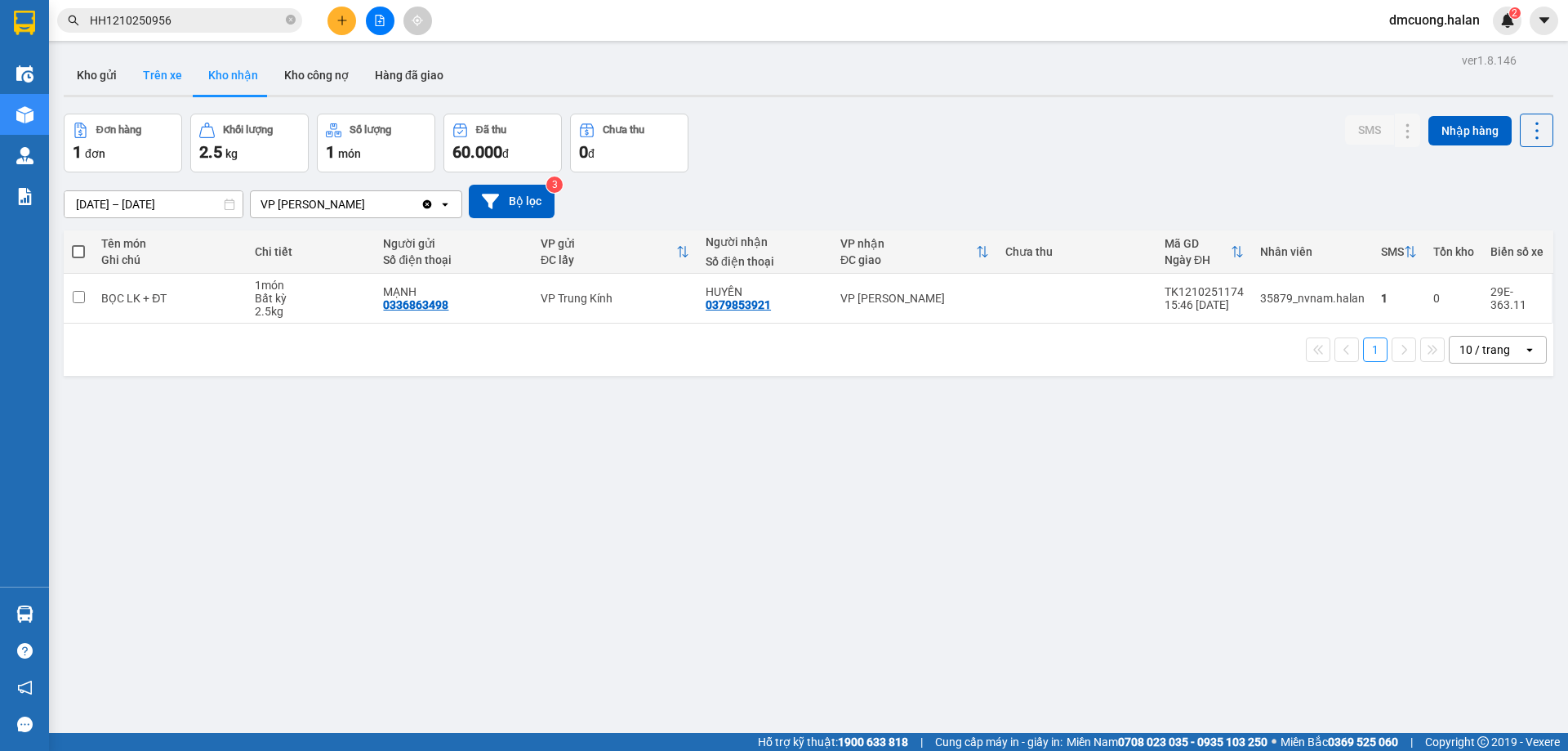
click at [171, 79] on button "Trên xe" at bounding box center [162, 76] width 65 height 40
type input "[DATE] – [DATE]"
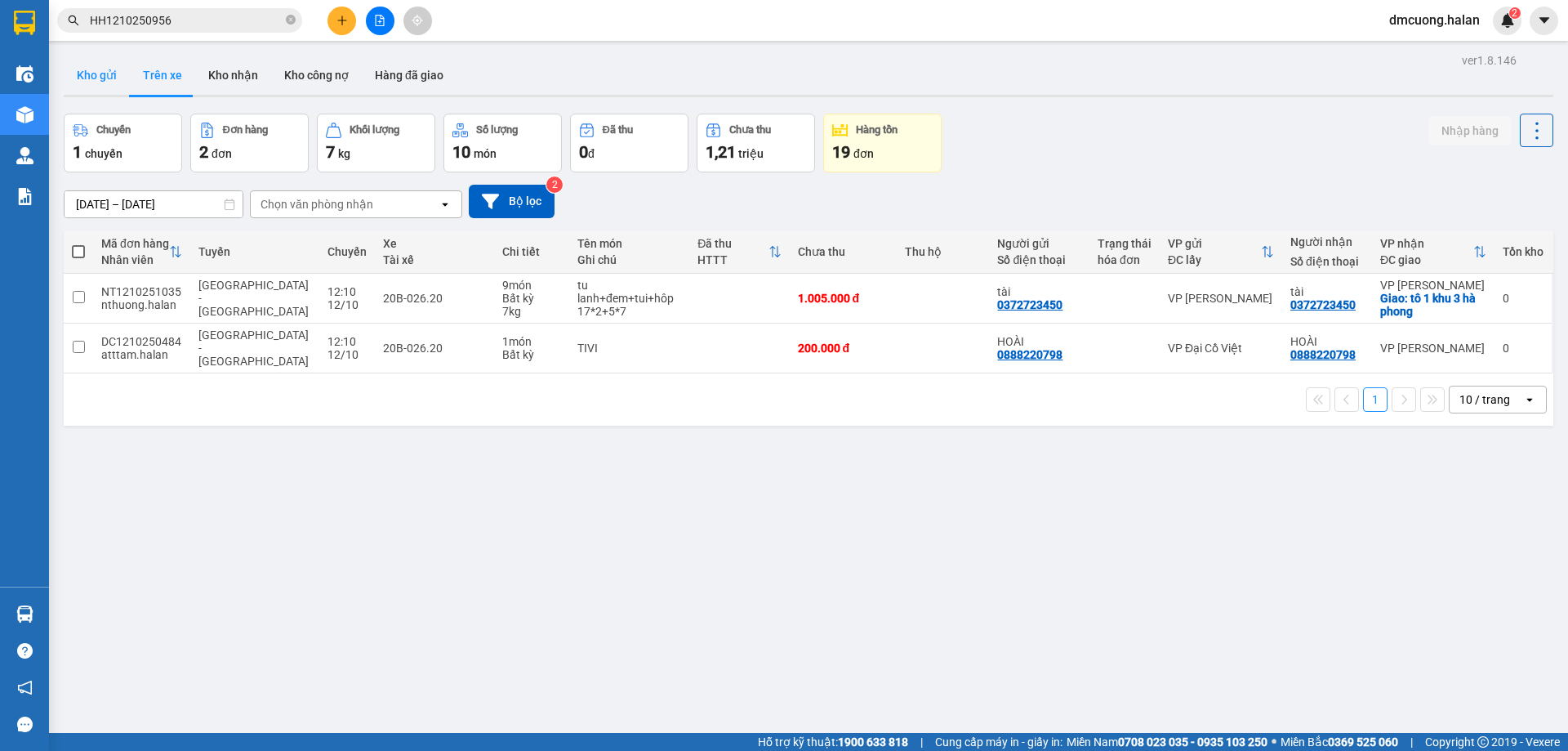
click at [95, 59] on button "Kho gửi" at bounding box center [96, 76] width 66 height 40
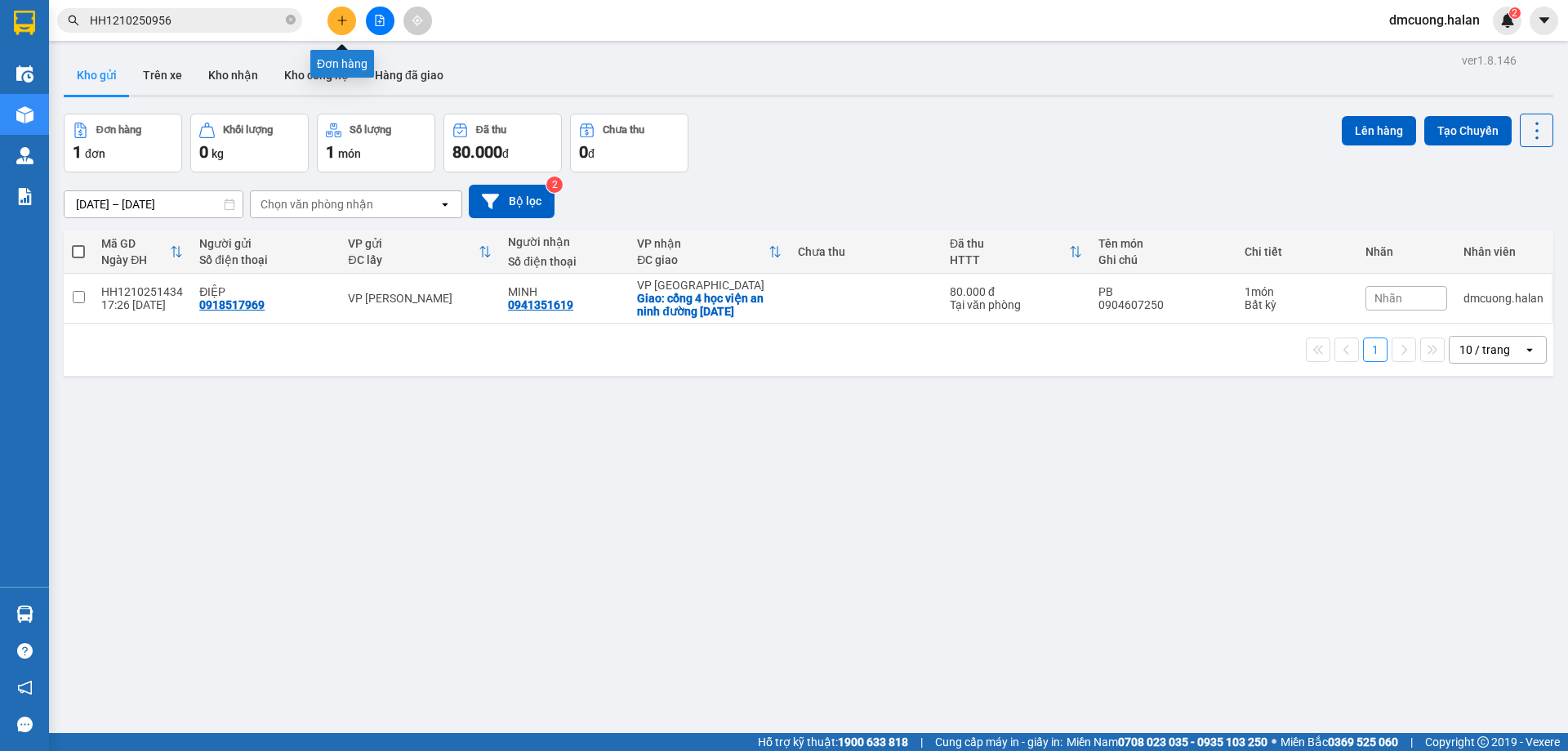
click at [343, 14] on button at bounding box center [342, 21] width 28 height 28
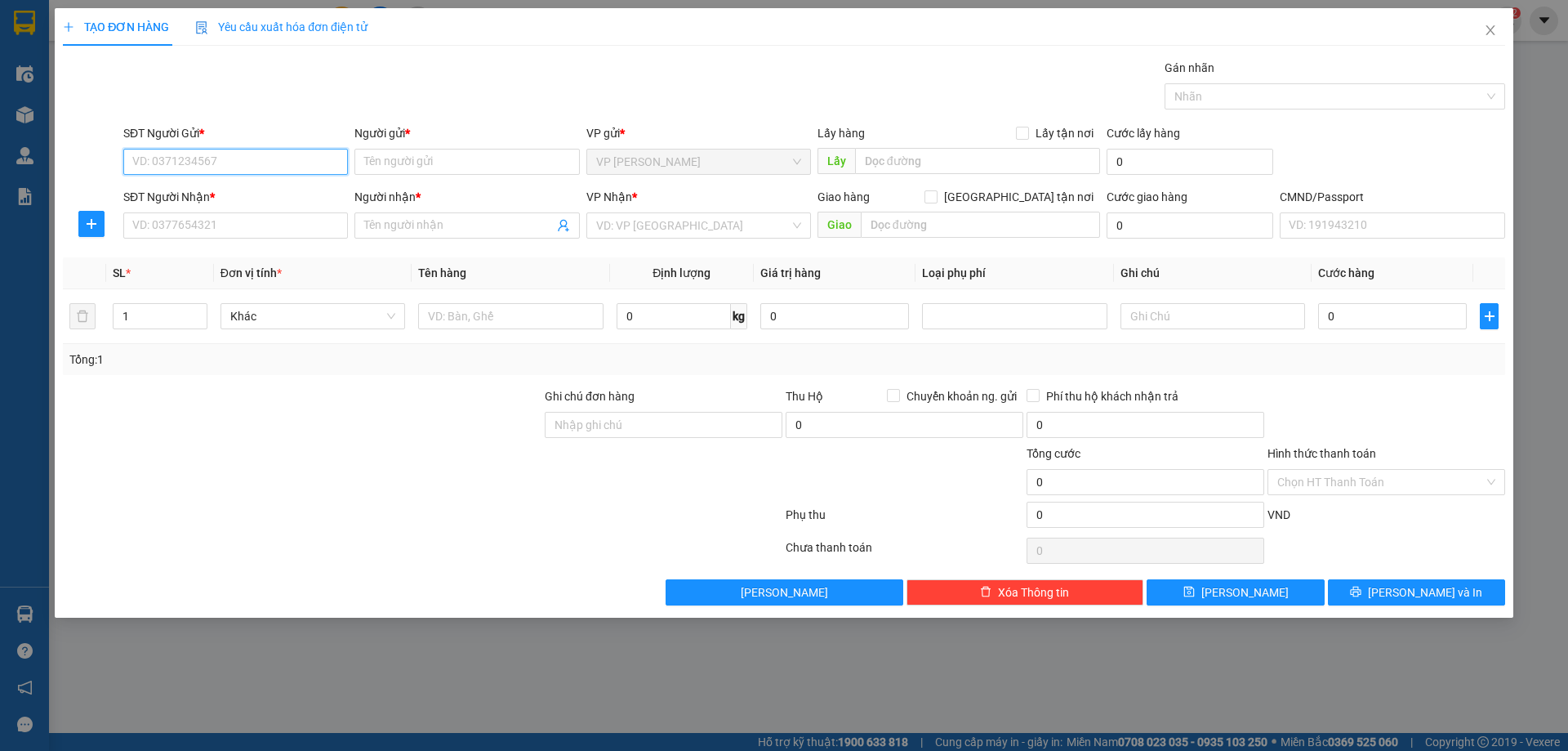
click at [308, 161] on input "SĐT Người Gửi *" at bounding box center [236, 162] width 225 height 26
type input "0912692626"
click at [416, 156] on input "Người gửi *" at bounding box center [467, 162] width 225 height 26
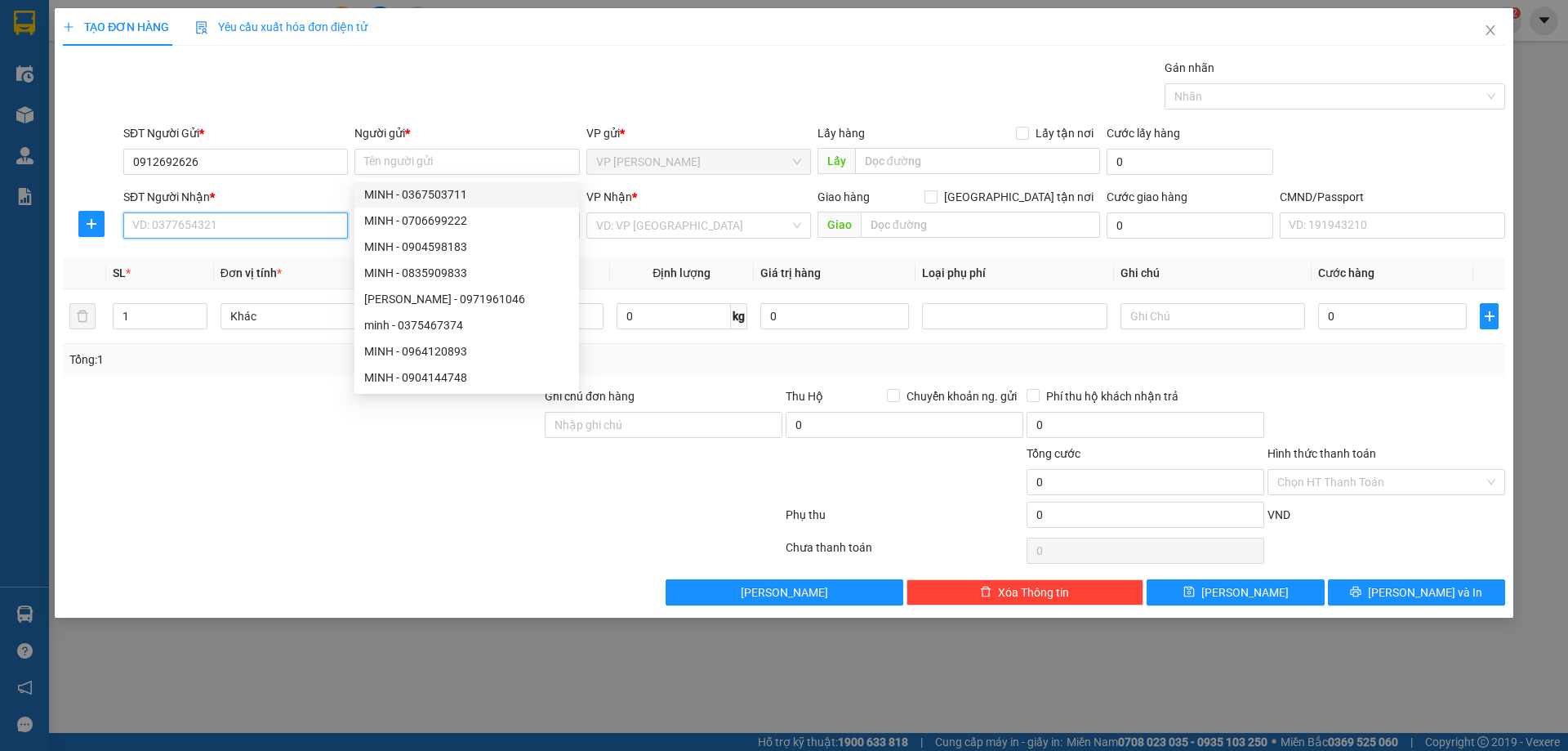
click at [248, 237] on input "SĐT Người Nhận *" at bounding box center [236, 226] width 225 height 26
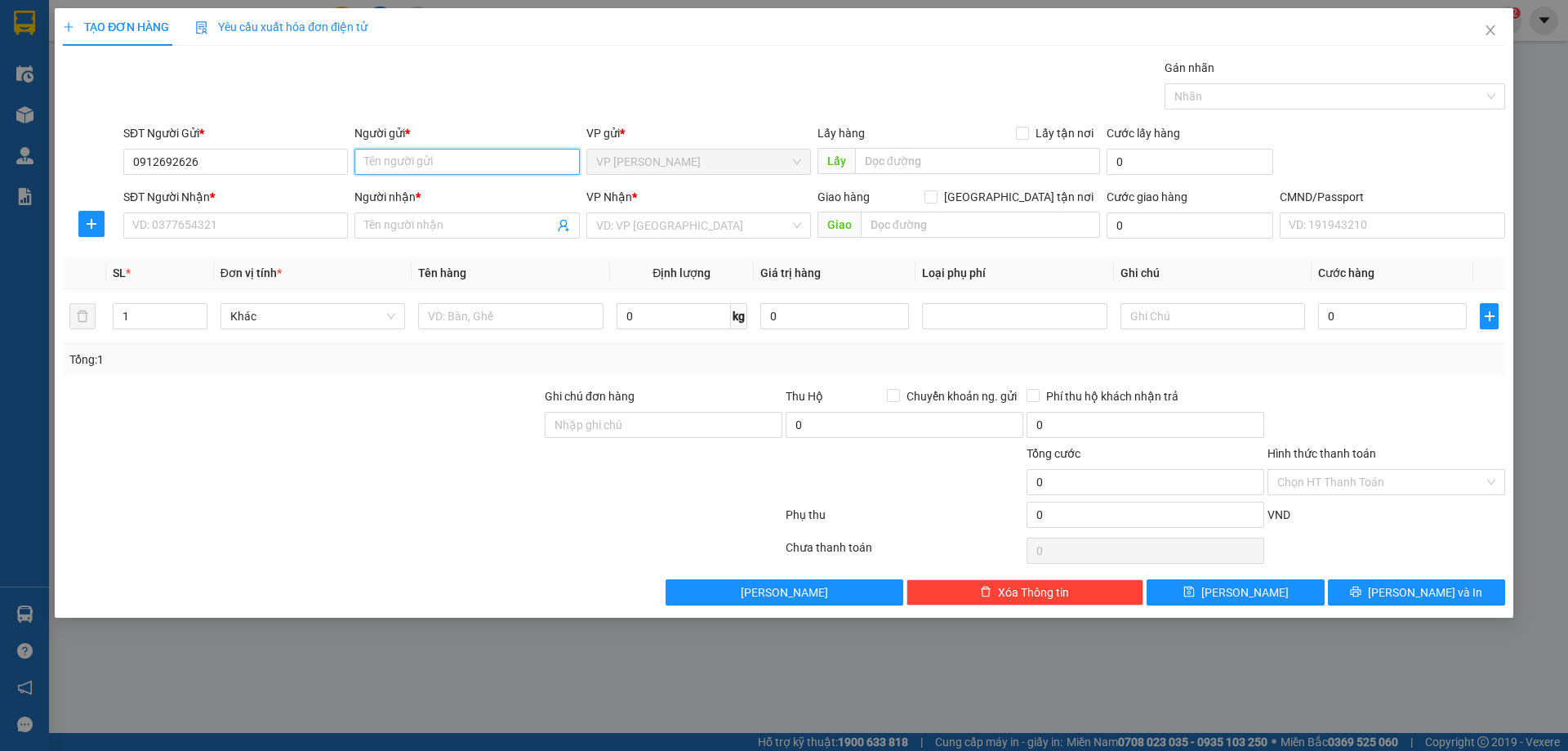
click at [444, 156] on input "Người gửi *" at bounding box center [467, 162] width 225 height 26
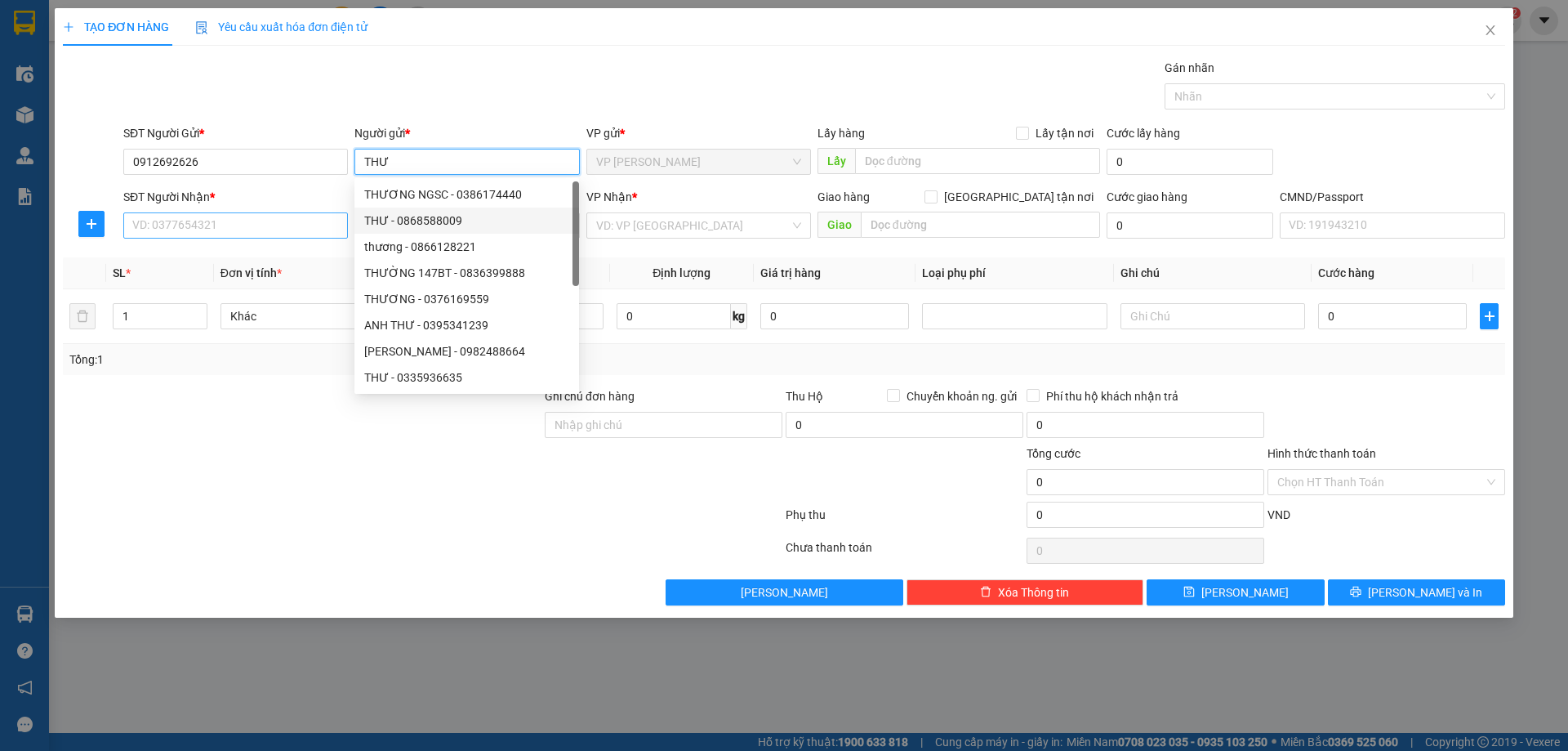
type input "THƯ"
click at [294, 228] on input "SĐT Người Nhận *" at bounding box center [236, 226] width 225 height 26
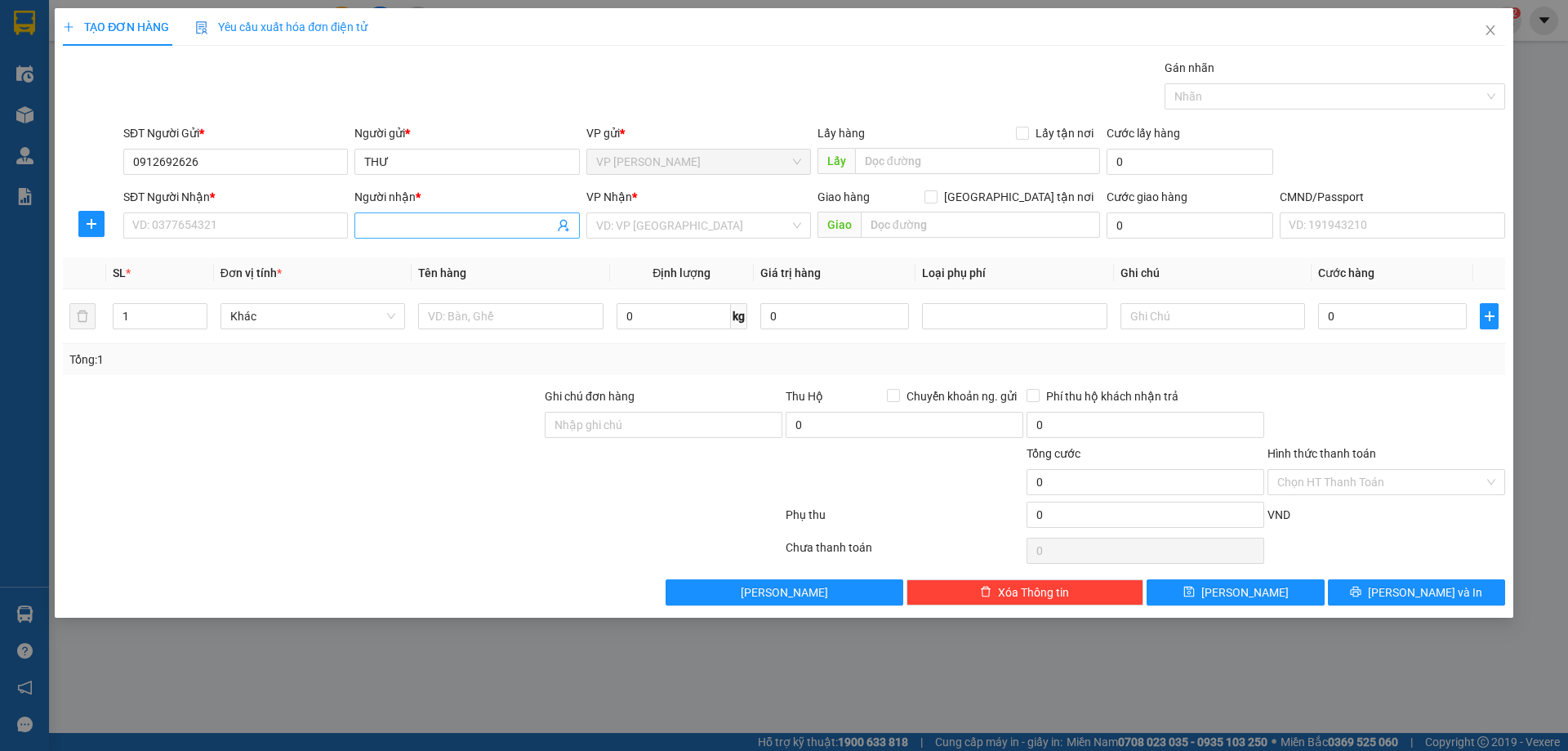
click at [403, 235] on span at bounding box center [467, 226] width 225 height 26
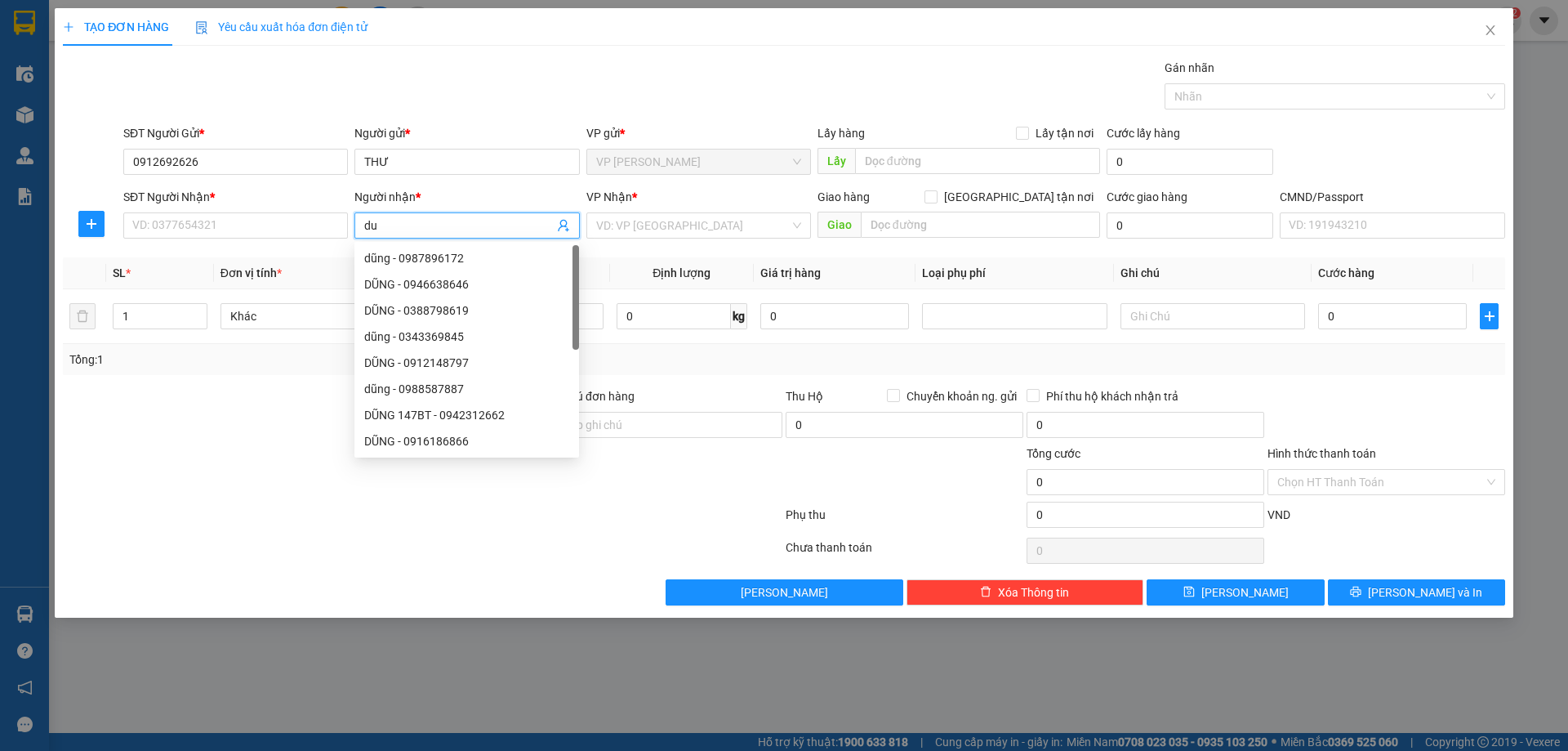
type input "d"
type input "DUNG"
click at [274, 214] on input "SĐT Người Nhận *" at bounding box center [236, 226] width 225 height 26
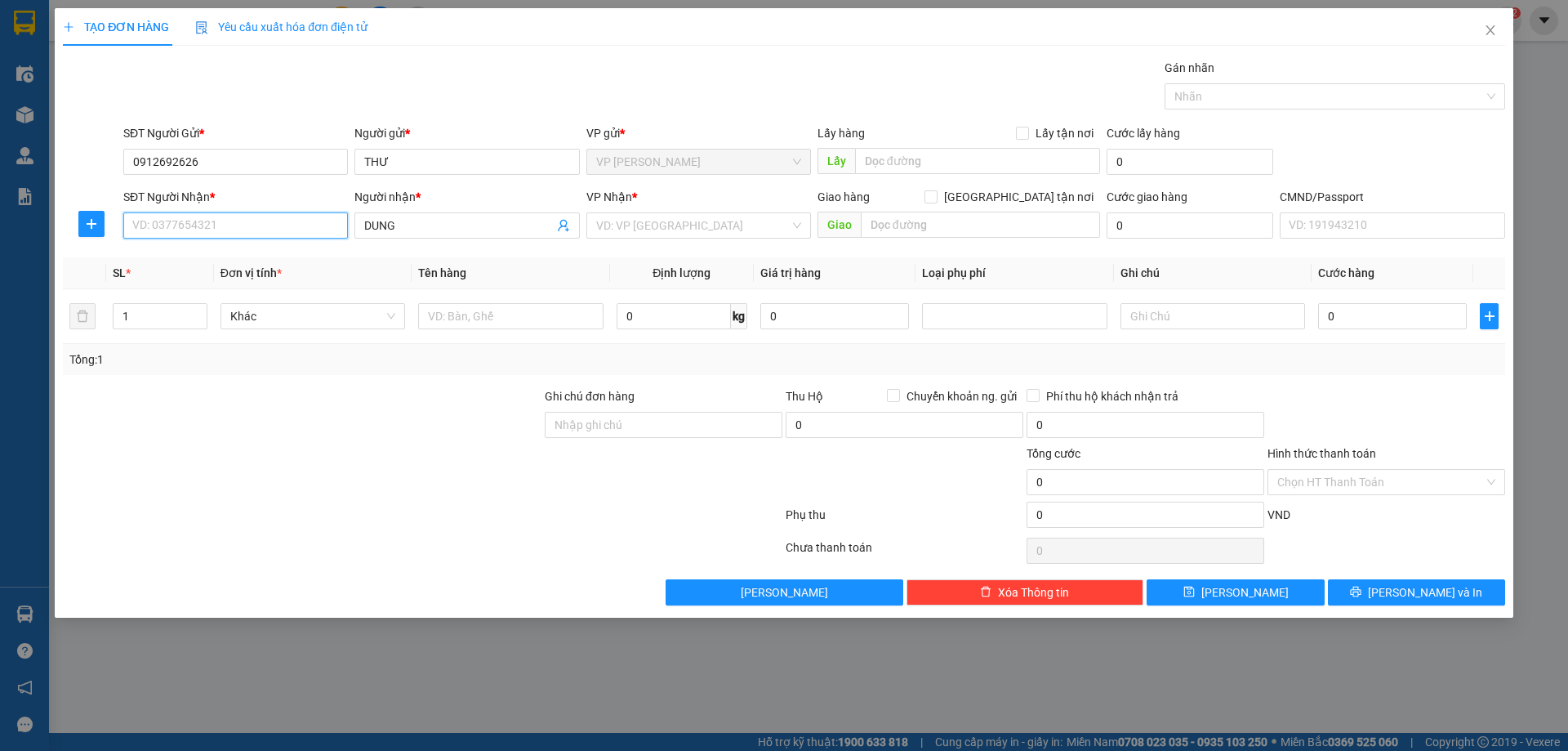
click at [237, 221] on input "SĐT Người Nhận *" at bounding box center [236, 226] width 225 height 26
click at [199, 261] on div "0358741687 - DUNG" at bounding box center [235, 258] width 205 height 18
type input "0358741687"
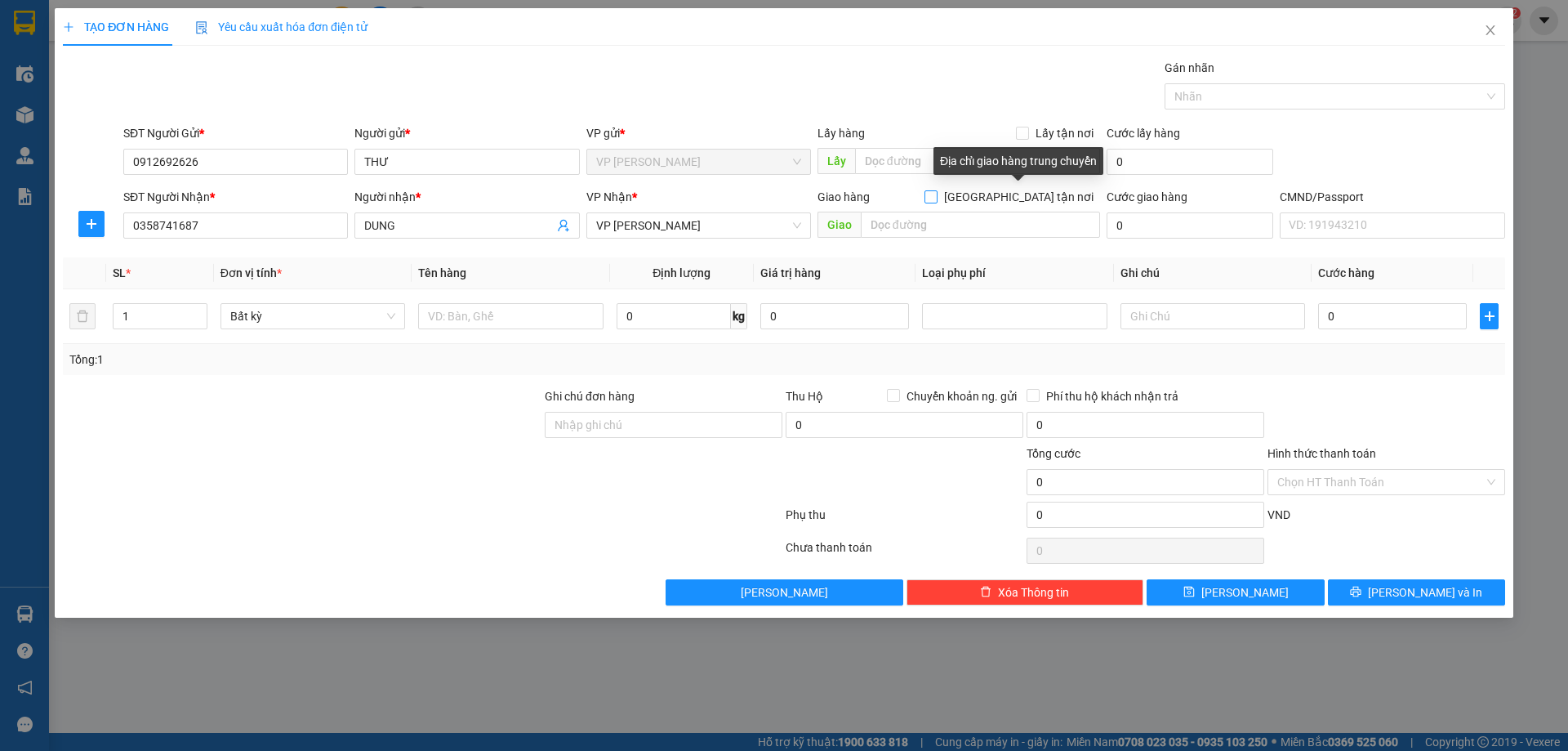
click at [936, 196] on input "[GEOGRAPHIC_DATA] tận nơi" at bounding box center [930, 196] width 11 height 11
checkbox input "true"
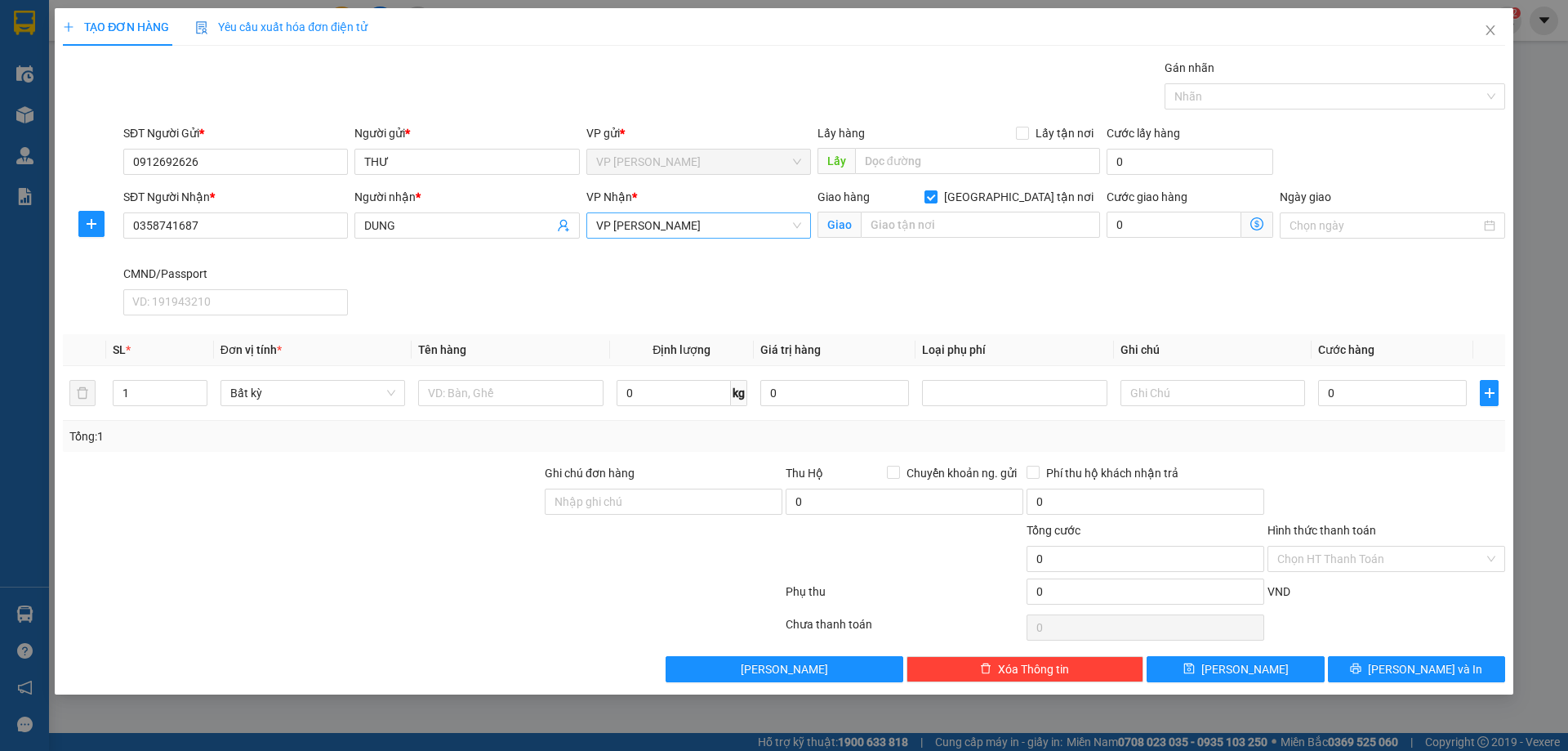
click at [743, 225] on span "VP [PERSON_NAME]" at bounding box center [698, 226] width 205 height 25
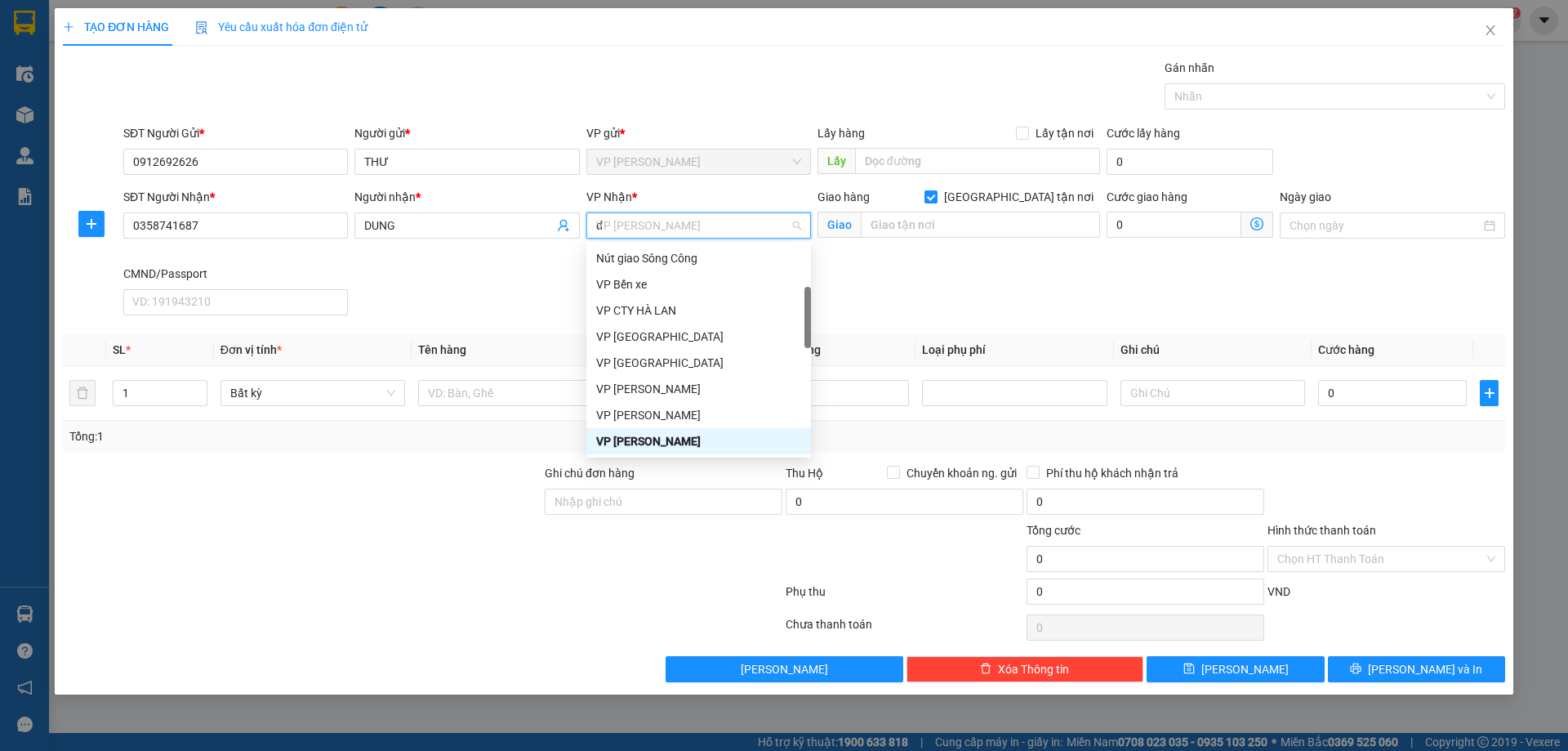
scroll to position [52, 0]
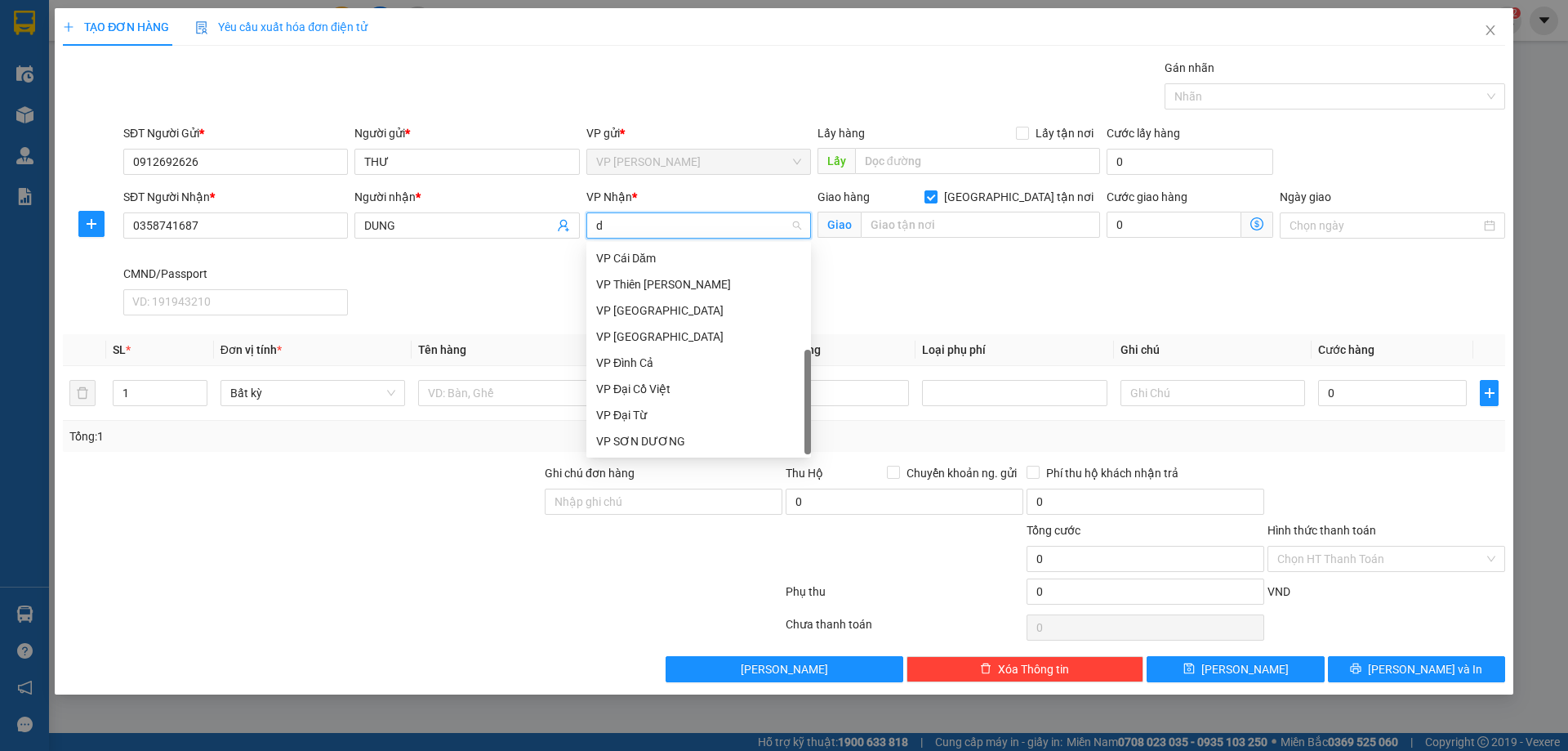
type input "dc"
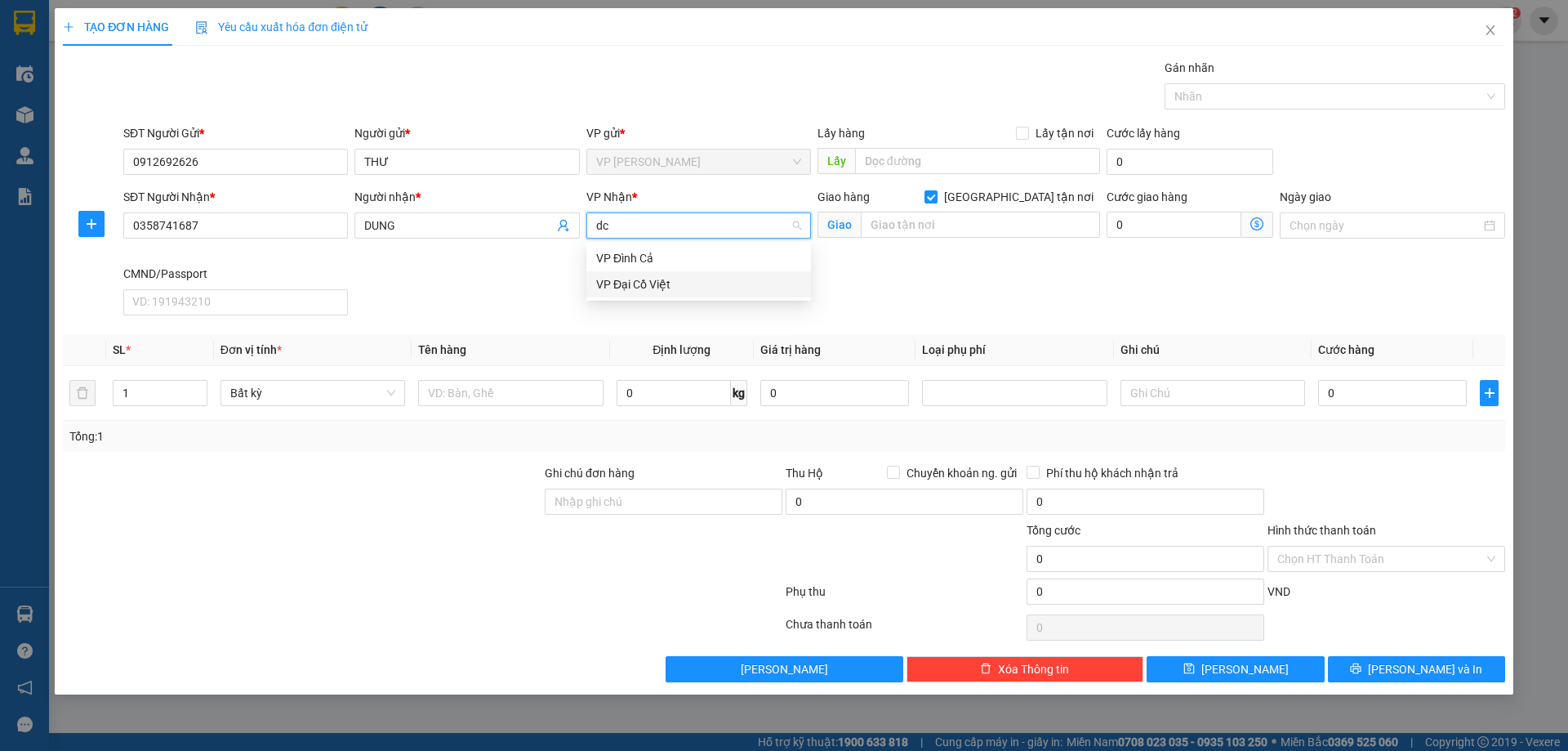
click at [676, 289] on div "VP Đại Cồ Việt" at bounding box center [698, 283] width 205 height 18
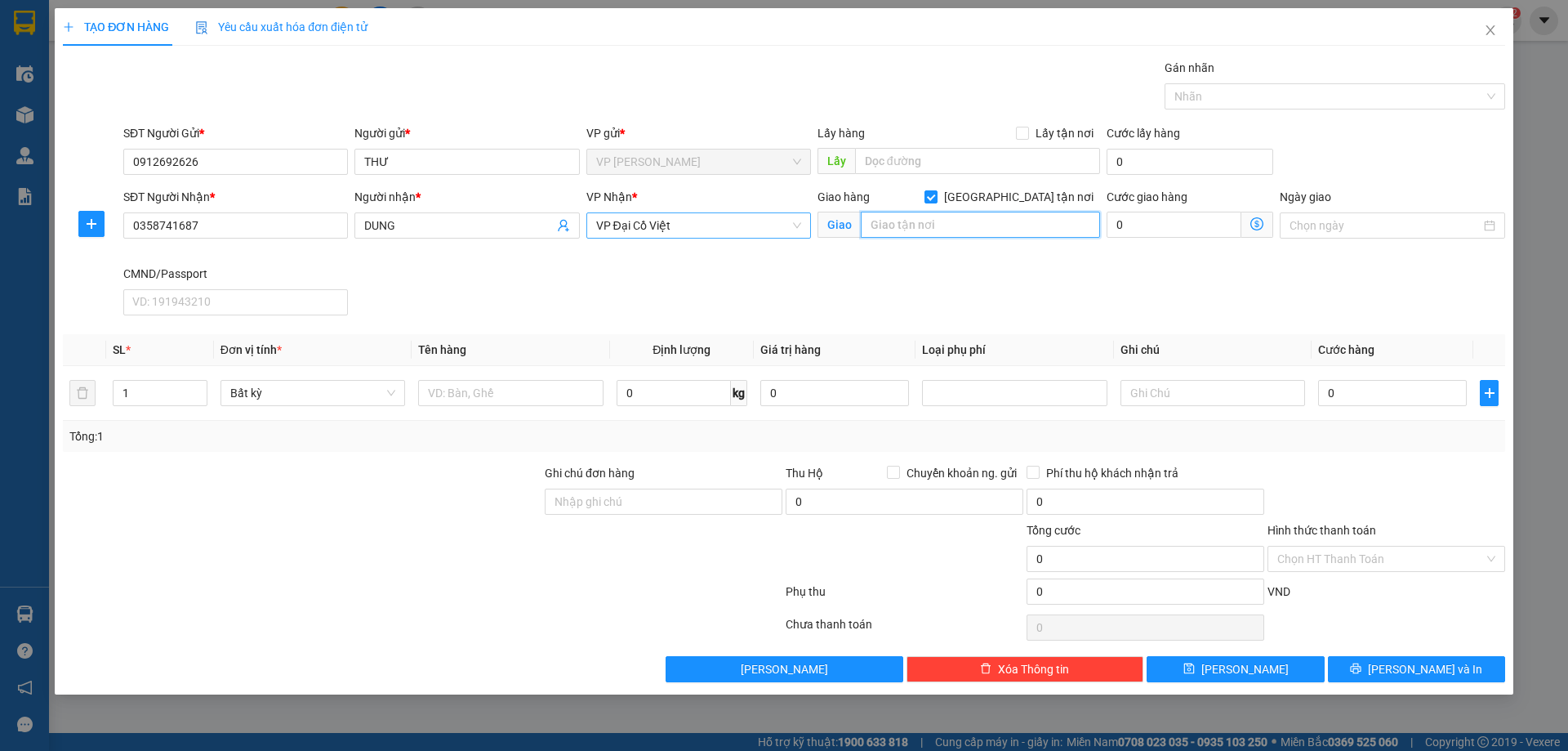
click at [1006, 221] on input "text" at bounding box center [980, 225] width 239 height 26
click at [1028, 234] on input "text" at bounding box center [980, 225] width 239 height 26
click at [1031, 229] on input "text" at bounding box center [980, 225] width 239 height 26
paste input "số 30A Ngõ Liên Việt - Nguyễn Lương Bằng - Đống Đa - HN"
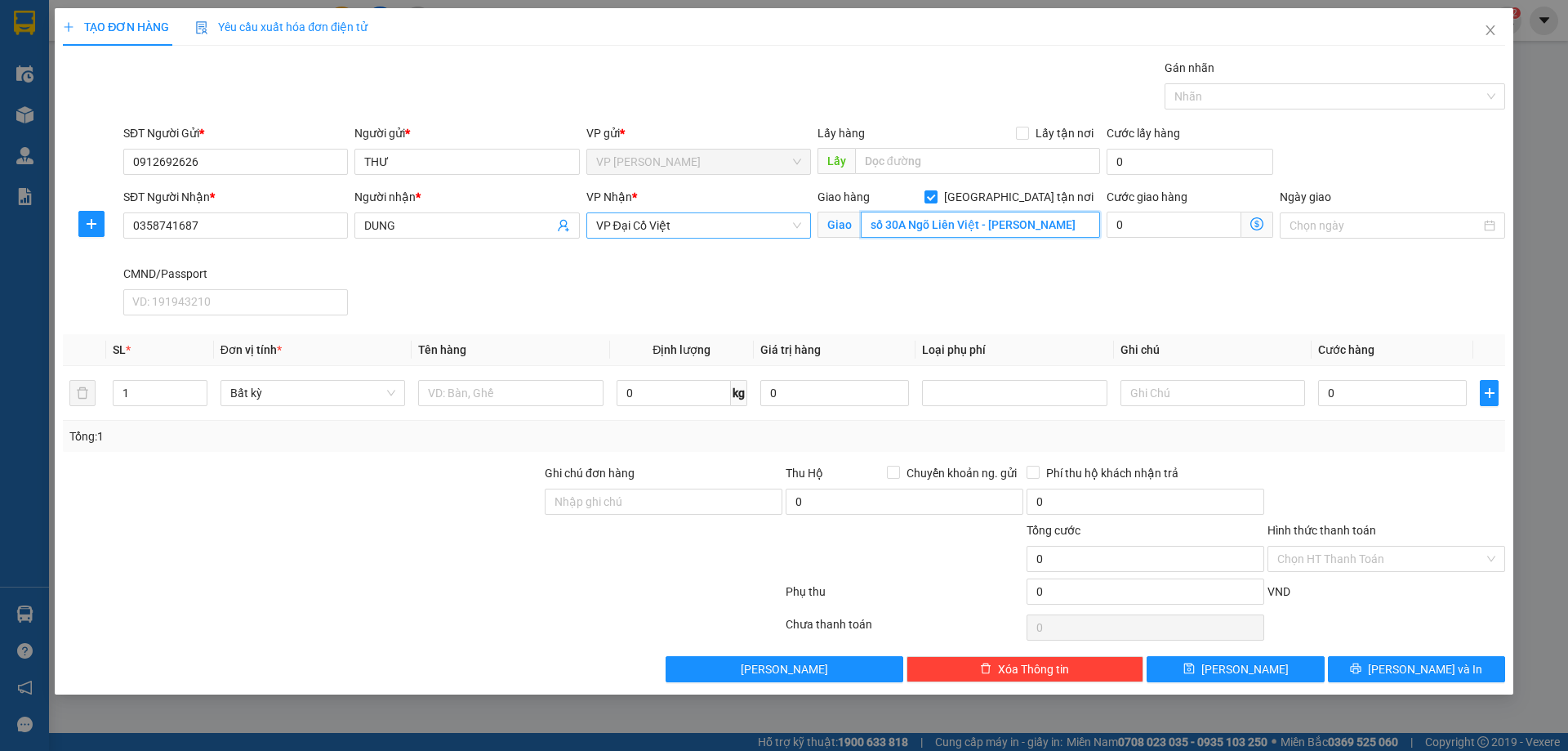
type input "số 30A Ngõ Liên Việt - Nguyễn Lương Bằng - Đống Đa - HN"
click at [1254, 227] on icon "dollar-circle" at bounding box center [1257, 224] width 13 height 13
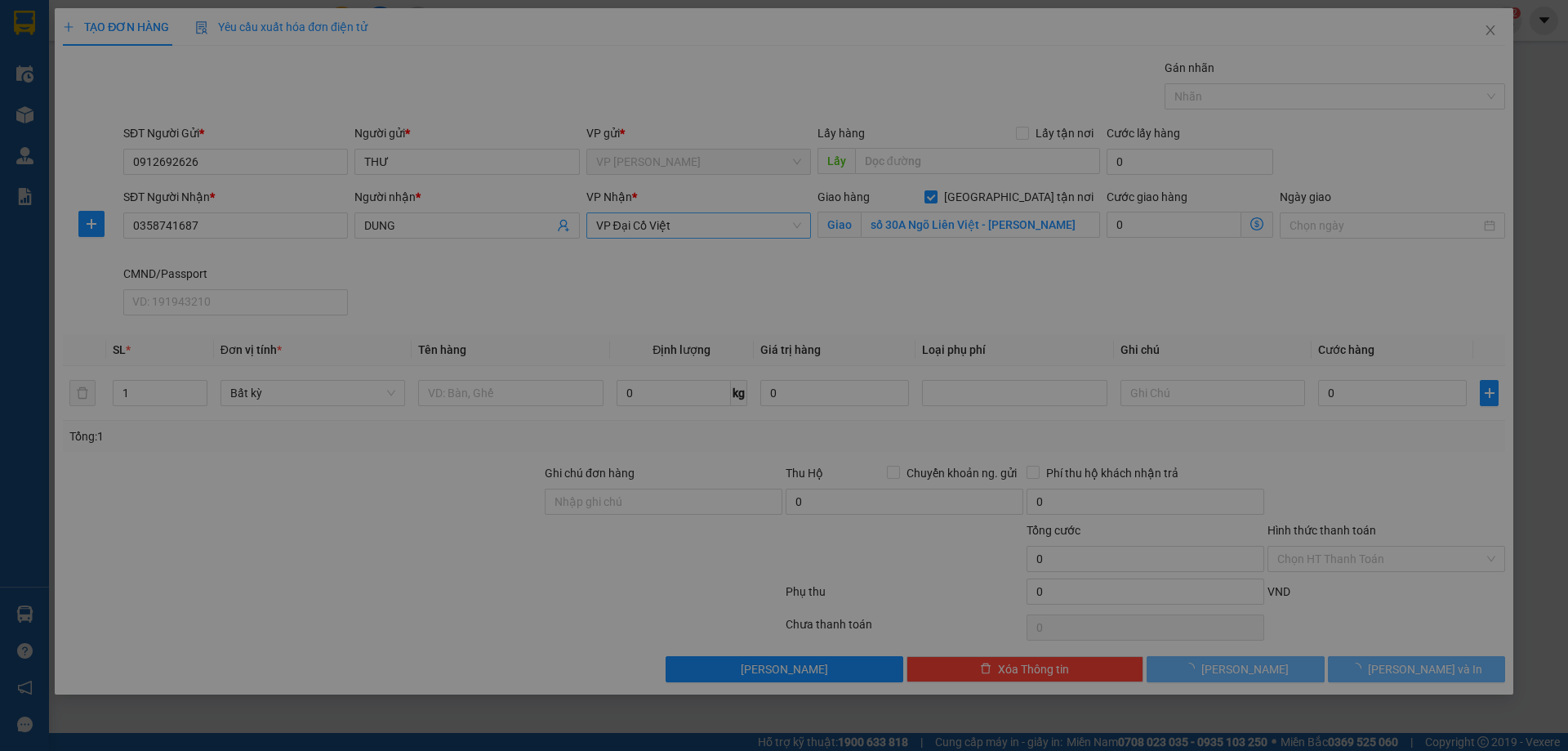
scroll to position [0, 0]
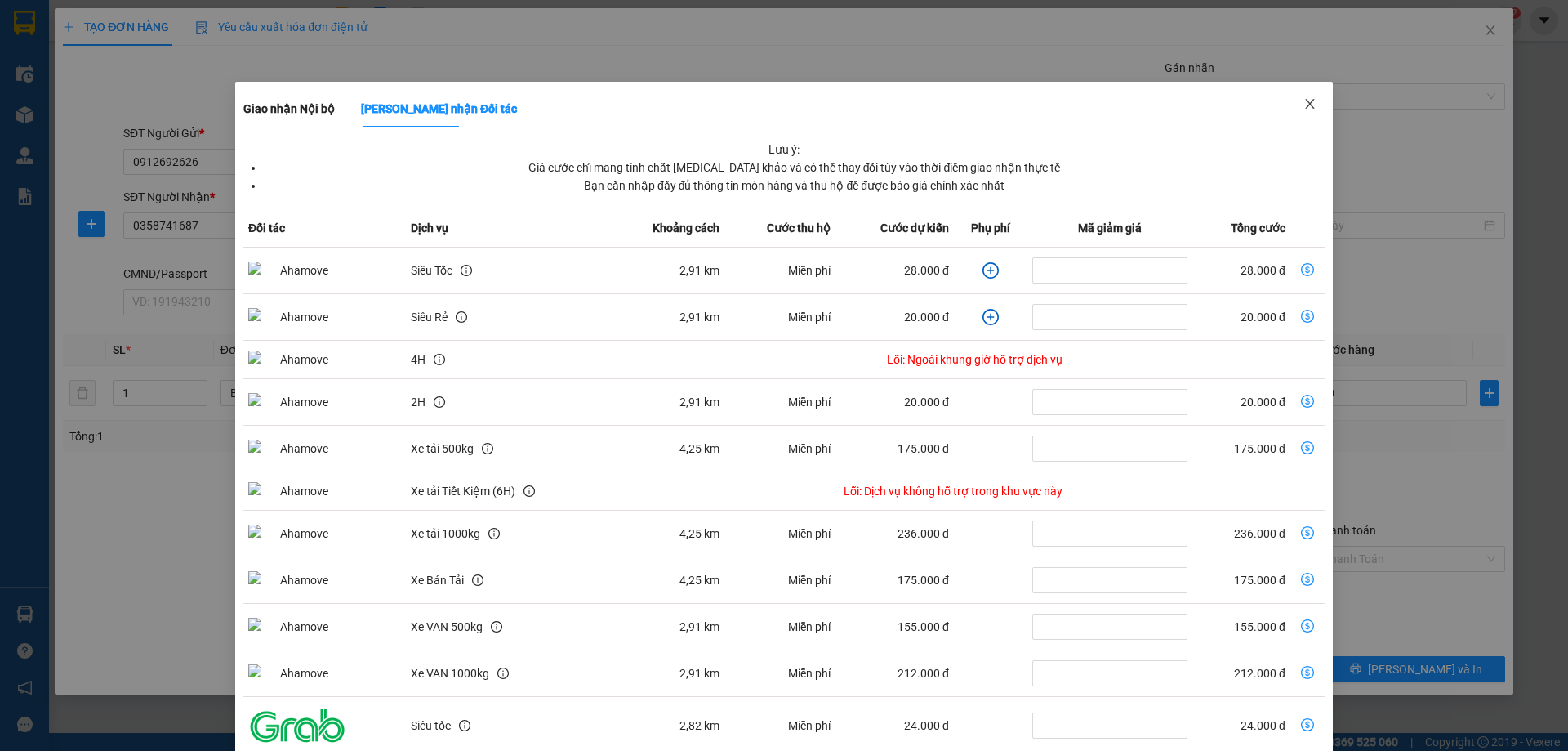
click at [1305, 104] on icon "close" at bounding box center [1310, 104] width 9 height 9
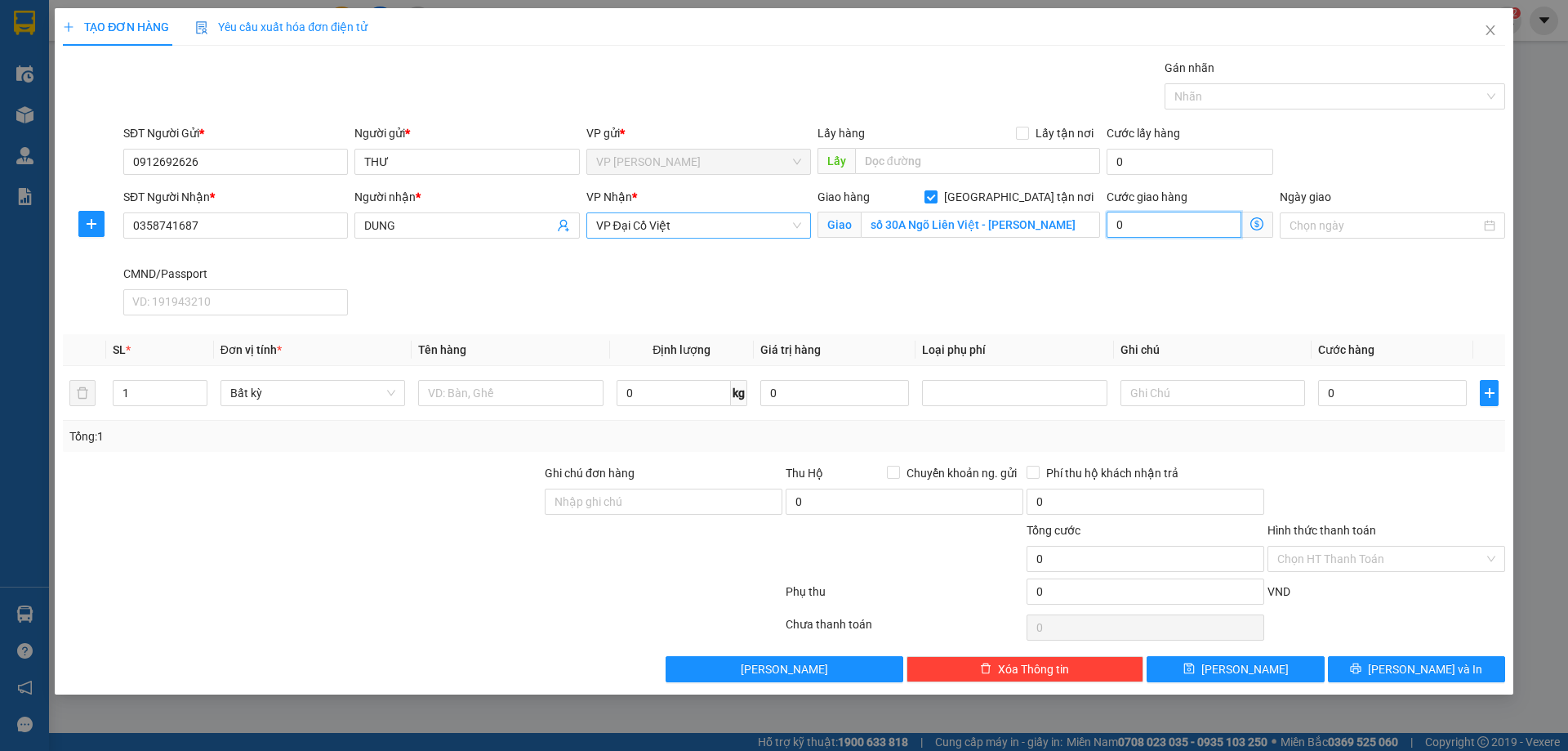
click at [1146, 227] on input "0" at bounding box center [1174, 225] width 135 height 26
type input "4"
type input "40"
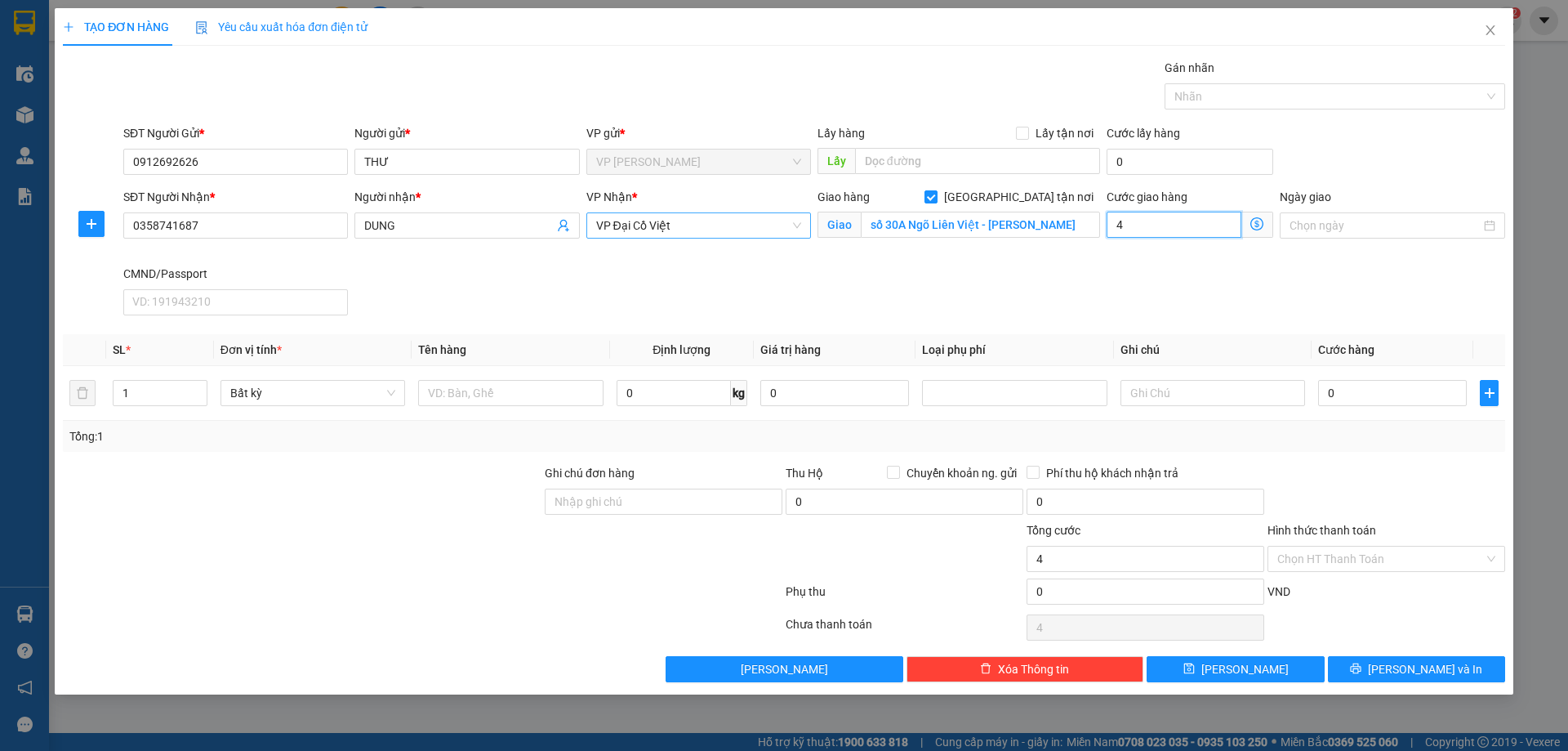
type input "40"
type input "40.000"
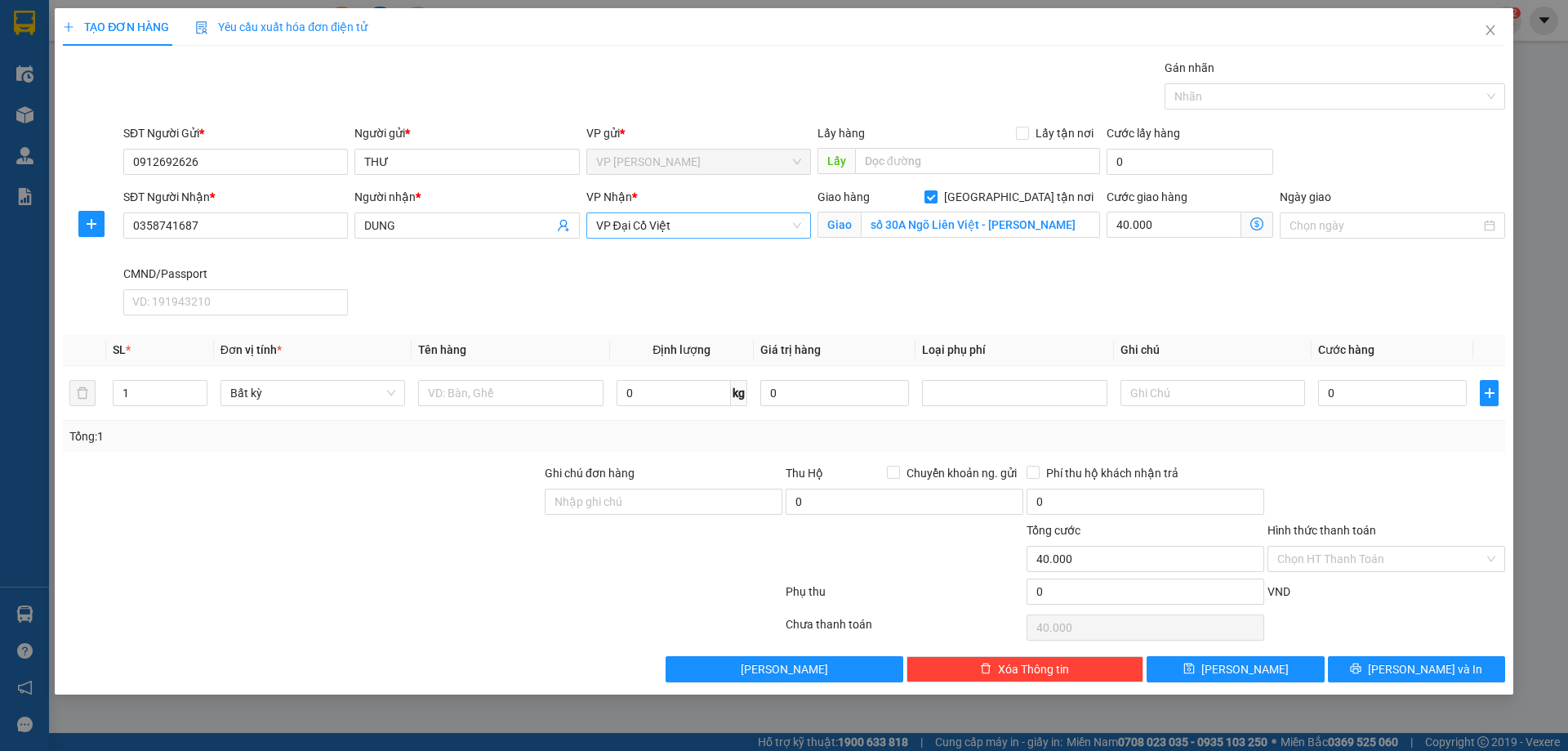
click at [1151, 283] on div "SĐT Người Nhận * 0358741687 Người nhận * DUNG VP Nhận * VP Đại Cồ Việt Giao hàn…" at bounding box center [814, 255] width 1389 height 134
click at [522, 394] on input "text" at bounding box center [510, 393] width 184 height 26
type input "THÙNG QA"
click at [704, 388] on input "0" at bounding box center [673, 393] width 114 height 26
type input "3"
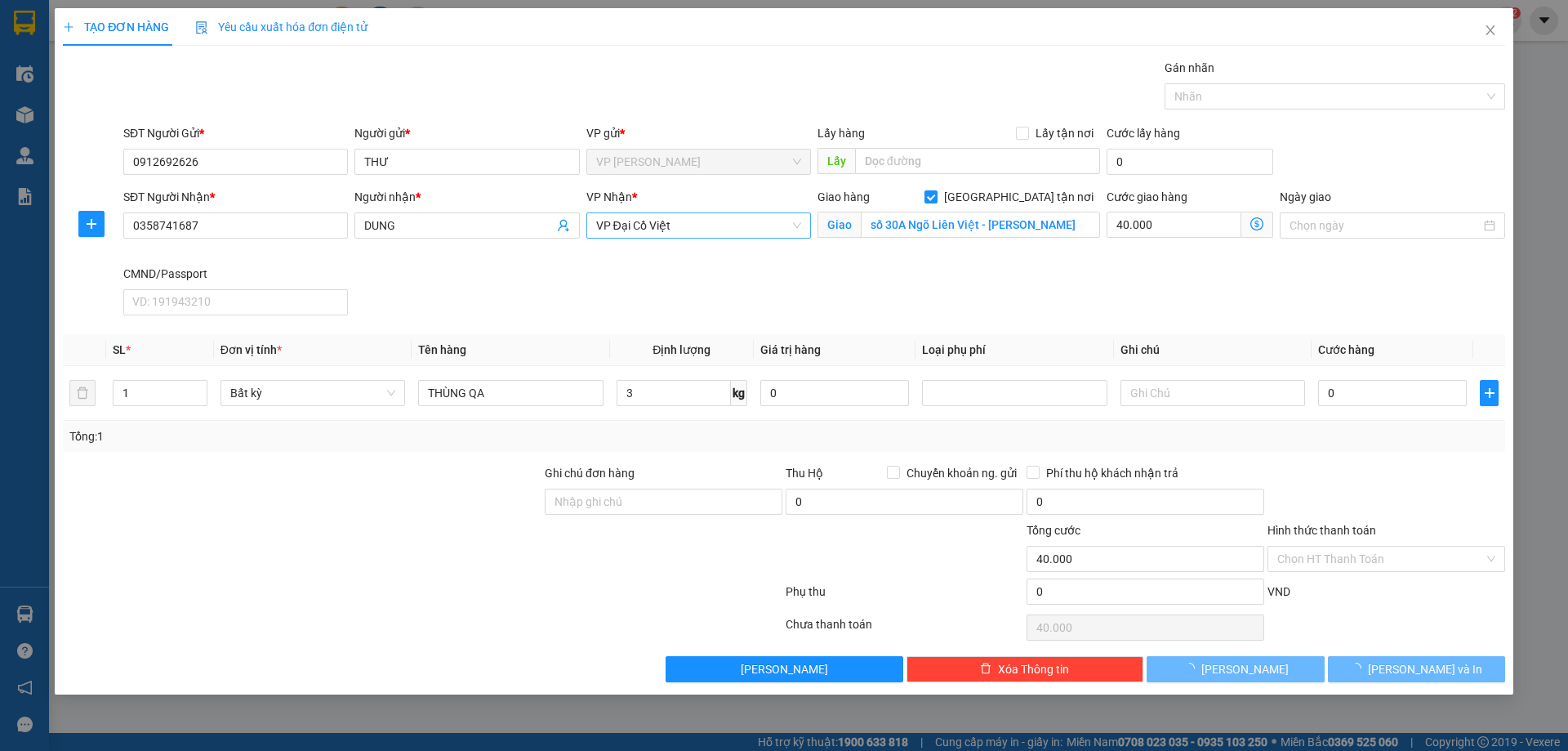
click at [783, 431] on div "Tổng: 1" at bounding box center [784, 435] width 1429 height 18
type input "60.000"
type input "100.000"
click at [1352, 450] on div "Tổng: 1" at bounding box center [784, 435] width 1442 height 31
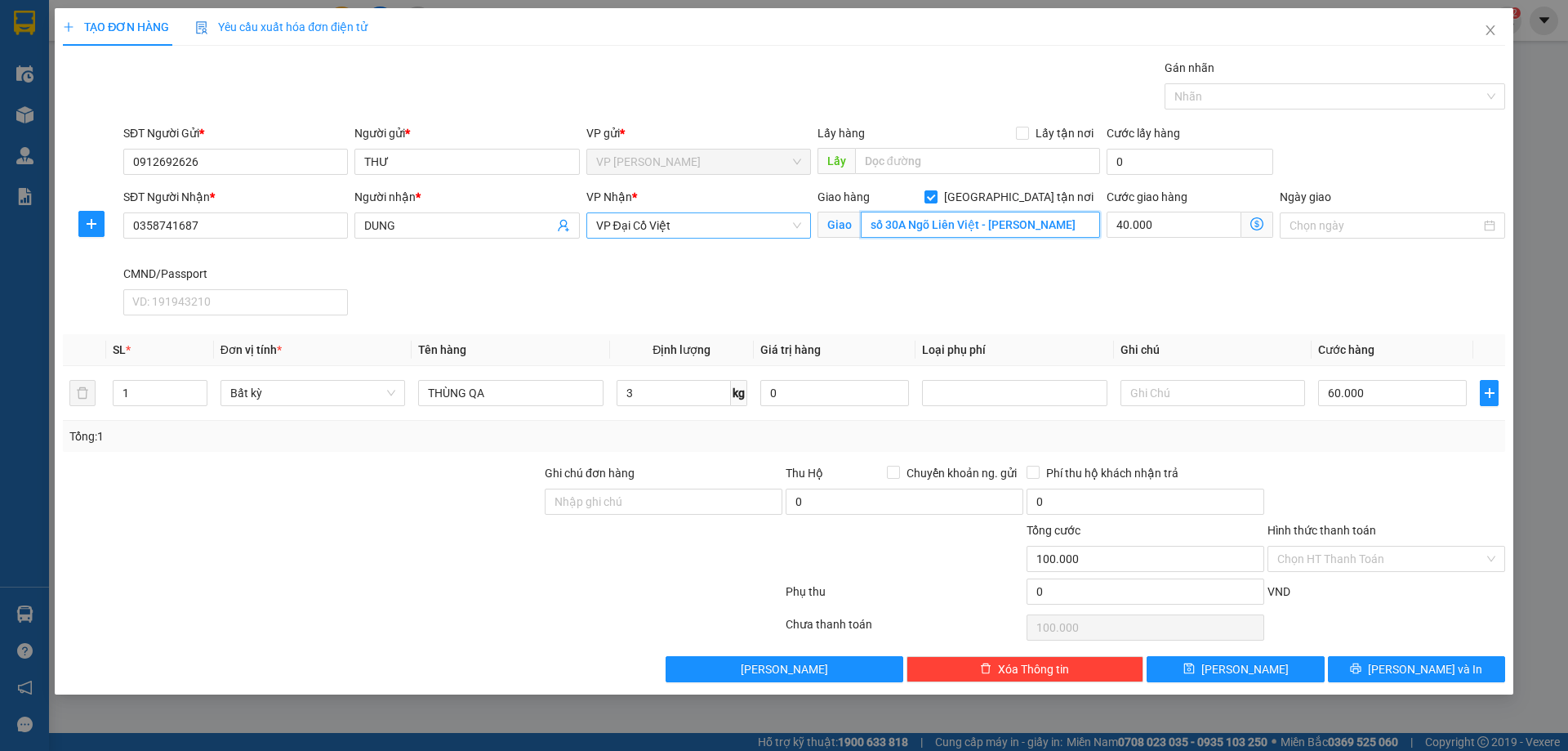
click at [925, 227] on input "số 30A Ngõ Liên Việt - Nguyễn Lương Bằng - Đống Đa - HN" at bounding box center [980, 225] width 239 height 26
click at [943, 264] on div "Giao hàng Giao tận nơi Giao số 30A Ngõ Liên Việt - Nguyễn Lương Bằng - Đống Đa …" at bounding box center [959, 226] width 289 height 77
click at [1036, 222] on input "số 30A Ngõ Liên Việt - Nguyễn Lương Bằng - Đống Đa - HN" at bounding box center [980, 225] width 239 height 26
click at [1138, 264] on div "Cước giao hàng 40.000 Giao nhận Nội bộ Giao nhận Đối tác Lưu ý: Giá cước chỉ ma…" at bounding box center [1189, 226] width 173 height 77
click at [1208, 390] on input "text" at bounding box center [1213, 393] width 184 height 26
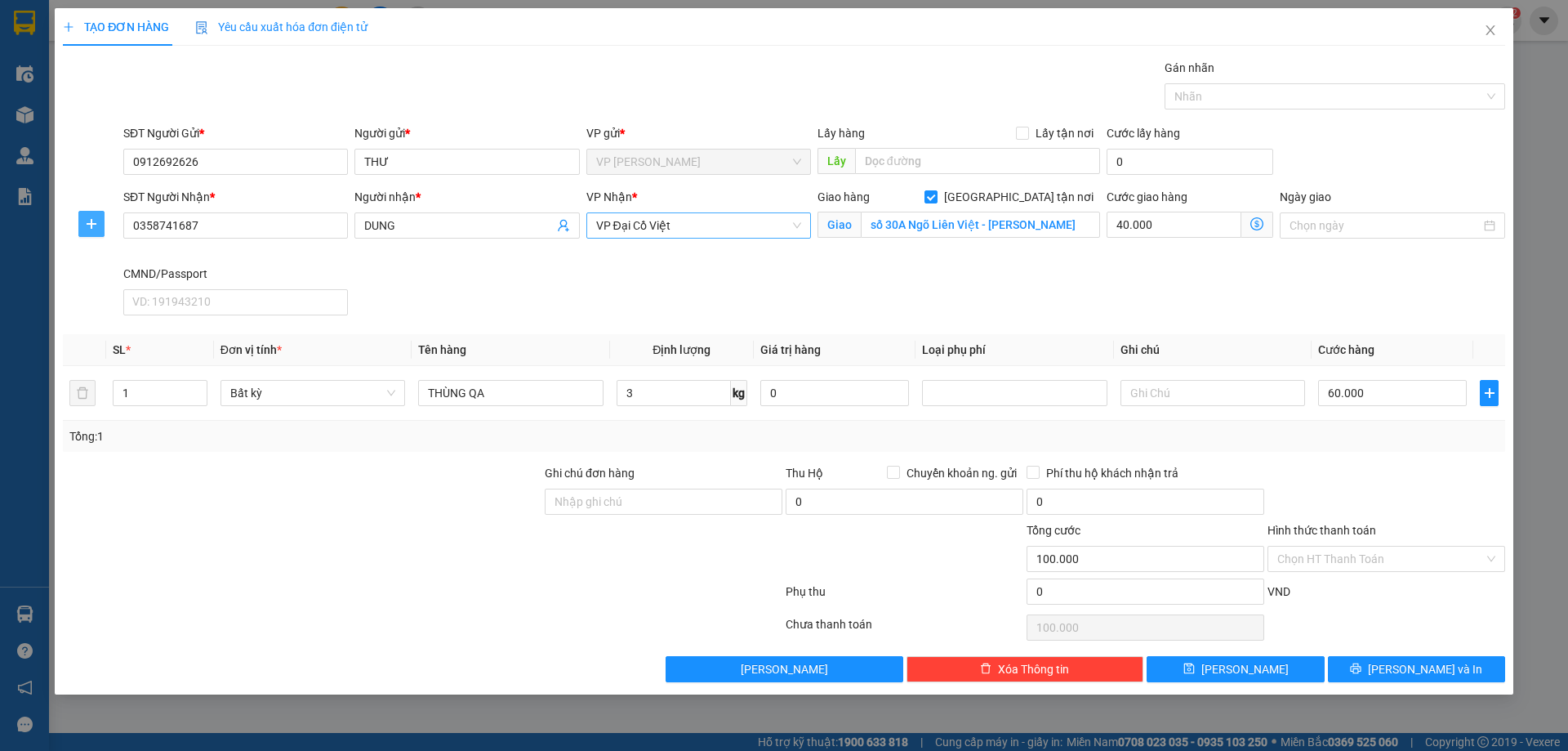
click at [93, 227] on icon "plus" at bounding box center [92, 224] width 13 height 13
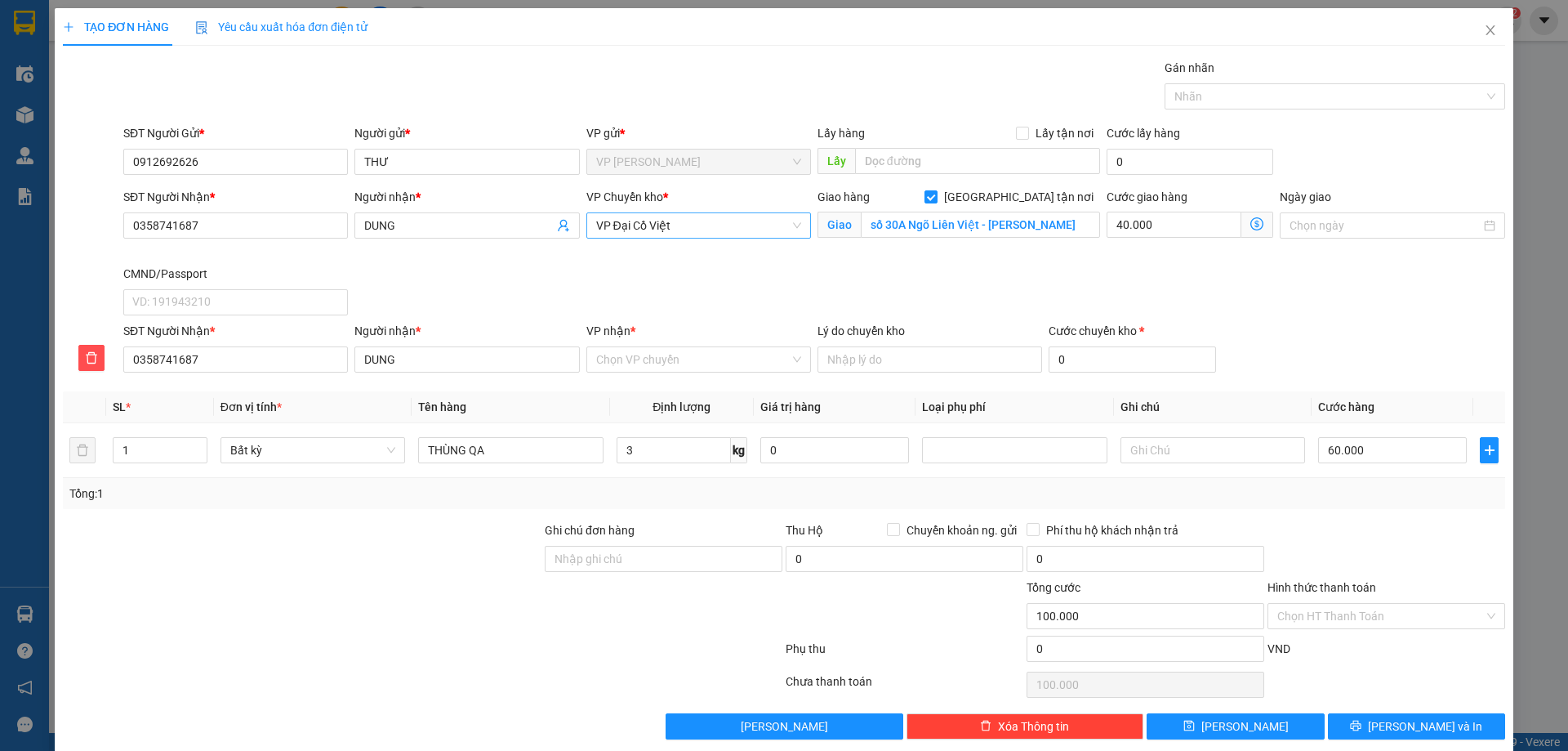
click at [700, 230] on span "VP Đại Cồ Việt" at bounding box center [698, 226] width 205 height 25
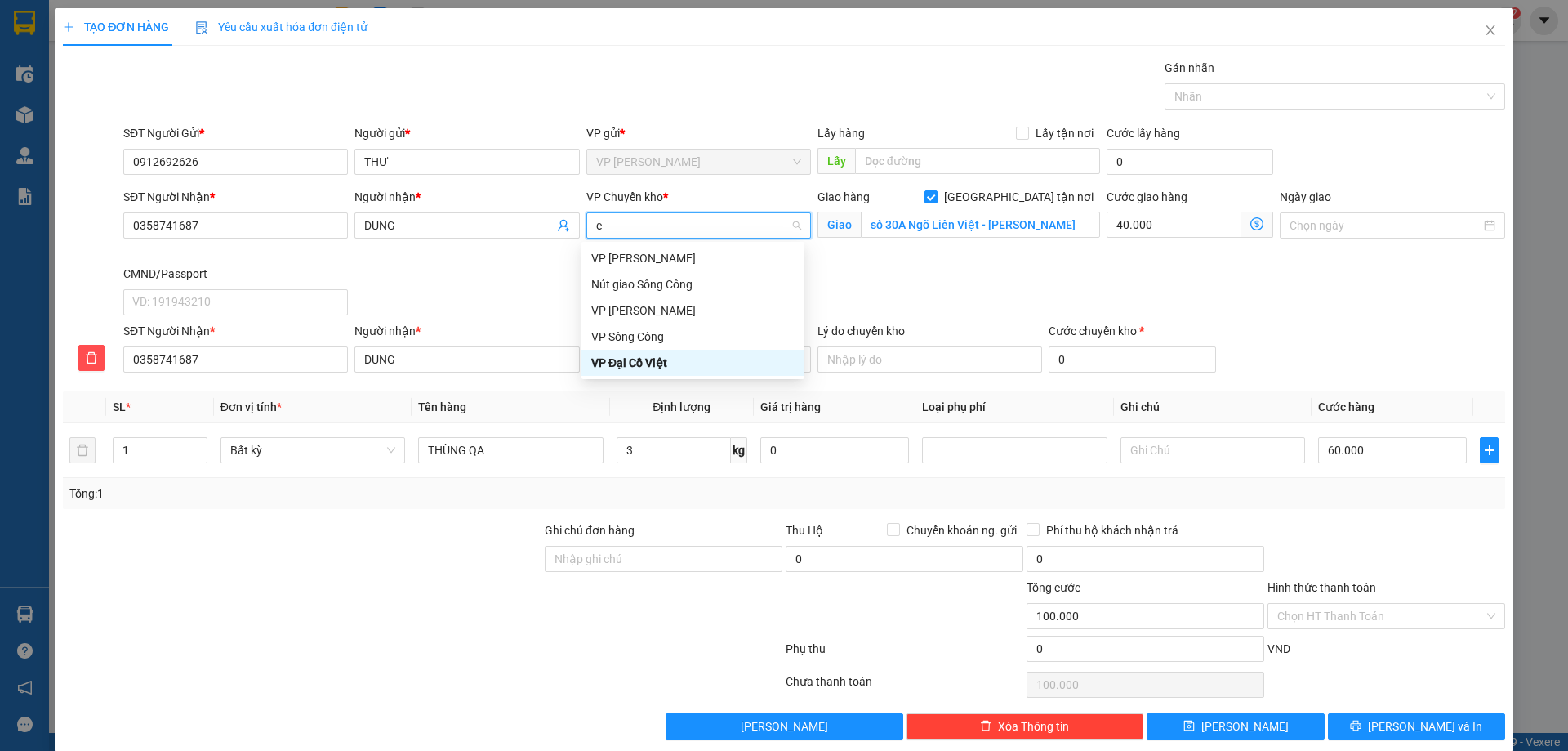
type input "cỔ"
click at [680, 256] on div "VP [PERSON_NAME]" at bounding box center [692, 258] width 203 height 18
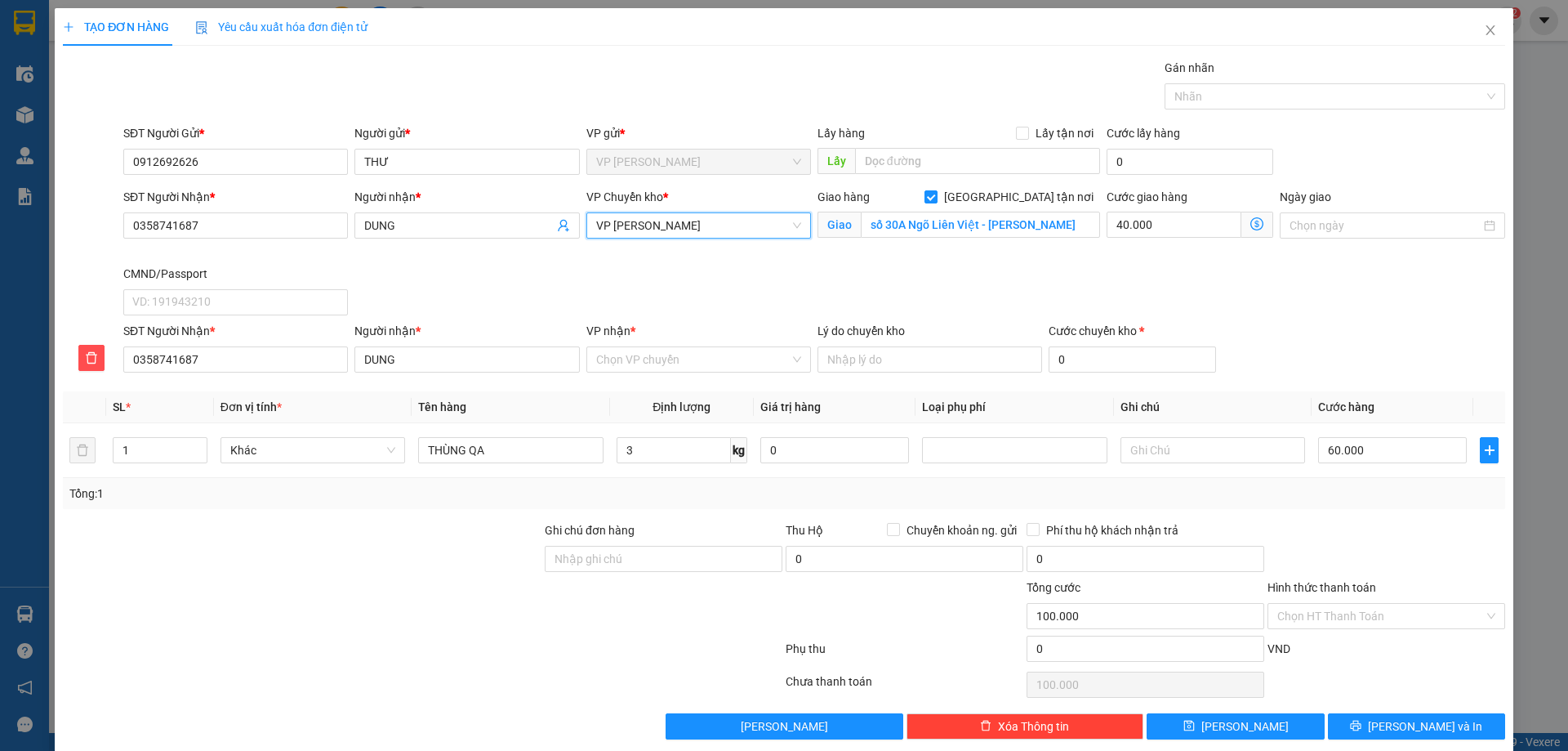
click at [707, 219] on span "VP [PERSON_NAME]" at bounding box center [698, 226] width 205 height 25
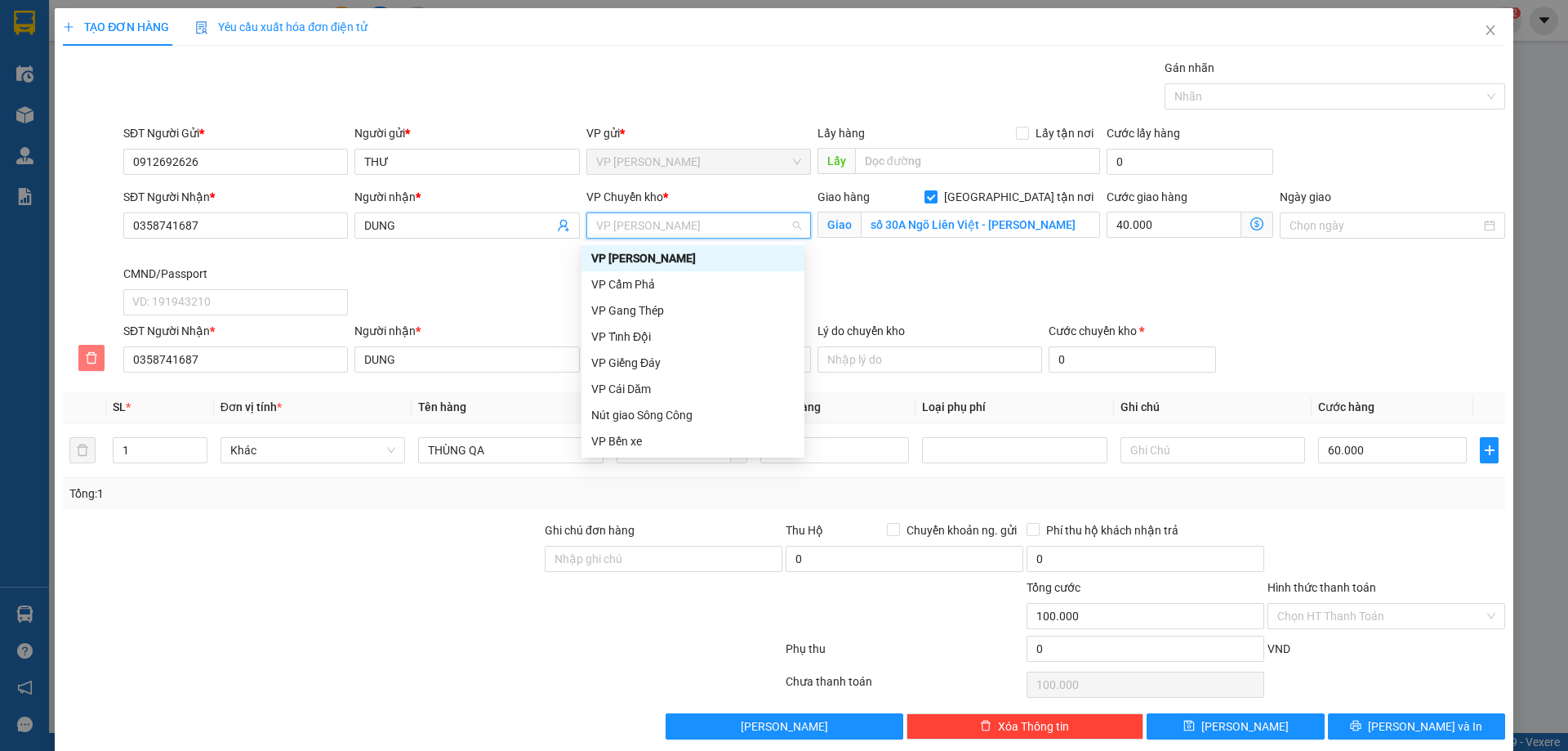
click at [93, 361] on icon "delete" at bounding box center [92, 358] width 13 height 13
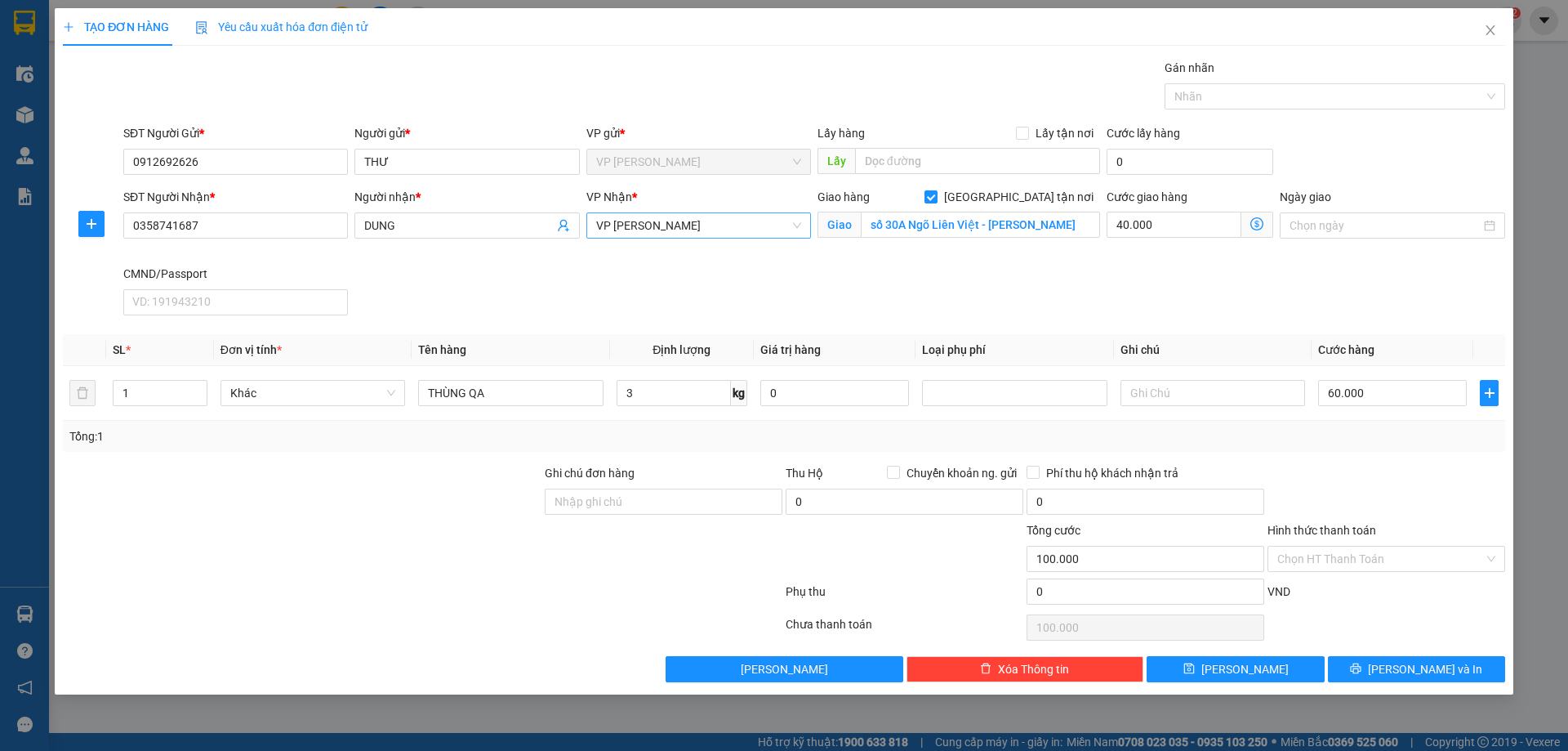
click at [673, 230] on span "VP [PERSON_NAME]" at bounding box center [698, 226] width 205 height 25
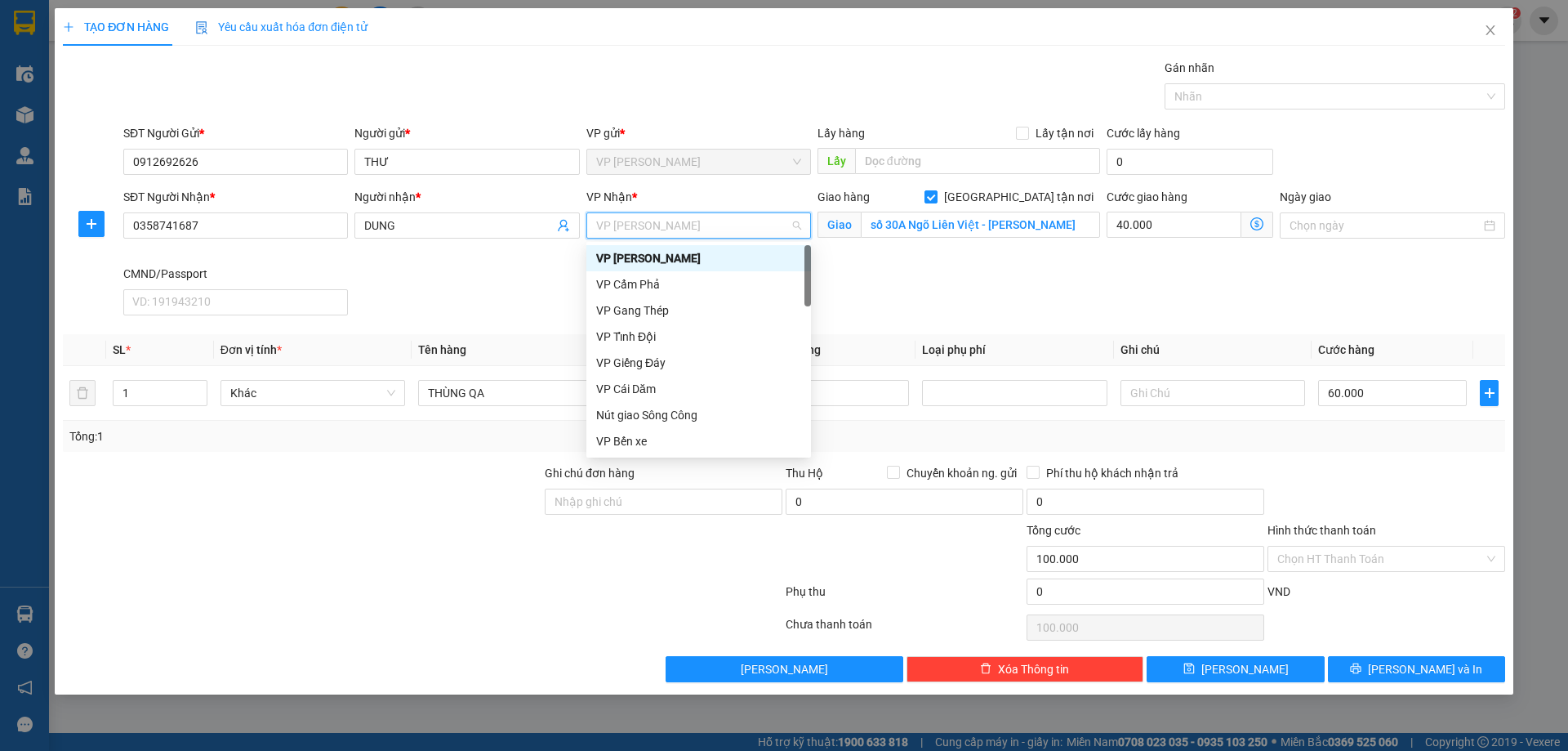
type input "D"
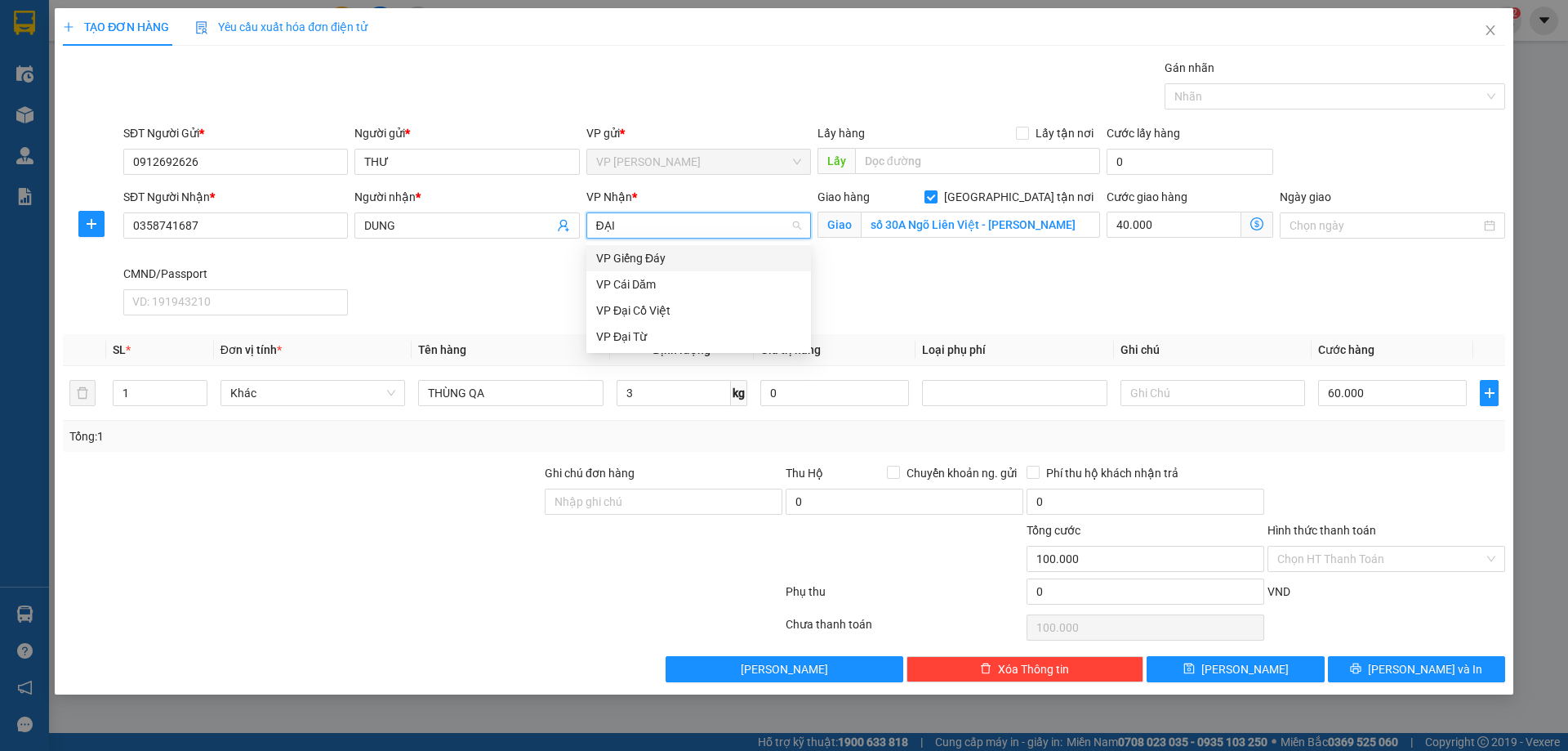
type input "ĐẠI C"
click at [662, 251] on div "VP Đại Cồ Việt" at bounding box center [698, 258] width 205 height 18
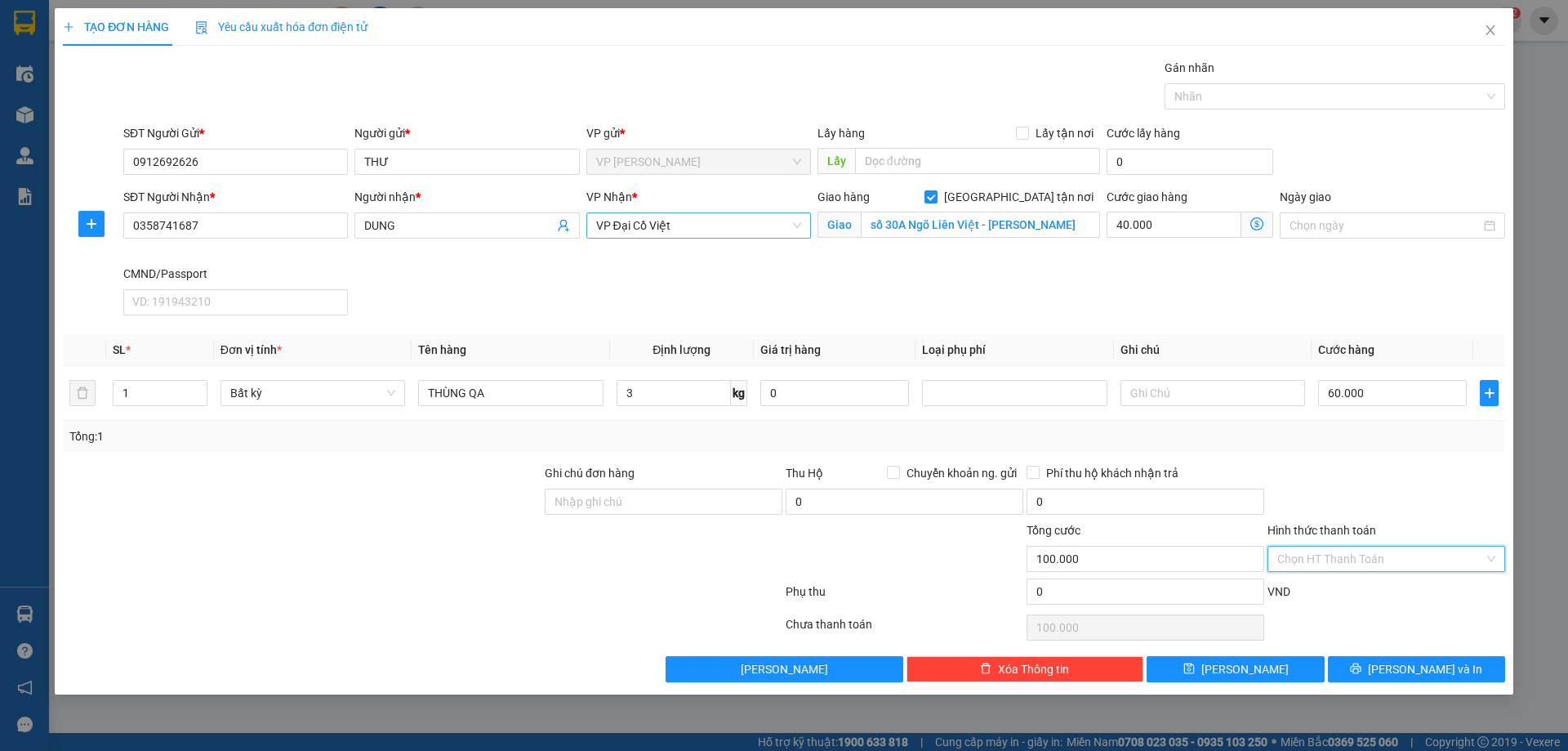
click at [1329, 557] on input "Hình thức thanh toán" at bounding box center [1381, 559] width 207 height 25
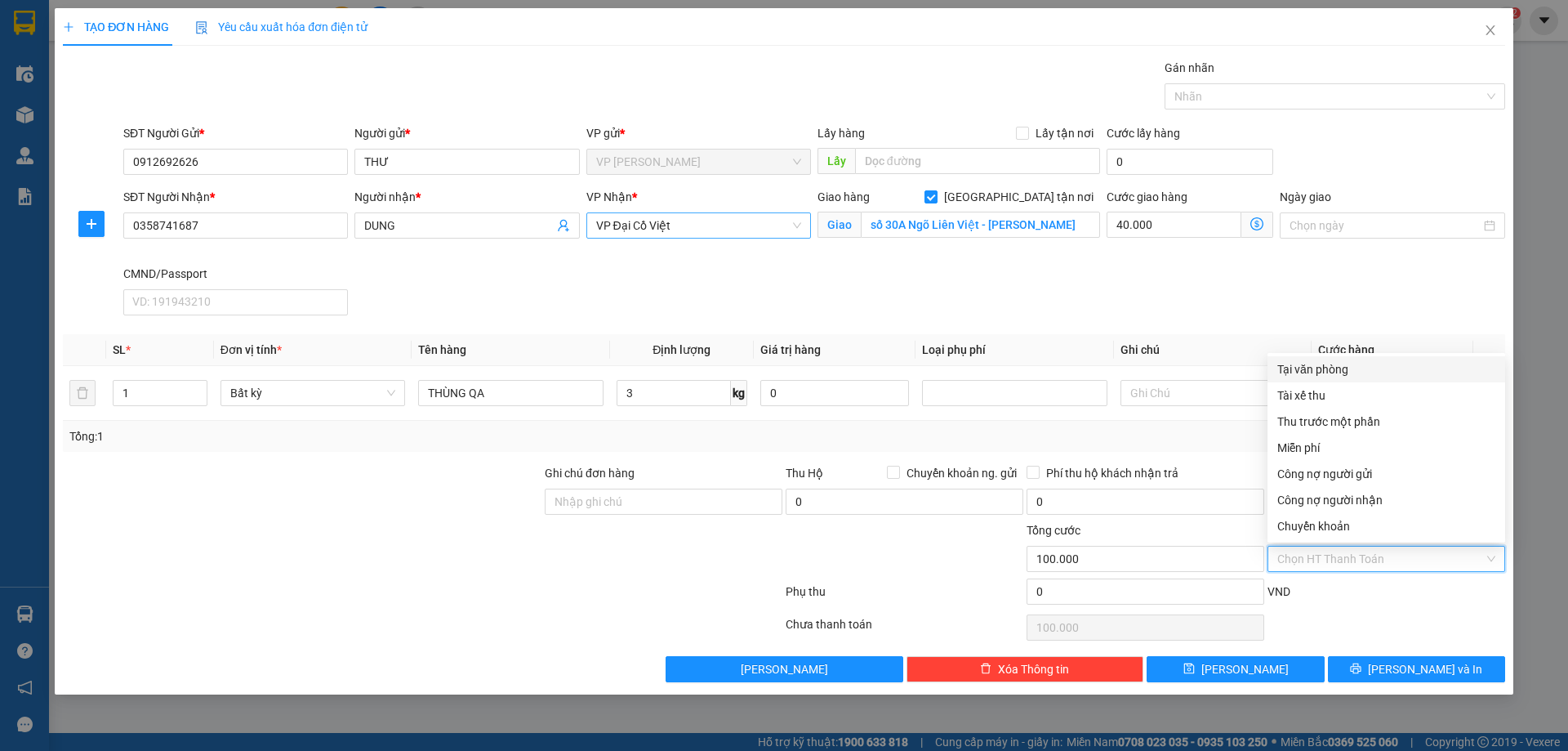
click at [1344, 367] on div "Tại văn phòng" at bounding box center [1387, 368] width 218 height 18
type input "0"
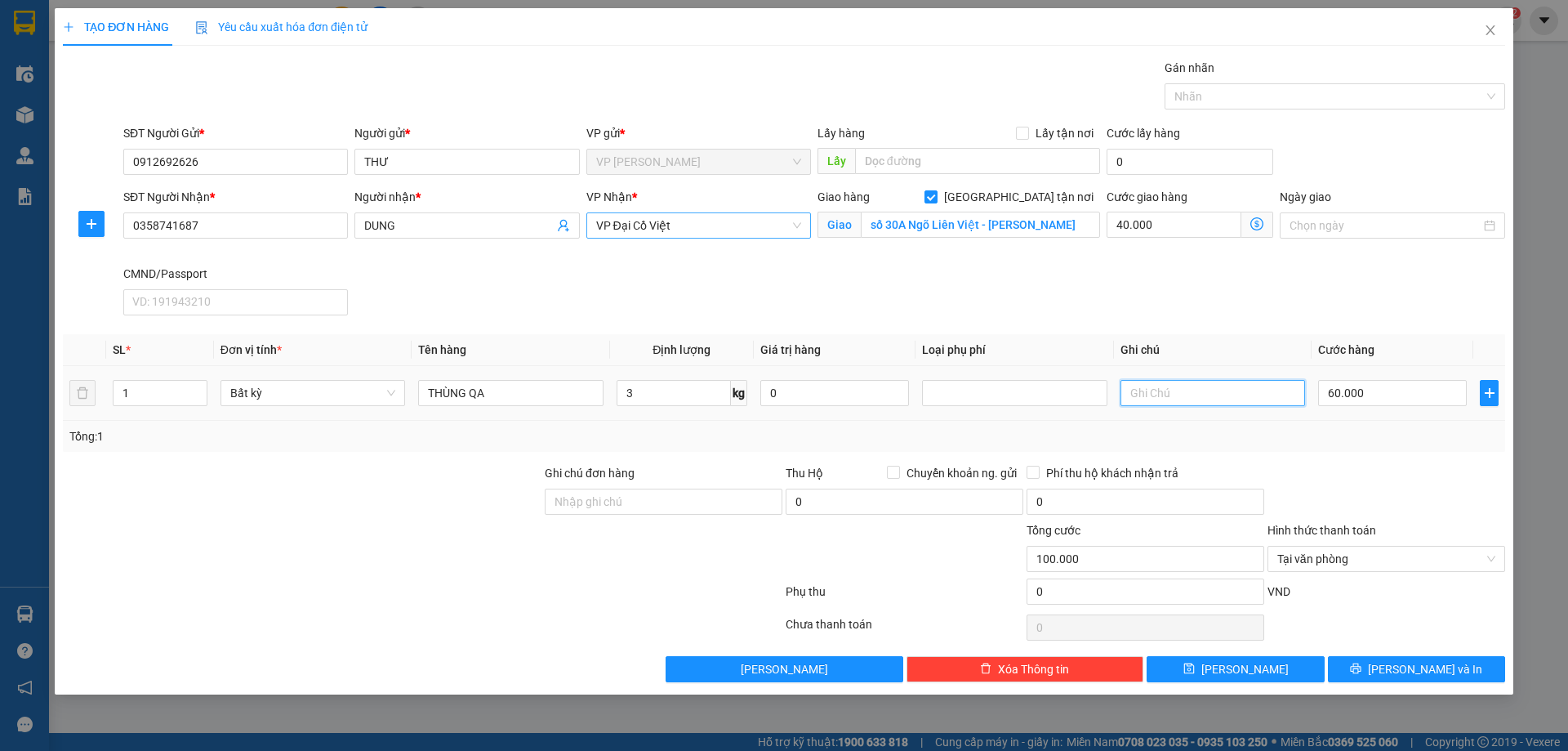
click at [1249, 394] on input "text" at bounding box center [1213, 393] width 184 height 26
type input "NHỜ VP GỌI KHÁCH ĐỂ BOOK SHIP GIAO HÀNG VÌ KHÁCH Đ"
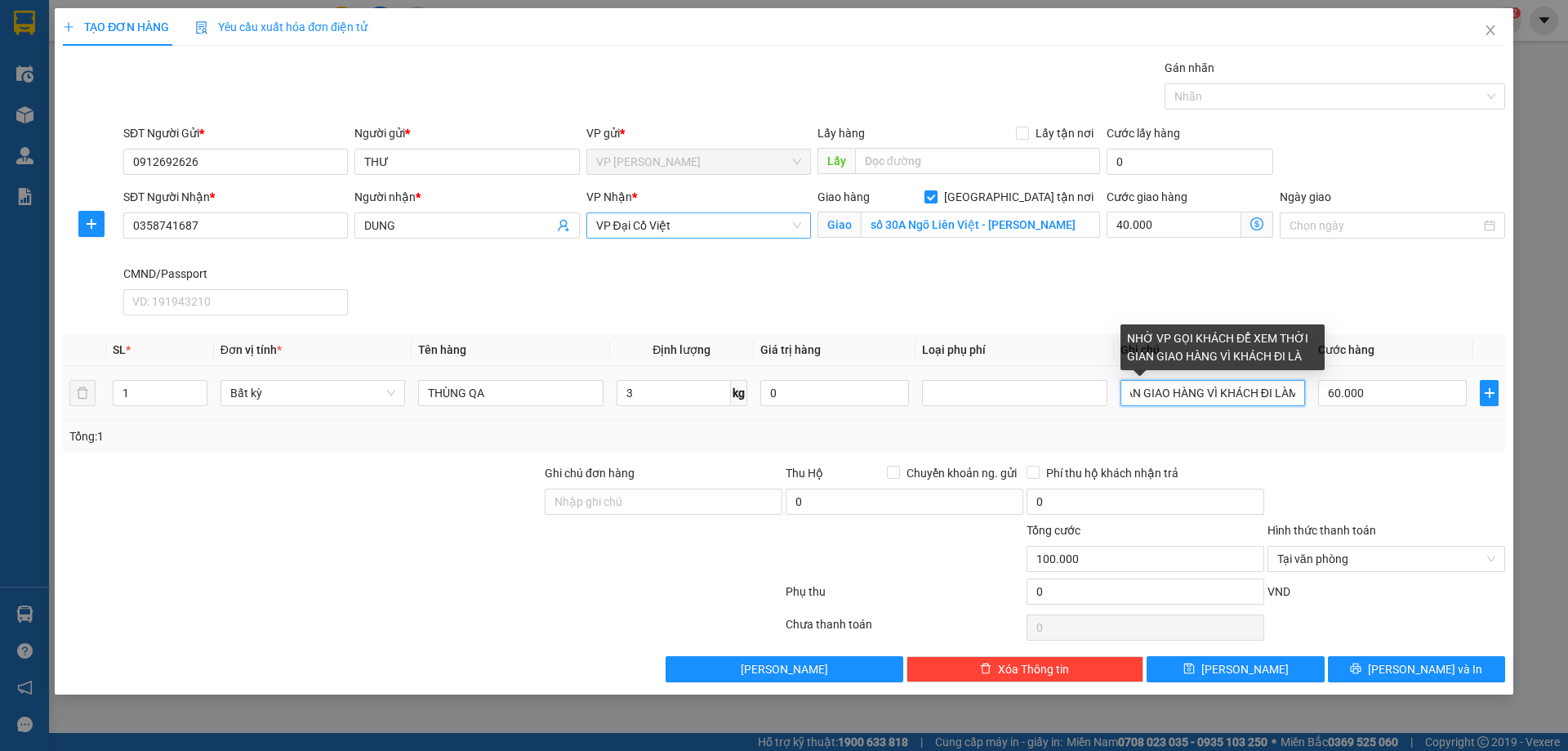
type input "NHỜ VP GỌI KHÁCH ĐỂ XEM THỜI GIAN GIAO HÀNG VÌ KHÁCH ĐI LÀM"
click at [1245, 393] on input "NHỜ VP GỌI KHÁCH ĐỂ XEM THỜI GIAN GIAO HÀNG VÌ KHÁCH ĐI LÀM" at bounding box center [1213, 393] width 184 height 26
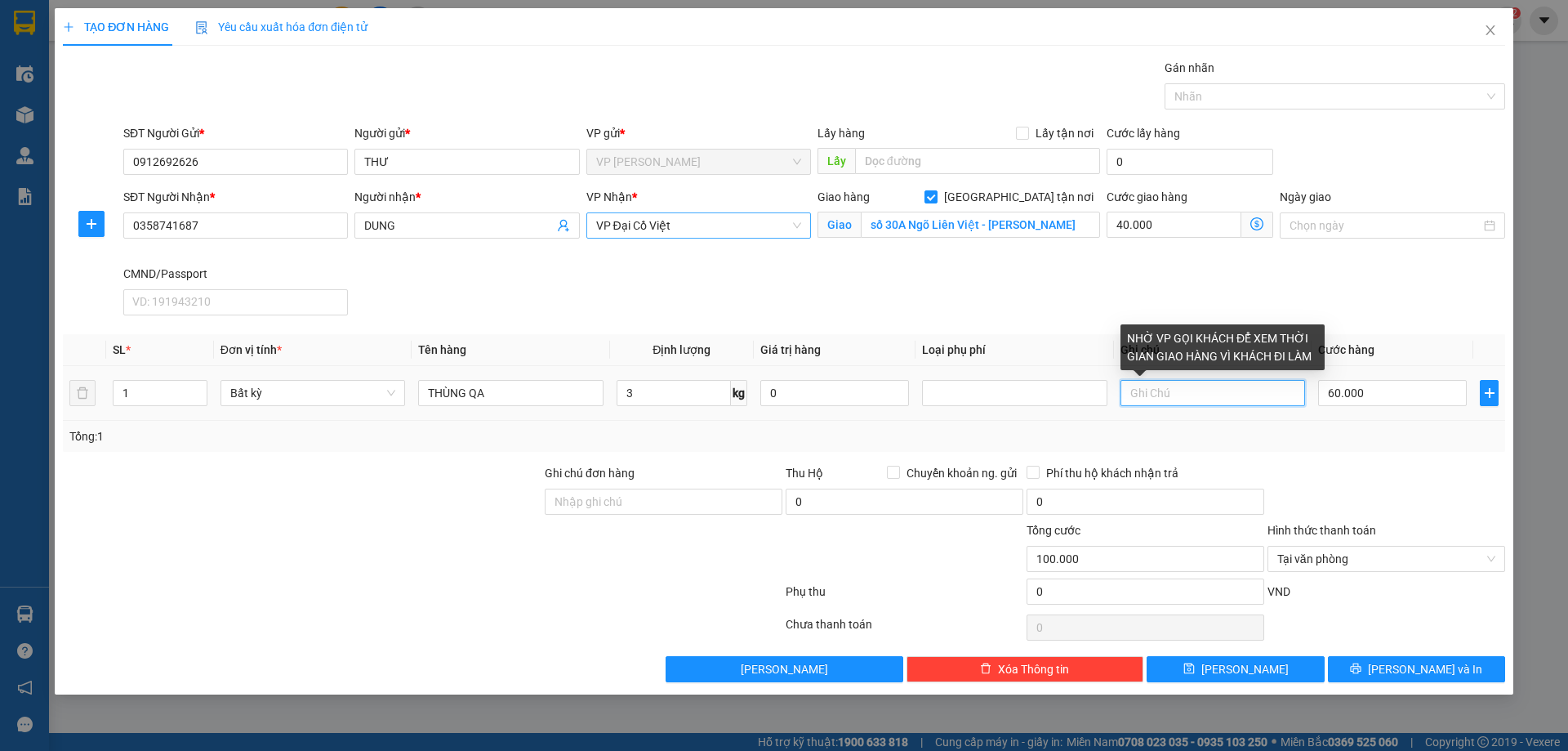
scroll to position [0, 0]
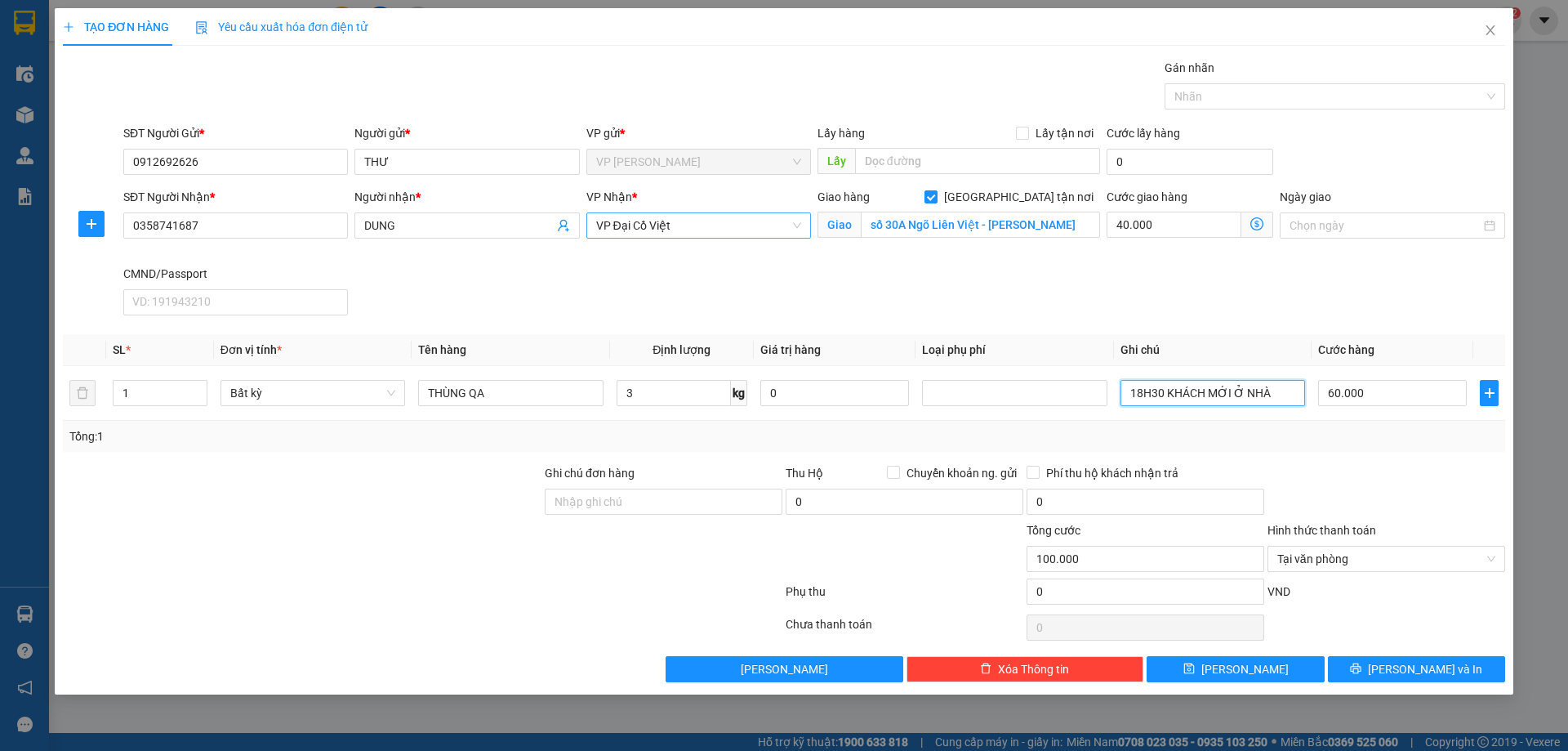
type input "18H30 KHÁCH MỚI Ở NHÀ"
click at [1279, 304] on div "SĐT Người Nhận * 0358741687 Người nhận * DUNG VP Nhận * VP Đại Cồ Việt Giao hàn…" at bounding box center [814, 255] width 1389 height 134
click at [1254, 385] on input "18H30 KHÁCH MỚI Ở NHÀ" at bounding box center [1213, 393] width 184 height 26
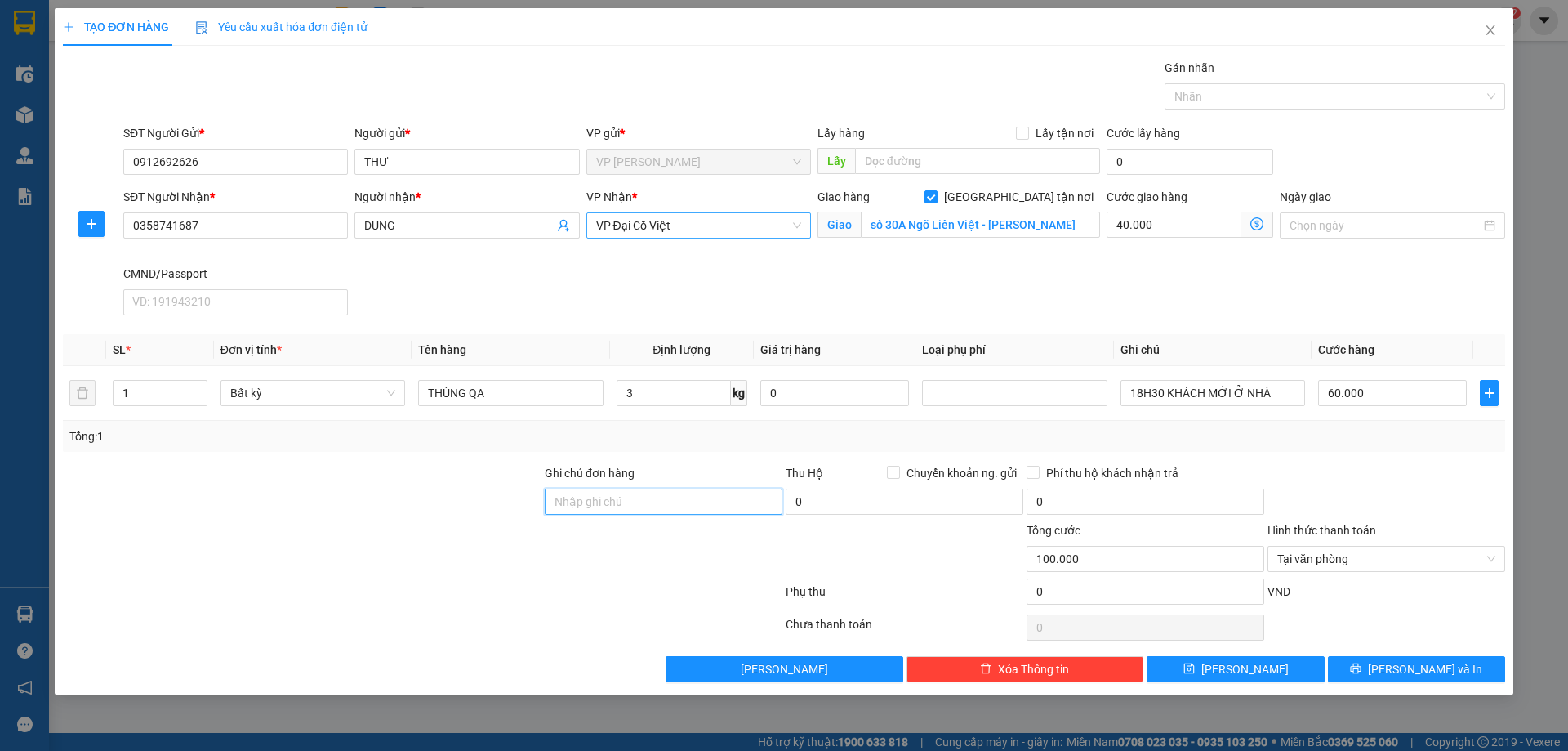
click at [675, 501] on input "Ghi chú đơn hàng" at bounding box center [664, 502] width 238 height 26
paste input "18H30 KHÁCH MỚI Ở NHÀ"
type input "18H30 KHÁCH MỚI Ở NHÀ"
click at [1269, 229] on span "Giao nhận Nội bộ Giao nhận Đối tác Lưu ý: Giá cước chỉ mang tính chất tham khảo…" at bounding box center [1258, 225] width 32 height 26
click at [1254, 228] on icon "dollar-circle" at bounding box center [1257, 224] width 13 height 13
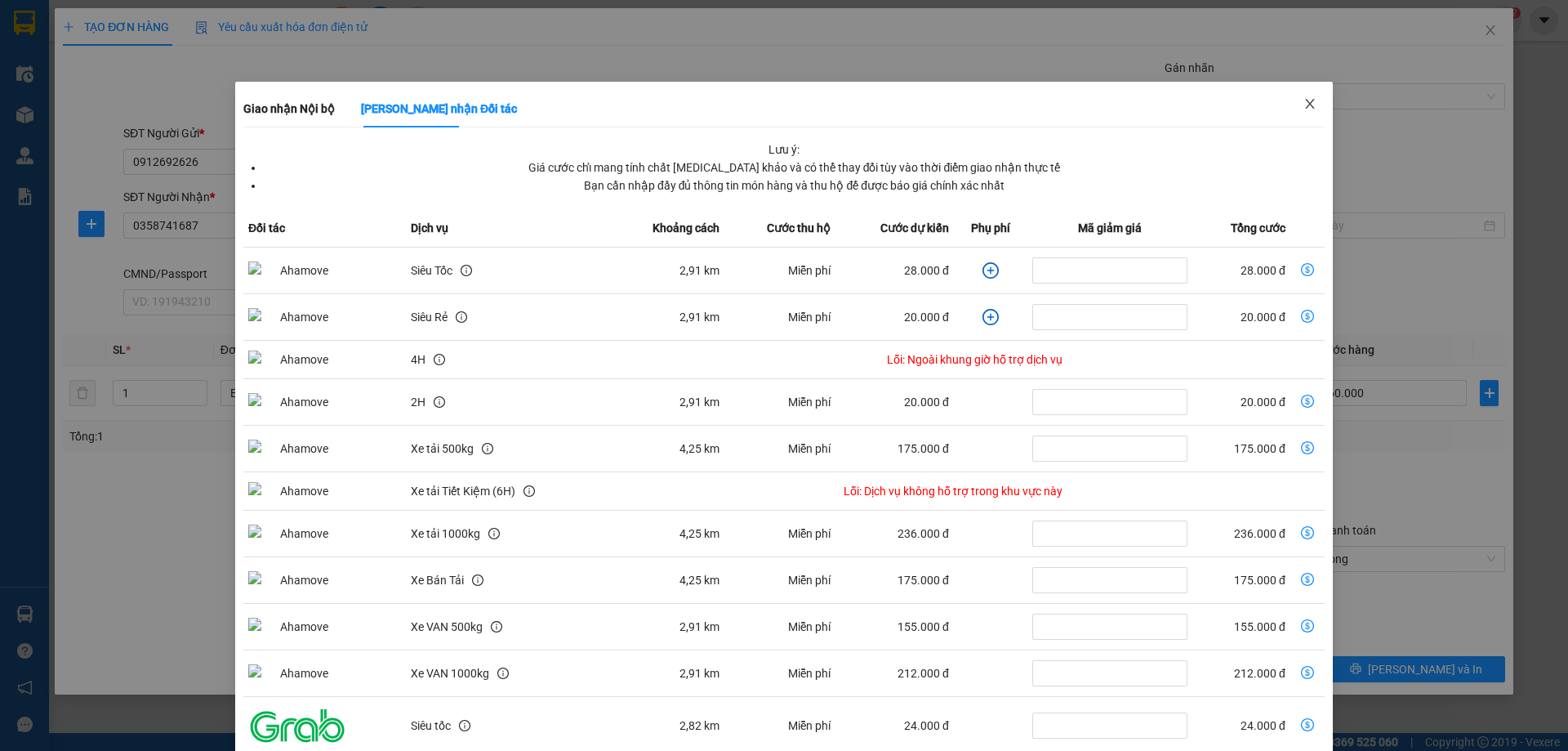
click at [1304, 104] on icon "close" at bounding box center [1310, 104] width 13 height 13
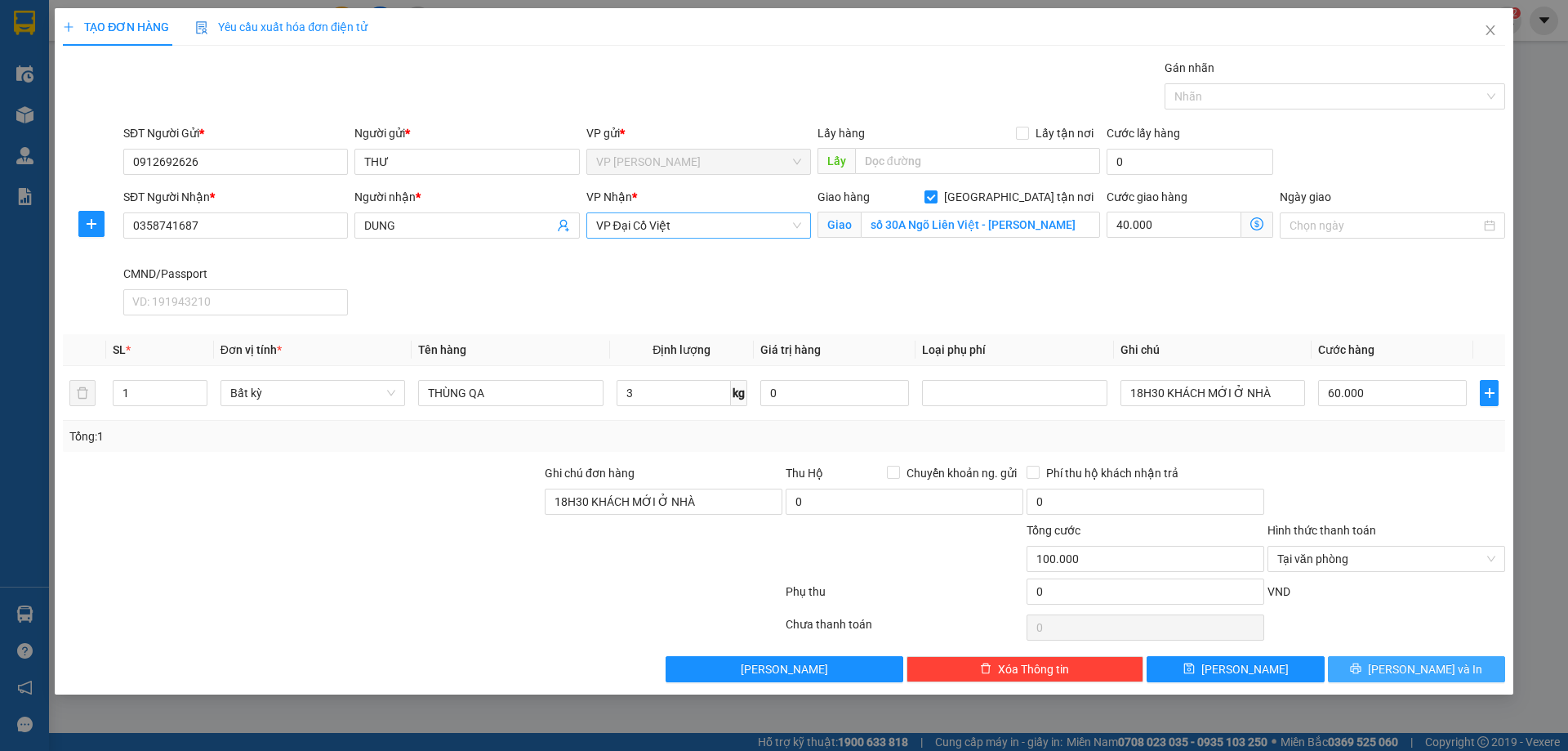
click at [1425, 677] on span "[PERSON_NAME] và In" at bounding box center [1425, 669] width 114 height 18
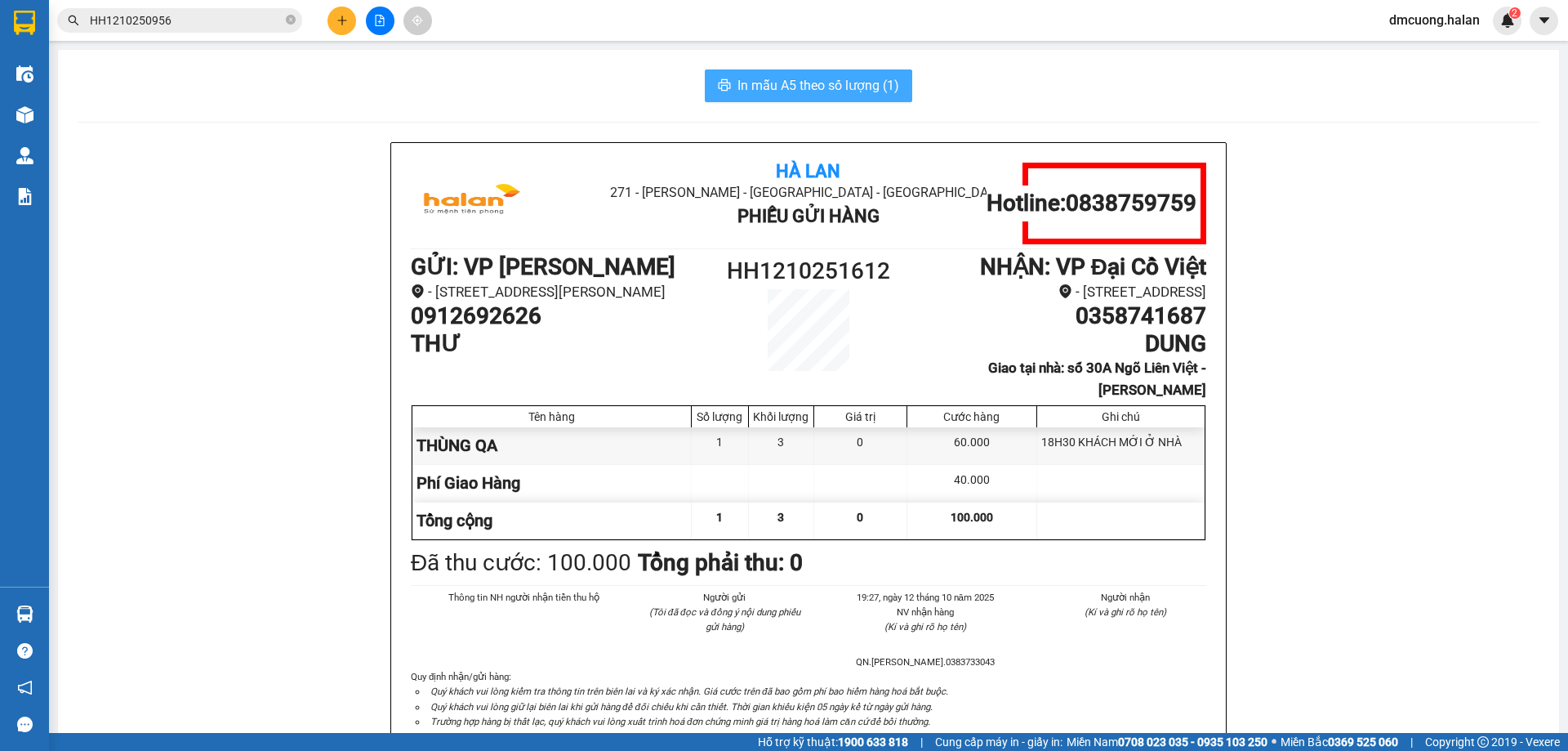
click at [805, 78] on span "In mẫu A5 theo số lượng (1)" at bounding box center [818, 86] width 162 height 21
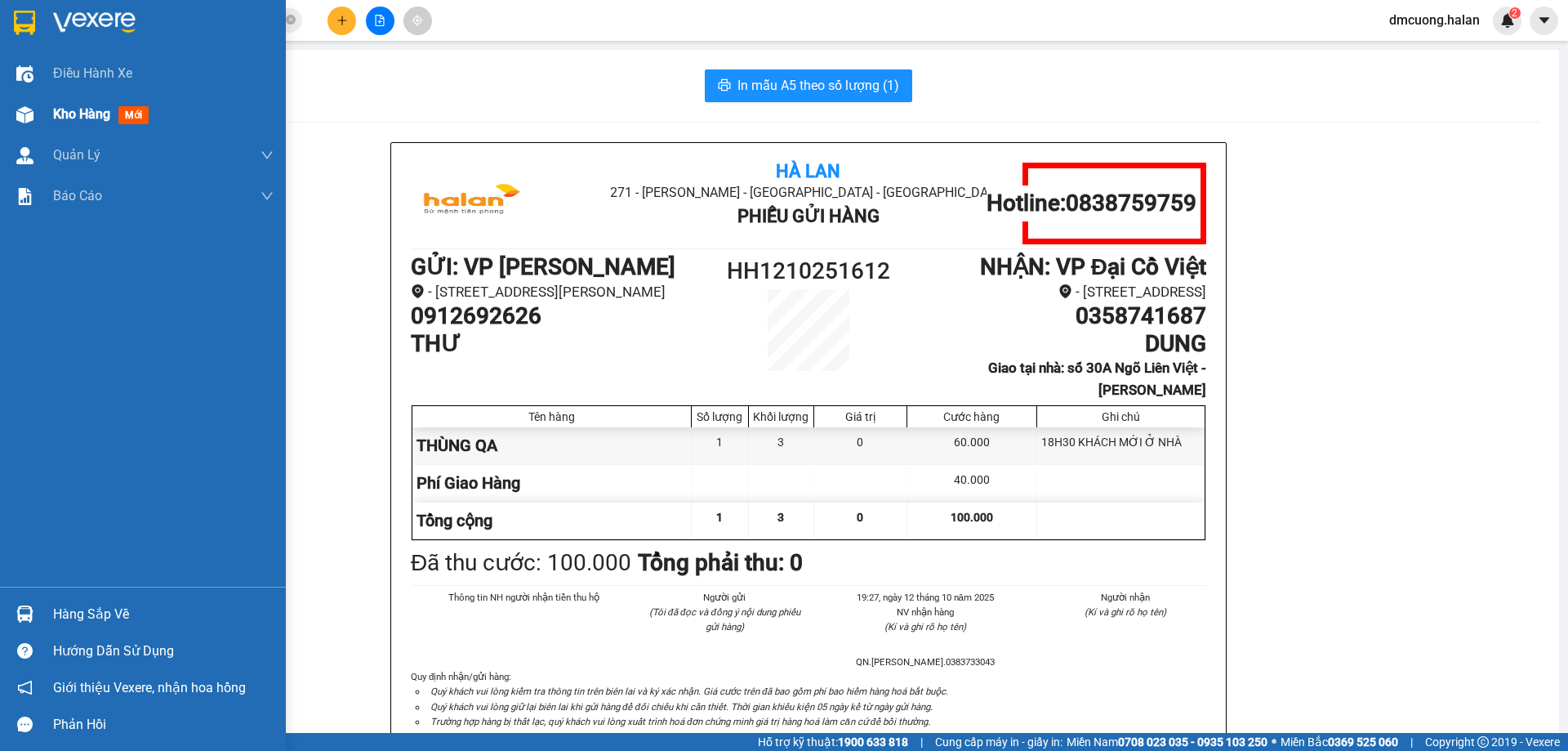
click at [120, 111] on span "mới" at bounding box center [133, 114] width 30 height 18
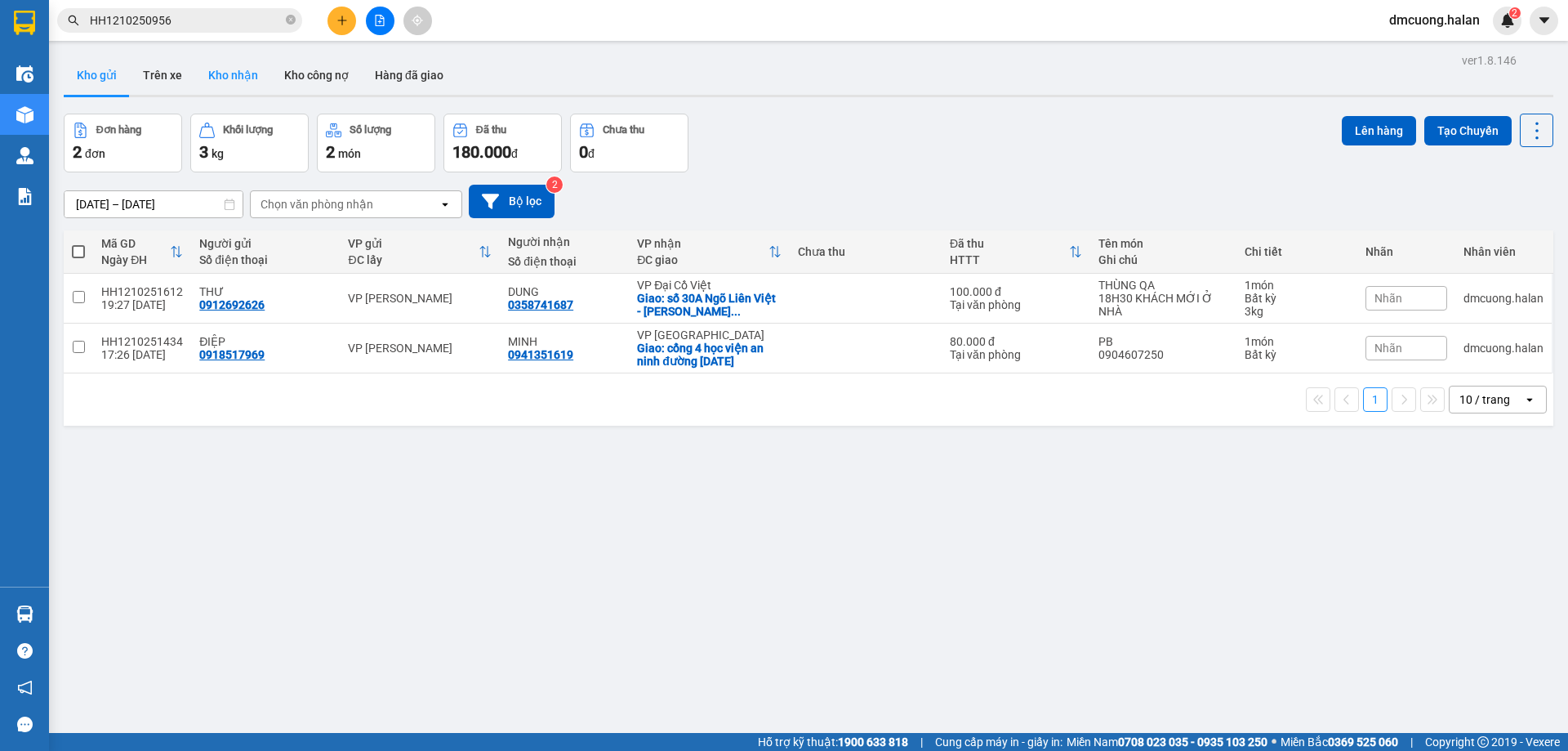
click at [248, 87] on button "Kho nhận" at bounding box center [233, 76] width 76 height 40
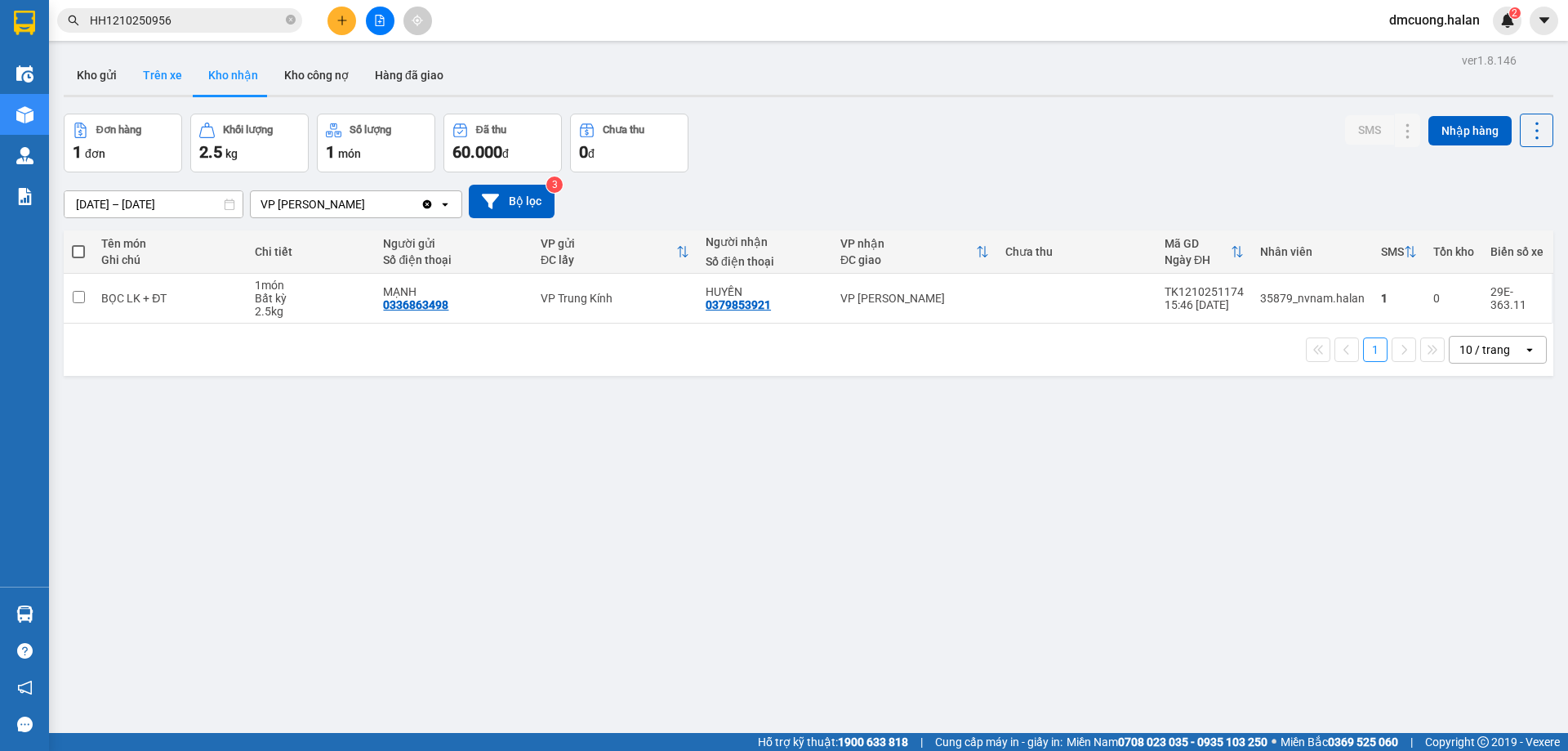
click at [154, 69] on button "Trên xe" at bounding box center [162, 76] width 65 height 40
type input "[DATE] – [DATE]"
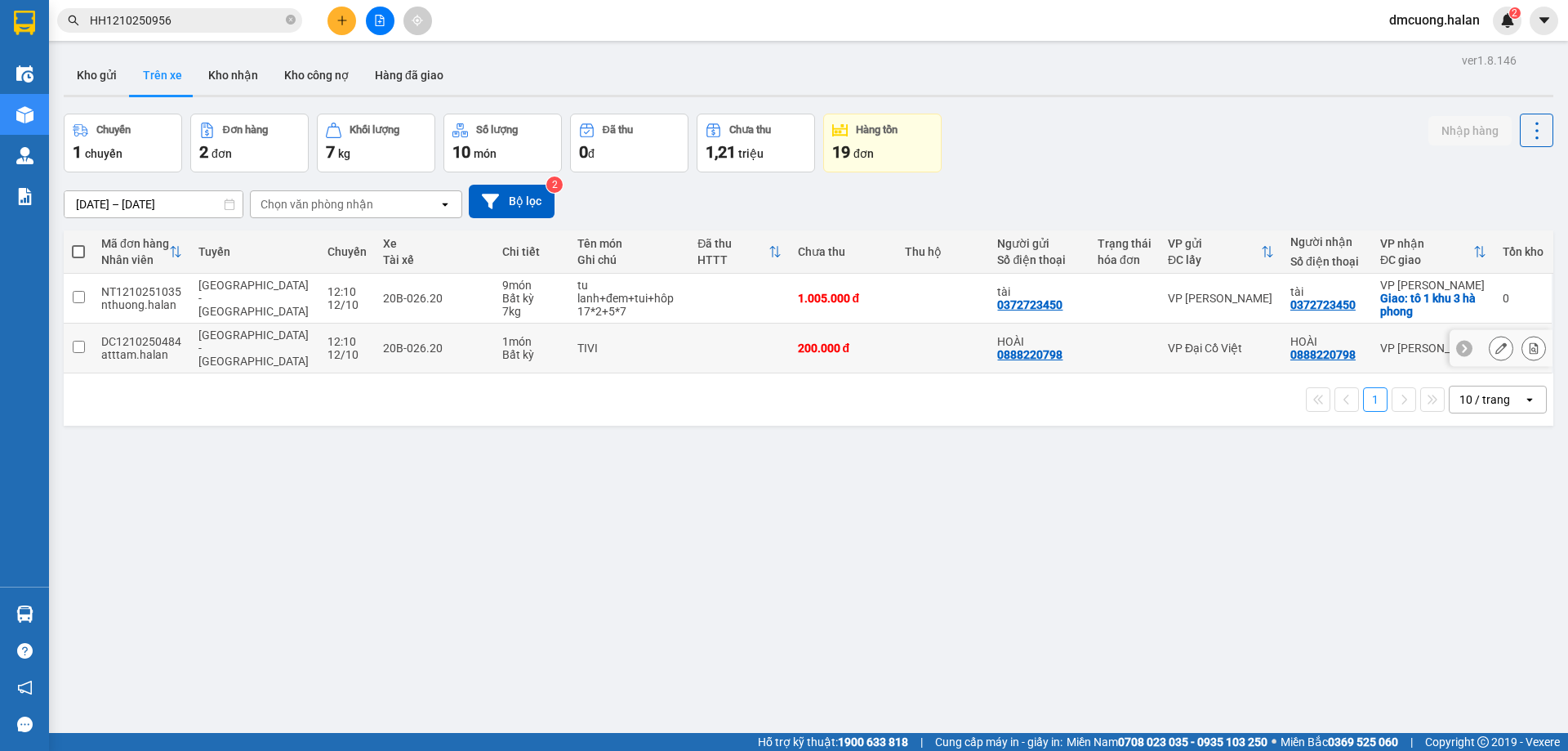
click at [607, 348] on div "TIVI" at bounding box center [629, 348] width 104 height 13
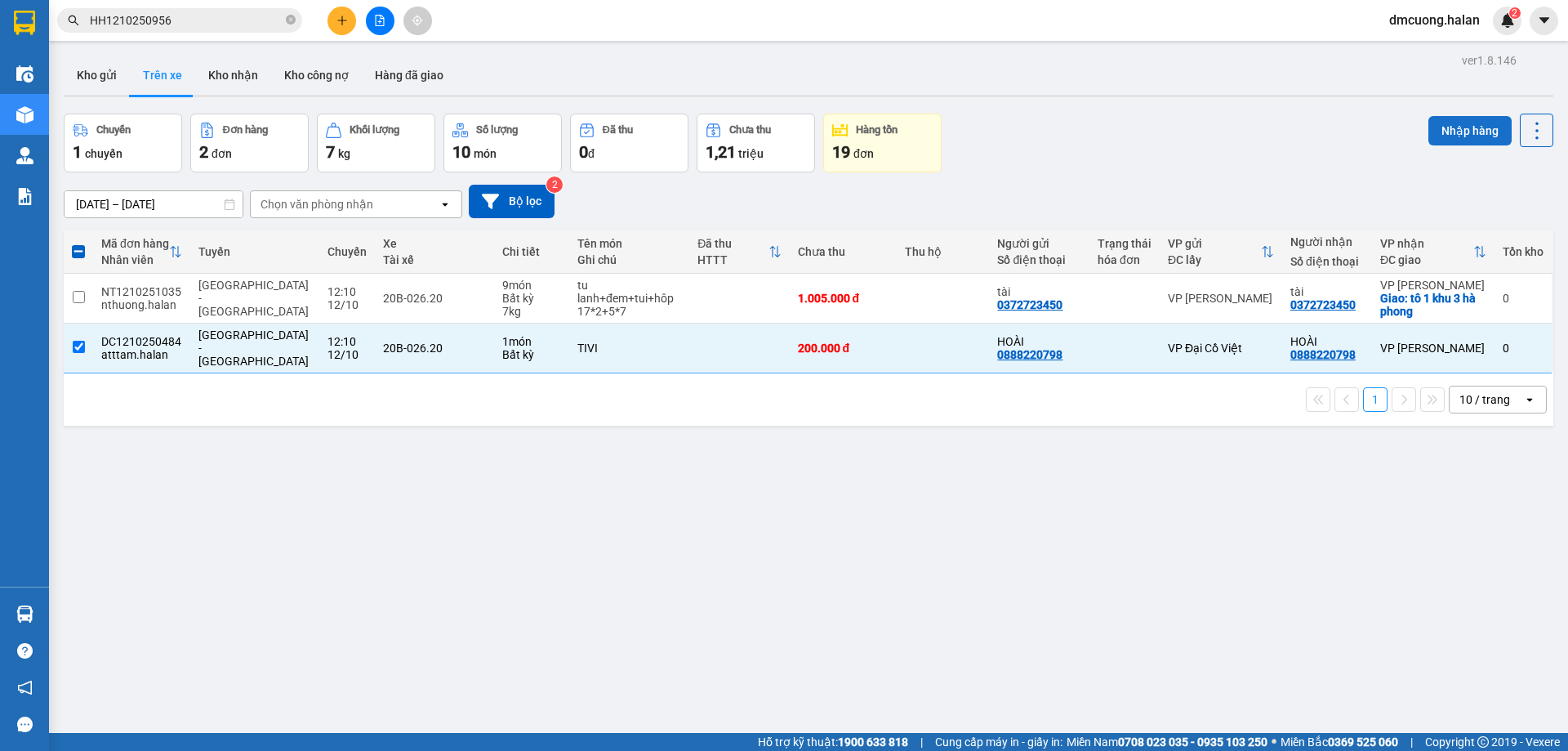
click at [1464, 135] on button "Nhập hàng" at bounding box center [1471, 130] width 83 height 29
checkbox input "false"
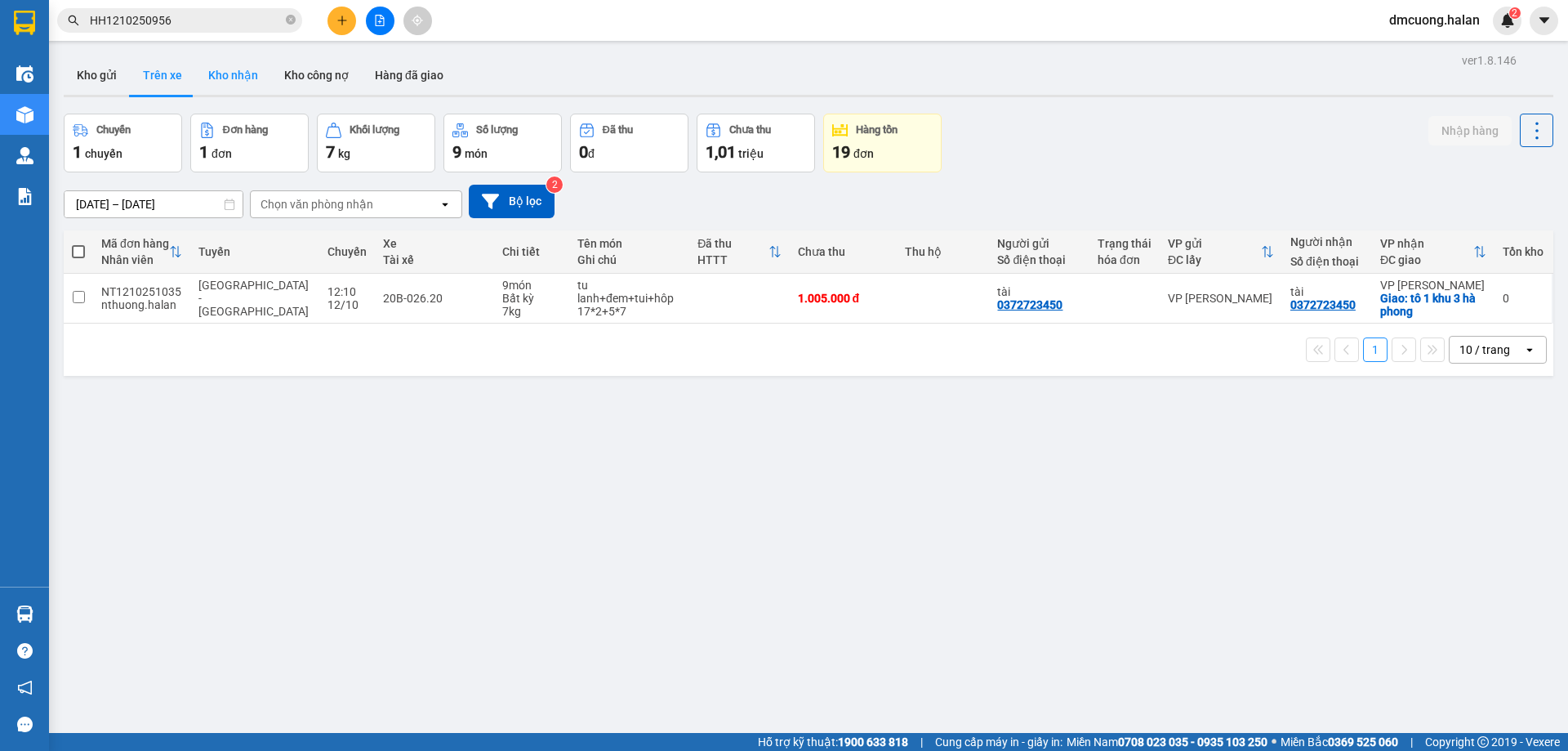
click at [244, 73] on button "Kho nhận" at bounding box center [233, 76] width 76 height 40
type input "[DATE] – [DATE]"
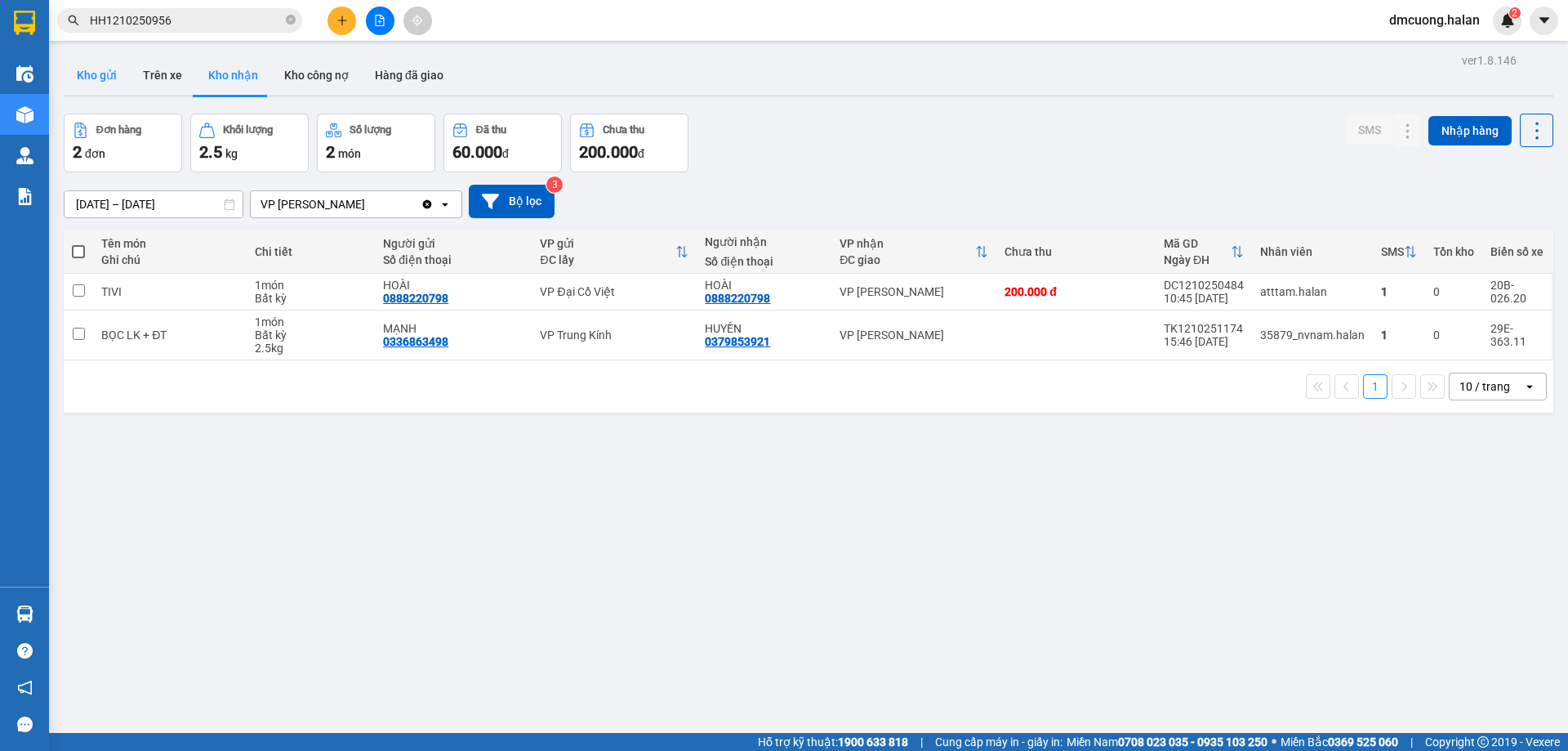
click at [124, 77] on button "Kho gửi" at bounding box center [96, 76] width 66 height 40
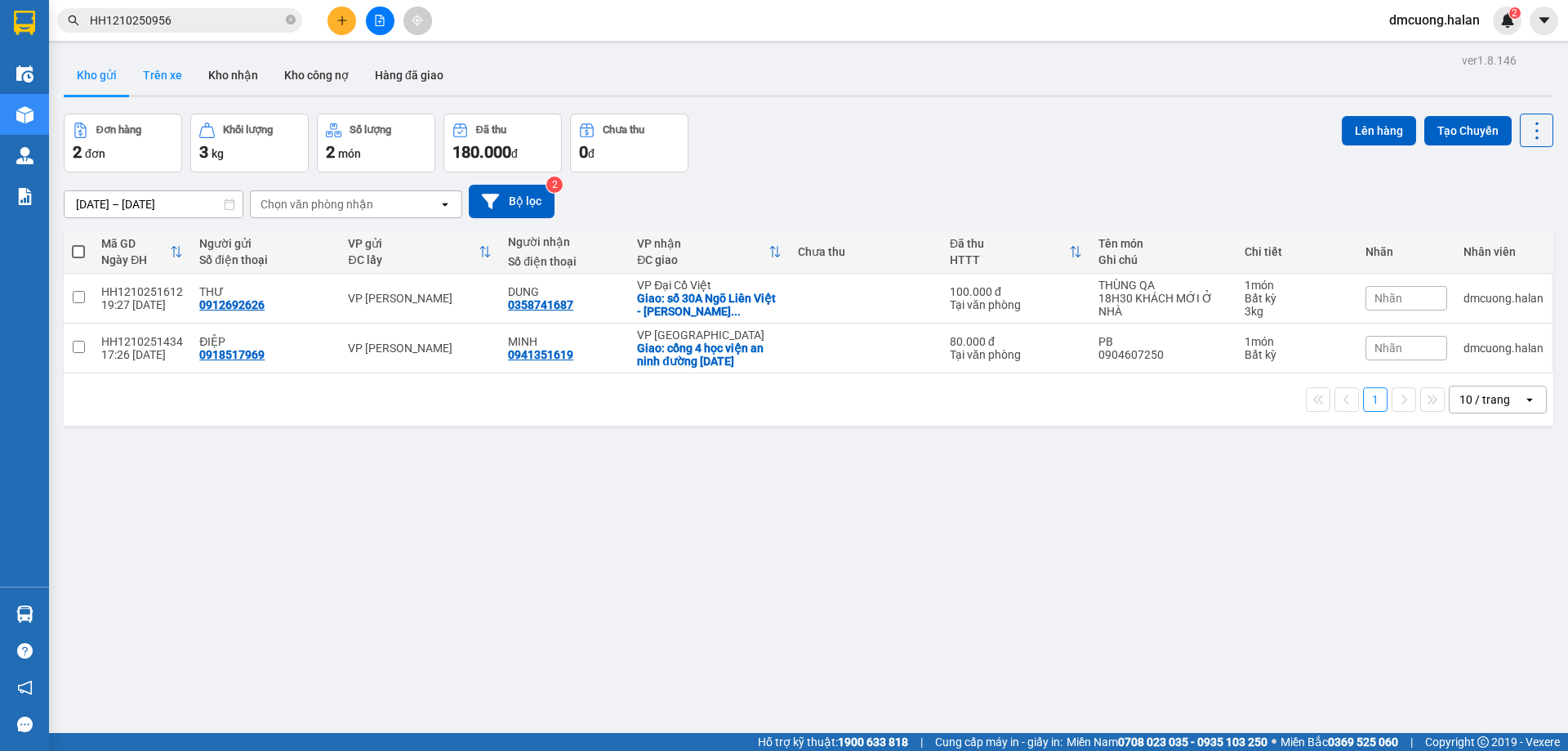
click at [142, 71] on button "Trên xe" at bounding box center [162, 76] width 65 height 40
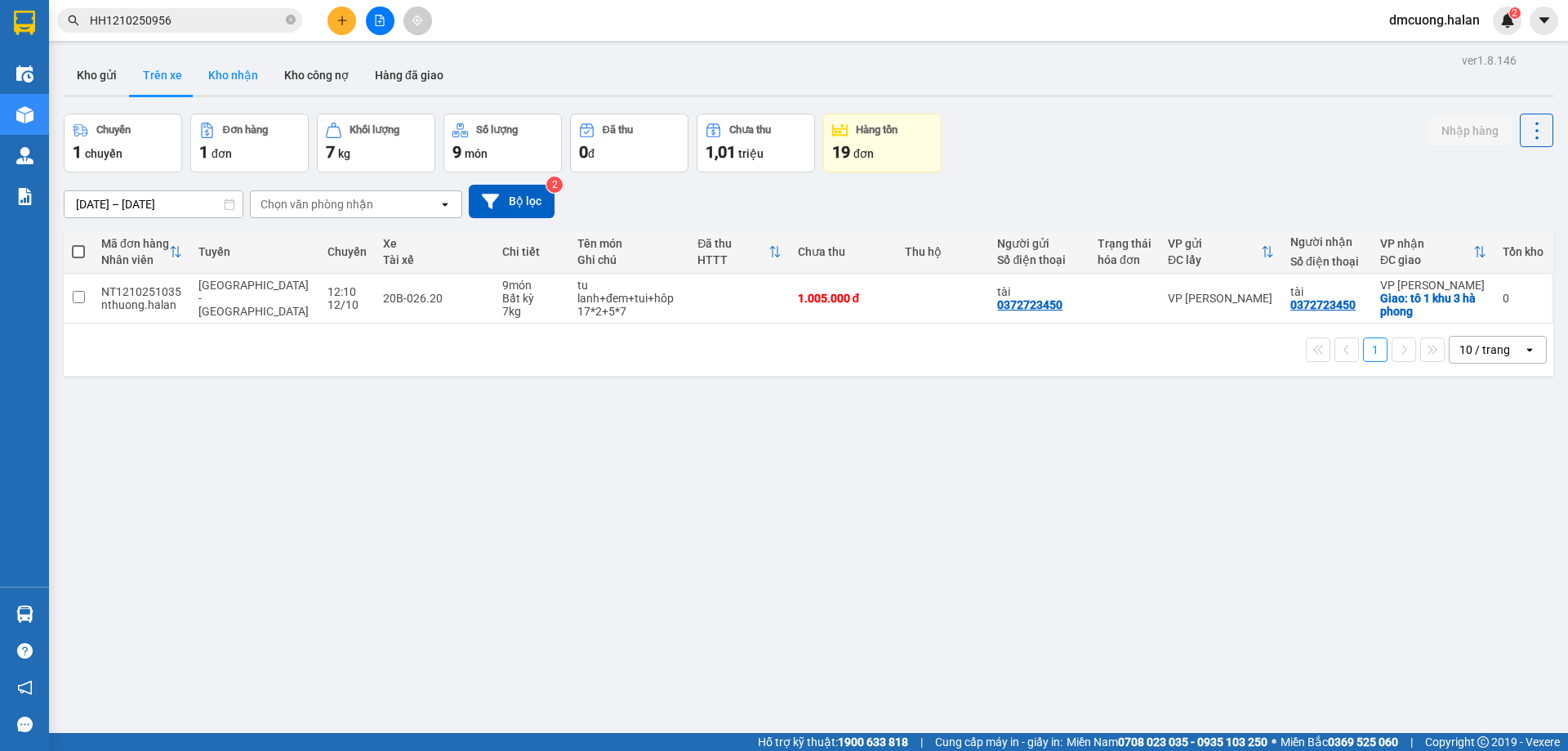
click at [234, 88] on button "Kho nhận" at bounding box center [233, 76] width 76 height 40
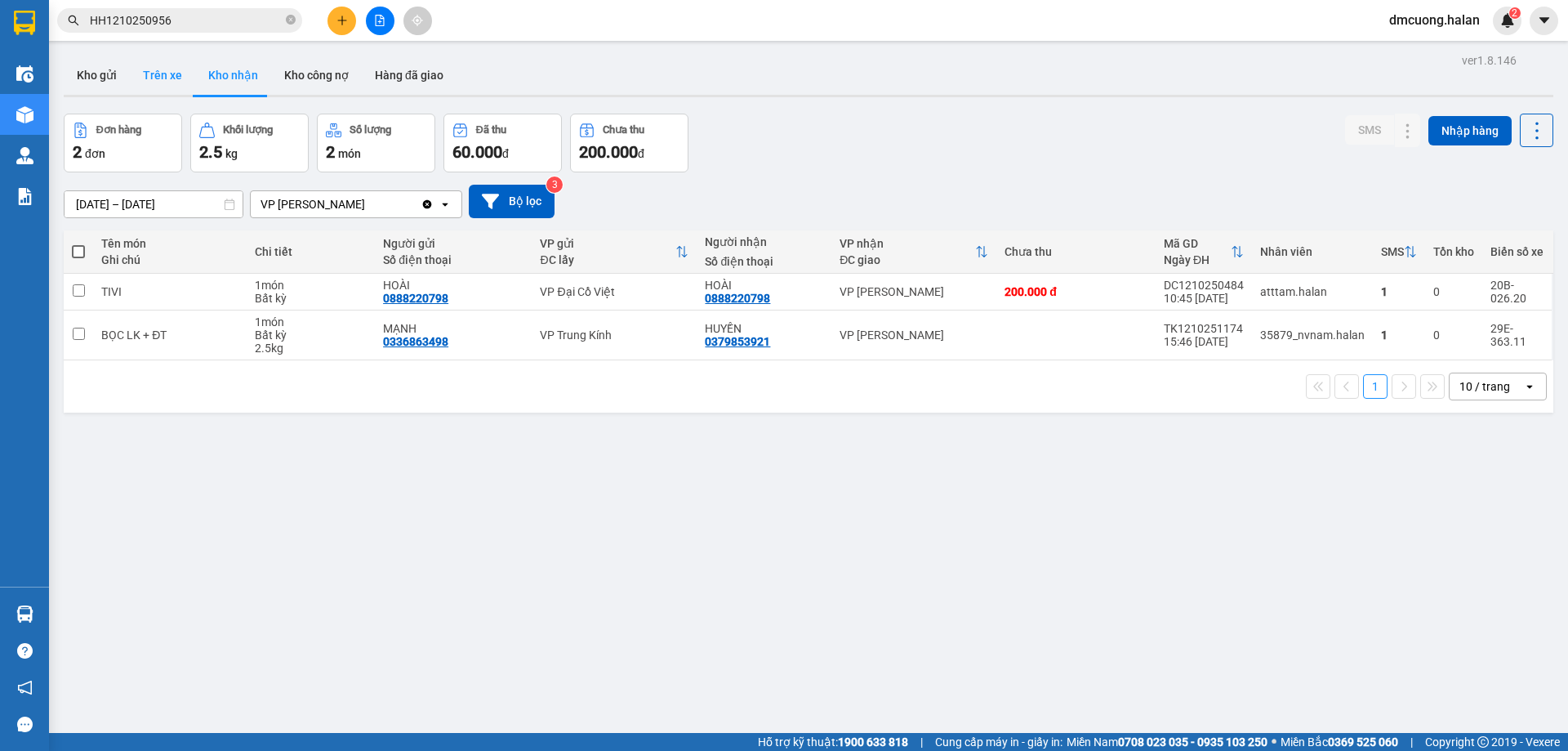
click at [152, 88] on button "Trên xe" at bounding box center [162, 76] width 65 height 40
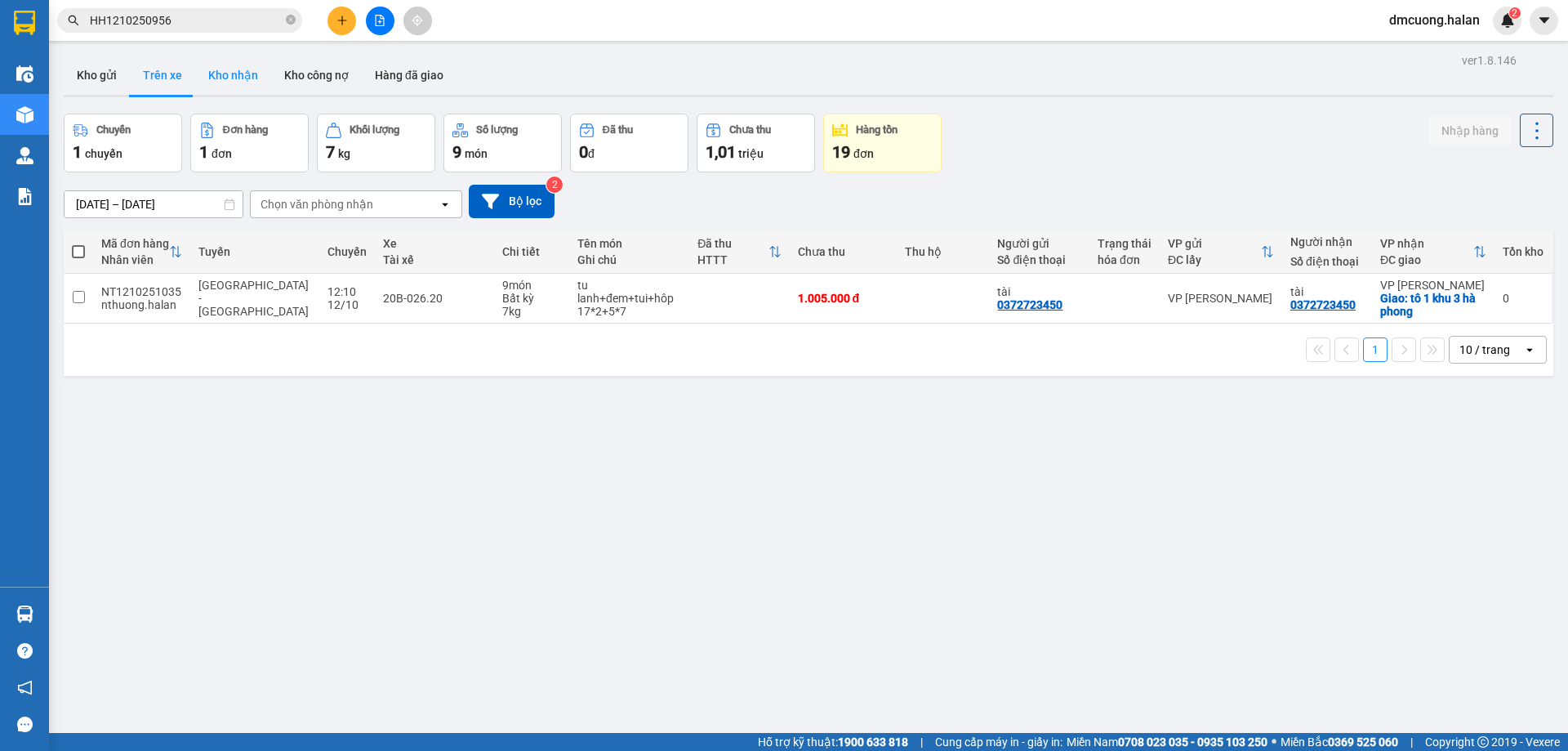
click at [213, 62] on button "Kho nhận" at bounding box center [233, 76] width 76 height 40
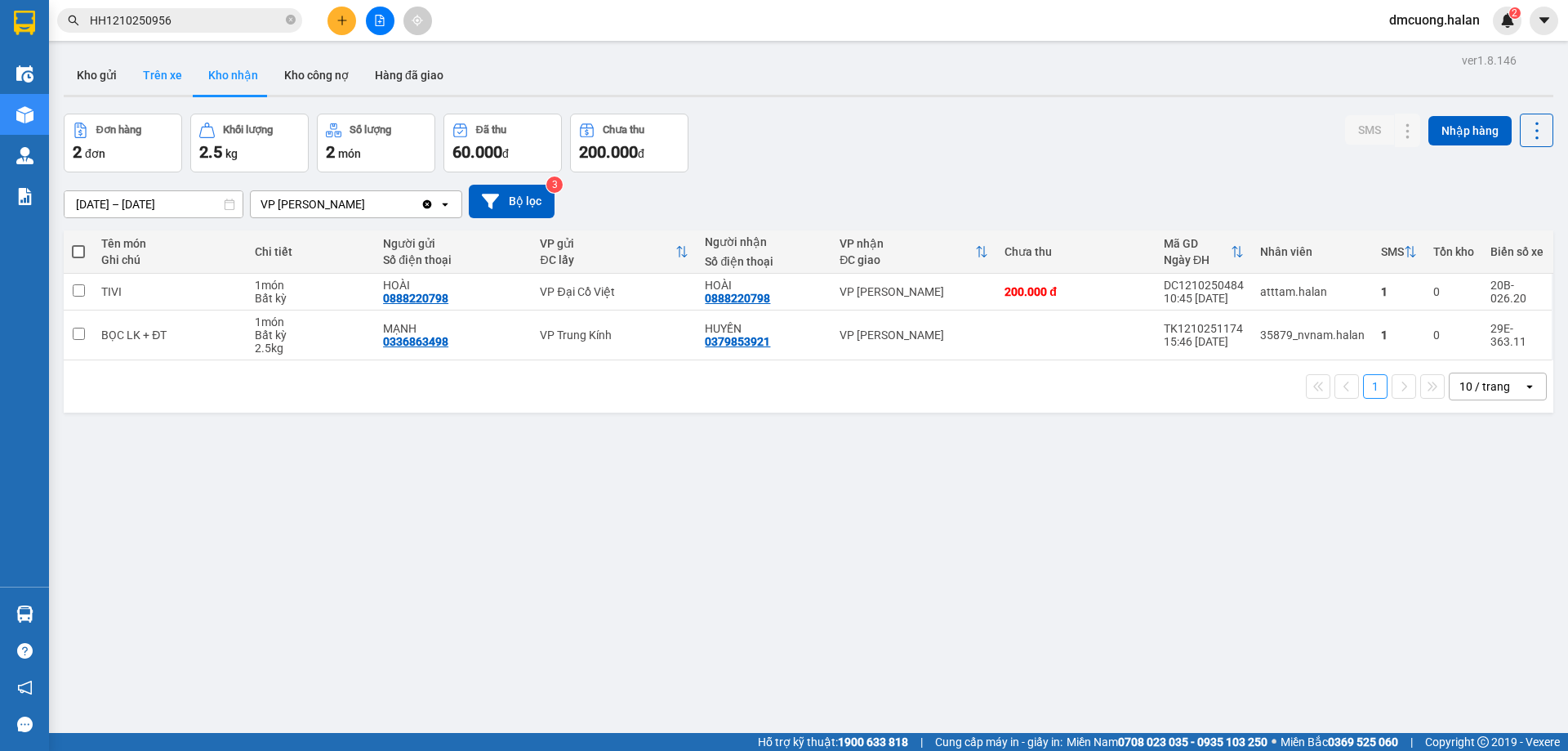
click at [161, 75] on button "Trên xe" at bounding box center [162, 76] width 65 height 40
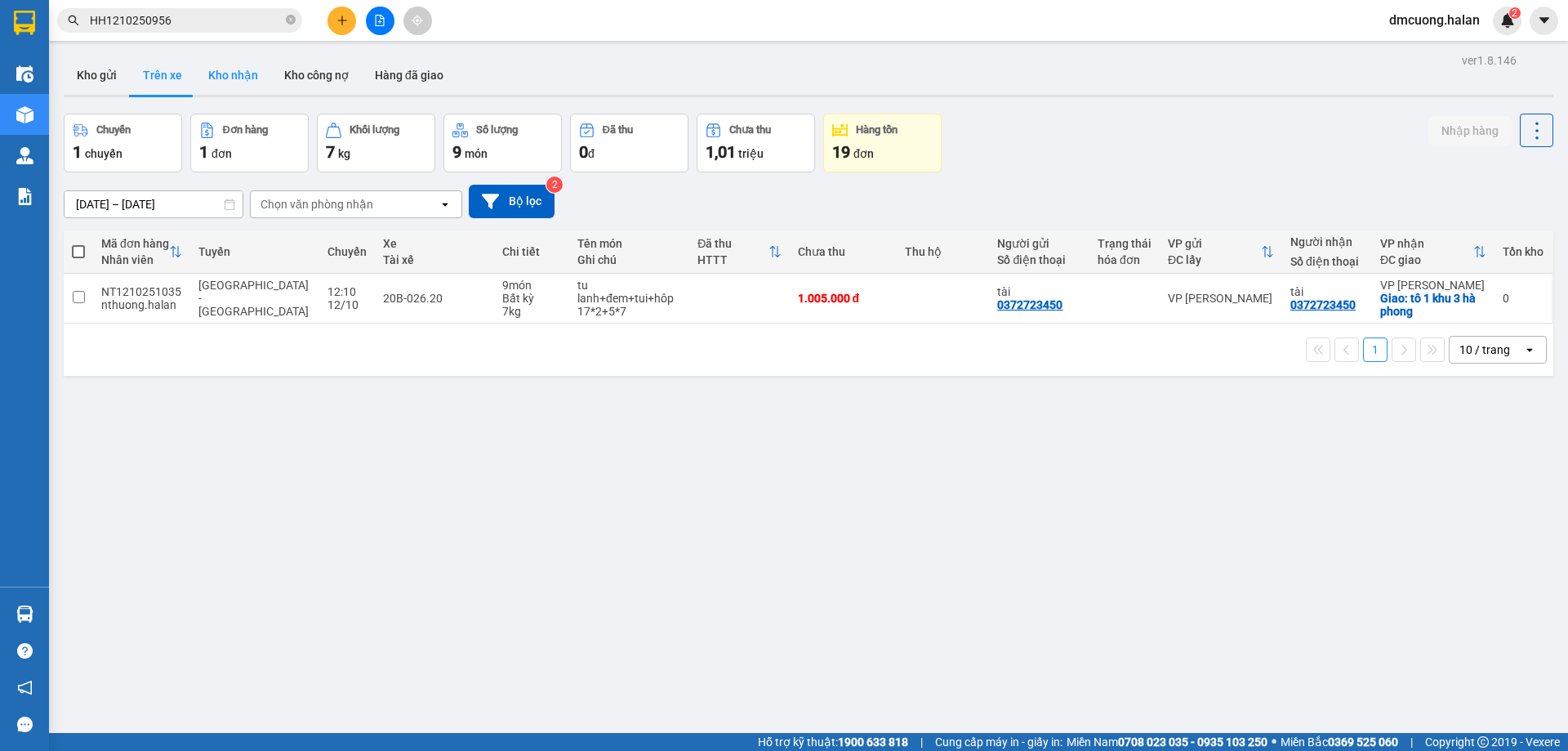
click at [236, 76] on button "Kho nhận" at bounding box center [233, 76] width 76 height 40
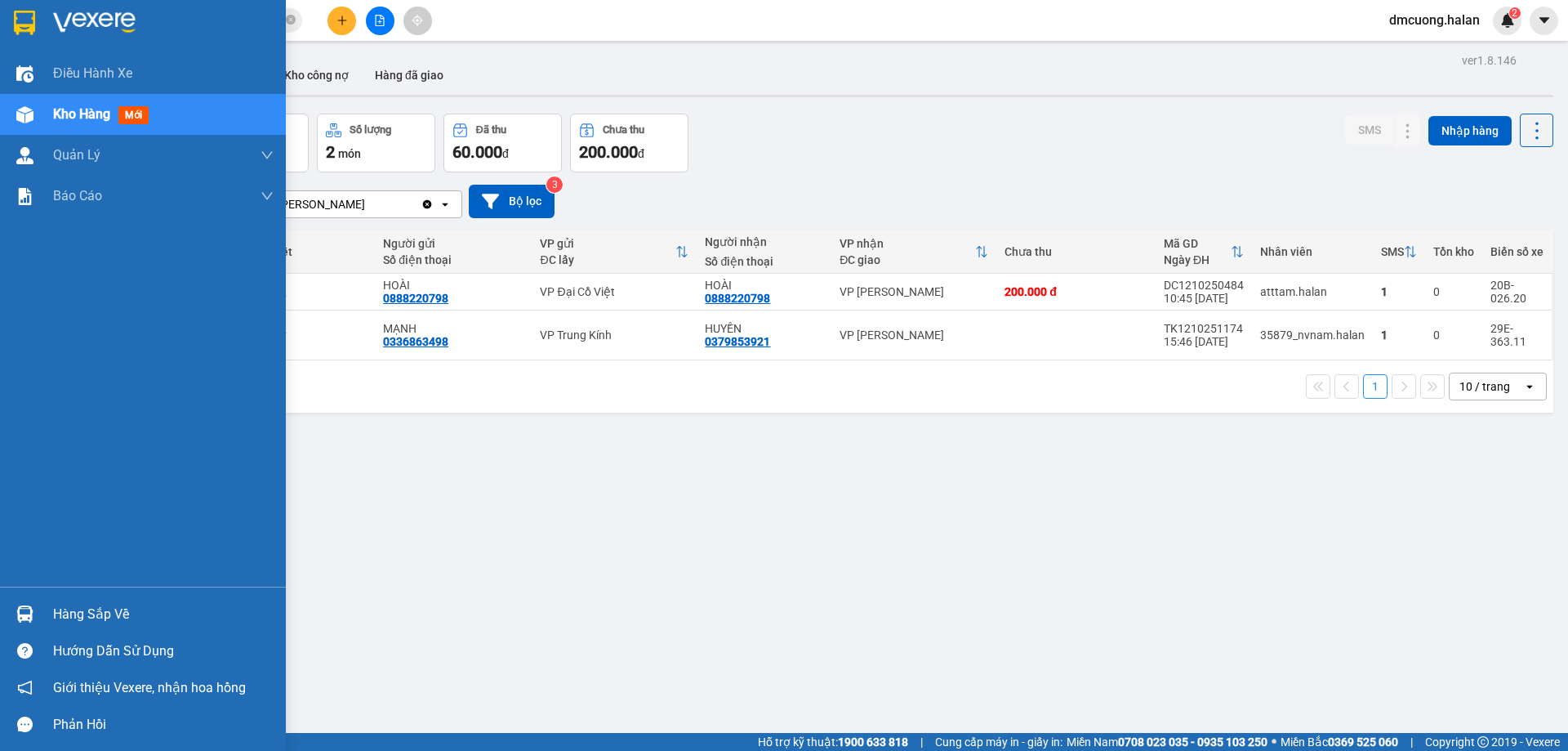
click at [110, 607] on div "Hàng sắp về" at bounding box center [163, 614] width 221 height 25
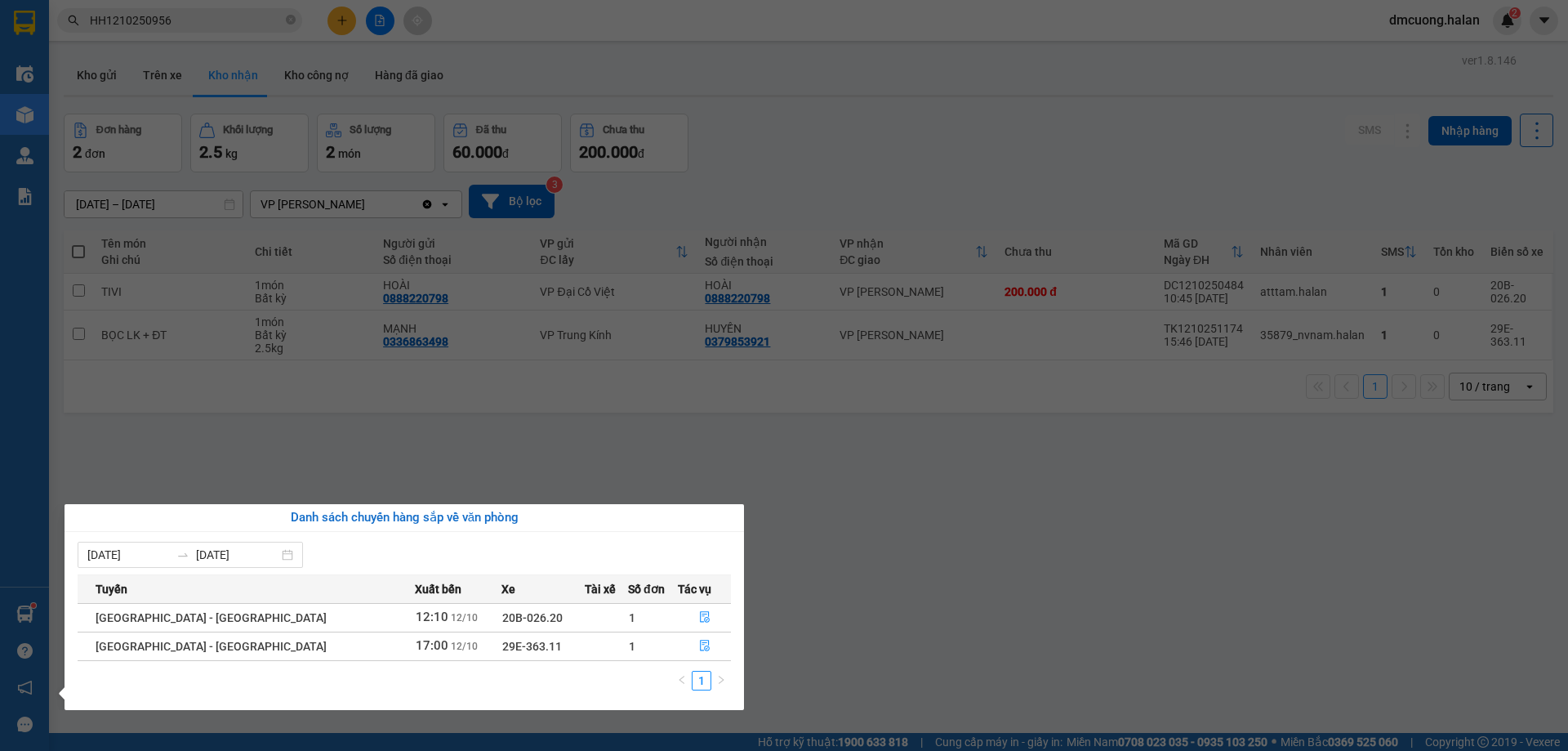
click at [861, 497] on section "Kết quả tìm kiếm ( 1 ) Bộ lọc Mã ĐH Trạng thái Món hàng Thu hộ Tổng cước Chưa c…" at bounding box center [784, 375] width 1568 height 751
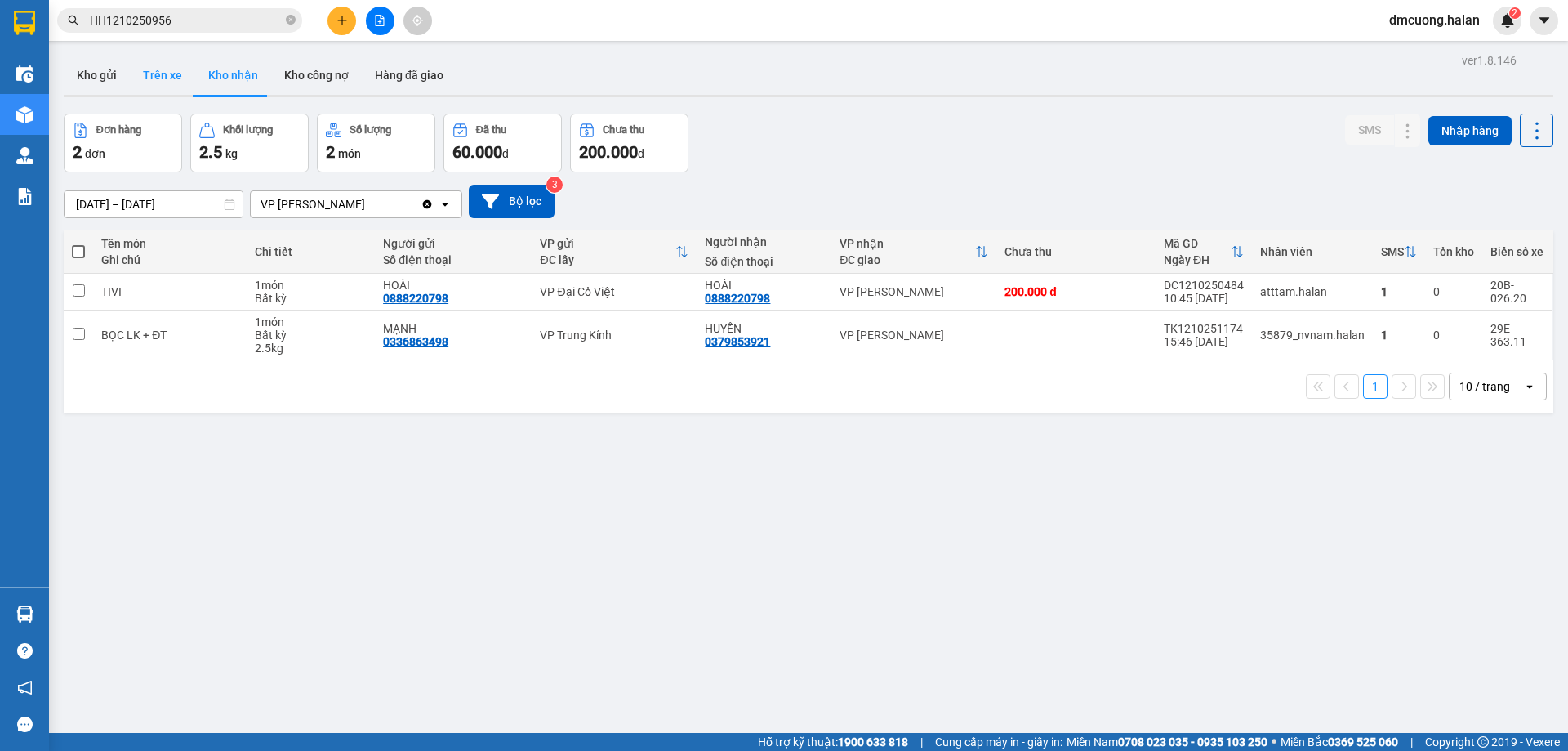
click at [172, 58] on button "Trên xe" at bounding box center [162, 76] width 65 height 40
type input "[DATE] – [DATE]"
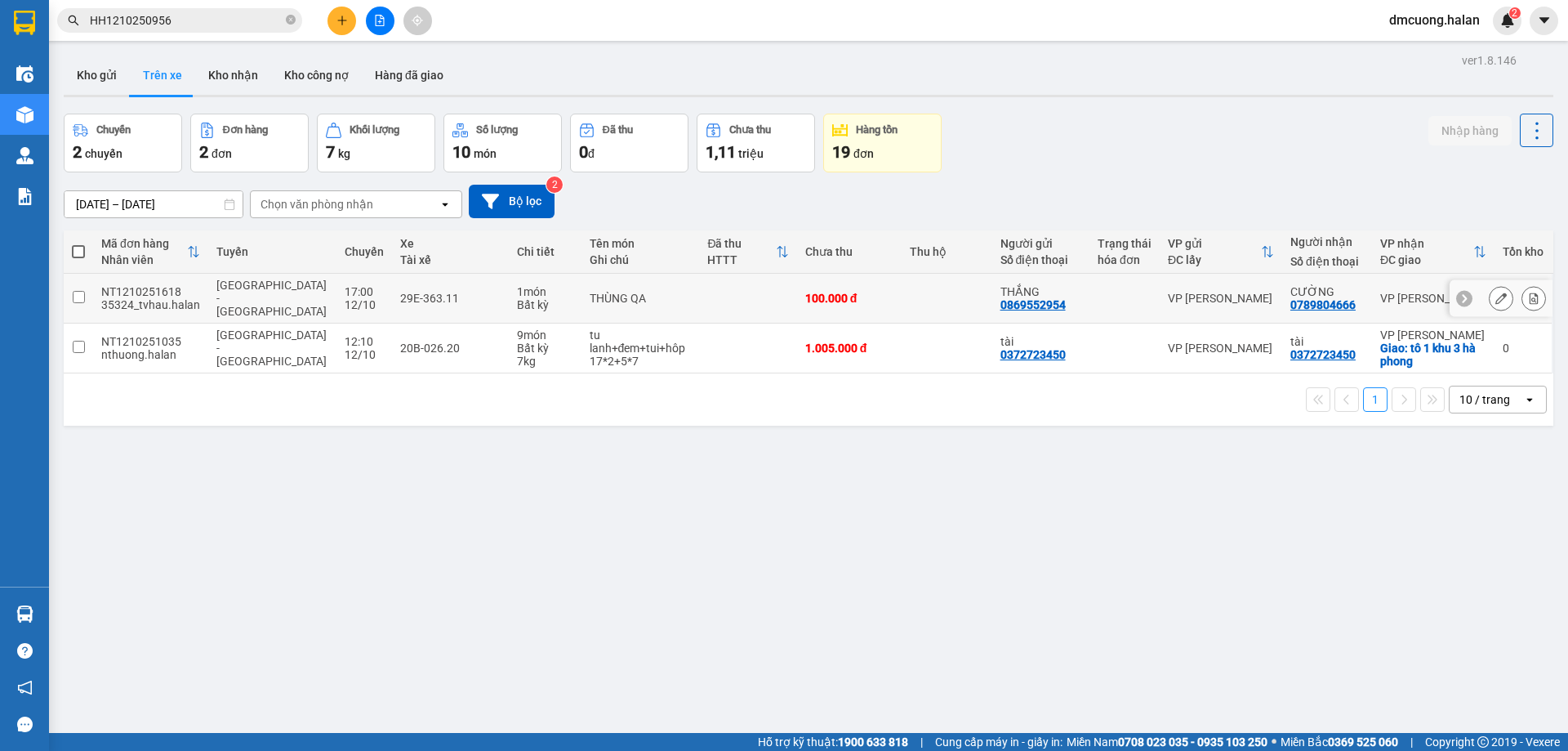
click at [83, 291] on input "checkbox" at bounding box center [78, 297] width 12 height 12
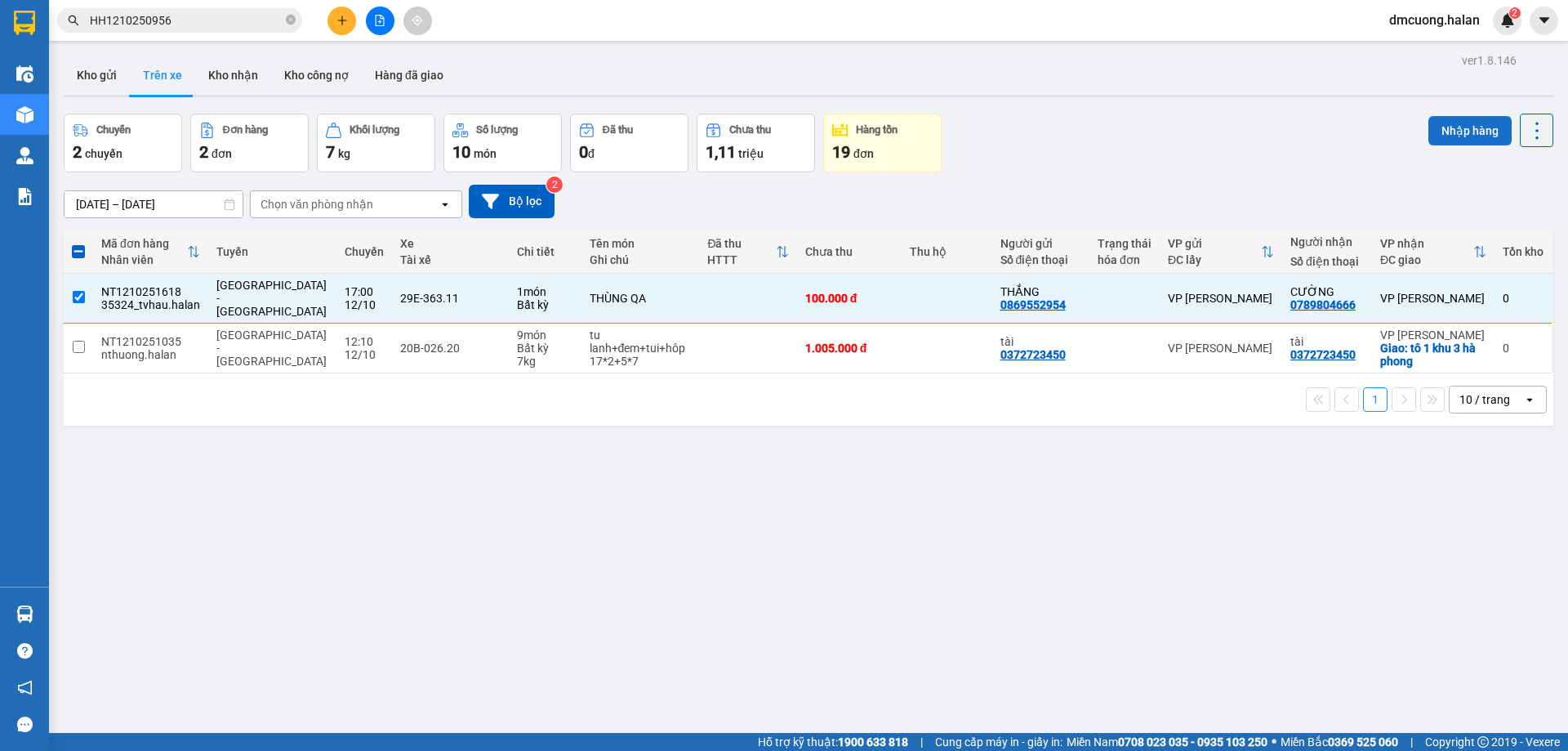
click at [1460, 128] on button "Nhập hàng" at bounding box center [1471, 130] width 83 height 29
checkbox input "false"
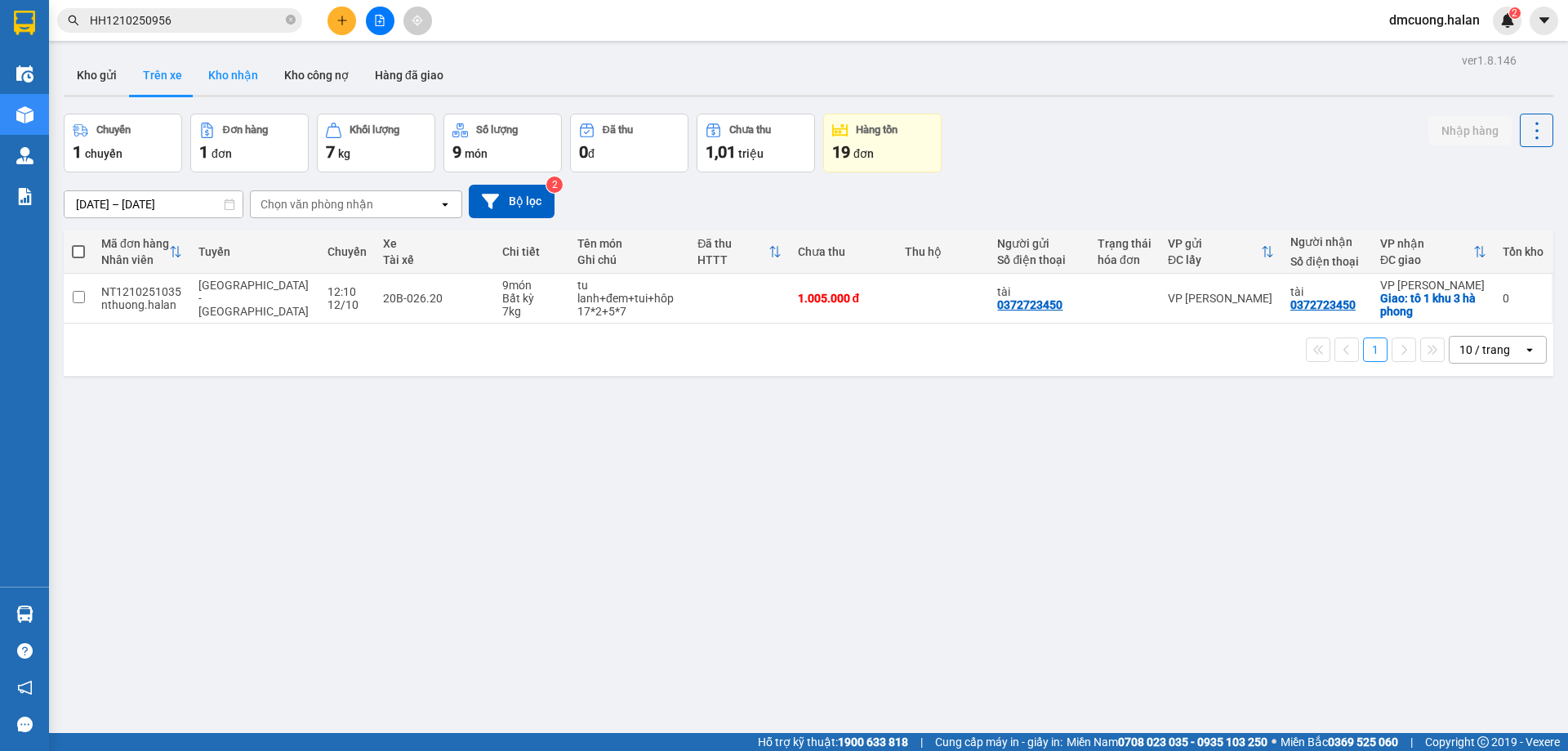
click at [234, 77] on button "Kho nhận" at bounding box center [233, 76] width 76 height 40
type input "[DATE] – [DATE]"
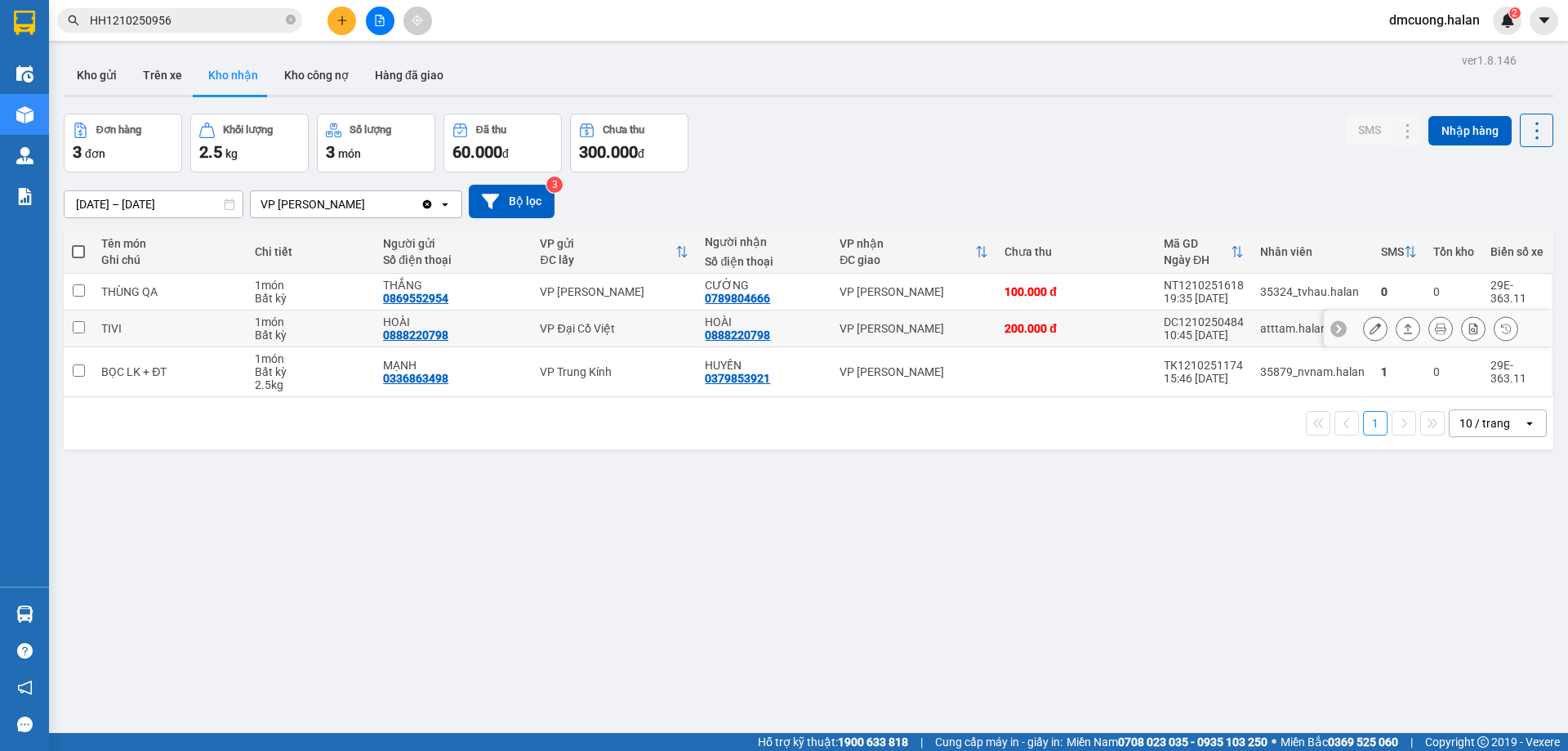
click at [79, 333] on input "checkbox" at bounding box center [78, 327] width 12 height 12
checkbox input "true"
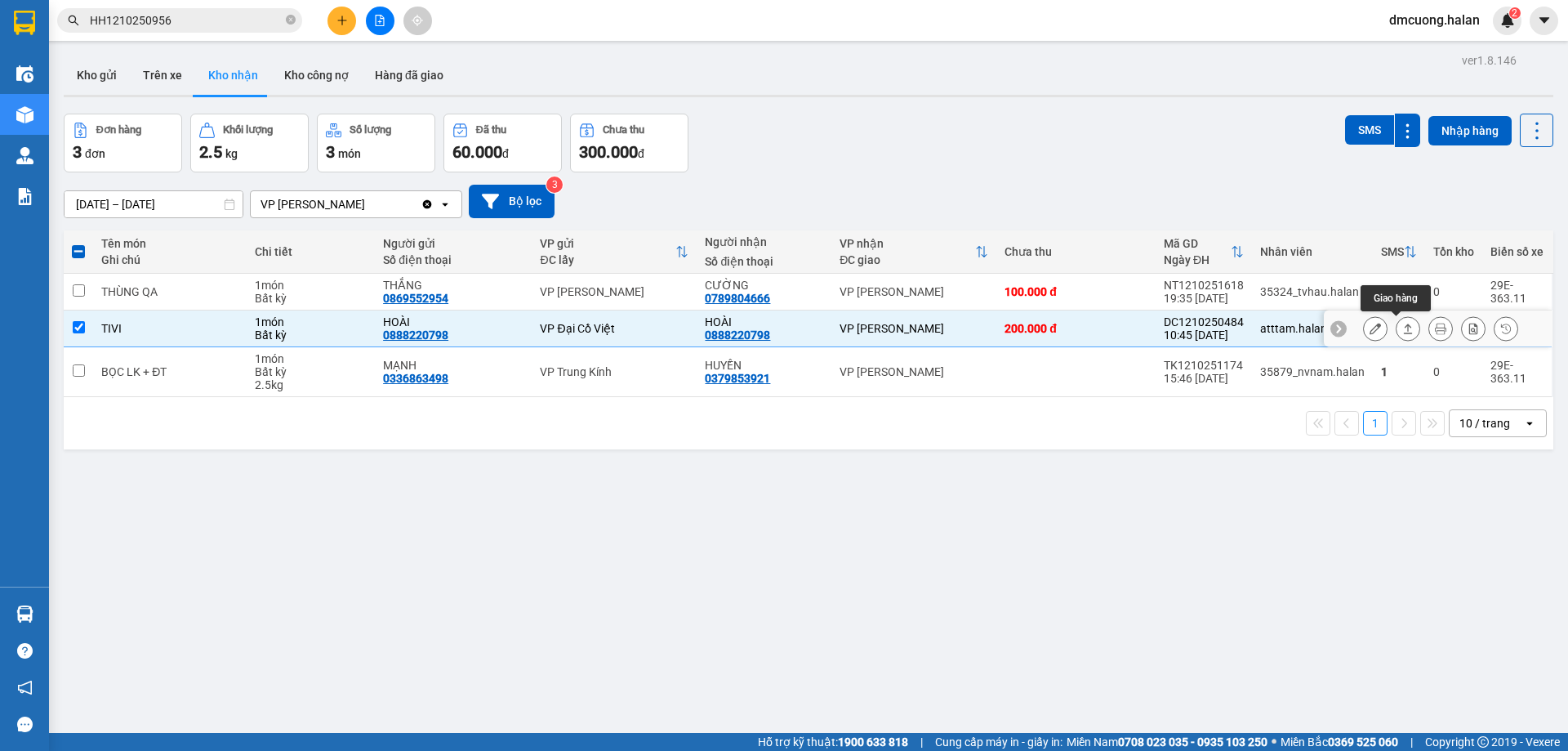
click at [1397, 330] on button at bounding box center [1408, 329] width 23 height 28
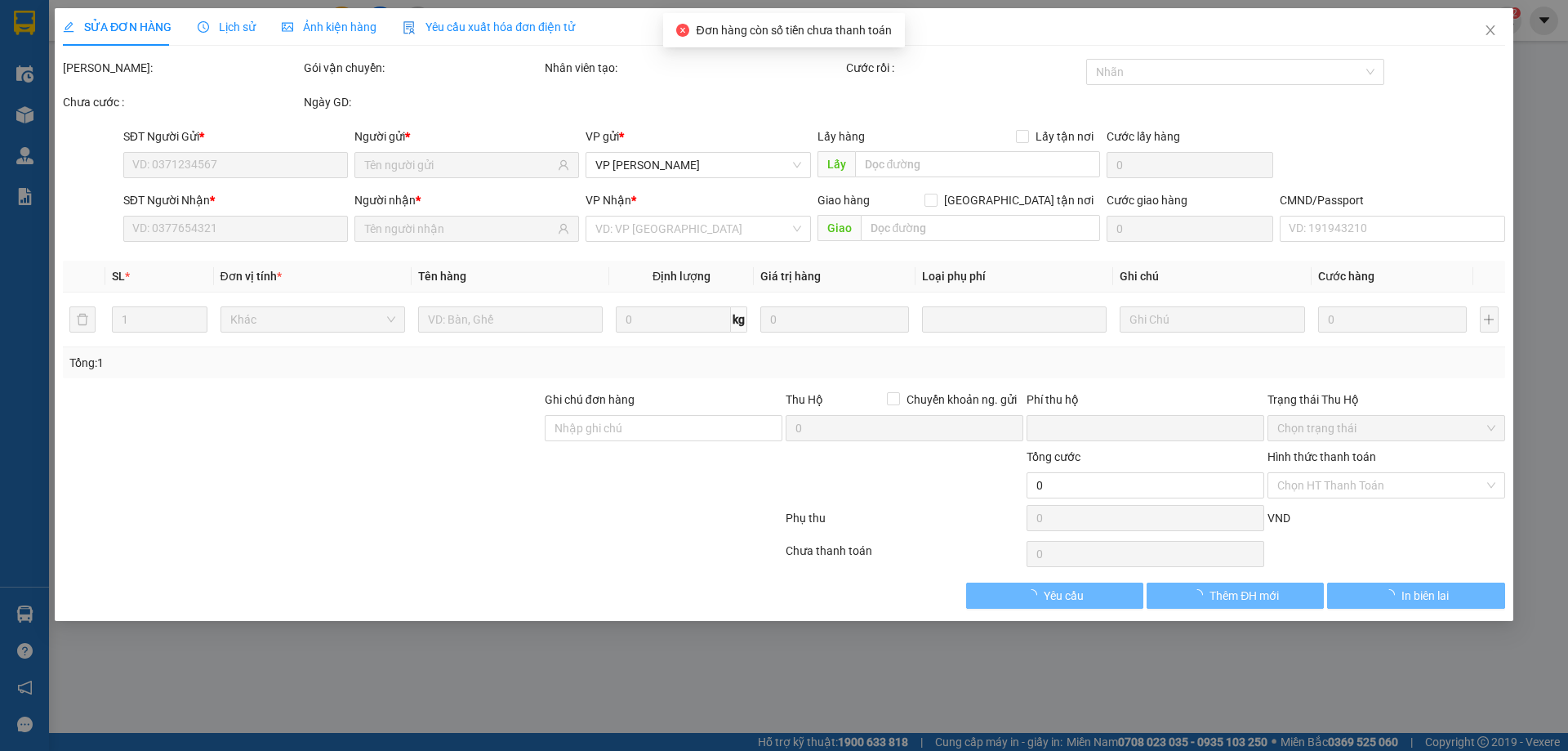
type input "0888220798"
type input "HOÀI"
type input "0888220798"
type input "HOÀI"
type input "0"
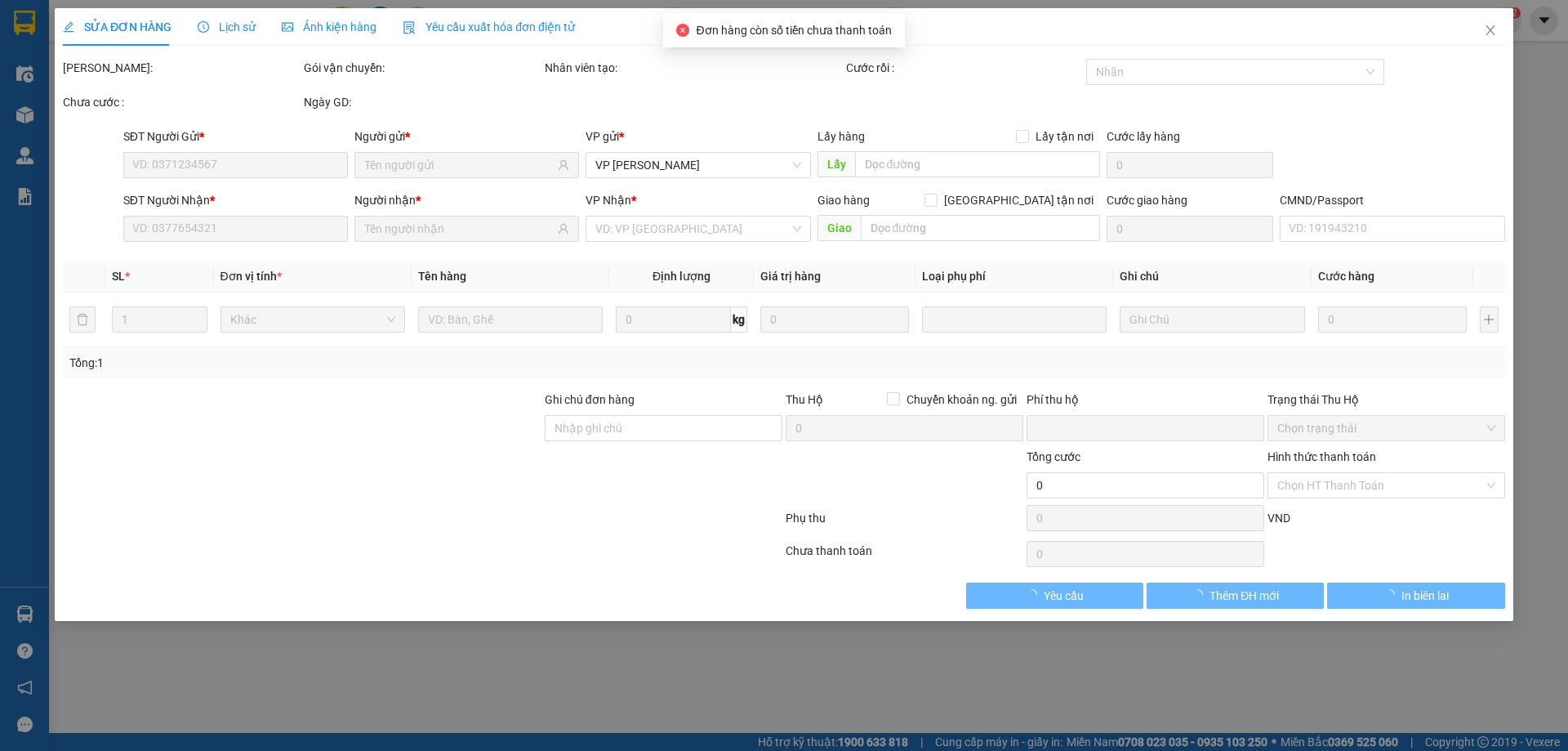
type input "200.000"
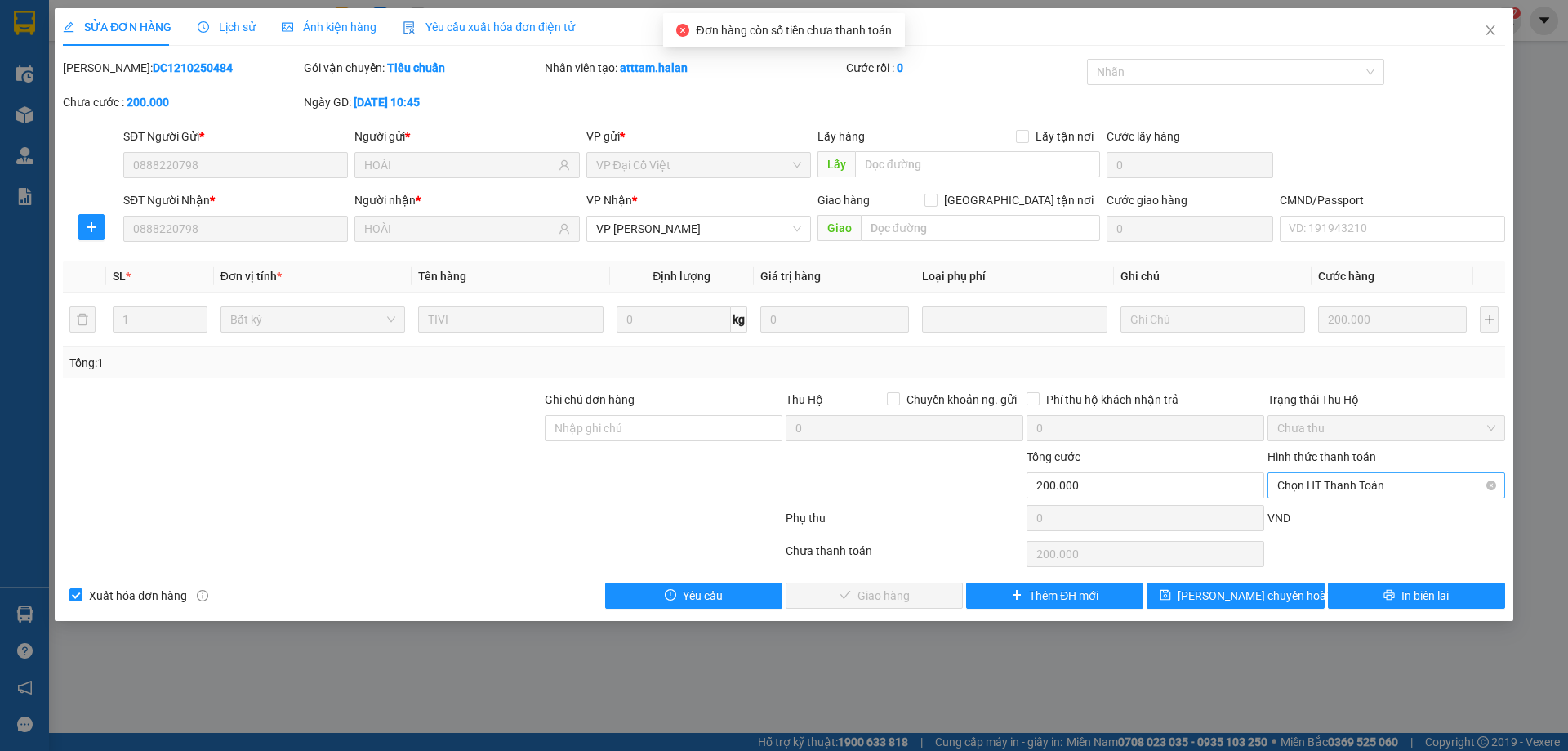
click at [1362, 482] on span "Chọn HT Thanh Toán" at bounding box center [1387, 486] width 218 height 25
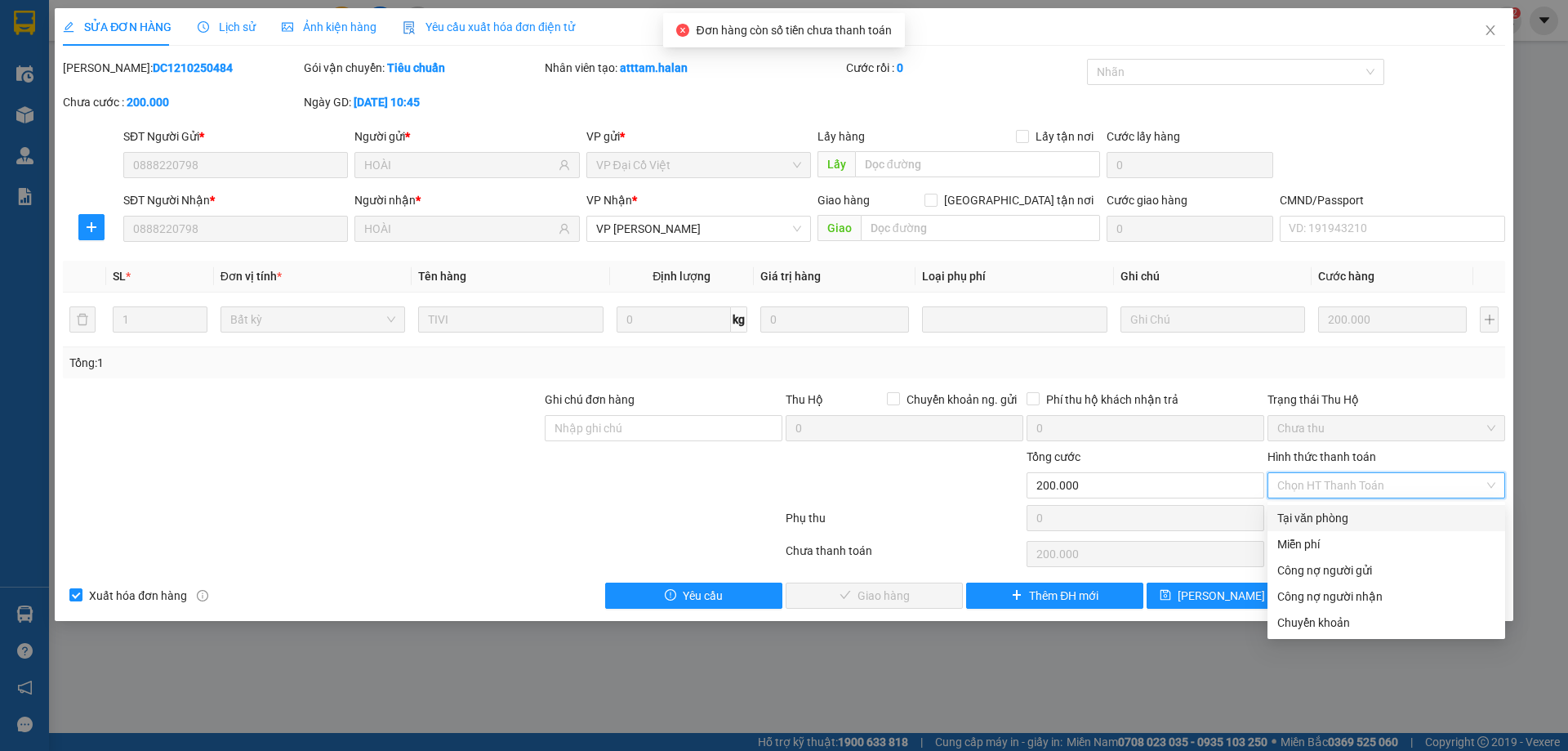
click at [1327, 505] on div "Tại văn phòng" at bounding box center [1387, 518] width 238 height 26
type input "0"
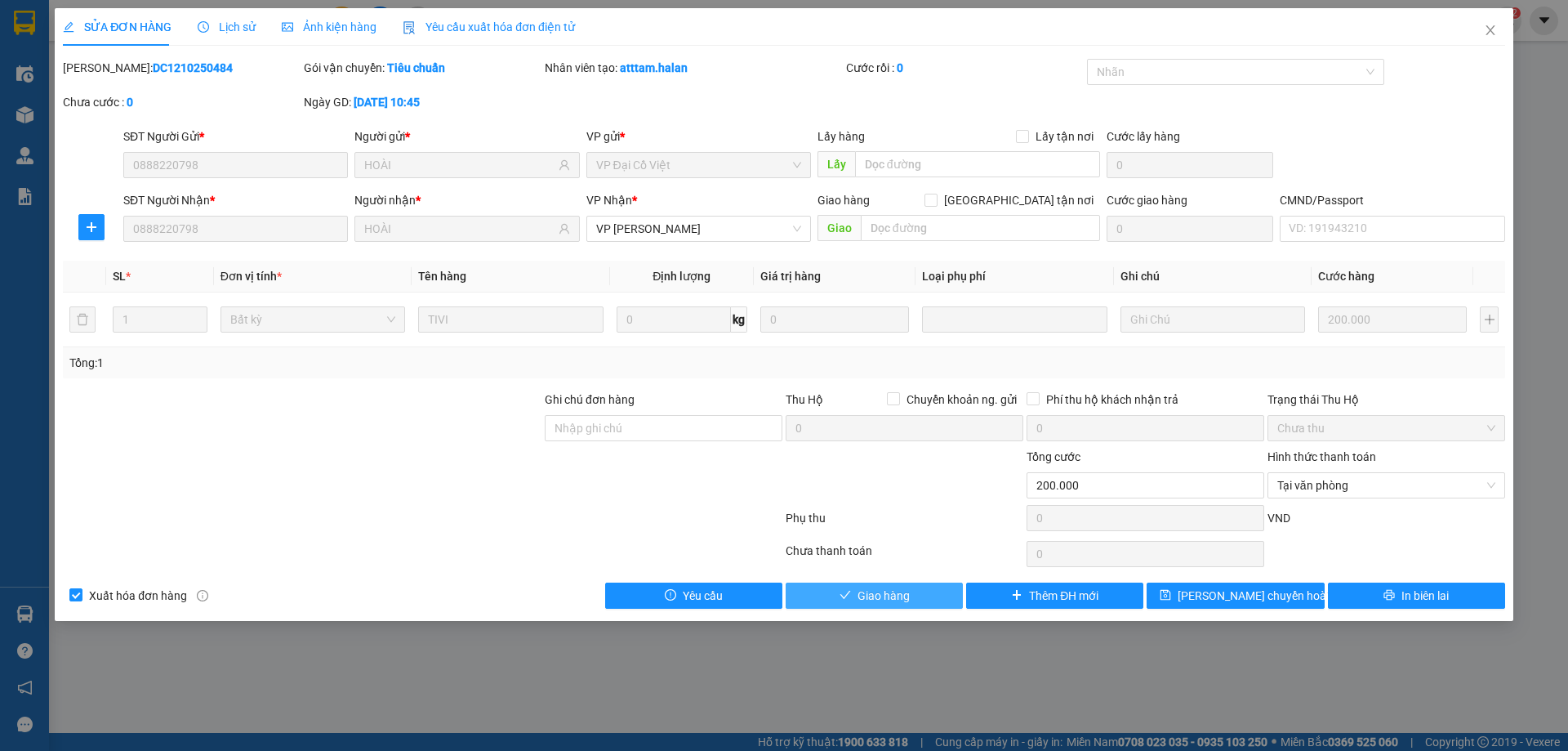
click at [885, 601] on span "Giao hàng" at bounding box center [883, 595] width 52 height 18
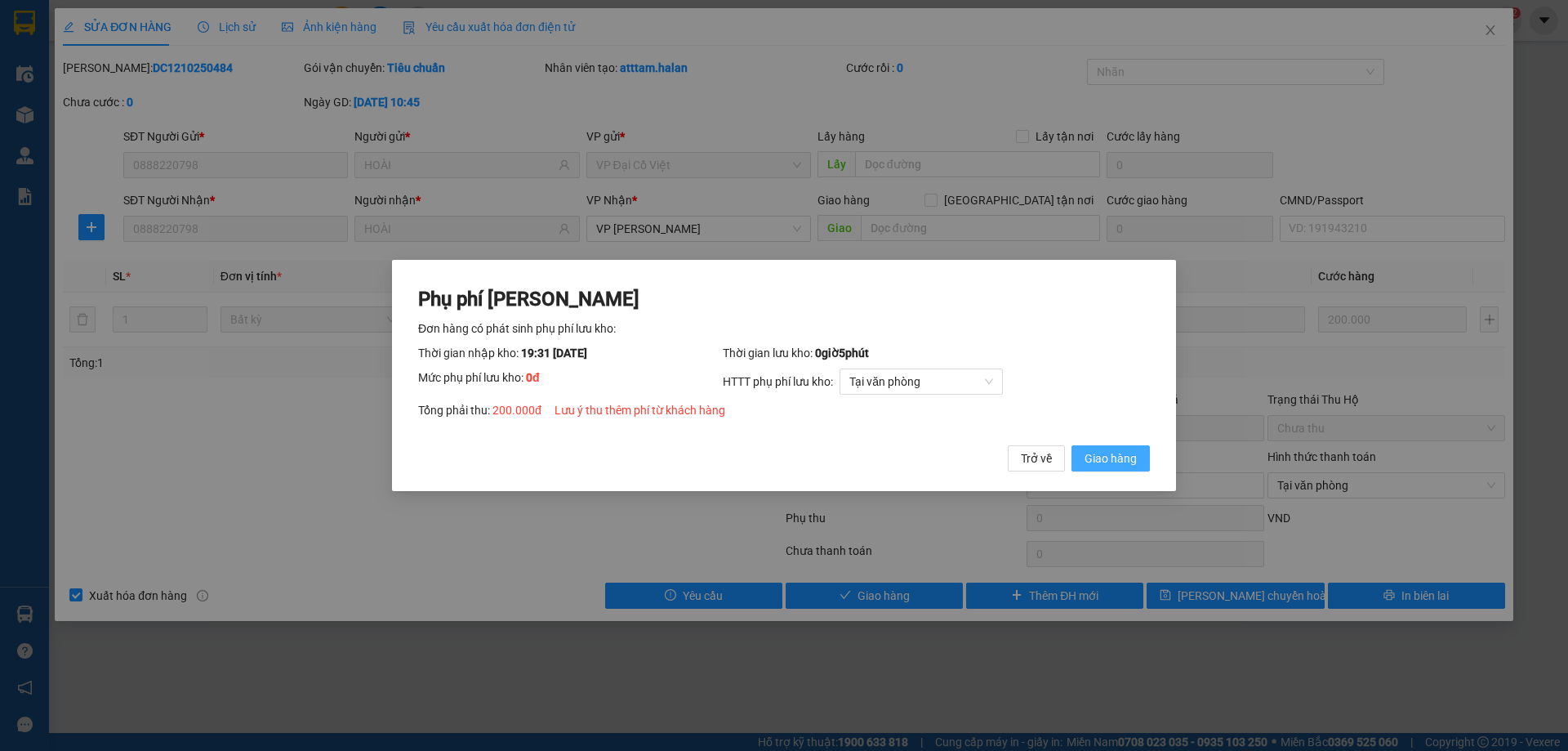
click at [1127, 456] on span "Giao hàng" at bounding box center [1110, 458] width 52 height 18
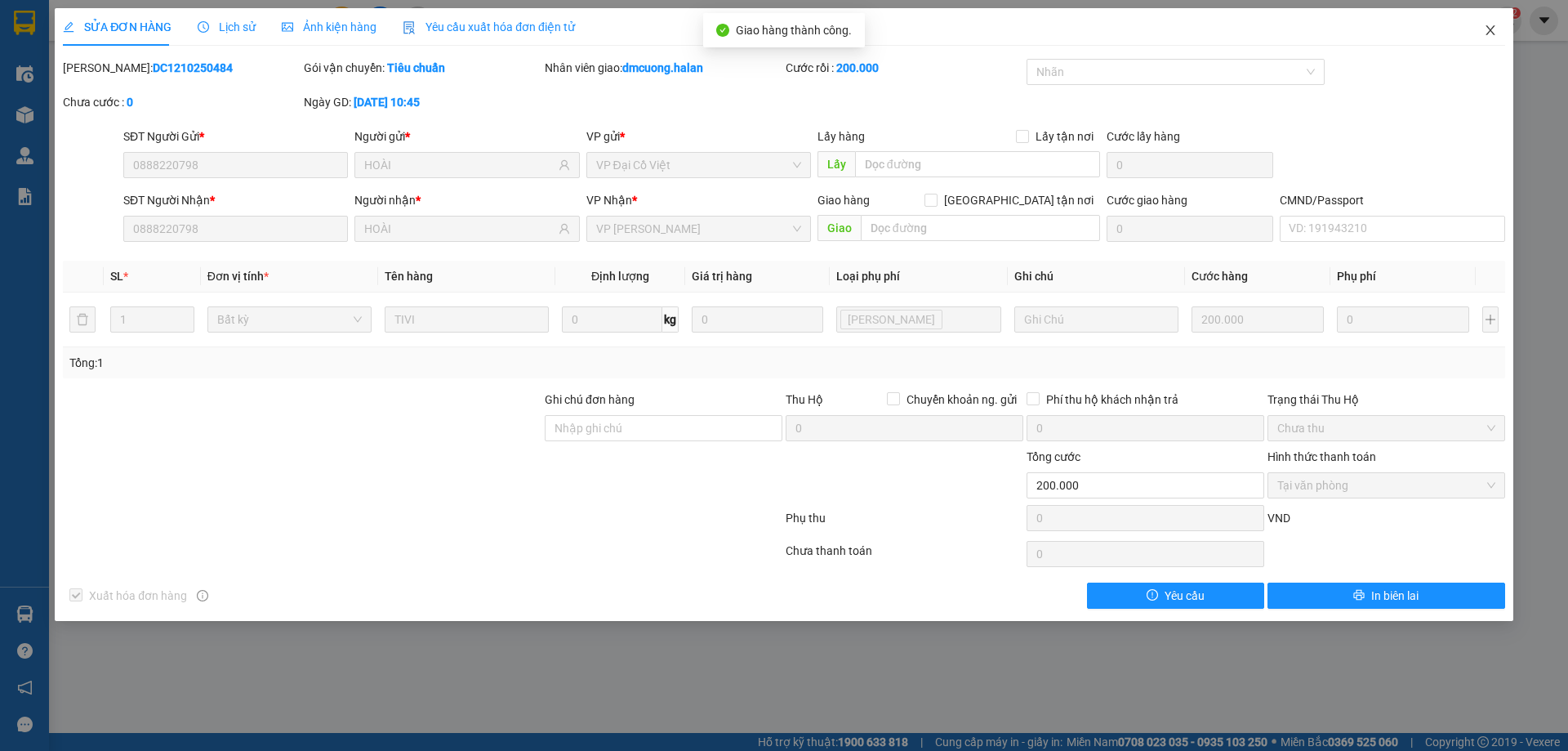
click at [1489, 31] on icon "close" at bounding box center [1491, 30] width 13 height 13
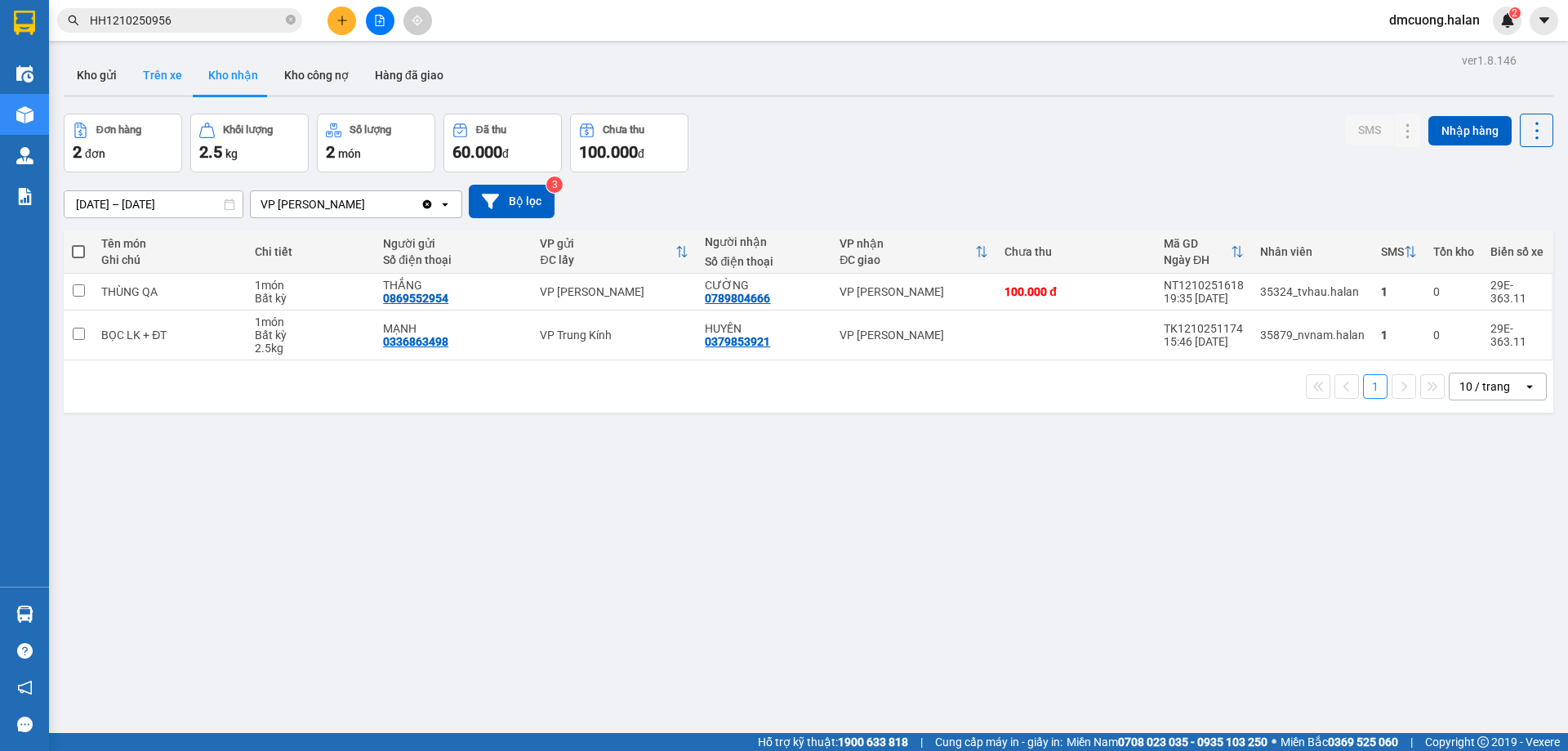
click at [174, 65] on button "Trên xe" at bounding box center [162, 76] width 65 height 40
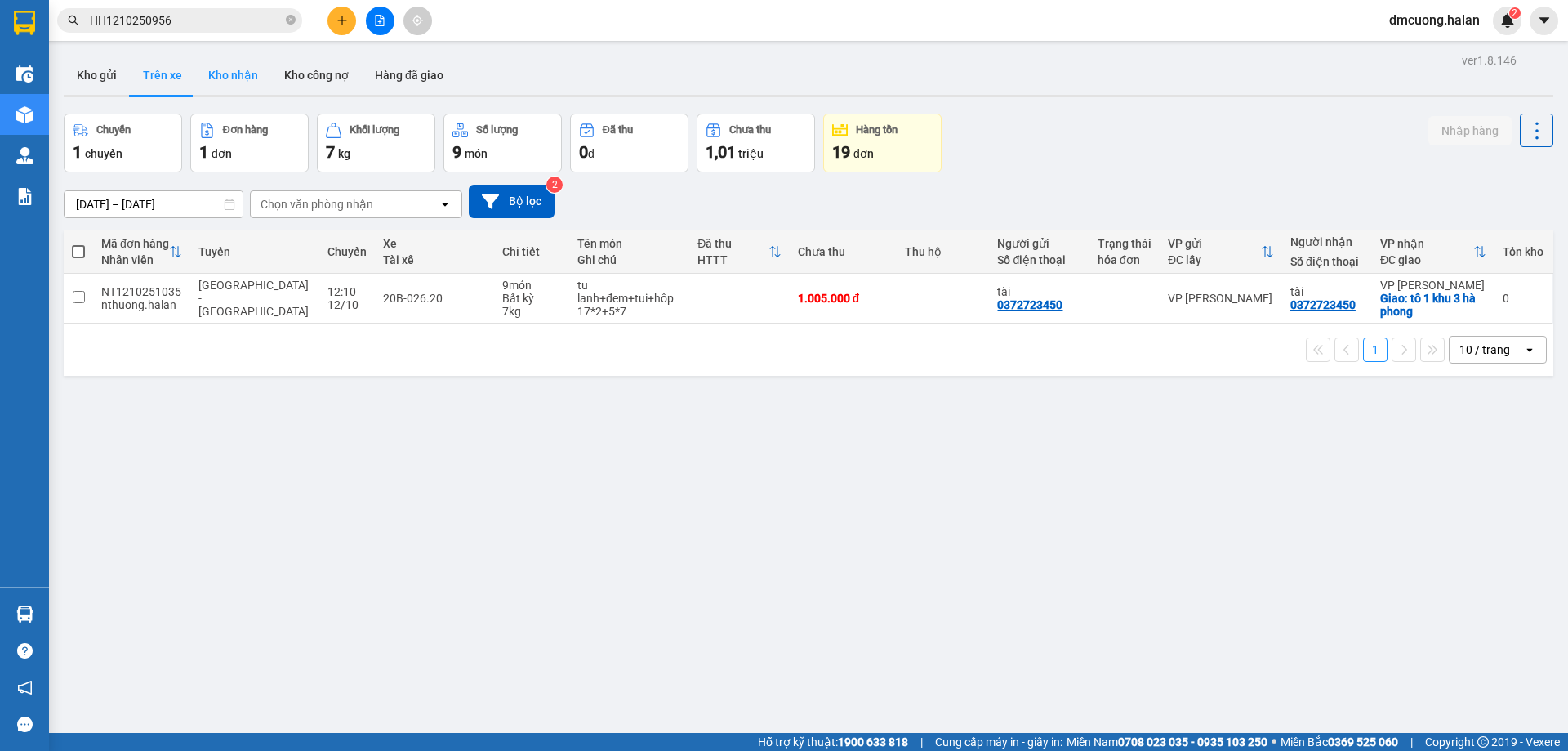
click at [198, 63] on button "Kho nhận" at bounding box center [233, 76] width 76 height 40
type input "[DATE] – [DATE]"
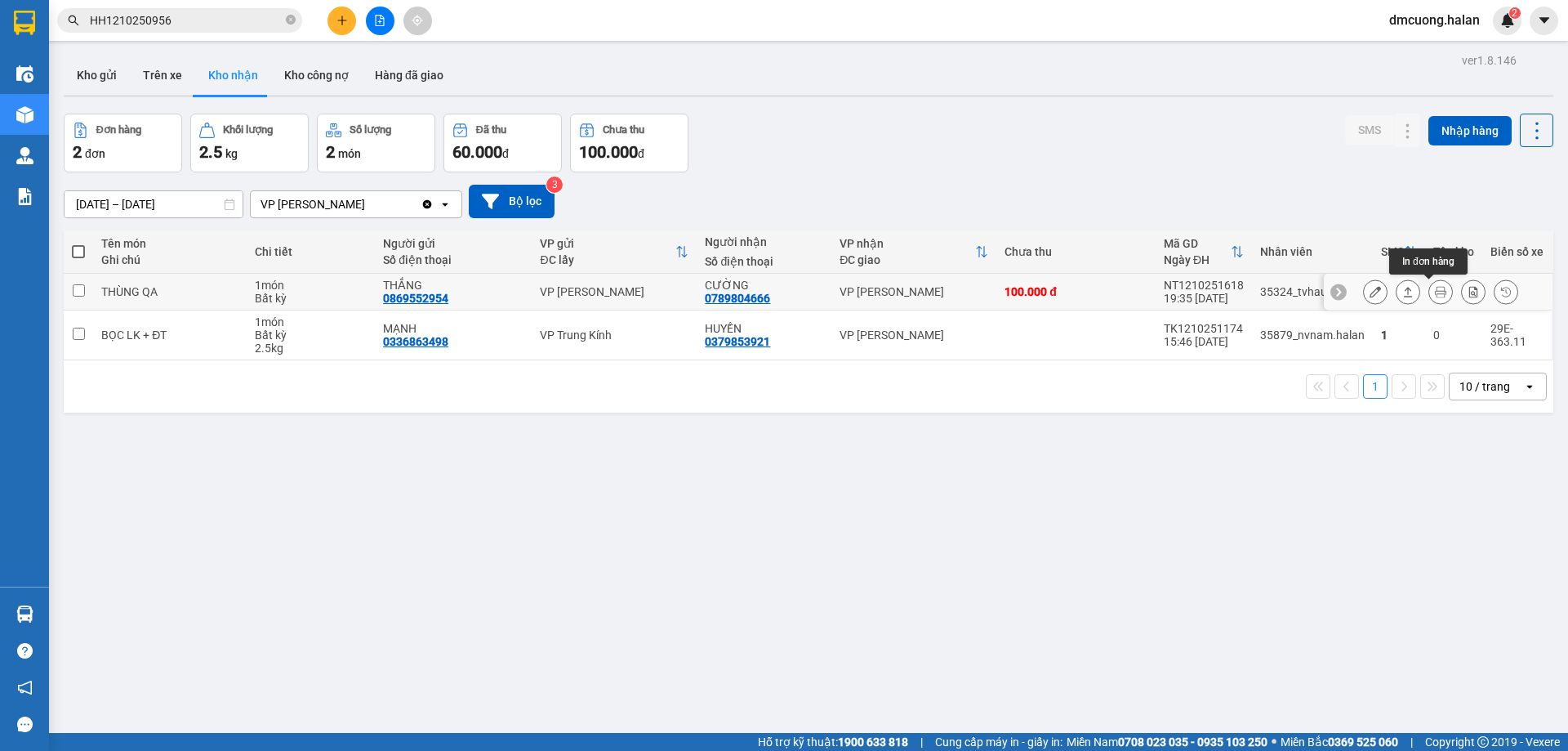
click at [1429, 287] on button at bounding box center [1440, 292] width 23 height 28
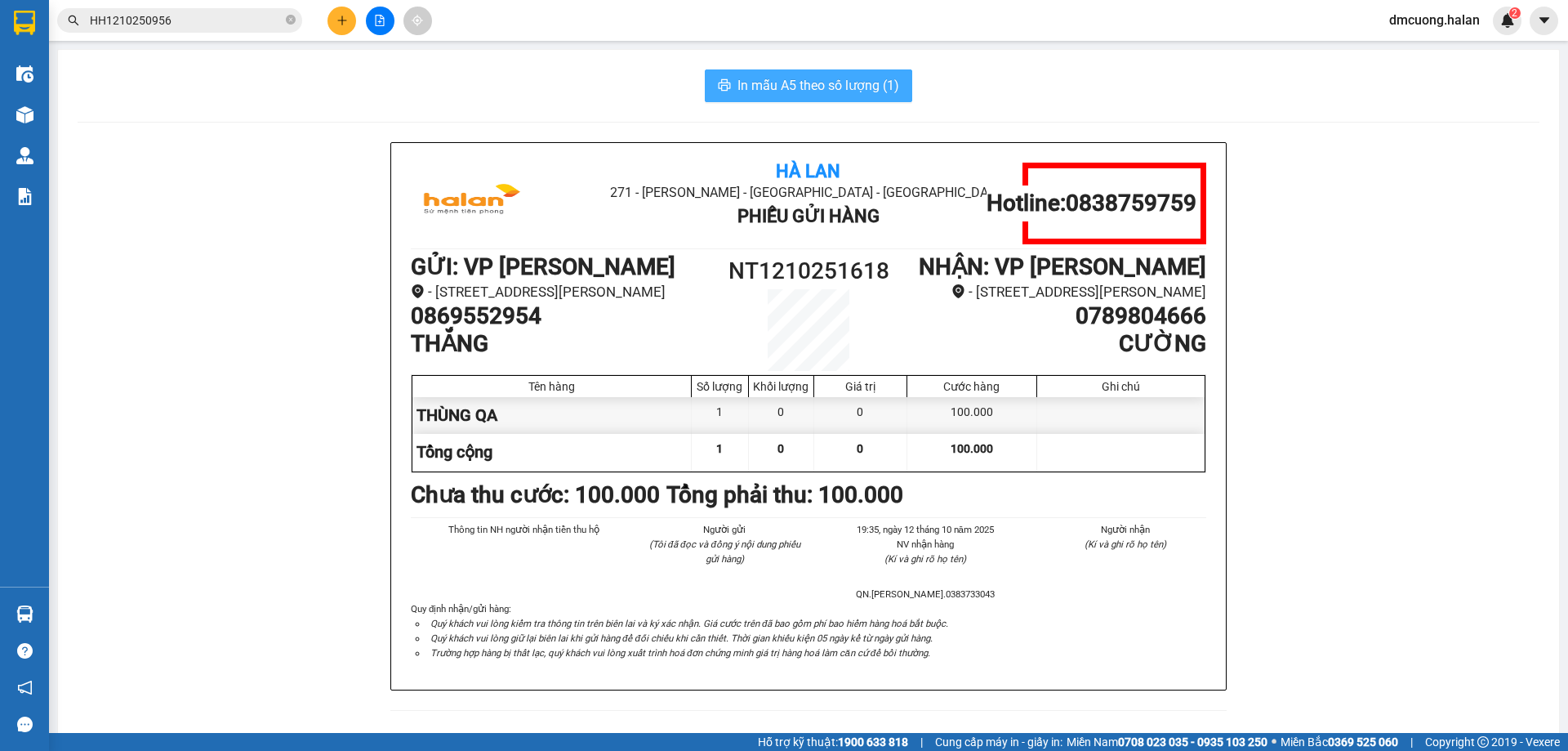
click at [859, 94] on span "In mẫu A5 theo số lượng (1)" at bounding box center [818, 86] width 162 height 21
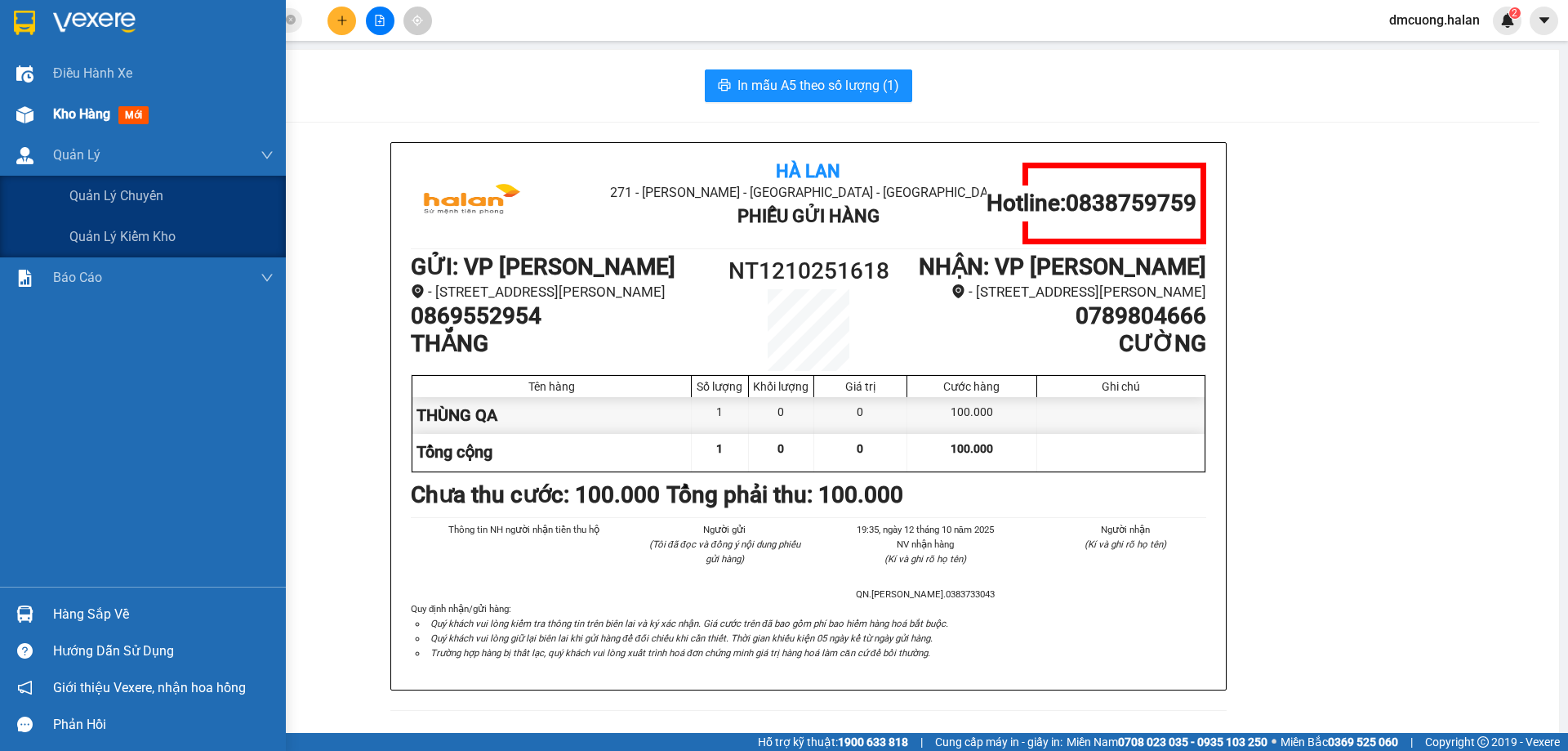
click at [71, 121] on span "Kho hàng" at bounding box center [81, 113] width 58 height 15
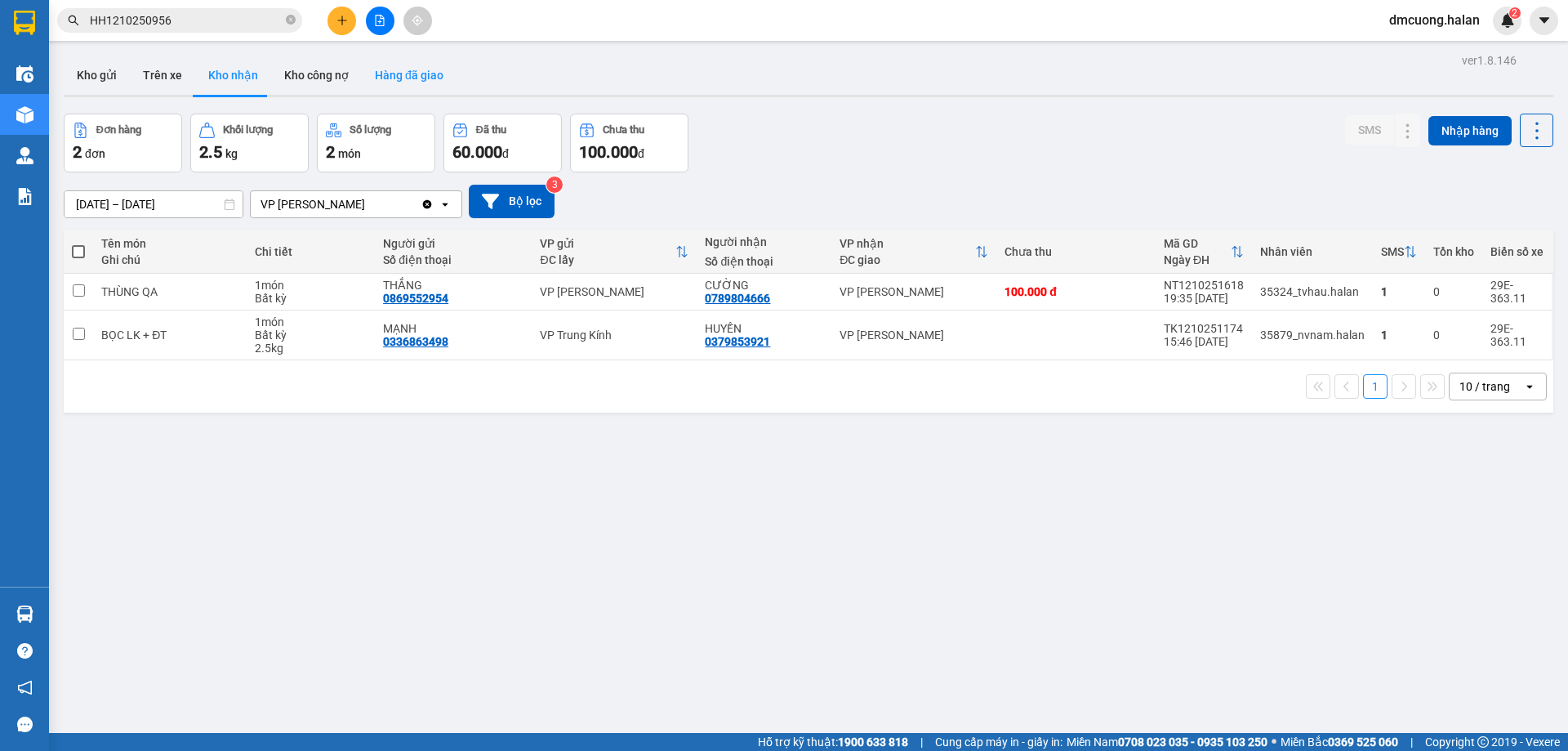
click at [418, 75] on button "Hàng đã giao" at bounding box center [409, 76] width 94 height 40
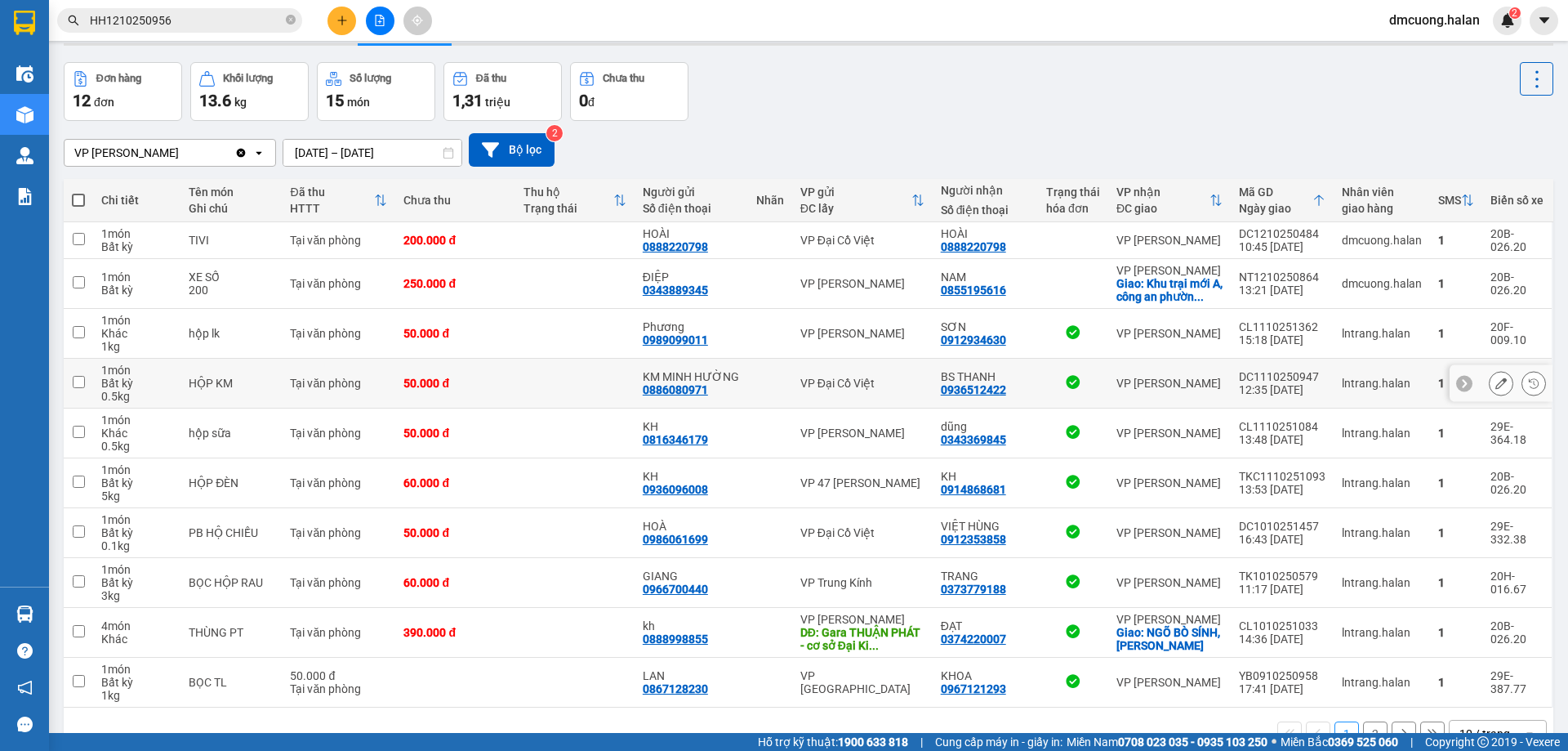
scroll to position [94, 0]
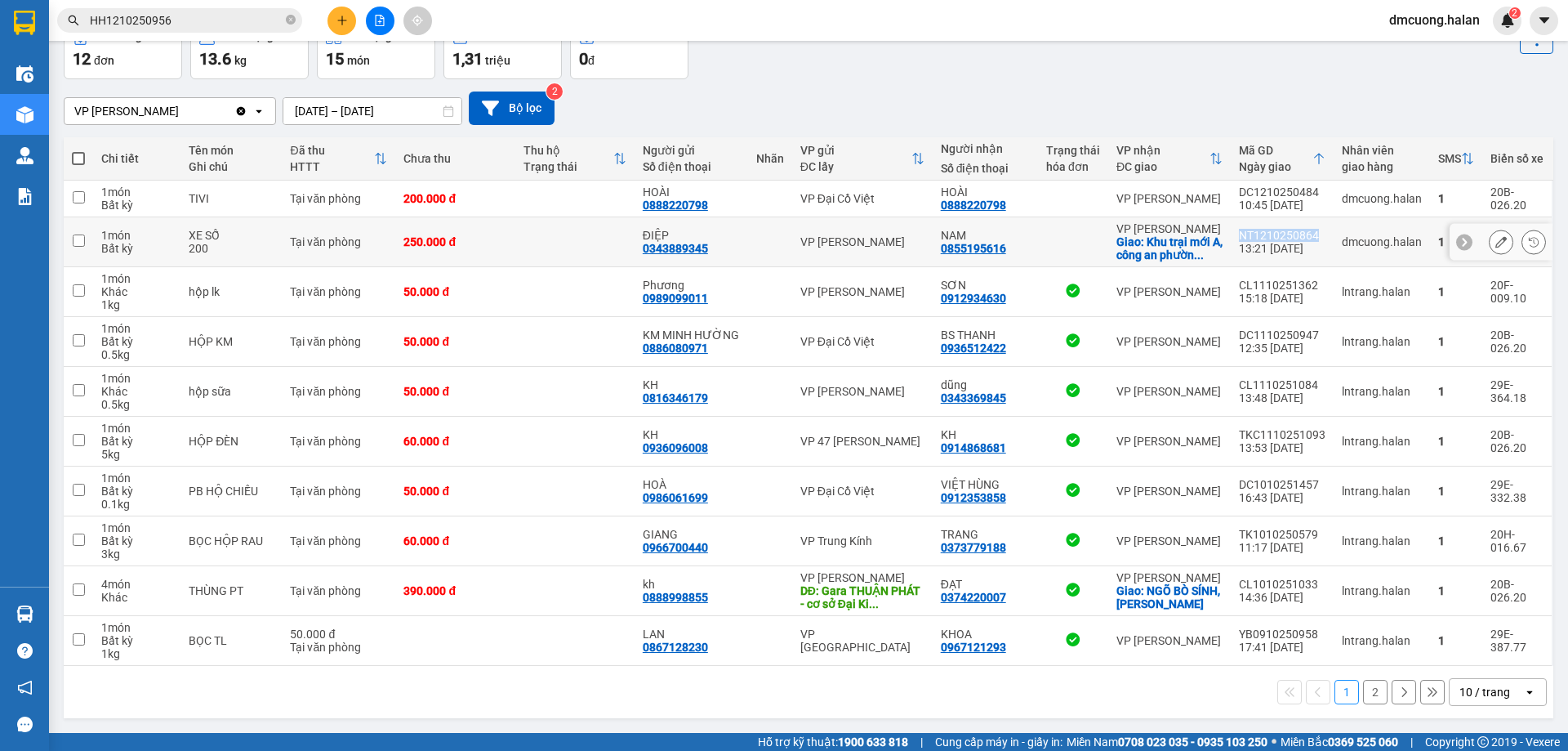
drag, startPoint x: 1316, startPoint y: 231, endPoint x: 1228, endPoint y: 231, distance: 88.0
click at [1231, 231] on td "NT1210250864 13:21 12/10" at bounding box center [1282, 242] width 103 height 50
checkbox input "true"
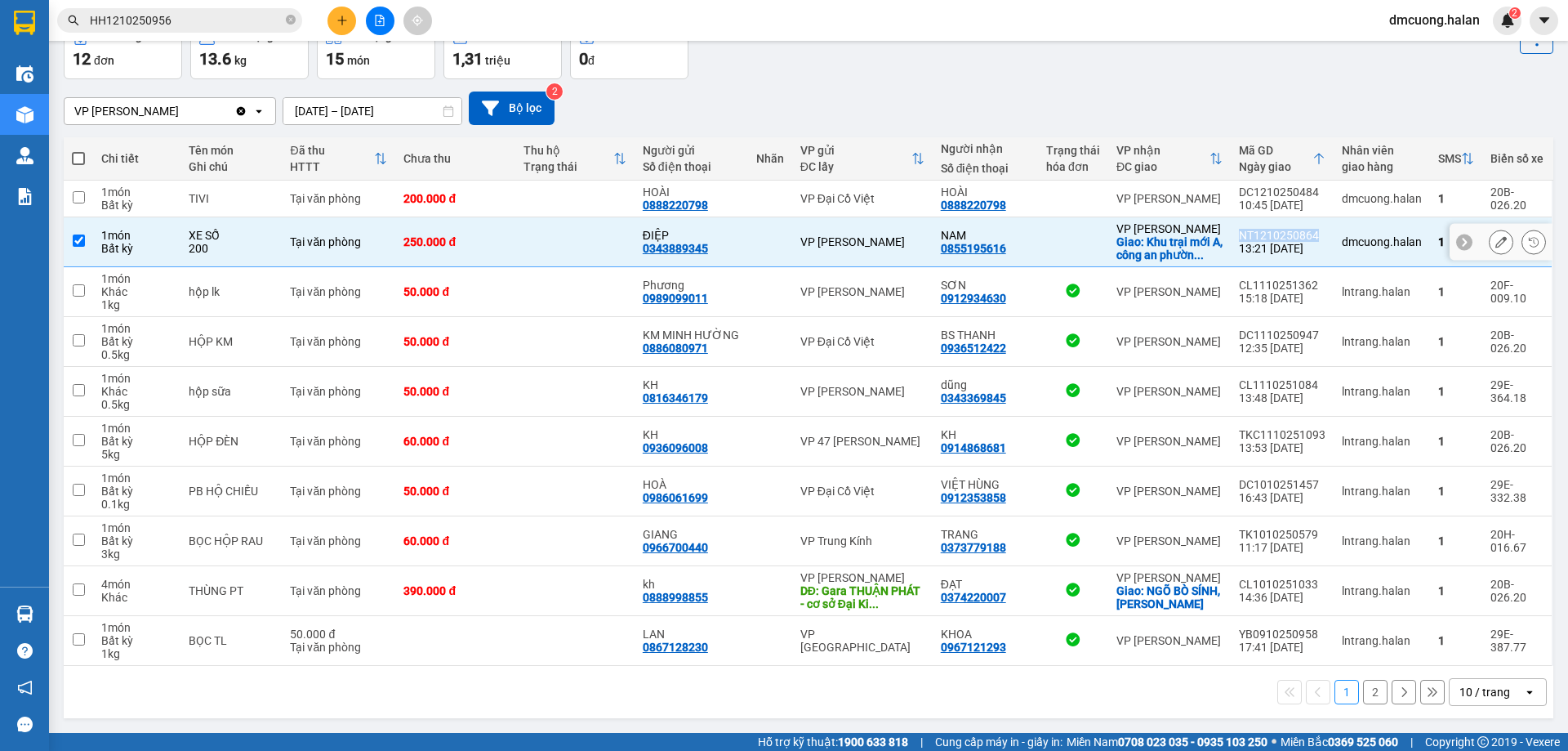
copy div "NT1210250864"
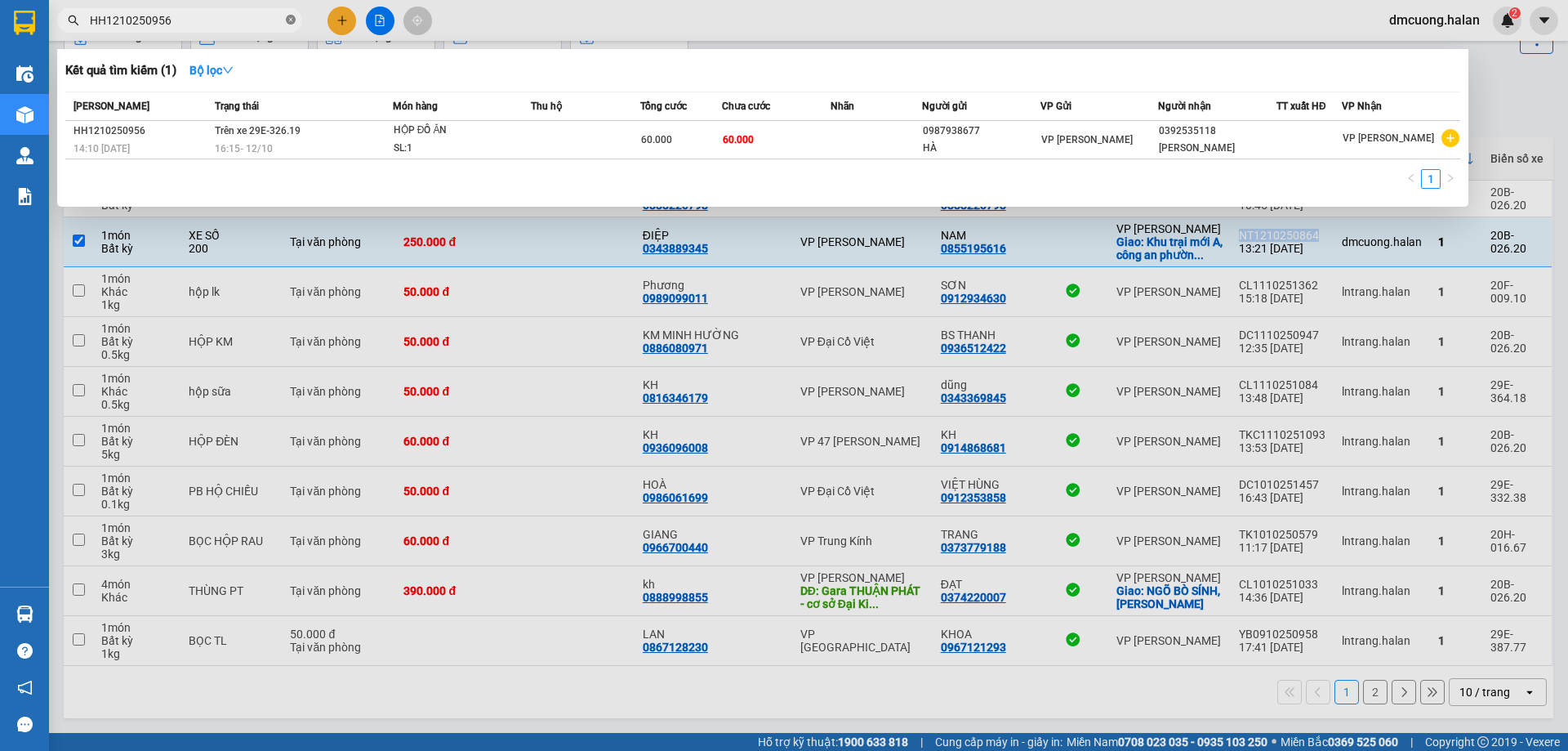
click at [291, 17] on icon "close-circle" at bounding box center [291, 20] width 9 height 9
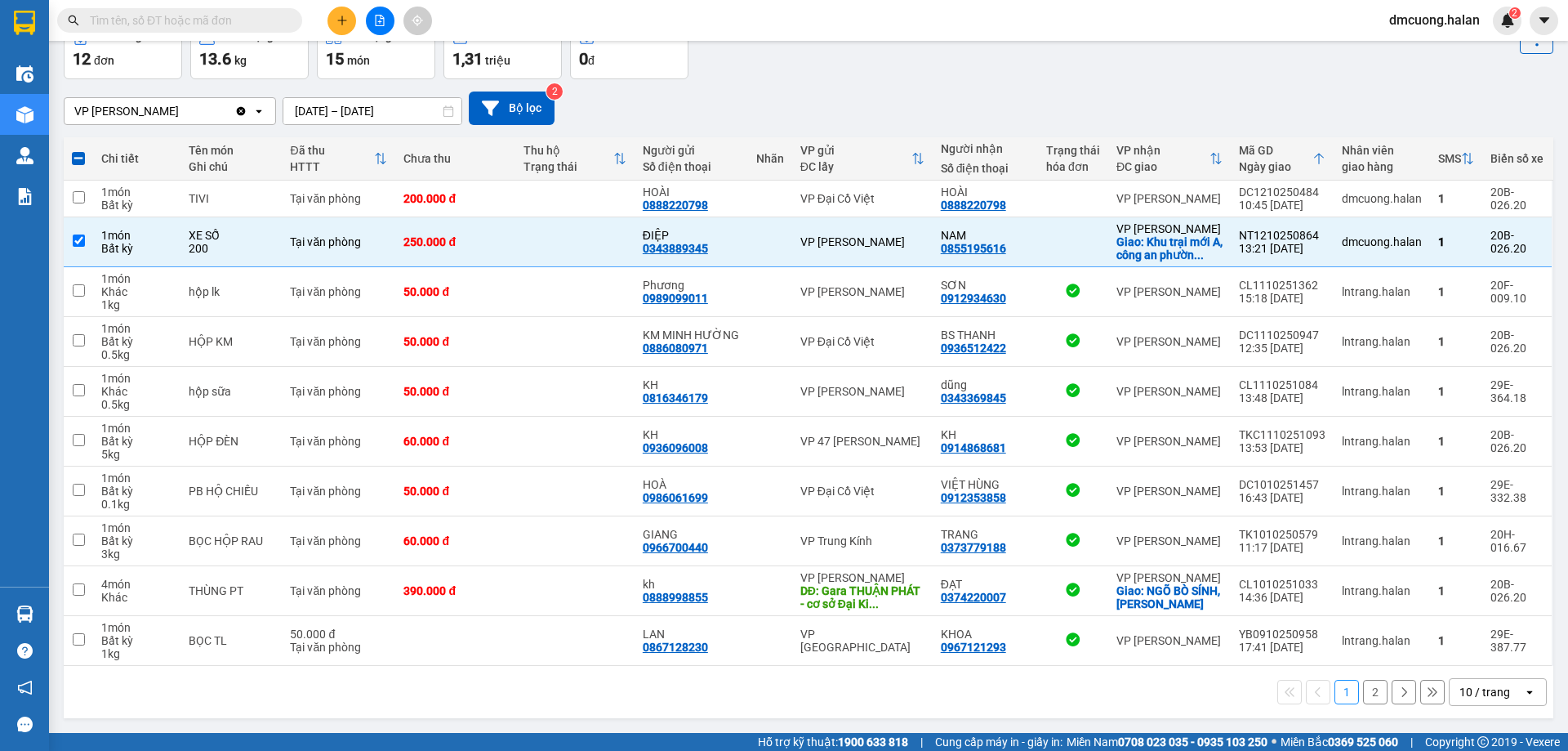
click at [226, 17] on input "text" at bounding box center [186, 20] width 193 height 18
paste input "NT1210250864"
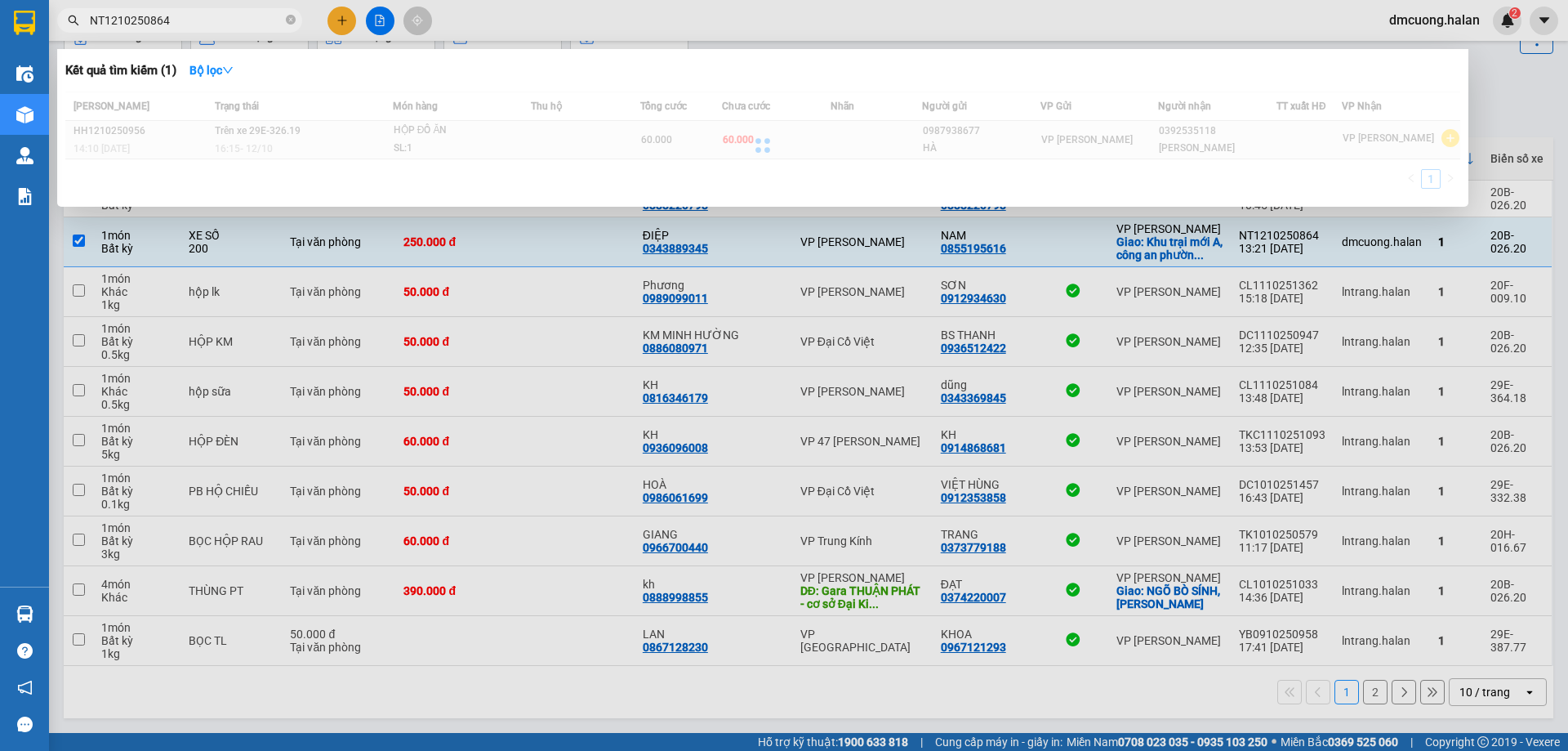
type input "NT1210250864"
click at [642, 145] on div at bounding box center [762, 145] width 1395 height 107
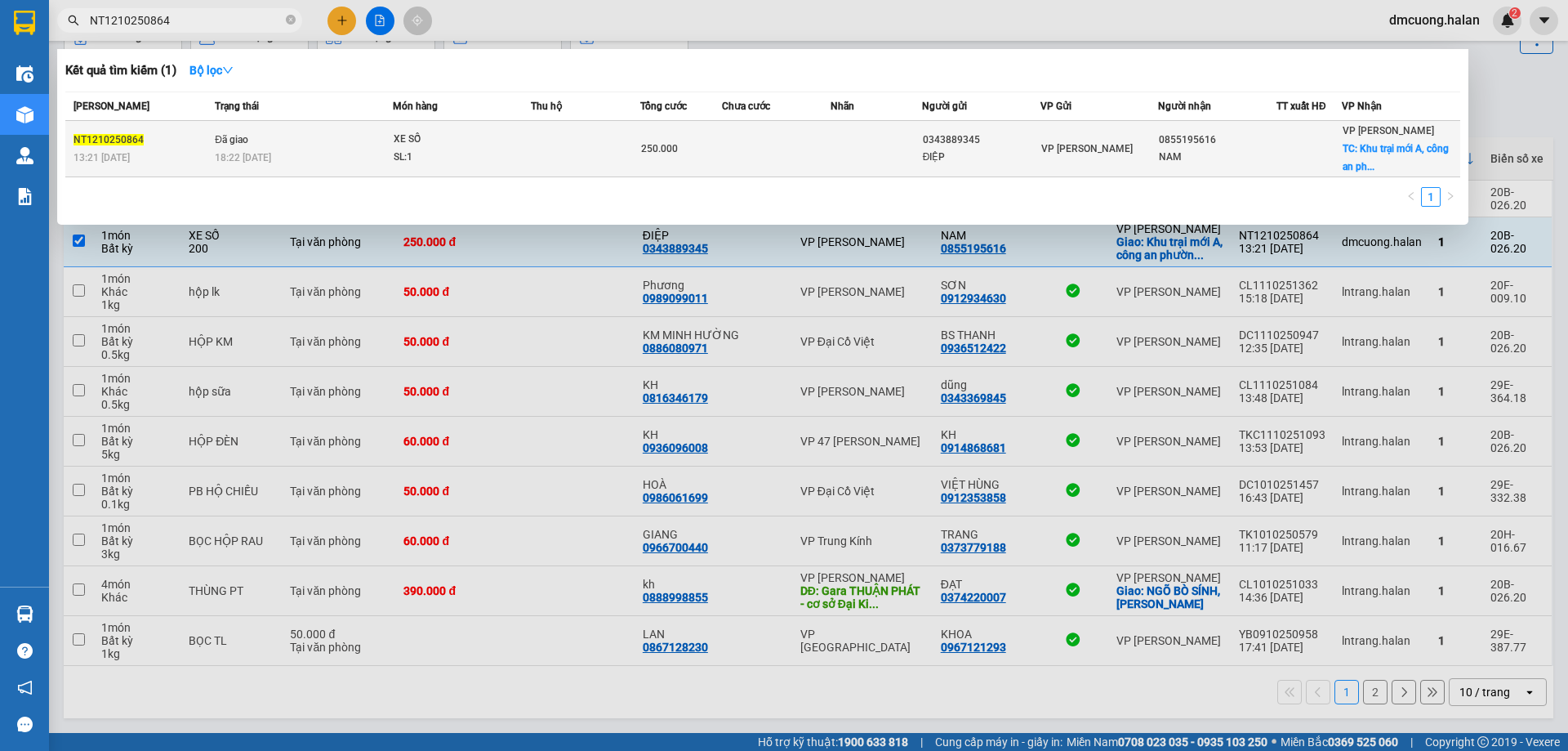
click at [902, 148] on td at bounding box center [877, 149] width 91 height 57
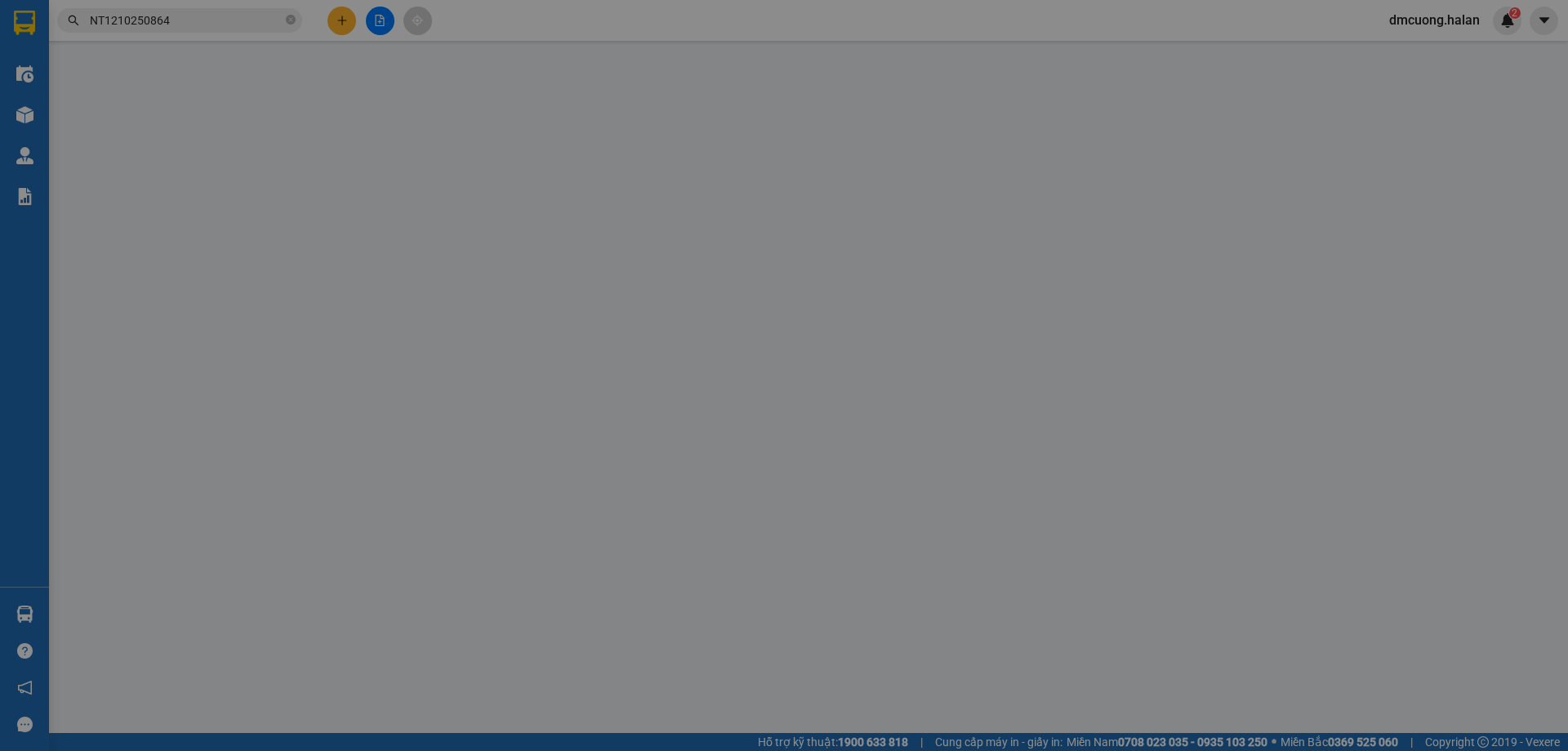
type input "0343889345"
type input "ĐIỆP"
type input "0855195616"
type input "NAM"
checkbox input "true"
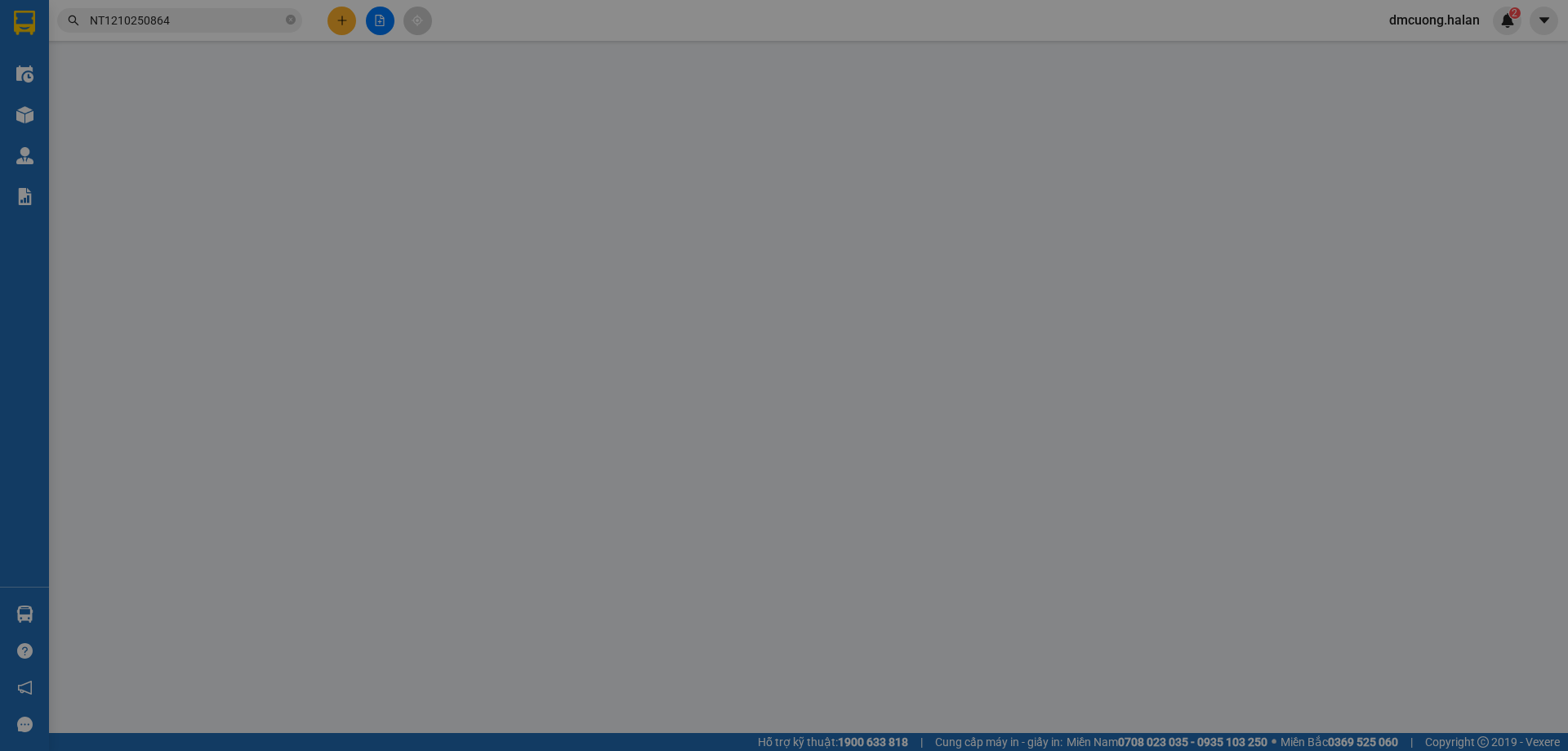
type input "Khu trại mới A, công an phường bình khê, đông triều, tỉnh quảng ninh"
type input "0"
type input "250.000"
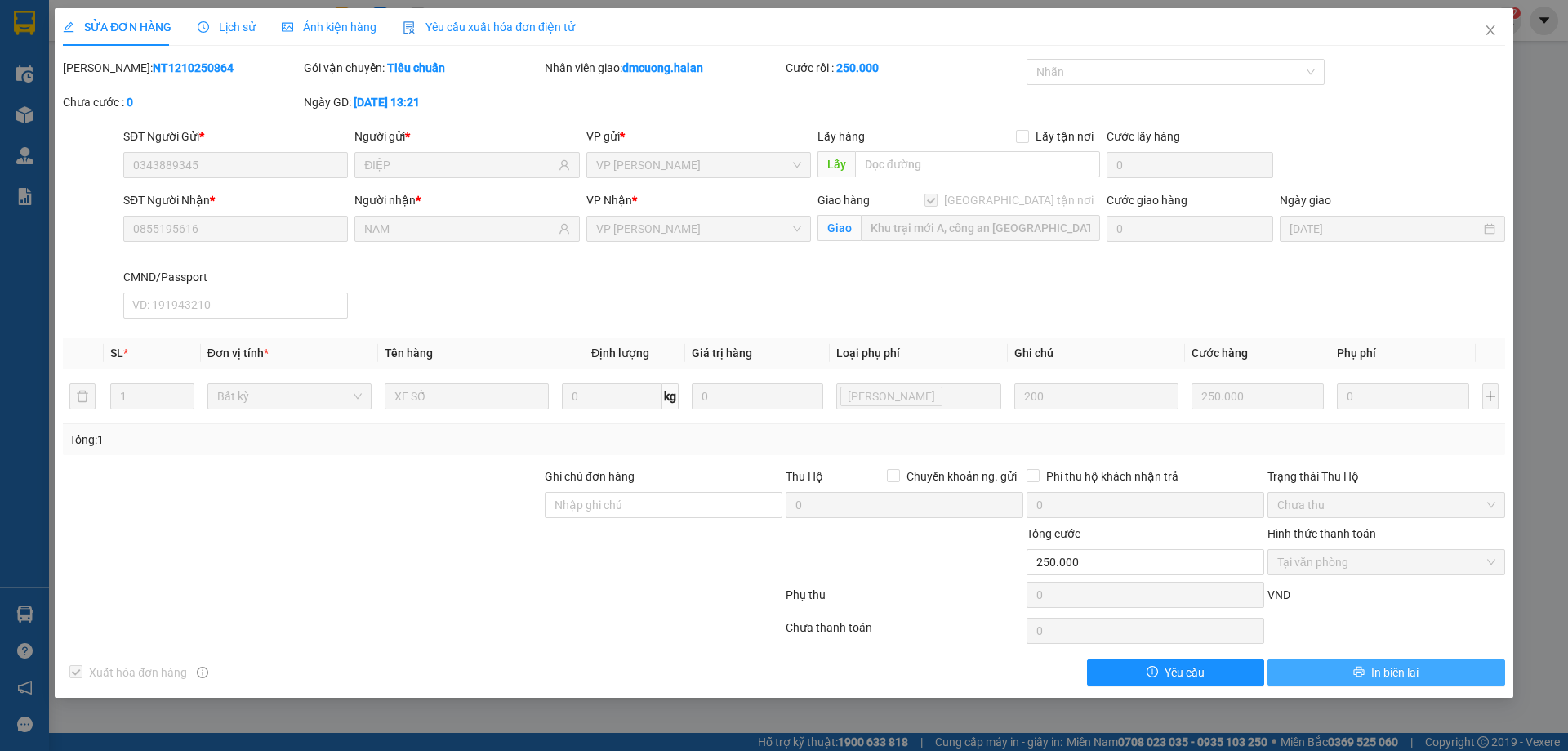
click at [1398, 674] on span "In biên lai" at bounding box center [1395, 672] width 47 height 18
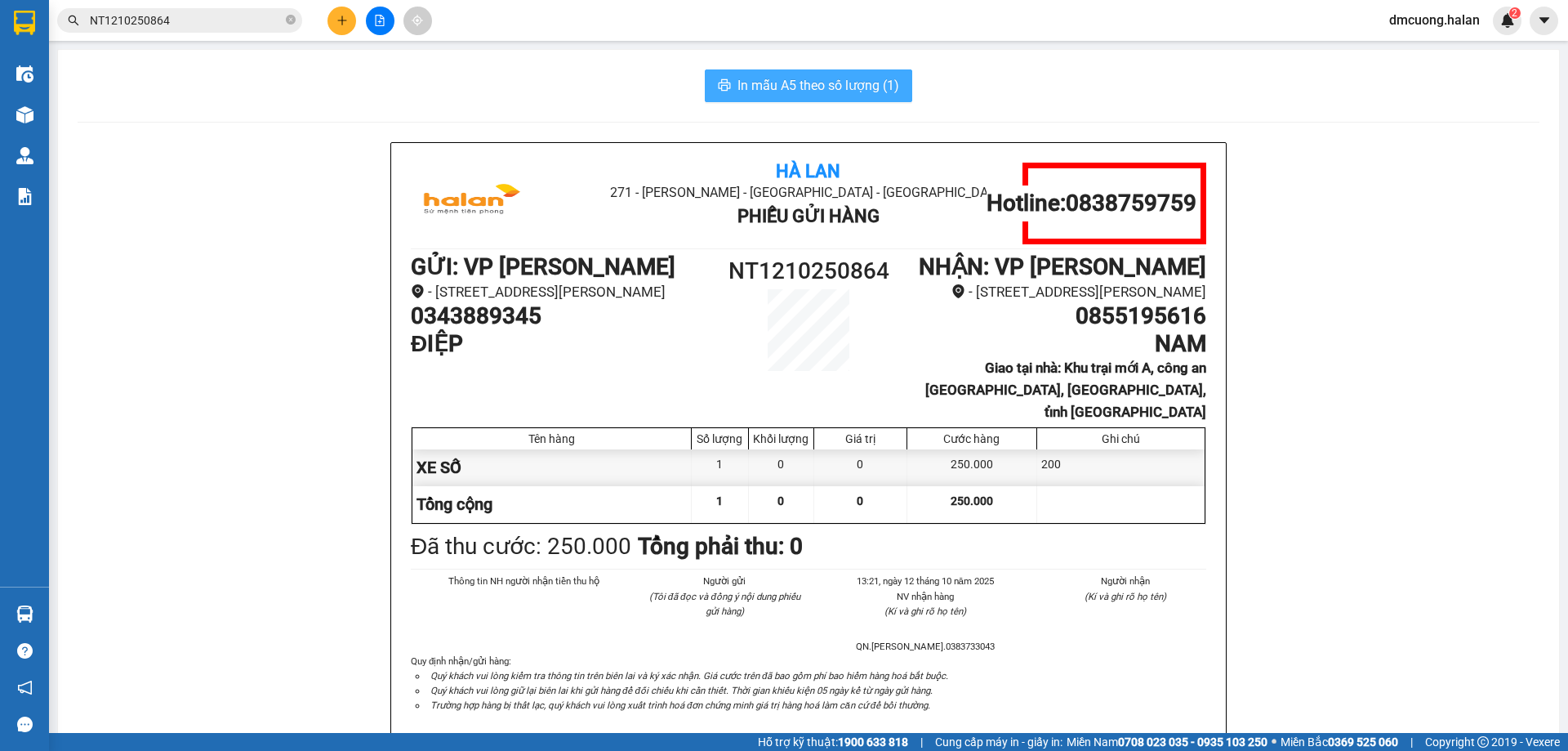
click at [860, 74] on button "In mẫu A5 theo số lượng (1)" at bounding box center [809, 86] width 208 height 33
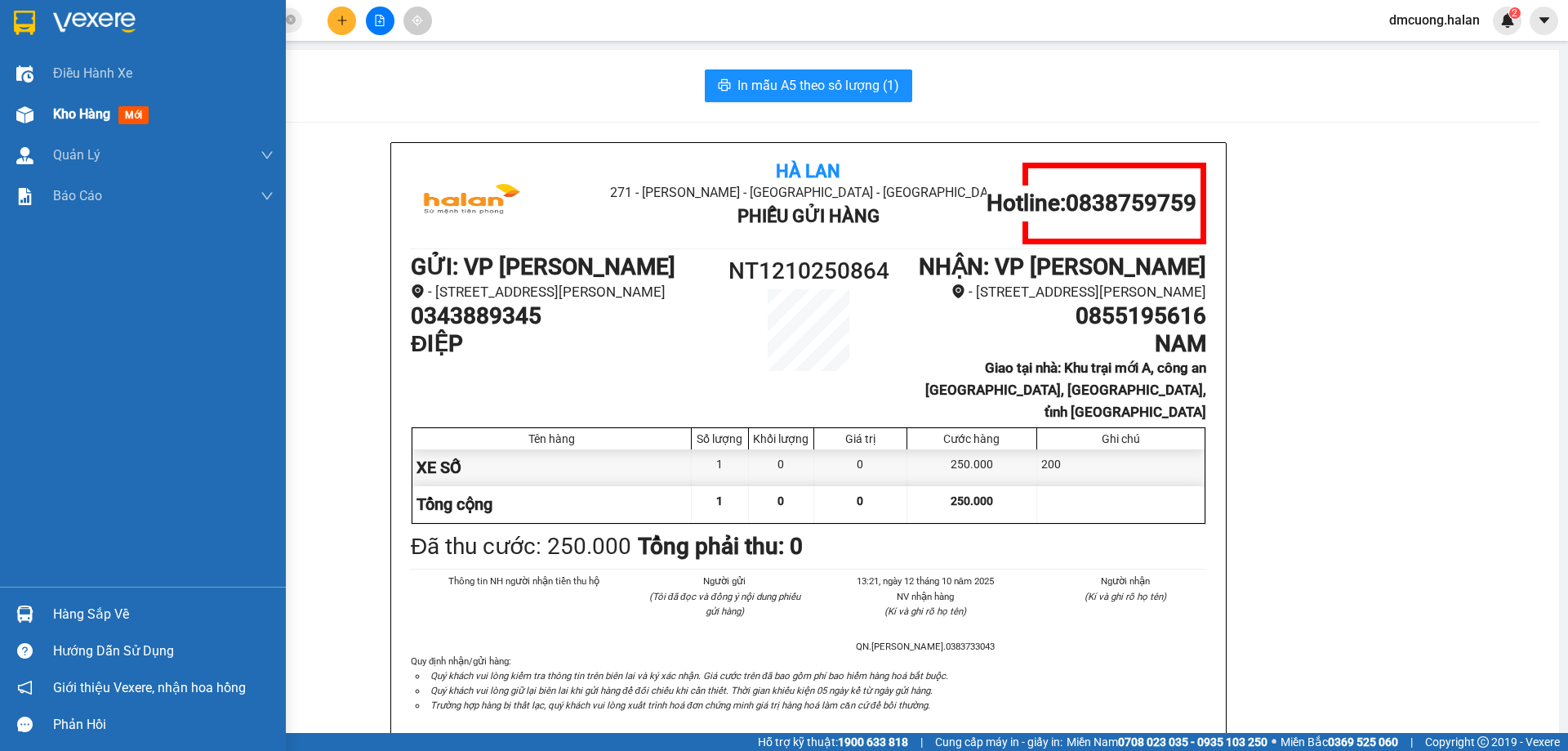
click at [48, 110] on div "Kho hàng mới" at bounding box center [143, 113] width 286 height 41
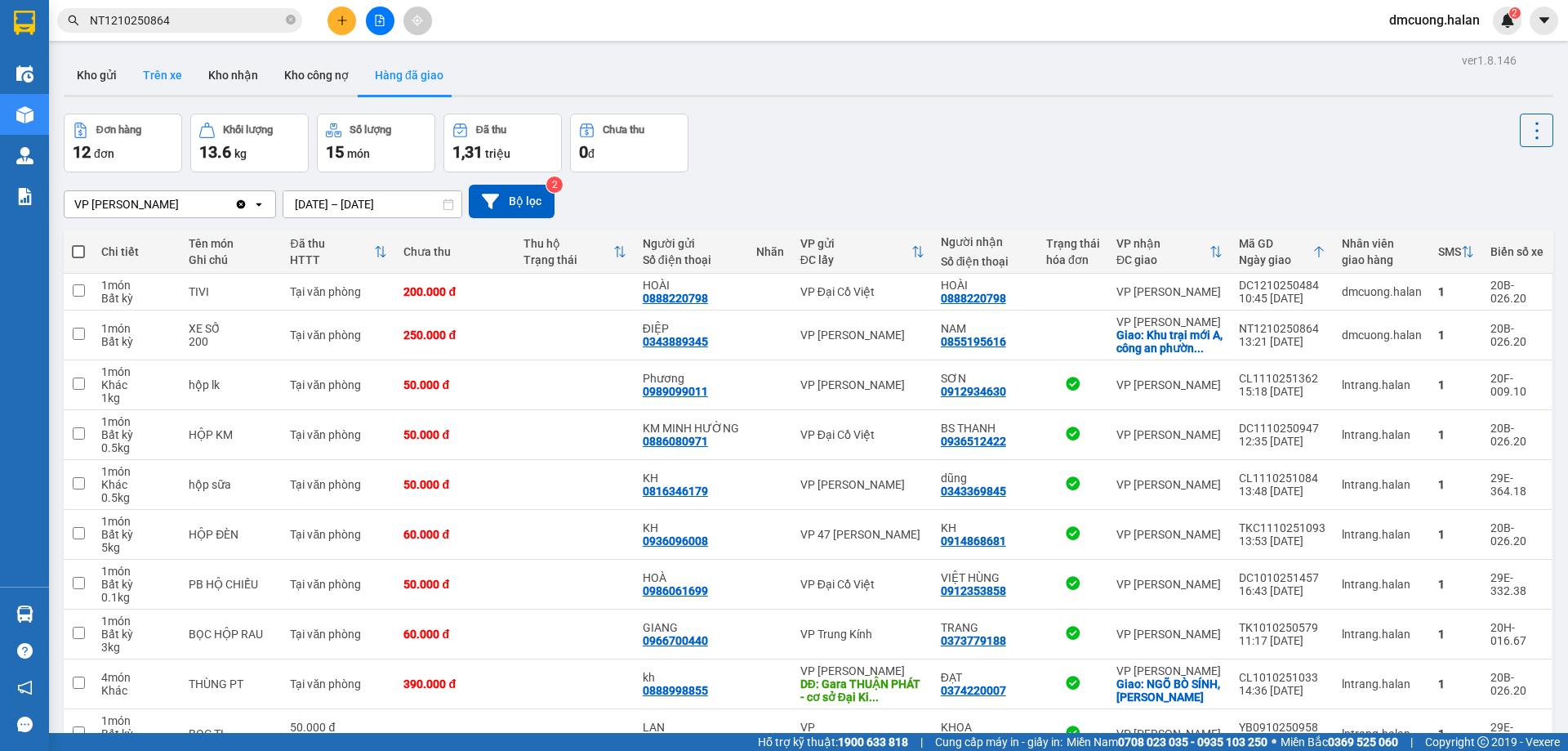
click at [184, 76] on button "Trên xe" at bounding box center [162, 76] width 65 height 40
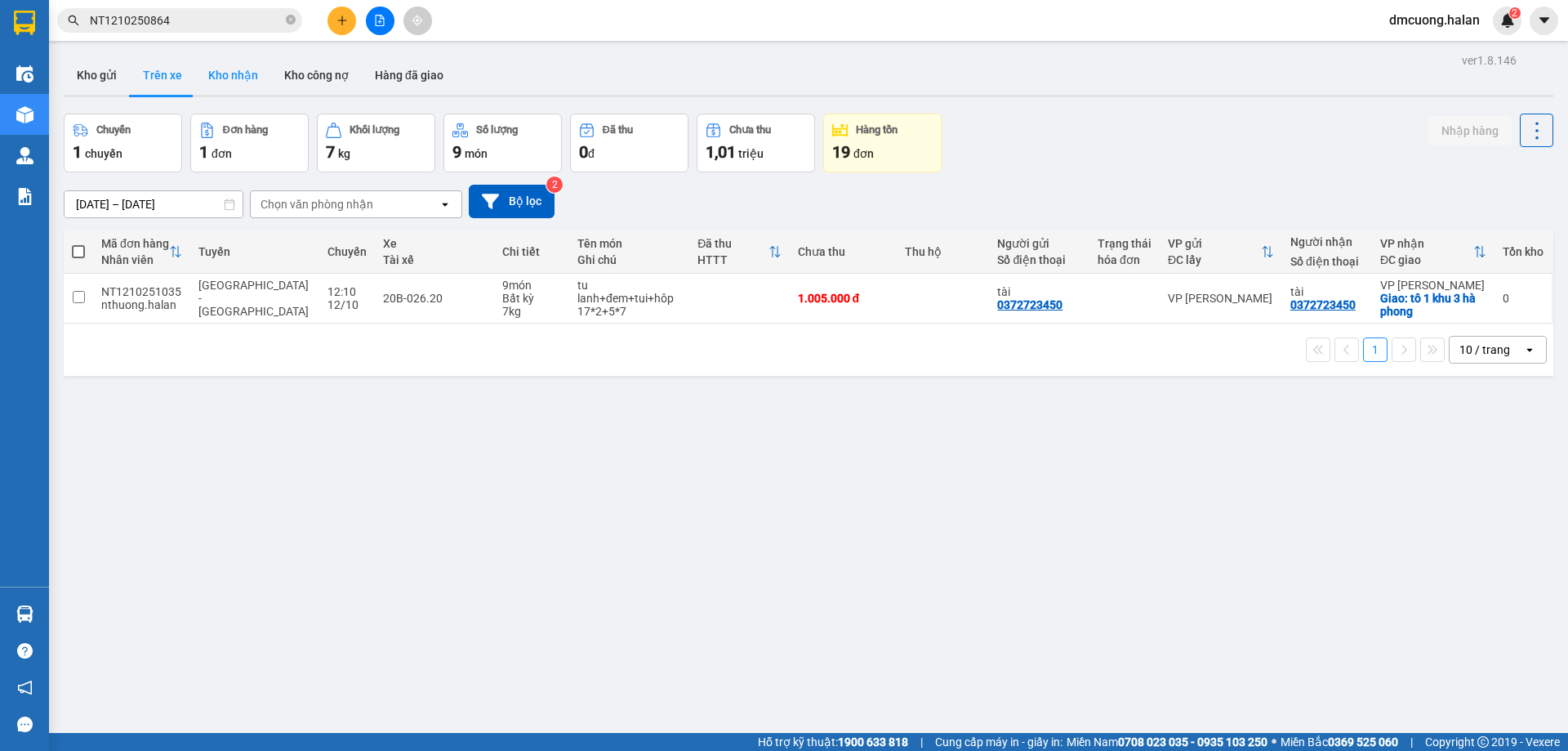
click at [245, 76] on button "Kho nhận" at bounding box center [233, 76] width 76 height 40
type input "[DATE] – [DATE]"
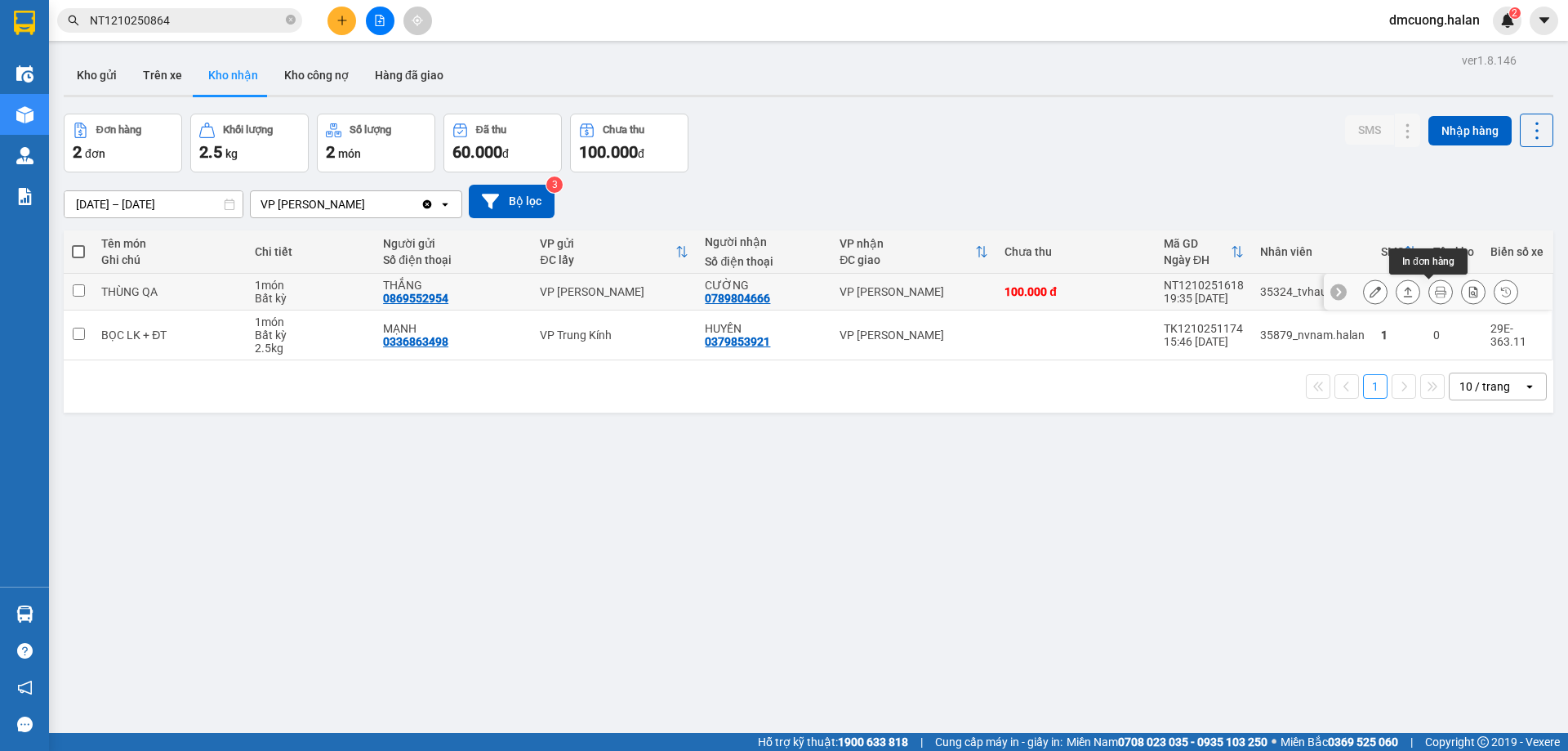
click at [1436, 295] on icon at bounding box center [1441, 292] width 11 height 11
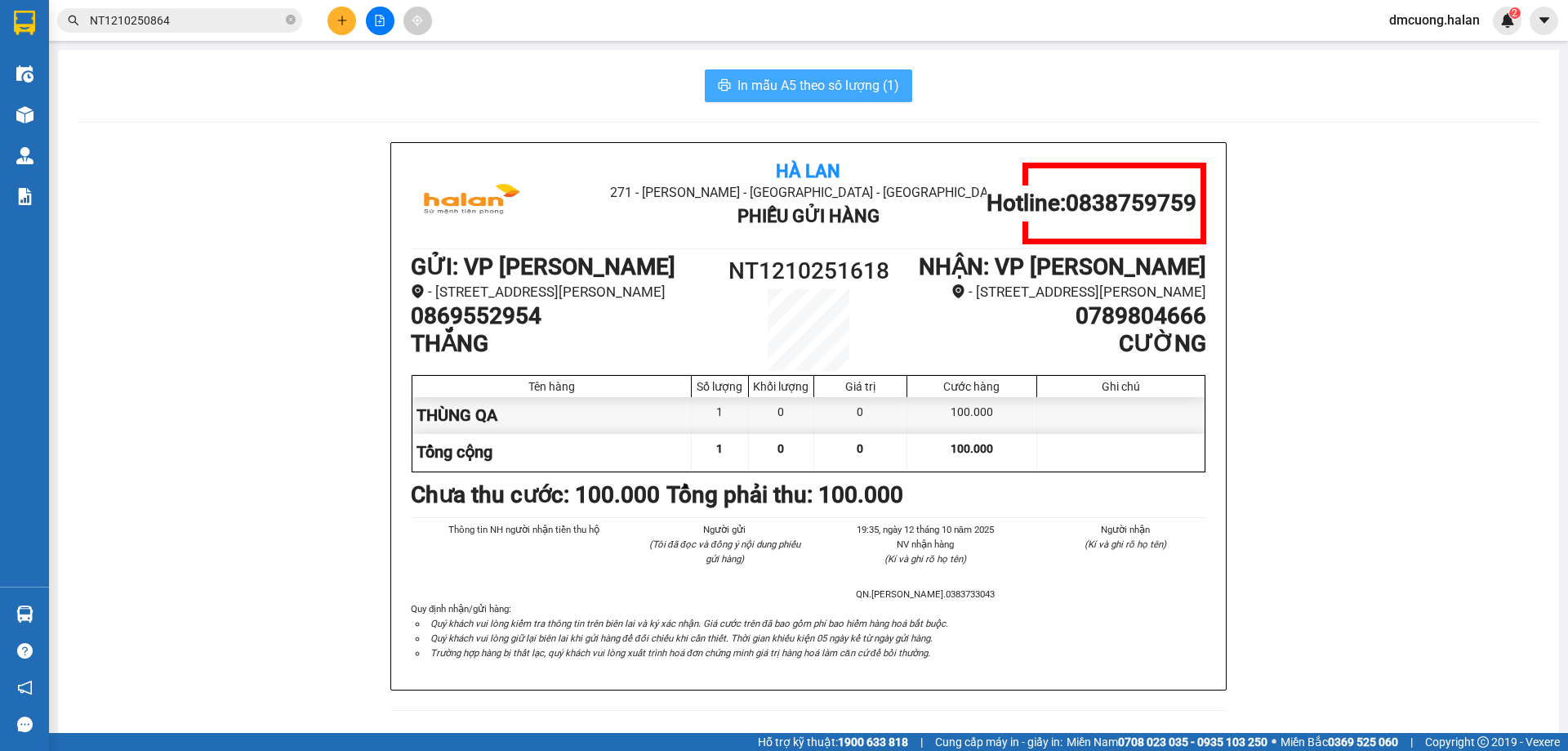
click at [890, 94] on span "In mẫu A5 theo số lượng (1)" at bounding box center [818, 86] width 162 height 21
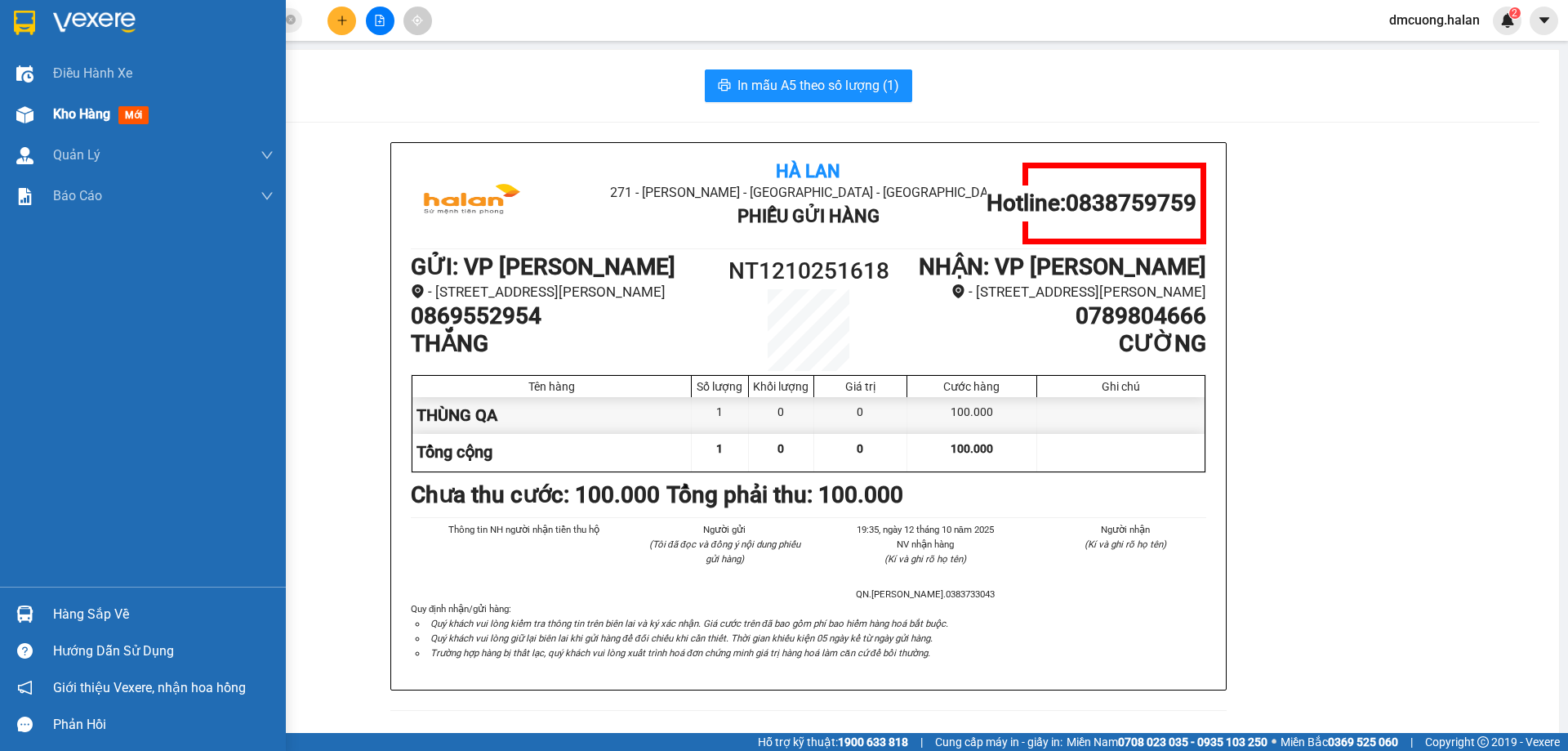
drag, startPoint x: 84, startPoint y: 107, endPoint x: 171, endPoint y: 100, distance: 87.3
click at [85, 107] on span "Kho hàng" at bounding box center [81, 113] width 58 height 15
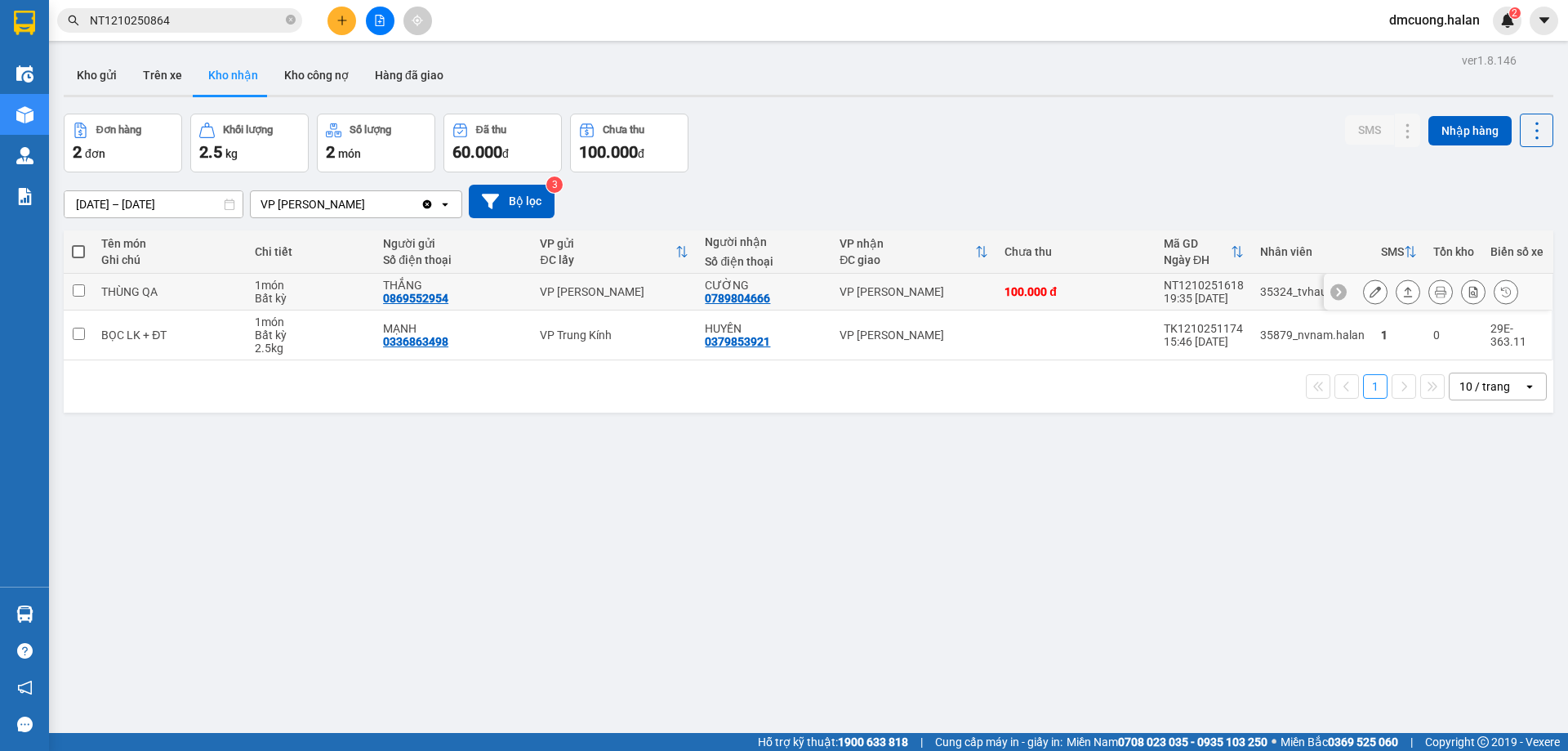
click at [85, 290] on td at bounding box center [77, 292] width 29 height 37
checkbox input "true"
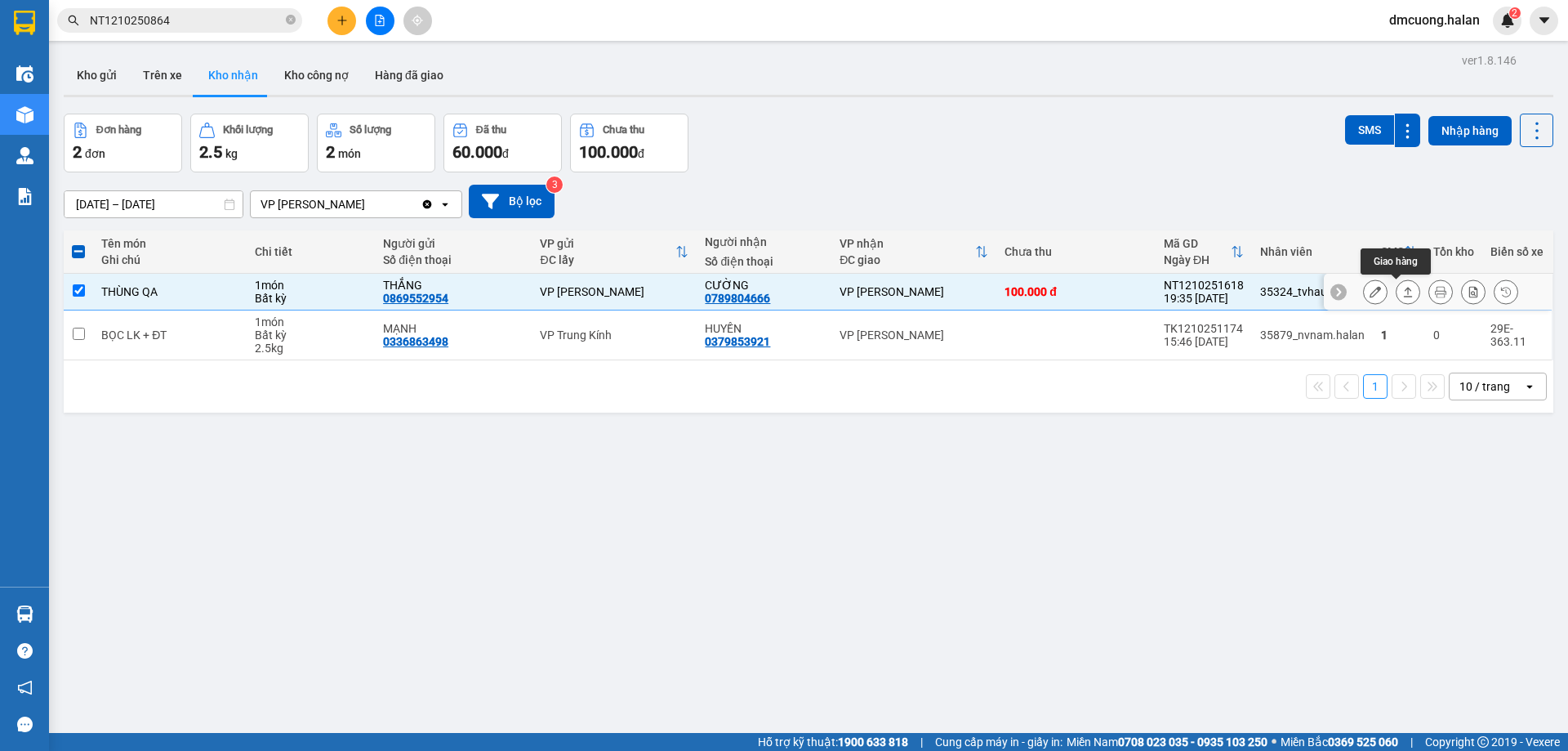
click at [1404, 287] on button at bounding box center [1408, 292] width 23 height 28
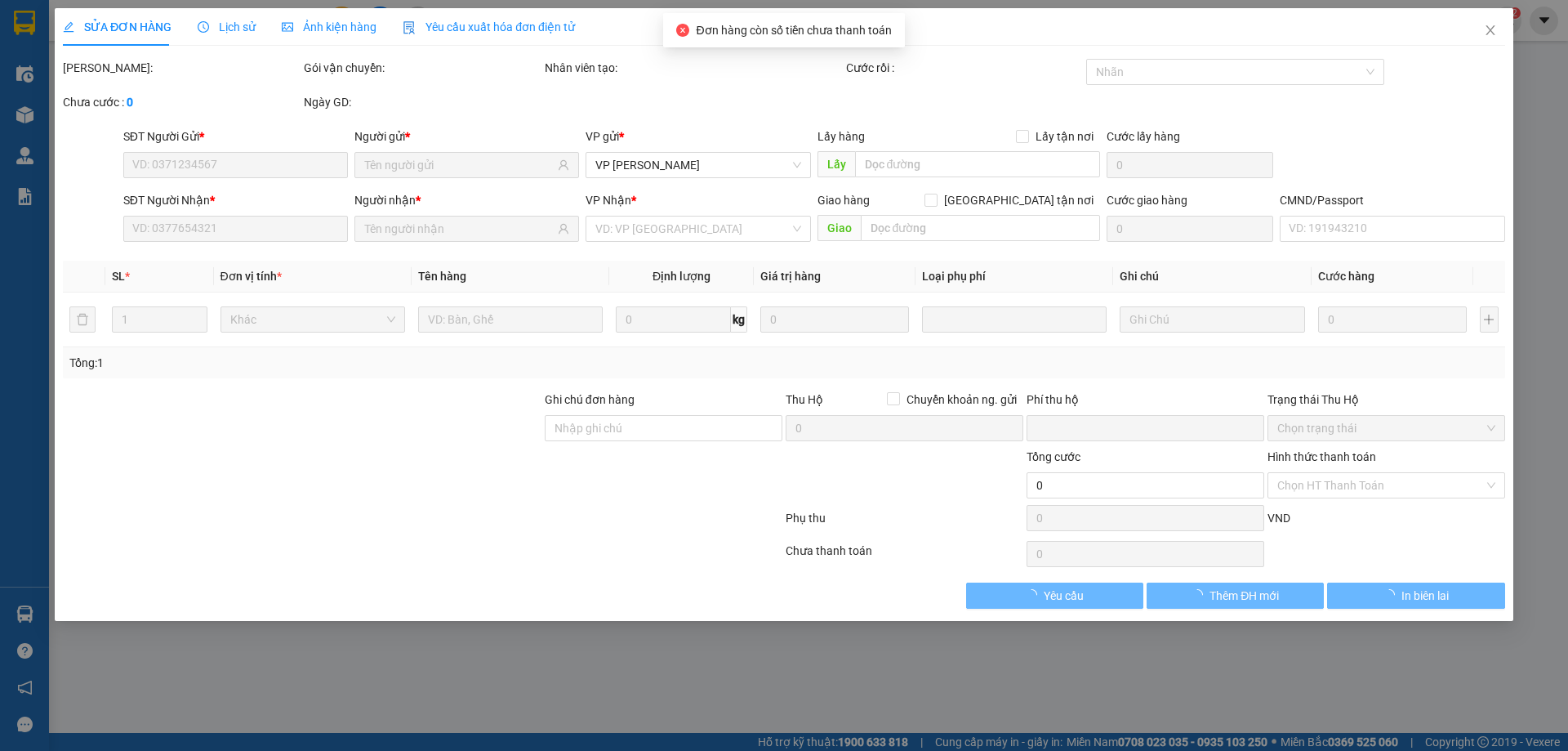
type input "0869552954"
type input "THẮNG"
type input "0789804666"
type input "CƯỜNG"
type input "0"
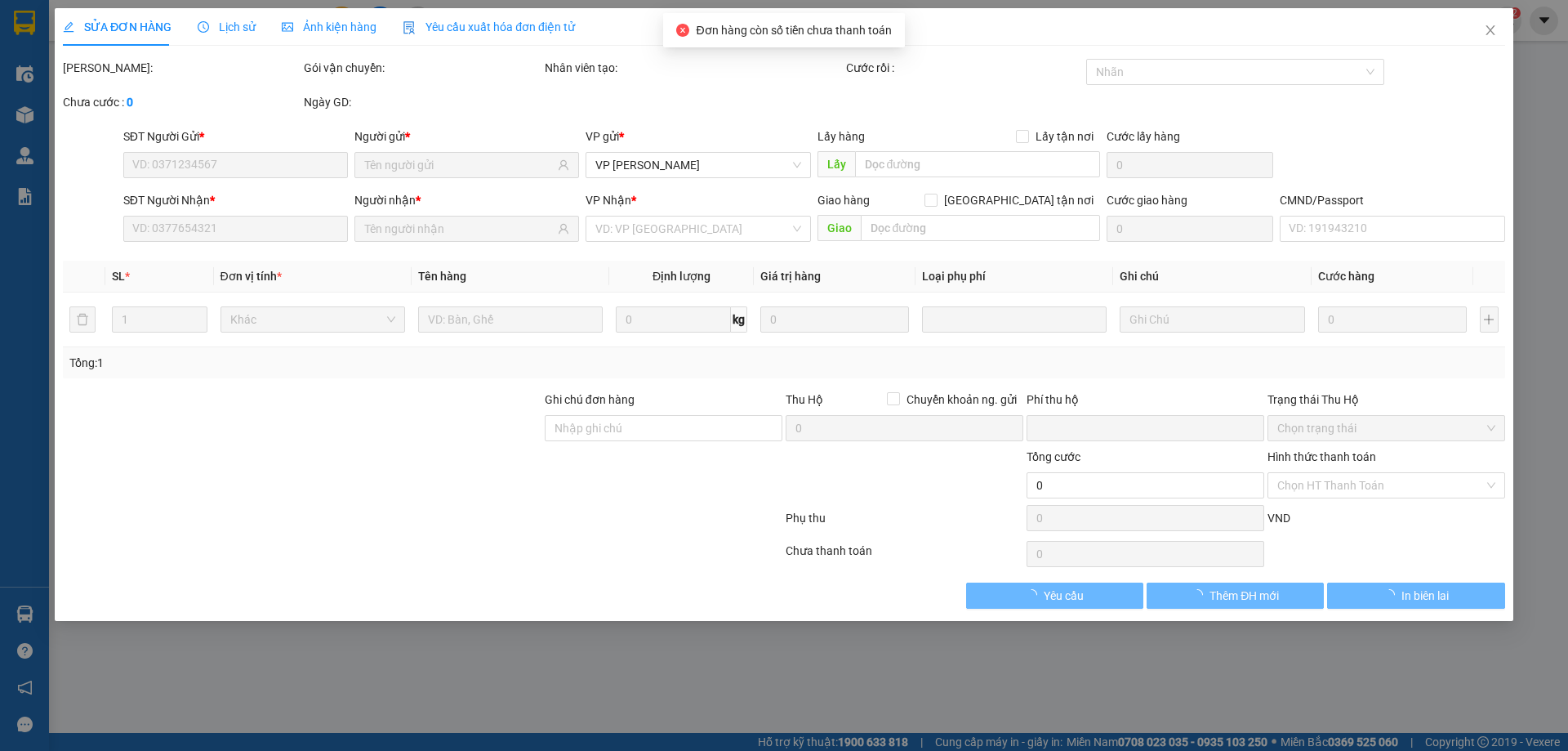
type input "100.000"
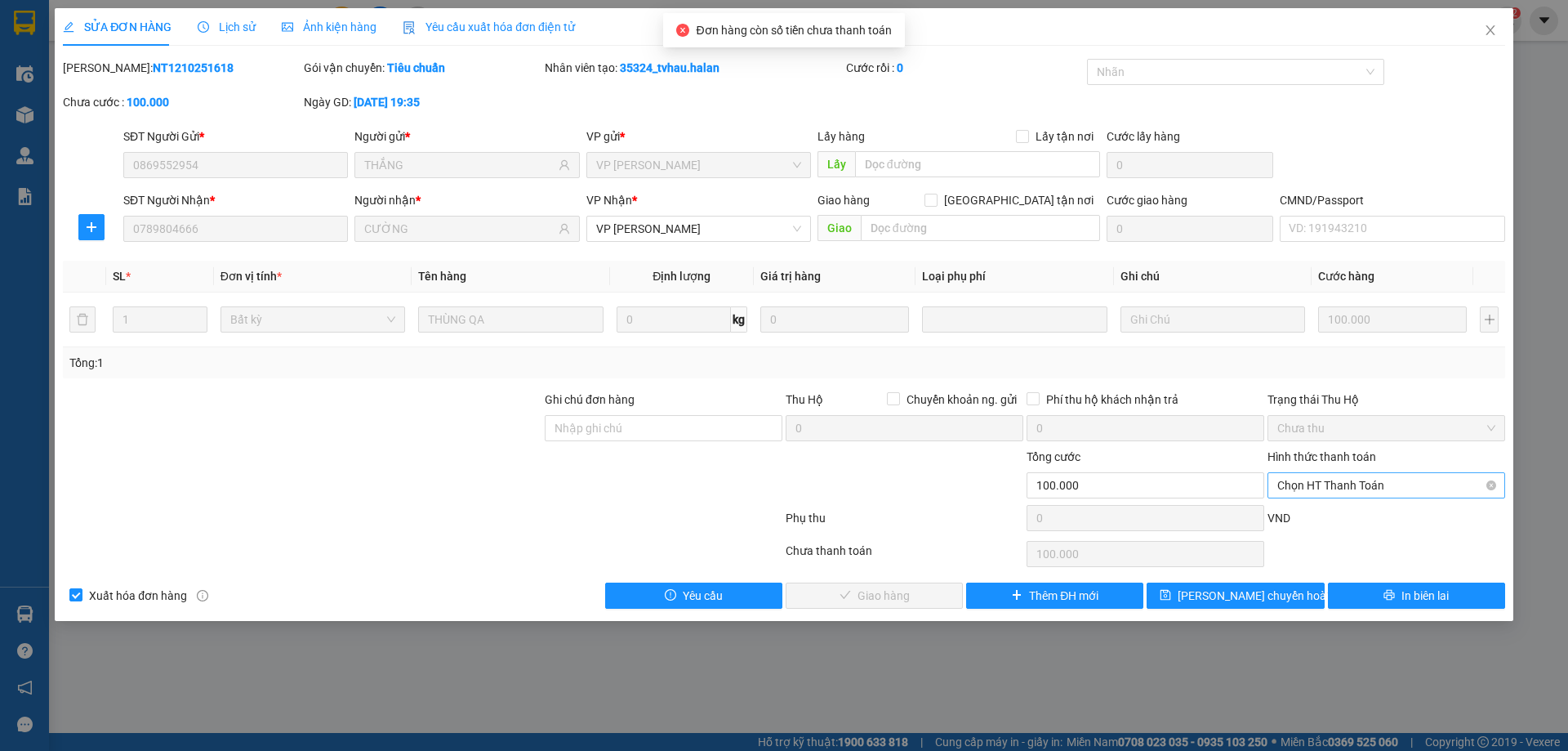
click at [1383, 474] on span "Chọn HT Thanh Toán" at bounding box center [1387, 486] width 218 height 25
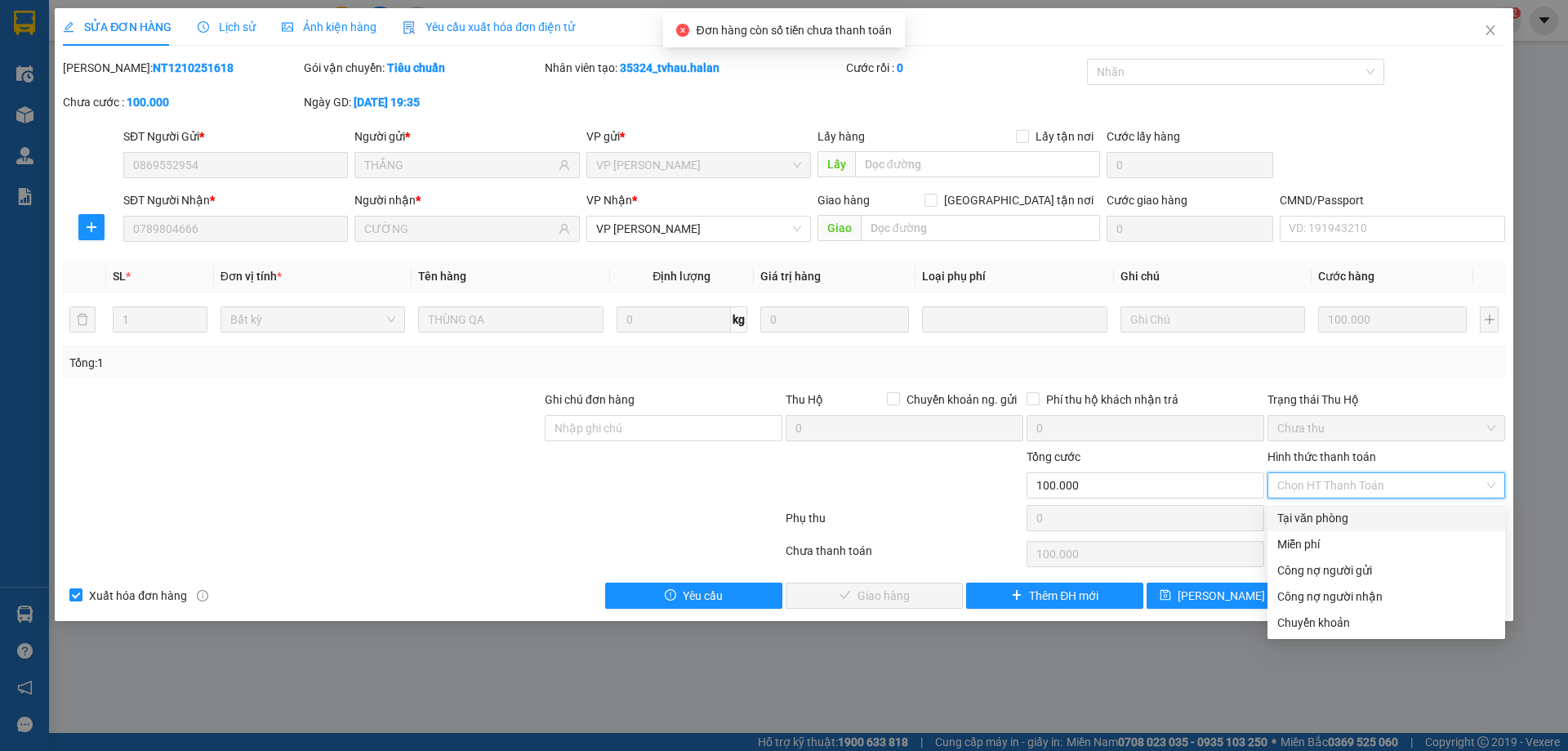
click at [1321, 526] on div "Tại văn phòng" at bounding box center [1387, 518] width 218 height 18
type input "0"
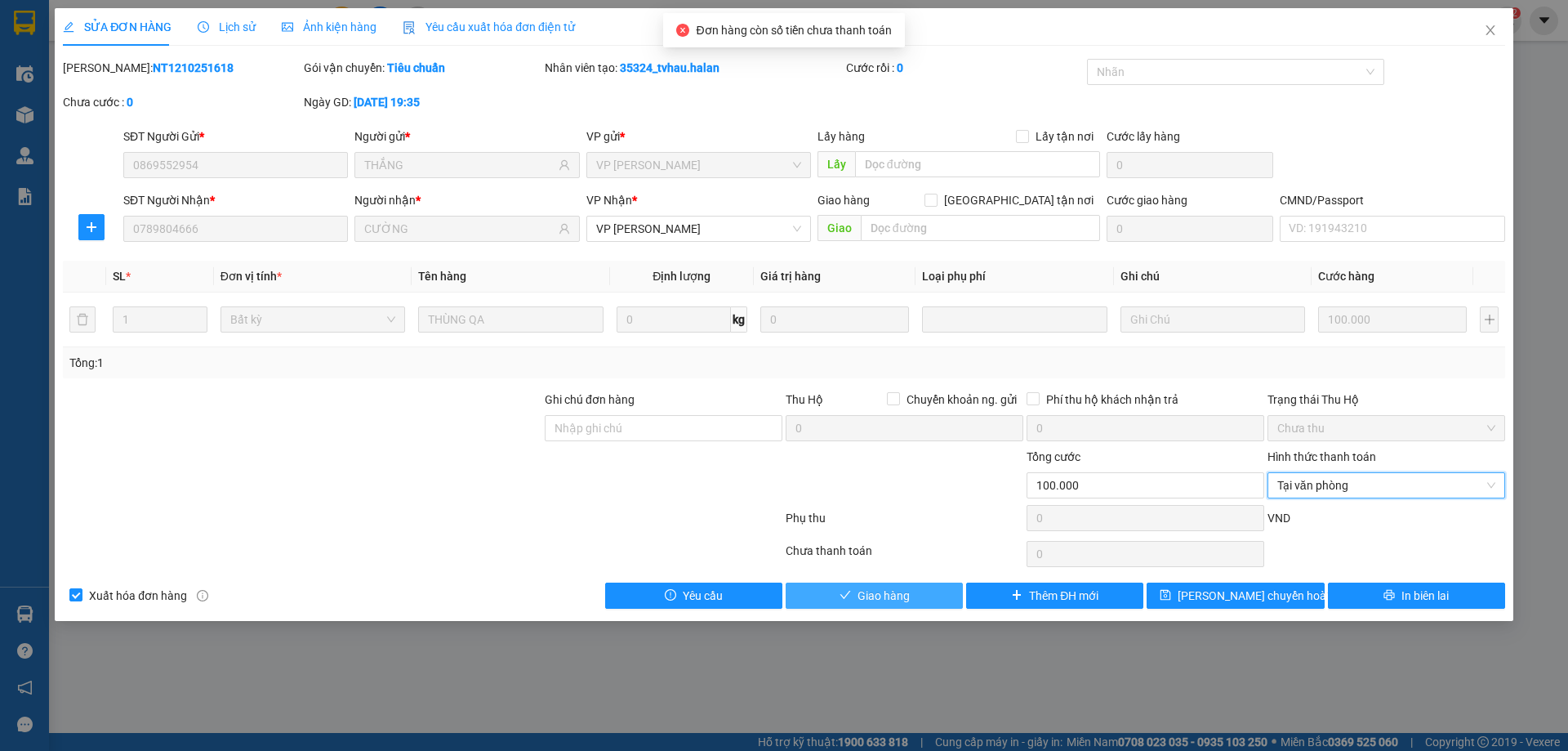
click at [913, 598] on button "Giao hàng" at bounding box center [875, 596] width 178 height 26
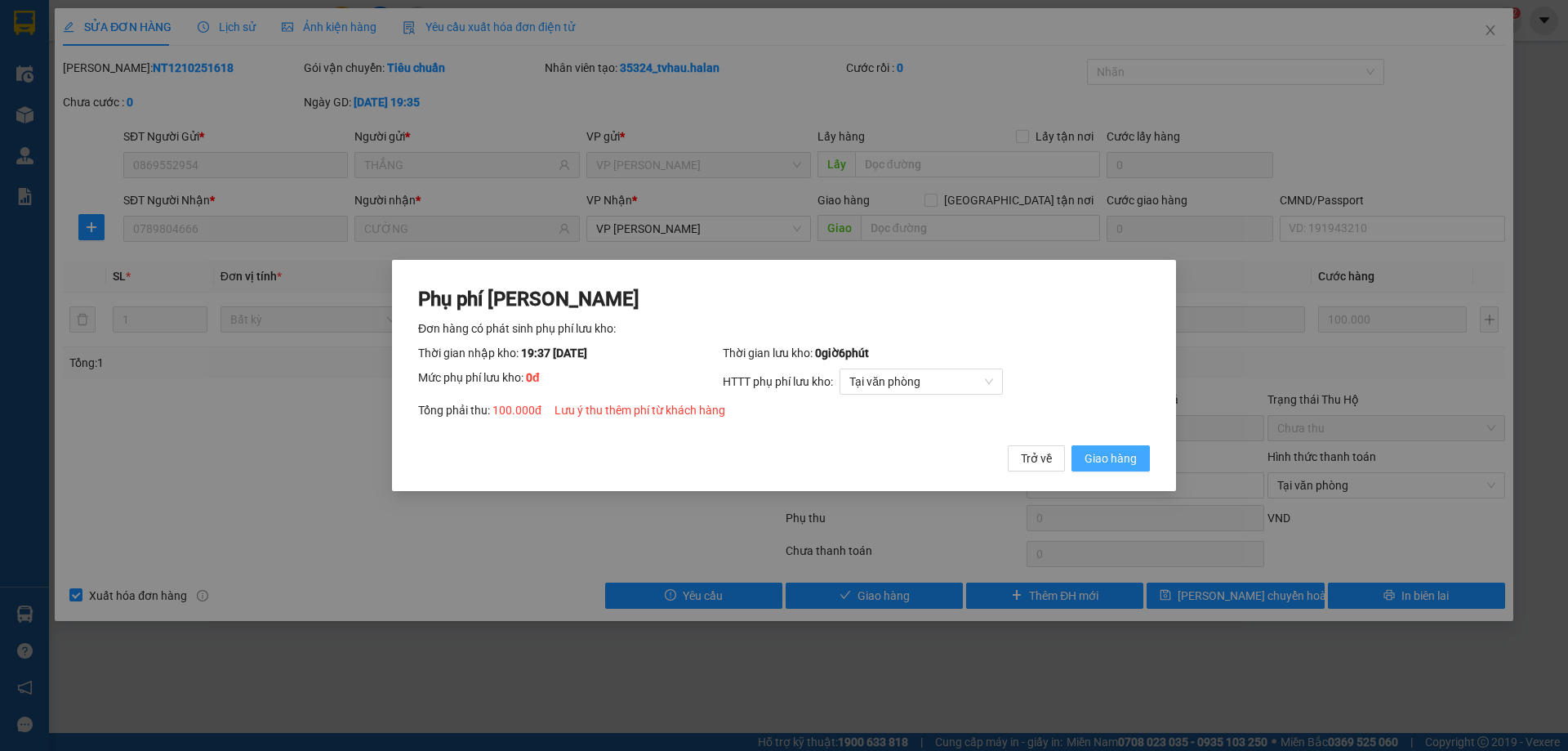
click at [1124, 454] on span "Giao hàng" at bounding box center [1110, 458] width 52 height 18
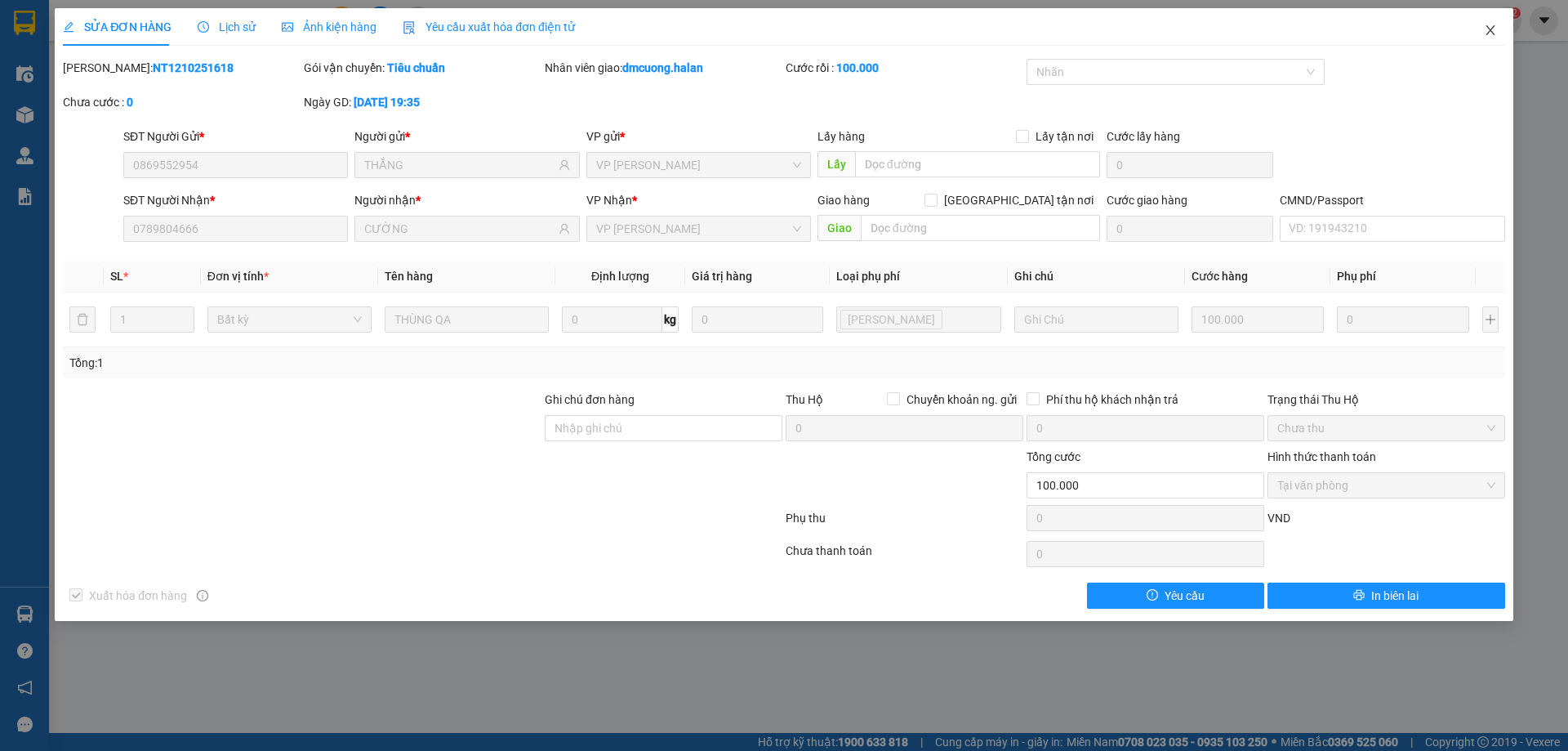
click at [1490, 27] on icon "close" at bounding box center [1491, 30] width 13 height 13
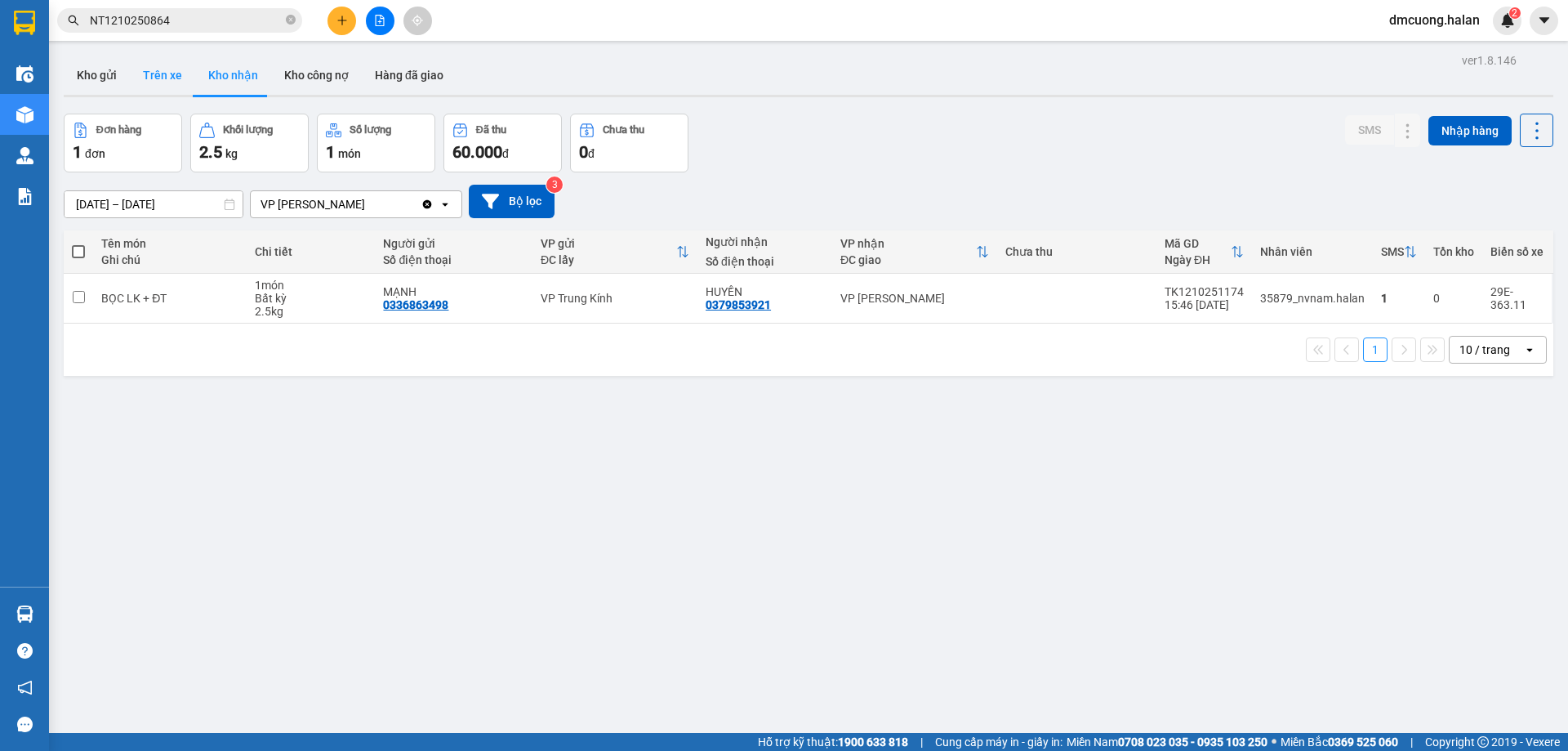
click at [160, 63] on button "Trên xe" at bounding box center [162, 76] width 65 height 40
type input "[DATE] – [DATE]"
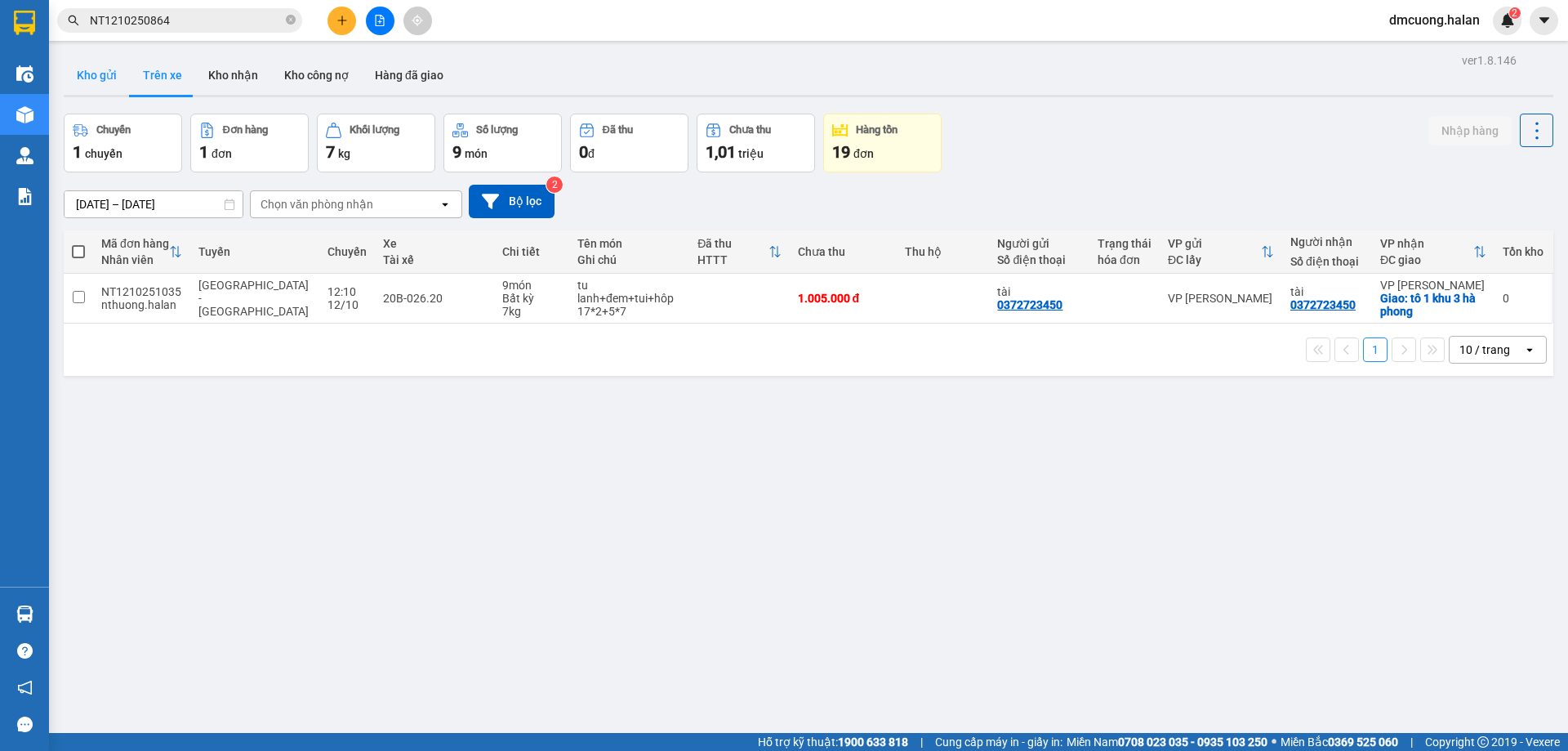
click at [101, 79] on button "Kho gửi" at bounding box center [96, 76] width 66 height 40
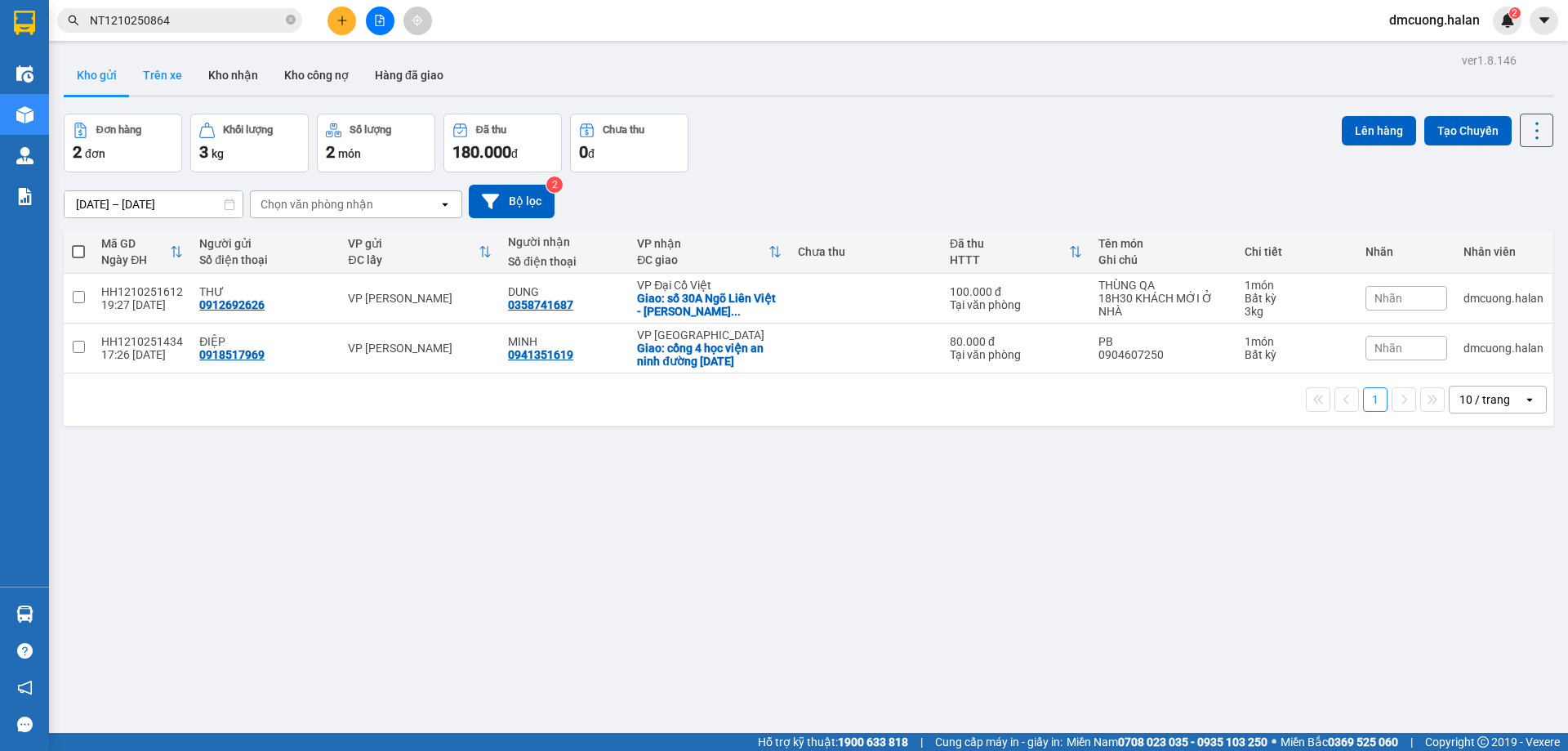
click at [156, 79] on button "Trên xe" at bounding box center [162, 76] width 65 height 40
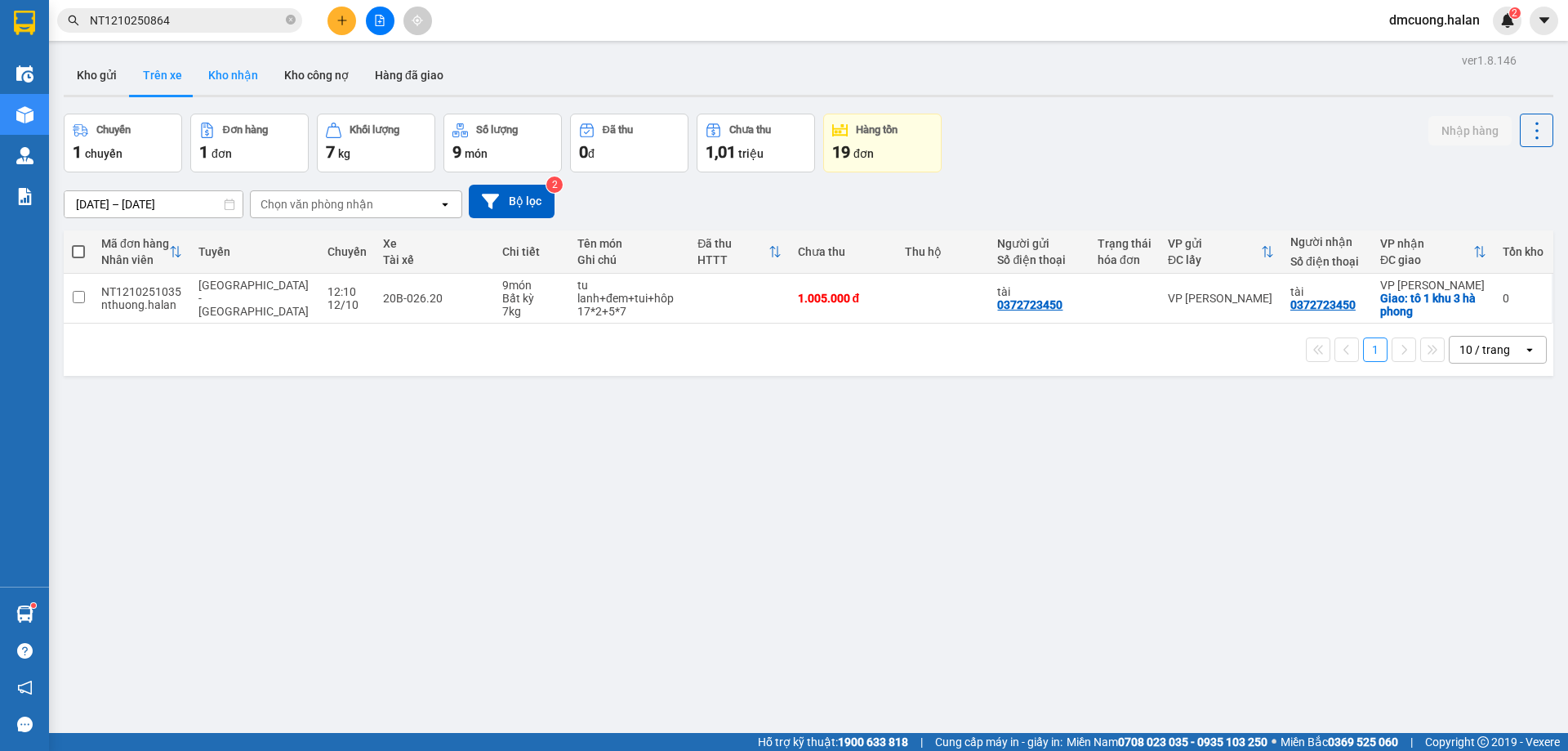
click at [227, 82] on button "Kho nhận" at bounding box center [233, 76] width 76 height 40
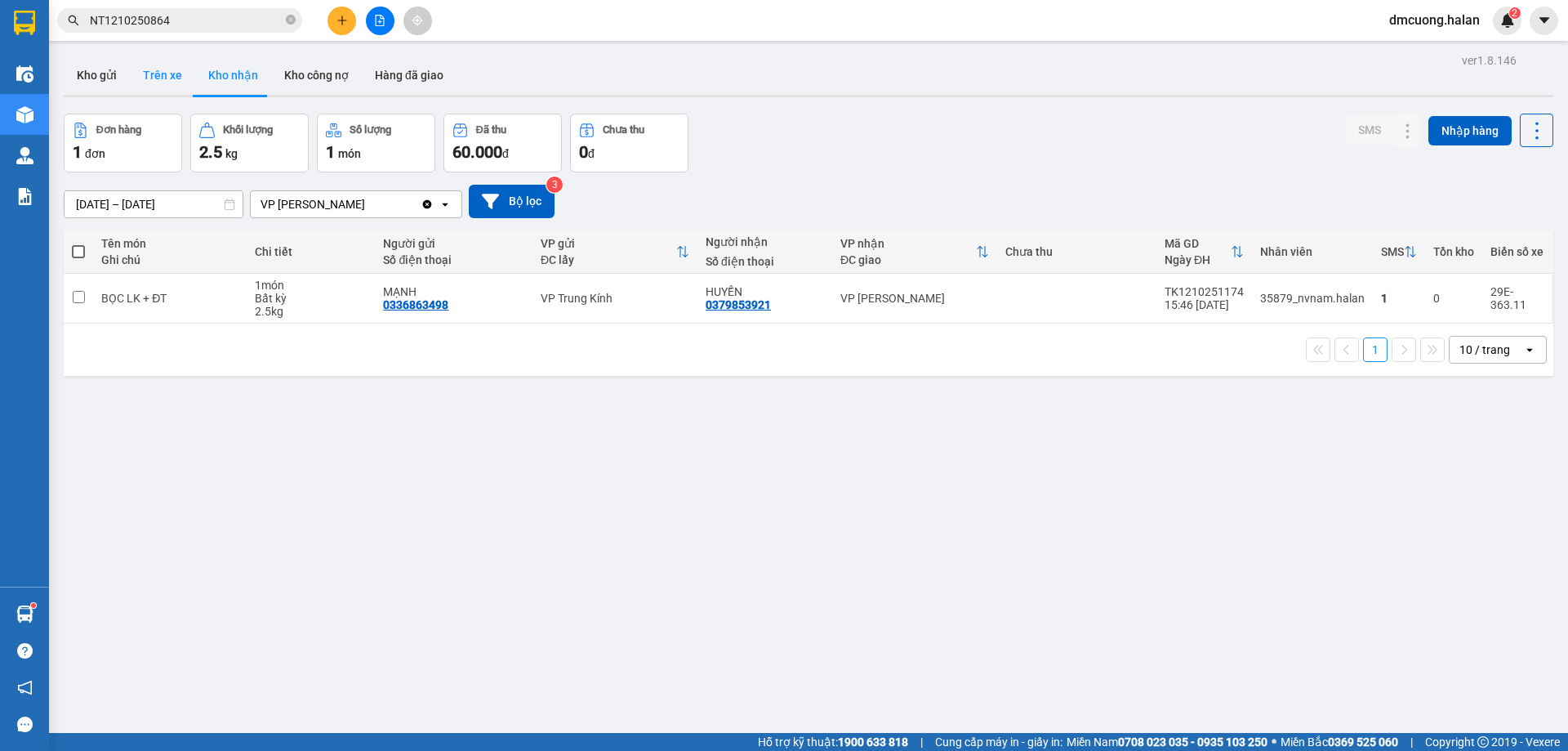
click at [172, 77] on button "Trên xe" at bounding box center [162, 76] width 65 height 40
type input "[DATE] – [DATE]"
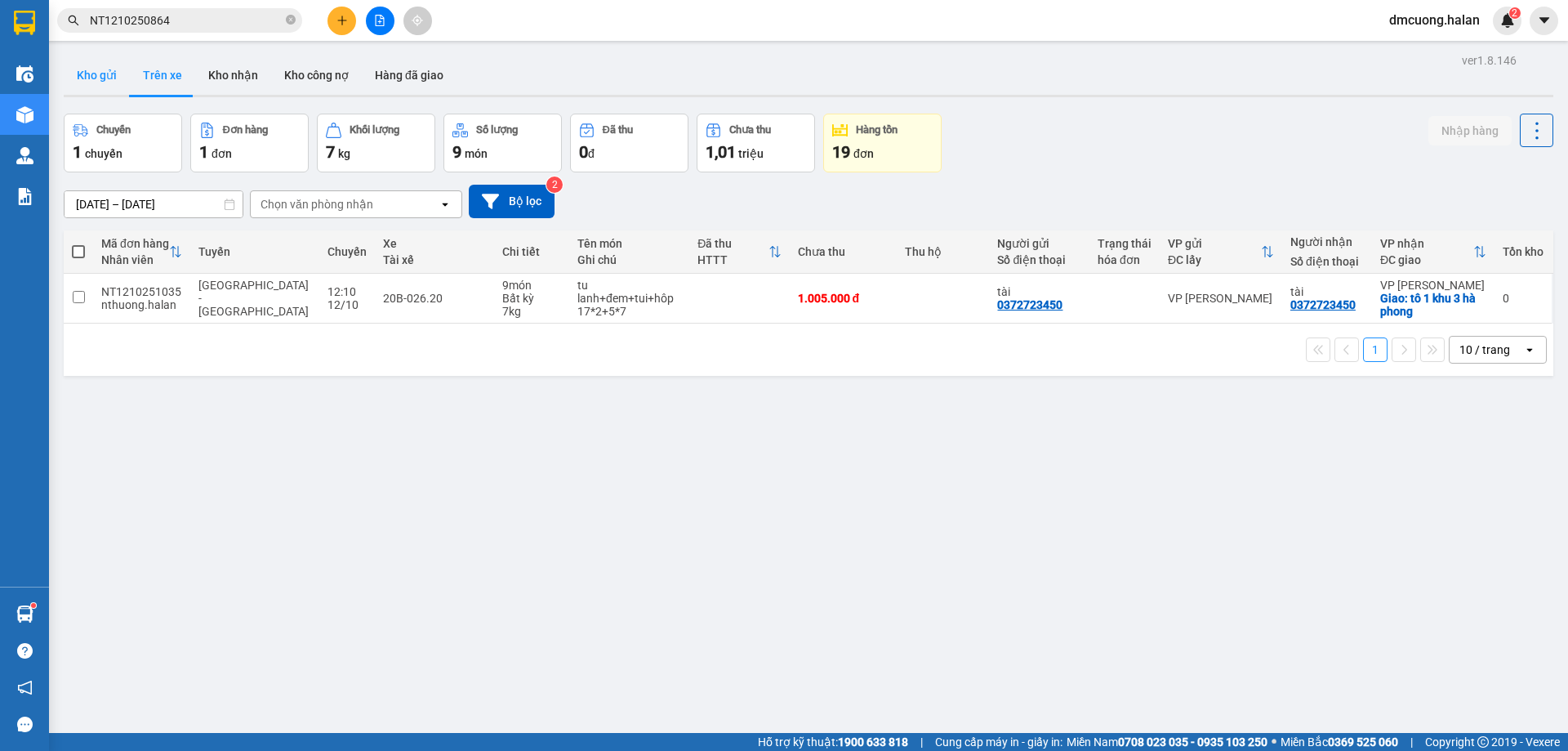
click at [103, 75] on button "Kho gửi" at bounding box center [96, 76] width 66 height 40
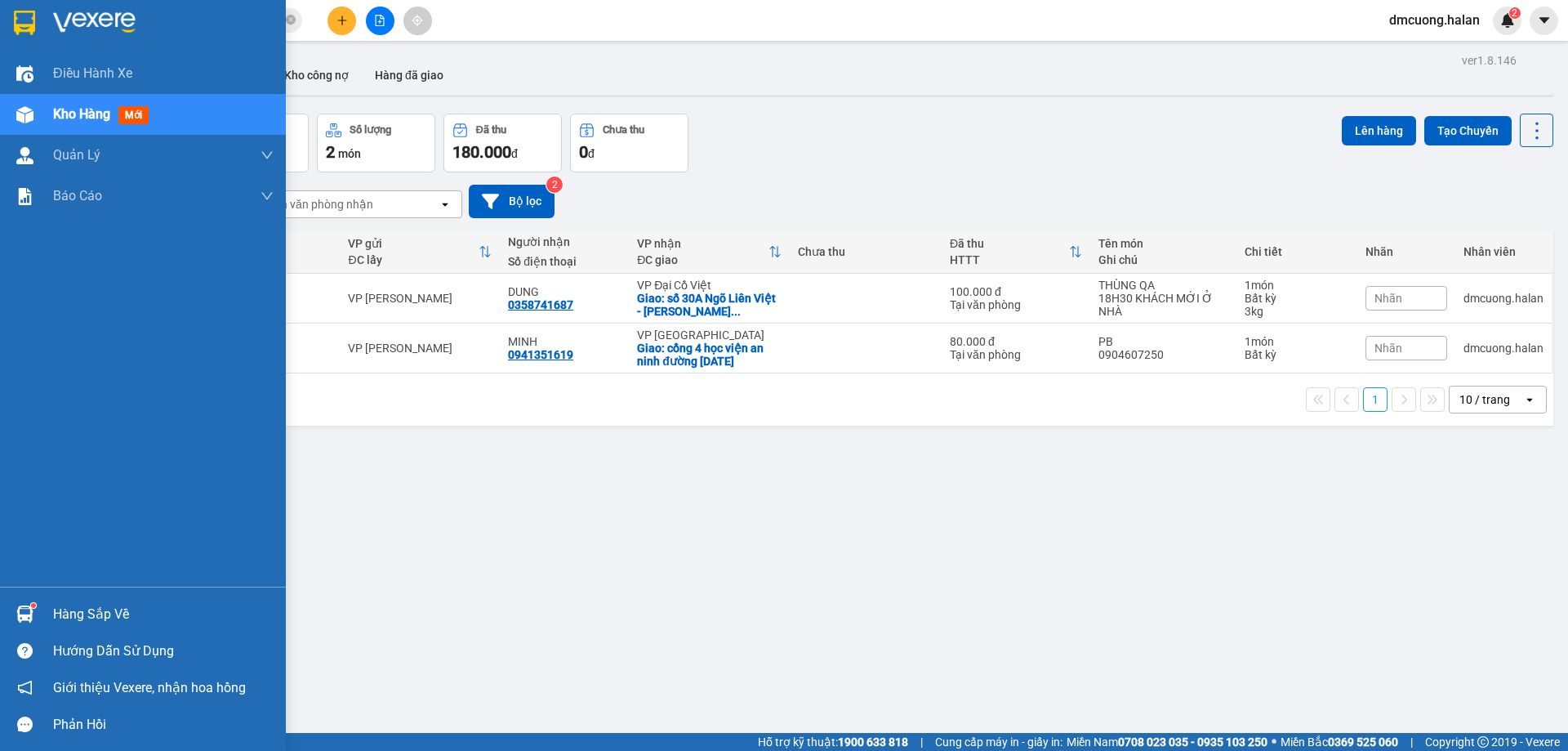
click at [72, 613] on div "Hàng sắp về" at bounding box center [163, 614] width 221 height 25
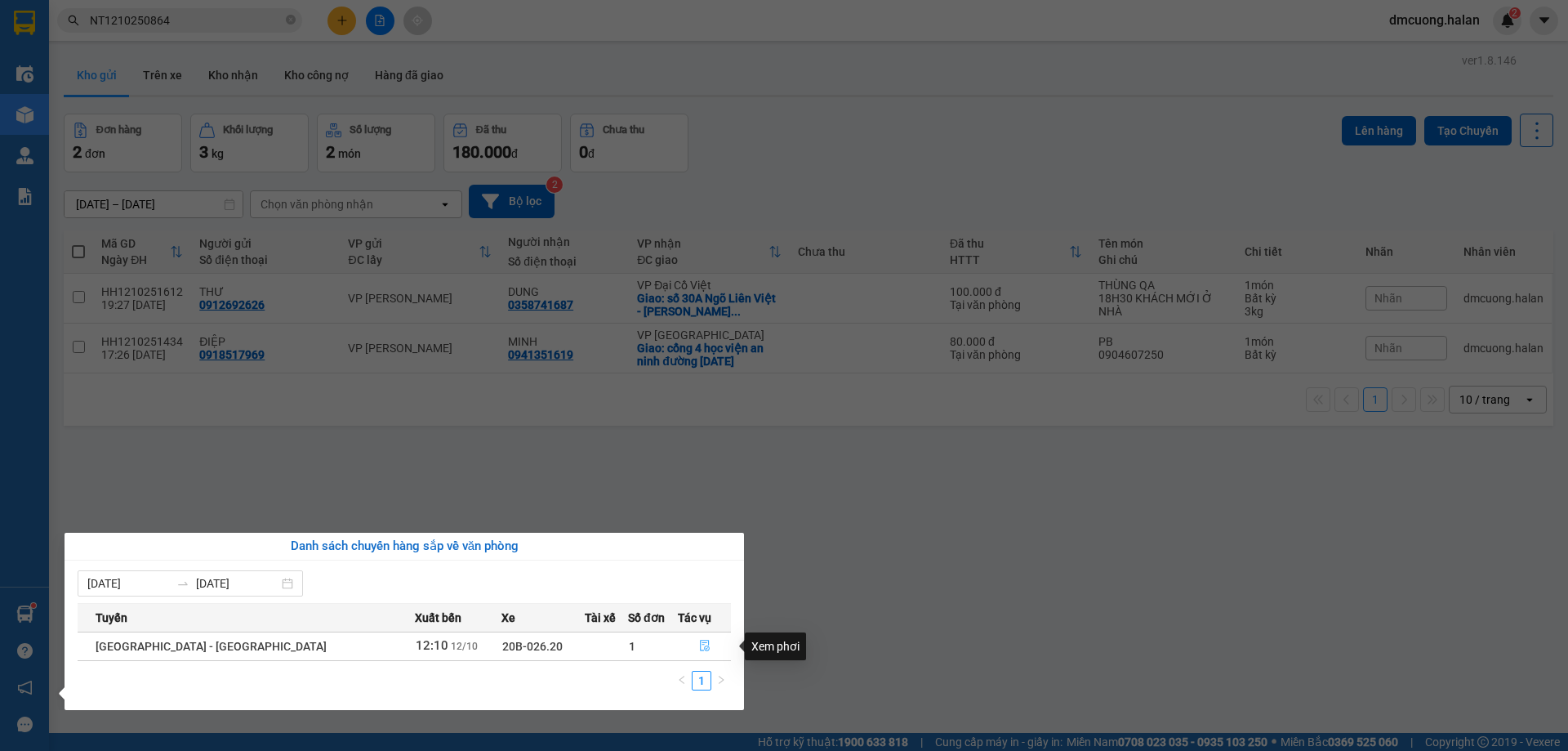
click at [700, 649] on icon "file-done" at bounding box center [705, 646] width 9 height 11
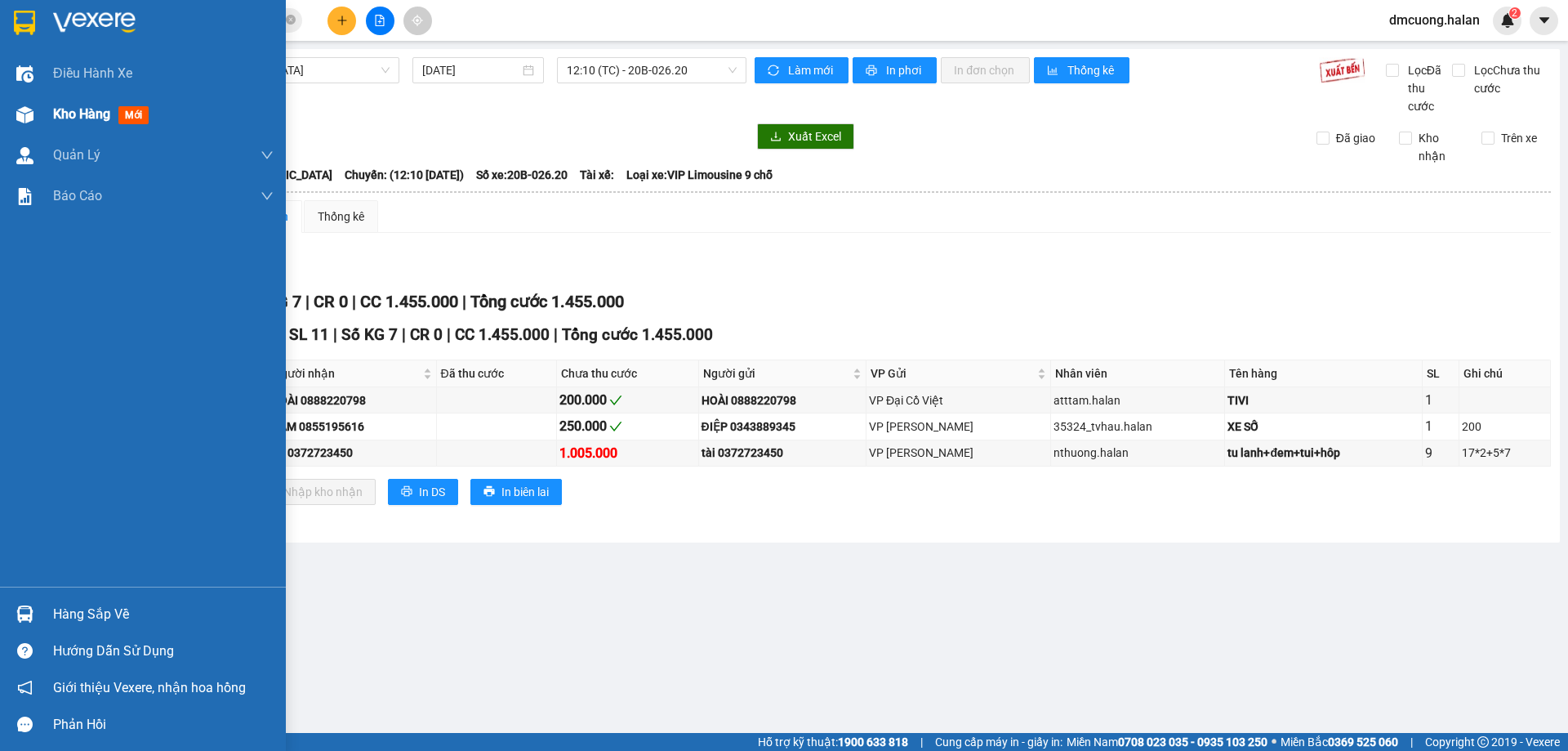
drag, startPoint x: 81, startPoint y: 108, endPoint x: 127, endPoint y: 109, distance: 46.0
click at [81, 109] on span "Kho hàng" at bounding box center [81, 113] width 58 height 15
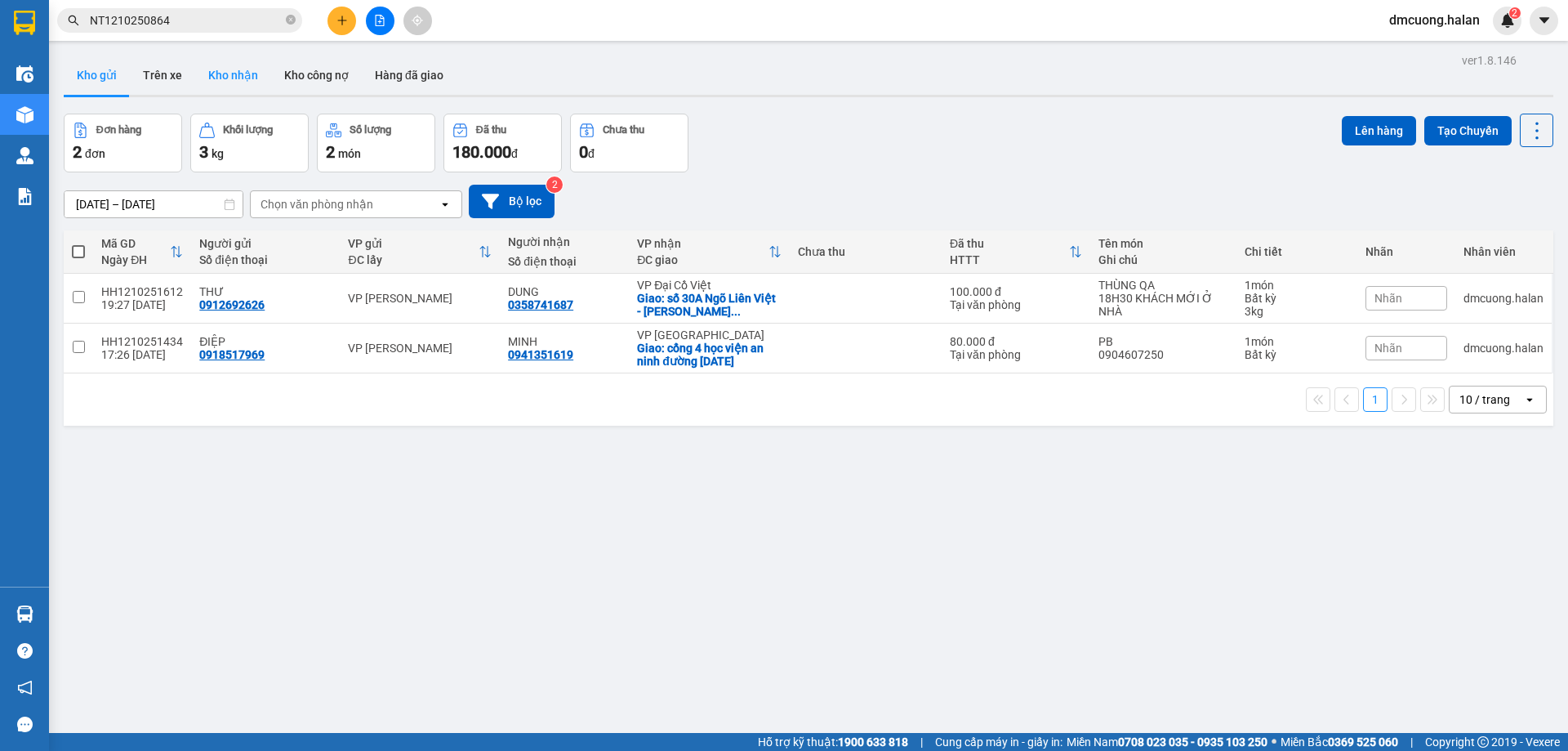
click at [219, 70] on button "Kho nhận" at bounding box center [233, 76] width 76 height 40
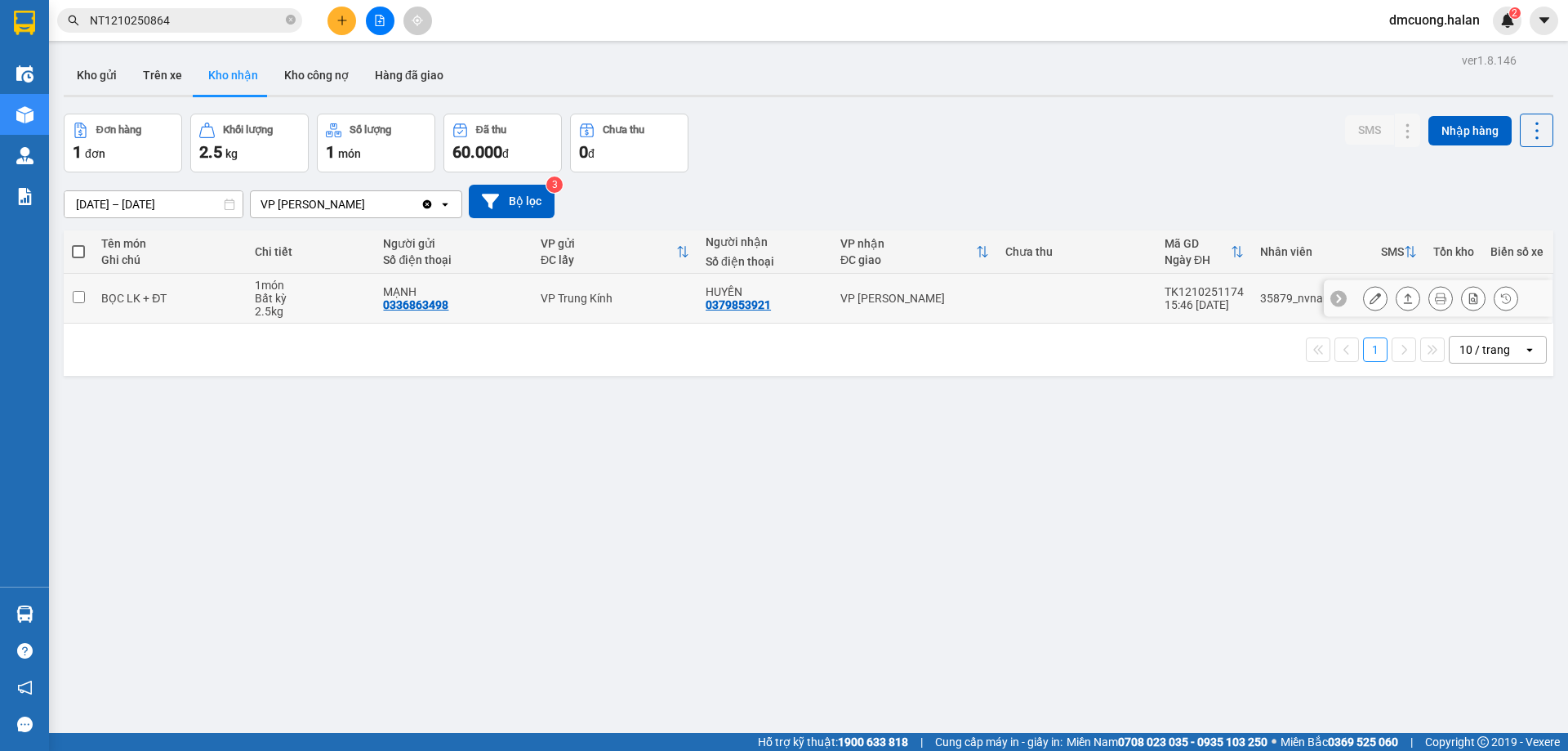
click at [75, 297] on input "checkbox" at bounding box center [78, 297] width 12 height 12
checkbox input "true"
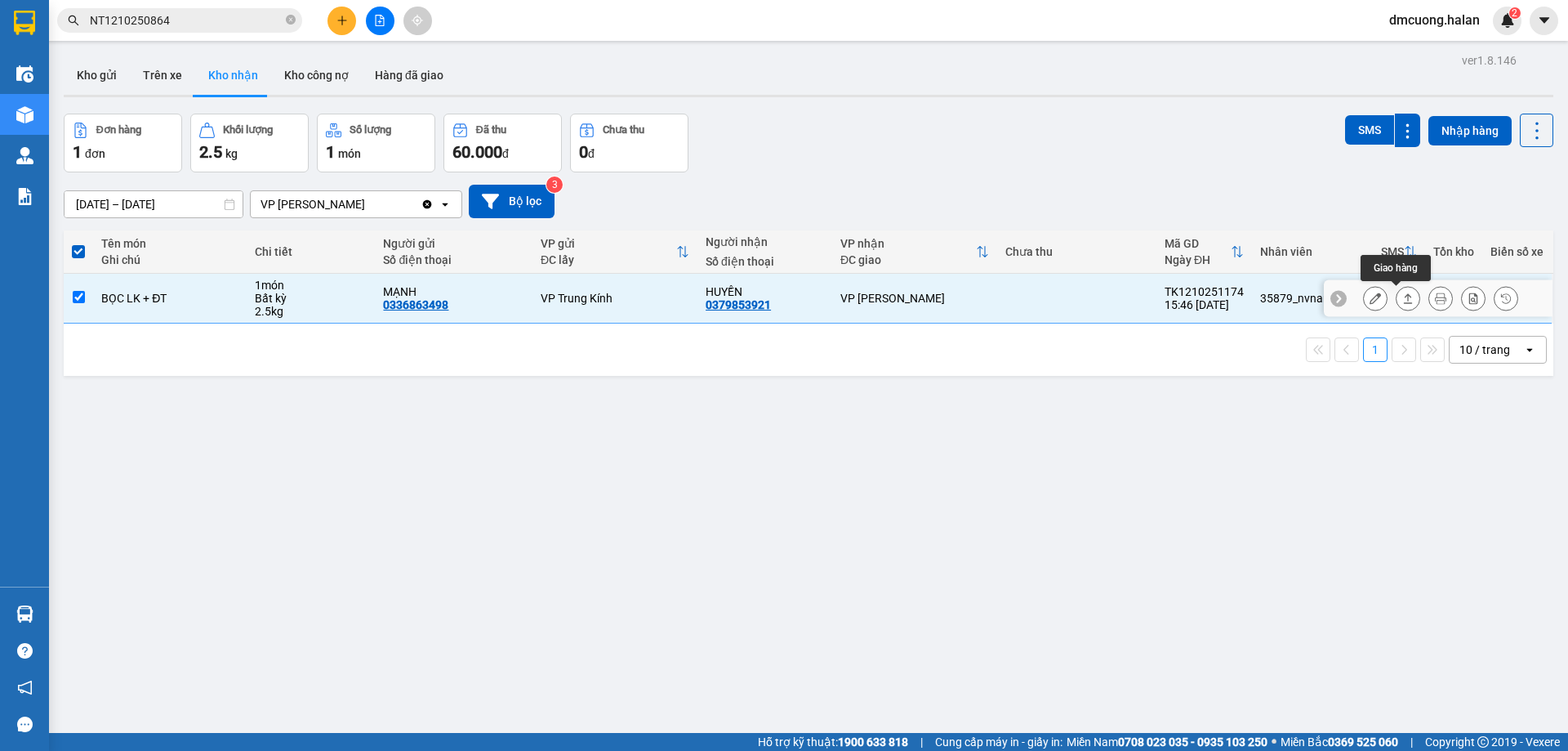
click at [1403, 301] on icon at bounding box center [1408, 299] width 11 height 11
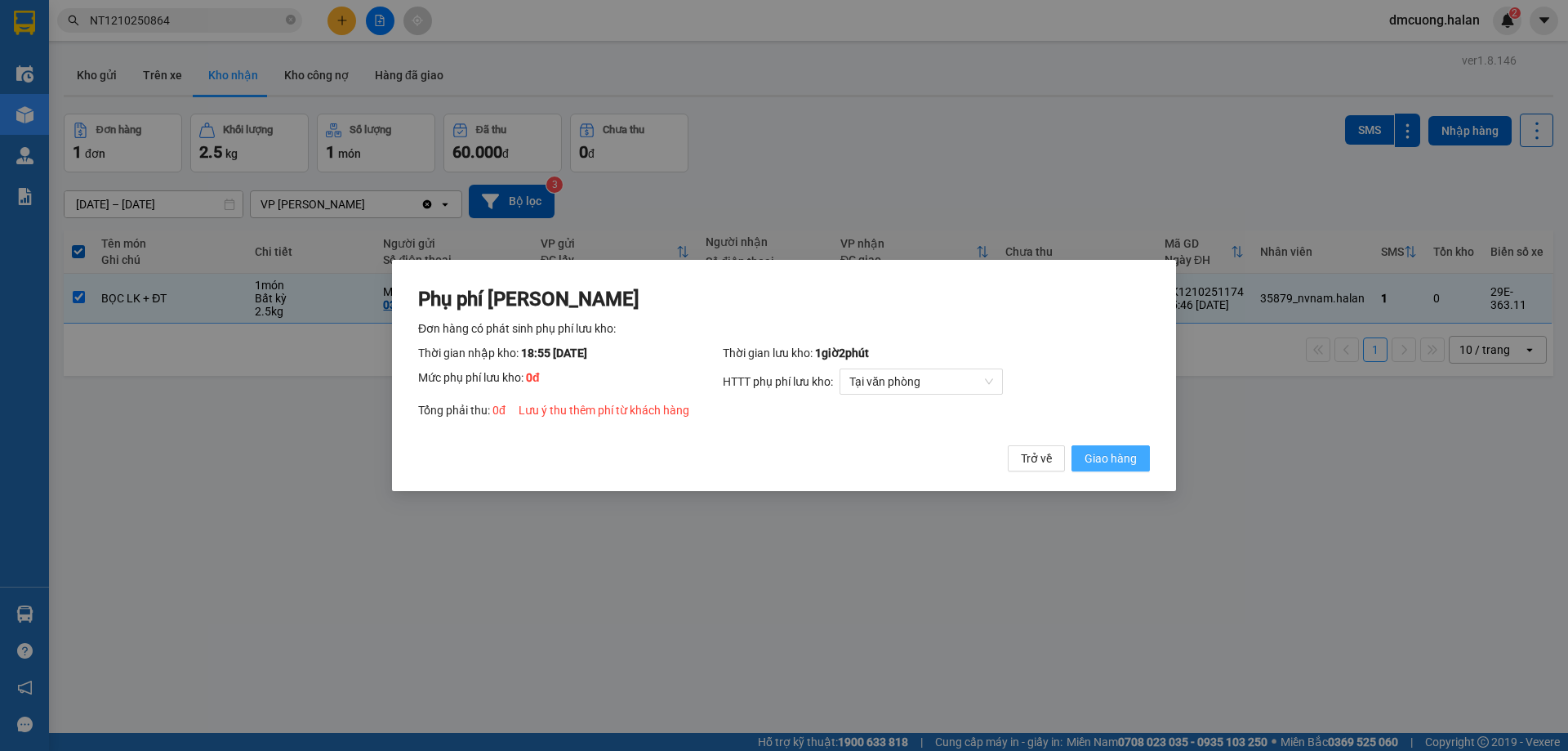
click at [1116, 451] on span "Giao hàng" at bounding box center [1110, 458] width 52 height 18
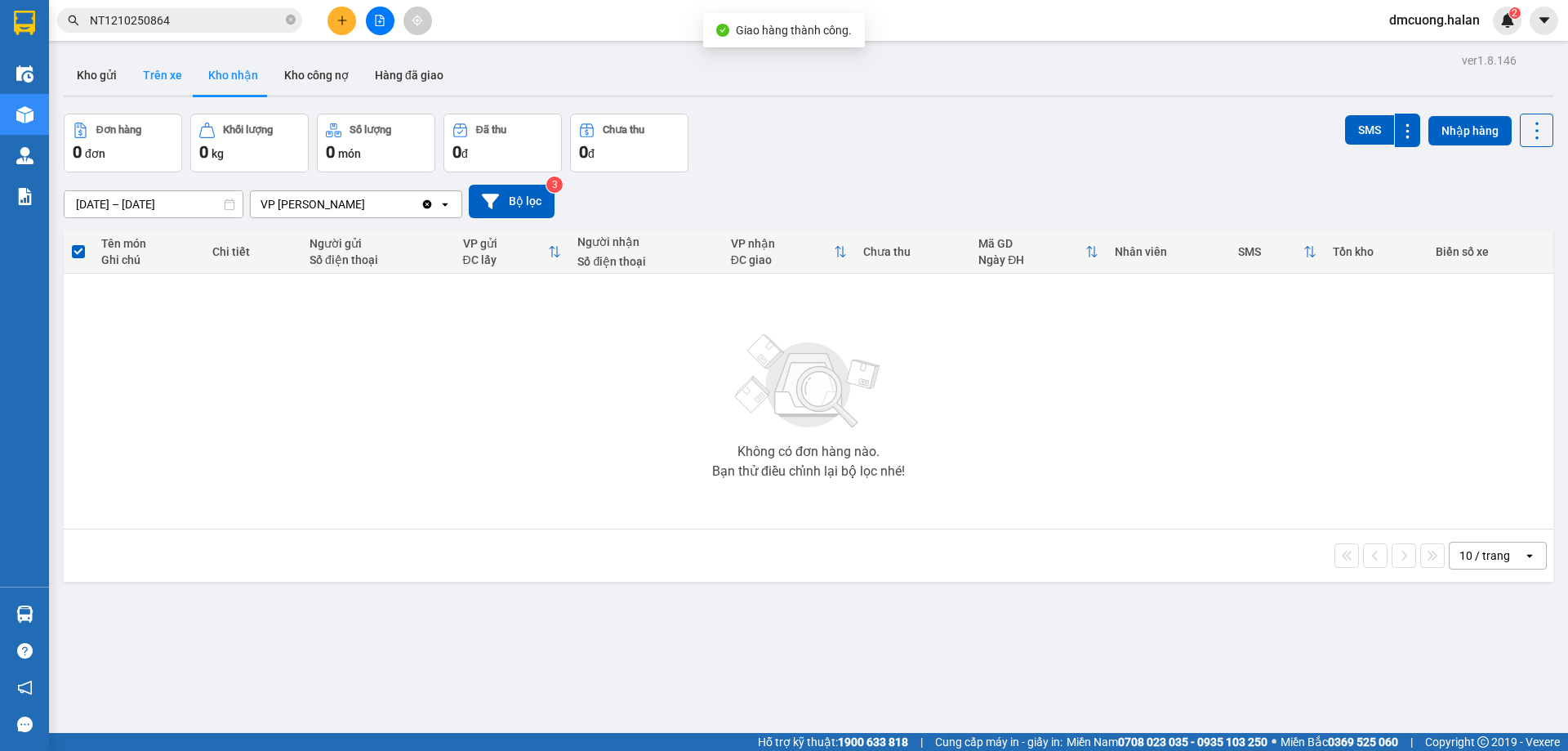
click at [171, 73] on button "Trên xe" at bounding box center [162, 76] width 65 height 40
type input "[DATE] – [DATE]"
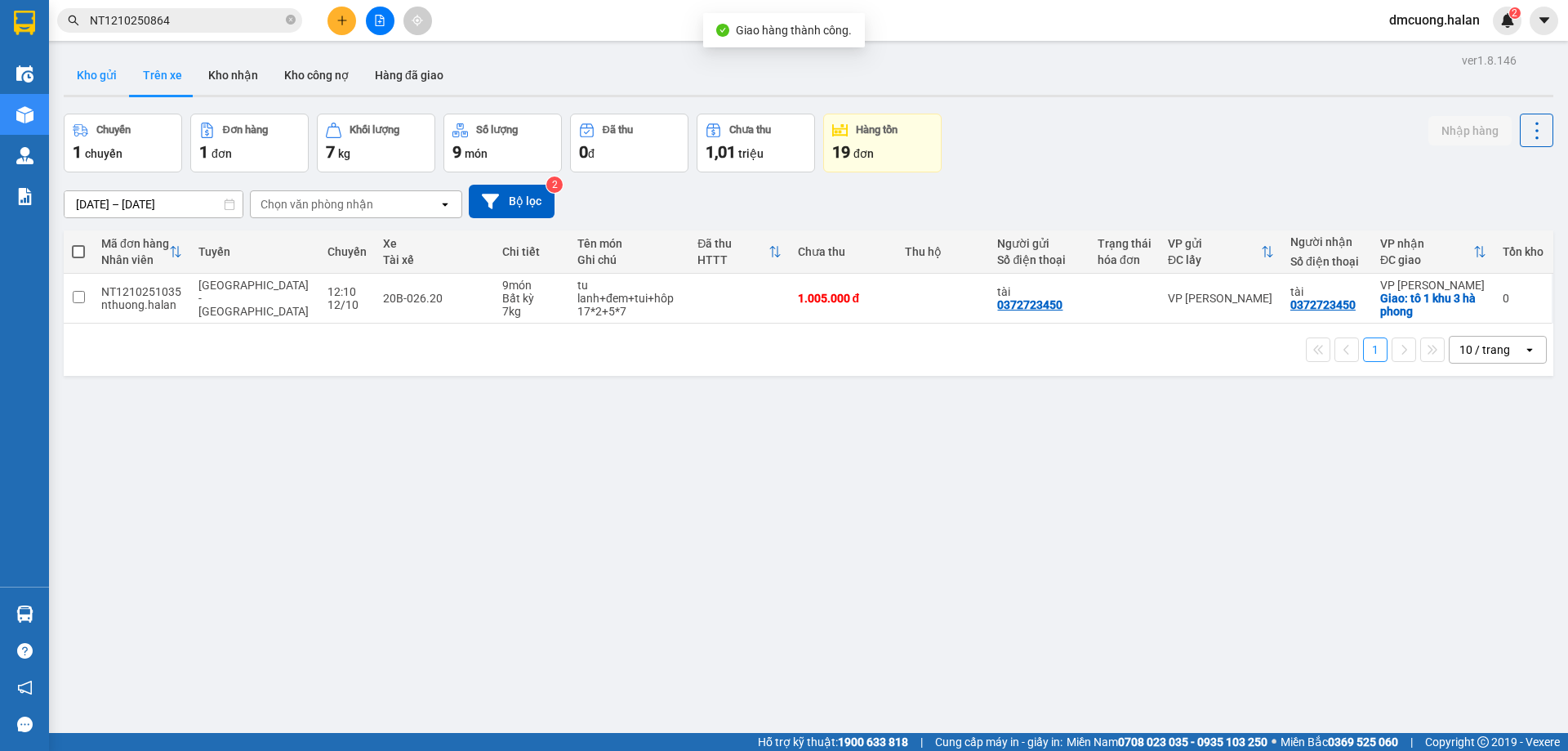
click at [107, 77] on button "Kho gửi" at bounding box center [96, 76] width 66 height 40
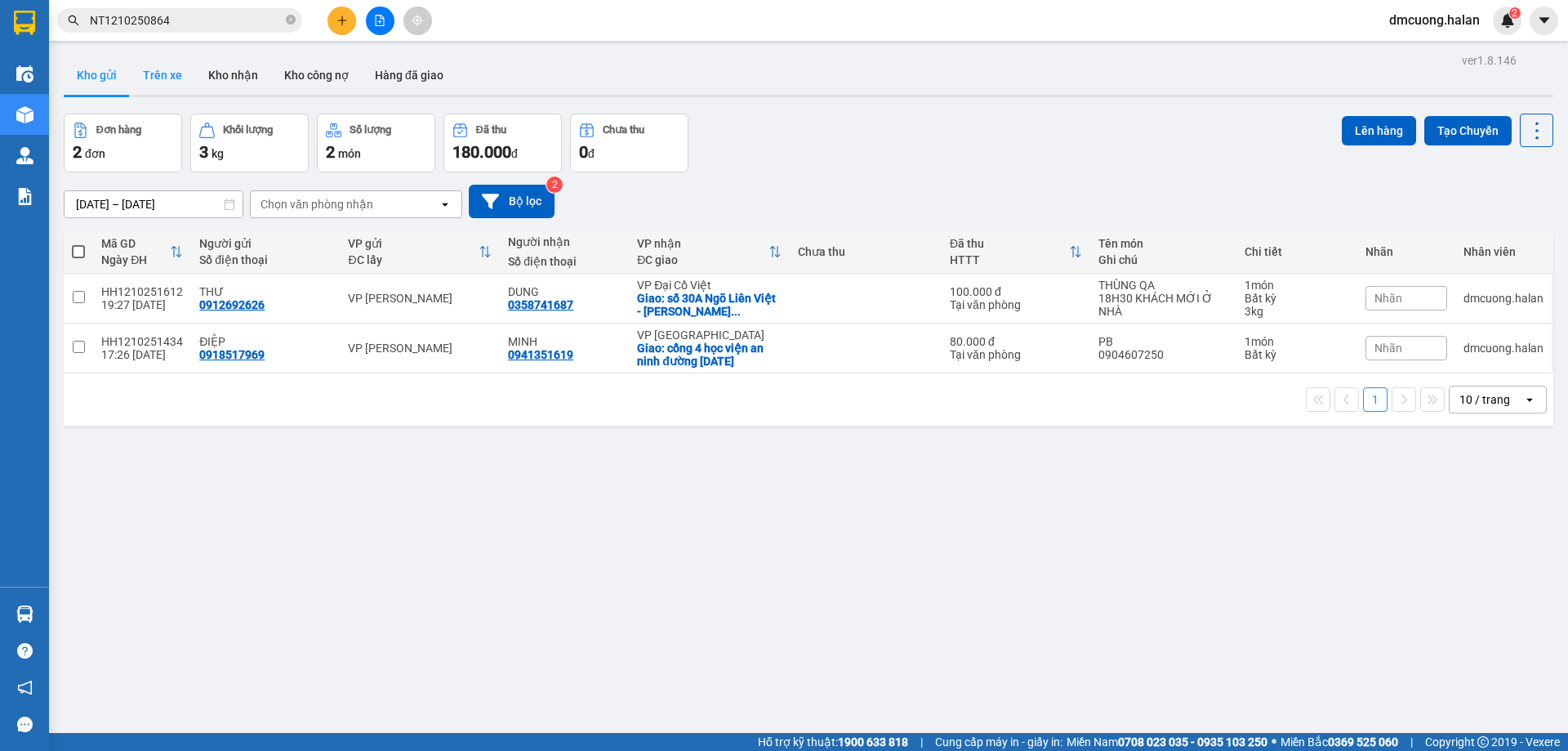
click at [142, 77] on button "Trên xe" at bounding box center [162, 76] width 65 height 40
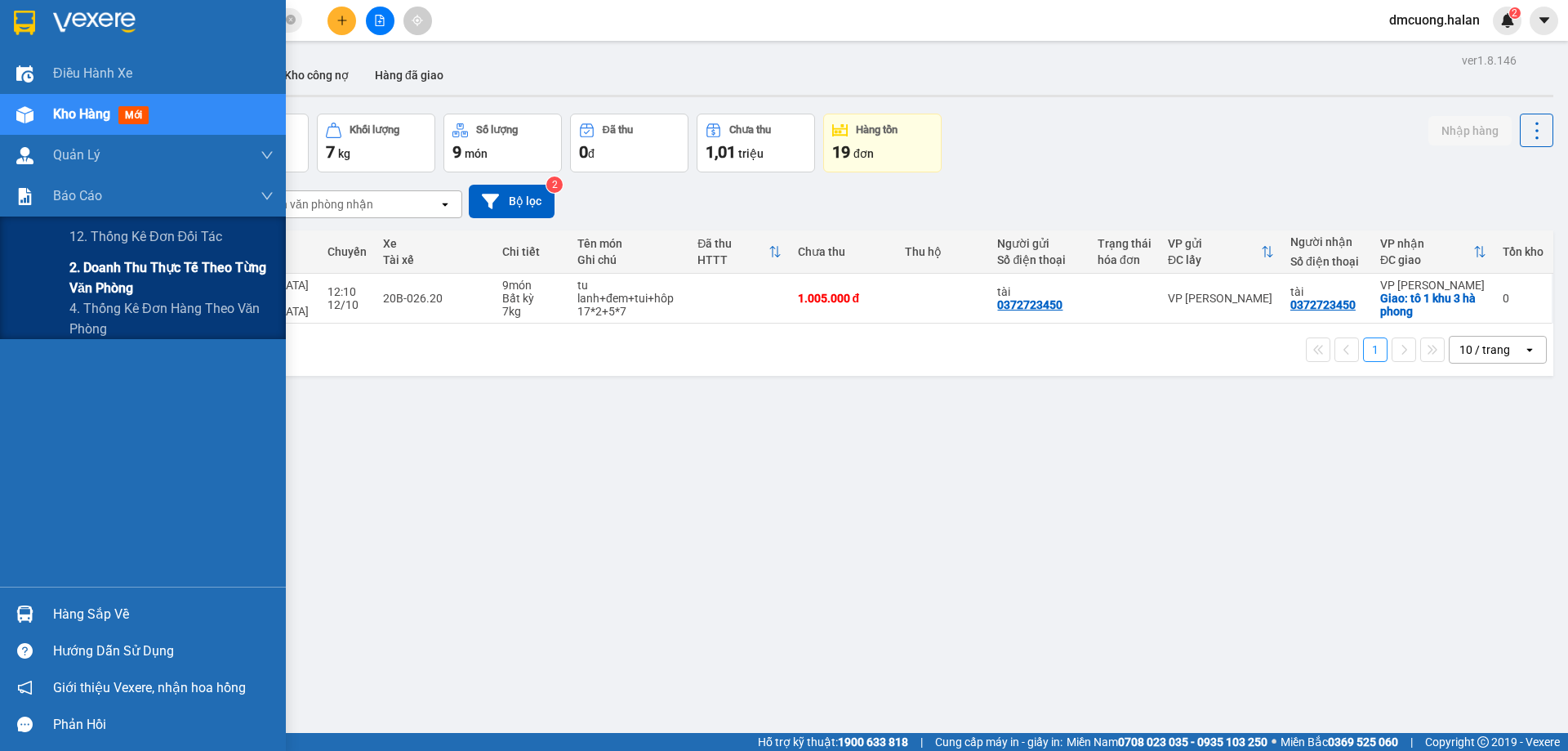
click at [124, 271] on span "2. Doanh thu thực tế theo từng văn phòng" at bounding box center [172, 277] width 204 height 41
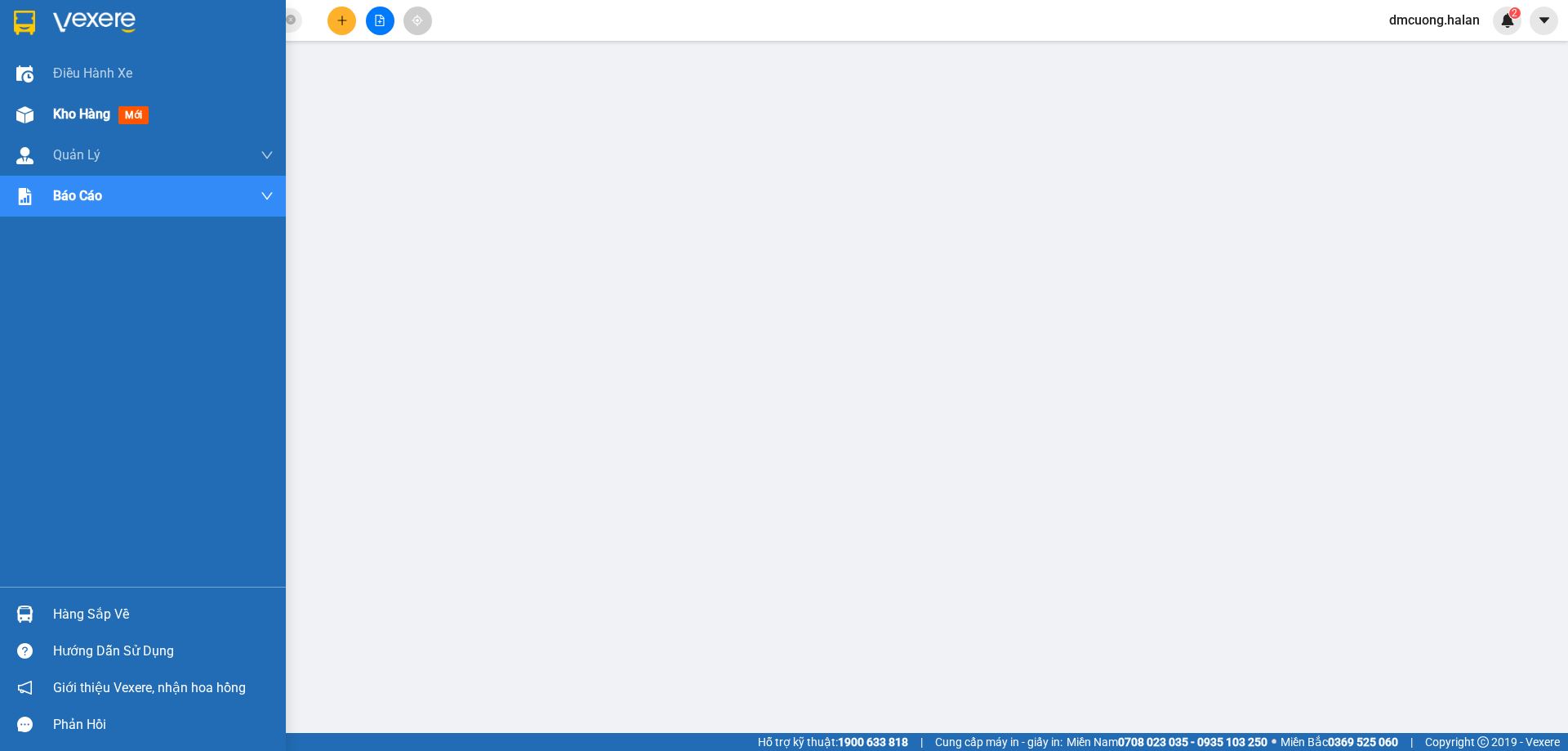
click at [119, 107] on div "Kho hàng mới" at bounding box center [104, 114] width 102 height 21
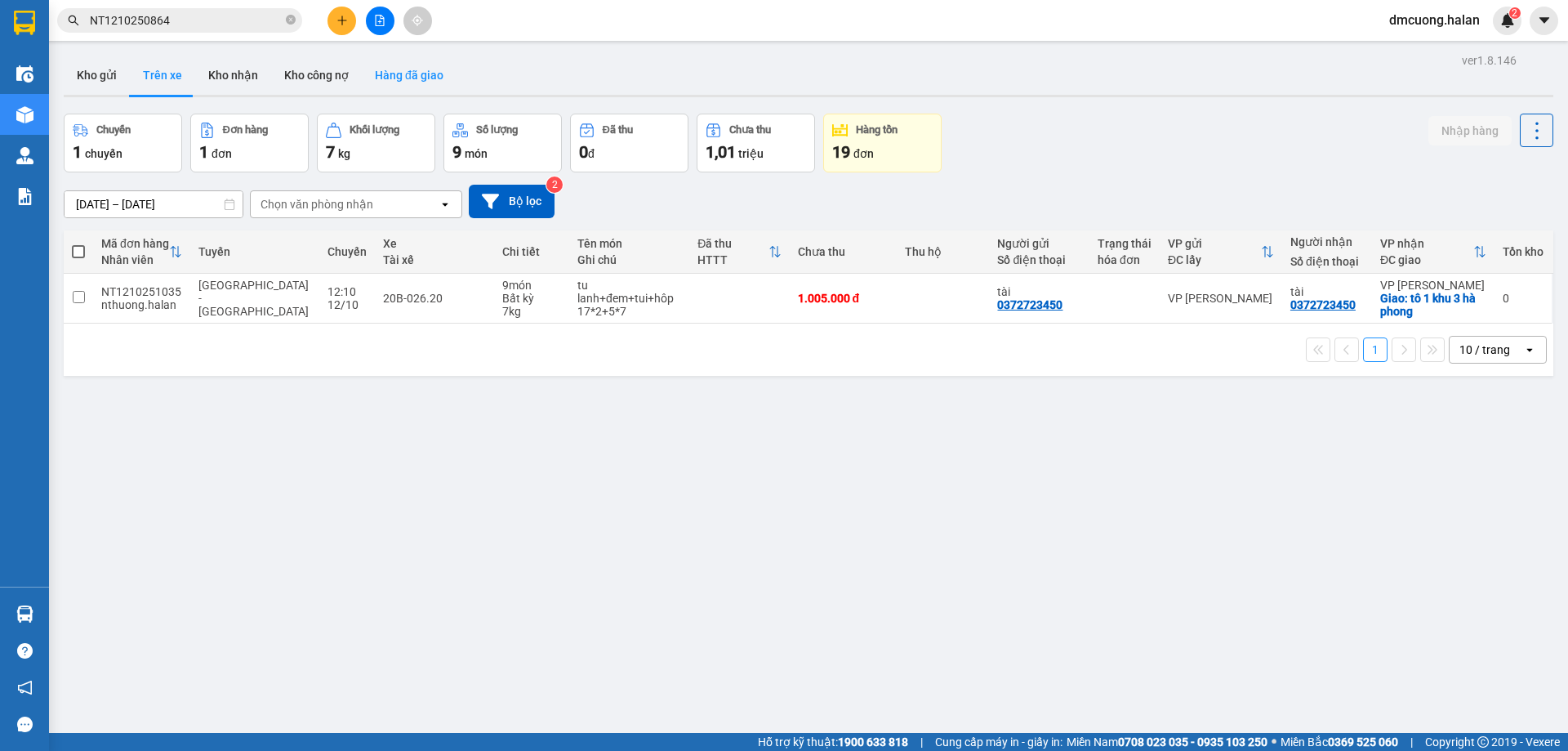
click at [420, 77] on button "Hàng đã giao" at bounding box center [409, 76] width 94 height 40
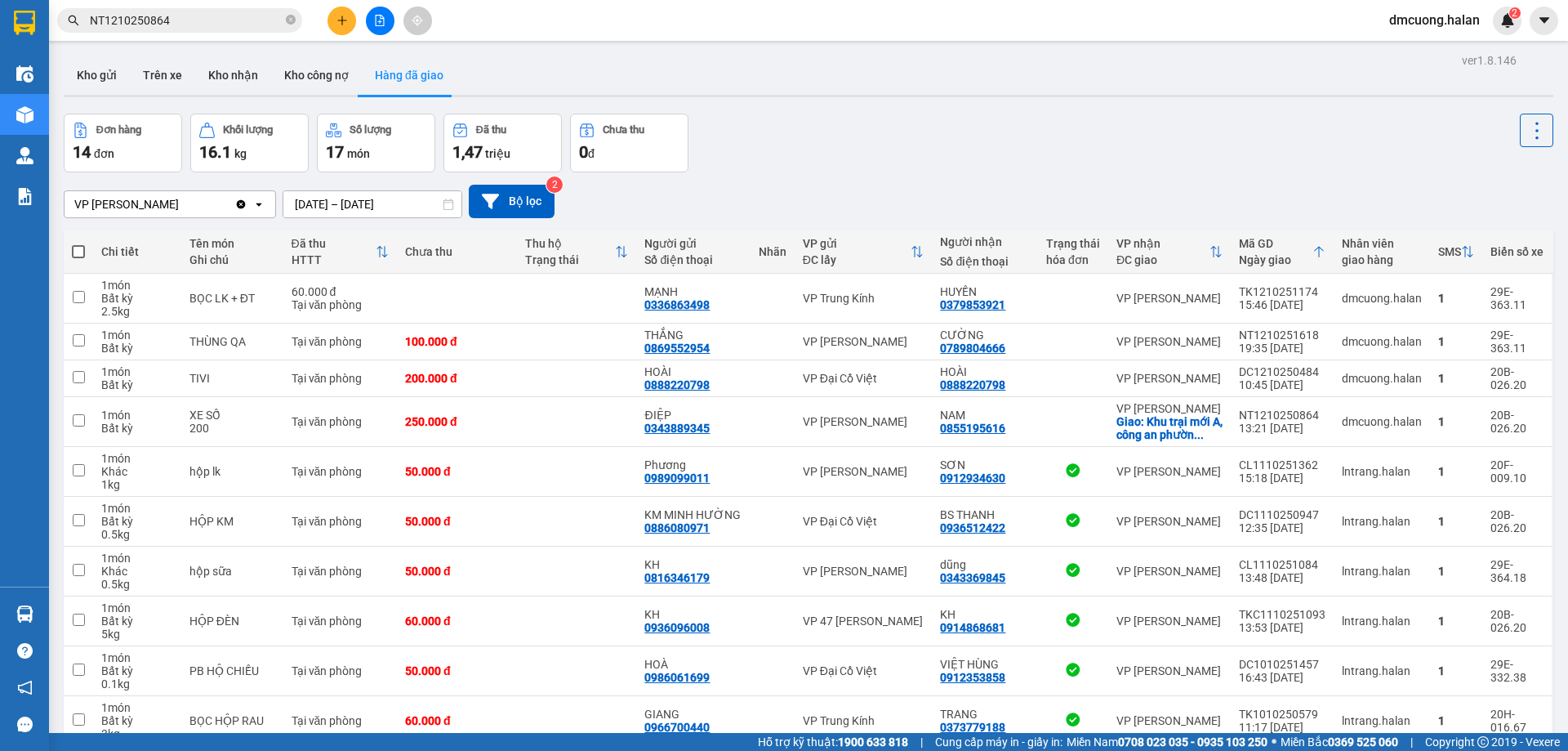
click at [341, 205] on input "10/10/2025 – 12/10/2025" at bounding box center [372, 204] width 179 height 26
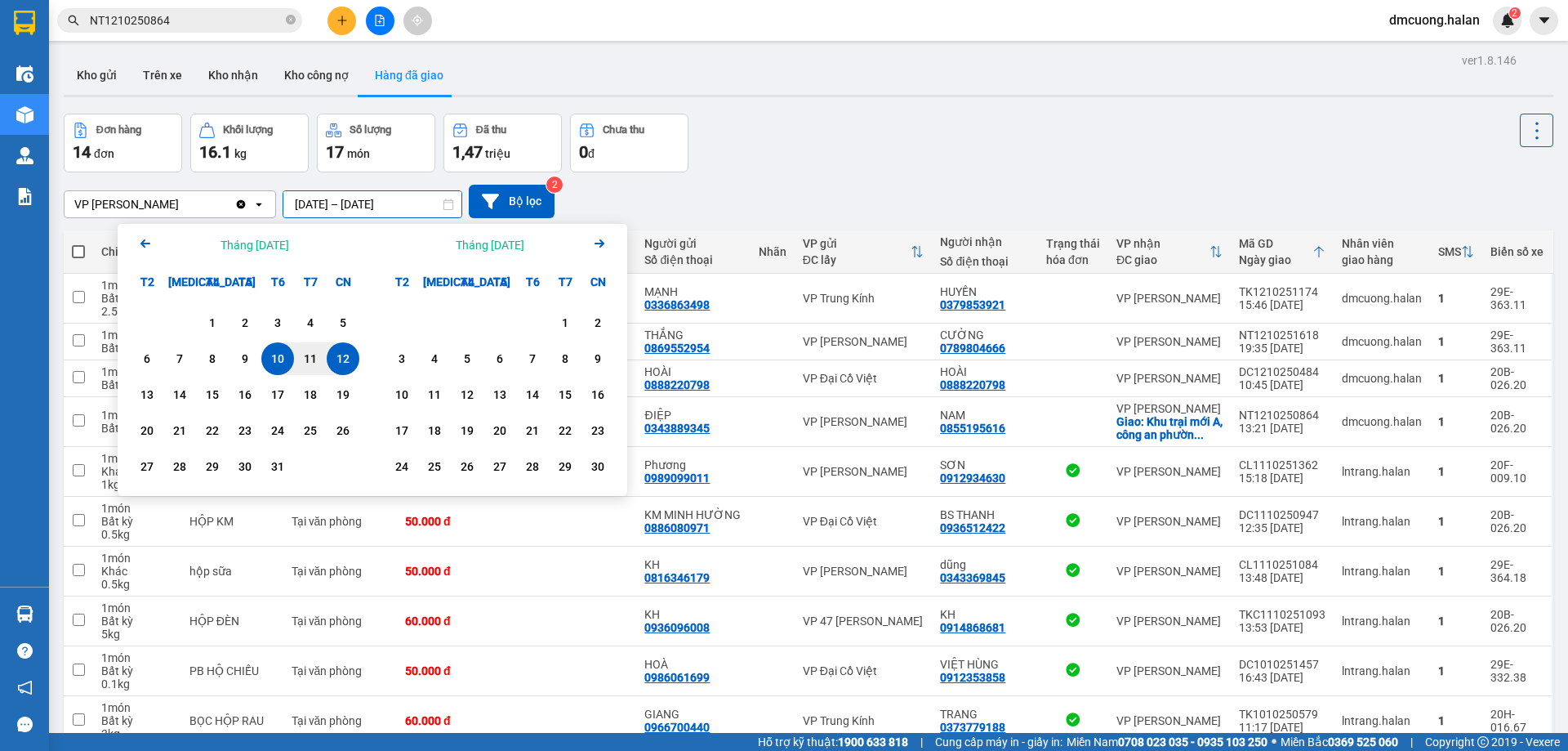
click at [337, 353] on div "12" at bounding box center [343, 358] width 23 height 20
type input "12/10/2025 – 12/10/2025"
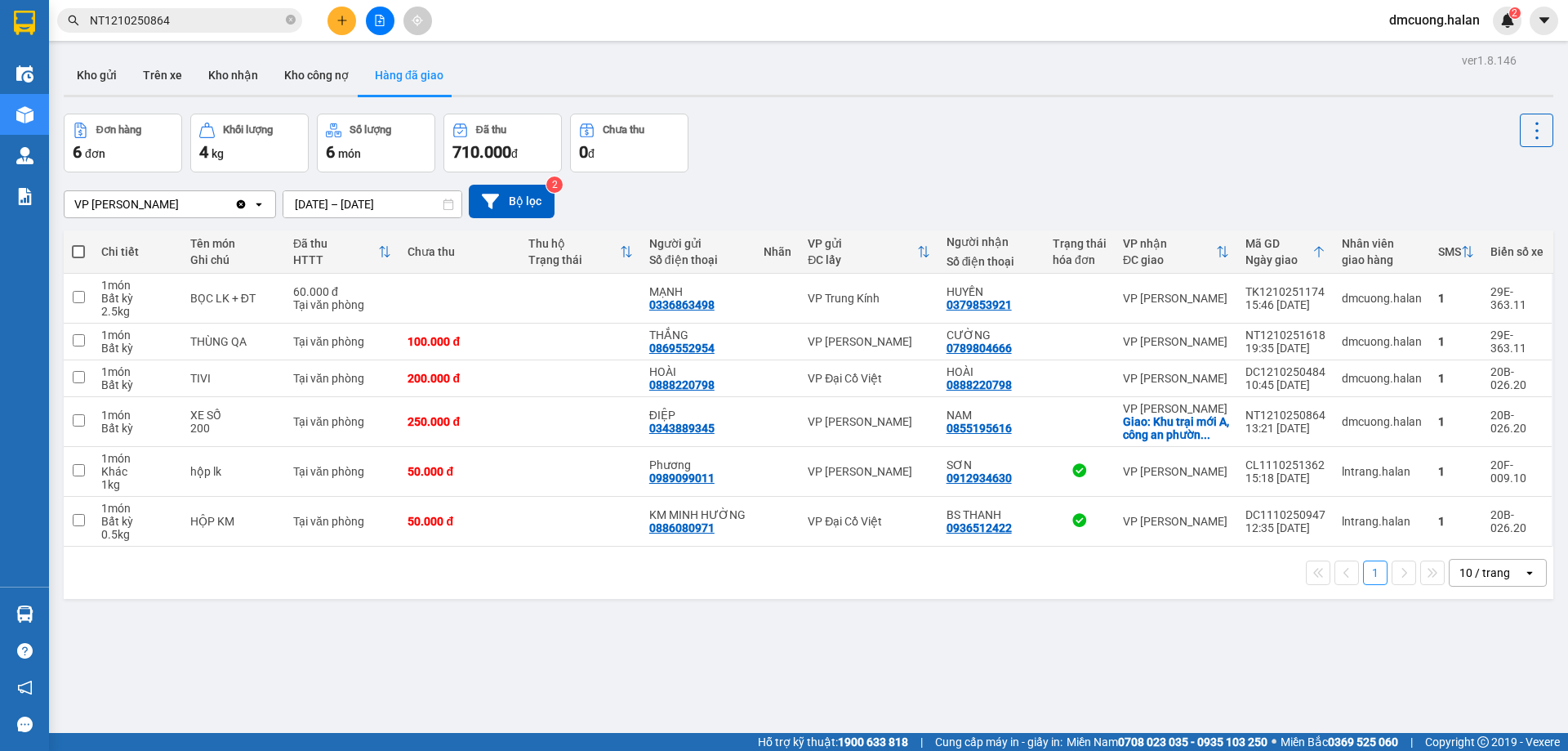
click at [883, 124] on div "Đơn hàng 6 đơn Khối lượng 4 kg Số lượng 6 món Đã thu 710.000 đ Chưa thu 0 đ" at bounding box center [808, 143] width 1490 height 59
drag, startPoint x: 1320, startPoint y: 366, endPoint x: 1239, endPoint y: 371, distance: 81.2
click at [1239, 371] on td "DC1210250484 10:45 12/10" at bounding box center [1286, 378] width 96 height 37
checkbox input "true"
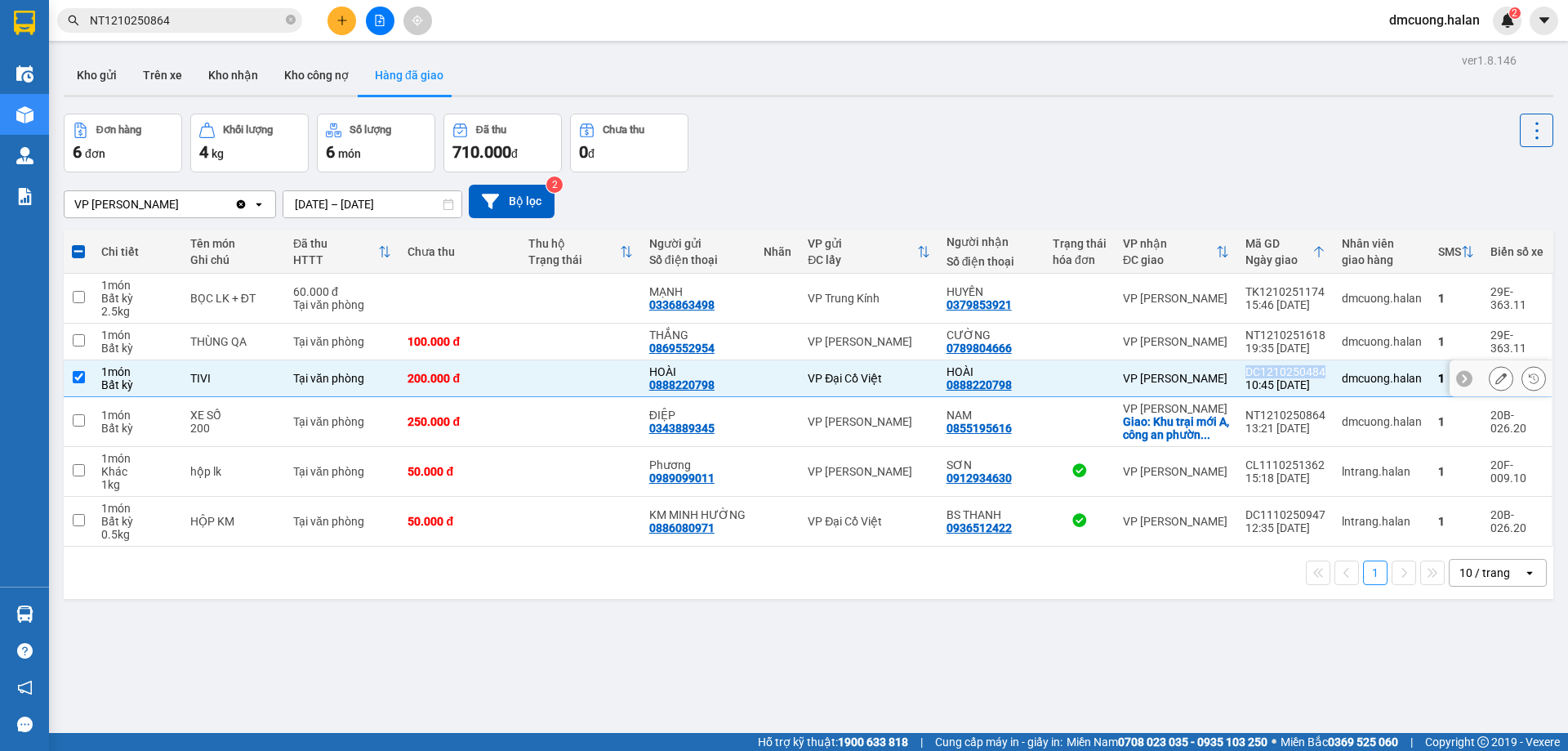
copy div "DC1210250484"
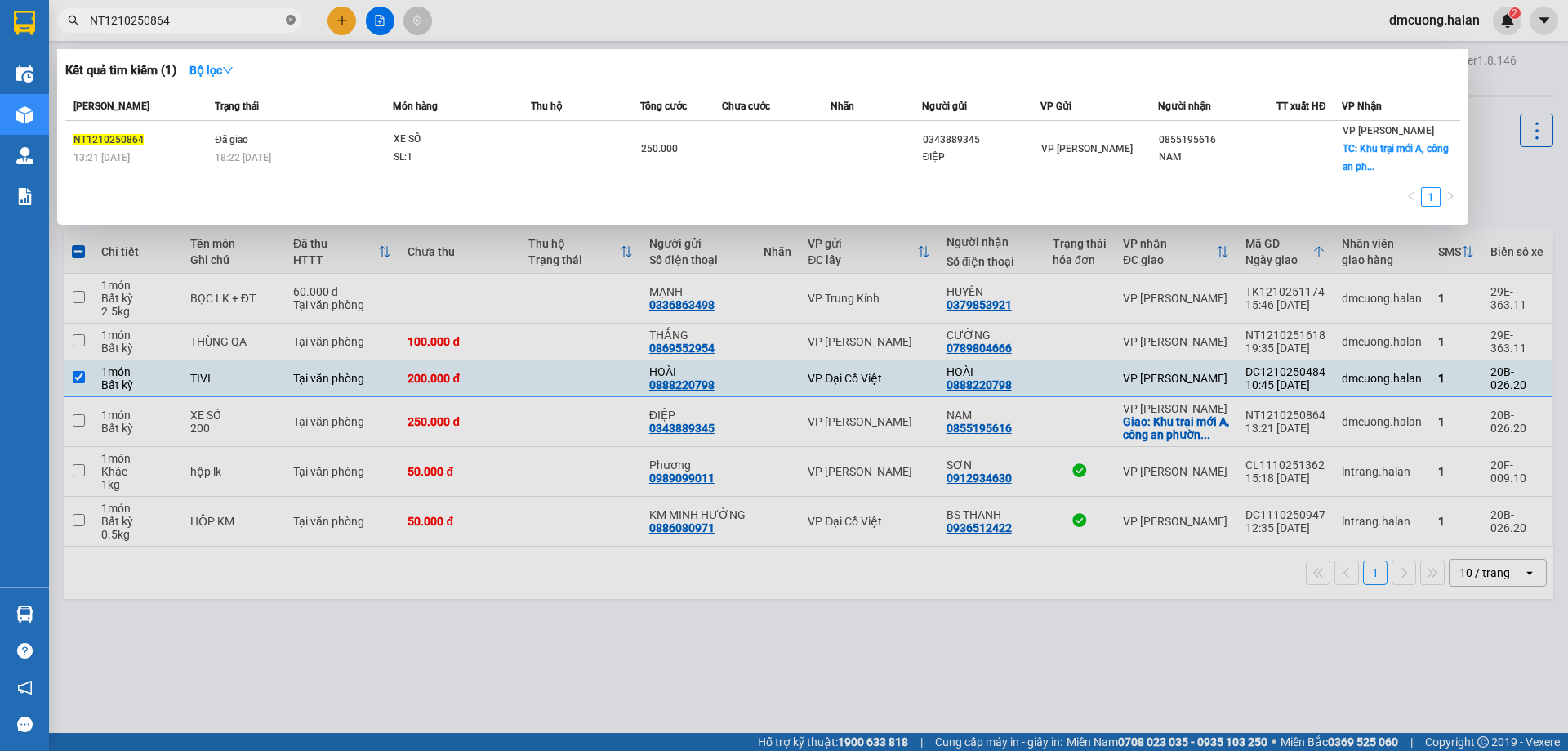
click at [292, 20] on icon "close-circle" at bounding box center [291, 20] width 9 height 9
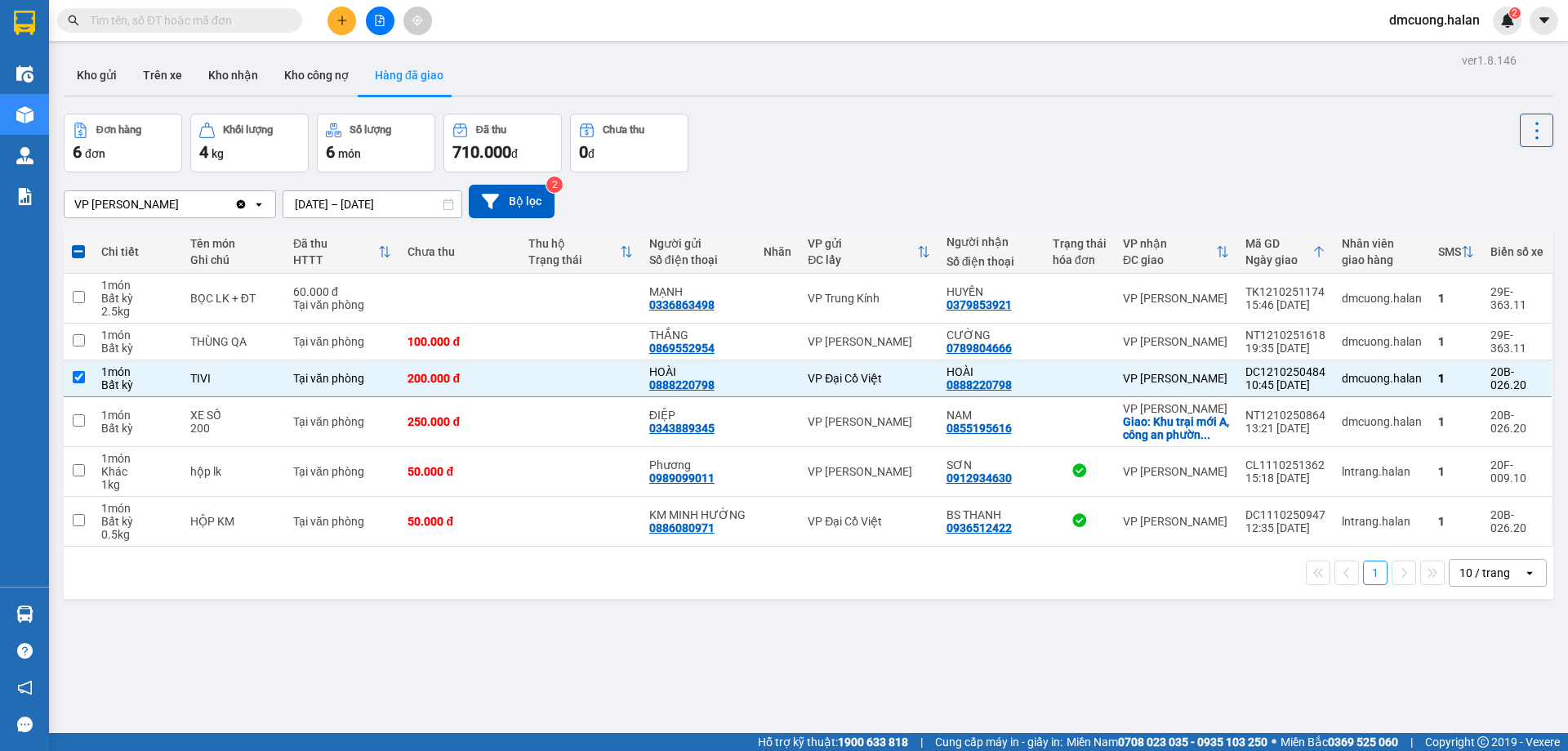
click at [223, 26] on input "text" at bounding box center [186, 20] width 193 height 18
paste input "DC1210250484"
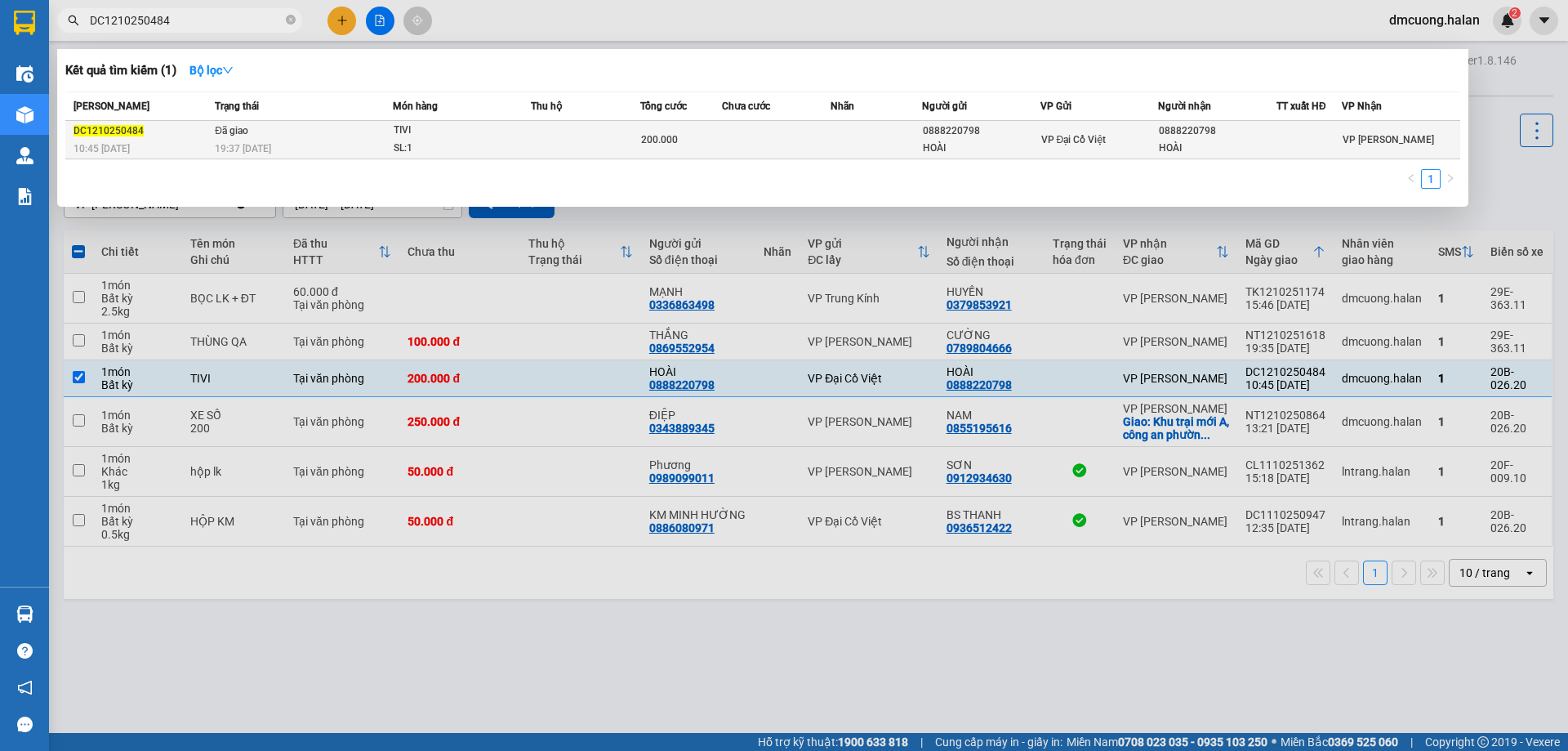
type input "DC1210250484"
click at [650, 139] on span "200.000" at bounding box center [659, 140] width 37 height 11
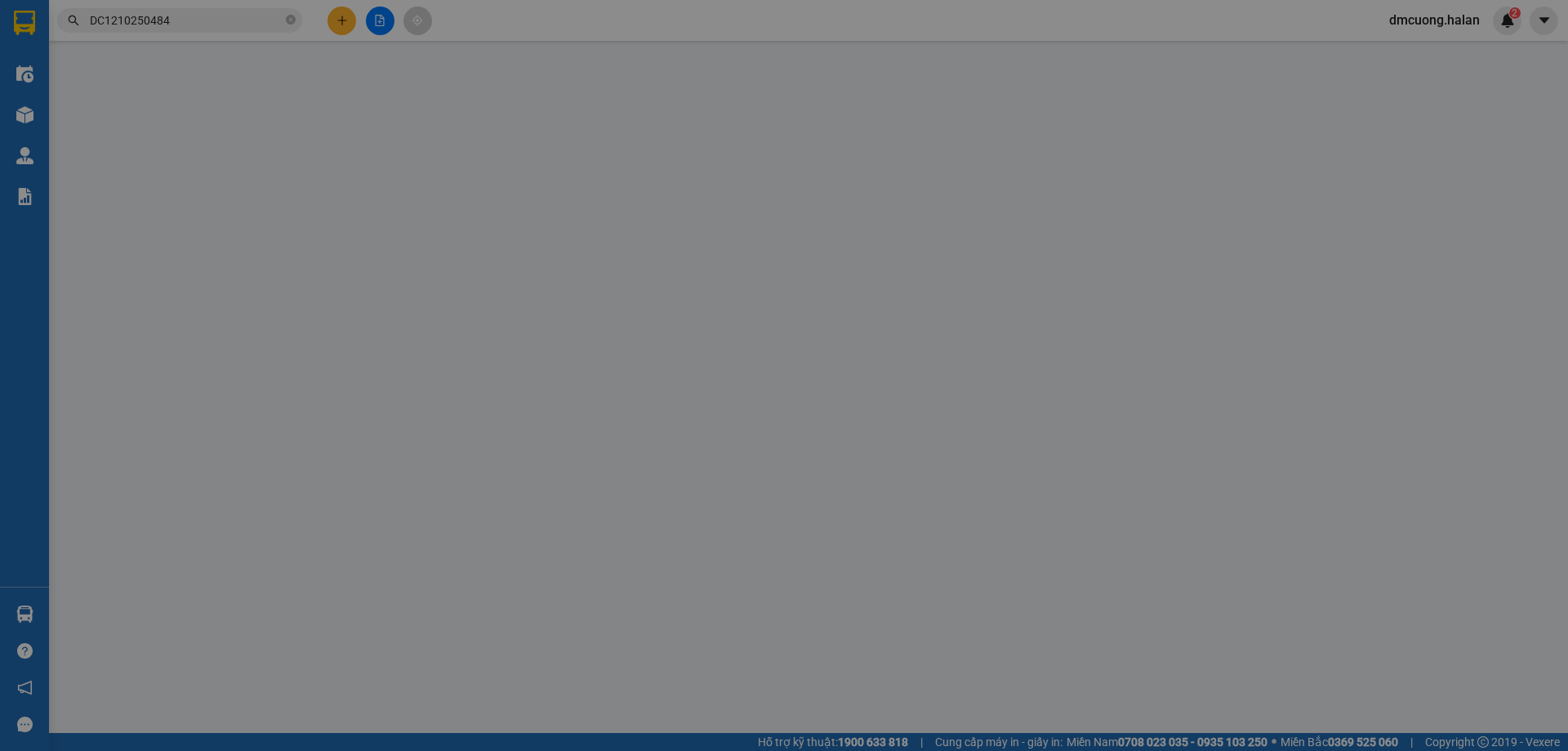
type input "0888220798"
type input "HOÀI"
type input "0888220798"
type input "HOÀI"
type input "0"
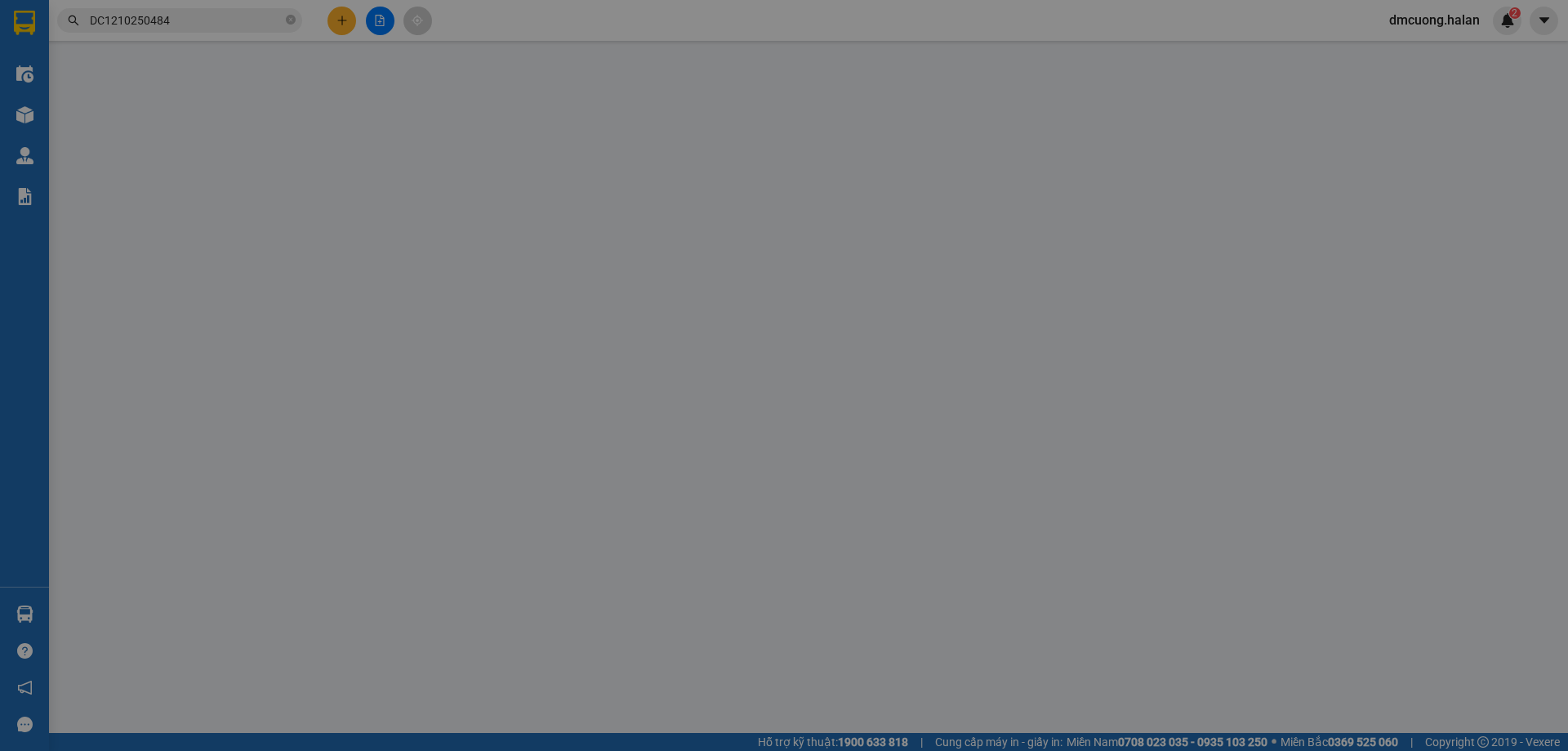
type input "200.000"
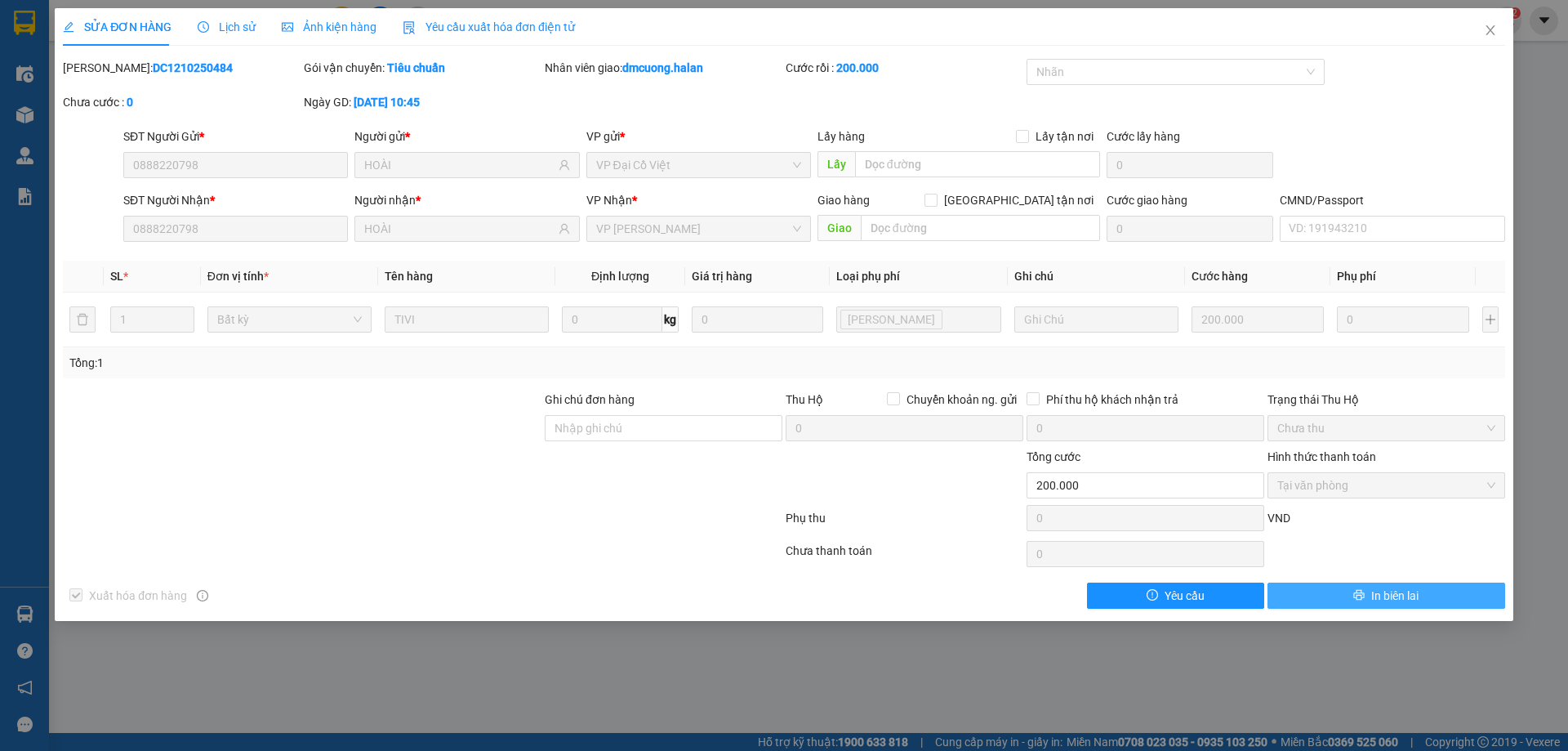
click at [1406, 596] on span "In biên lai" at bounding box center [1395, 595] width 47 height 18
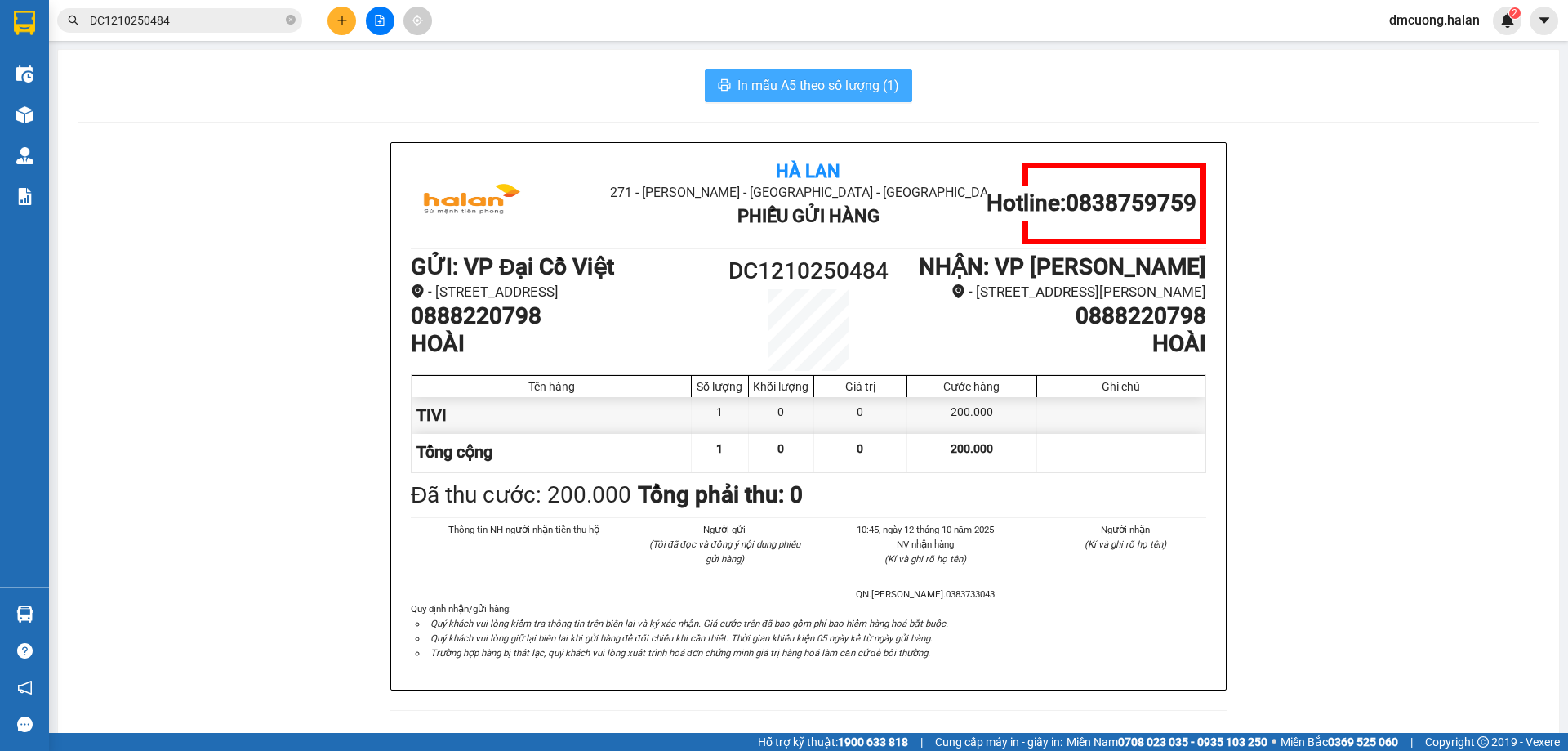
click at [834, 85] on span "In mẫu A5 theo số lượng (1)" at bounding box center [818, 86] width 162 height 21
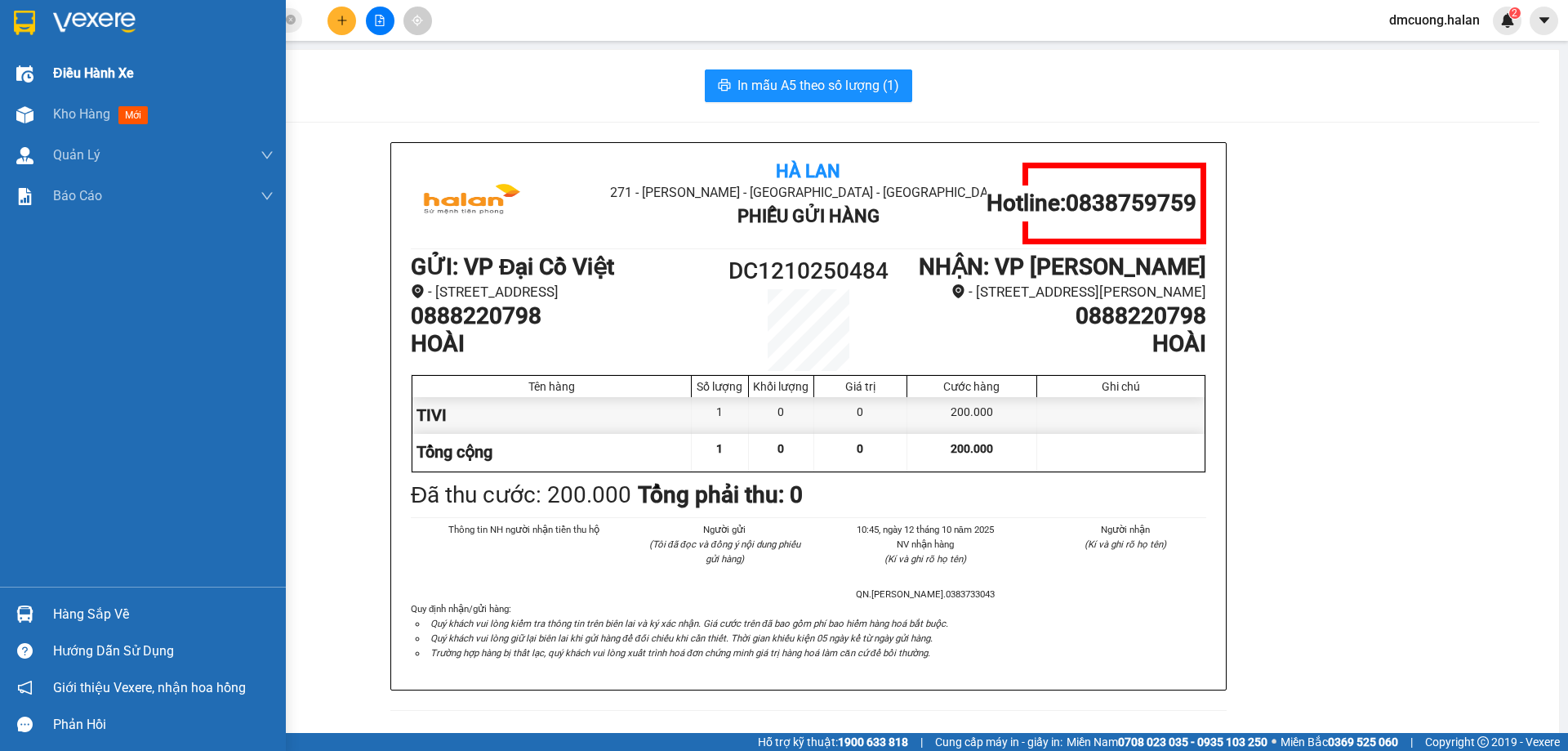
click at [94, 94] on div "Điều hành xe" at bounding box center [163, 73] width 221 height 41
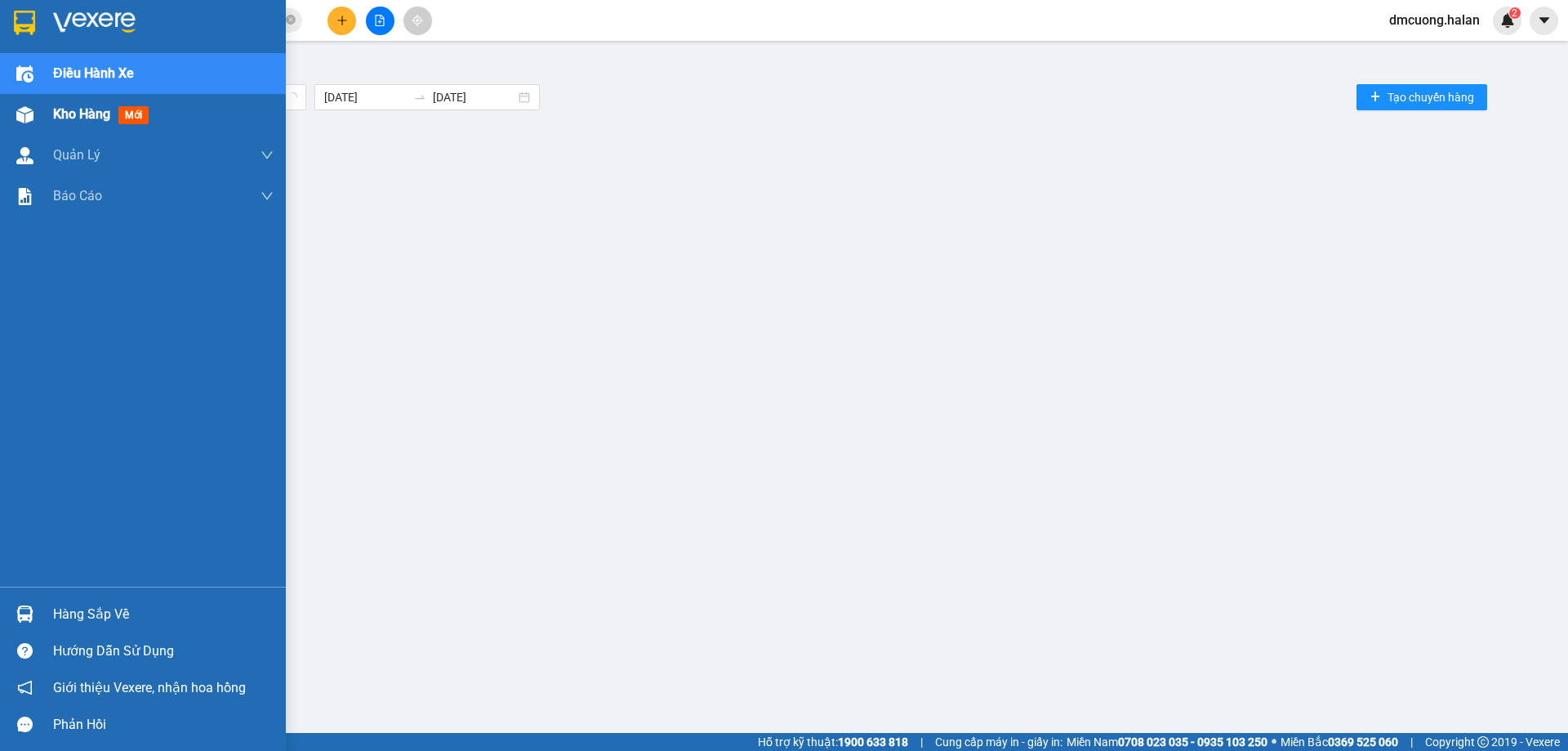
click at [111, 114] on span "Kho hàng" at bounding box center [81, 113] width 58 height 15
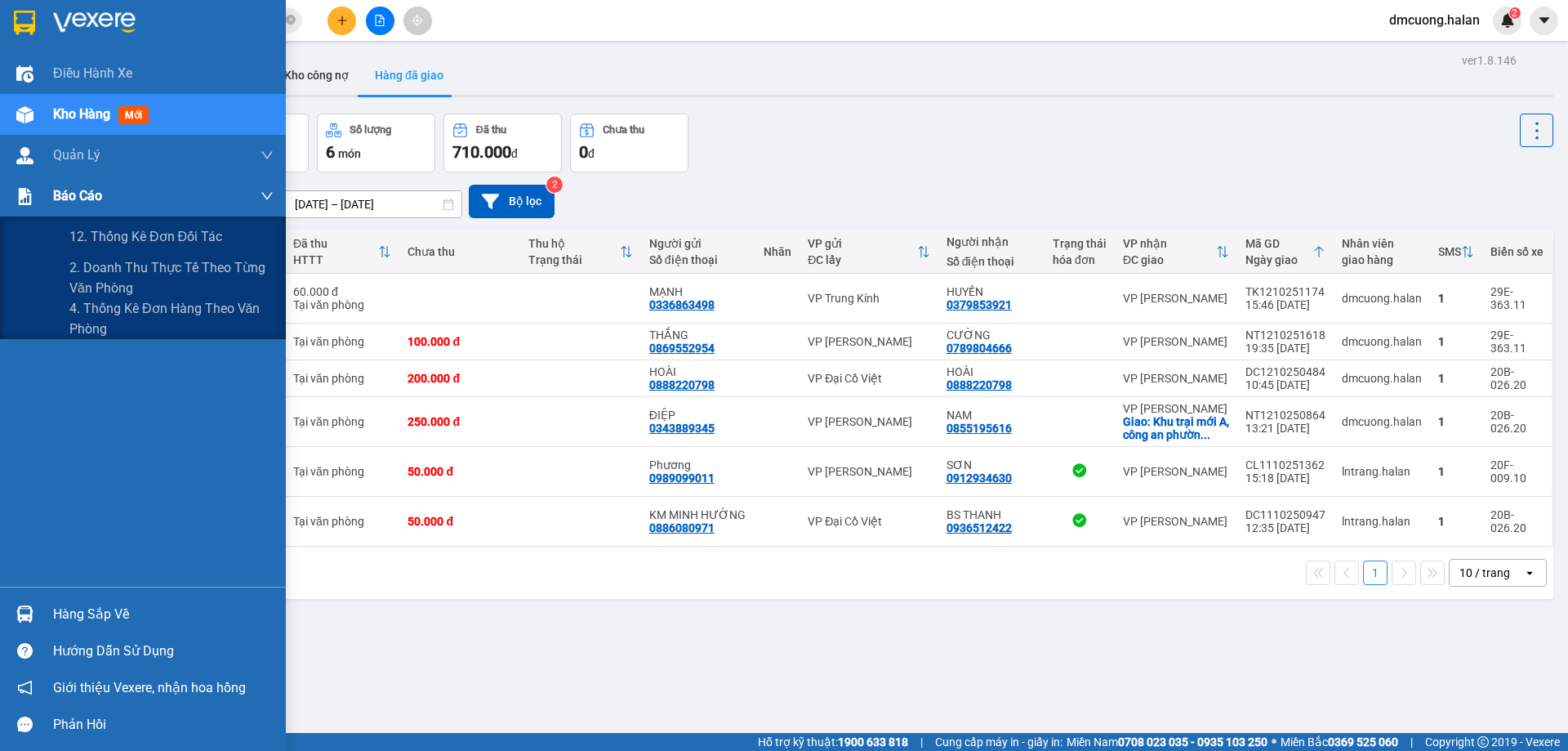
click at [74, 208] on div "Báo cáo" at bounding box center [163, 196] width 221 height 41
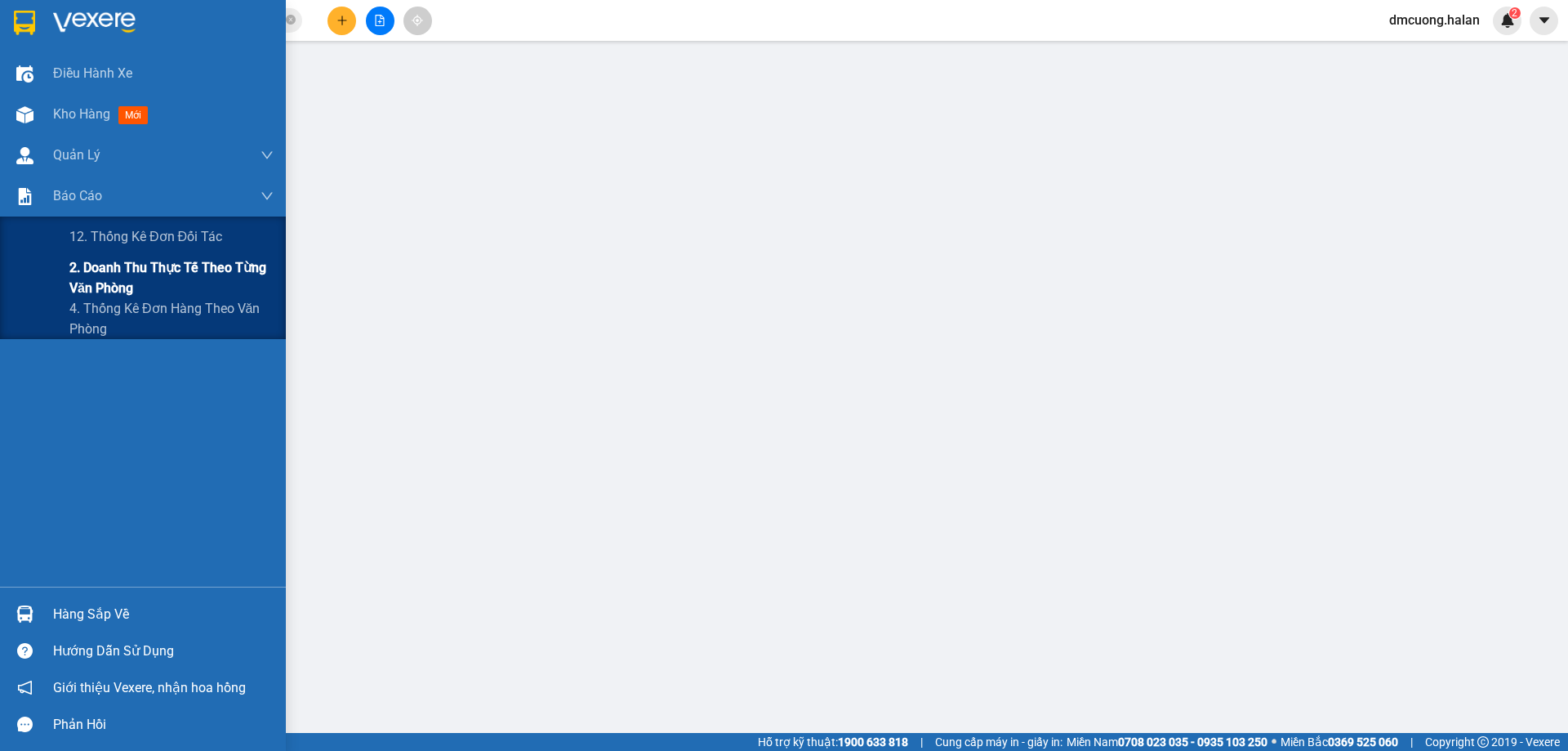
click at [118, 257] on span "2. Doanh thu thực tế theo từng văn phòng" at bounding box center [172, 277] width 204 height 41
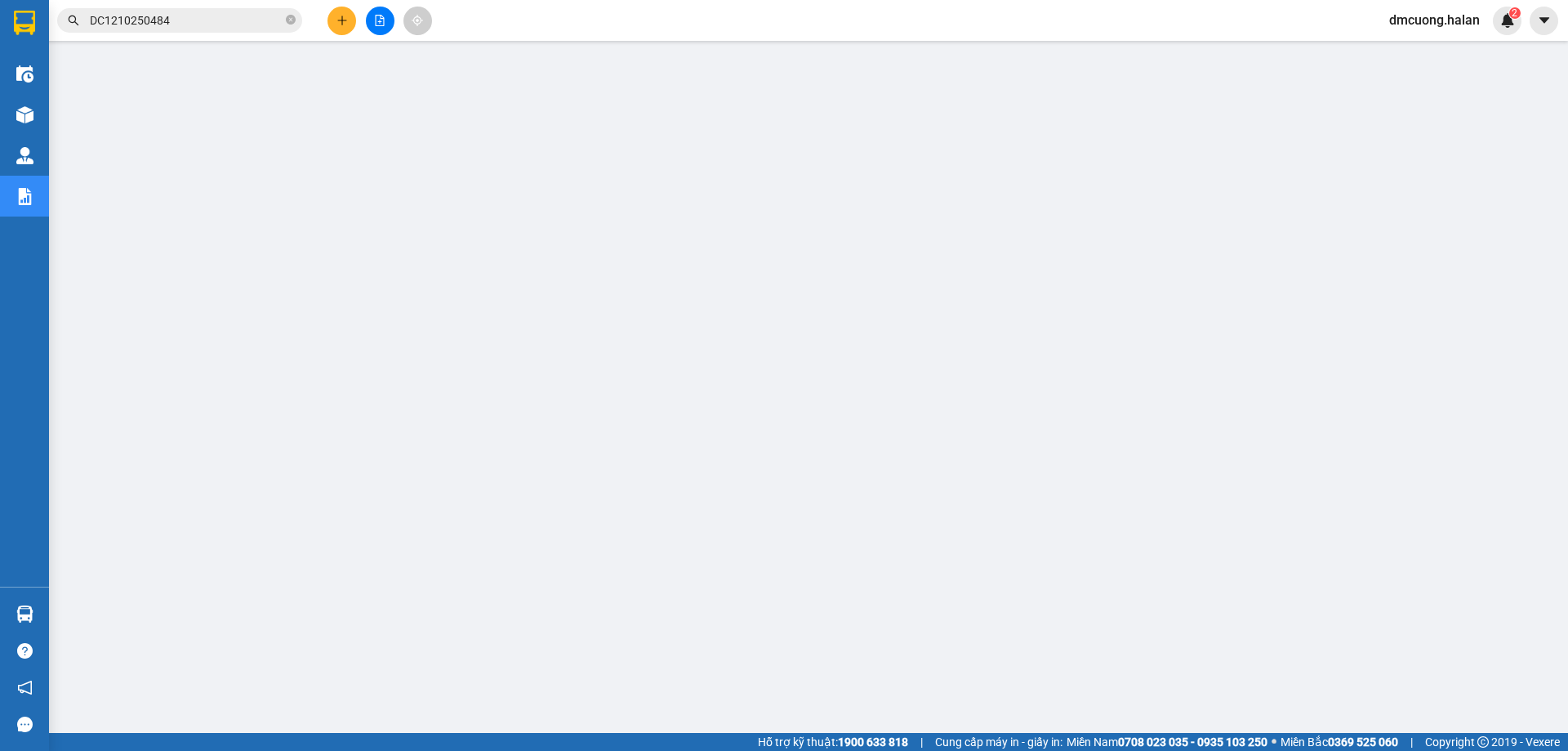
click at [225, 16] on input "DC1210250484" at bounding box center [186, 20] width 193 height 18
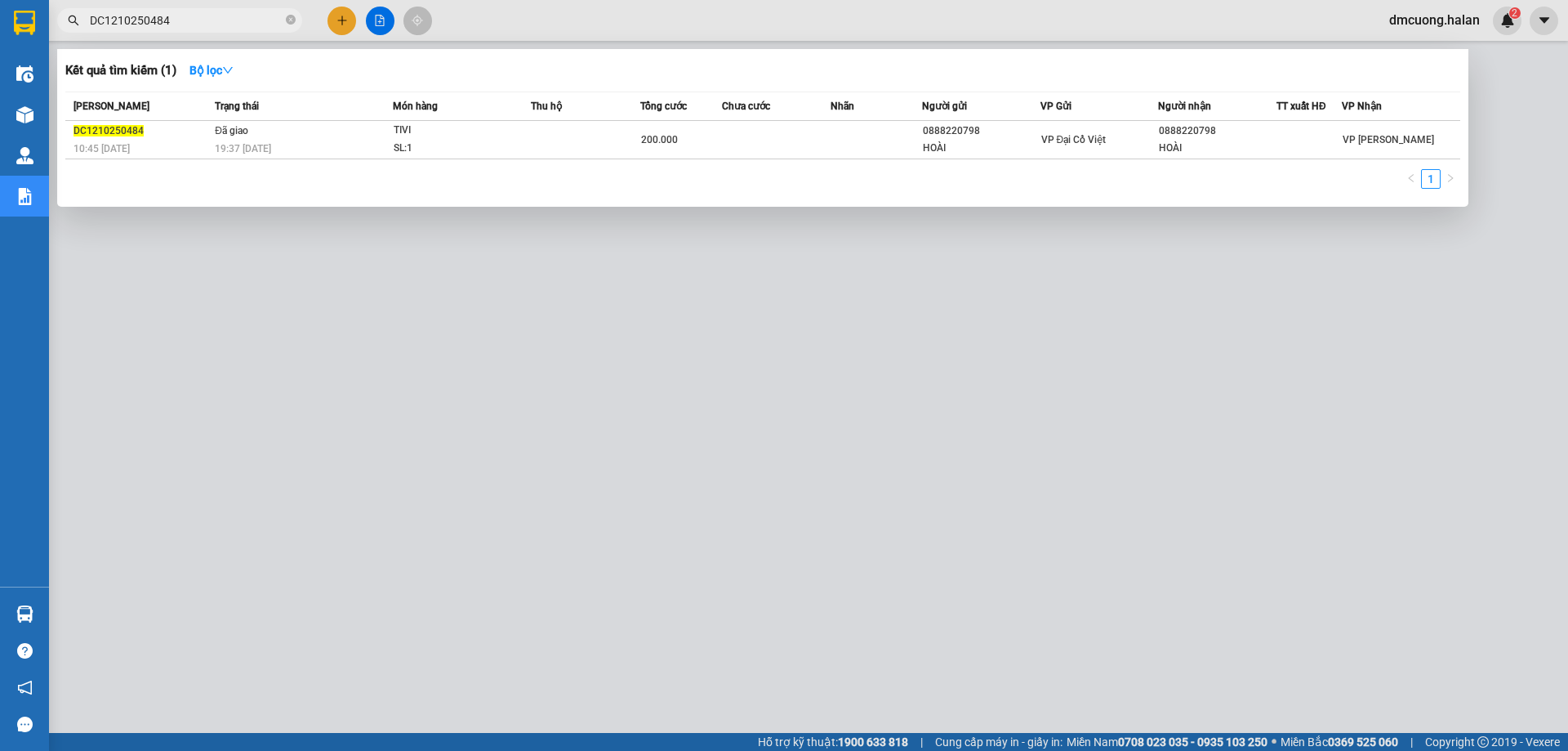
click at [225, 16] on input "DC1210250484" at bounding box center [186, 20] width 193 height 18
paste input "HH121025143"
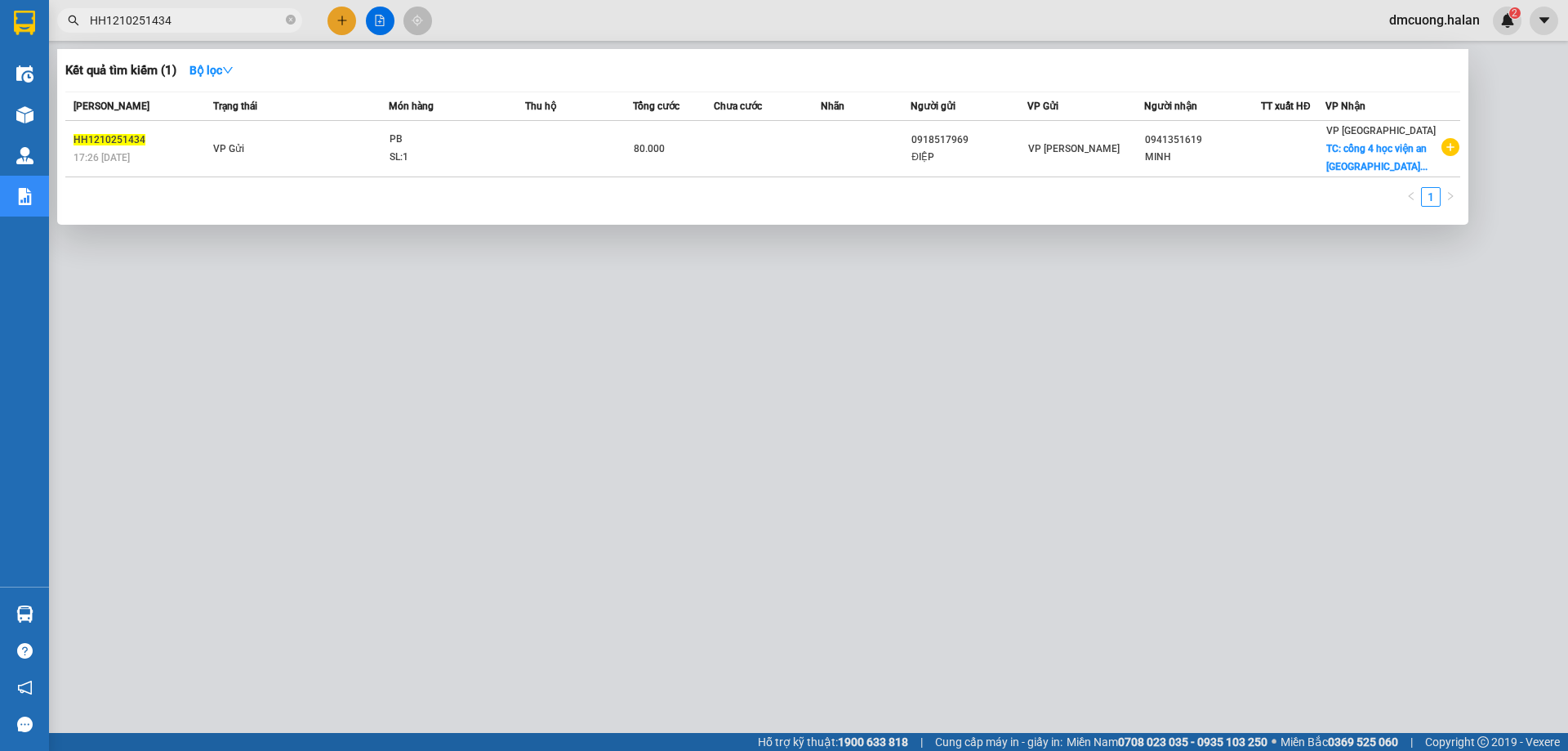
type input "HH1210251434"
click at [549, 250] on div at bounding box center [784, 375] width 1568 height 751
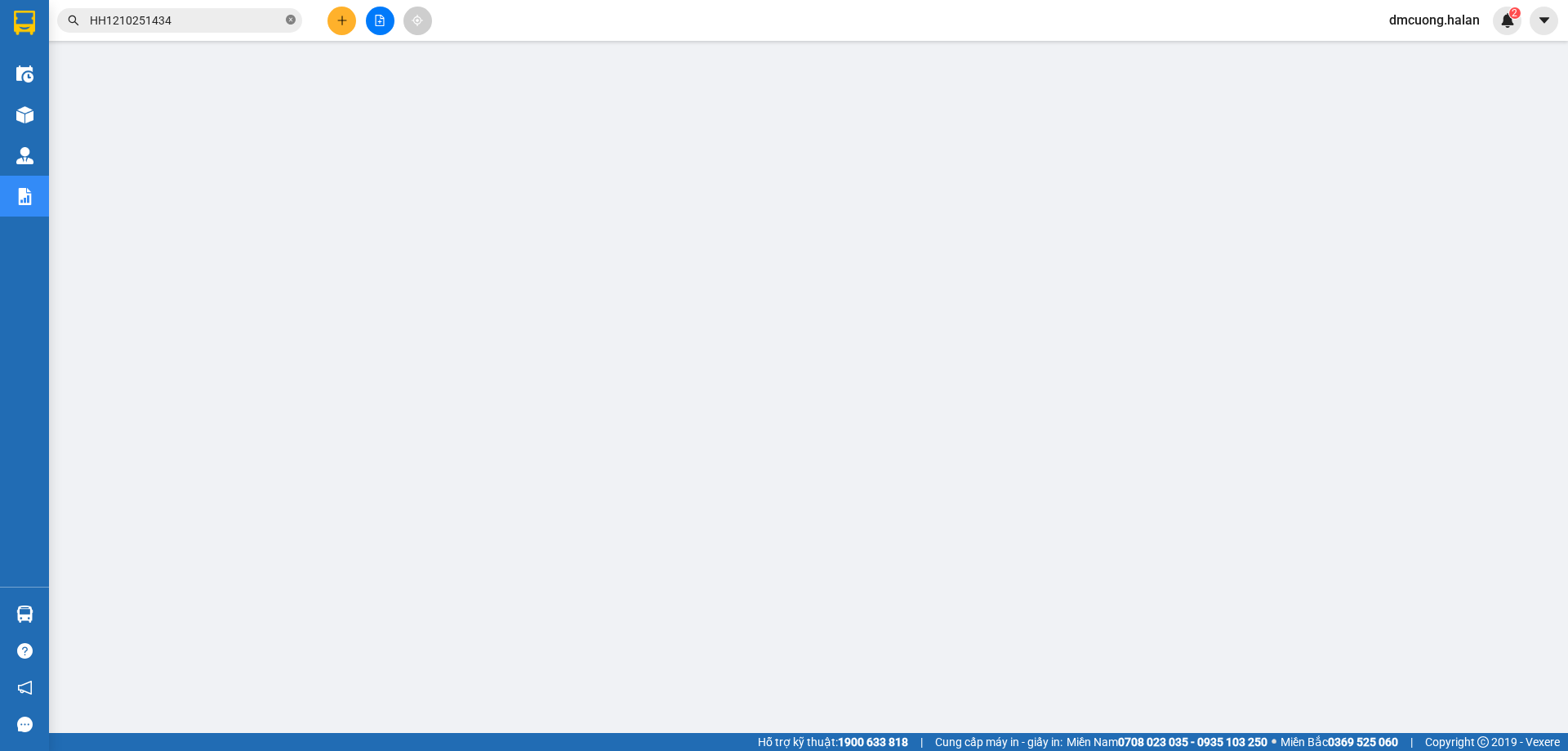
click at [293, 18] on icon "close-circle" at bounding box center [291, 20] width 9 height 9
click at [271, 21] on input "text" at bounding box center [186, 20] width 193 height 18
paste input "HH1210251612"
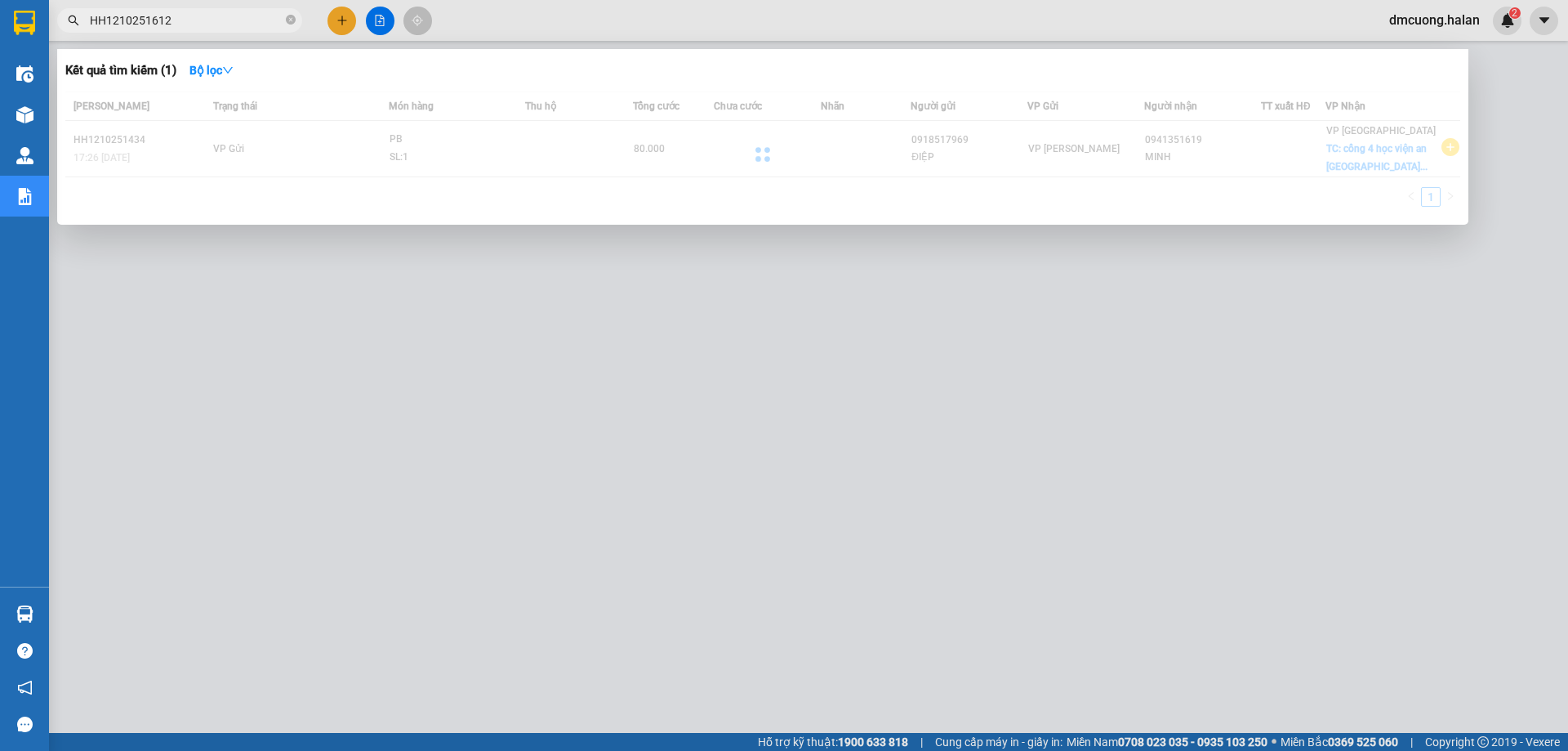
type input "HH1210251612"
click at [293, 157] on div at bounding box center [762, 154] width 1395 height 125
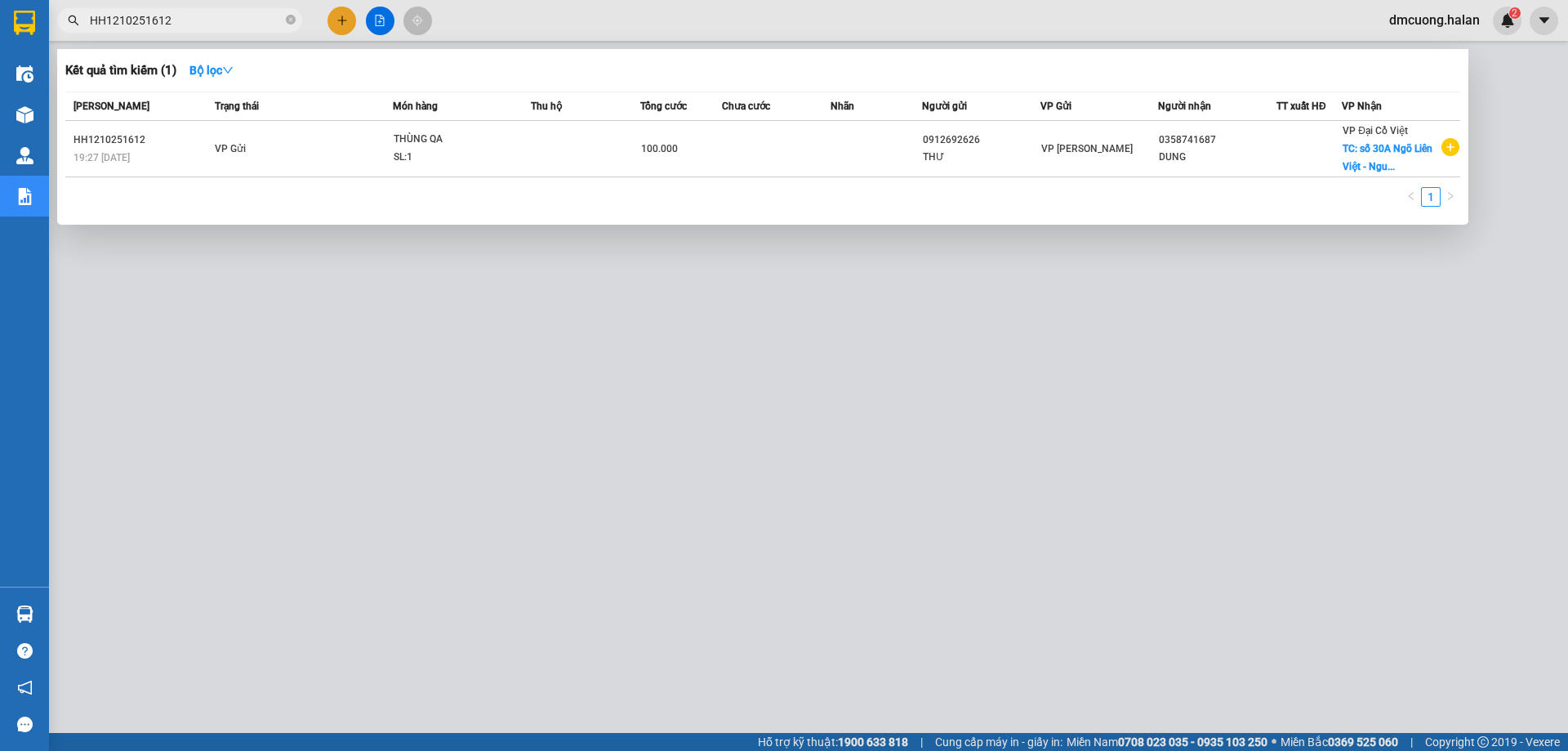
click at [1296, 317] on div at bounding box center [784, 375] width 1568 height 751
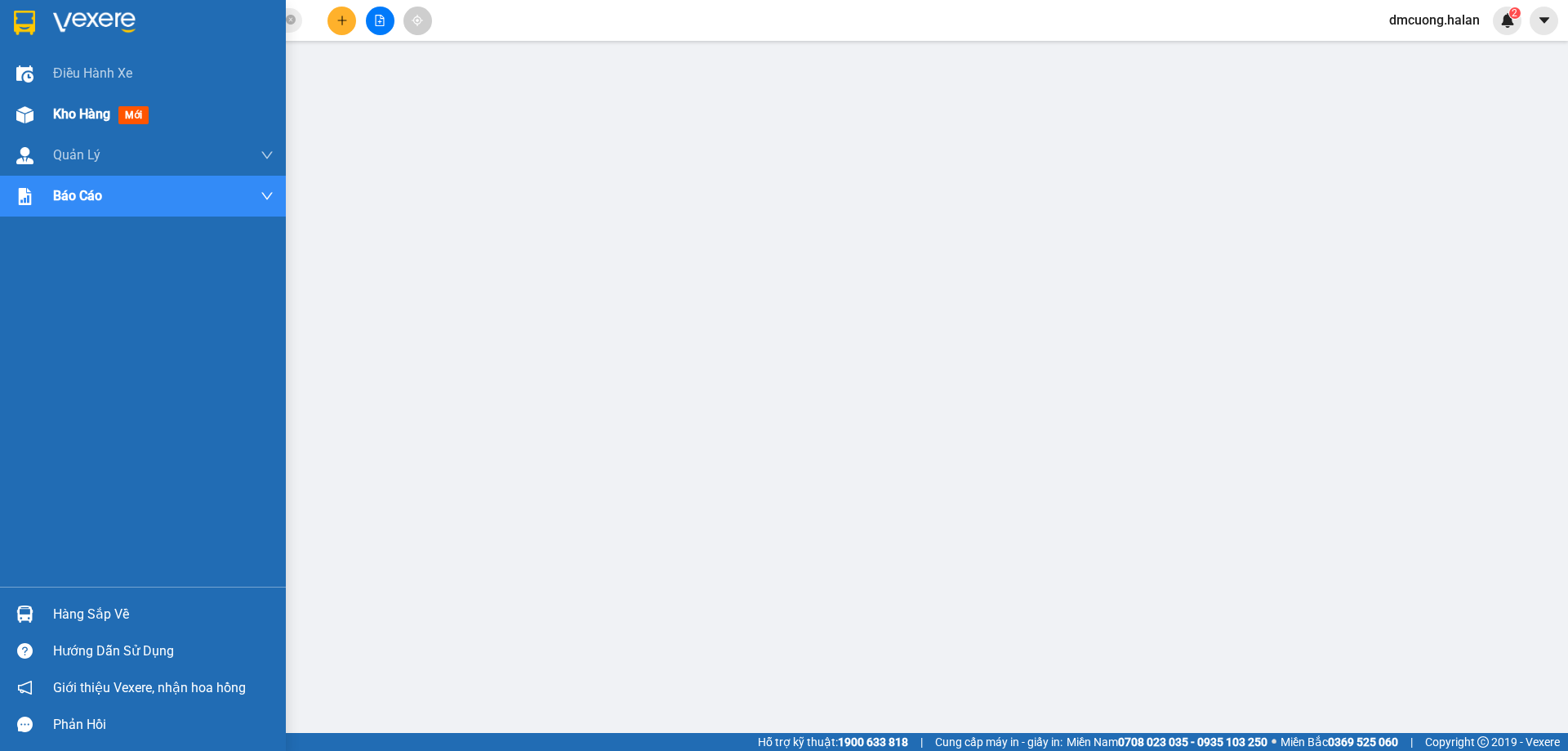
click at [83, 109] on span "Kho hàng" at bounding box center [81, 113] width 58 height 15
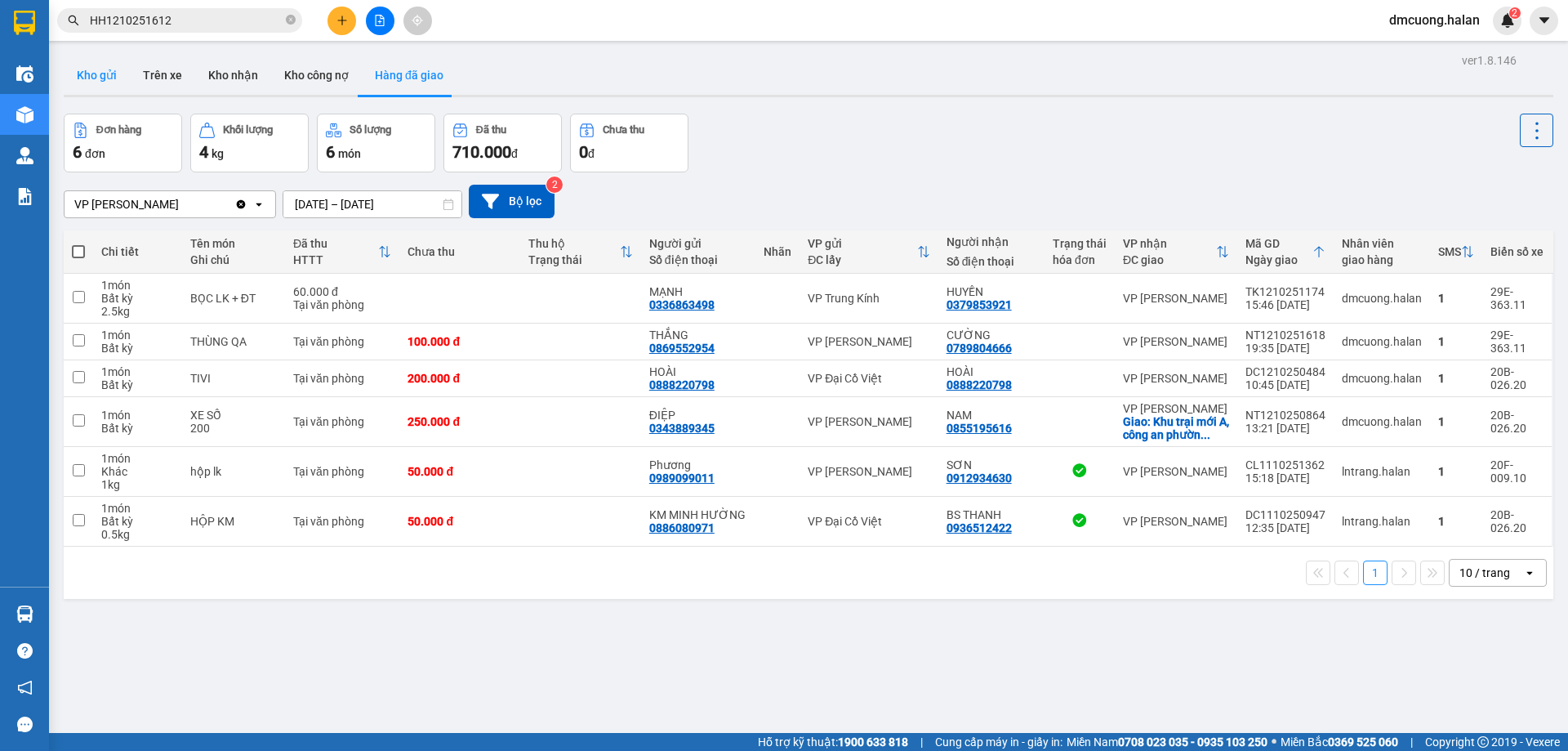
click at [76, 70] on button "Kho gửi" at bounding box center [96, 76] width 66 height 40
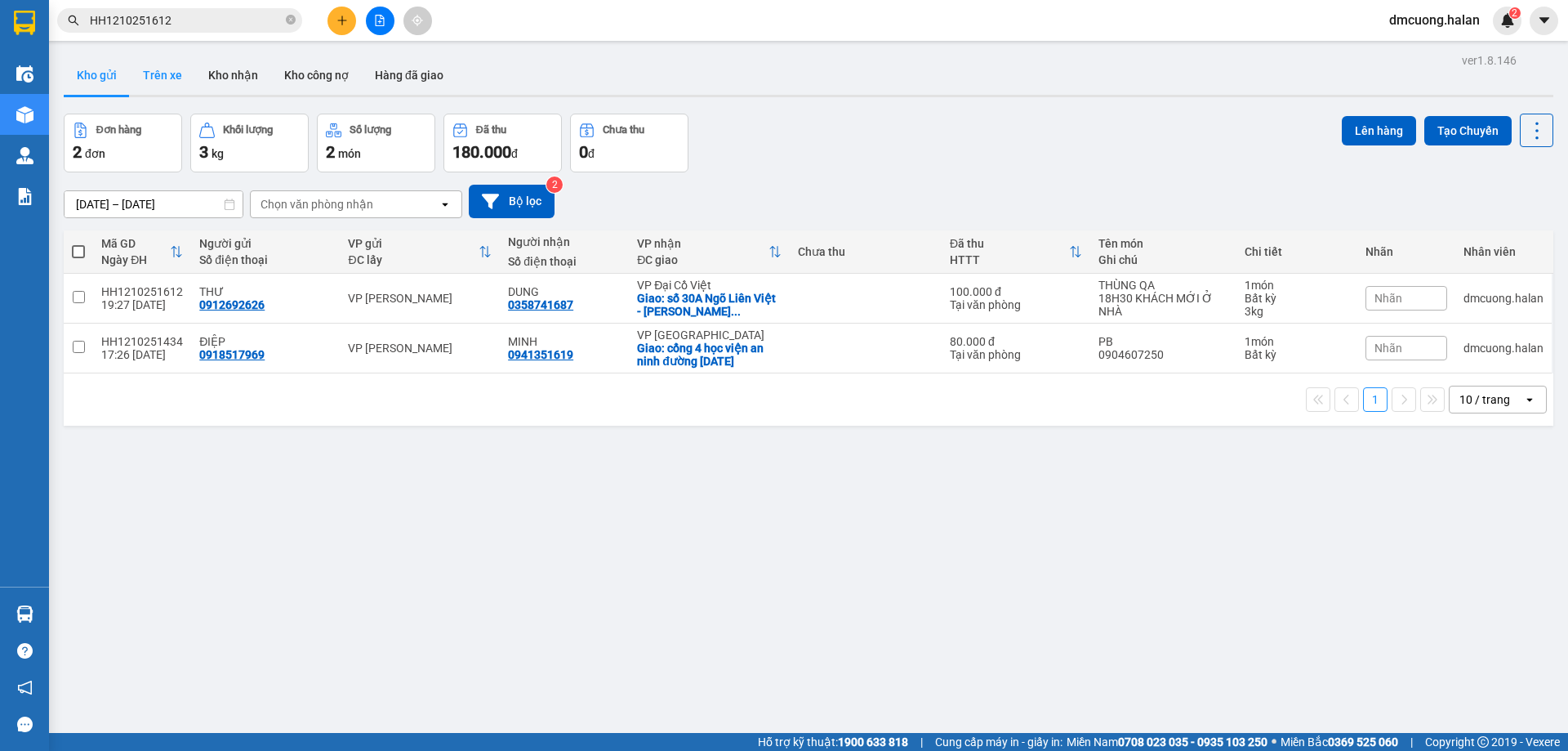
click at [168, 88] on button "Trên xe" at bounding box center [162, 76] width 65 height 40
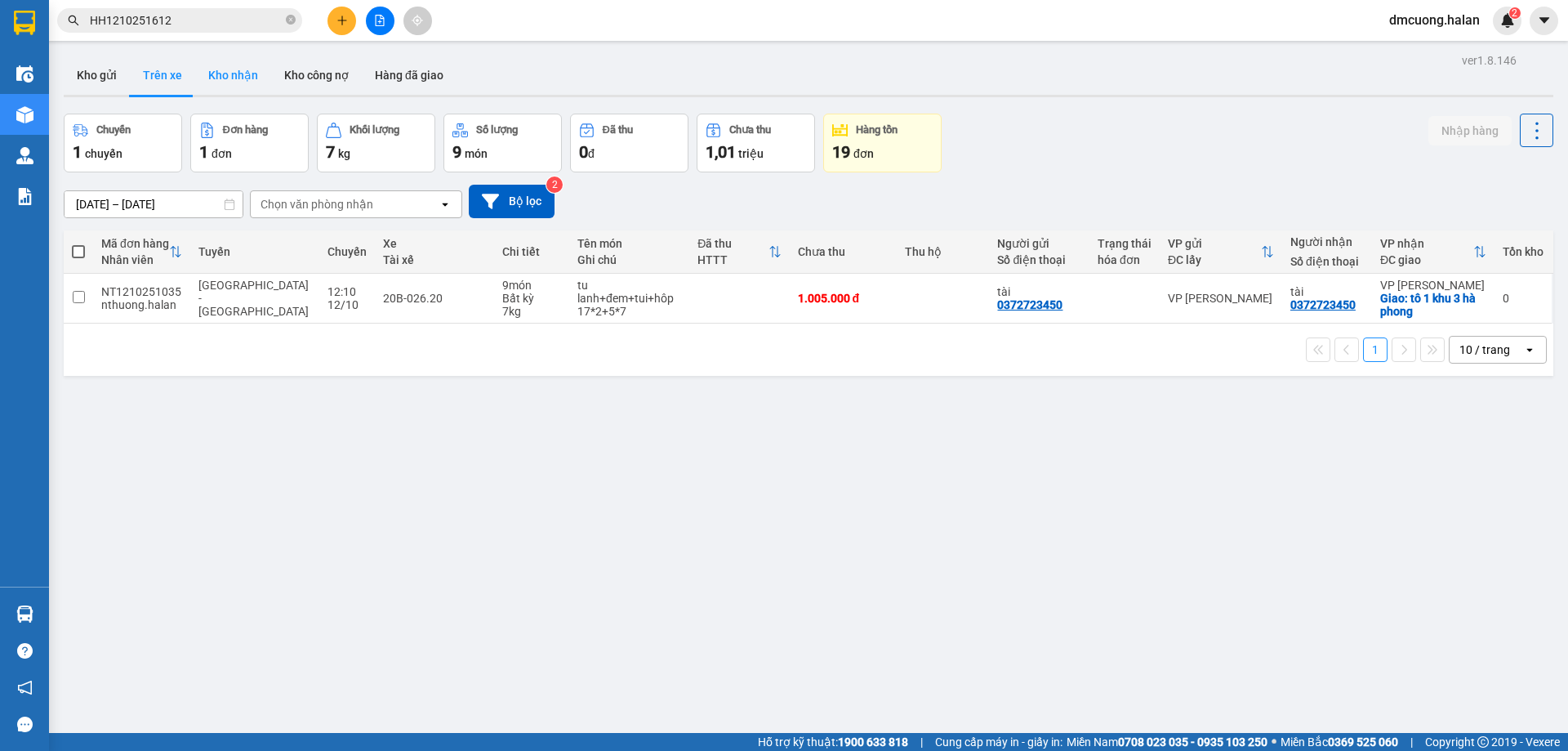
click at [218, 79] on button "Kho nhận" at bounding box center [233, 76] width 76 height 40
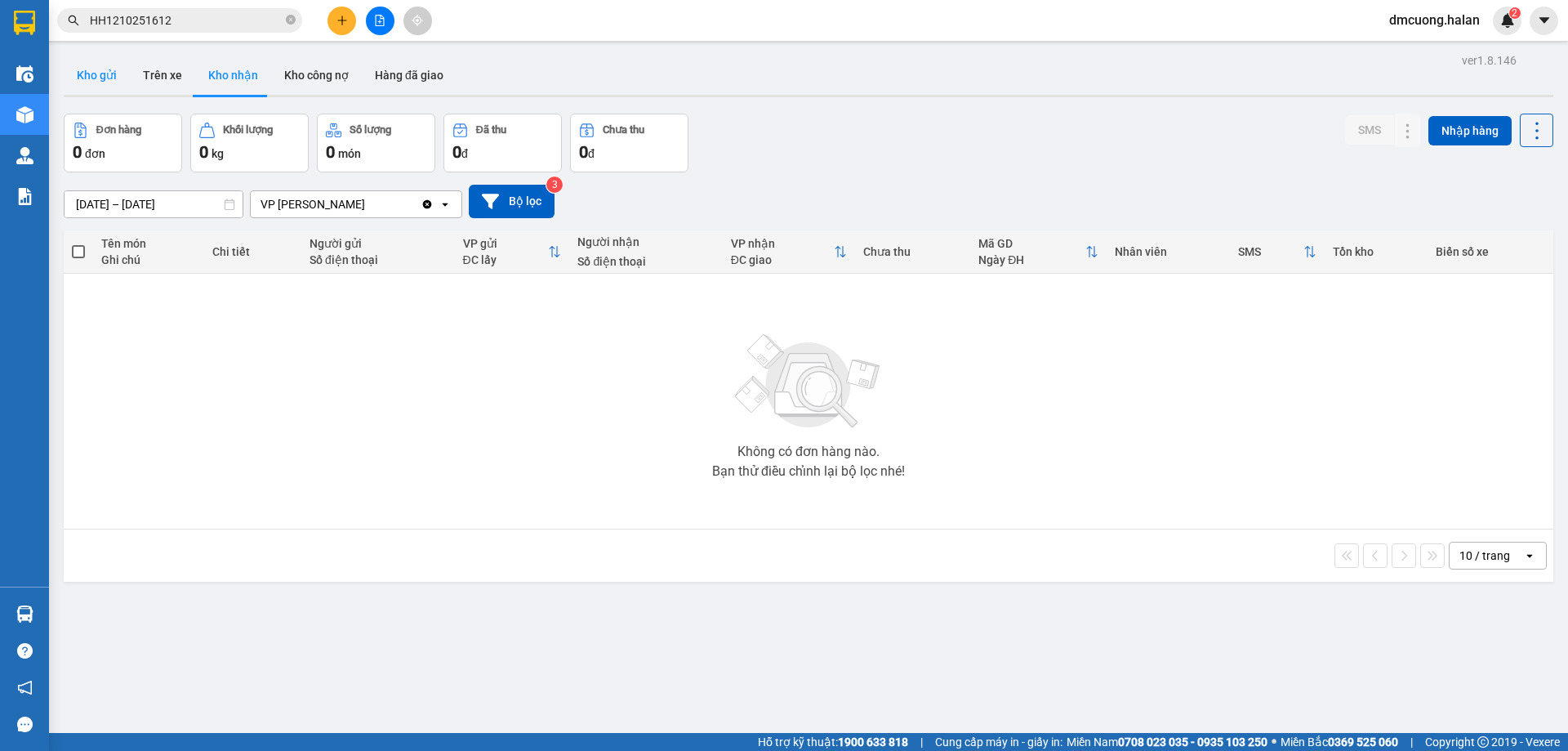
click at [96, 79] on button "Kho gửi" at bounding box center [96, 76] width 66 height 40
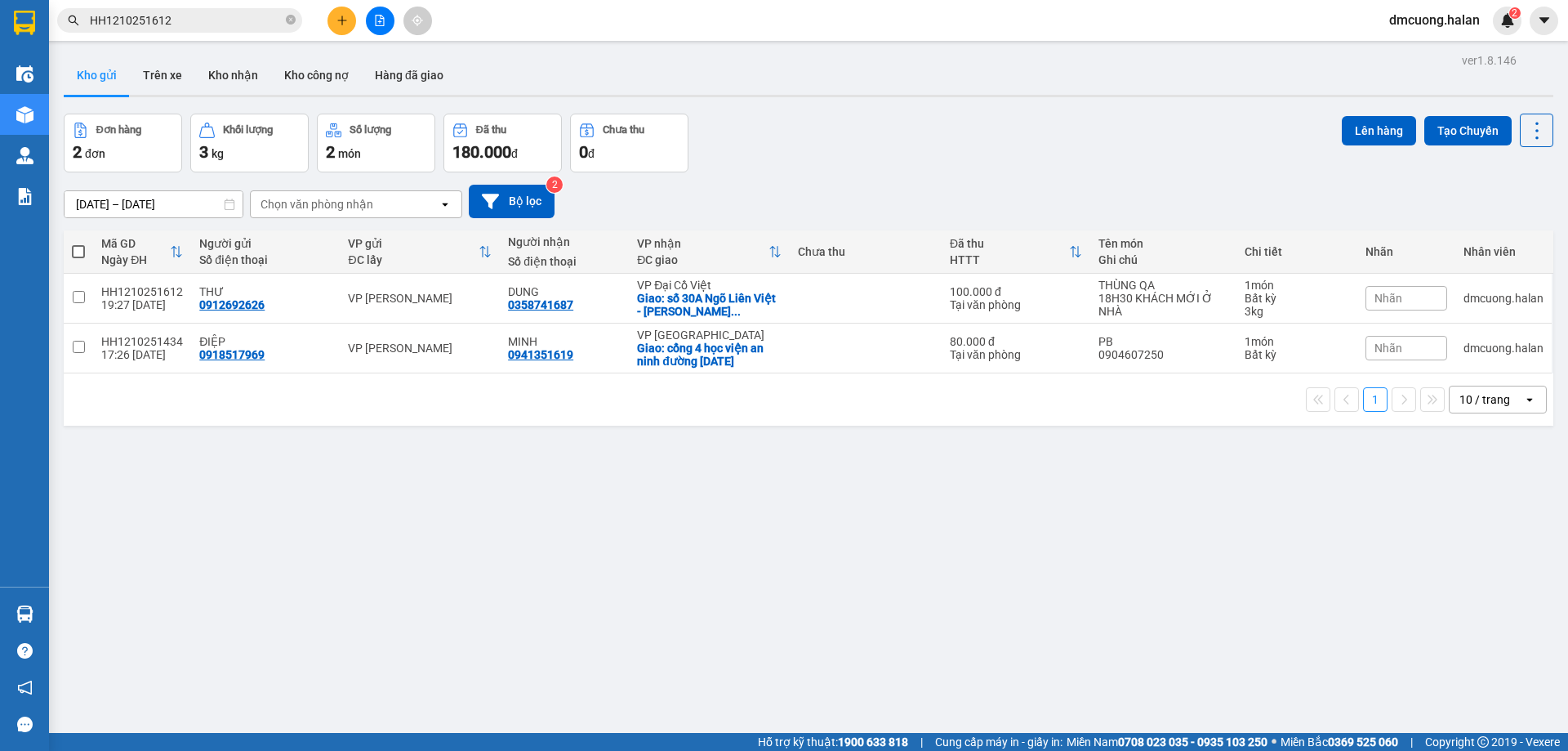
click at [63, 56] on button "Kho gửi" at bounding box center [96, 76] width 66 height 40
click at [181, 54] on div "ver 1.8.146 Kho gửi Trên xe Kho nhận Kho công nợ Hàng đã giao Đơn hàng 2 đơn Kh…" at bounding box center [809, 424] width 1503 height 751
click at [169, 77] on button "Trên xe" at bounding box center [162, 76] width 65 height 40
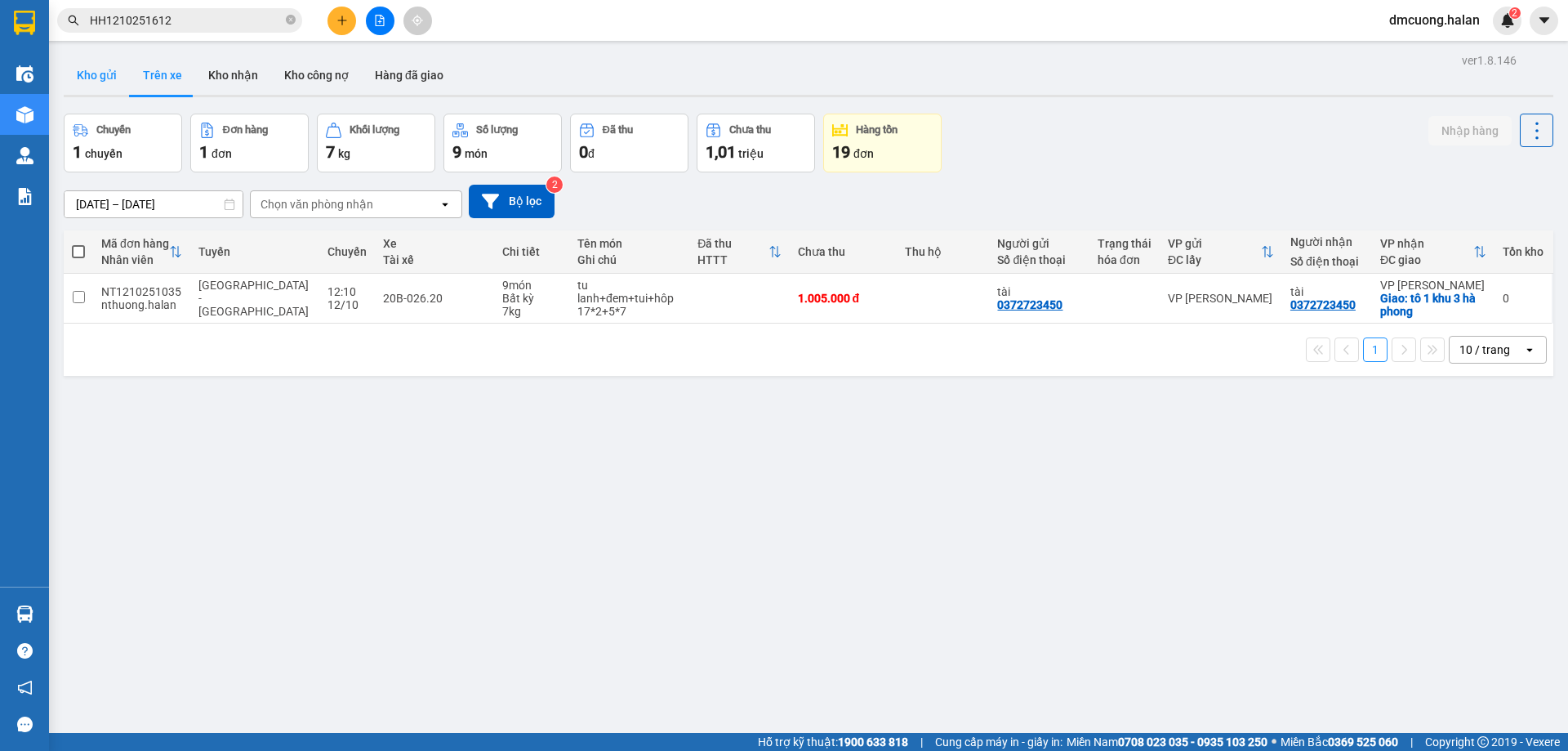
click at [106, 77] on button "Kho gửi" at bounding box center [96, 76] width 66 height 40
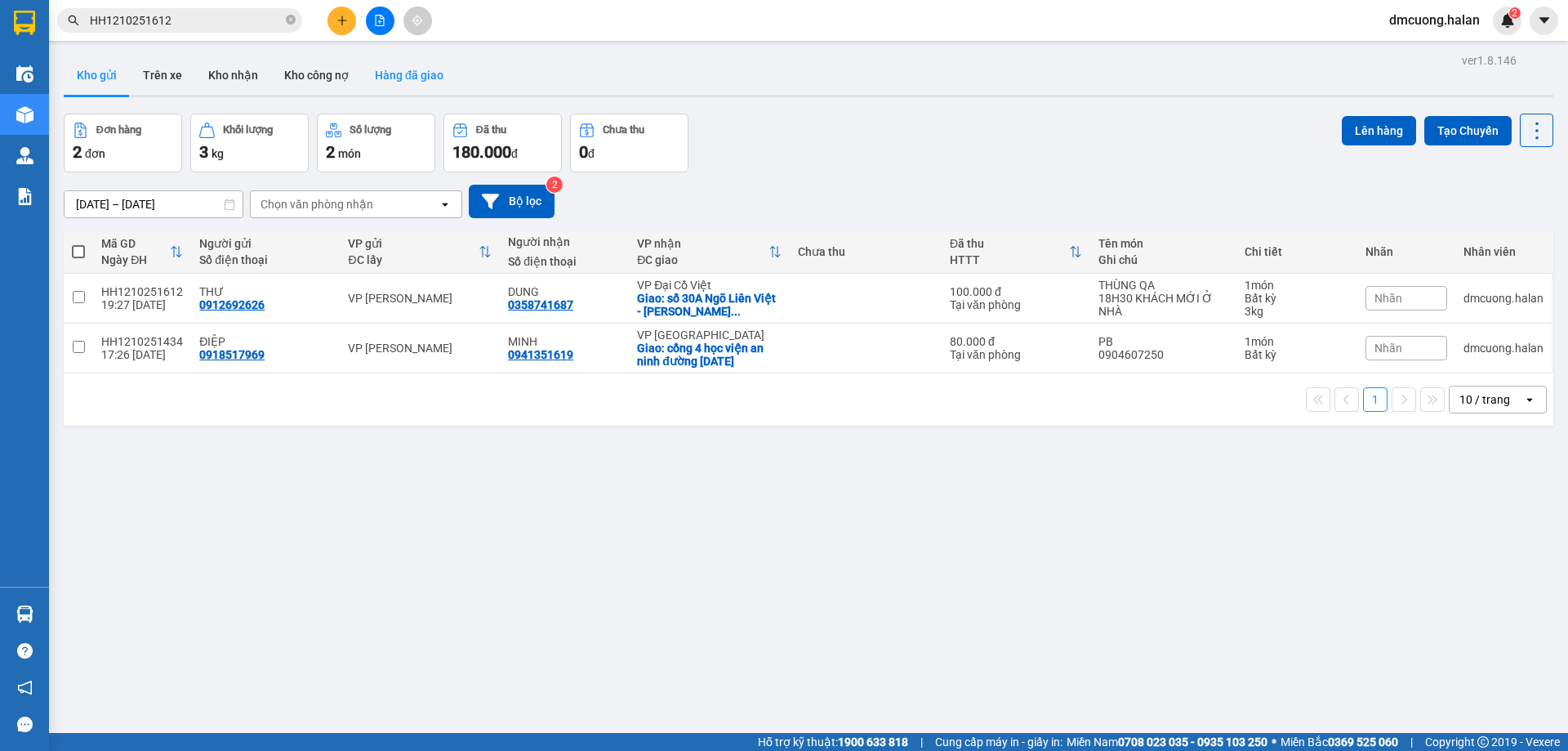
click at [437, 80] on button "Hàng đã giao" at bounding box center [409, 76] width 94 height 40
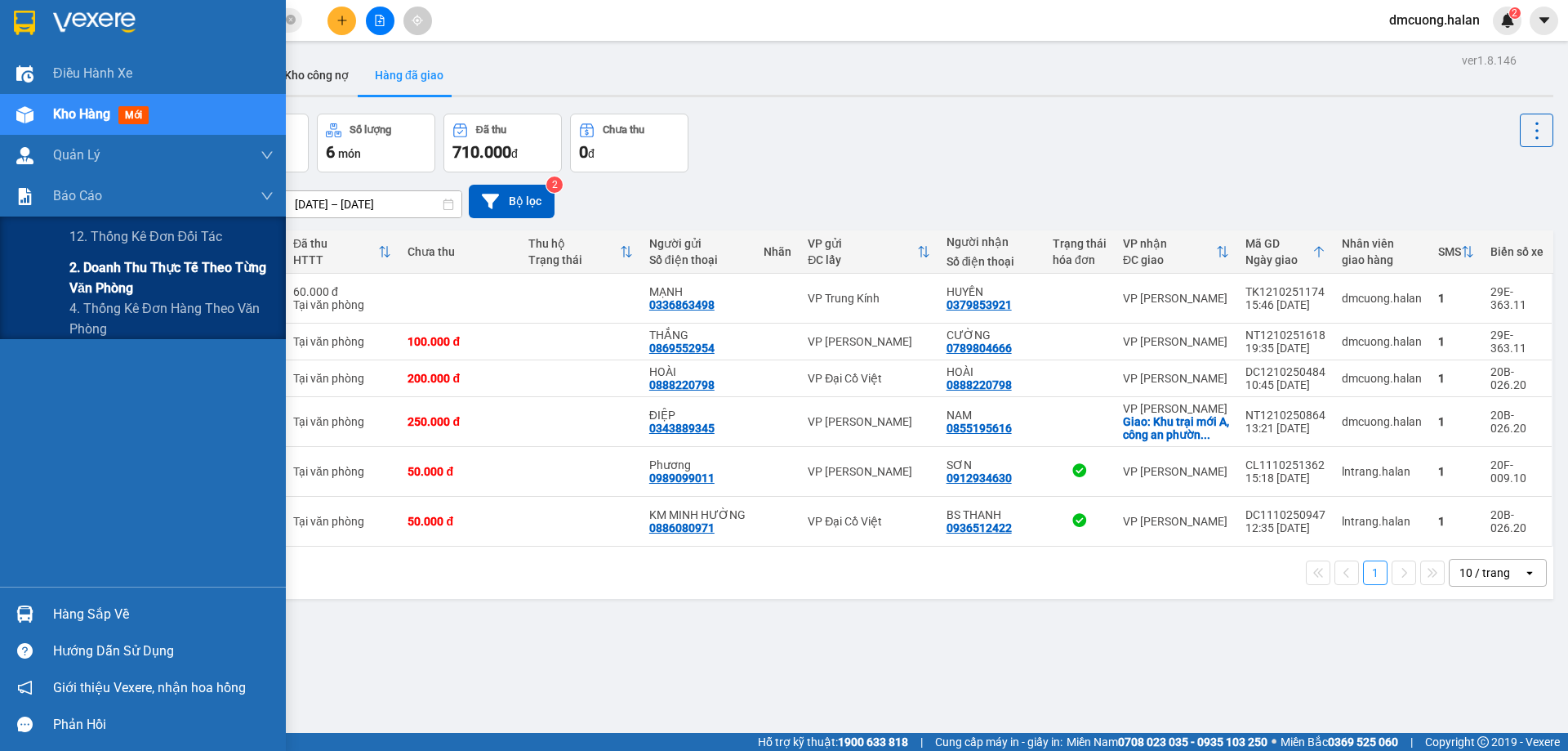
click at [196, 283] on span "2. Doanh thu thực tế theo từng văn phòng" at bounding box center [172, 277] width 204 height 41
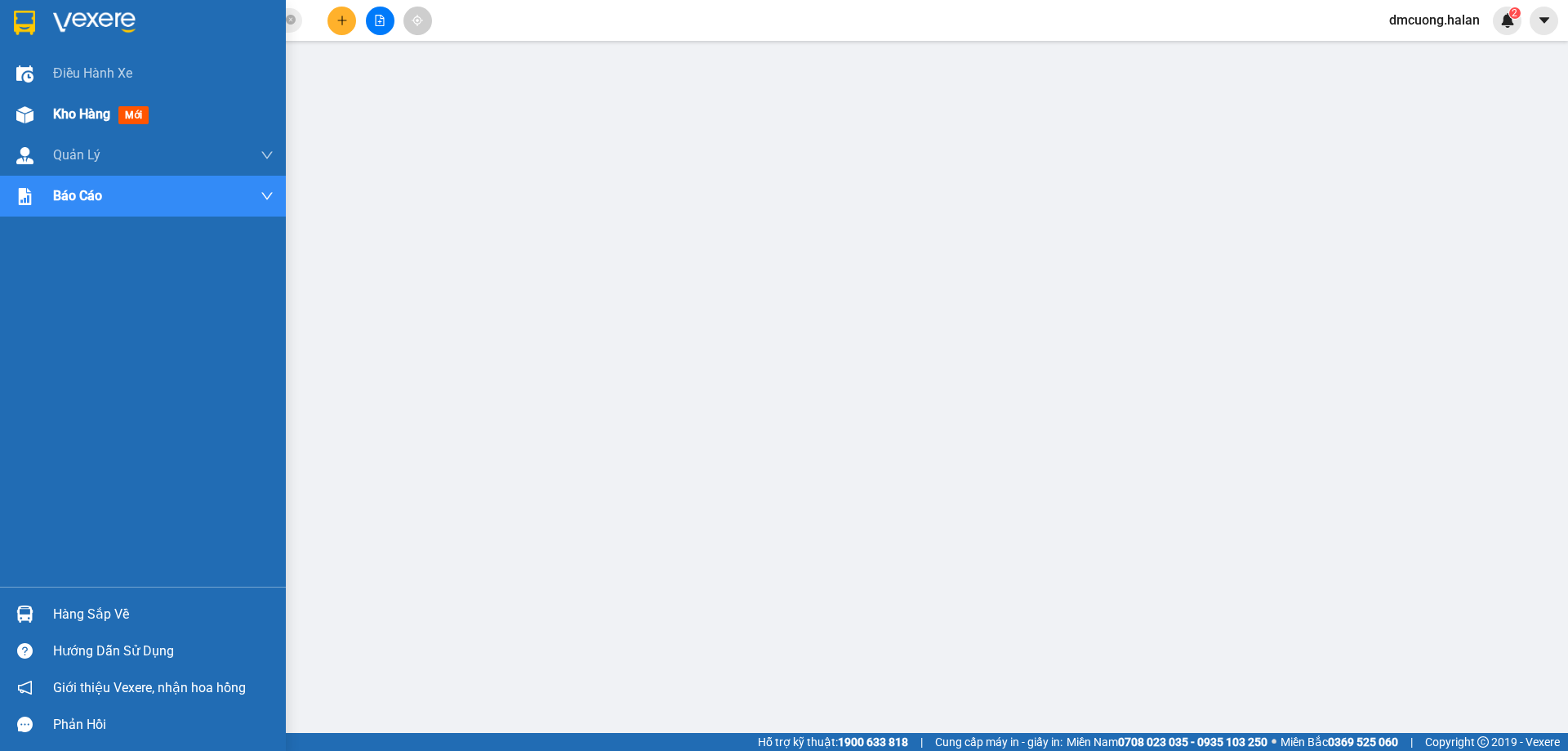
click at [67, 106] on span "Kho hàng" at bounding box center [81, 113] width 58 height 15
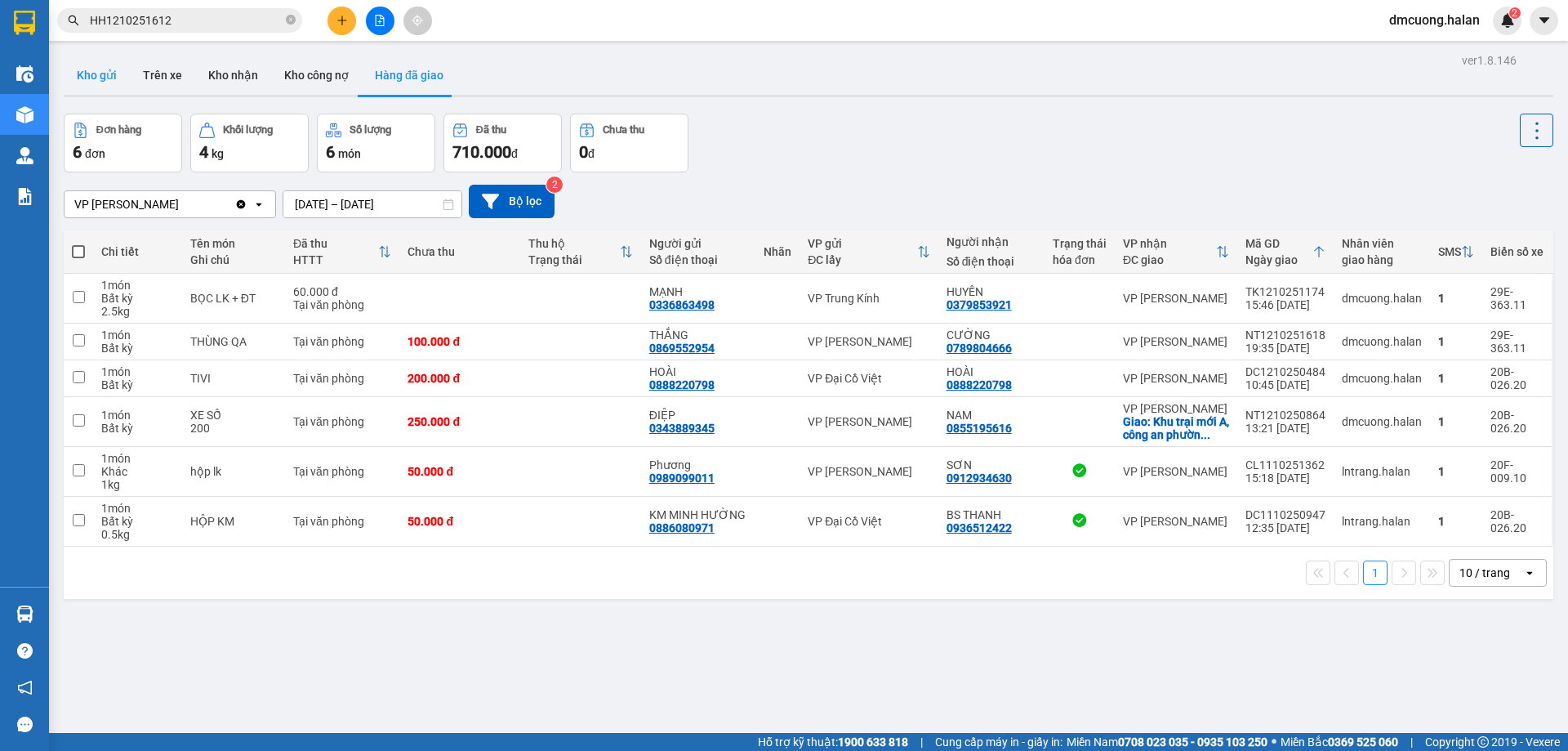
click at [97, 72] on button "Kho gửi" at bounding box center [96, 76] width 66 height 40
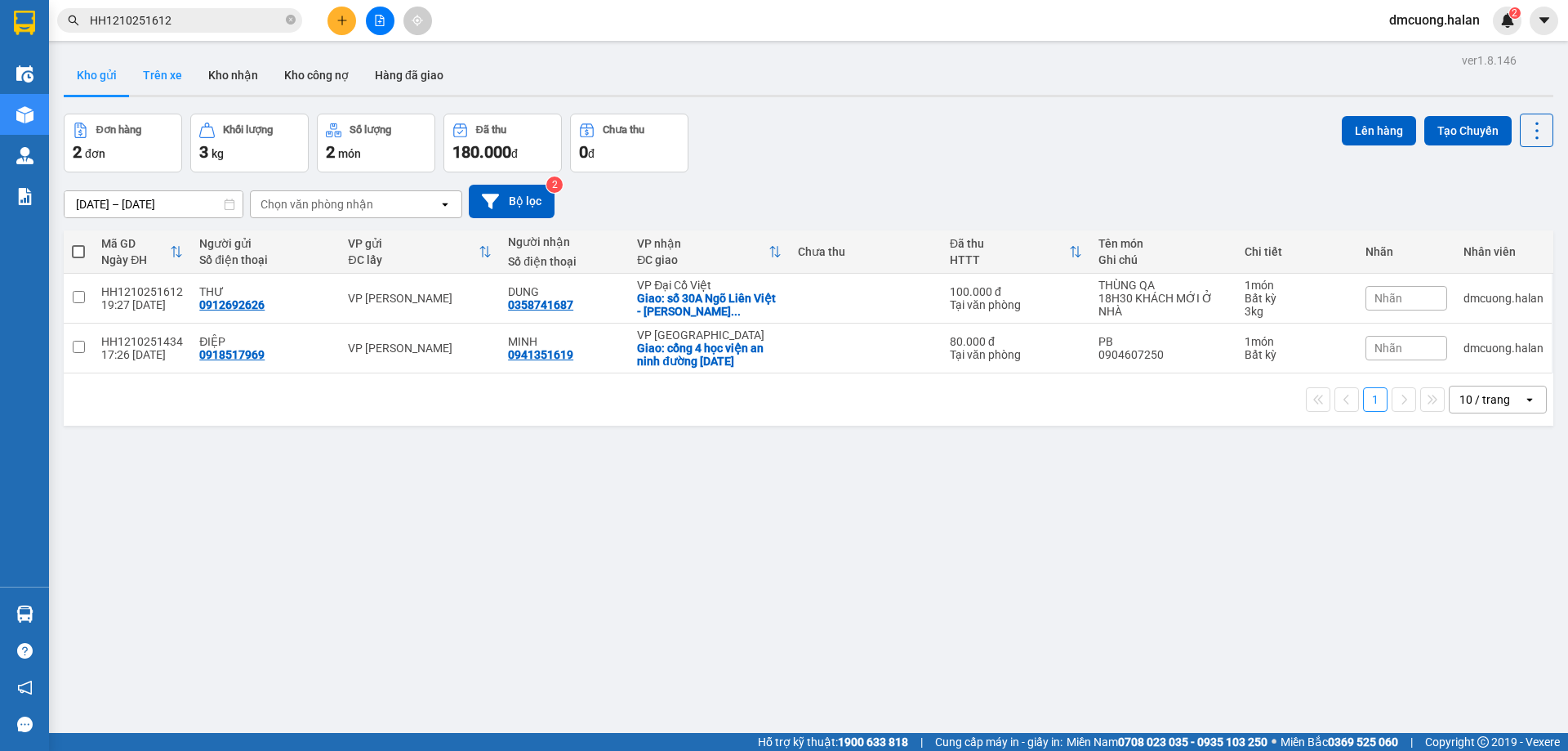
click at [169, 74] on button "Trên xe" at bounding box center [162, 76] width 65 height 40
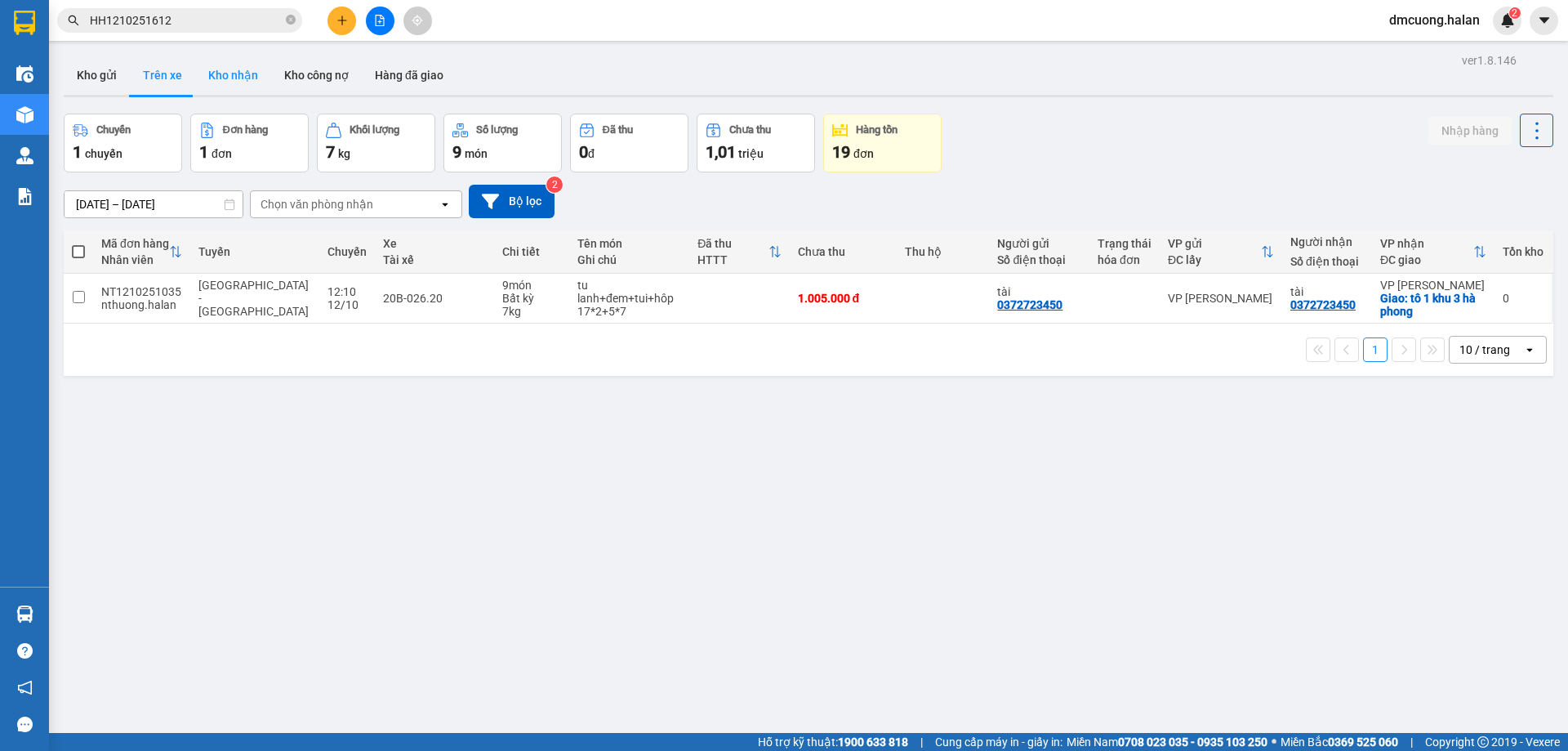
click at [239, 77] on button "Kho nhận" at bounding box center [233, 76] width 76 height 40
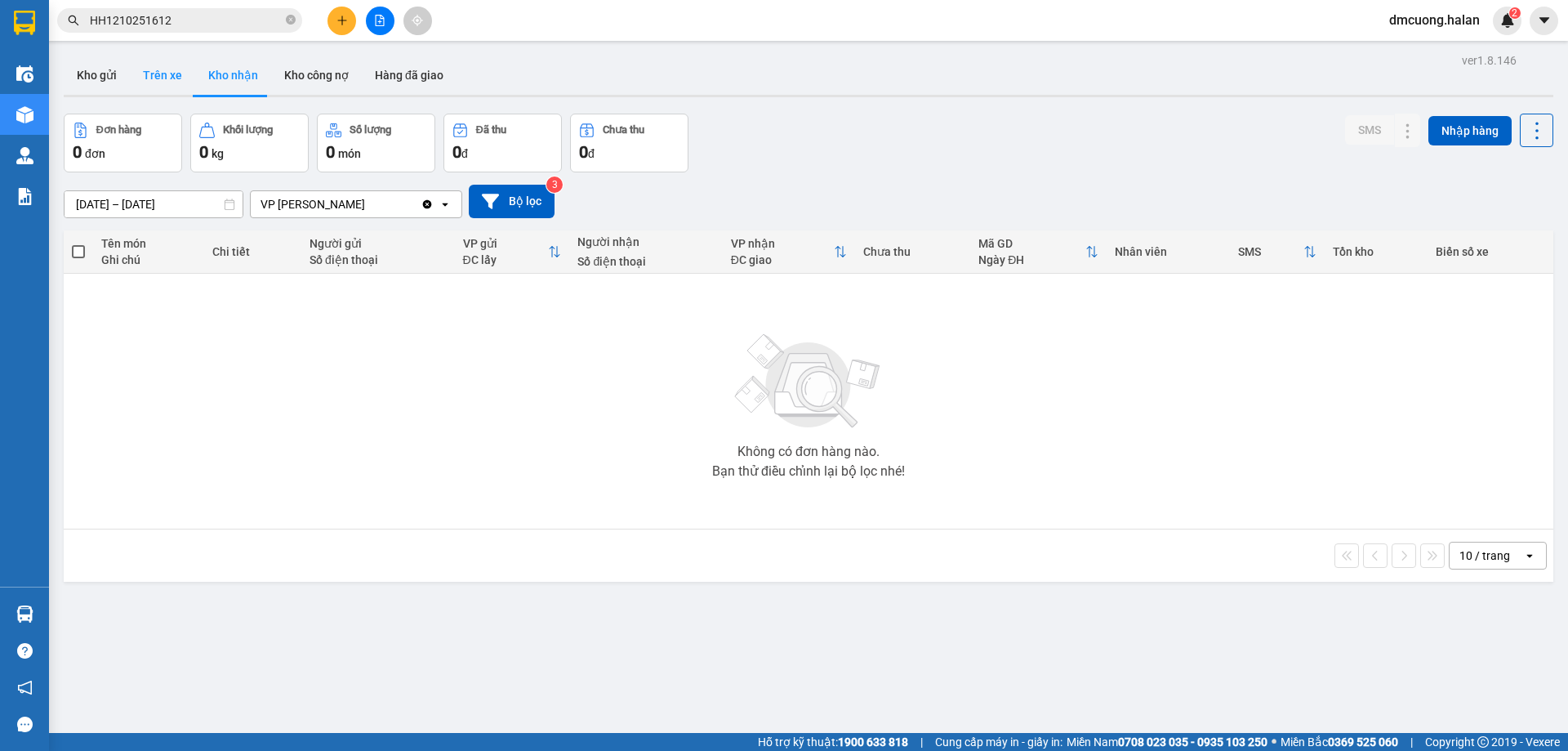
click at [179, 70] on button "Trên xe" at bounding box center [162, 76] width 65 height 40
type input "[DATE] – [DATE]"
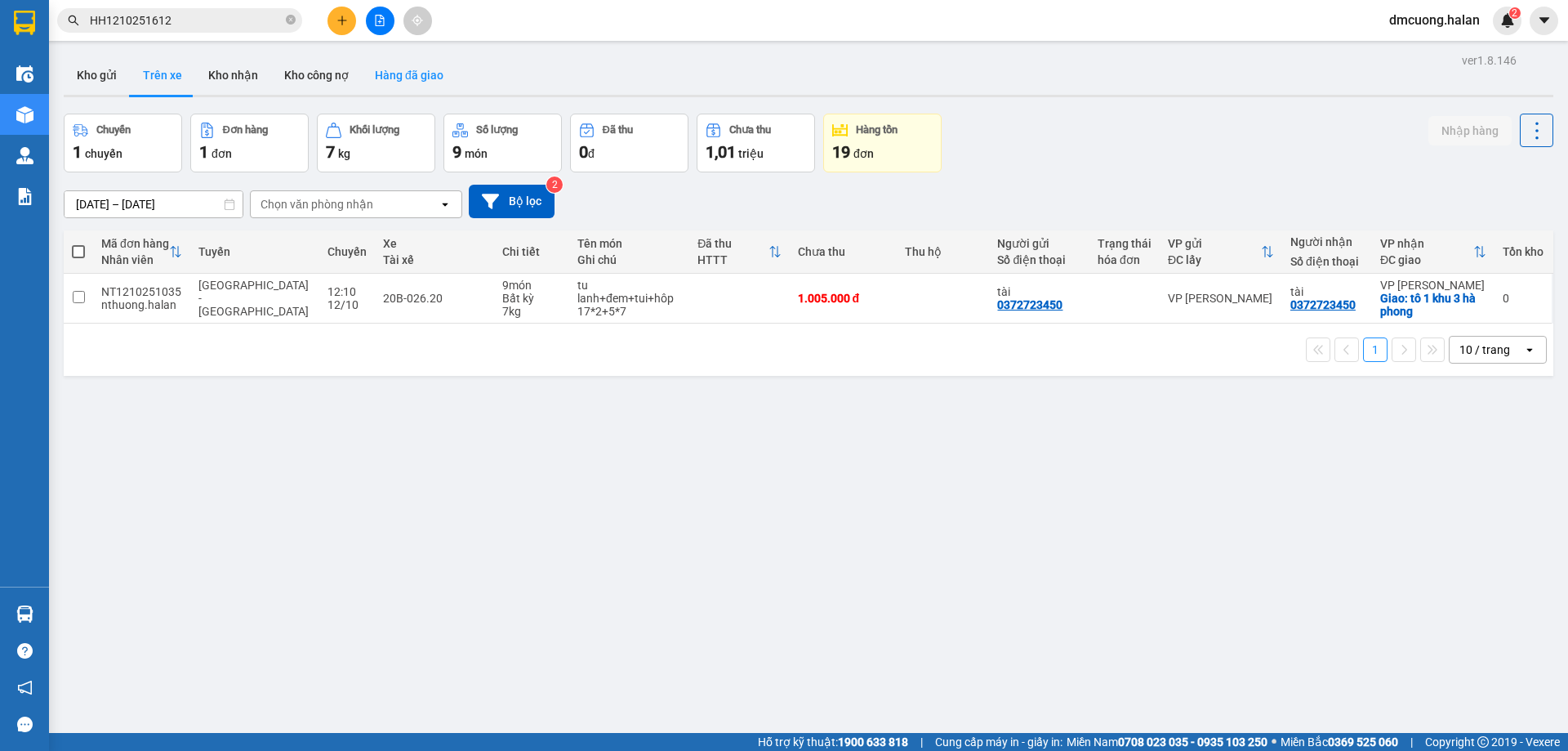
click at [378, 64] on button "Hàng đã giao" at bounding box center [409, 76] width 94 height 40
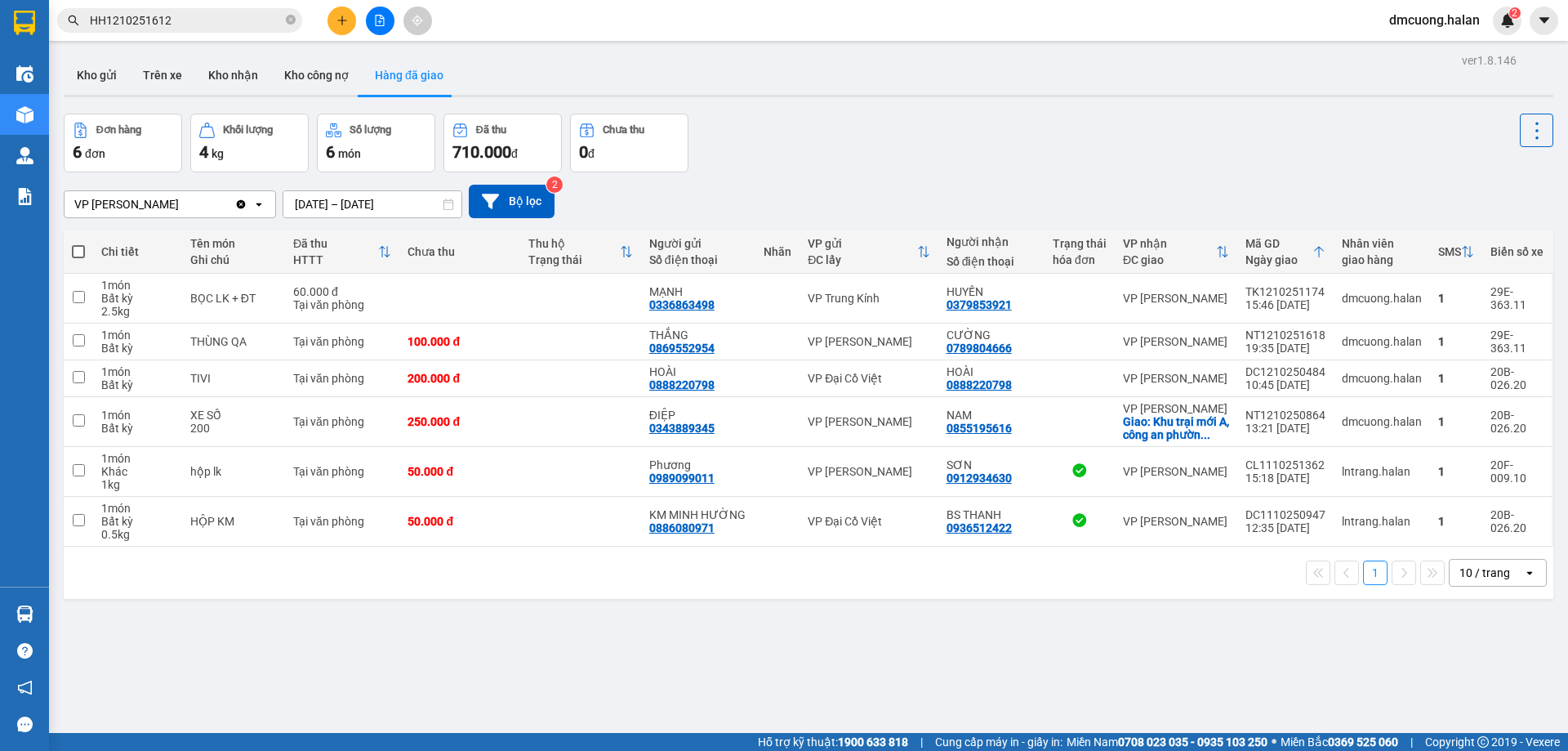
drag, startPoint x: 466, startPoint y: 674, endPoint x: 378, endPoint y: 701, distance: 92.0
click at [467, 674] on div "ver 1.8.146 Kho gửi Trên xe Kho nhận Kho công nợ Hàng đã giao Đơn hàng 6 đơn Kh…" at bounding box center [809, 424] width 1503 height 751
click at [114, 66] on button "Kho gửi" at bounding box center [96, 76] width 66 height 40
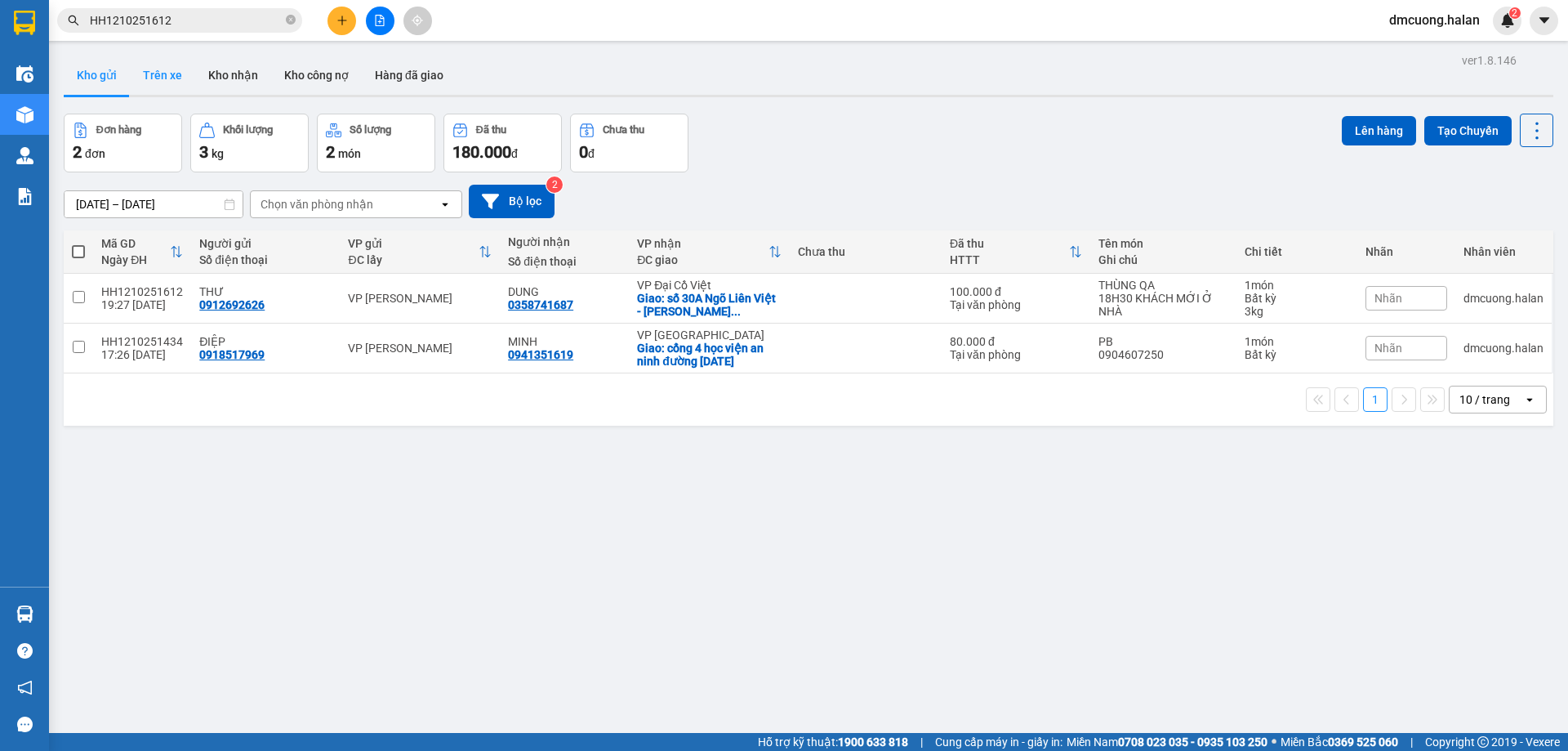
click at [151, 76] on button "Trên xe" at bounding box center [162, 76] width 65 height 40
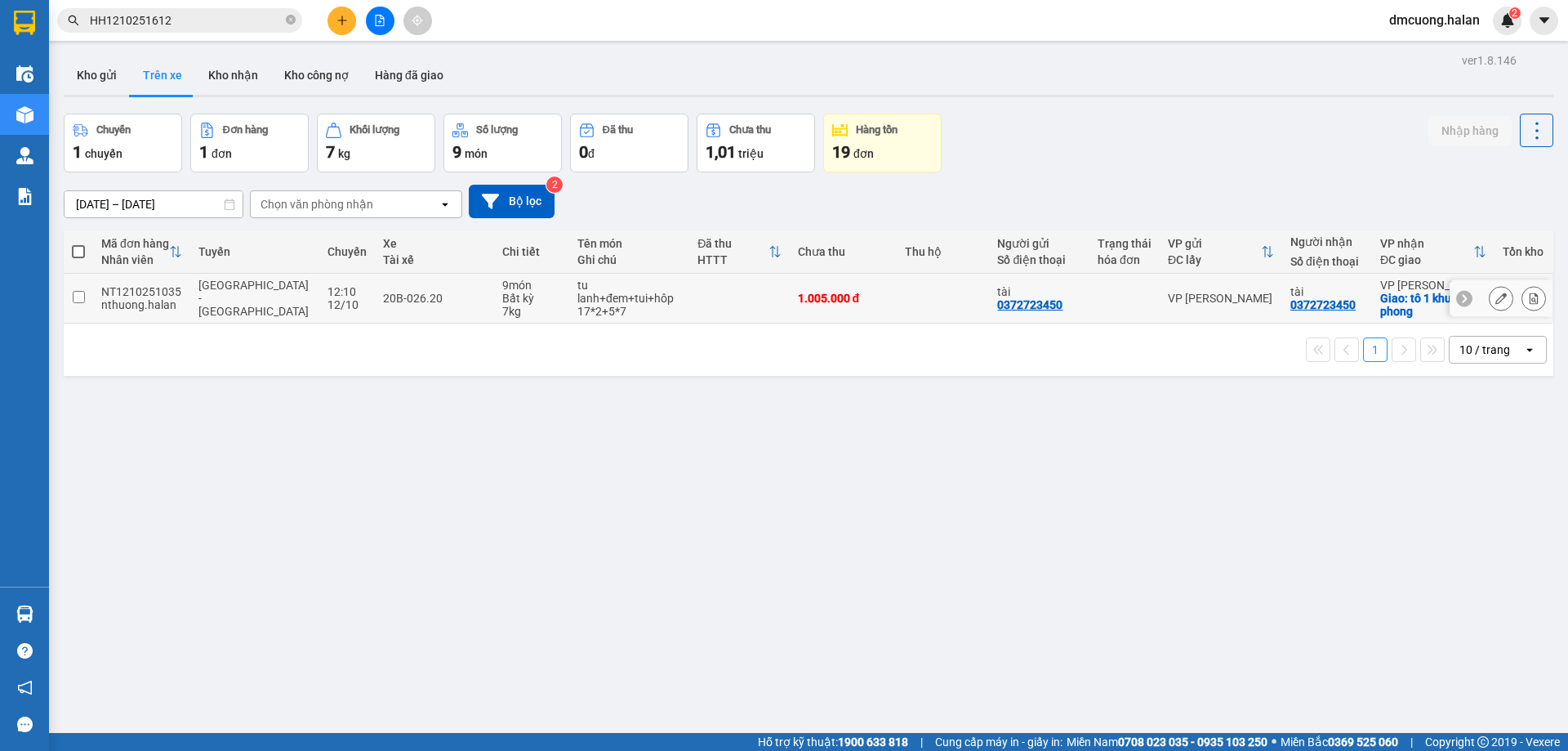
click at [79, 296] on input "checkbox" at bounding box center [78, 297] width 12 height 12
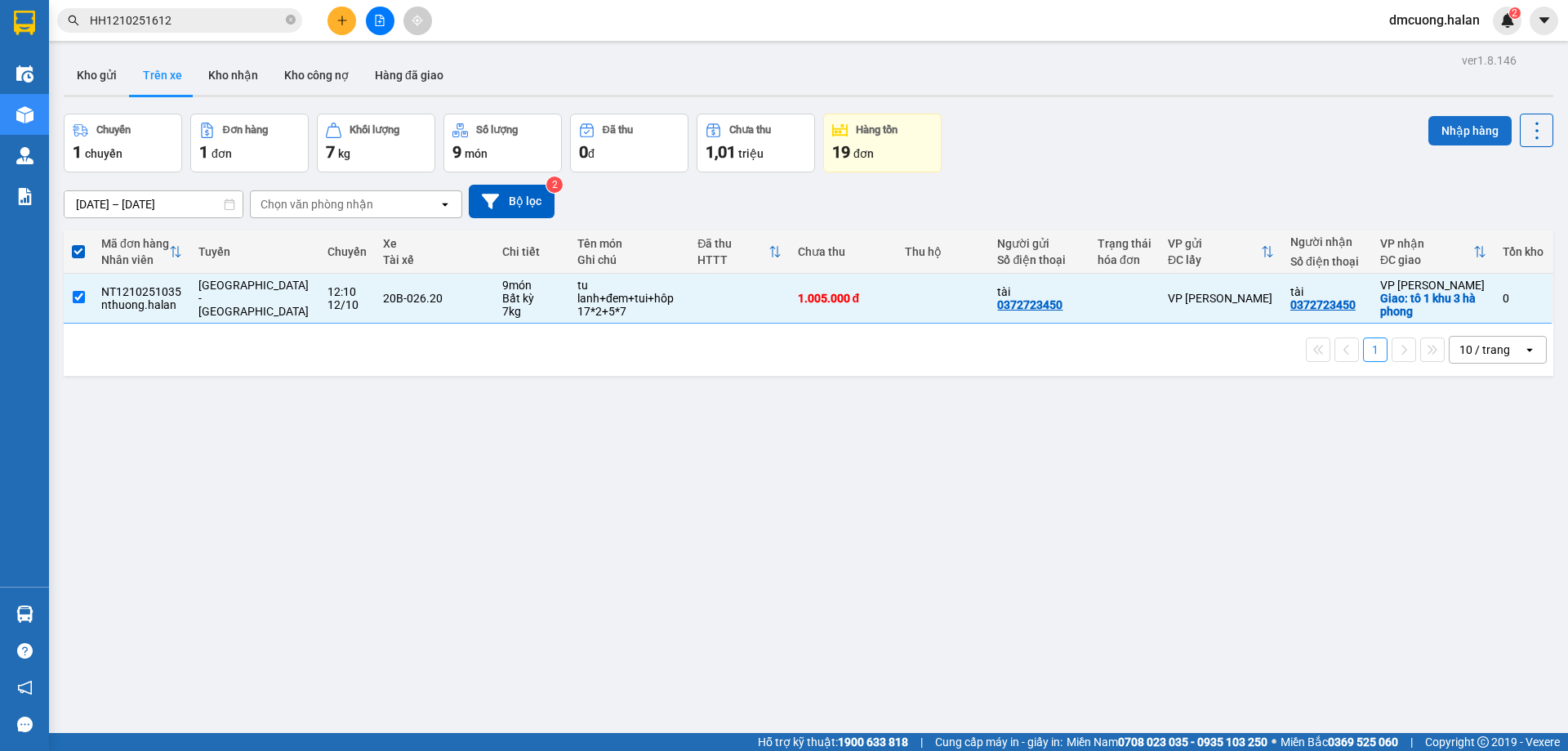
click at [1458, 133] on button "Nhập hàng" at bounding box center [1471, 130] width 83 height 29
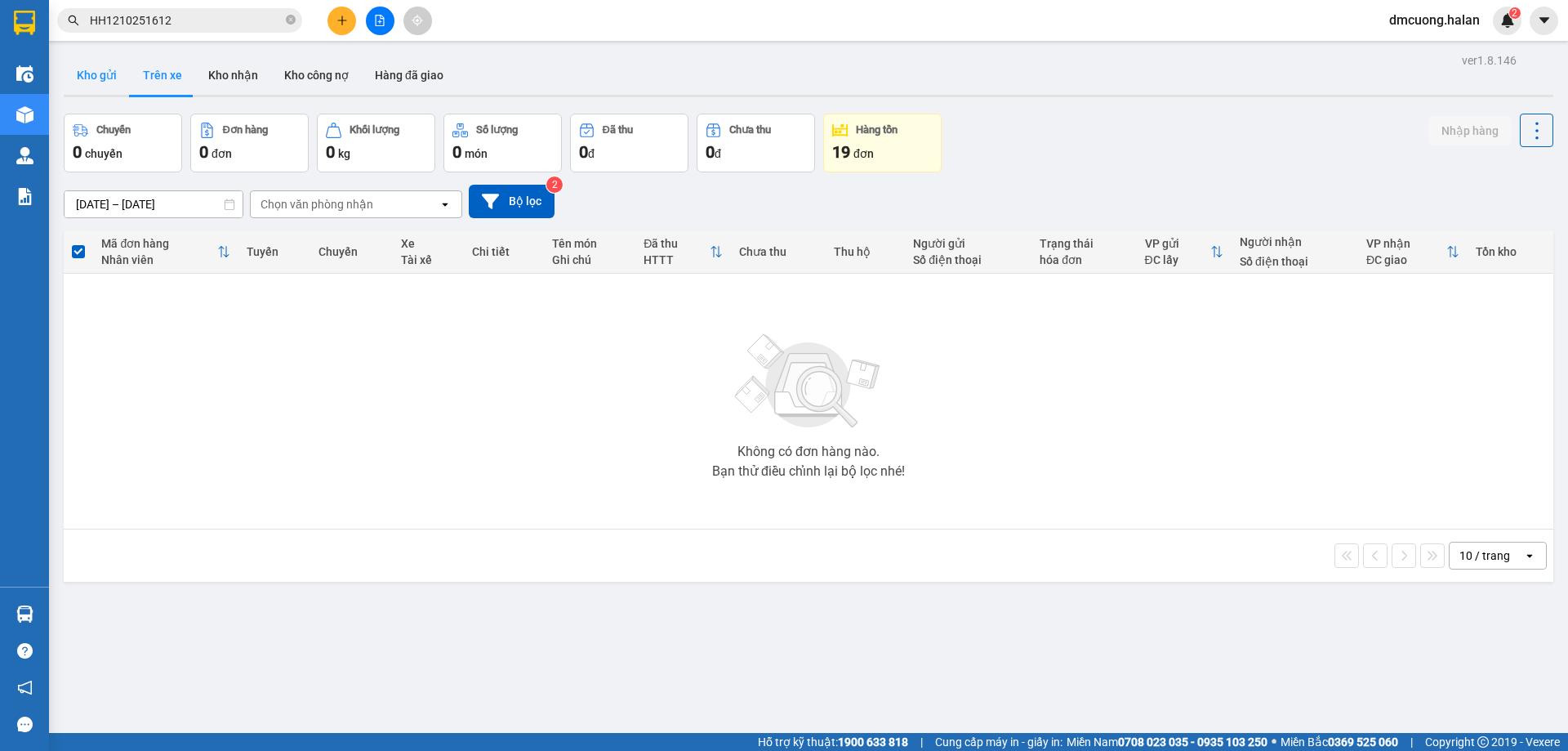
click at [106, 80] on button "Kho gửi" at bounding box center [96, 76] width 66 height 40
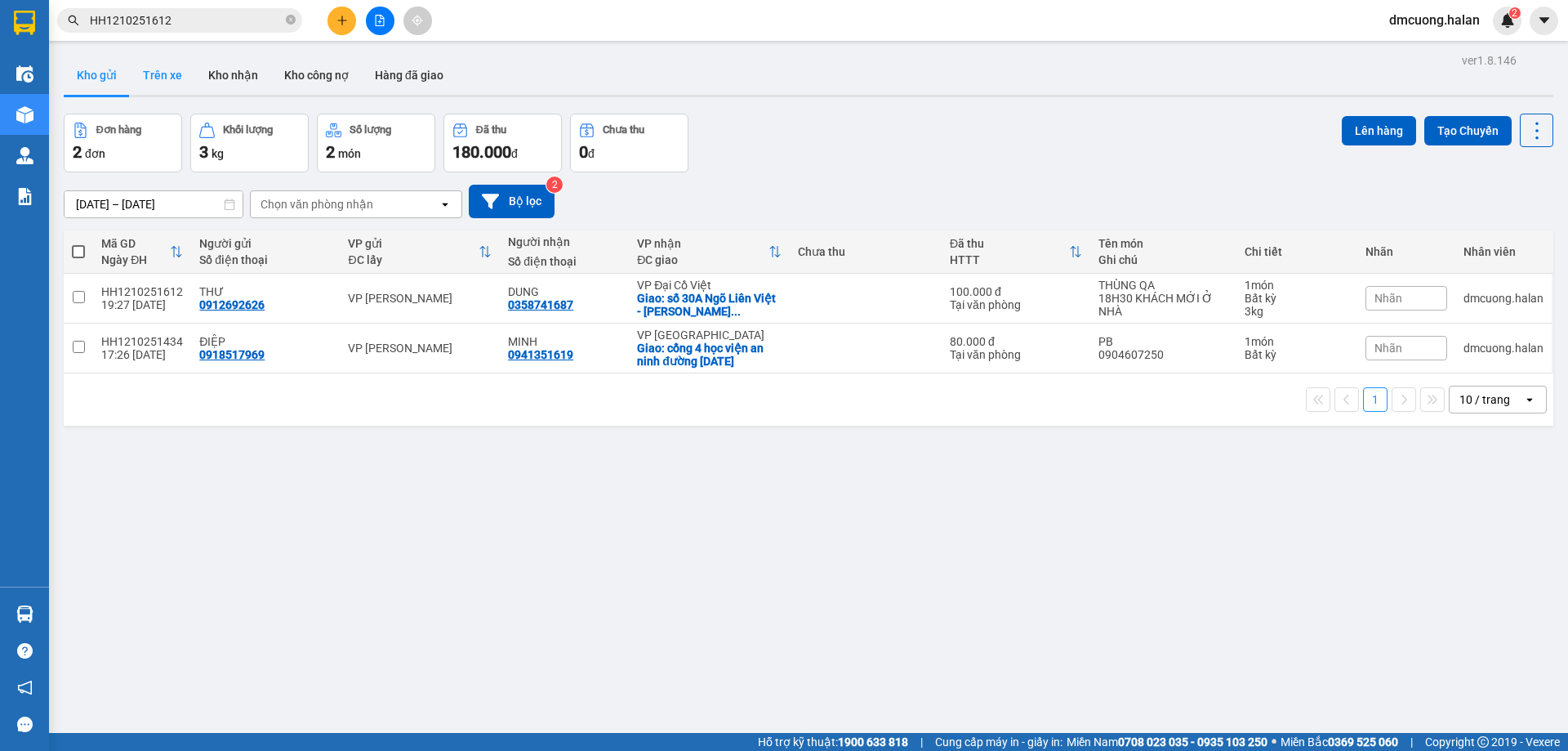
click at [172, 80] on button "Trên xe" at bounding box center [162, 76] width 65 height 40
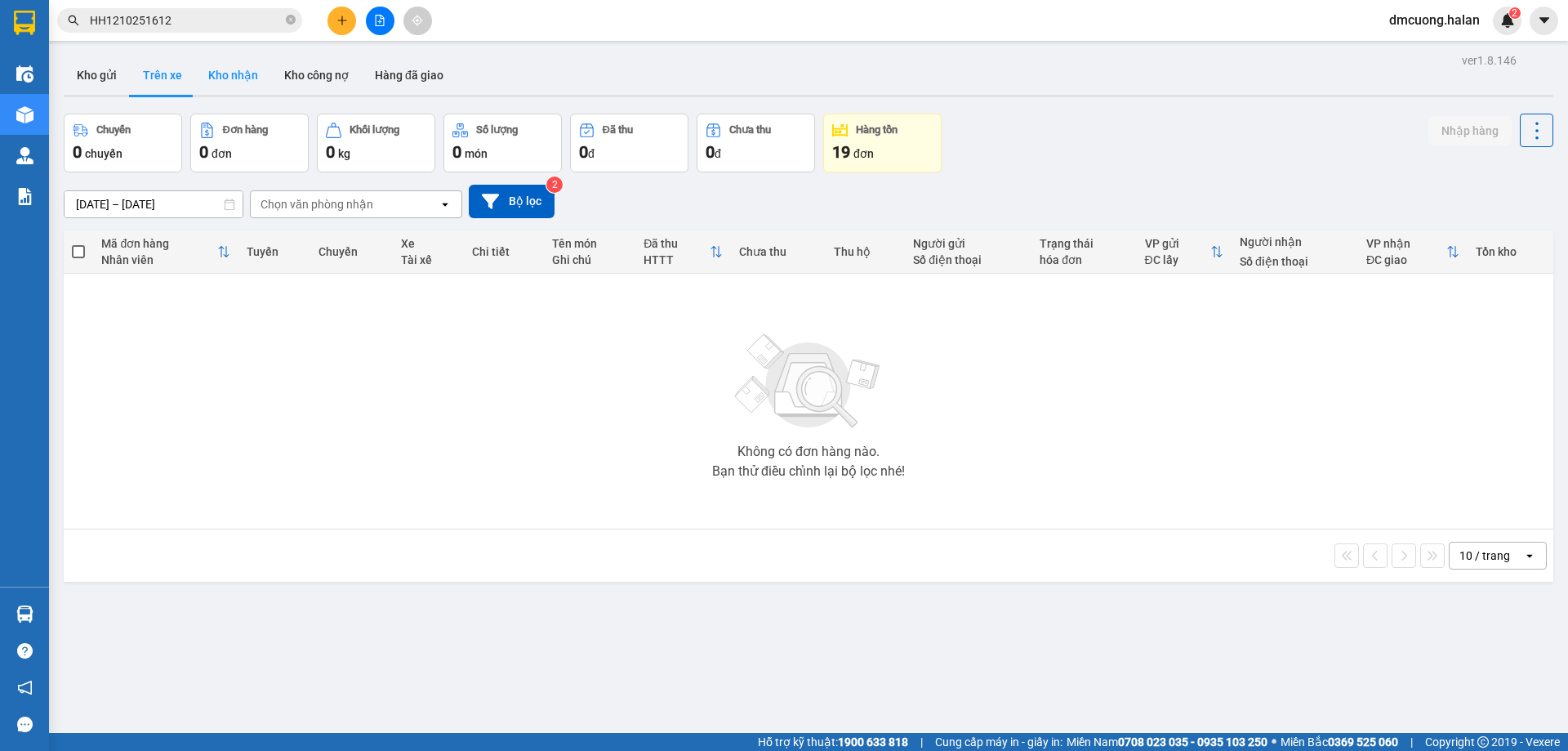
click at [258, 76] on button "Kho nhận" at bounding box center [233, 76] width 76 height 40
type input "[DATE] – [DATE]"
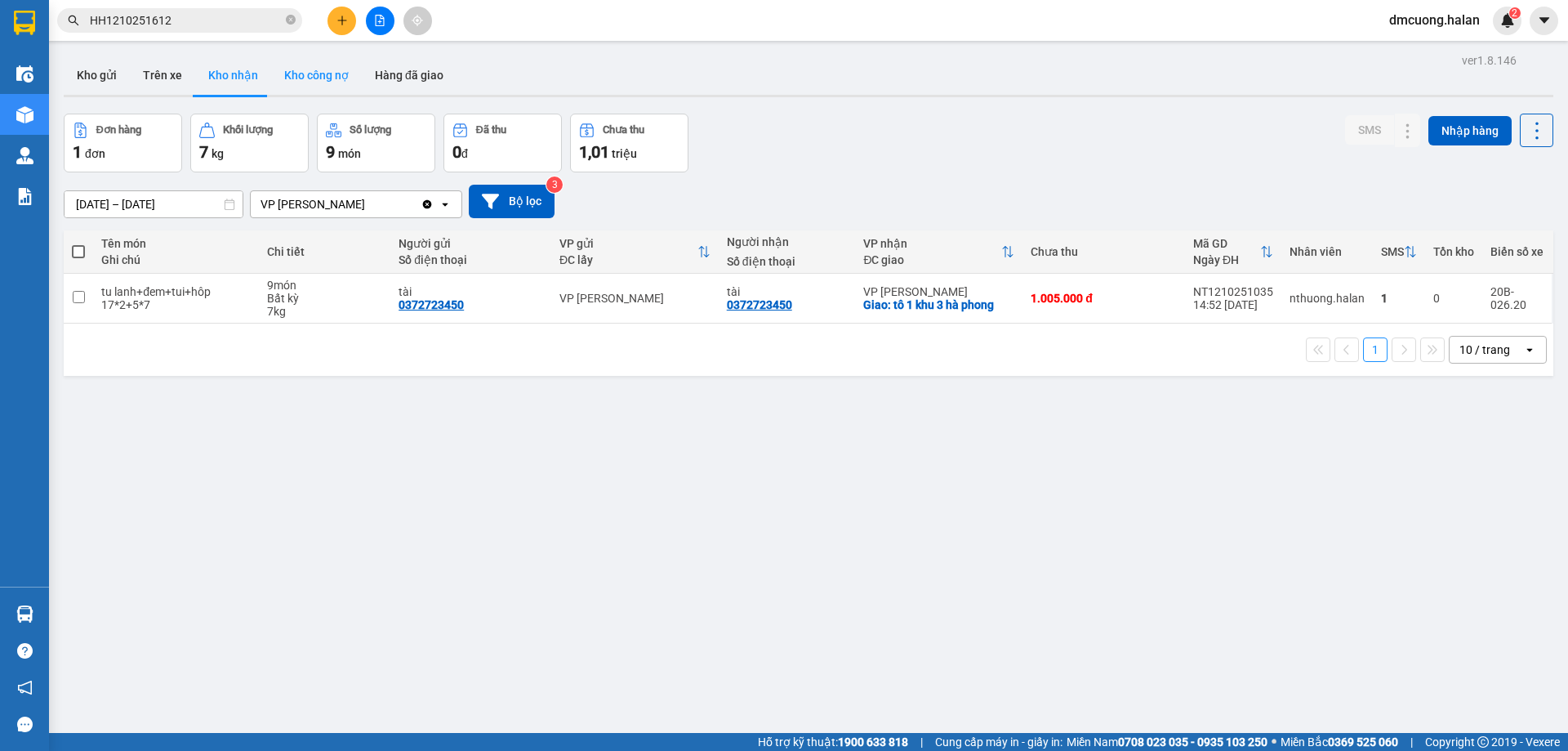
click at [333, 75] on button "Kho công nợ" at bounding box center [316, 76] width 91 height 40
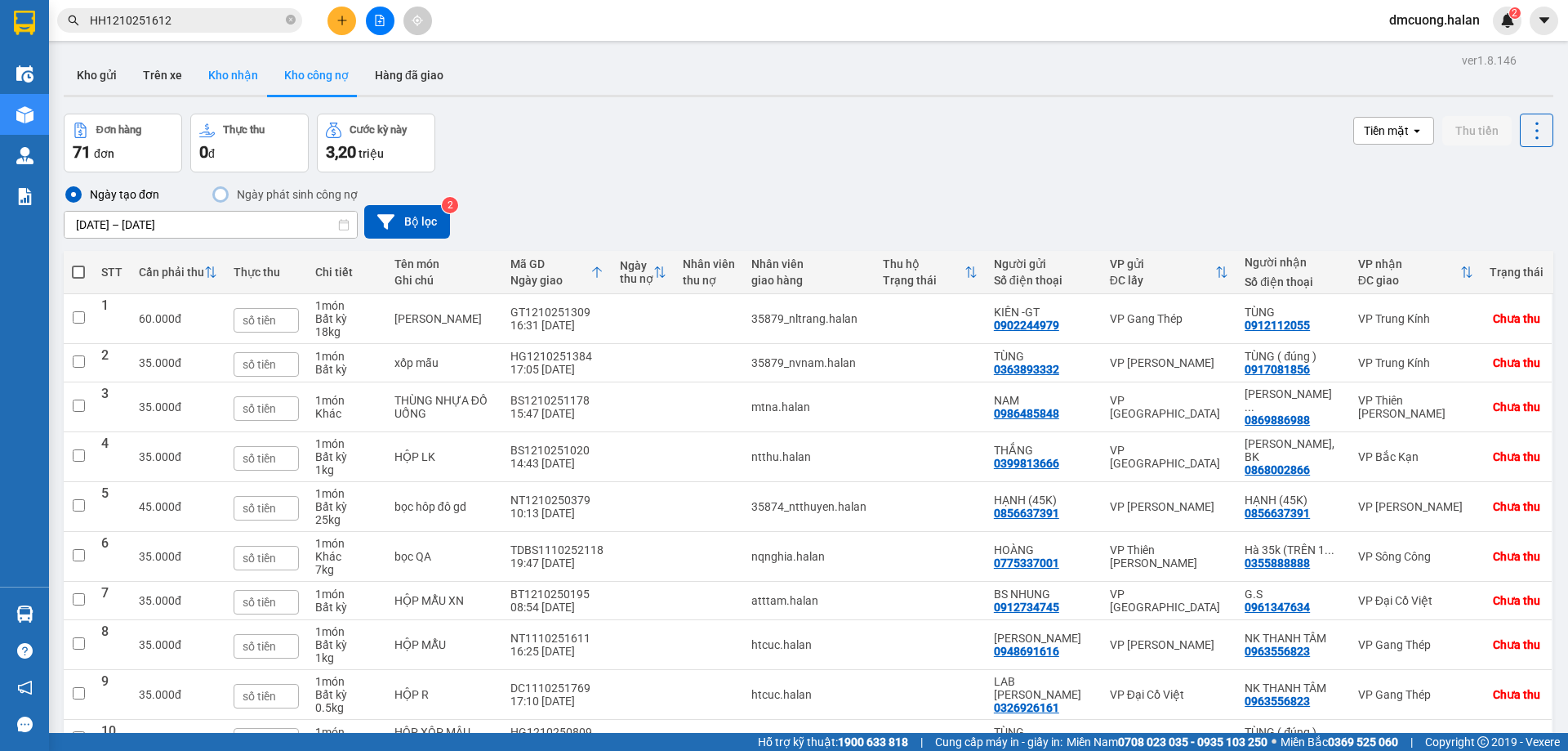
click at [237, 77] on button "Kho nhận" at bounding box center [233, 76] width 76 height 40
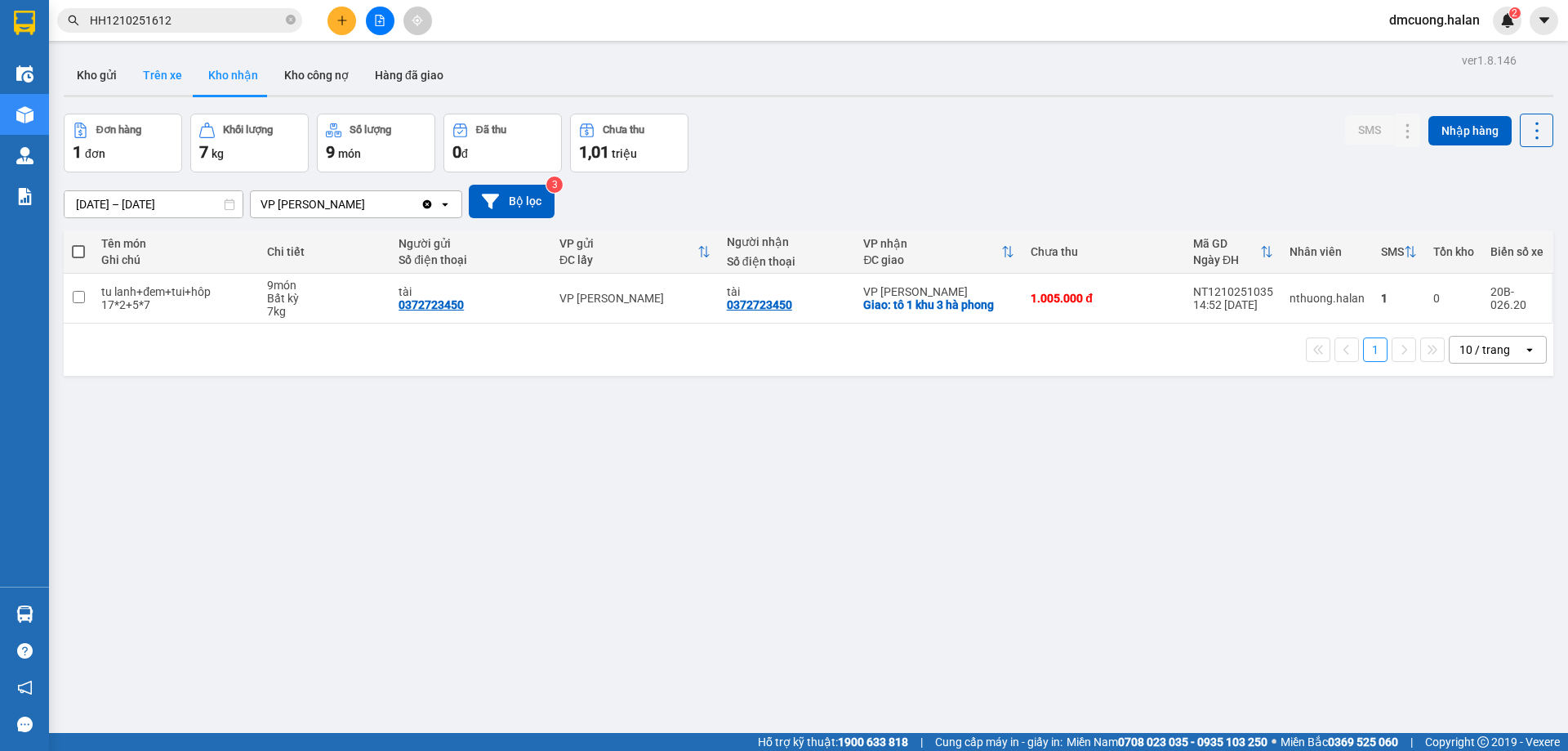
click at [175, 85] on button "Trên xe" at bounding box center [162, 76] width 65 height 40
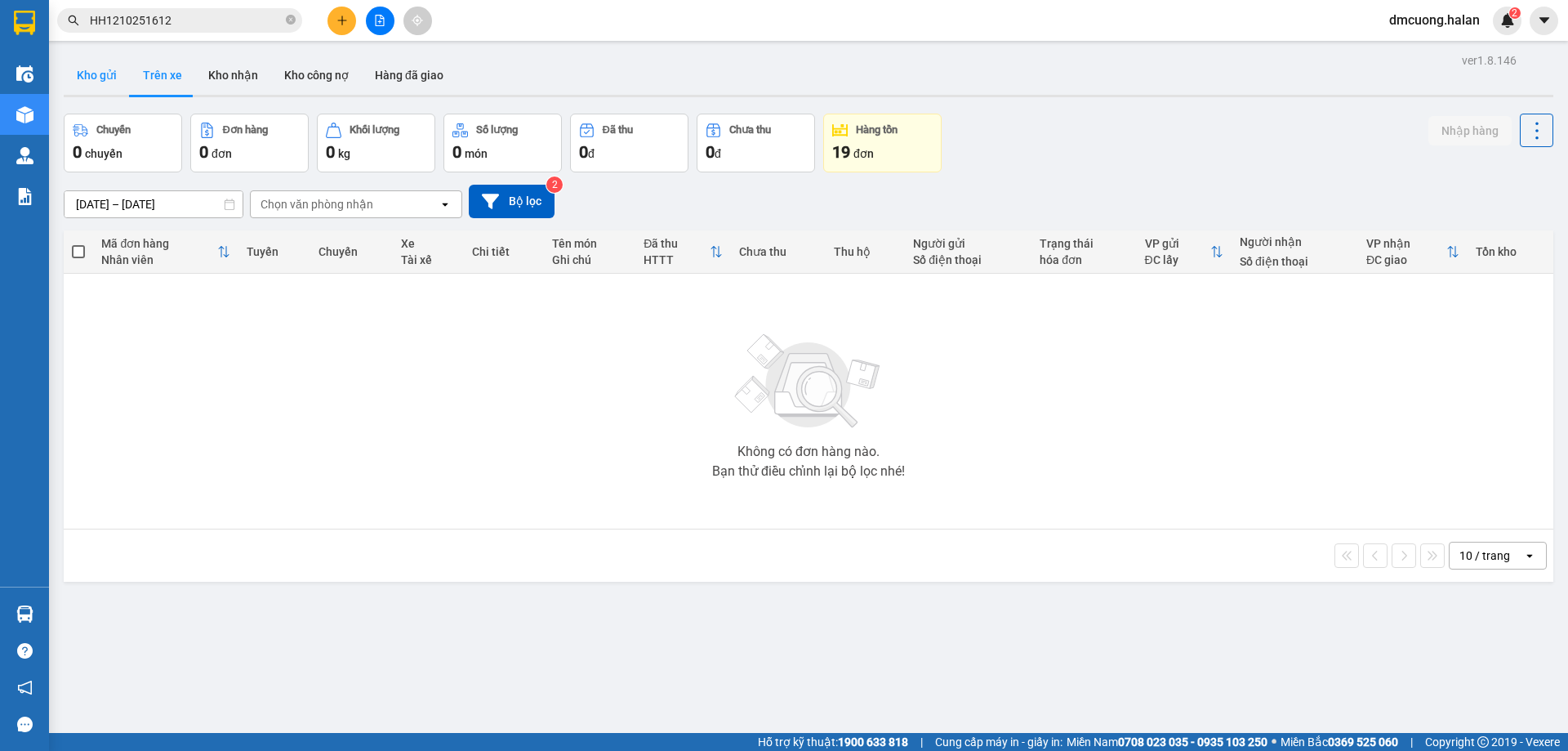
click at [118, 77] on button "Kho gửi" at bounding box center [96, 76] width 66 height 40
